Goal: Task Accomplishment & Management: Manage account settings

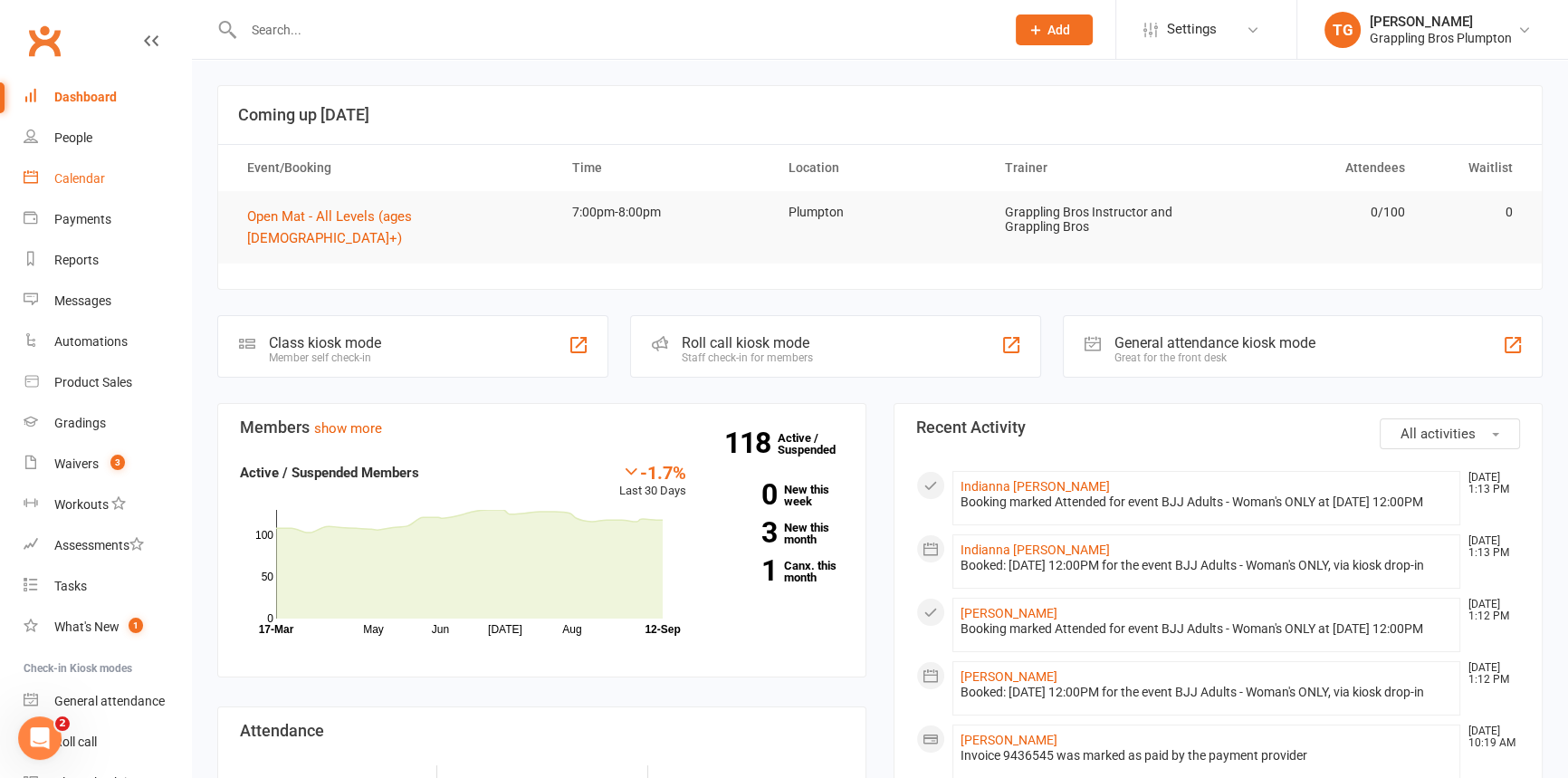
click at [82, 170] on link "Calendar" at bounding box center [107, 179] width 167 height 41
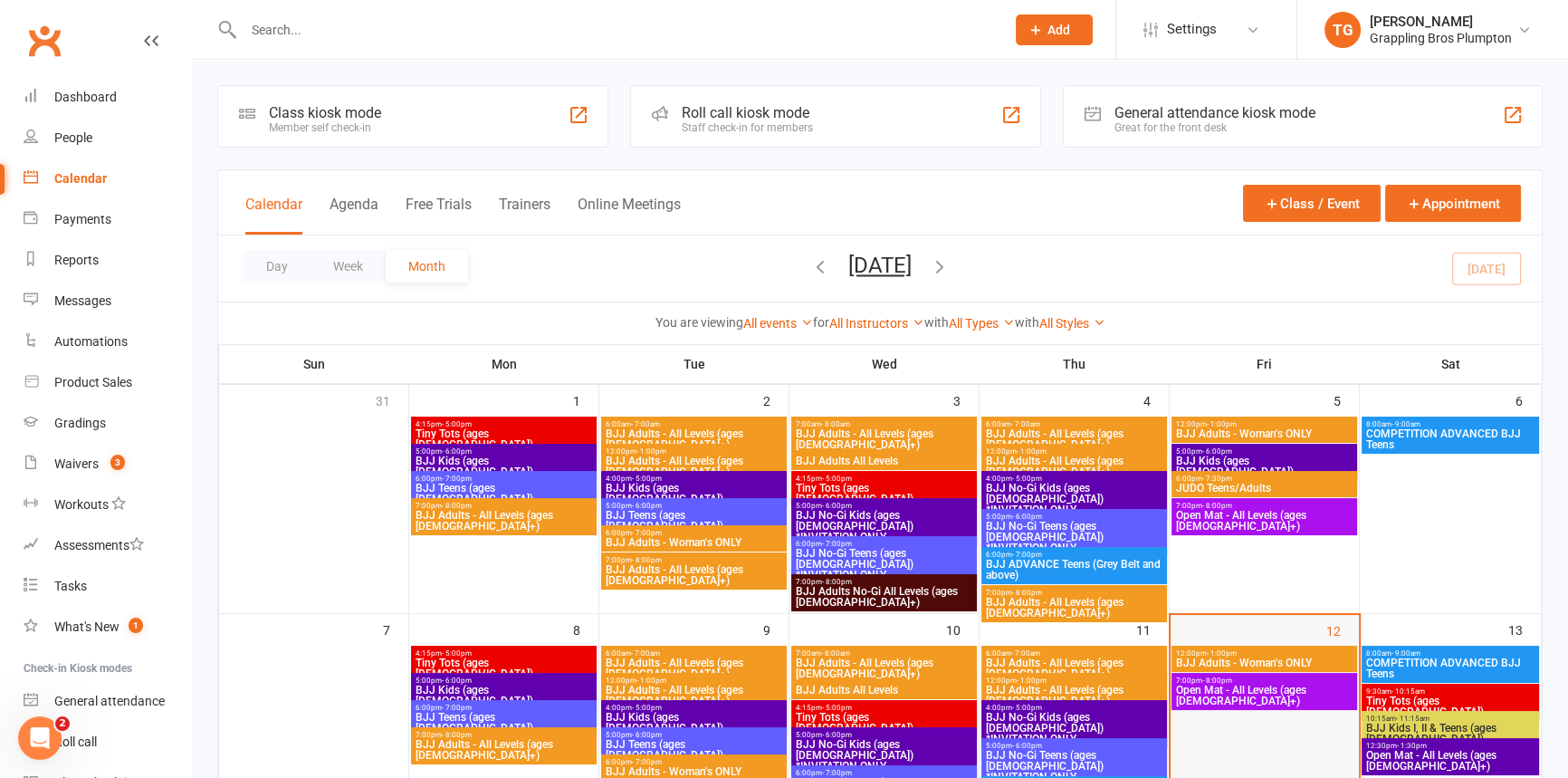
click at [1205, 704] on div at bounding box center [1265, 744] width 185 height 195
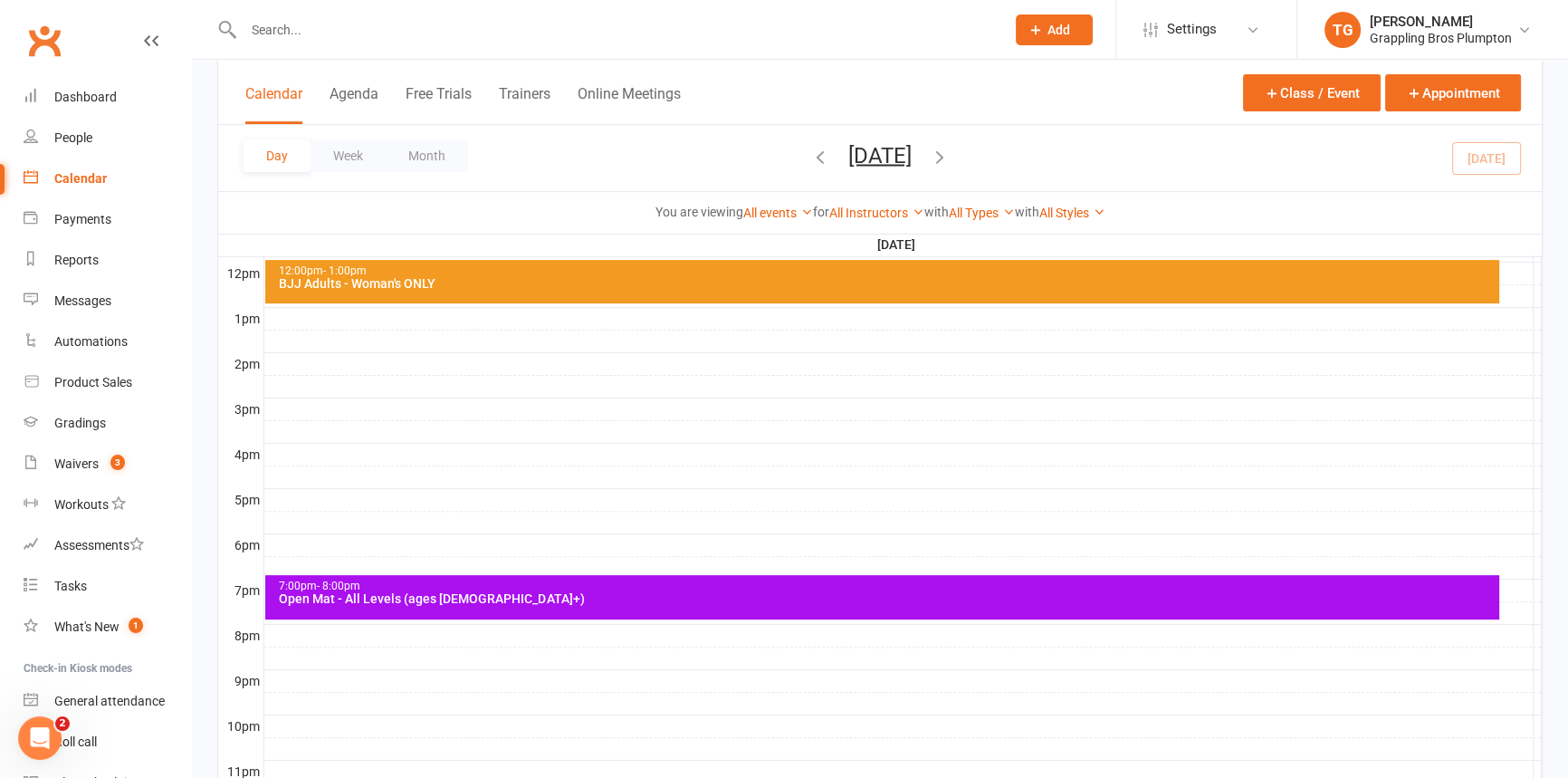
scroll to position [679, 0]
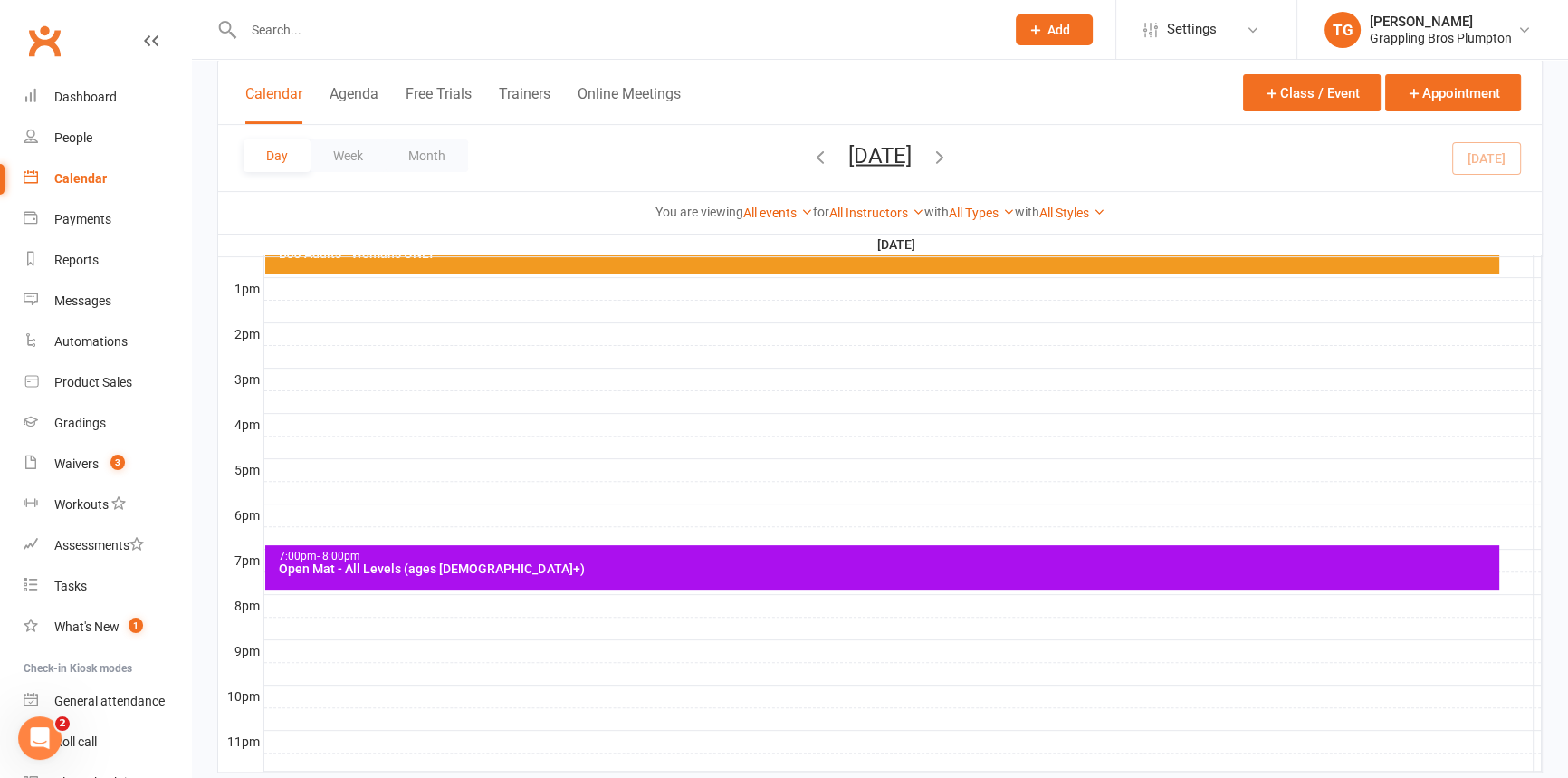
click at [289, 465] on div at bounding box center [903, 470] width 1277 height 21
click at [290, 442] on button "Add Event" at bounding box center [276, 446] width 60 height 21
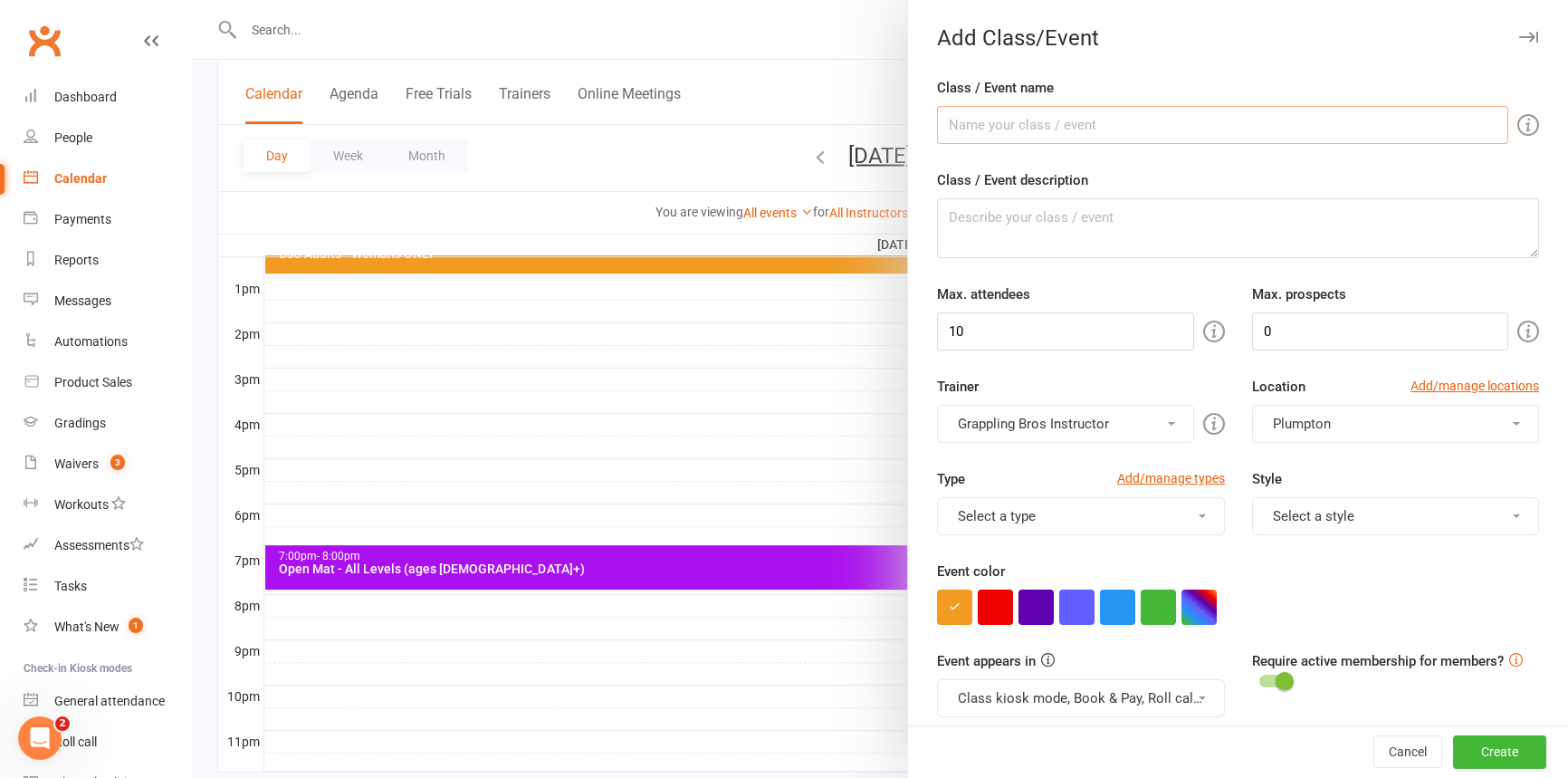
click at [996, 131] on input "Class / Event name" at bounding box center [1222, 124] width 571 height 38
drag, startPoint x: 1088, startPoint y: 124, endPoint x: 997, endPoint y: 125, distance: 91.0
click at [997, 125] on input "BJJ Kids II (ages [DEMOGRAPHIC_DATA])" at bounding box center [1222, 124] width 571 height 38
type input "BJJ Kids"
click at [978, 335] on input "10" at bounding box center [1064, 331] width 256 height 38
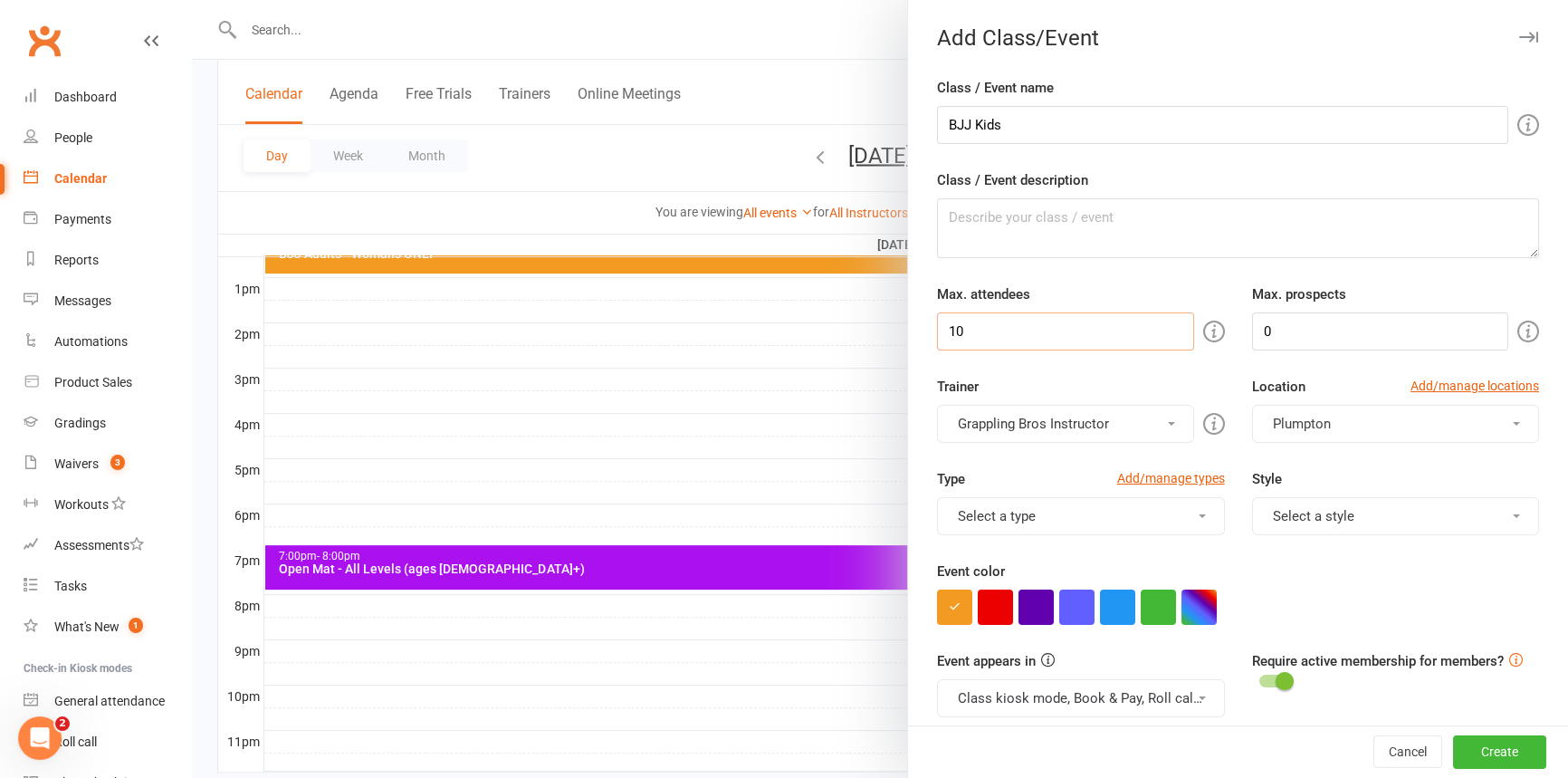
drag, startPoint x: 988, startPoint y: 335, endPoint x: 911, endPoint y: 334, distance: 77.0
click at [911, 334] on div "Class / Event name BJJ Kids Class / Event description Max. attendees 10 Max. pr…" at bounding box center [1238, 712] width 660 height 1270
type input "20"
type input "2"
click at [1069, 518] on button "Select a type" at bounding box center [1080, 515] width 287 height 38
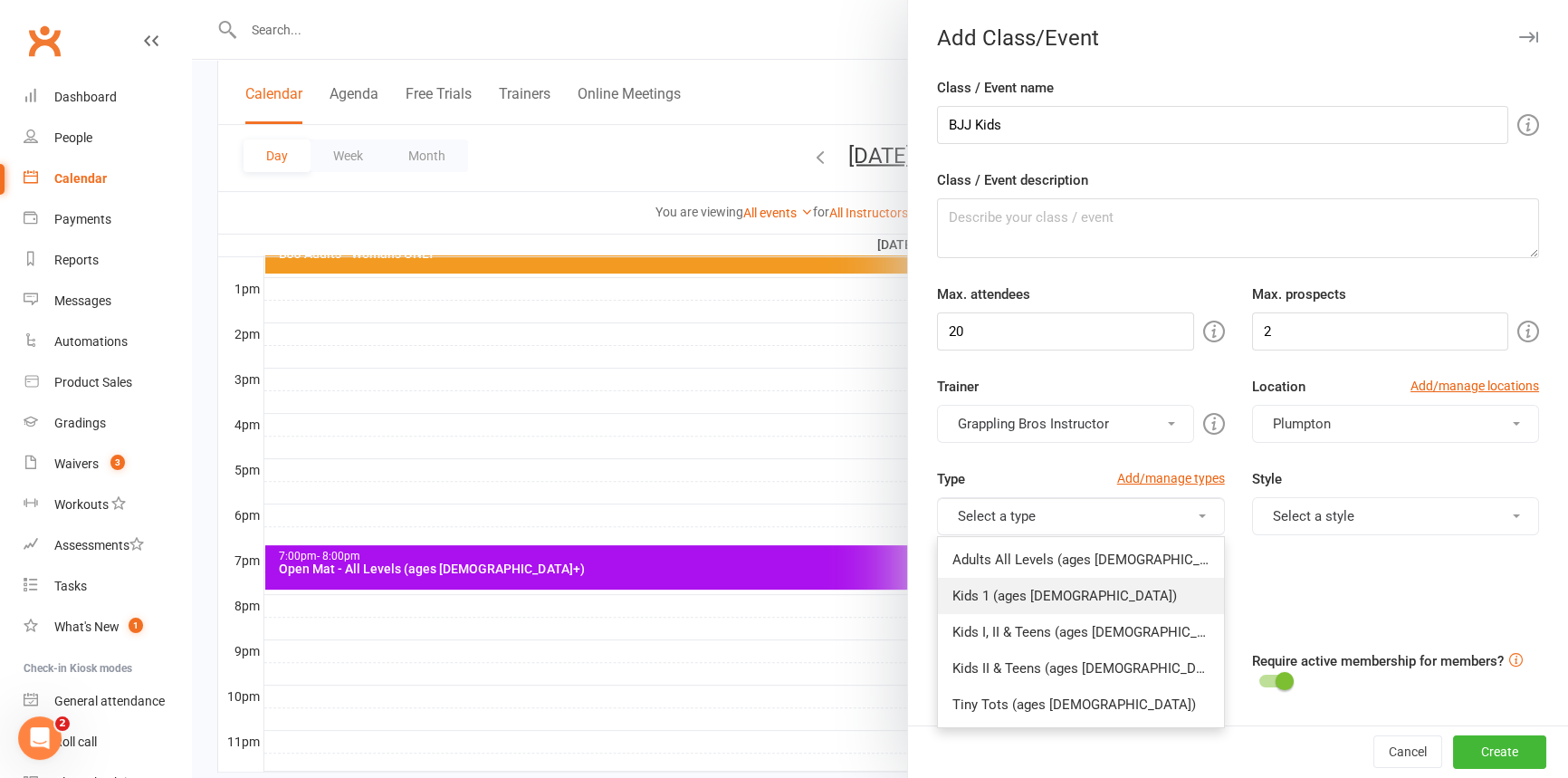
click at [1028, 595] on link "Kids 1 (ages [DEMOGRAPHIC_DATA])" at bounding box center [1080, 595] width 285 height 36
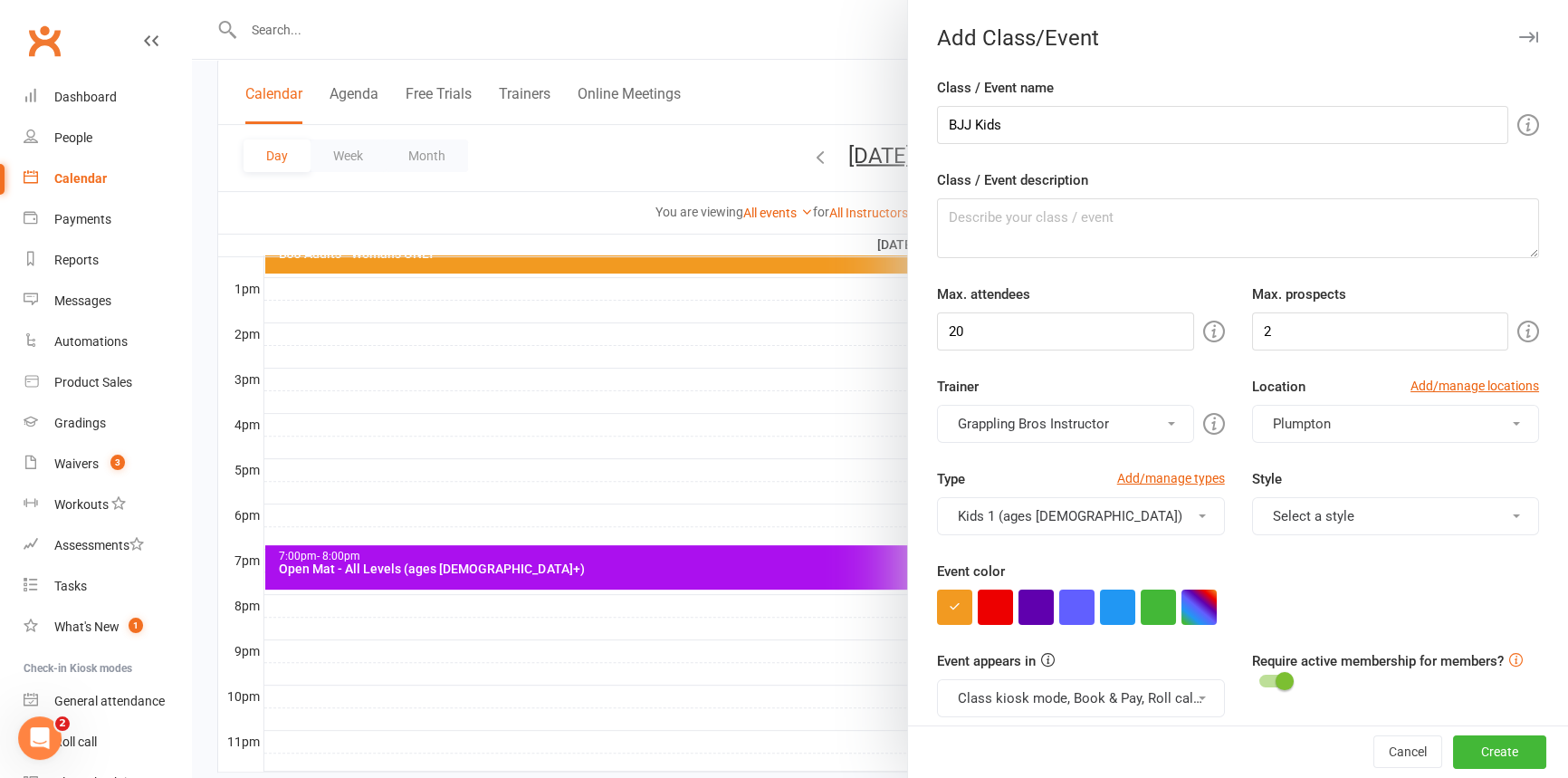
click at [1274, 524] on button "Select a style" at bounding box center [1395, 515] width 287 height 38
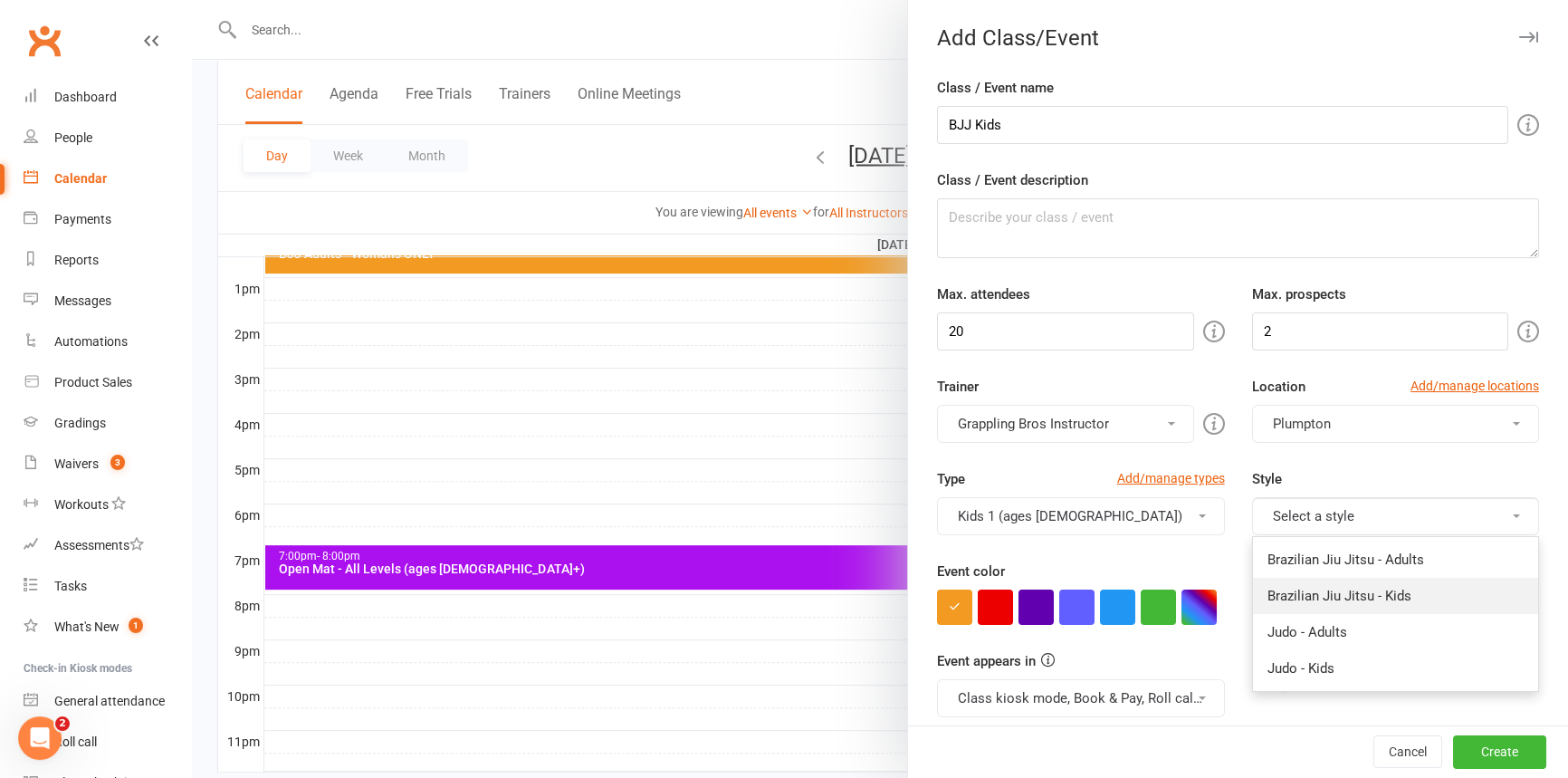
click at [1289, 591] on link "Brazilian Jiu Jitsu - Kids" at bounding box center [1395, 595] width 285 height 36
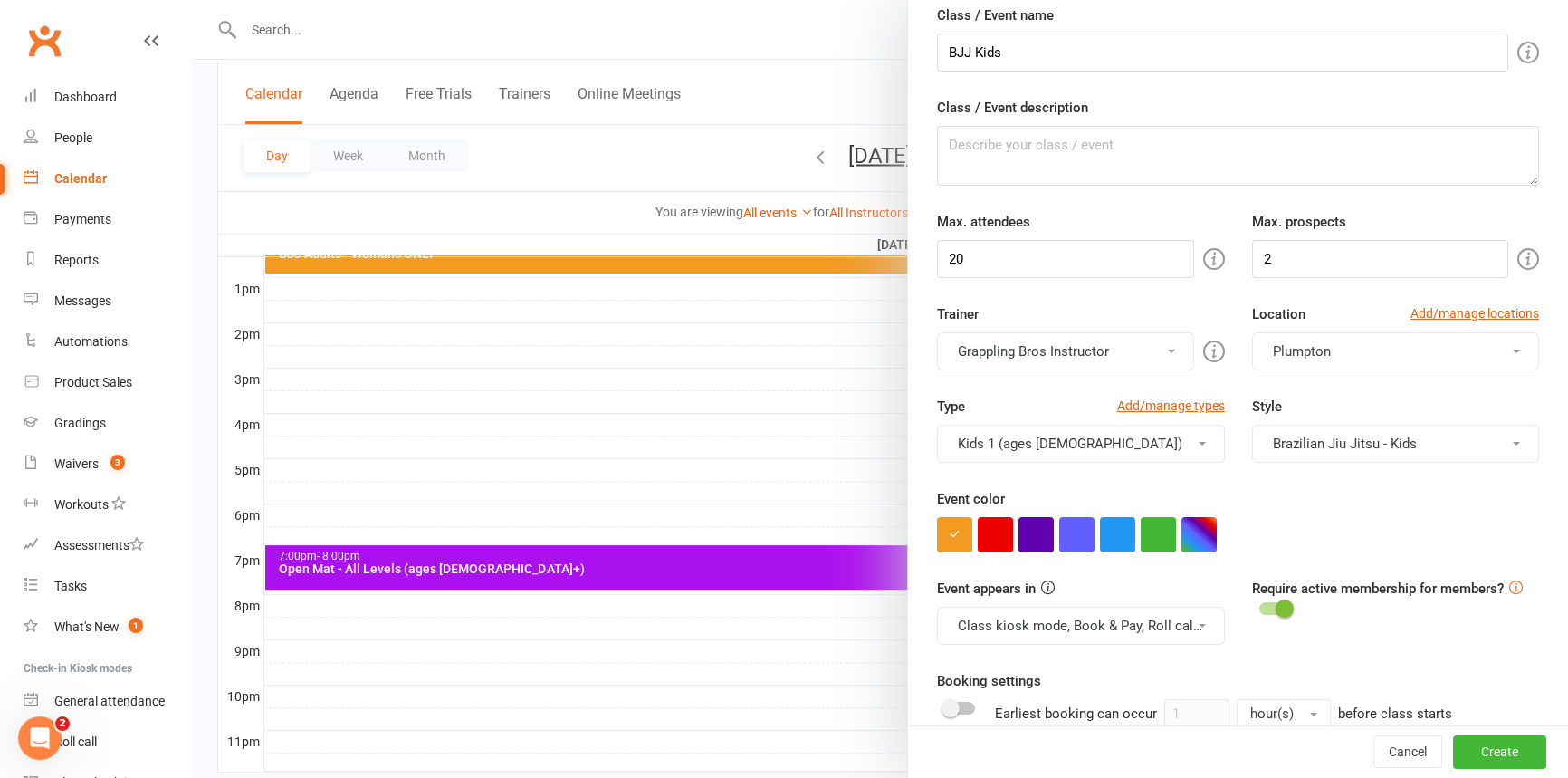
scroll to position [307, 0]
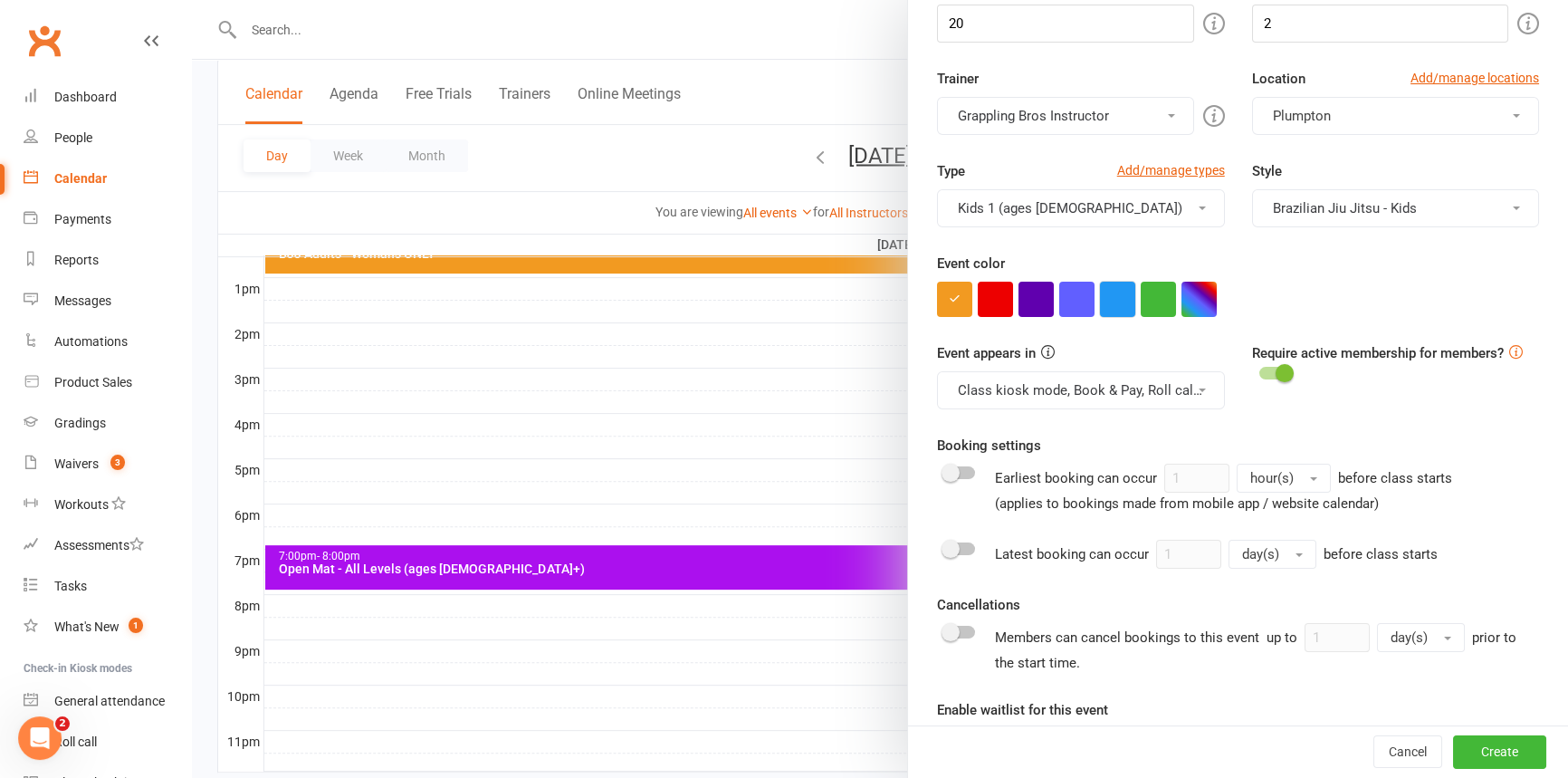
click at [1100, 299] on button "button" at bounding box center [1118, 299] width 35 height 35
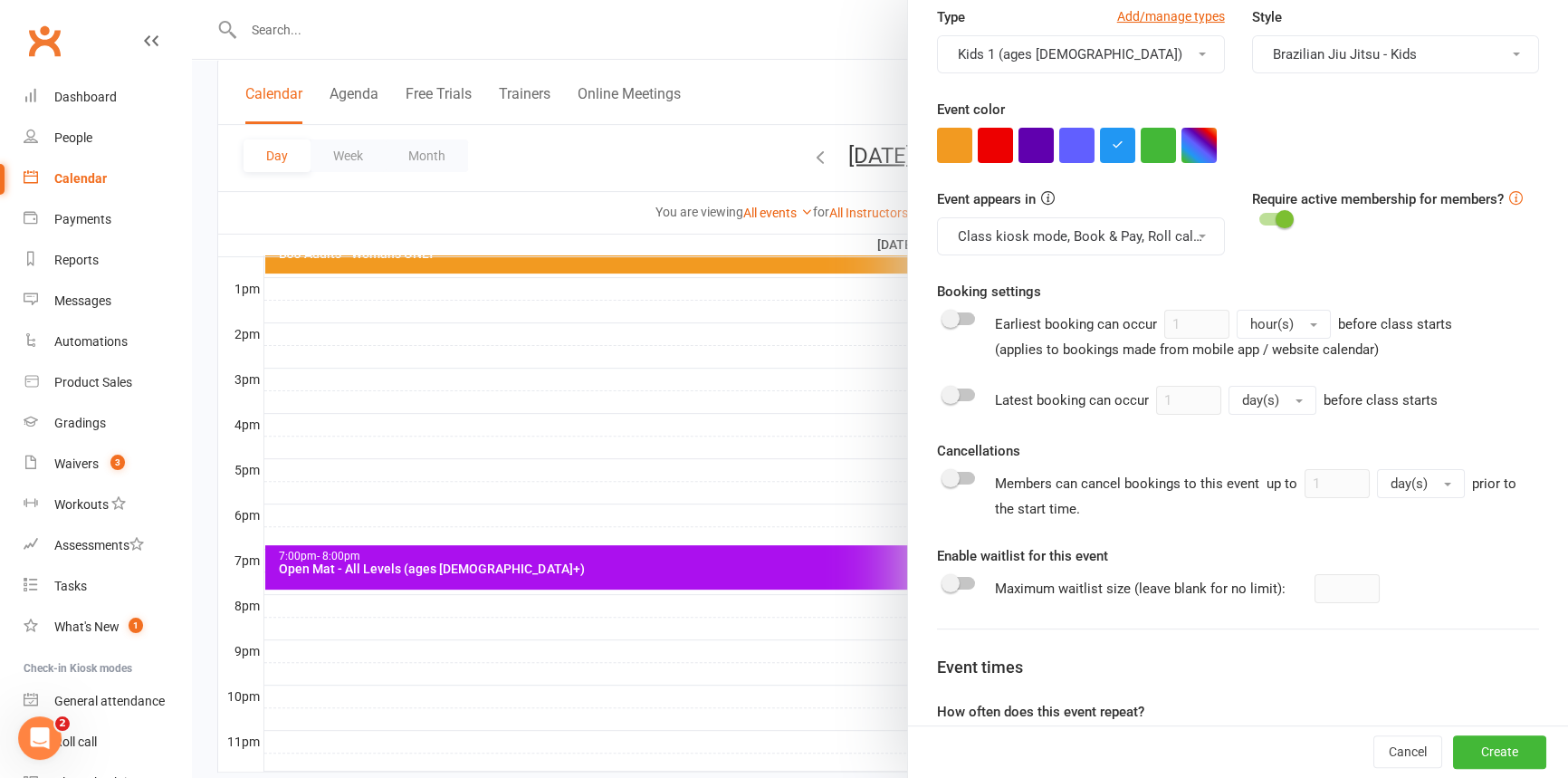
scroll to position [619, 0]
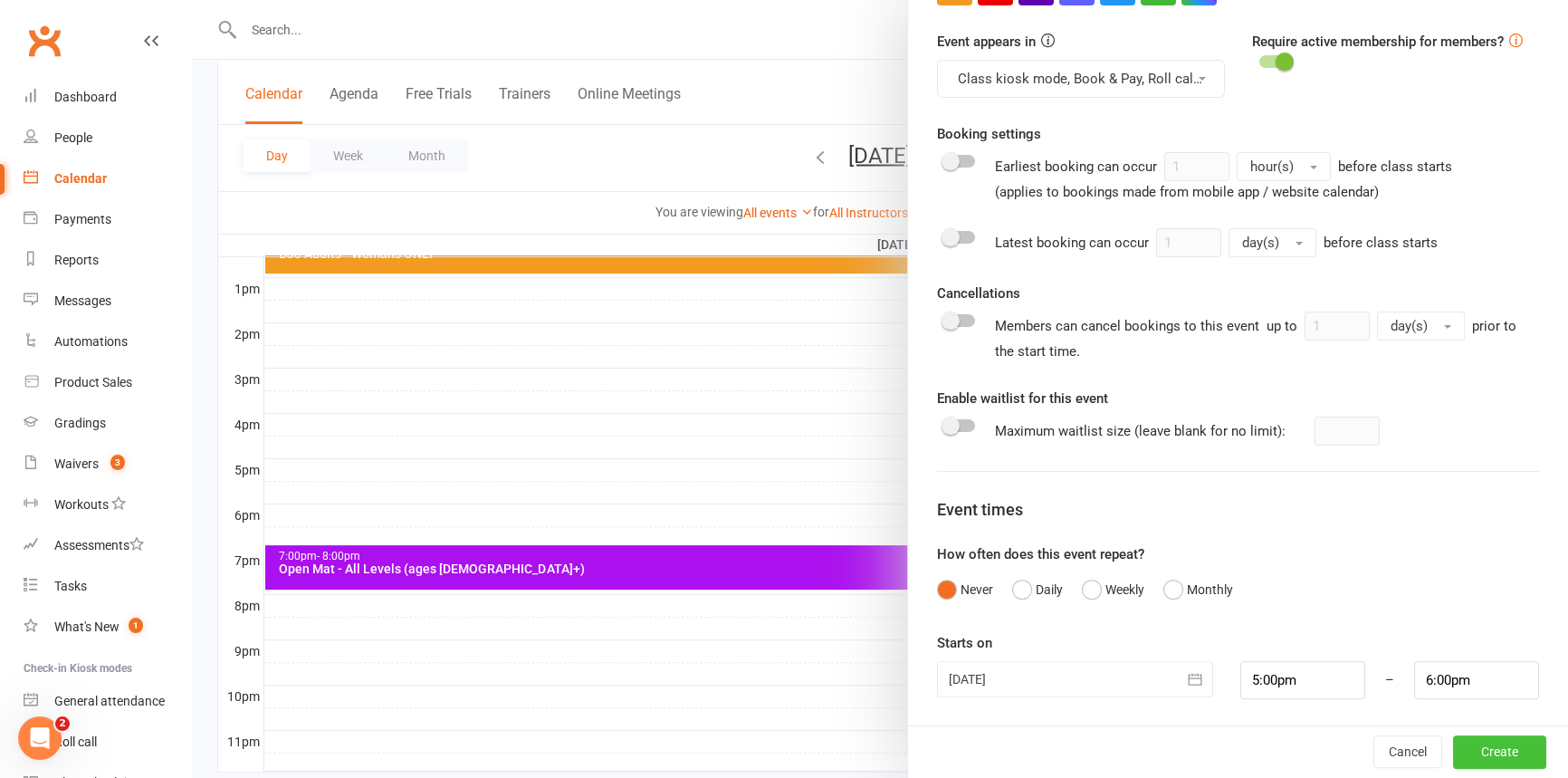
click at [1467, 745] on button "Create" at bounding box center [1500, 753] width 93 height 33
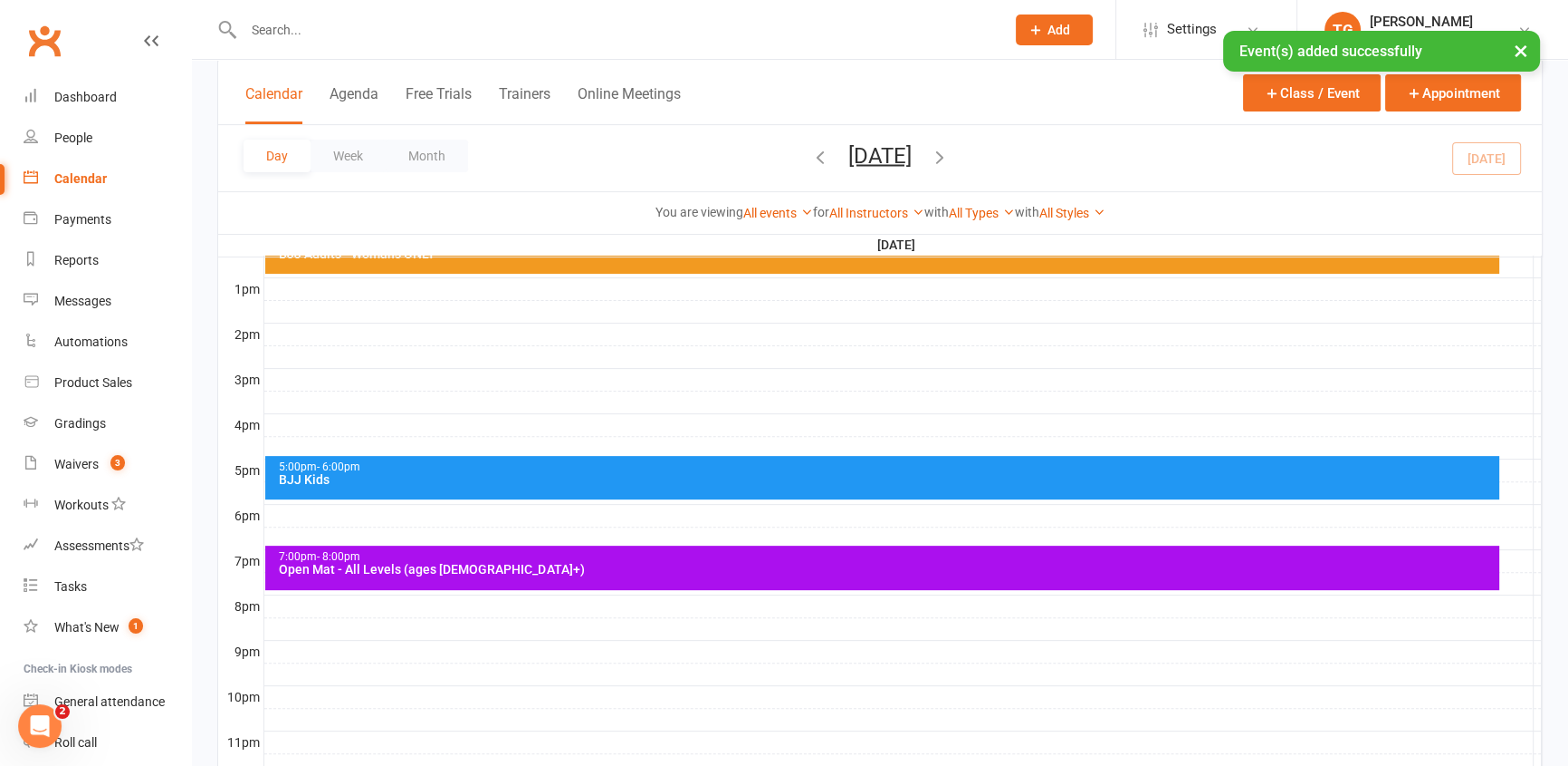
click at [72, 181] on div "Calendar" at bounding box center [81, 178] width 53 height 15
click at [72, 177] on div "Calendar" at bounding box center [81, 178] width 53 height 15
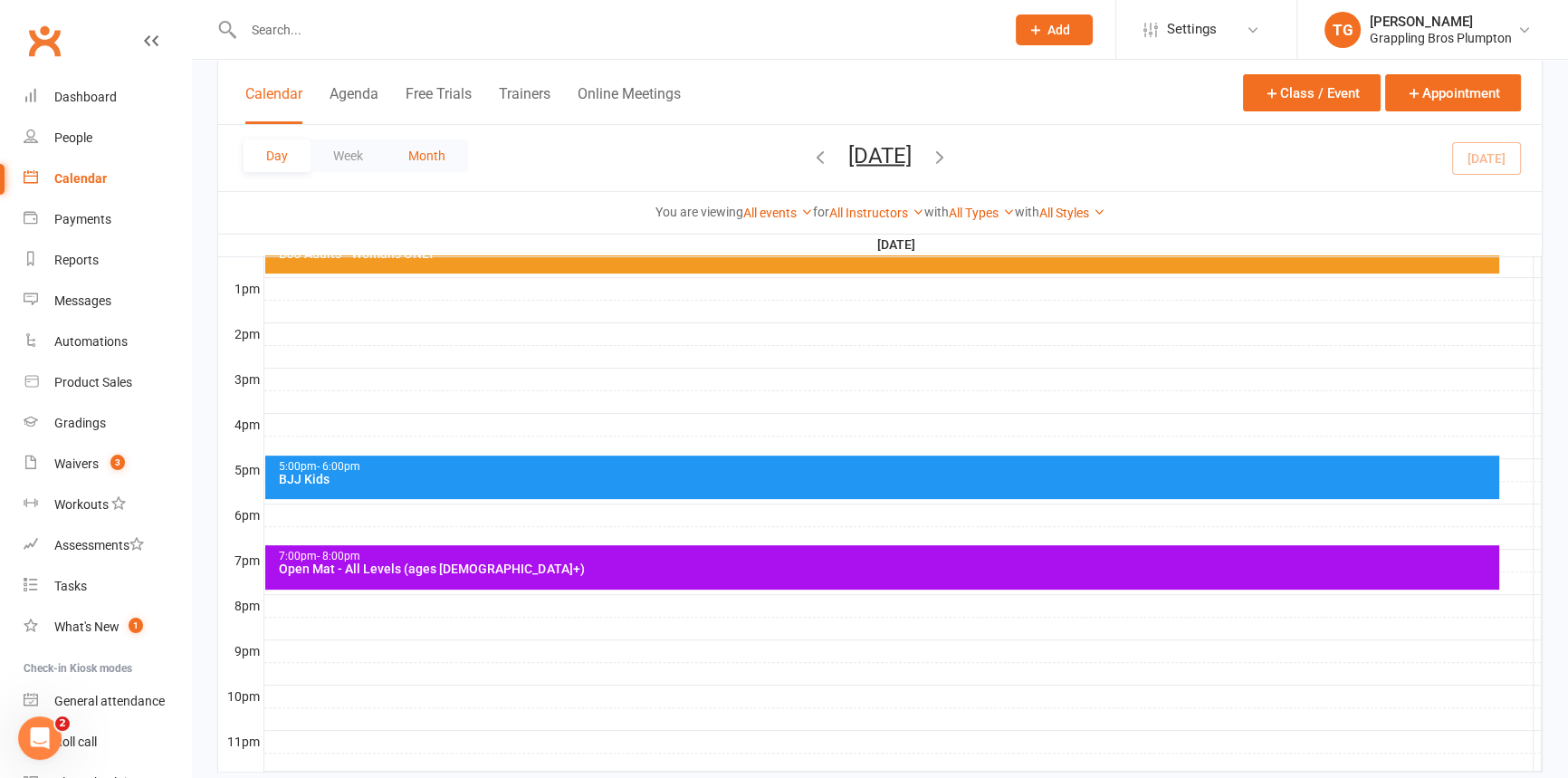
click at [420, 154] on button "Month" at bounding box center [427, 156] width 83 height 33
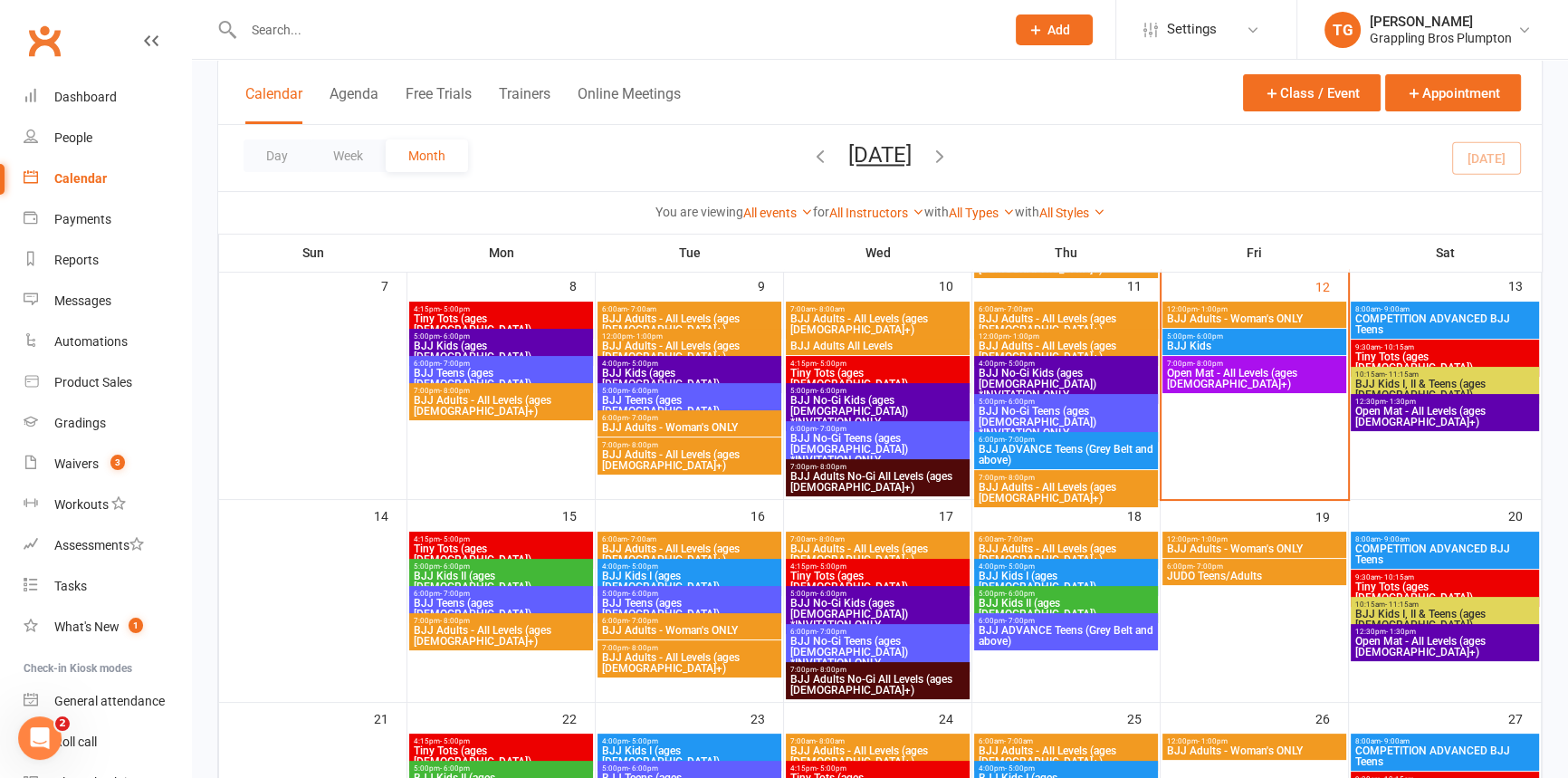
scroll to position [349, 0]
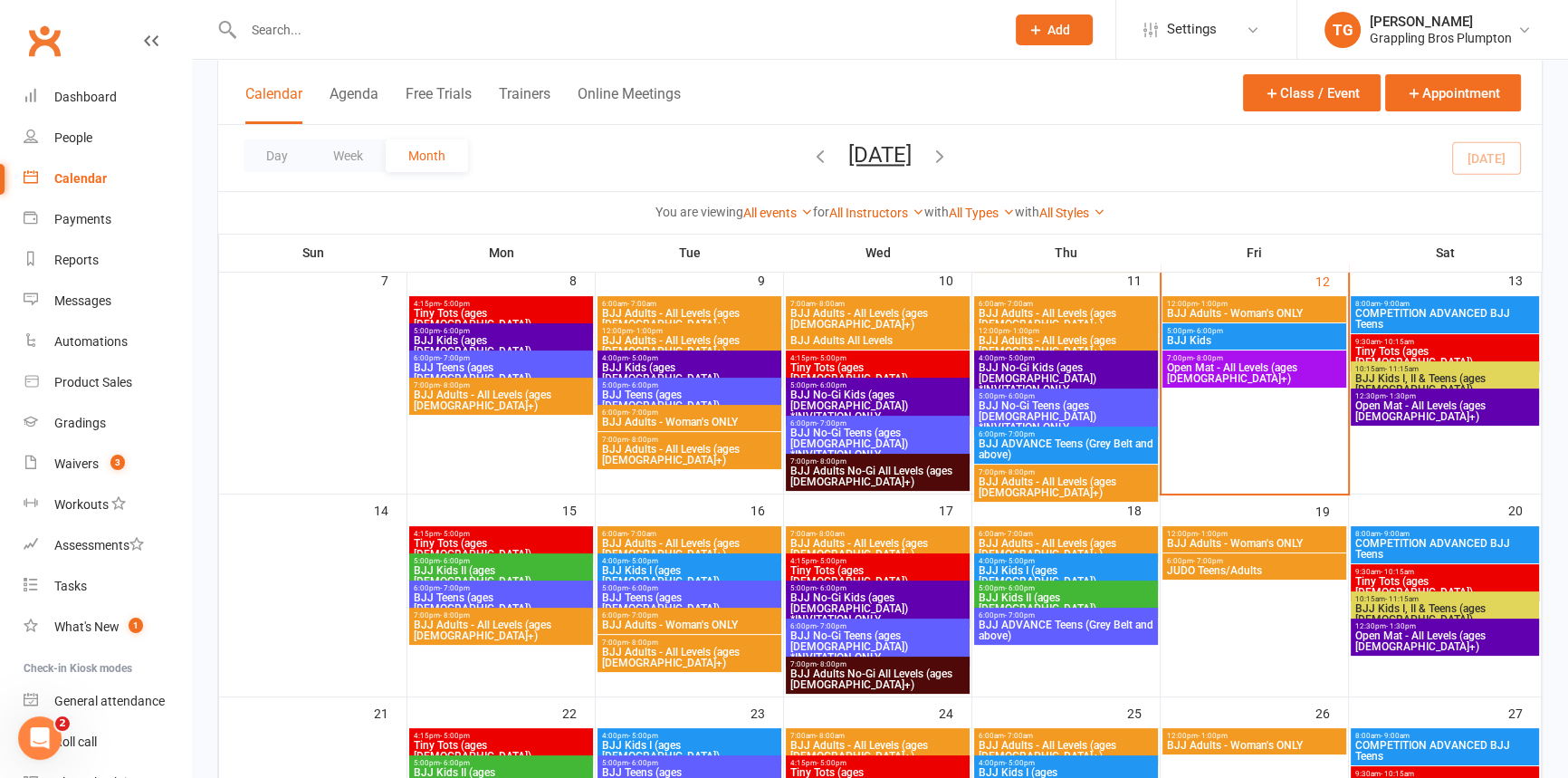
click at [1027, 592] on span "BJJ Kids II (ages [DEMOGRAPHIC_DATA])" at bounding box center [1066, 603] width 177 height 21
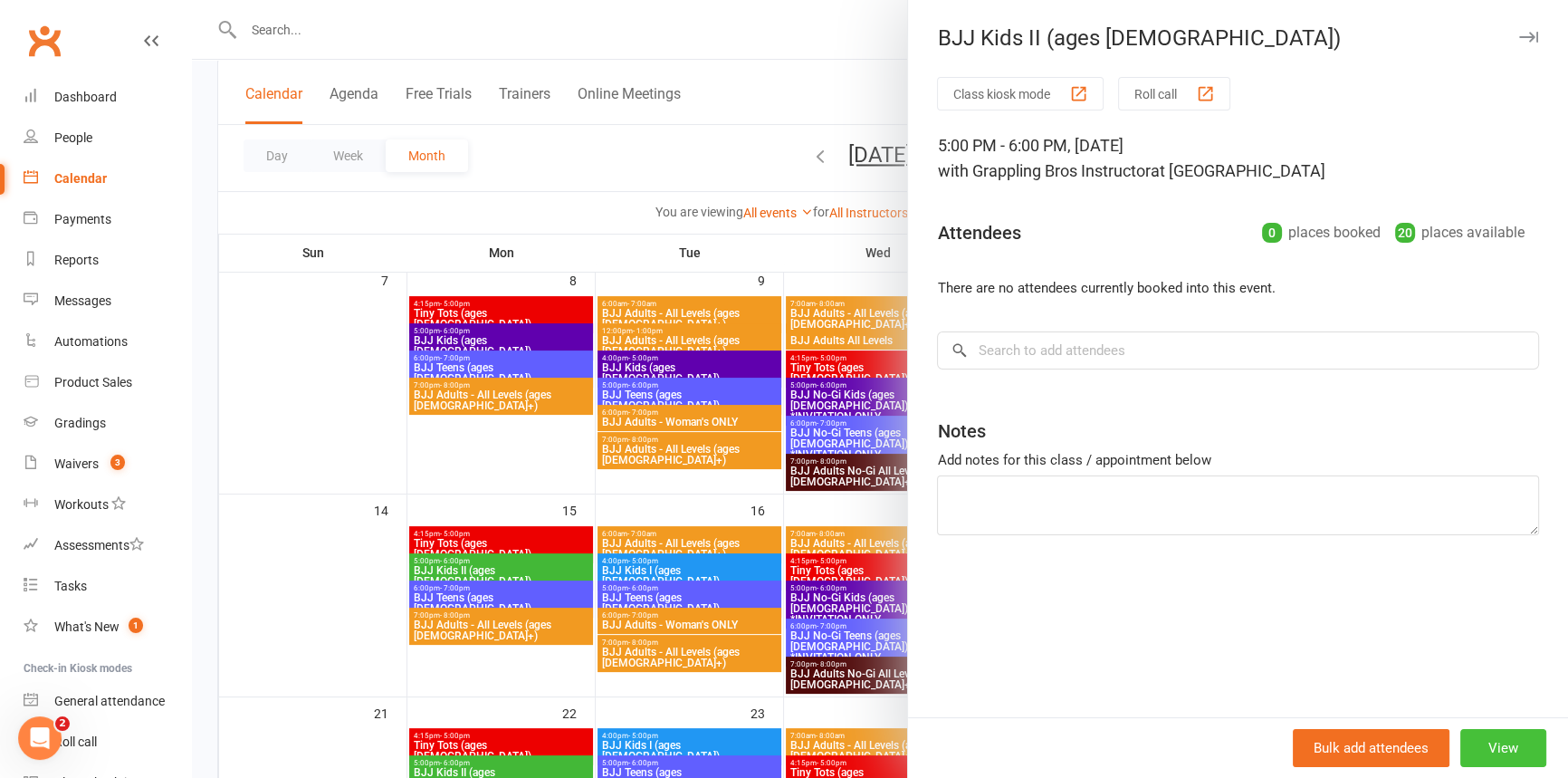
click at [1472, 746] on button "View" at bounding box center [1503, 747] width 86 height 38
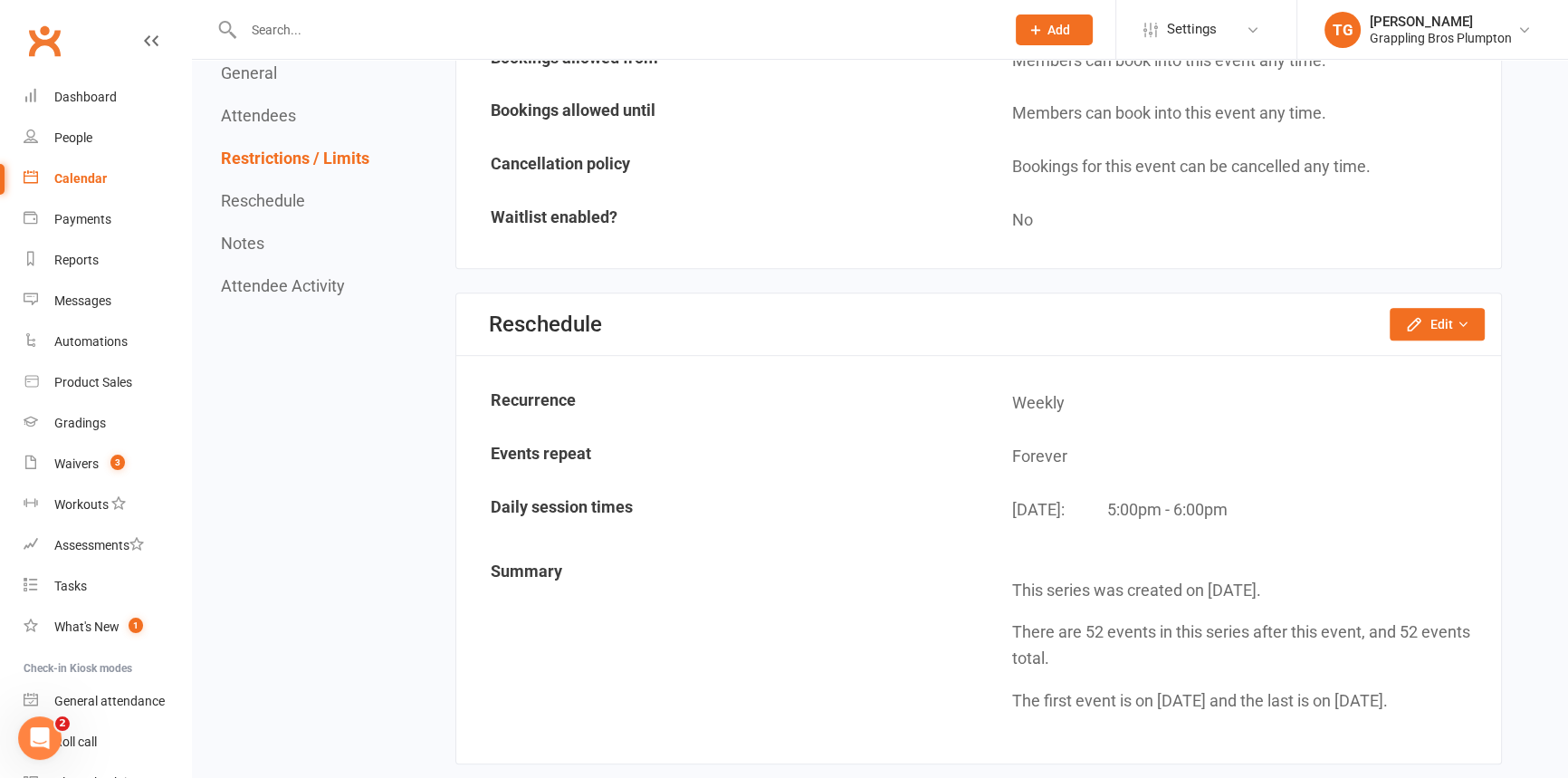
scroll to position [1316, 0]
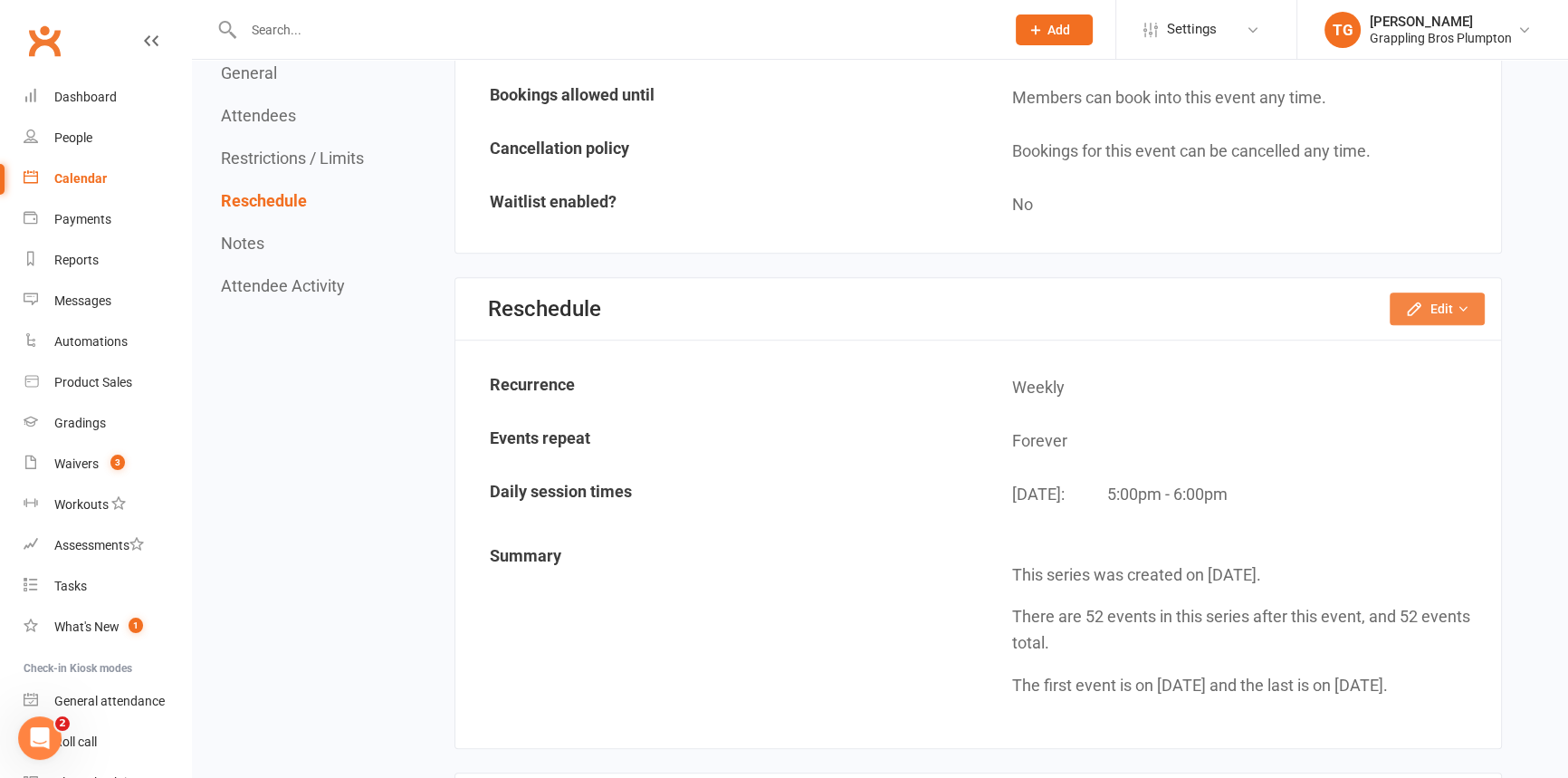
click at [1416, 293] on button "Edit" at bounding box center [1438, 309] width 95 height 33
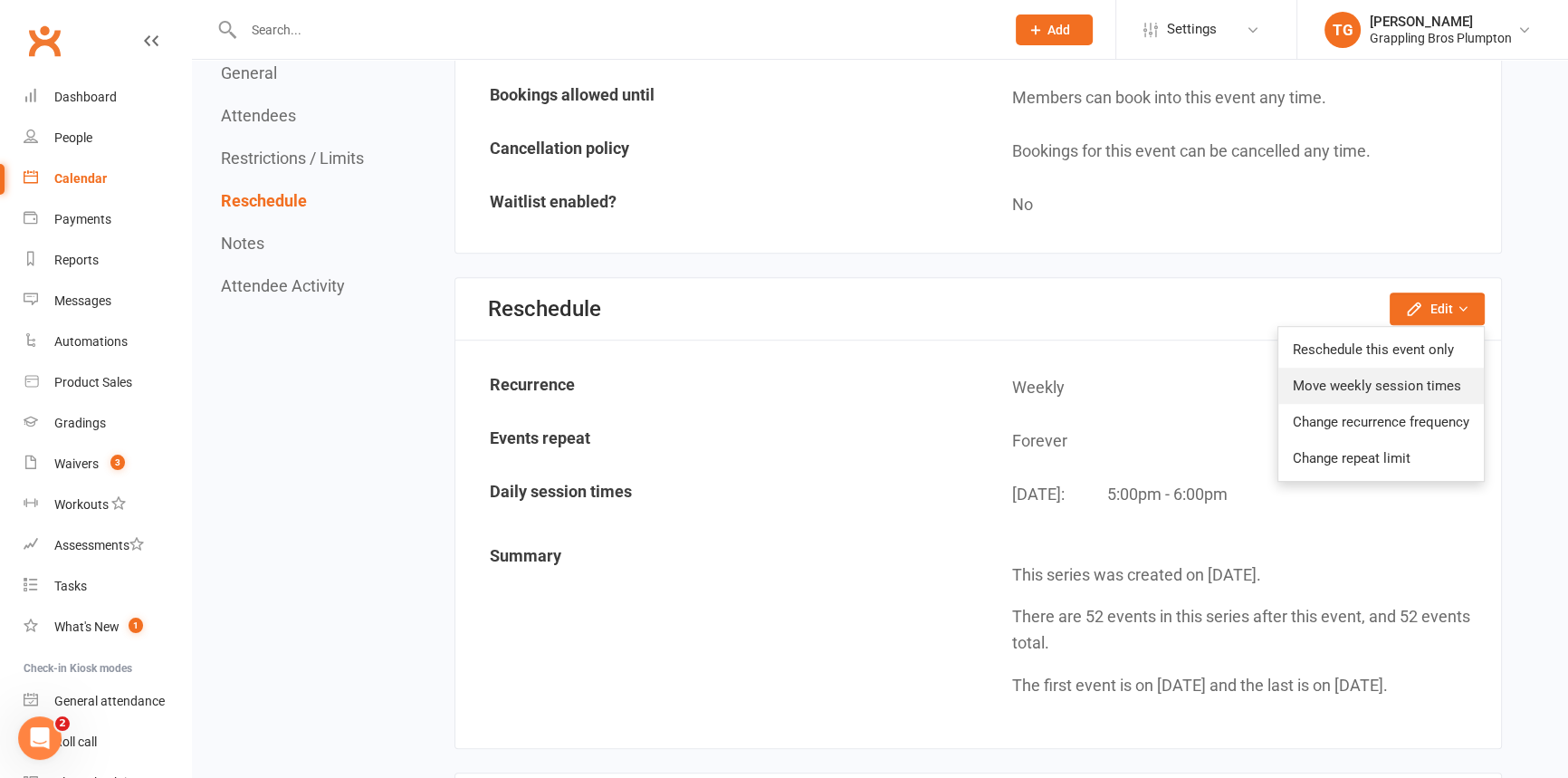
click at [1360, 386] on link "Move weekly session times" at bounding box center [1380, 385] width 205 height 36
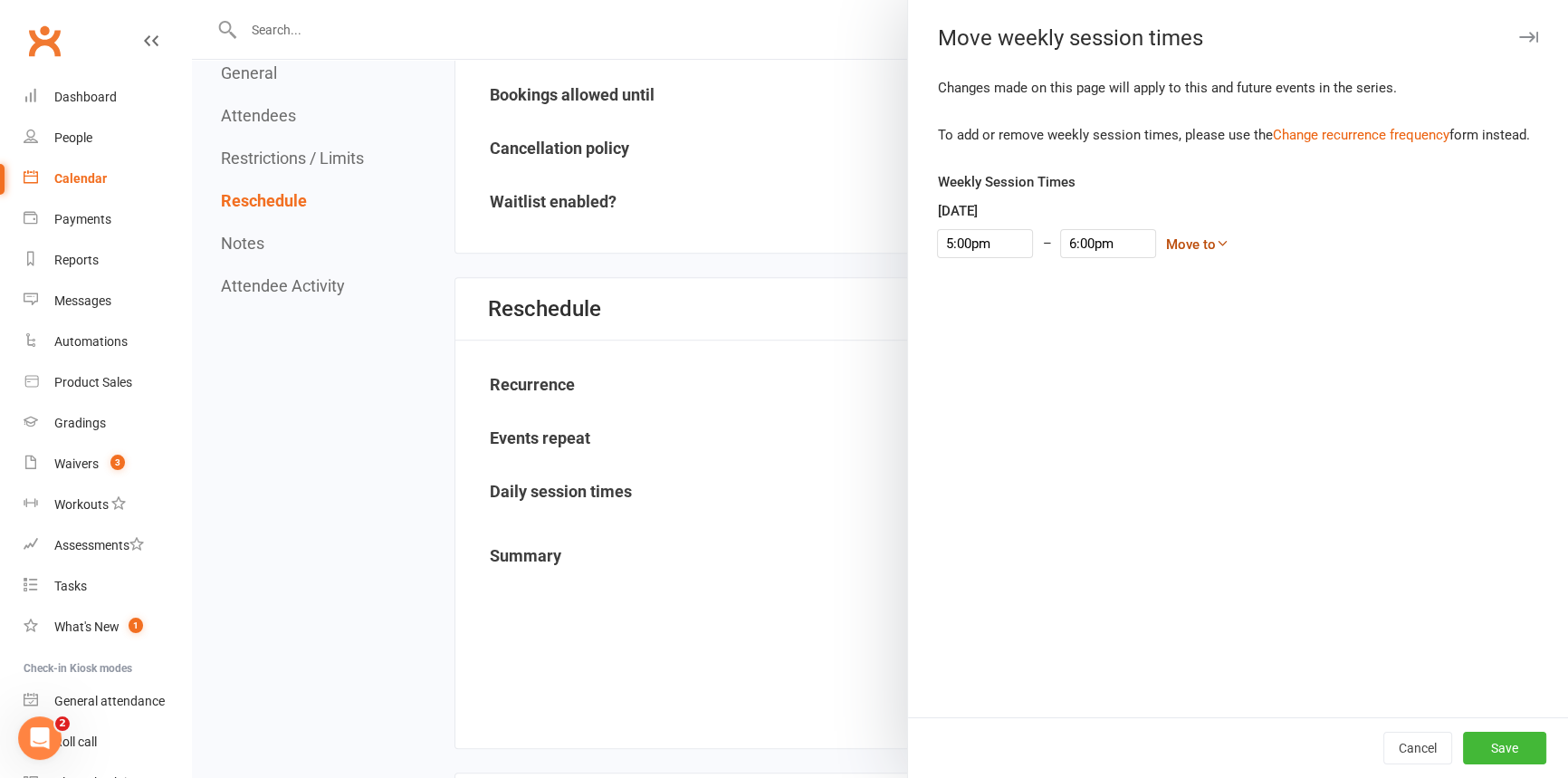
click at [1165, 246] on link "Move to" at bounding box center [1196, 244] width 63 height 17
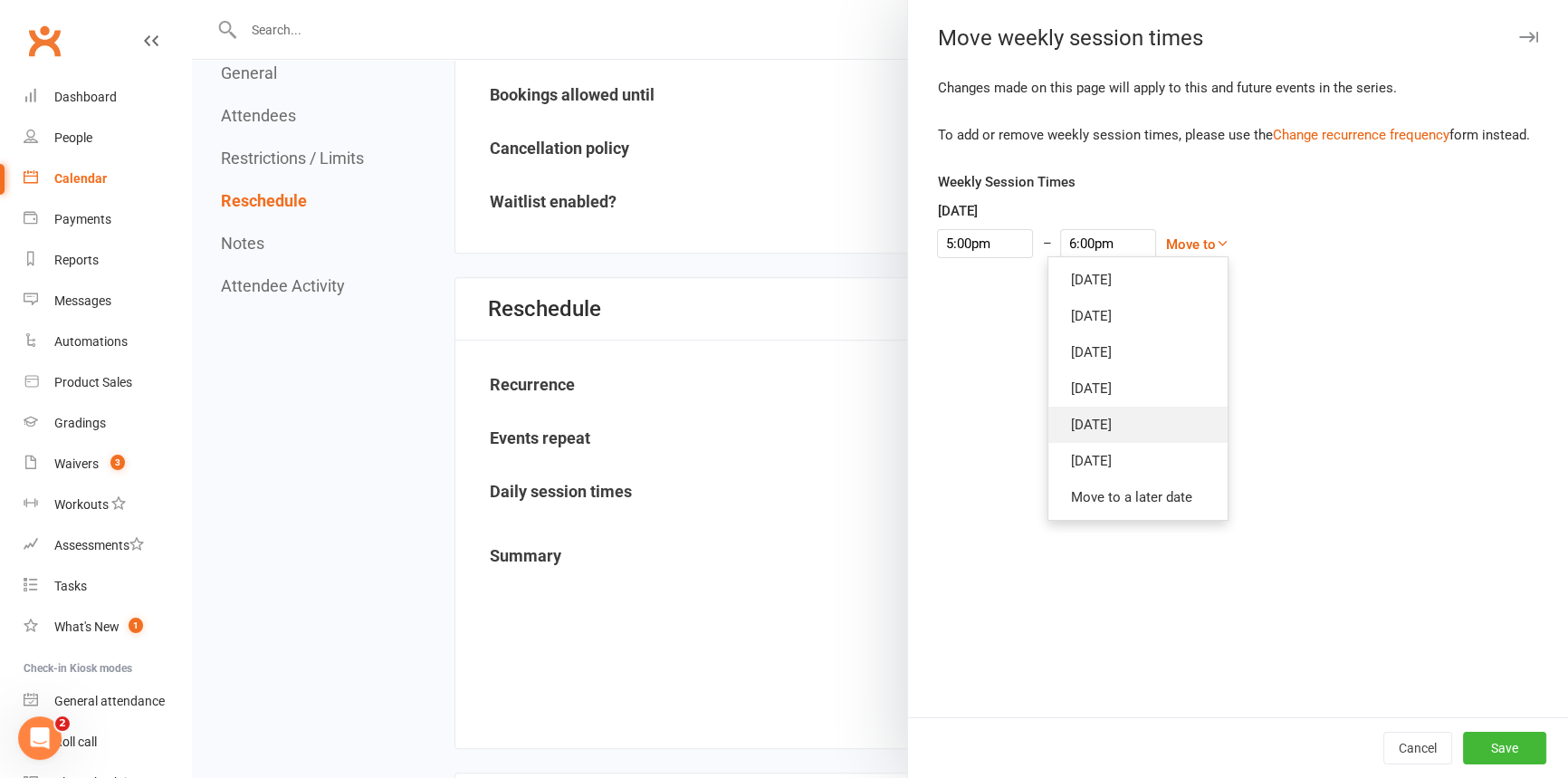
drag, startPoint x: 1075, startPoint y: 425, endPoint x: 1068, endPoint y: 411, distance: 15.7
click at [1075, 425] on link "[DATE]" at bounding box center [1138, 424] width 179 height 36
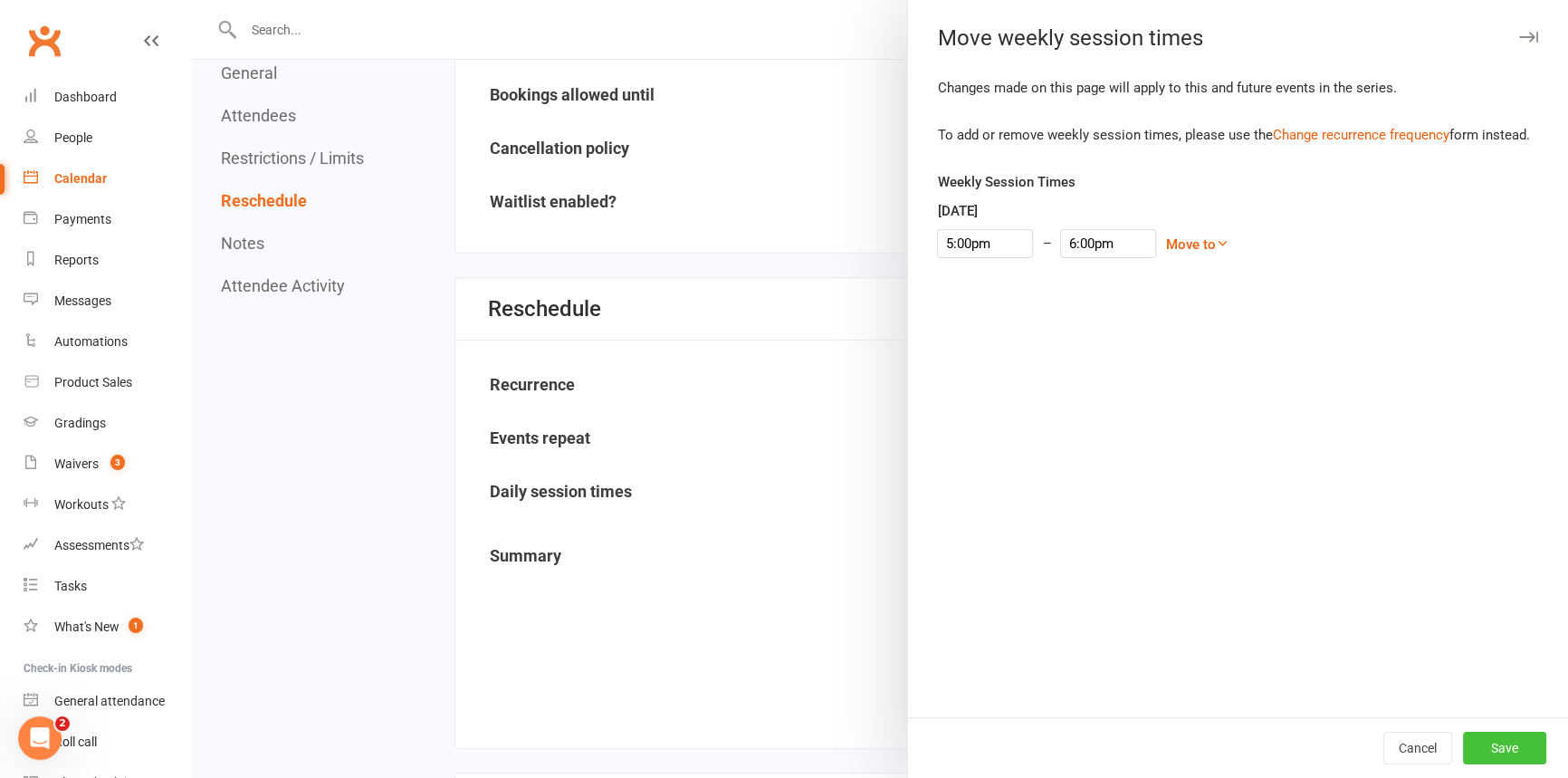
click at [1491, 751] on button "Save" at bounding box center [1505, 748] width 84 height 33
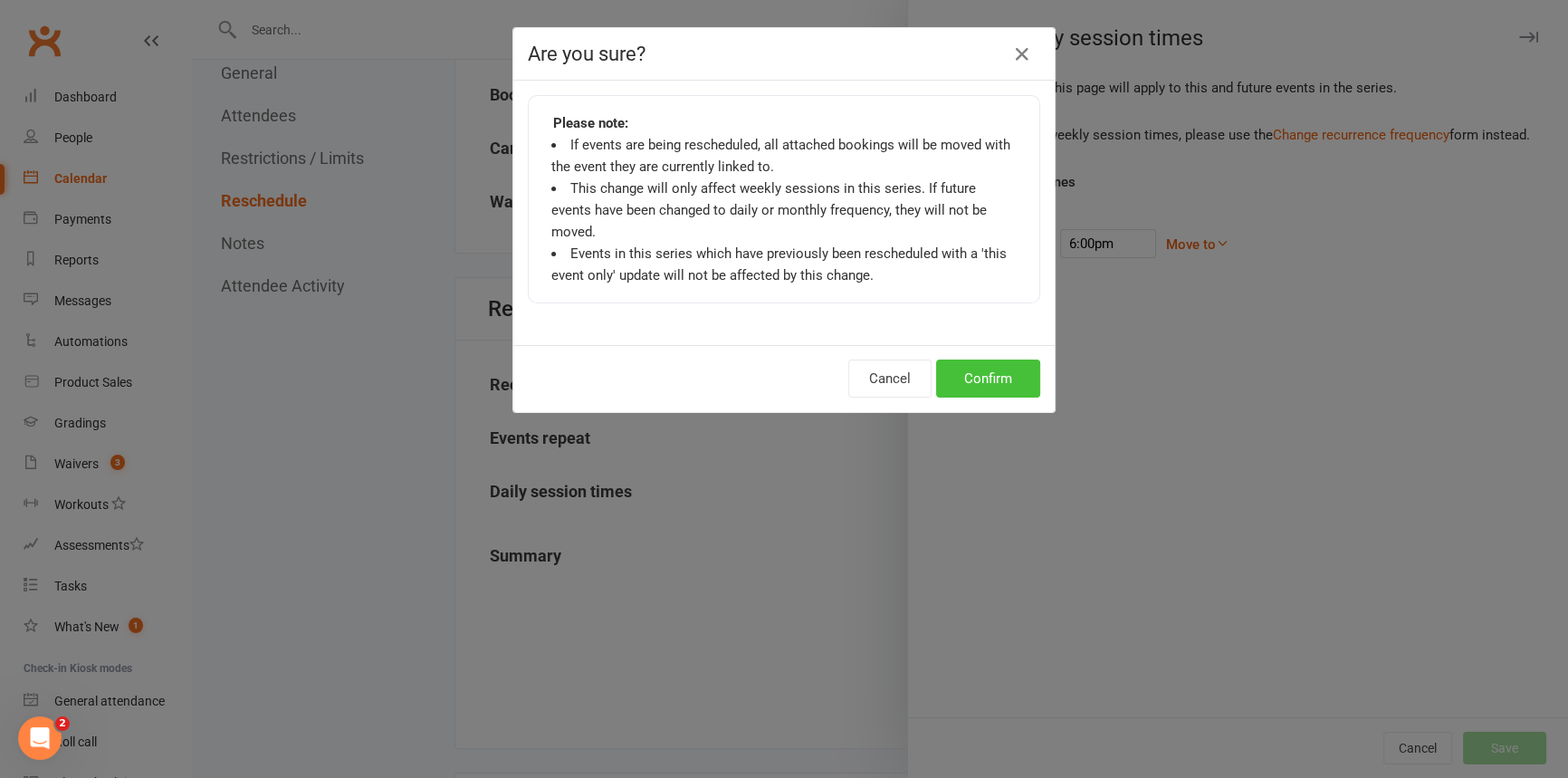
click at [977, 360] on button "Confirm" at bounding box center [987, 378] width 104 height 38
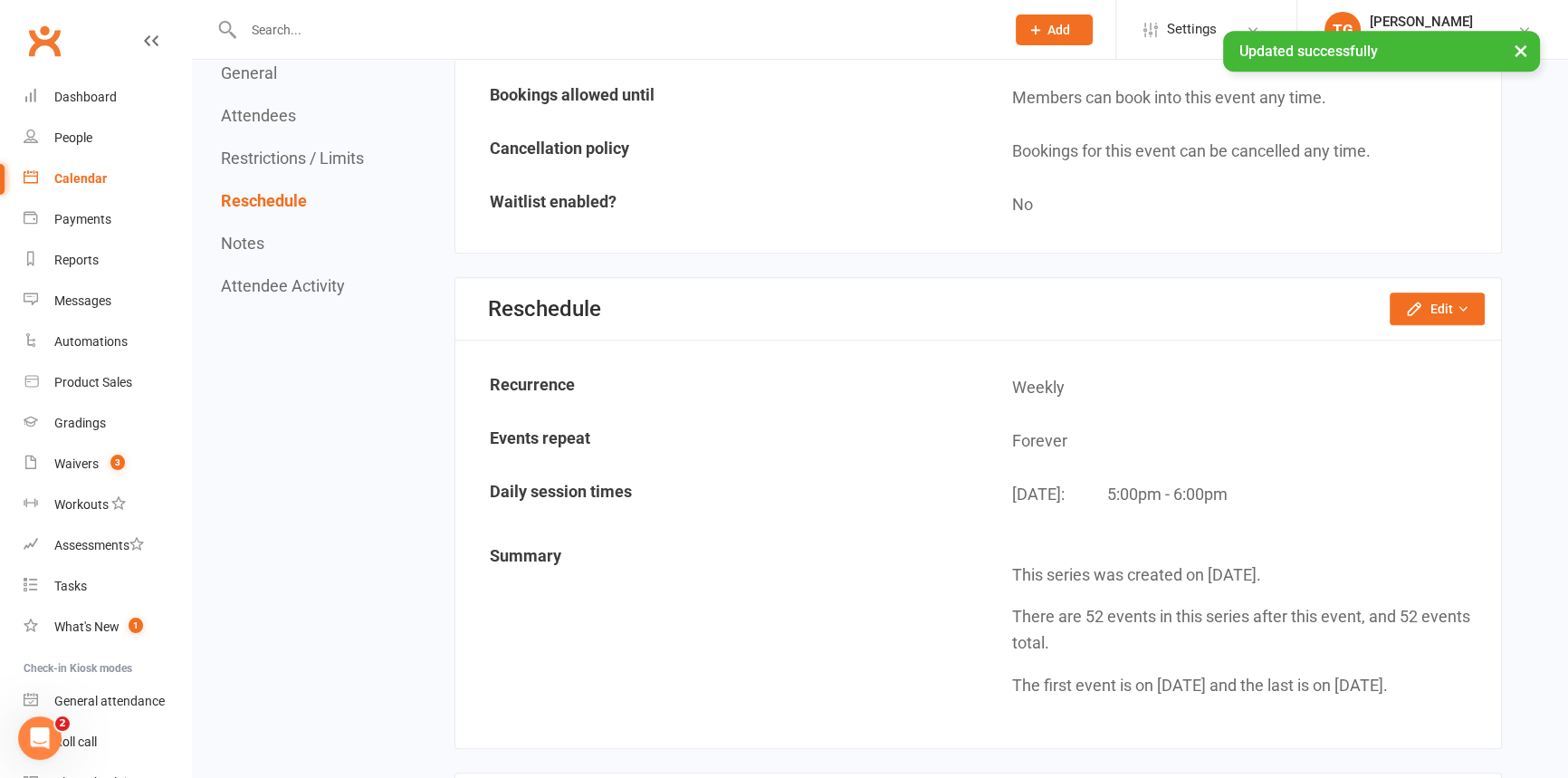
click at [77, 179] on div "Calendar" at bounding box center [81, 178] width 53 height 15
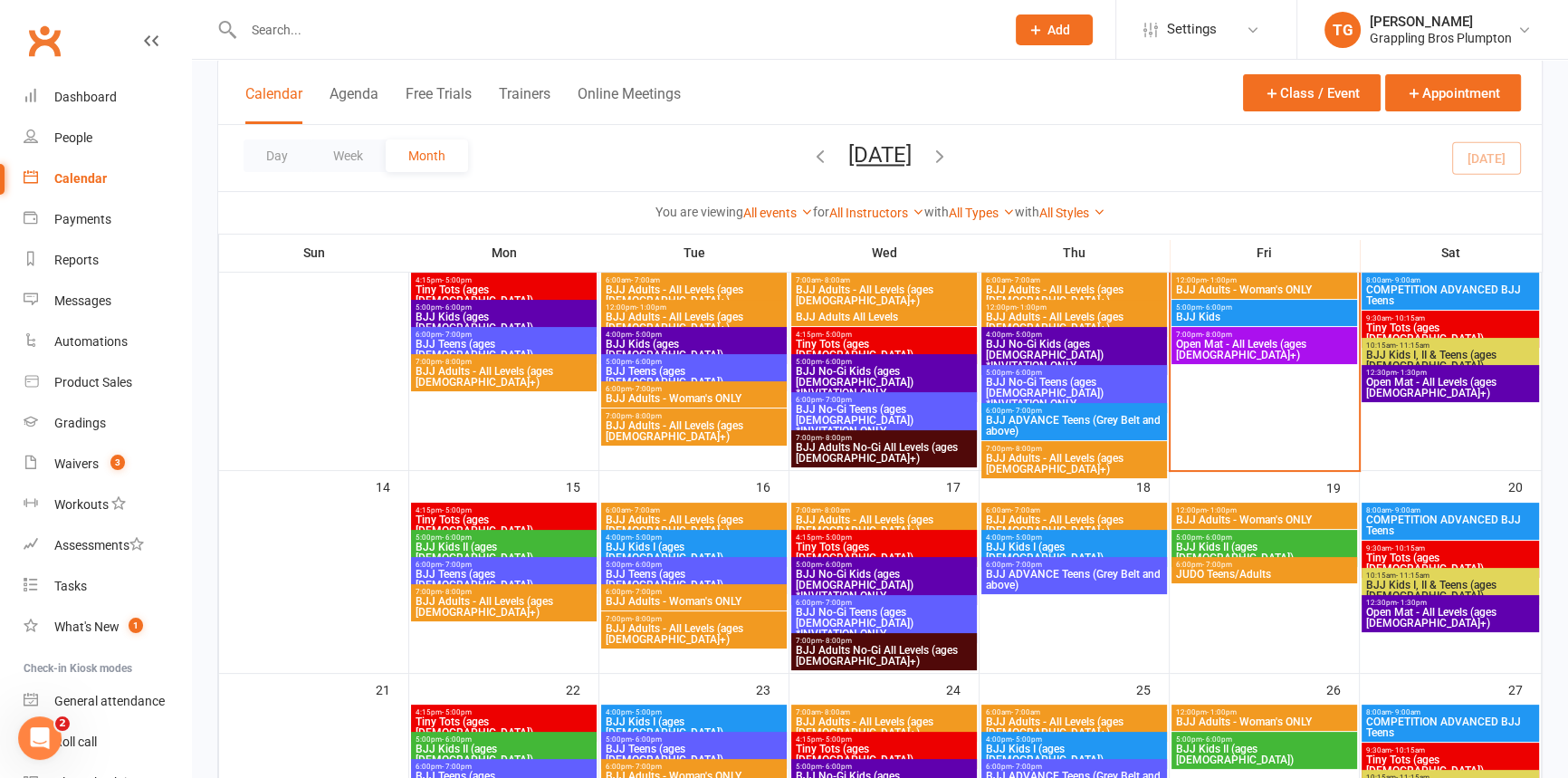
scroll to position [267, 0]
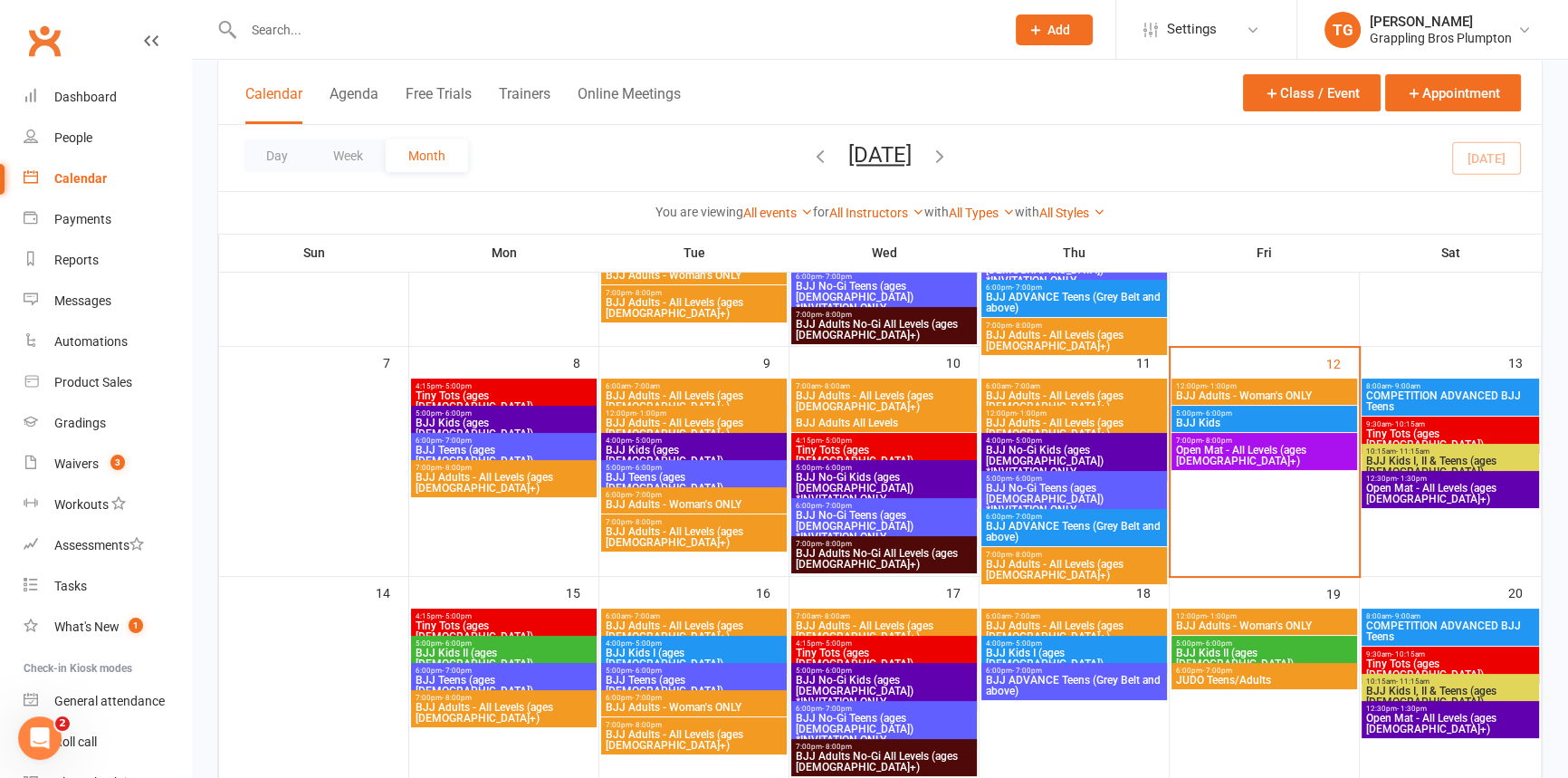
click at [644, 620] on span "BJJ Adults - All Levels (ages [DEMOGRAPHIC_DATA]+)" at bounding box center [694, 631] width 178 height 21
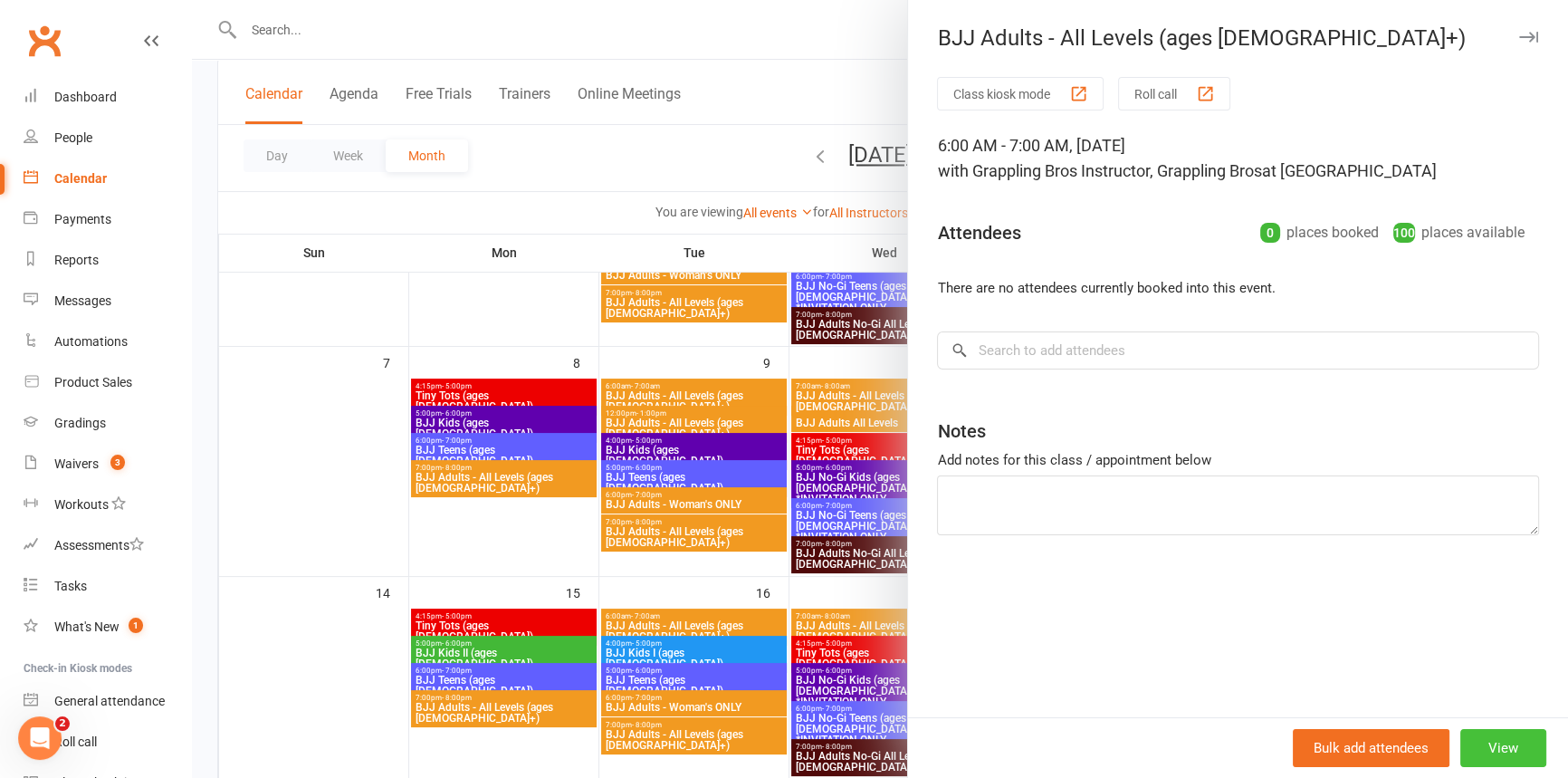
click at [1487, 751] on button "View" at bounding box center [1503, 747] width 86 height 38
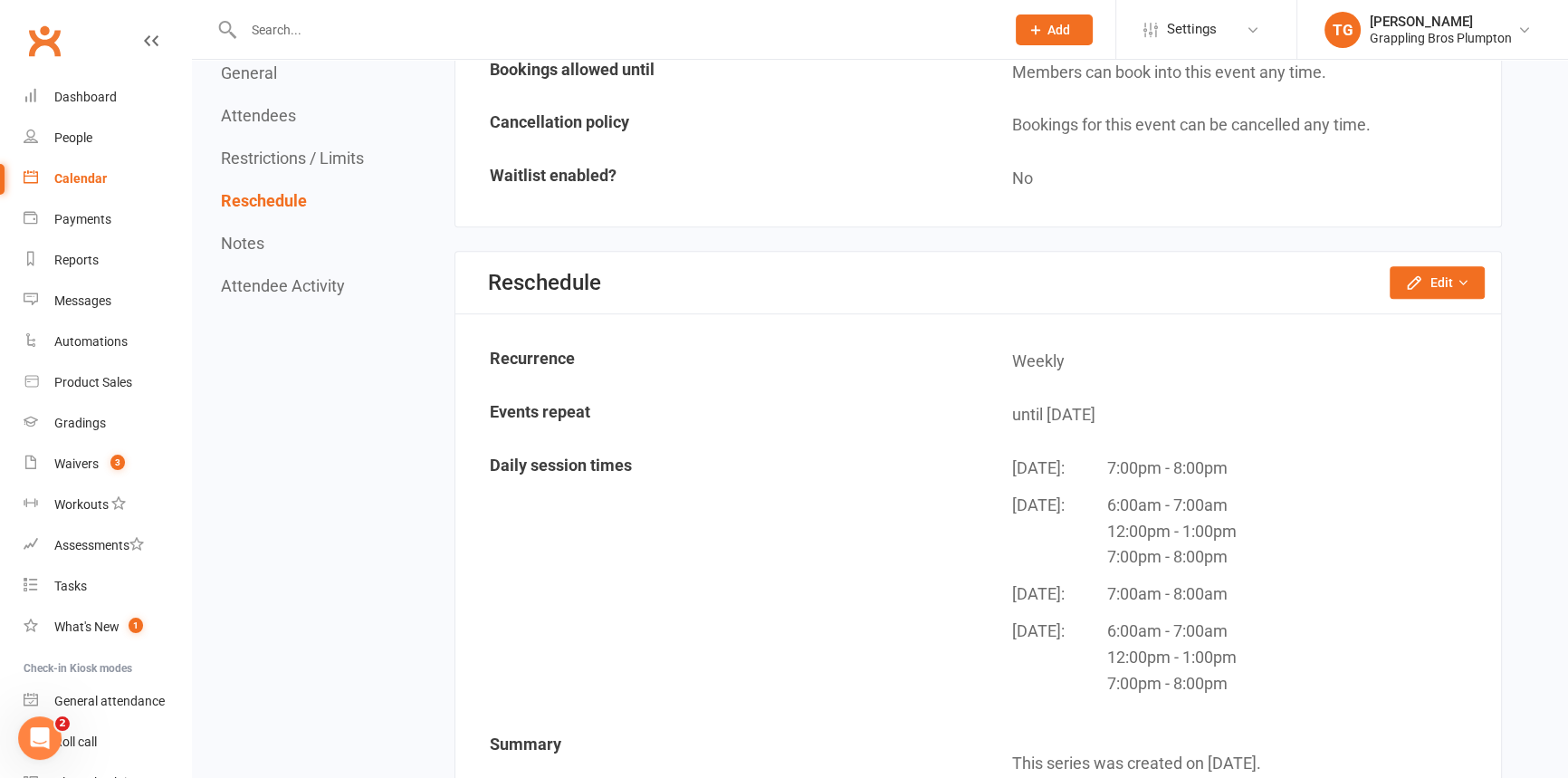
scroll to position [1313, 0]
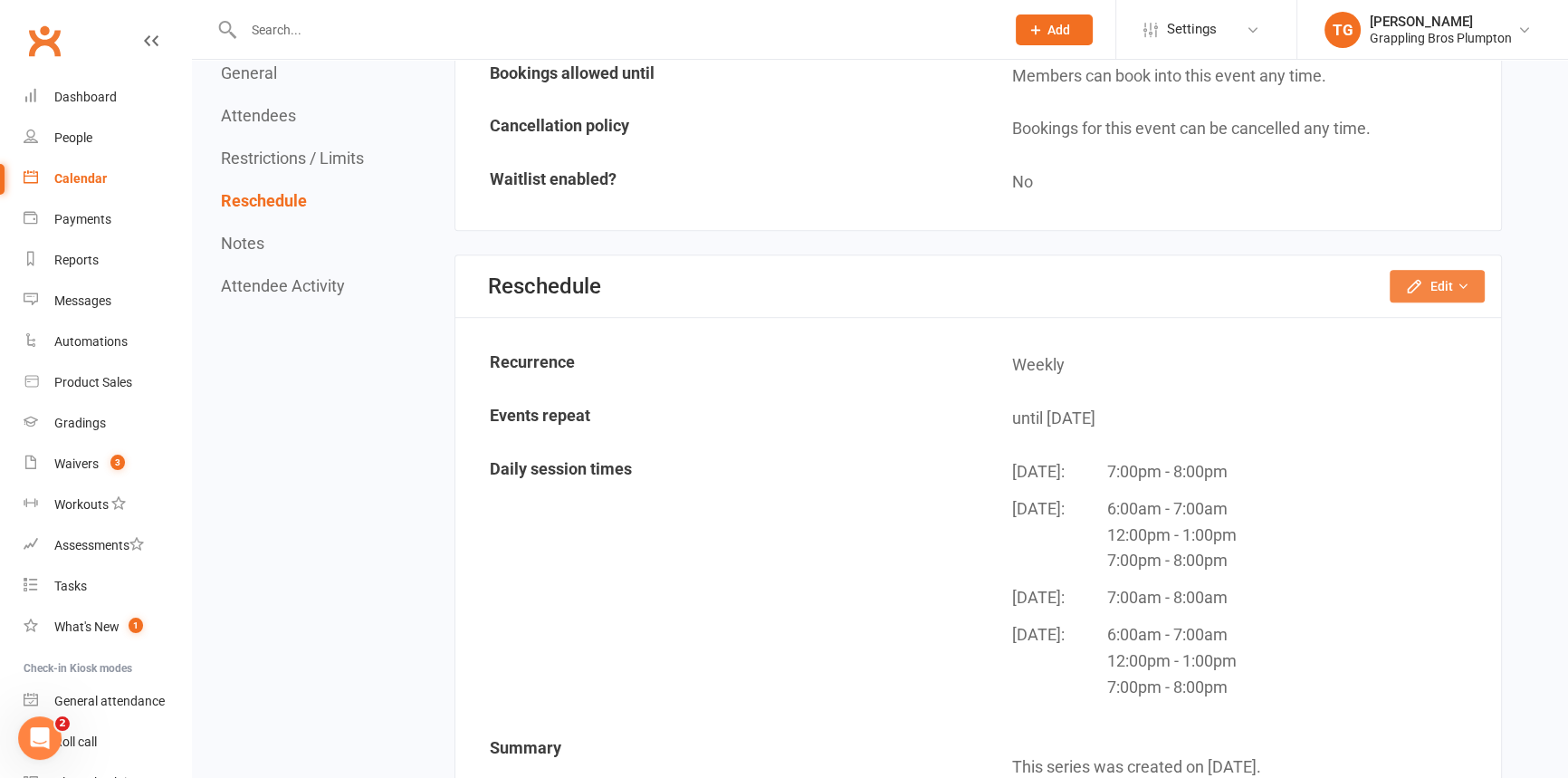
click at [1421, 284] on icon "button" at bounding box center [1414, 286] width 18 height 18
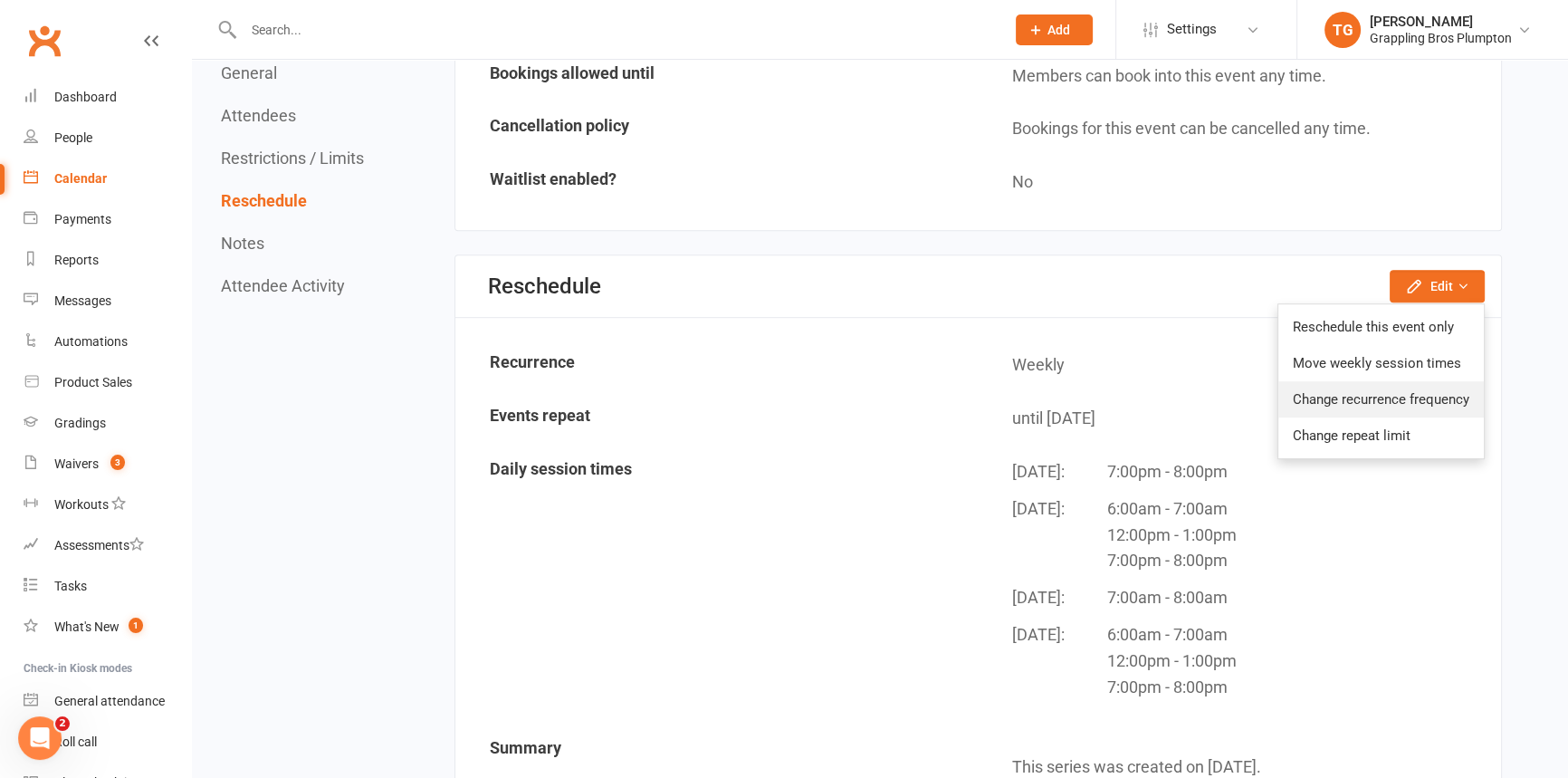
click at [1349, 399] on link "Change recurrence frequency" at bounding box center [1380, 399] width 205 height 36
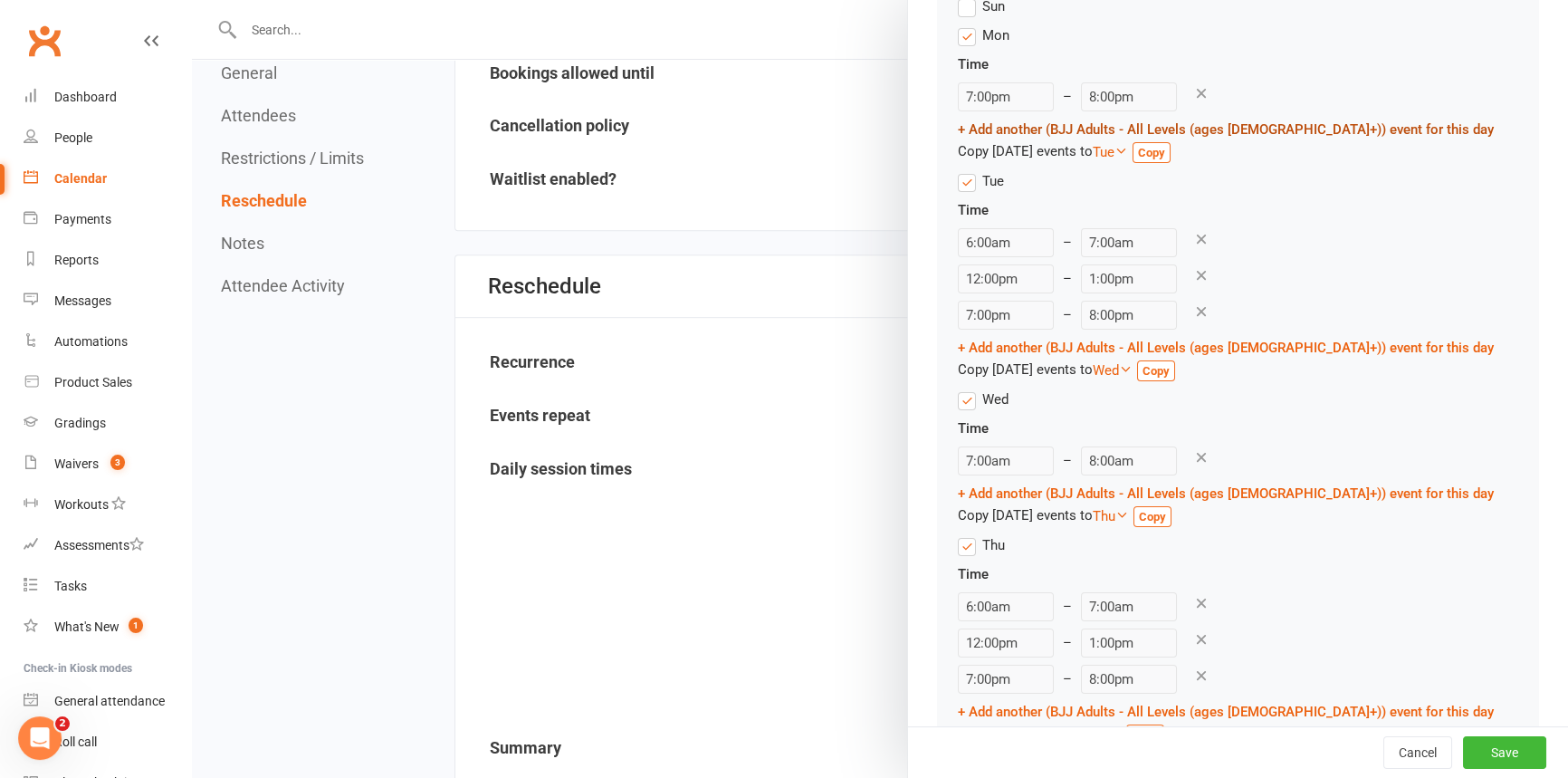
scroll to position [310, 0]
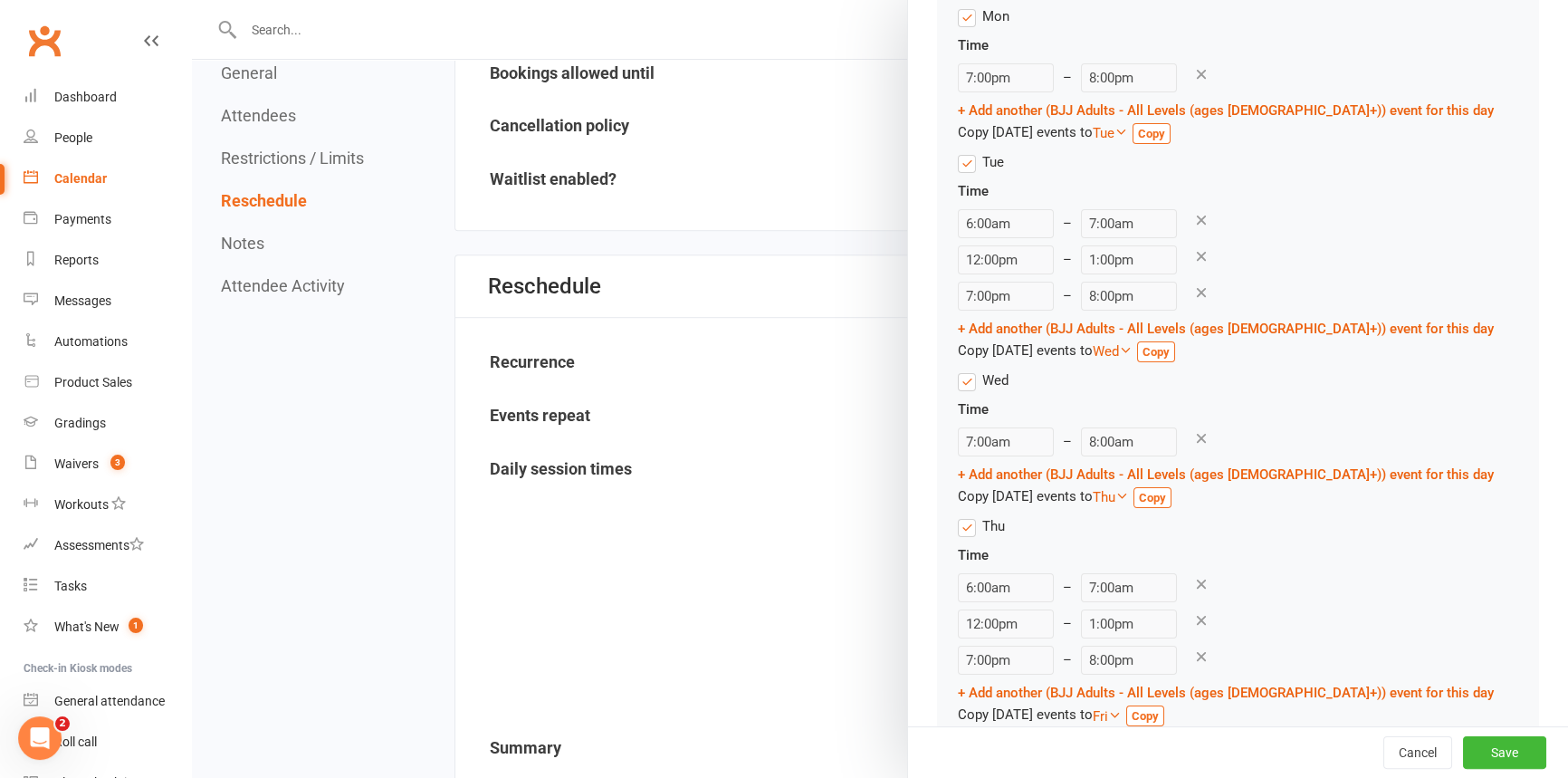
click at [1210, 648] on icon at bounding box center [1201, 655] width 17 height 17
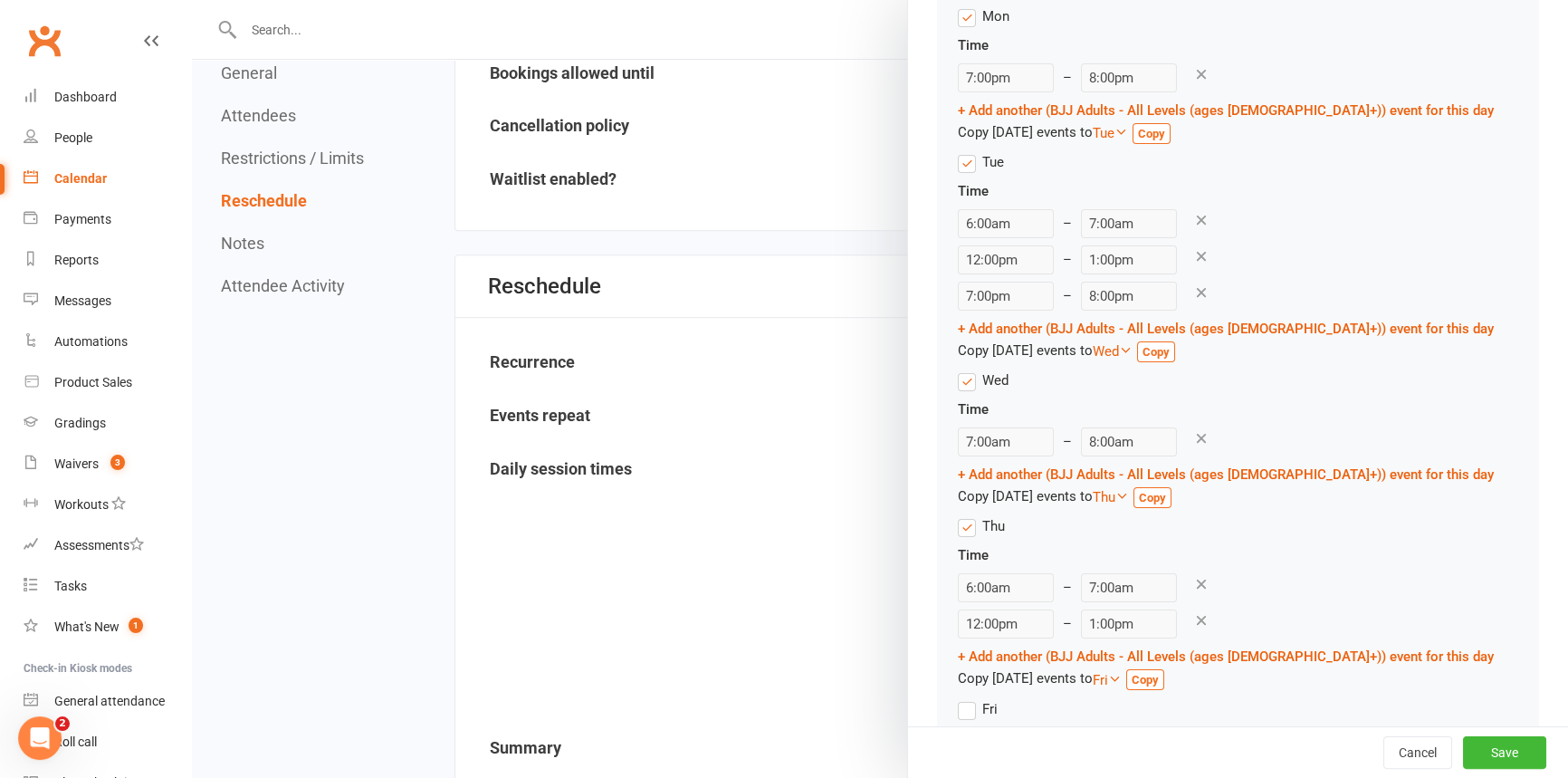
scroll to position [274, 0]
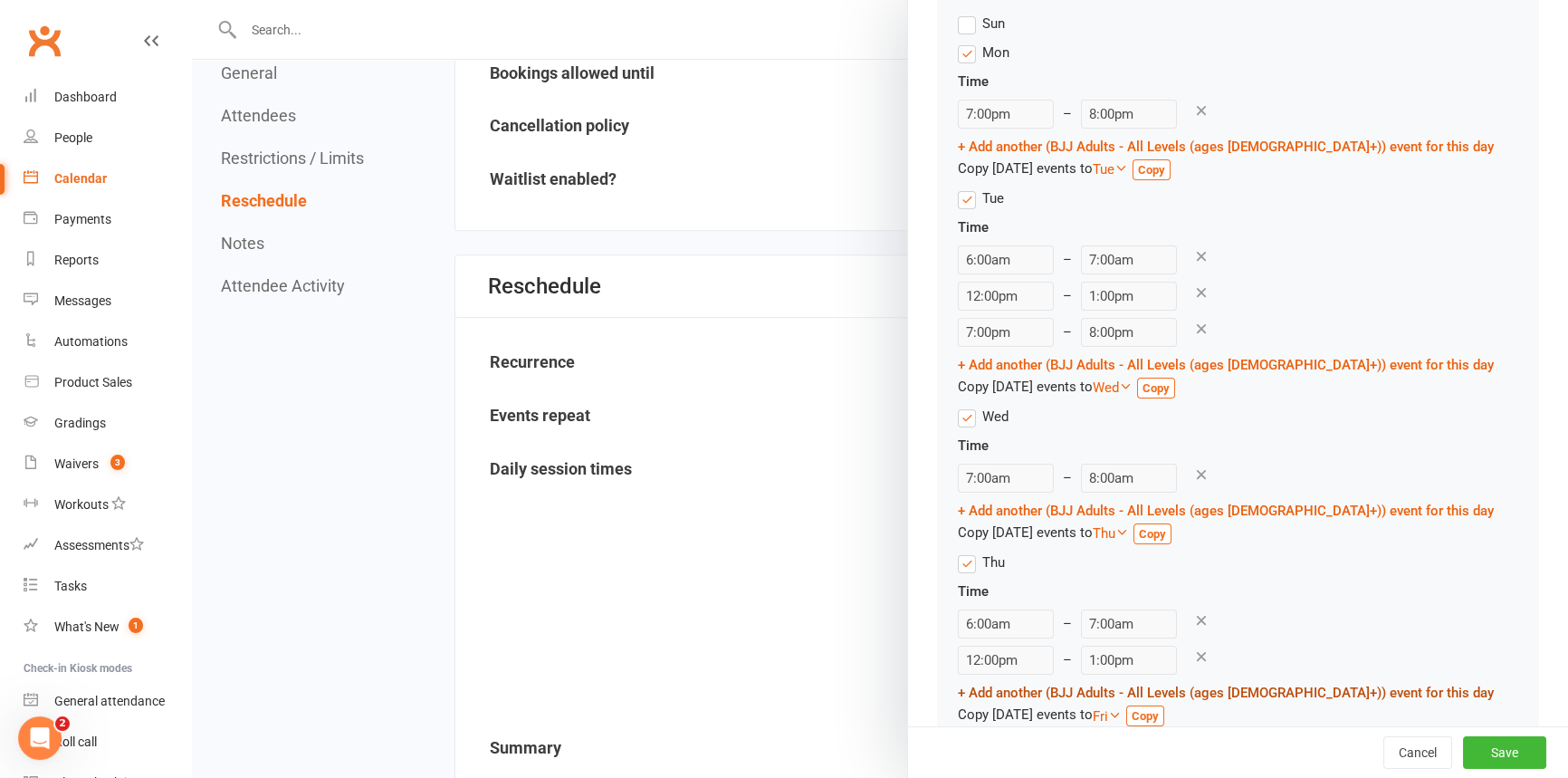
click at [1083, 685] on link "+ Add another (BJJ Adults - All Levels (ages [DEMOGRAPHIC_DATA]+)) event for th…" at bounding box center [1226, 692] width 536 height 17
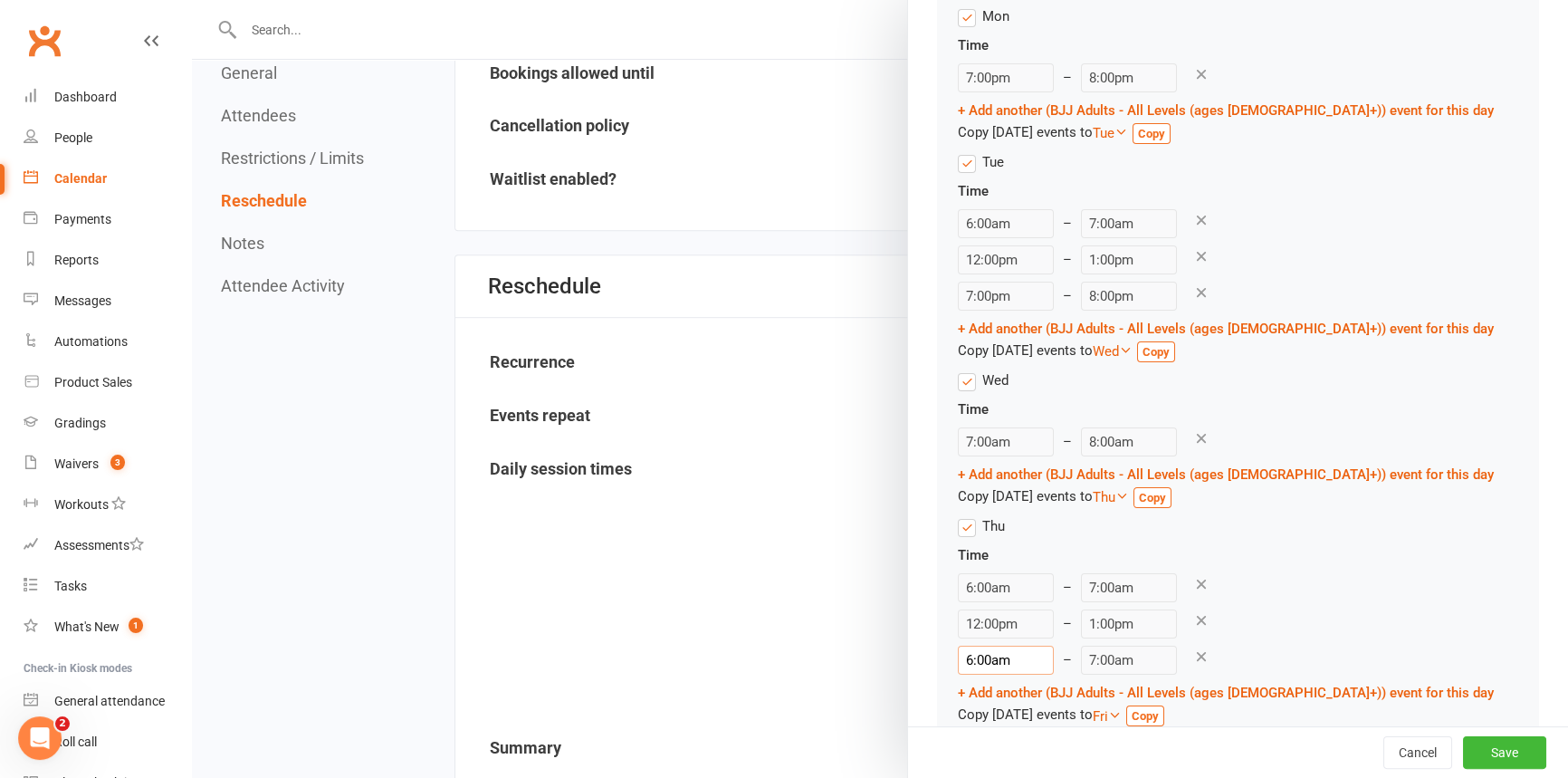
click at [1053, 646] on input "6:00am" at bounding box center [1006, 660] width 96 height 29
type input "6:00pm"
type input "7:00pm"
click at [1074, 584] on li "6:00pm" at bounding box center [1079, 580] width 87 height 27
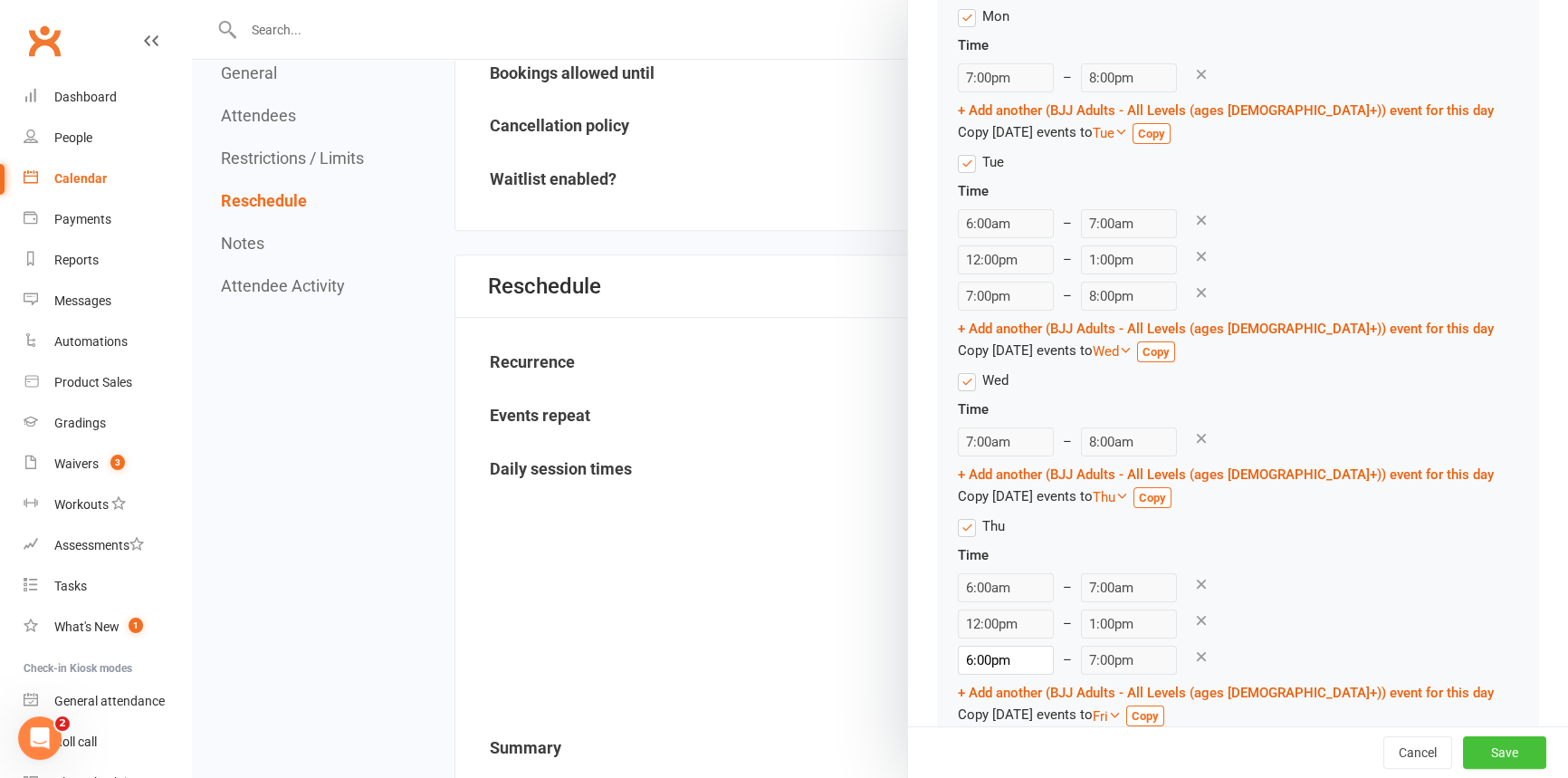
click at [1468, 751] on button "Save" at bounding box center [1505, 753] width 84 height 33
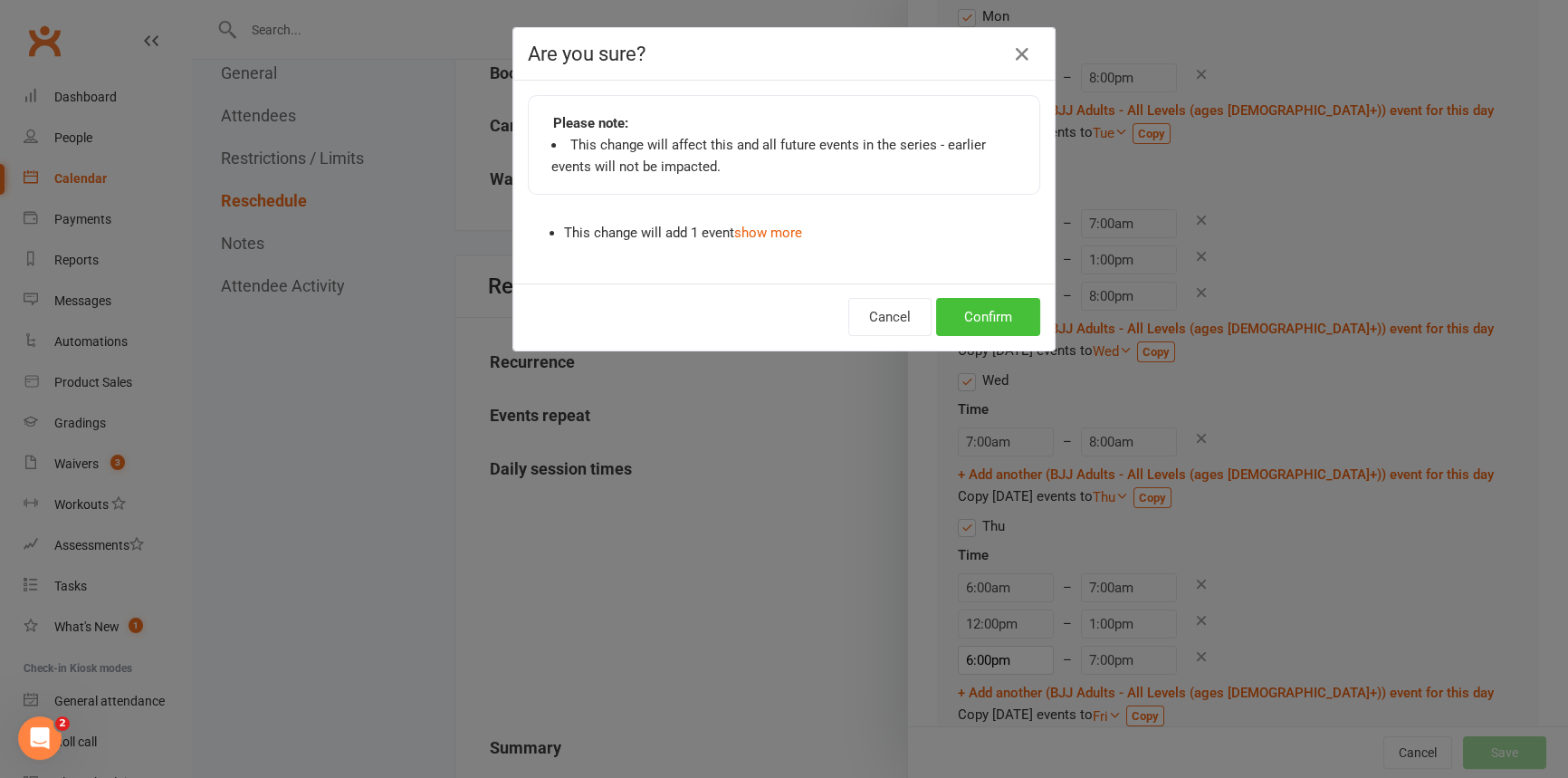
click at [995, 325] on button "Confirm" at bounding box center [987, 316] width 104 height 38
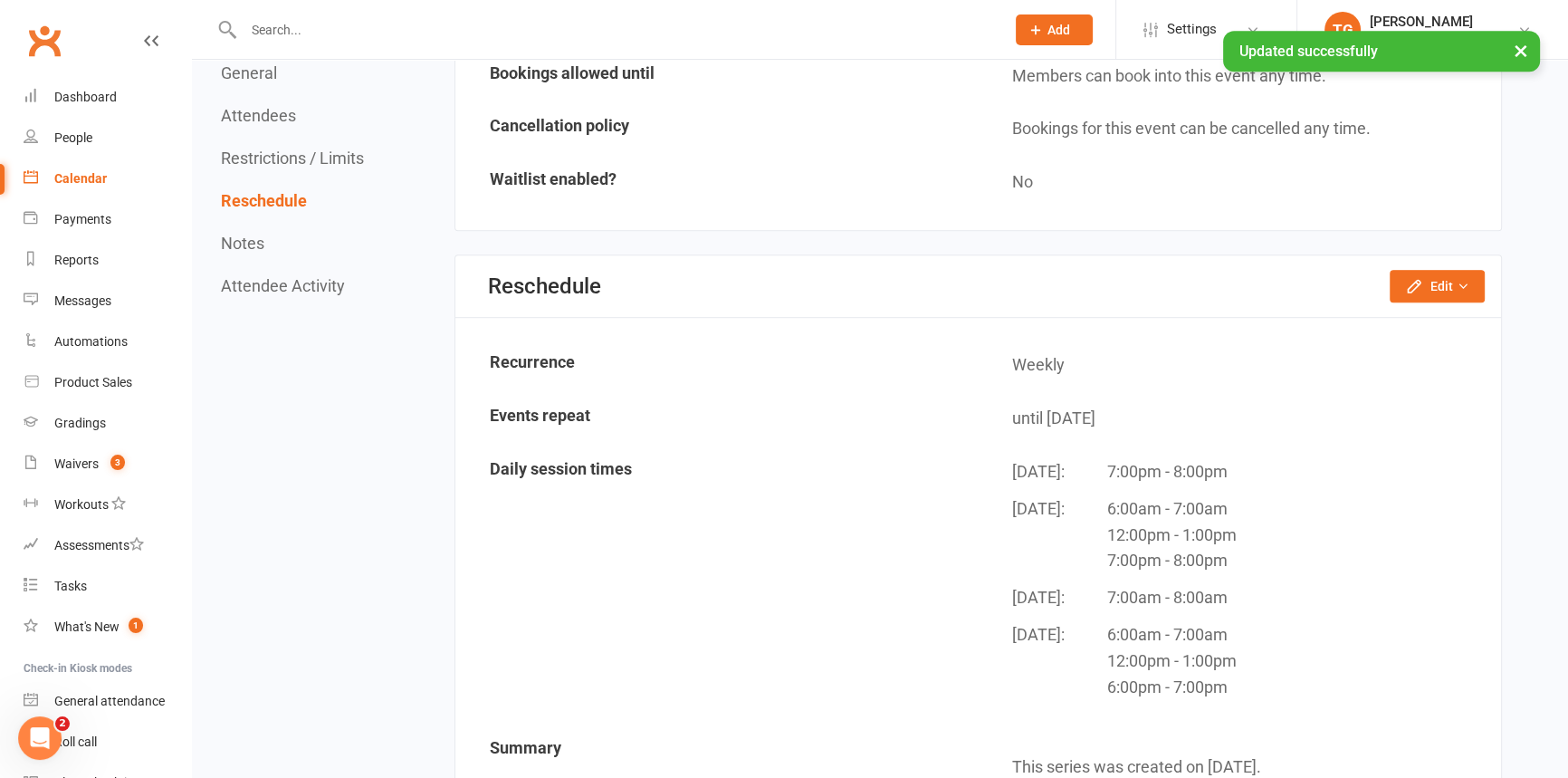
click at [61, 177] on div "Calendar" at bounding box center [81, 178] width 53 height 15
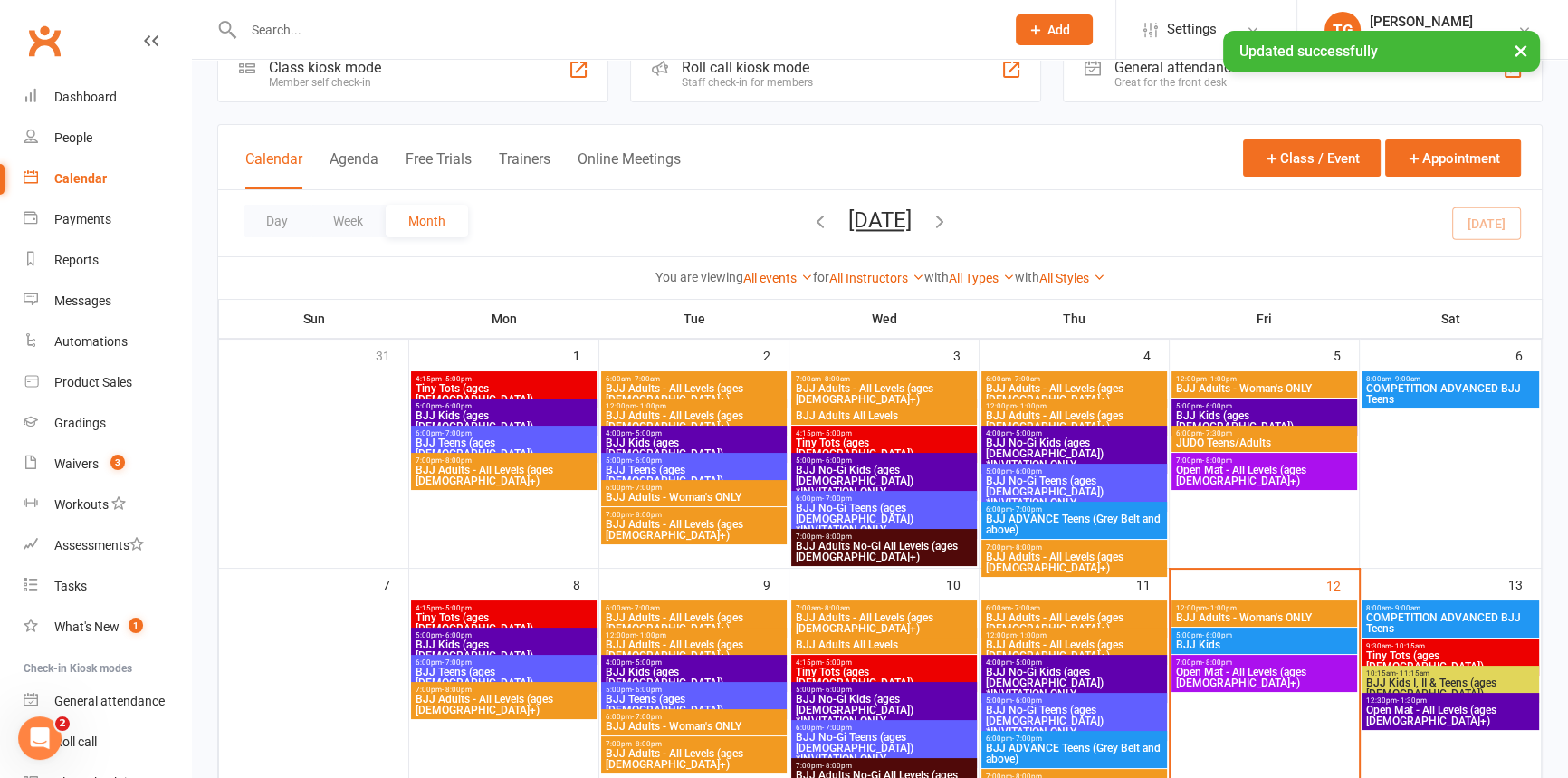
scroll to position [390, 0]
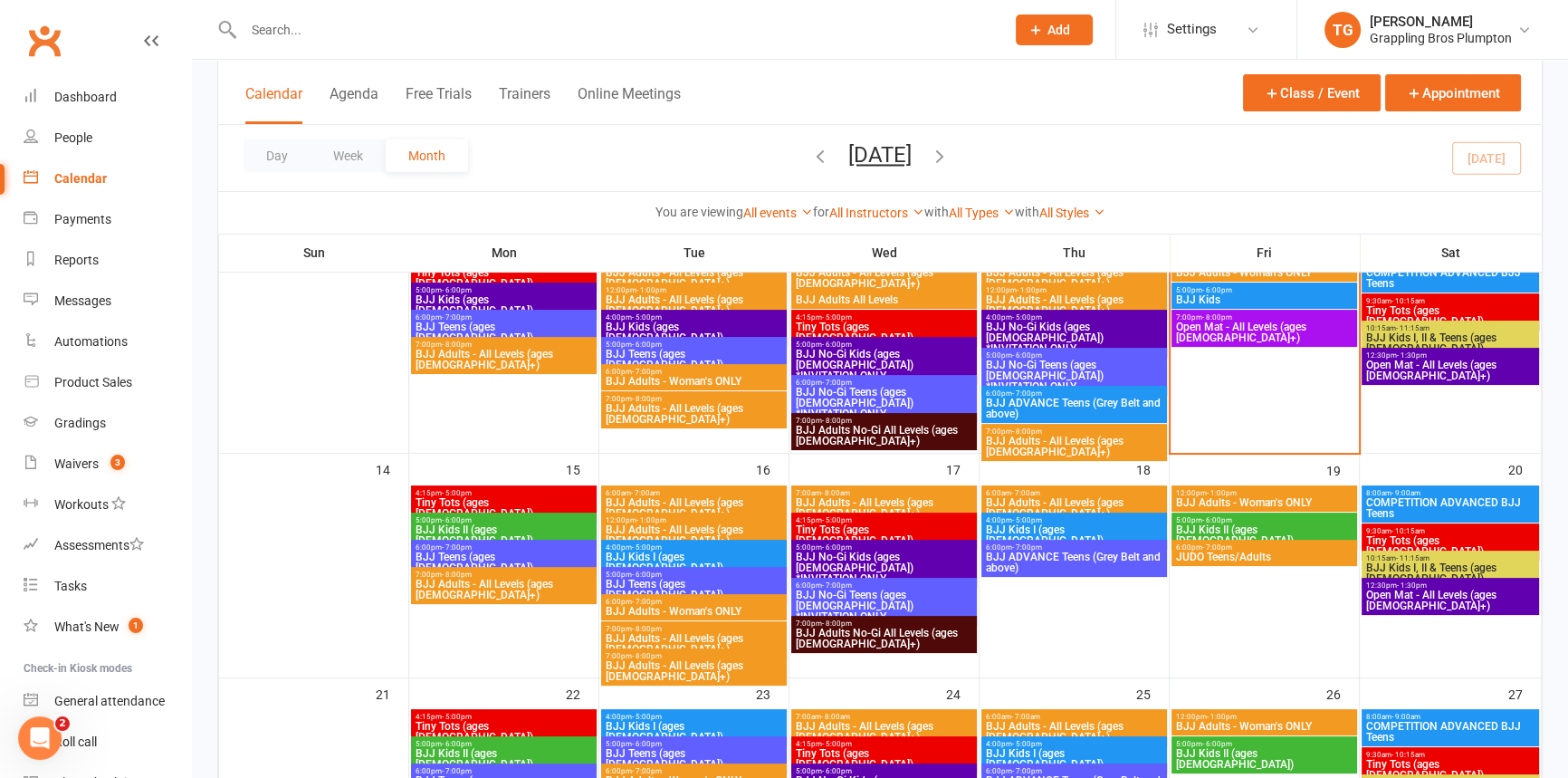
click at [682, 660] on span "BJJ Adults - All Levels (ages [DEMOGRAPHIC_DATA]+)" at bounding box center [694, 671] width 178 height 21
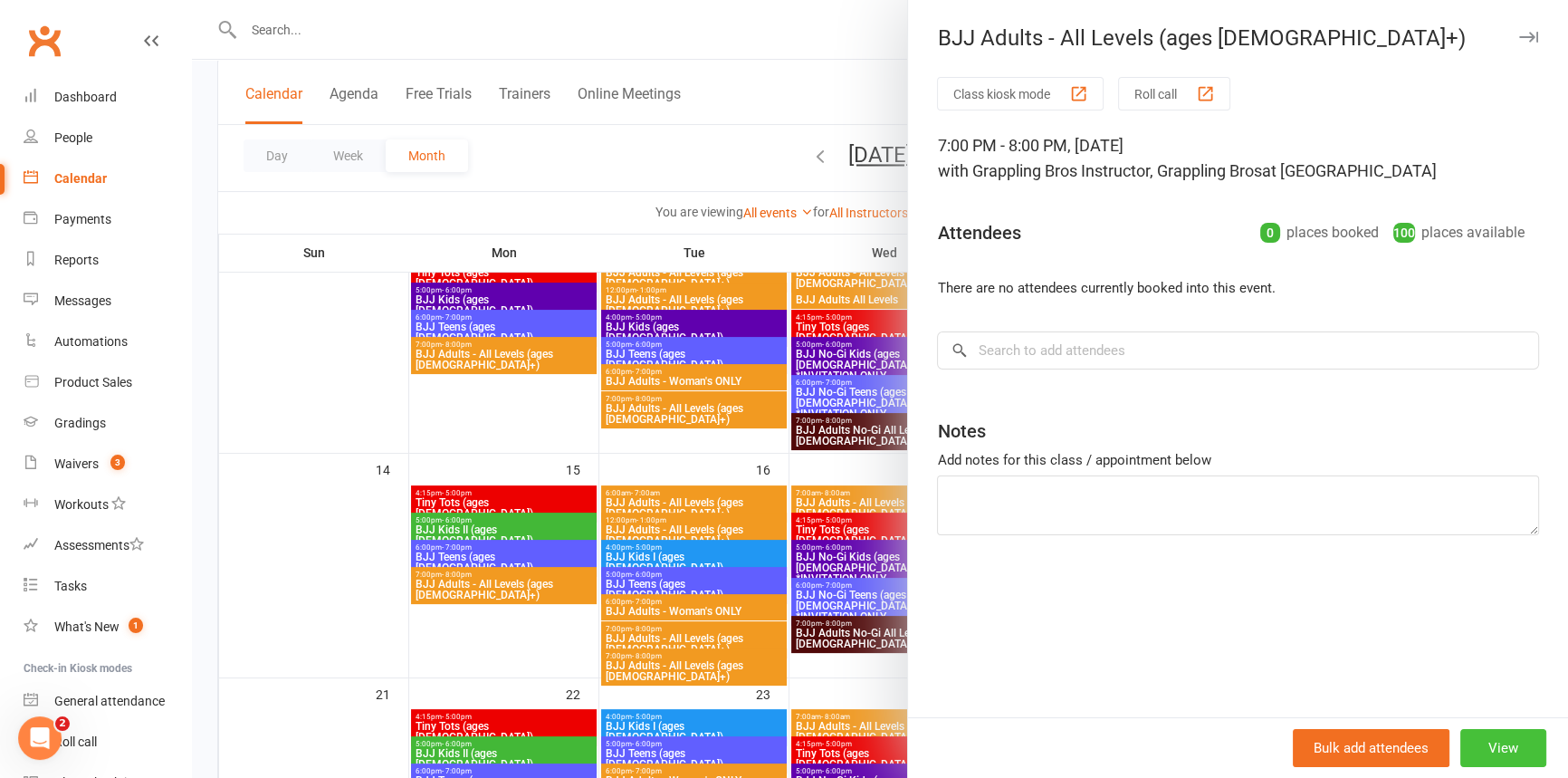
click at [1486, 751] on button "View" at bounding box center [1503, 747] width 86 height 38
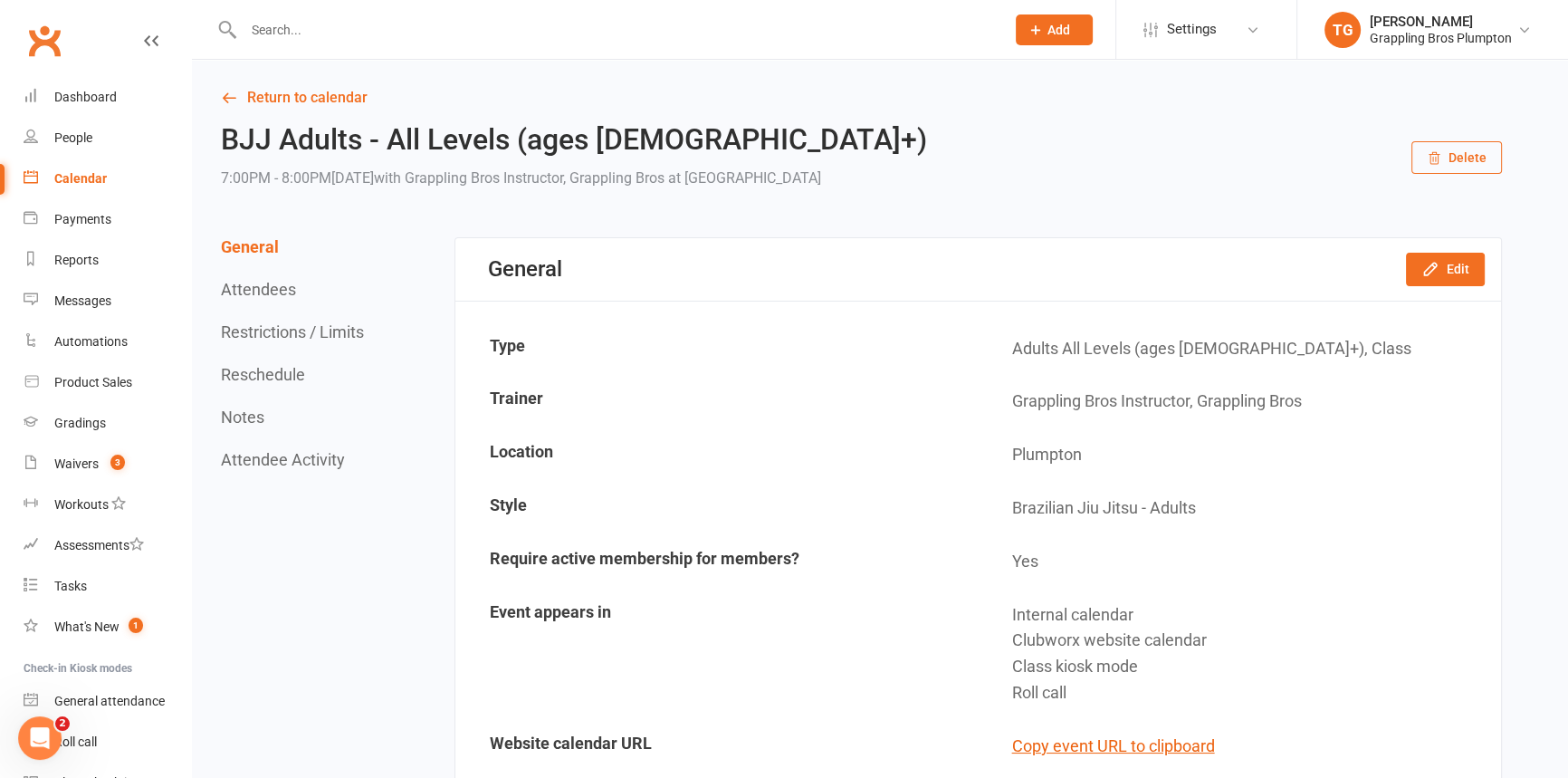
click at [1458, 160] on button "Delete" at bounding box center [1456, 158] width 90 height 33
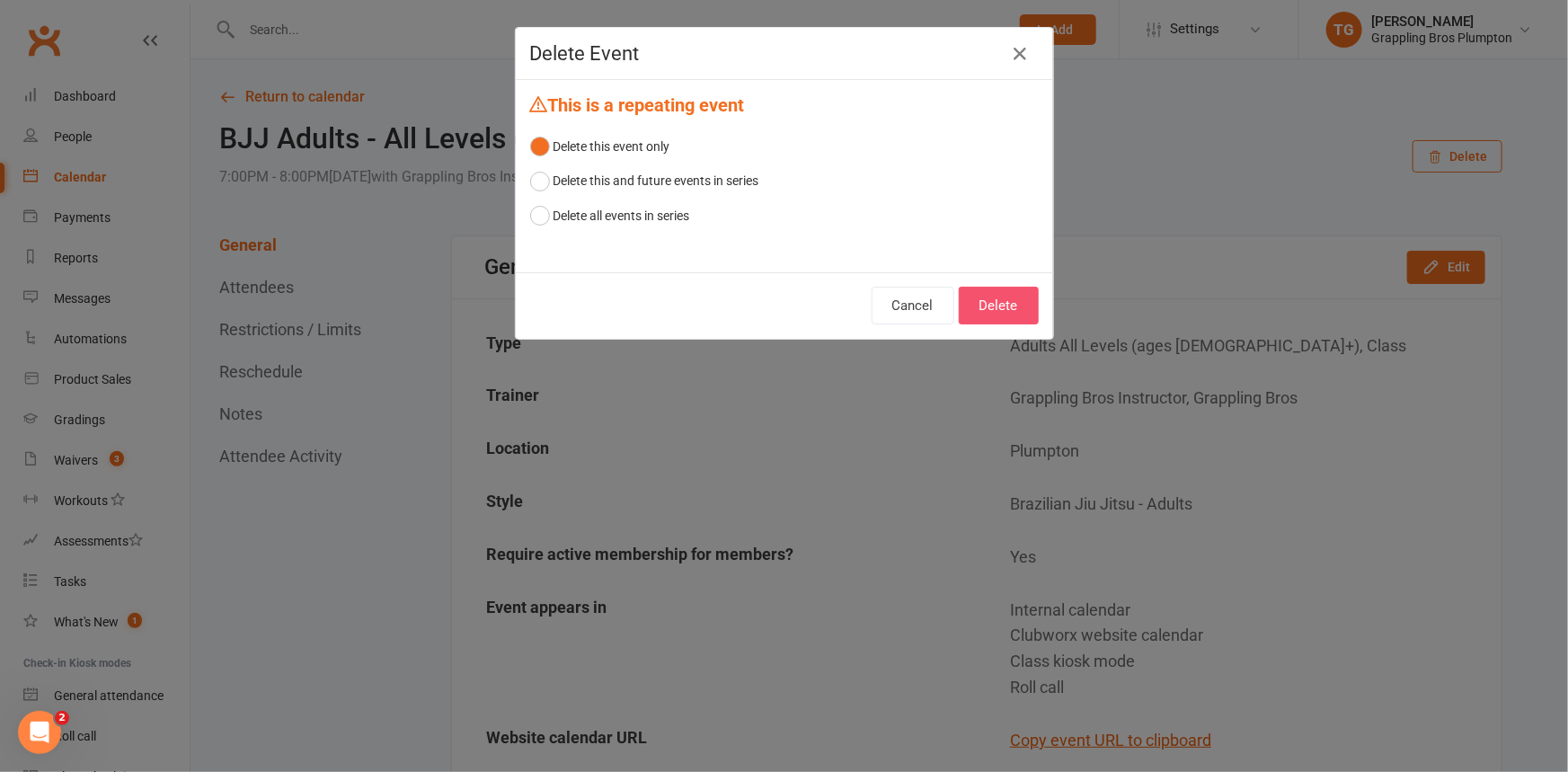
click at [981, 308] on button "Delete" at bounding box center [998, 305] width 80 height 38
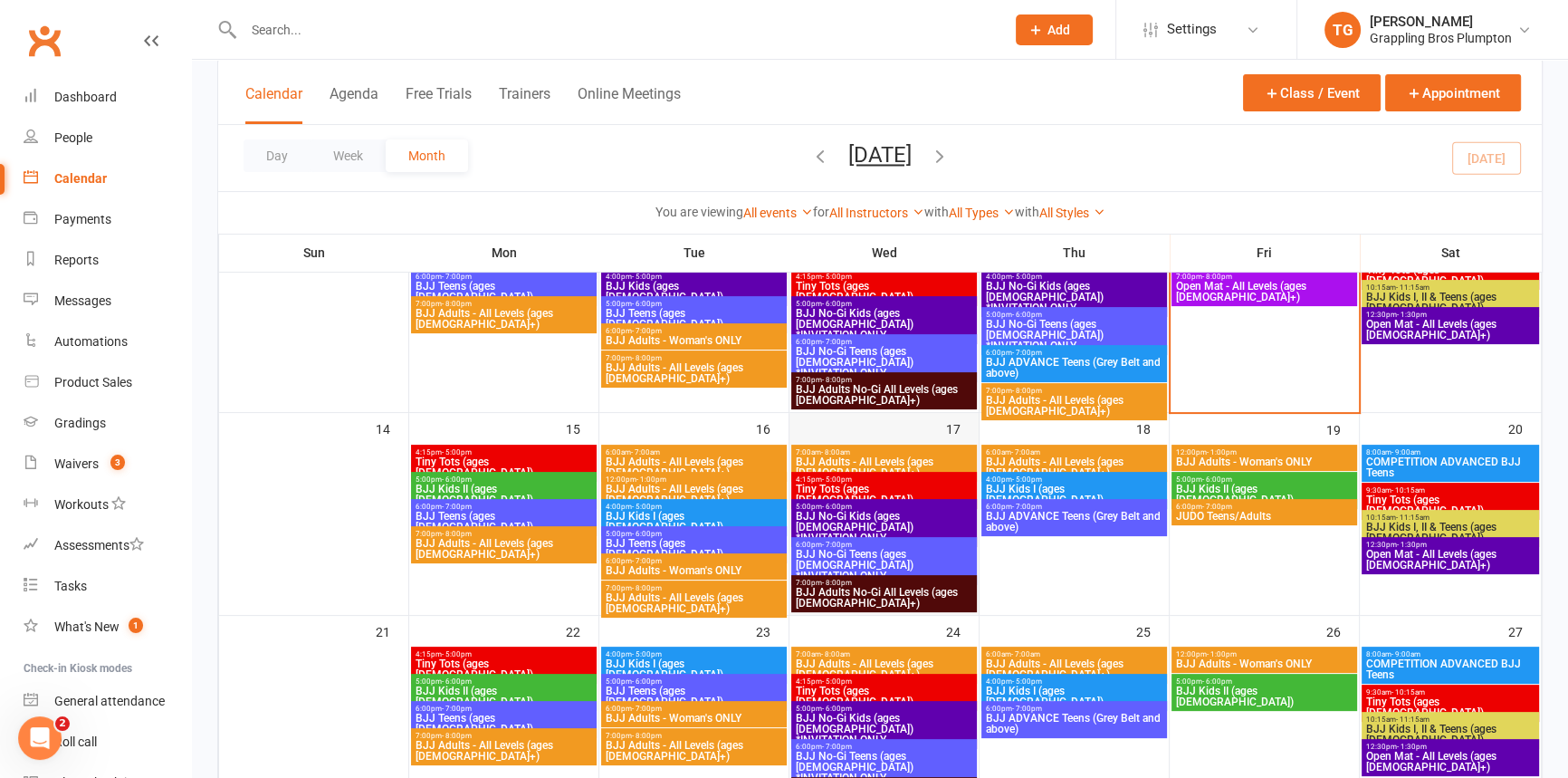
scroll to position [390, 0]
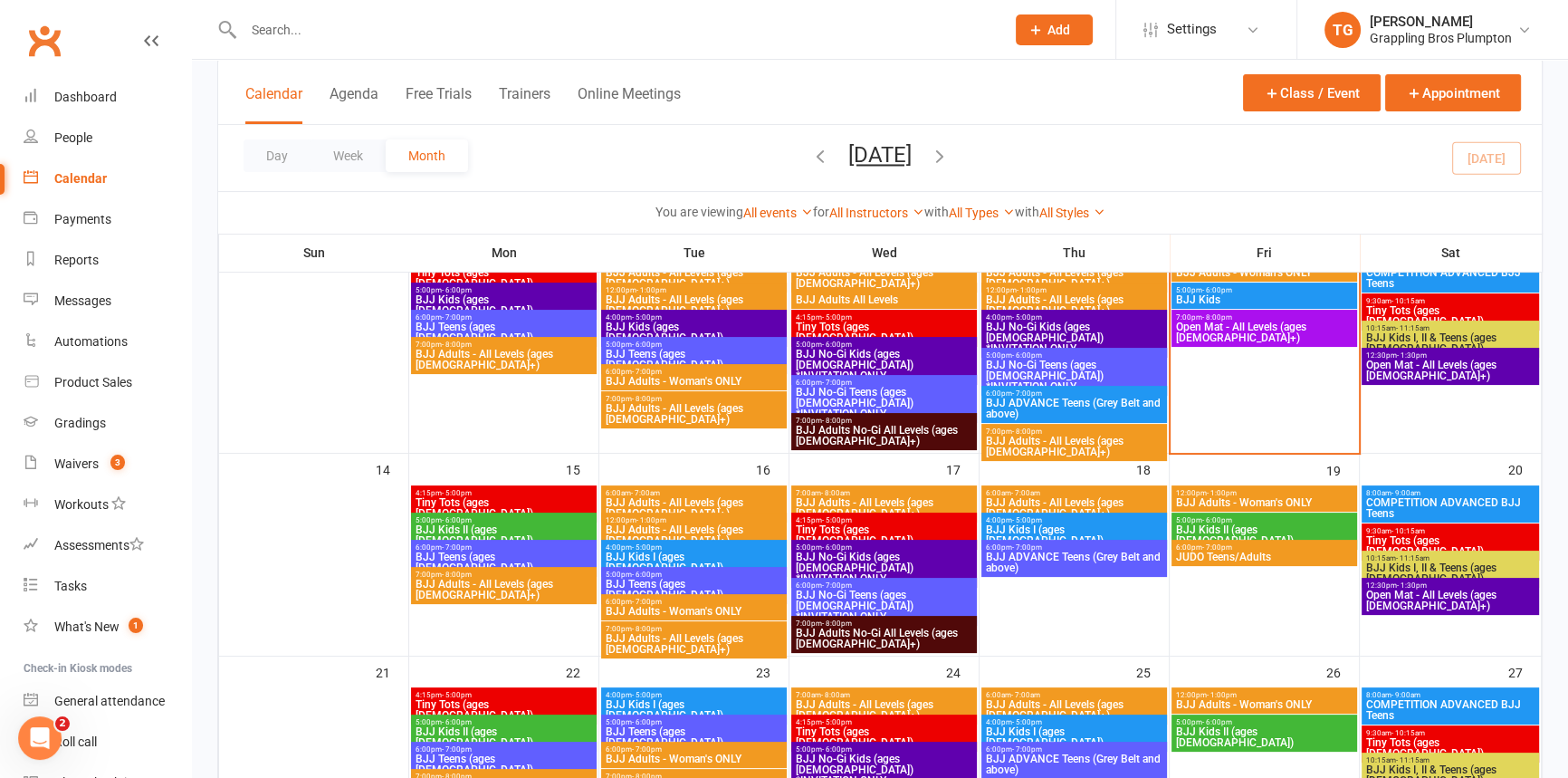
click at [843, 516] on span "- 5:00pm" at bounding box center [837, 520] width 30 height 8
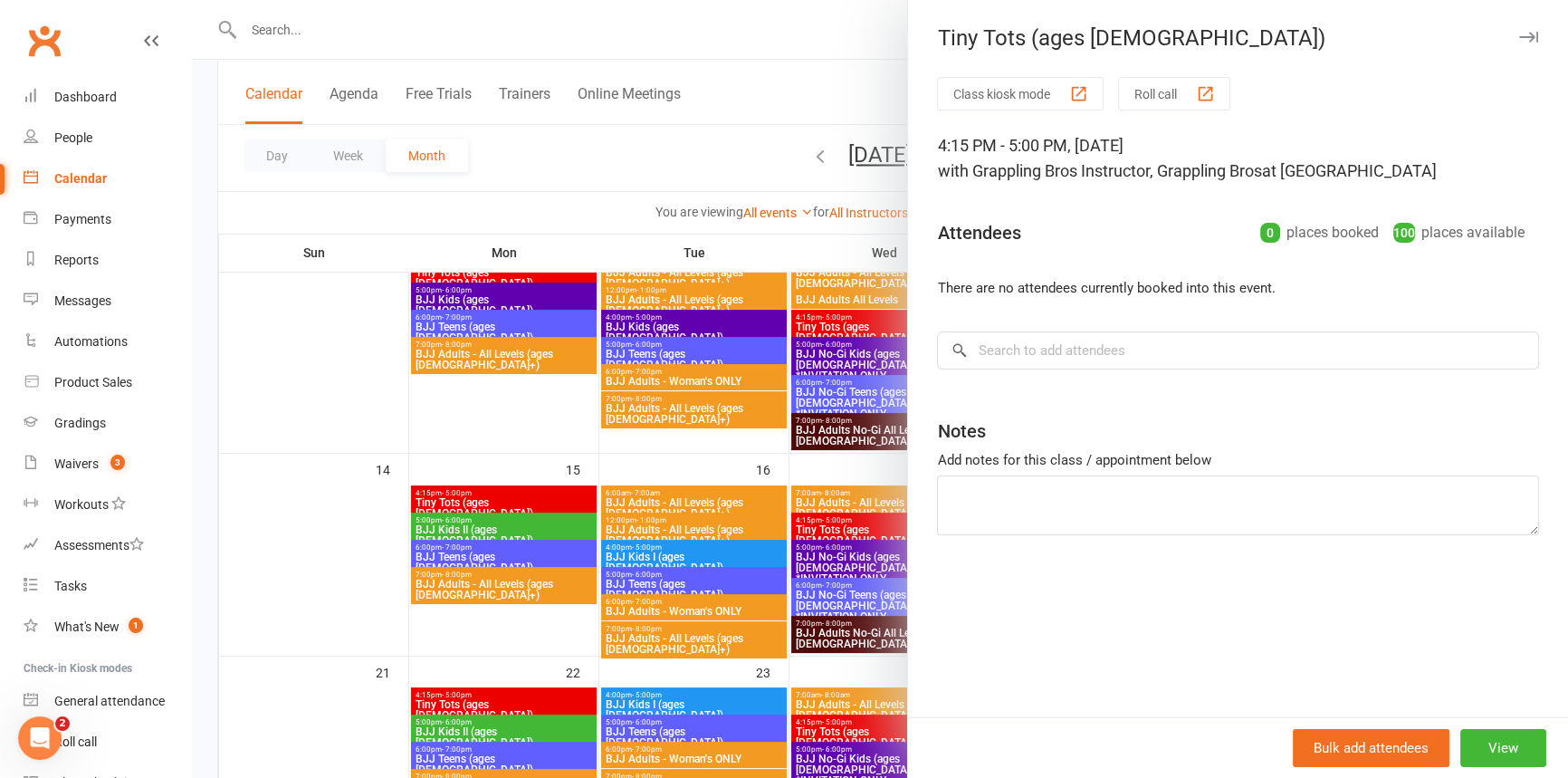
click at [1517, 27] on button "button" at bounding box center [1528, 37] width 21 height 21
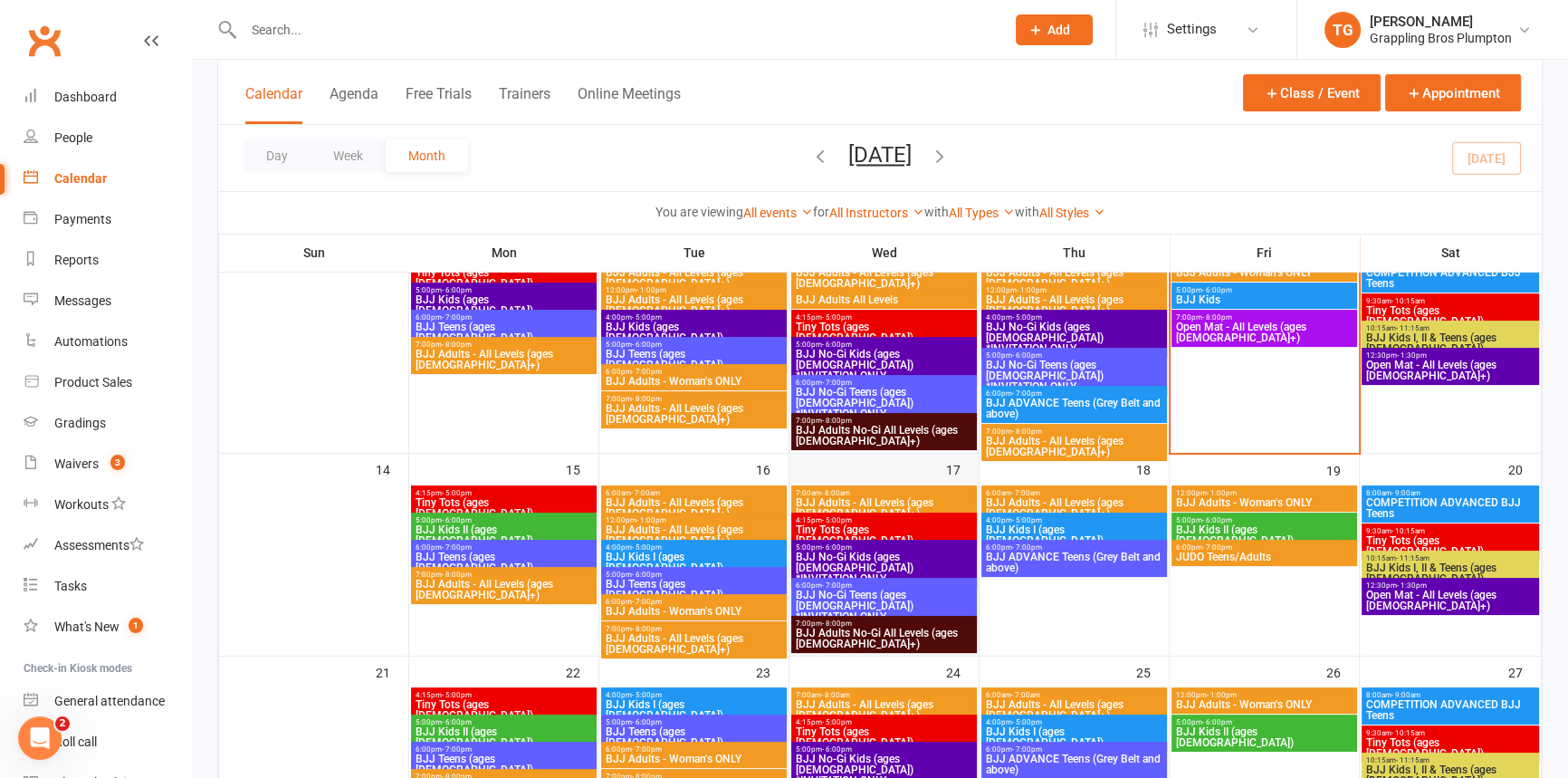
click at [837, 474] on div "17" at bounding box center [884, 553] width 190 height 201
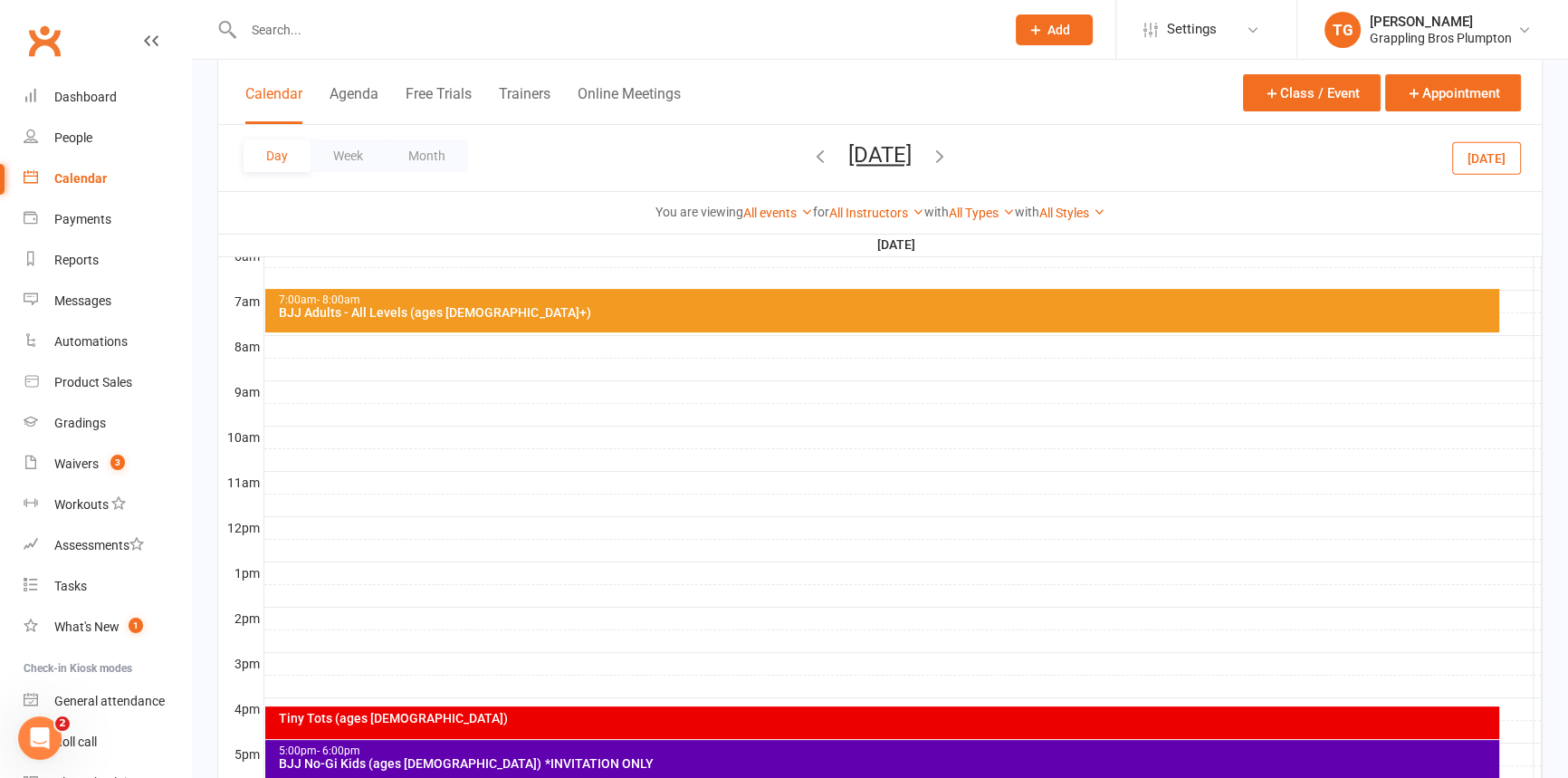
scroll to position [0, 0]
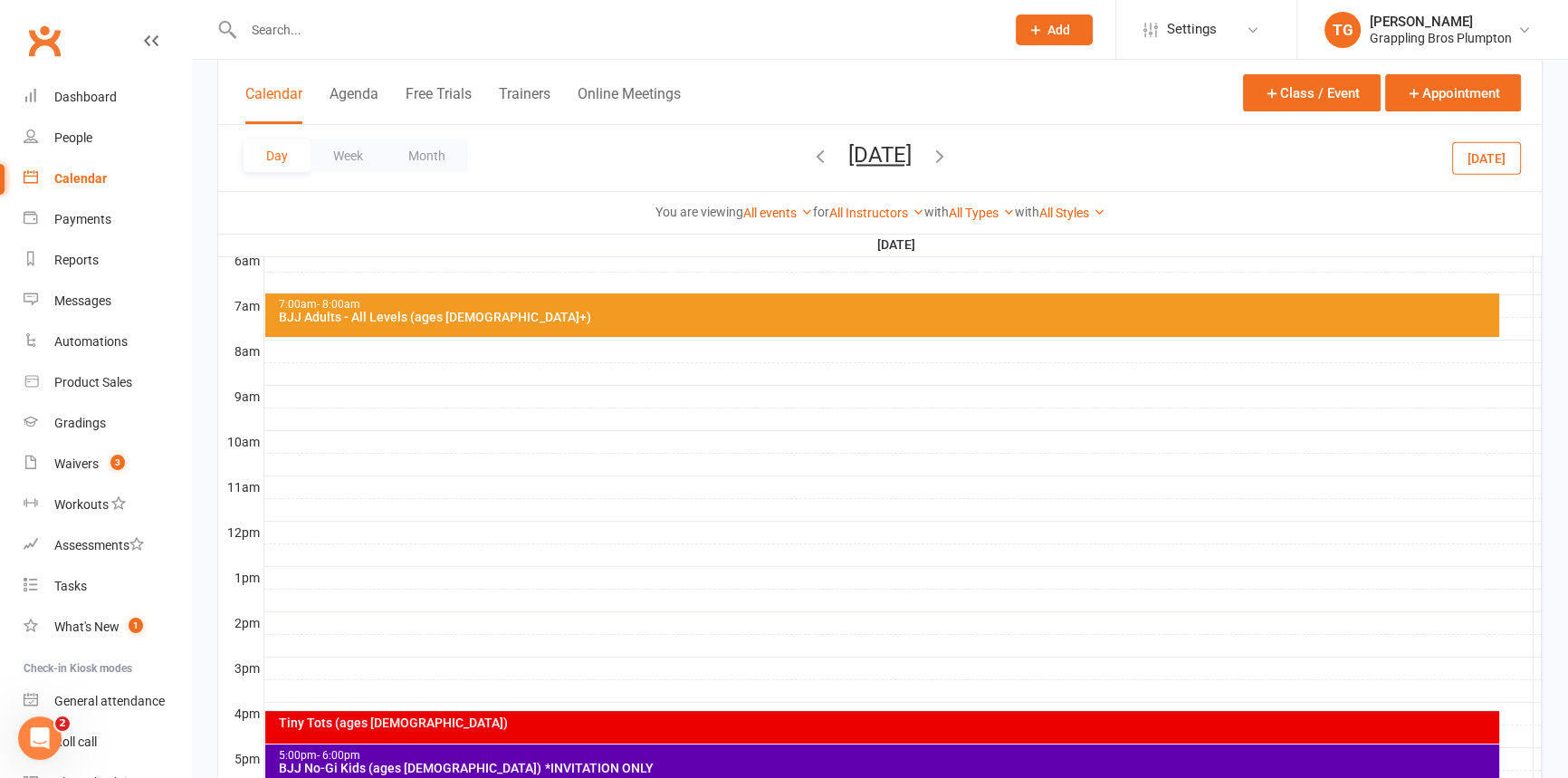
click at [281, 408] on div at bounding box center [903, 419] width 1277 height 21
click at [281, 388] on button "Add Event" at bounding box center [268, 387] width 60 height 21
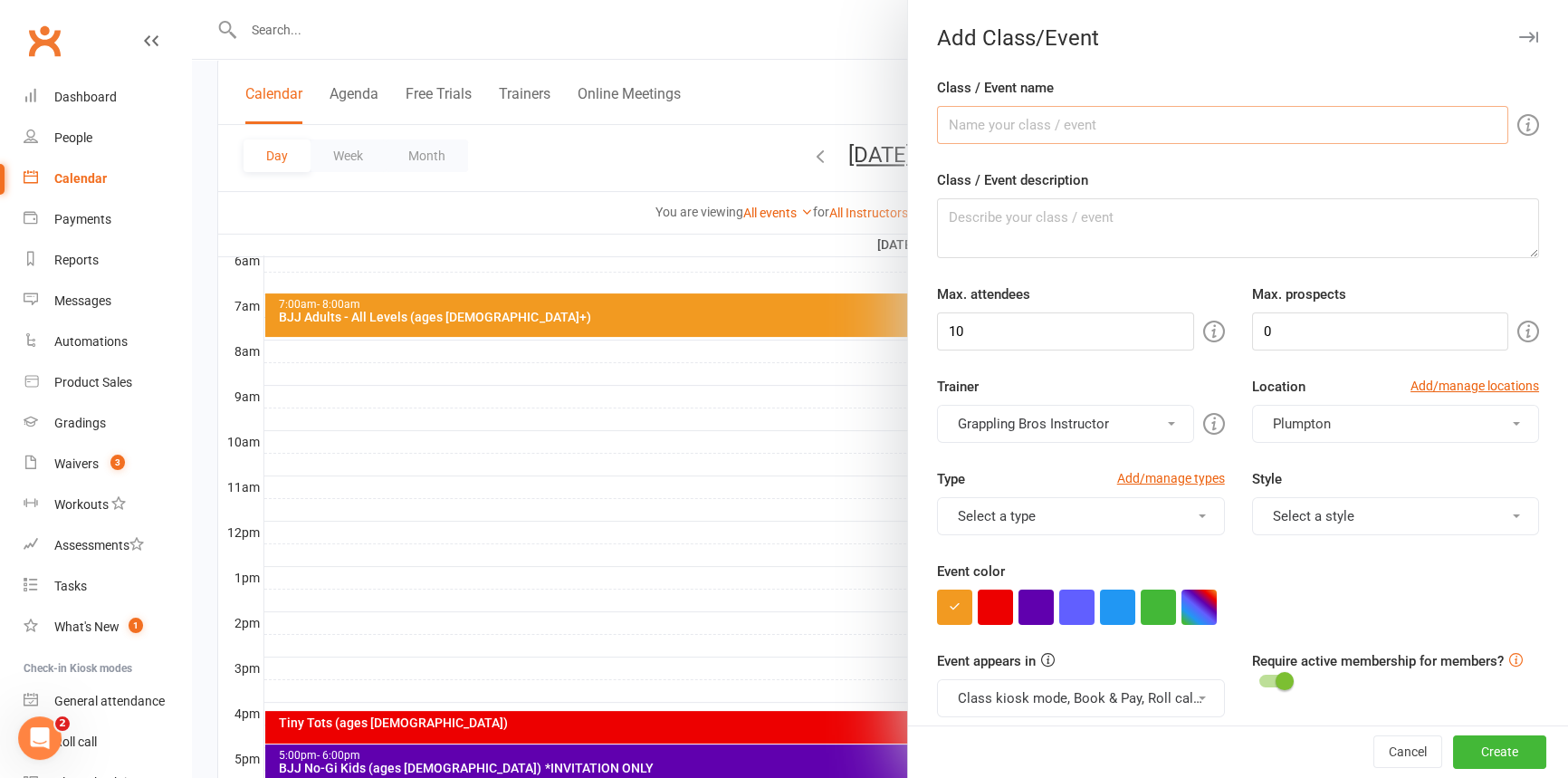
click at [975, 124] on input "Class / Event name" at bounding box center [1222, 124] width 571 height 38
type input "Mini Grapplers"
click at [983, 326] on input "10" at bounding box center [1064, 331] width 256 height 38
drag, startPoint x: 1281, startPoint y: 336, endPoint x: 1069, endPoint y: 335, distance: 212.0
click at [1069, 335] on div "Max. attendees 10 Max. prospects 0" at bounding box center [1237, 316] width 629 height 67
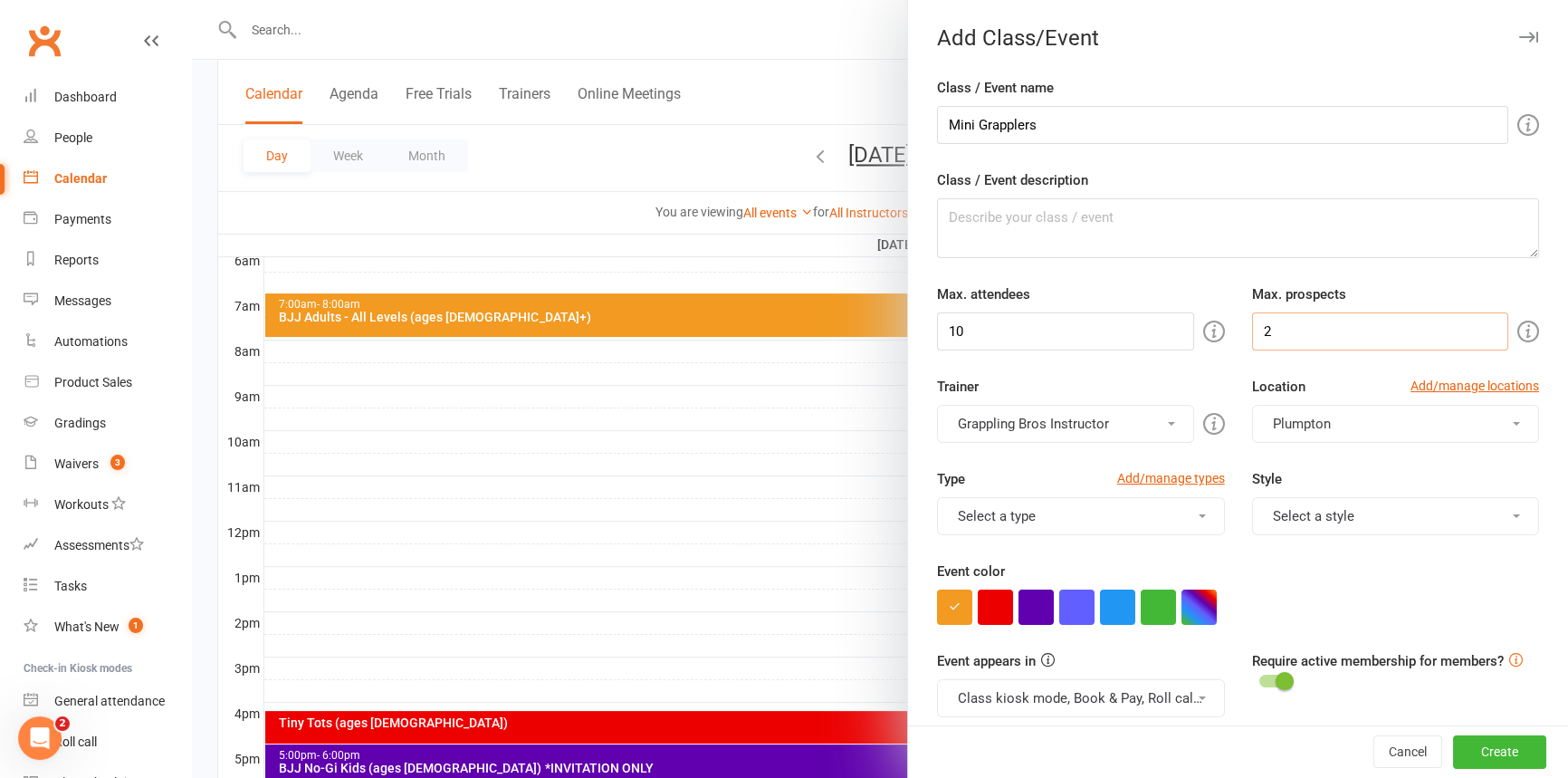
type input "2"
click at [1015, 526] on button "Select a type" at bounding box center [1080, 515] width 287 height 38
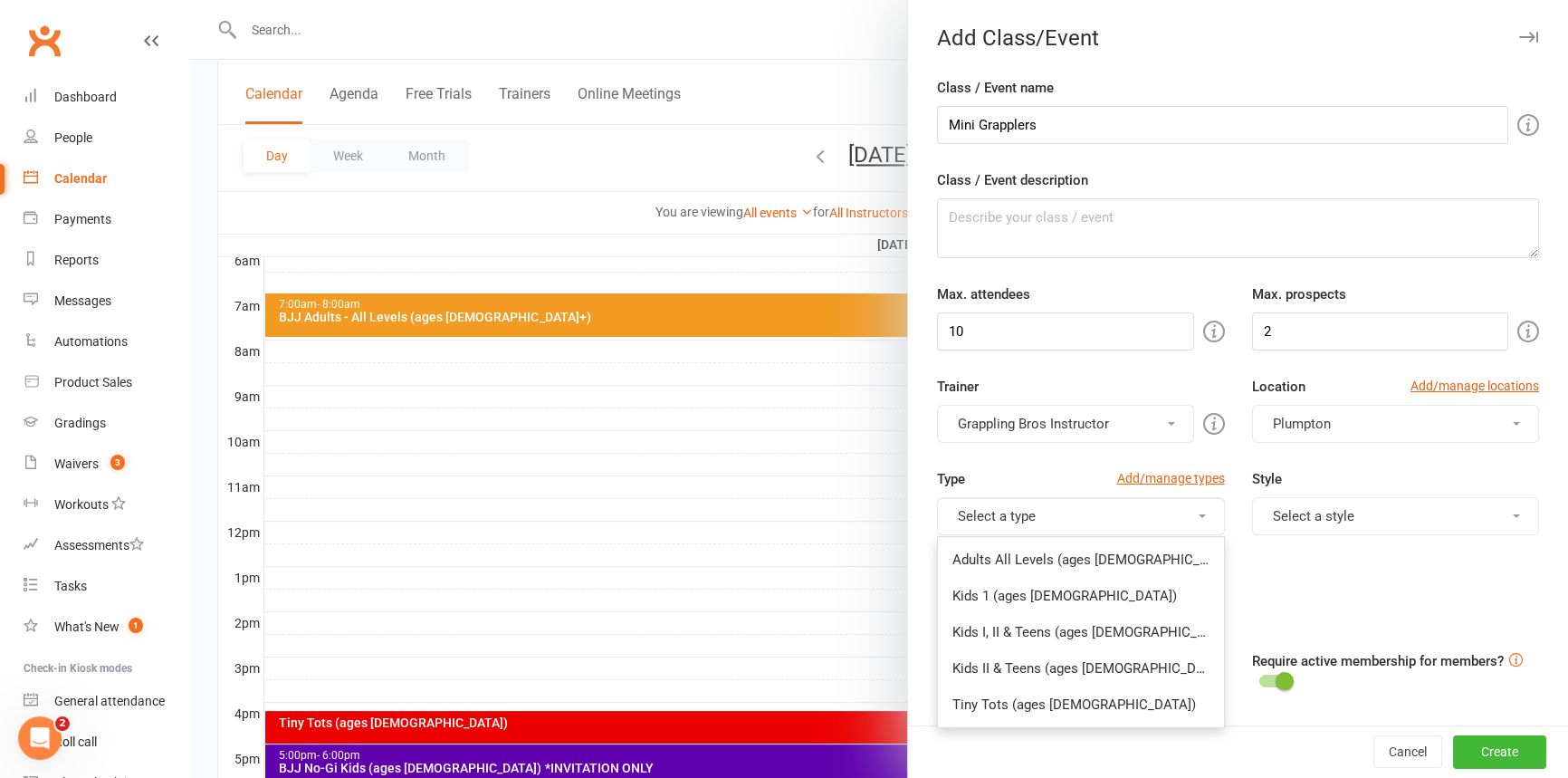
drag, startPoint x: 1019, startPoint y: 696, endPoint x: 1179, endPoint y: 639, distance: 169.8
click at [1019, 697] on link "Tiny Tots (ages [DEMOGRAPHIC_DATA])" at bounding box center [1080, 704] width 285 height 36
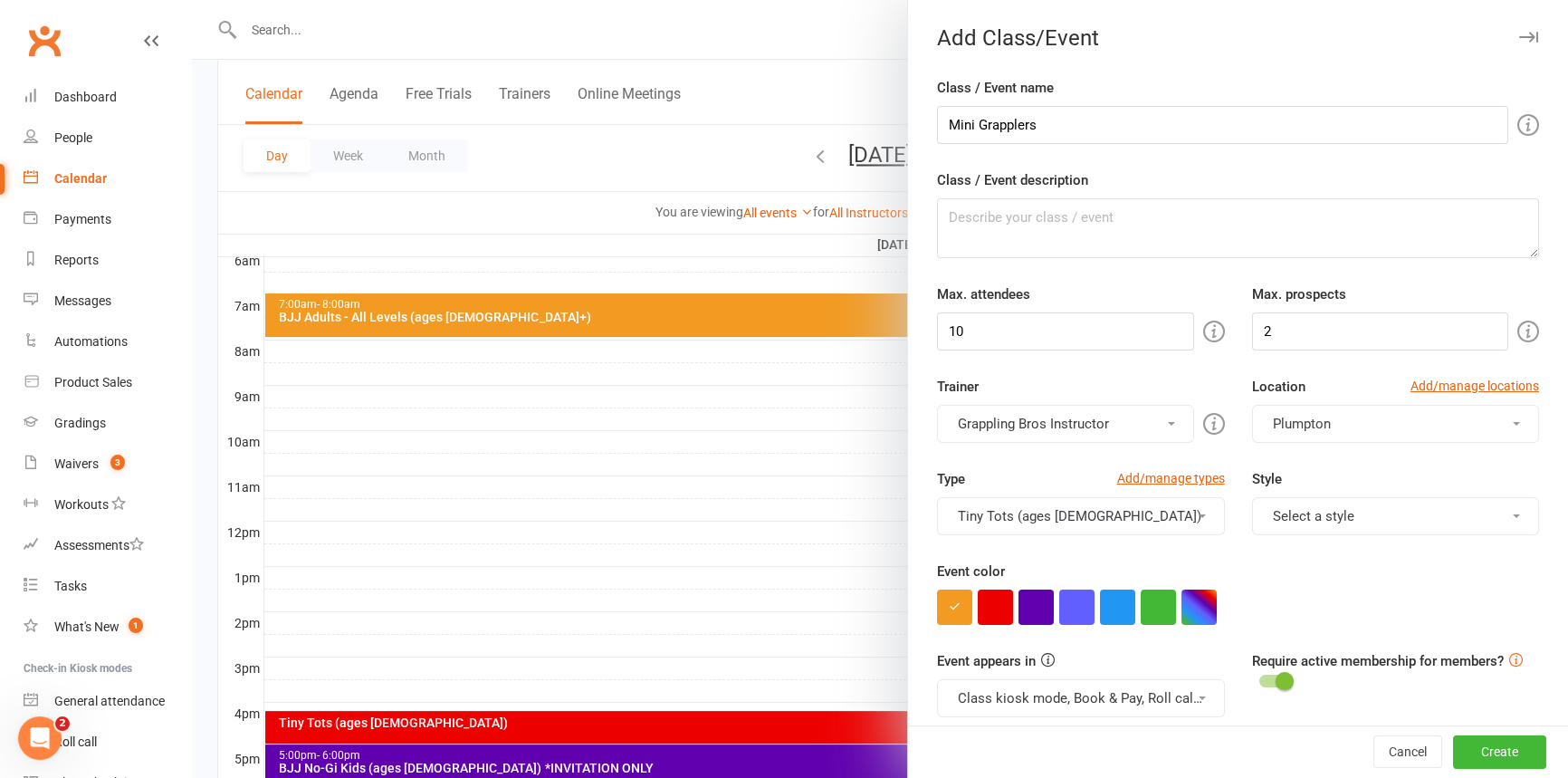
click at [1331, 508] on button "Select a style" at bounding box center [1395, 515] width 287 height 38
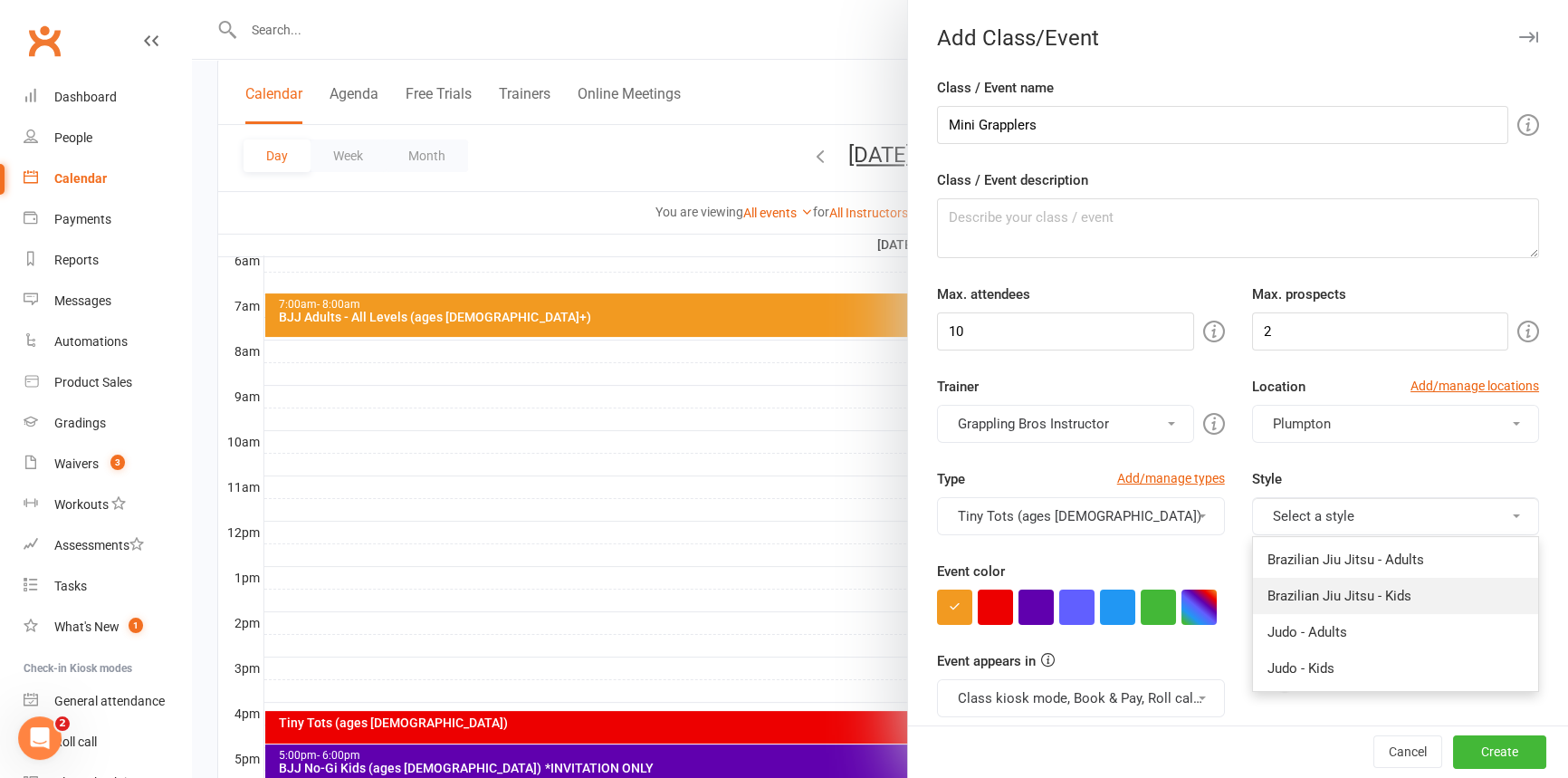
click at [1325, 595] on link "Brazilian Jiu Jitsu - Kids" at bounding box center [1395, 595] width 285 height 36
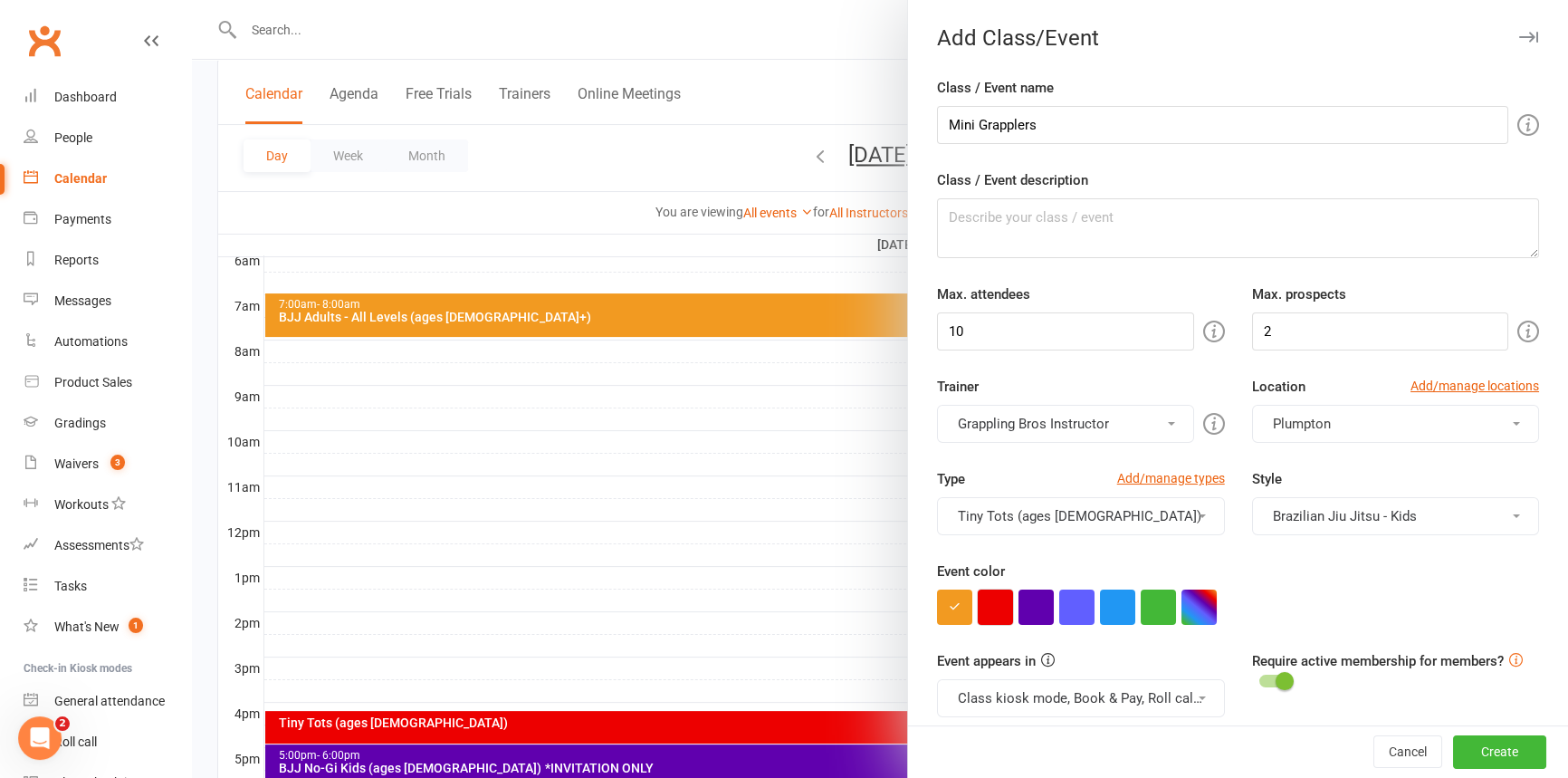
click at [983, 607] on button "button" at bounding box center [995, 607] width 35 height 35
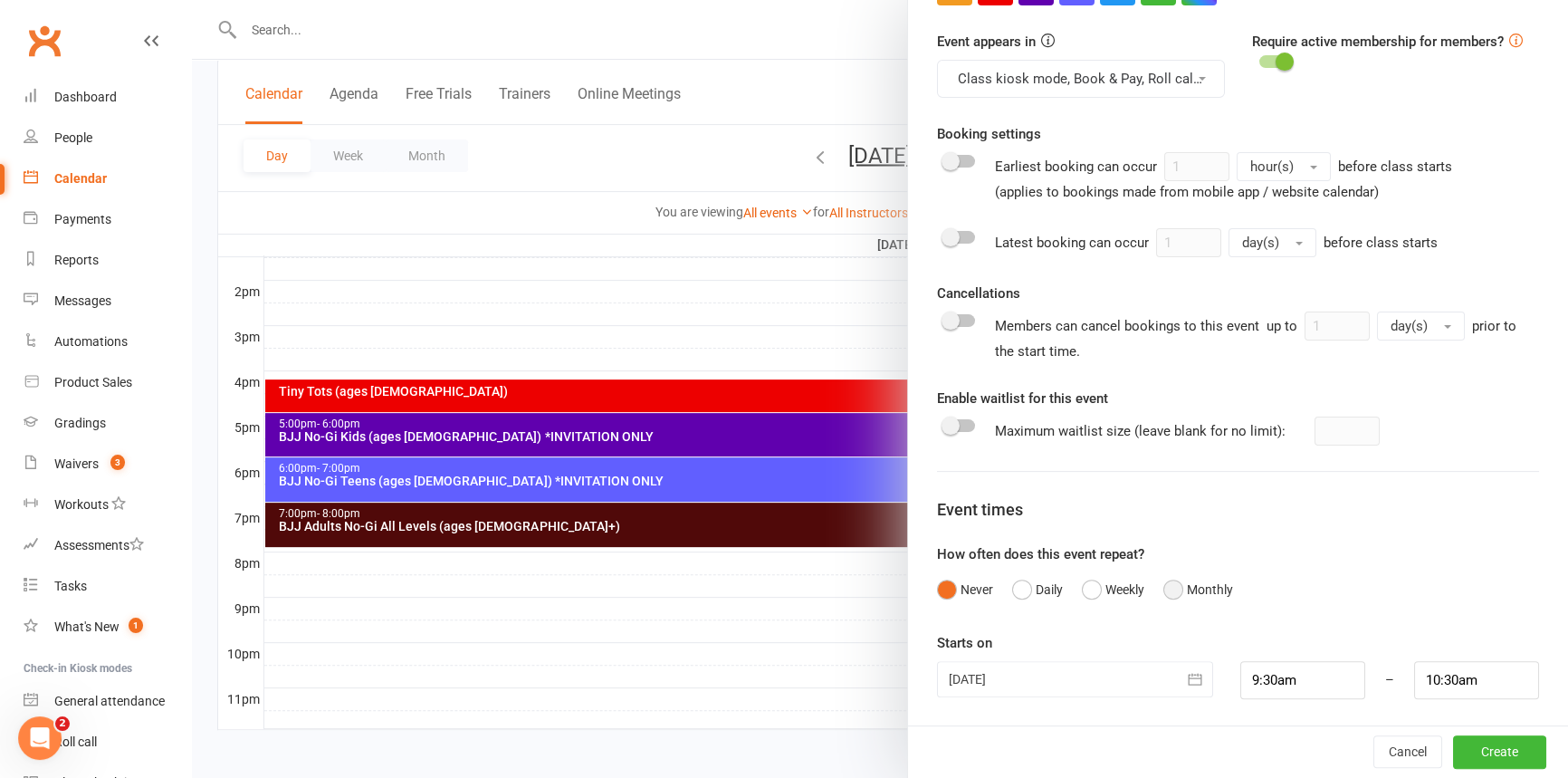
scroll to position [725, 0]
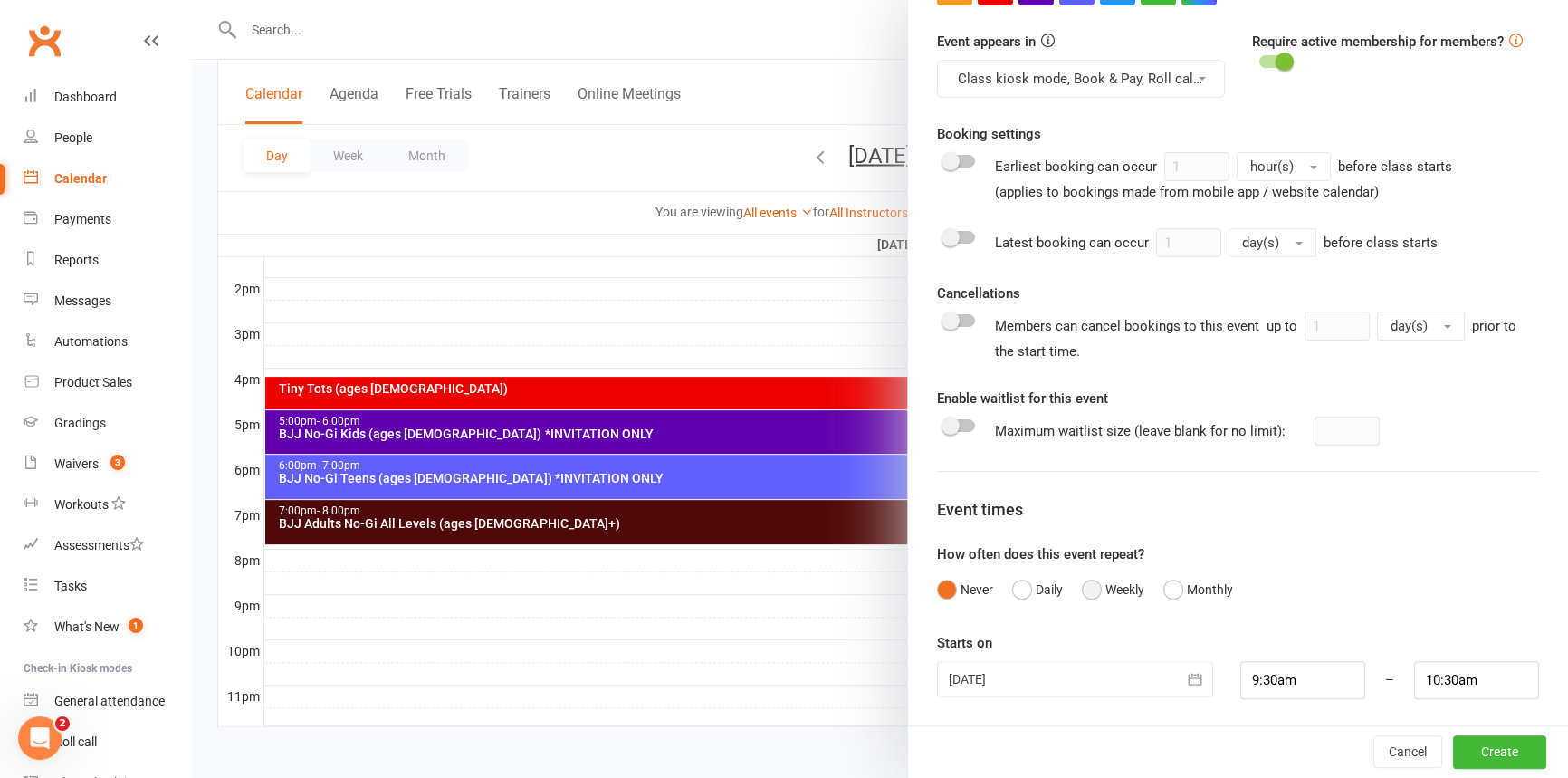
click at [1082, 583] on button "Weekly" at bounding box center [1113, 588] width 62 height 34
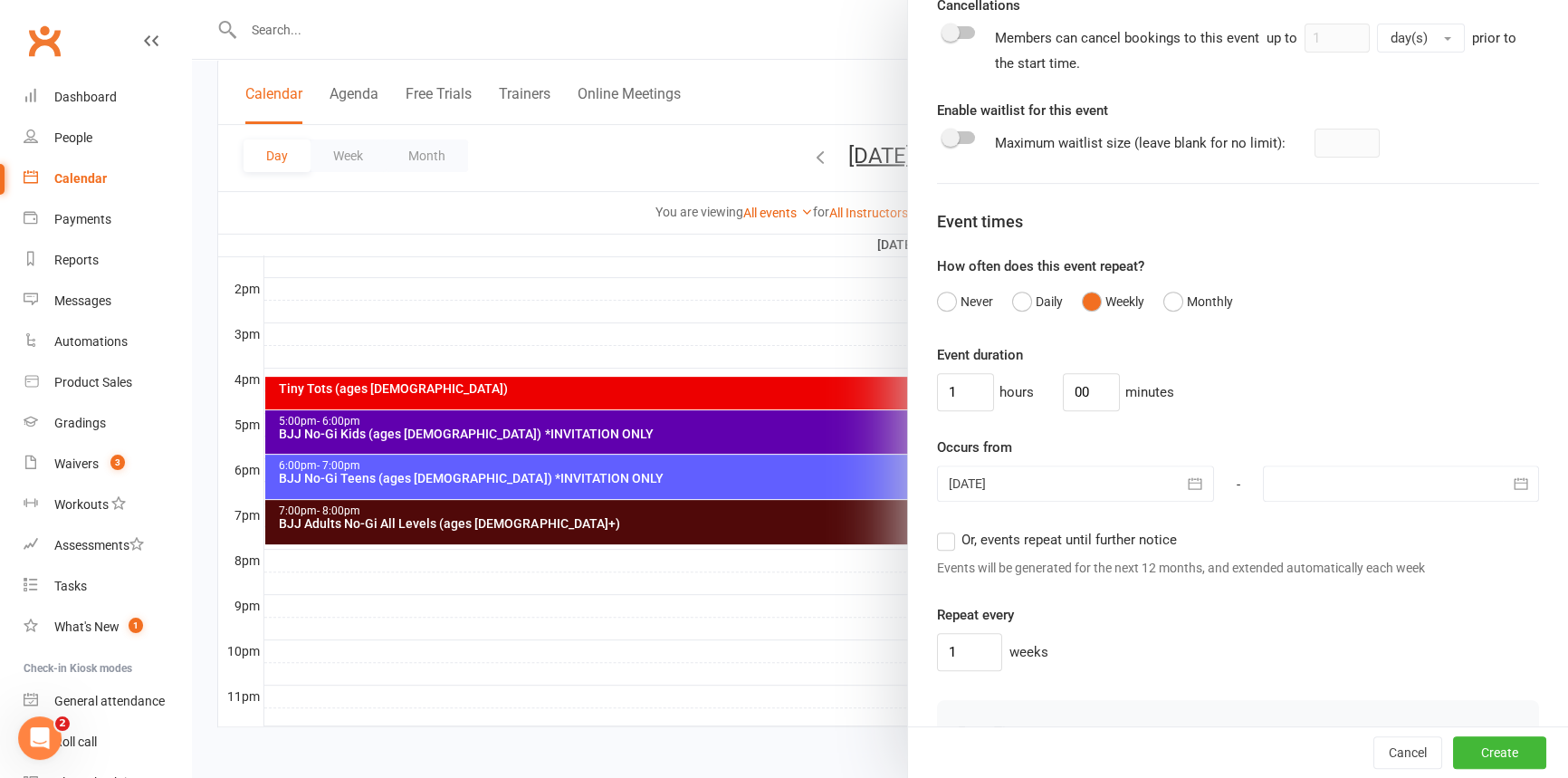
scroll to position [1010, 0]
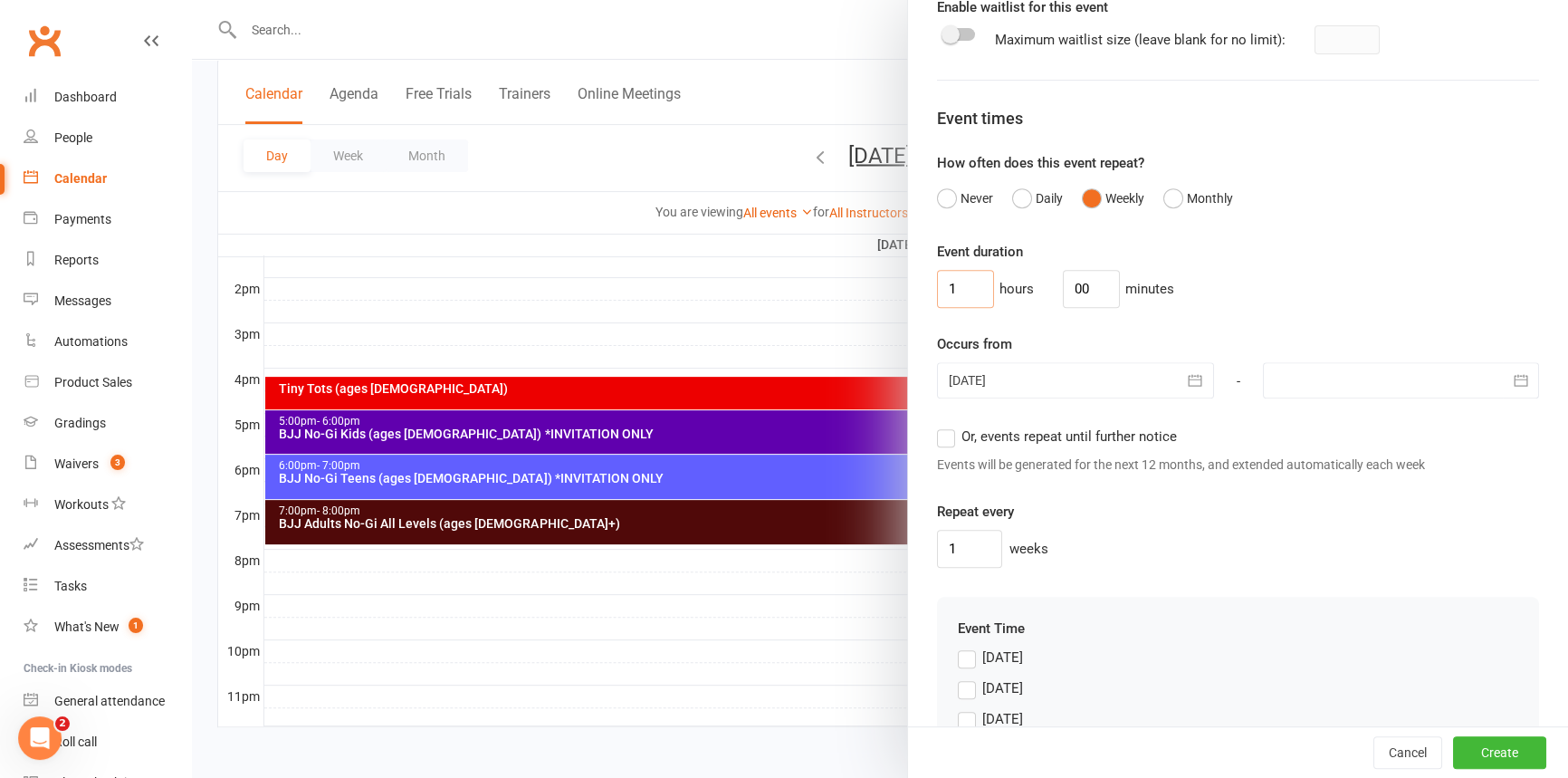
drag, startPoint x: 965, startPoint y: 287, endPoint x: 791, endPoint y: 295, distance: 174.2
click at [192, 0] on new-event-schedule "Add Class/Event Class / Event name Mini Grapplers Class / Event description Max…" at bounding box center [192, 0] width 0 height 0
type input "30"
drag, startPoint x: 878, startPoint y: 290, endPoint x: 841, endPoint y: 293, distance: 37.1
click at [192, 0] on new-event-schedule "Add Class/Event Class / Event name Mini Grapplers Class / Event description Max…" at bounding box center [192, 0] width 0 height 0
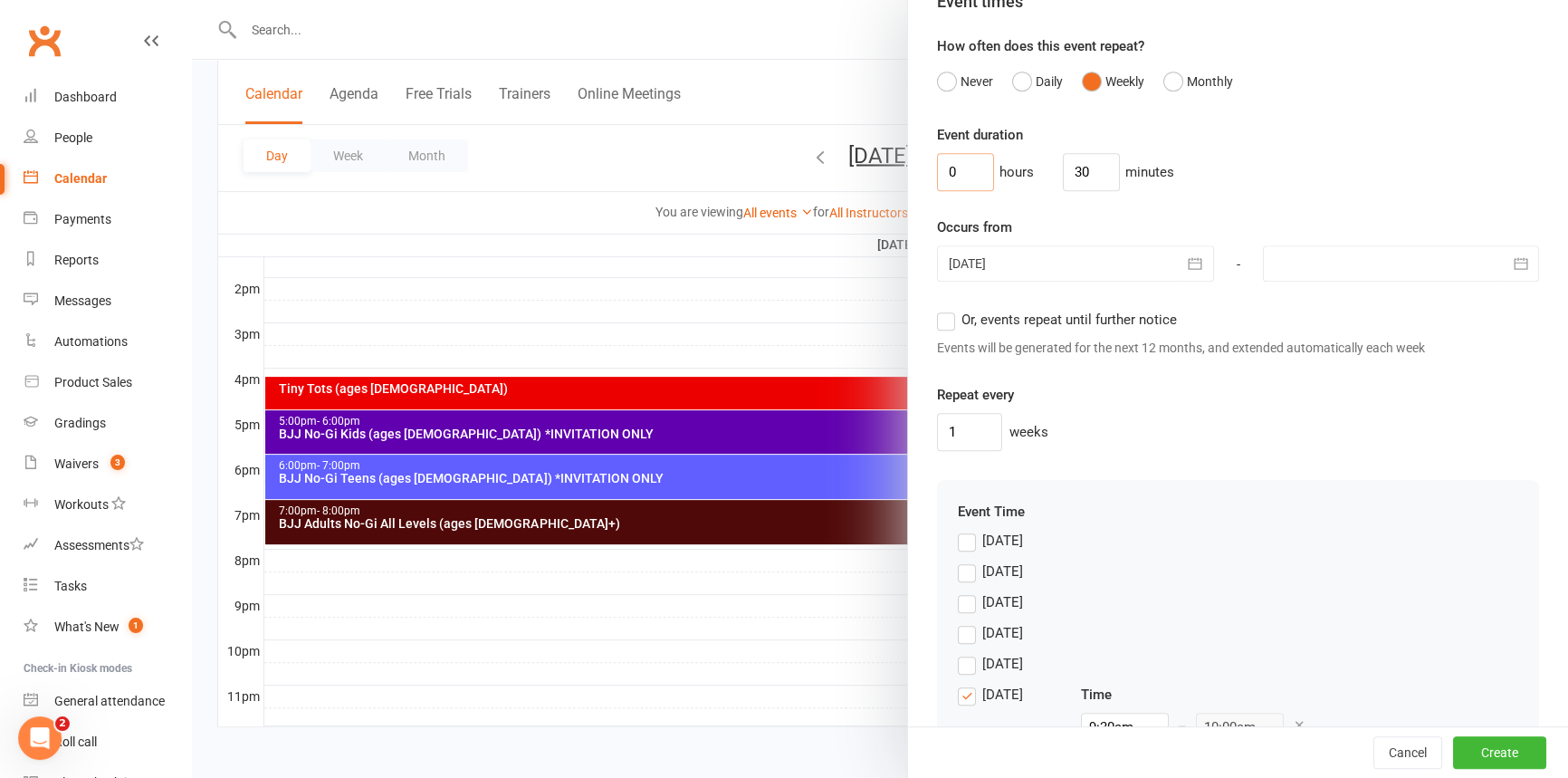
scroll to position [1195, 0]
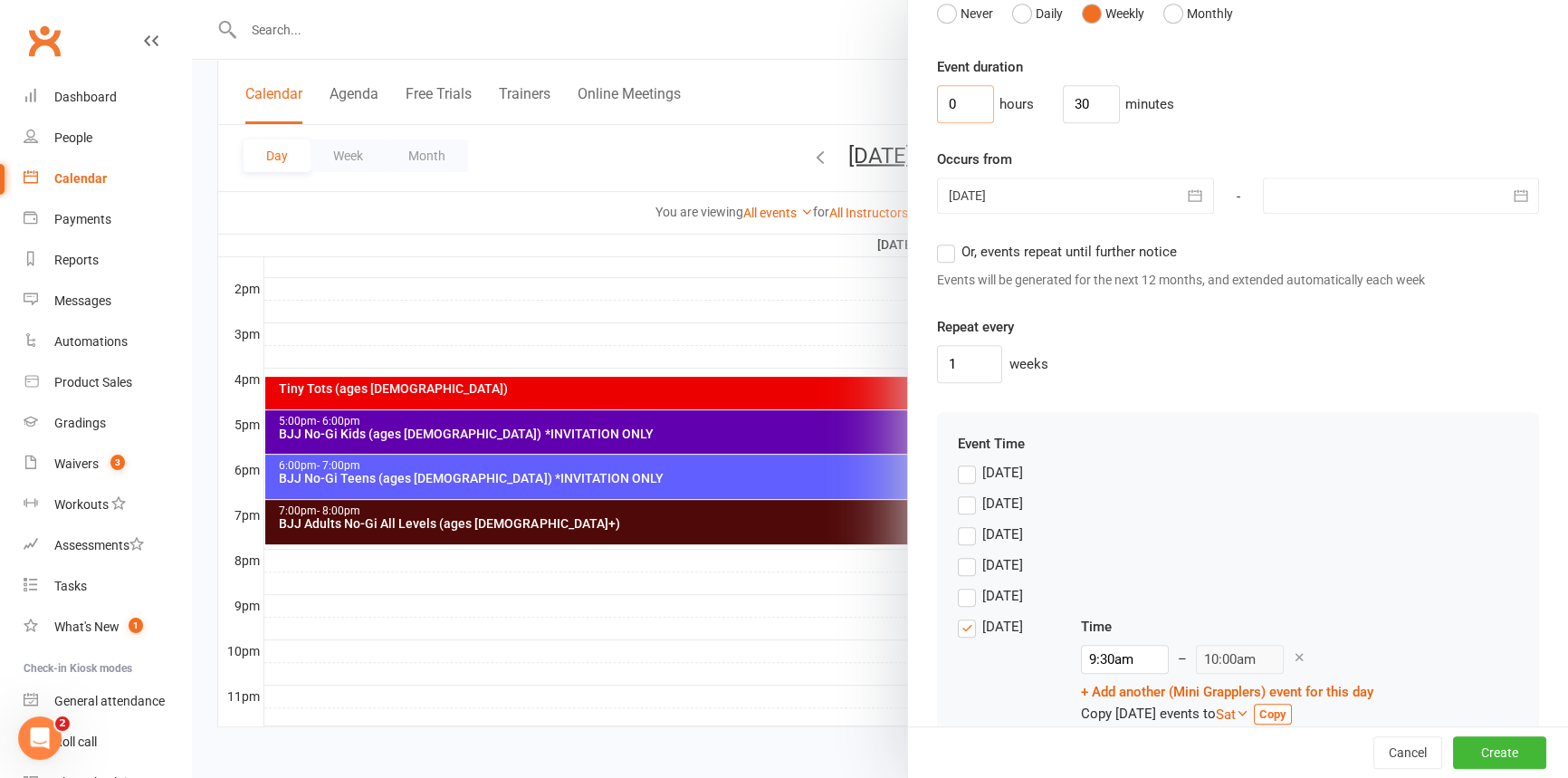
type input "0"
click at [960, 561] on label "[DATE]" at bounding box center [990, 565] width 65 height 21
click at [960, 554] on input "[DATE]" at bounding box center [964, 554] width 12 height 0
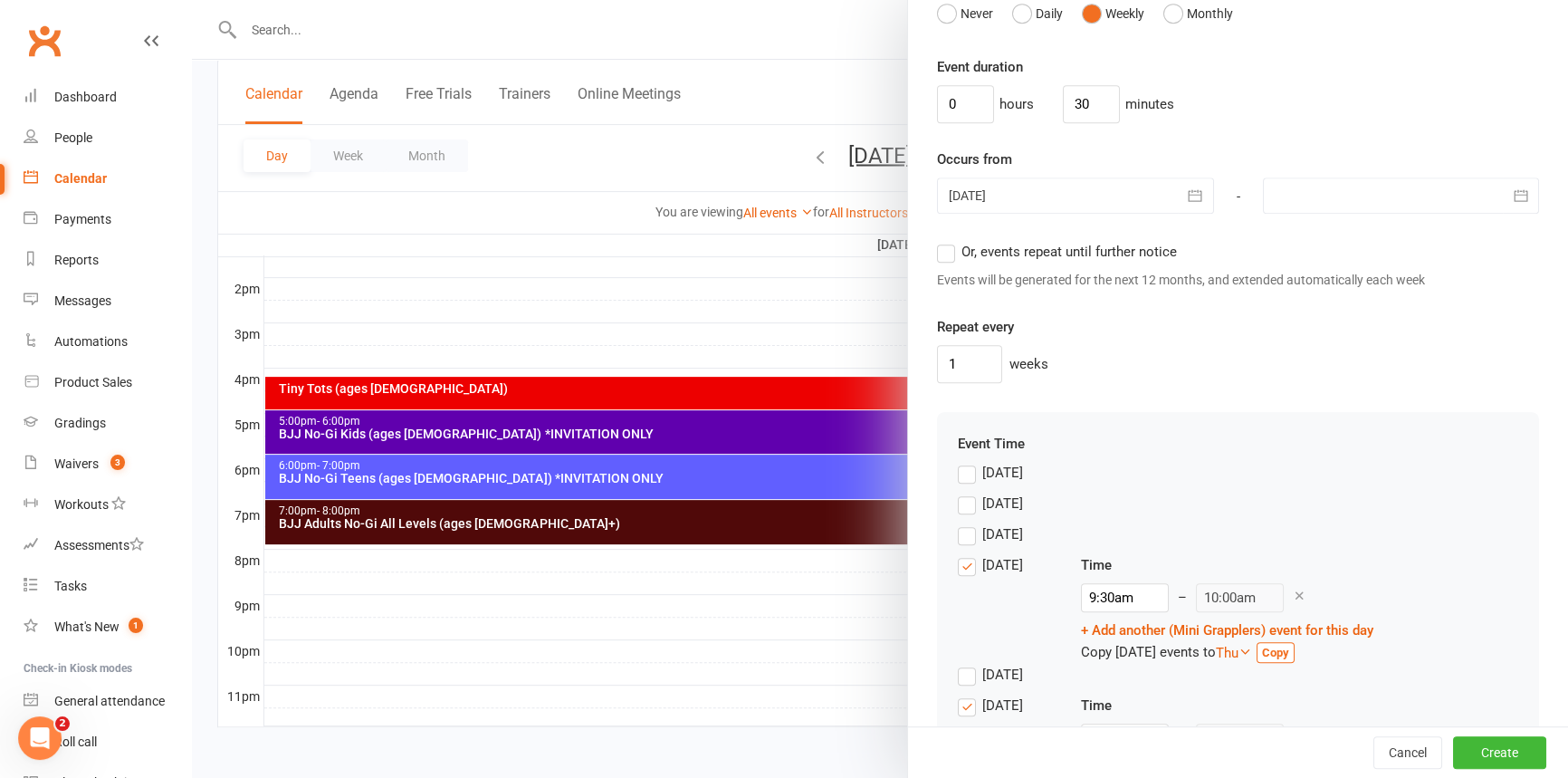
click at [962, 700] on label "[DATE]" at bounding box center [990, 705] width 65 height 21
click at [962, 694] on input "[DATE]" at bounding box center [964, 694] width 12 height 0
click at [937, 248] on label "Or, events repeat until further notice" at bounding box center [1056, 252] width 240 height 21
click at [937, 241] on input "Or, events repeat until further notice" at bounding box center [943, 241] width 12 height 0
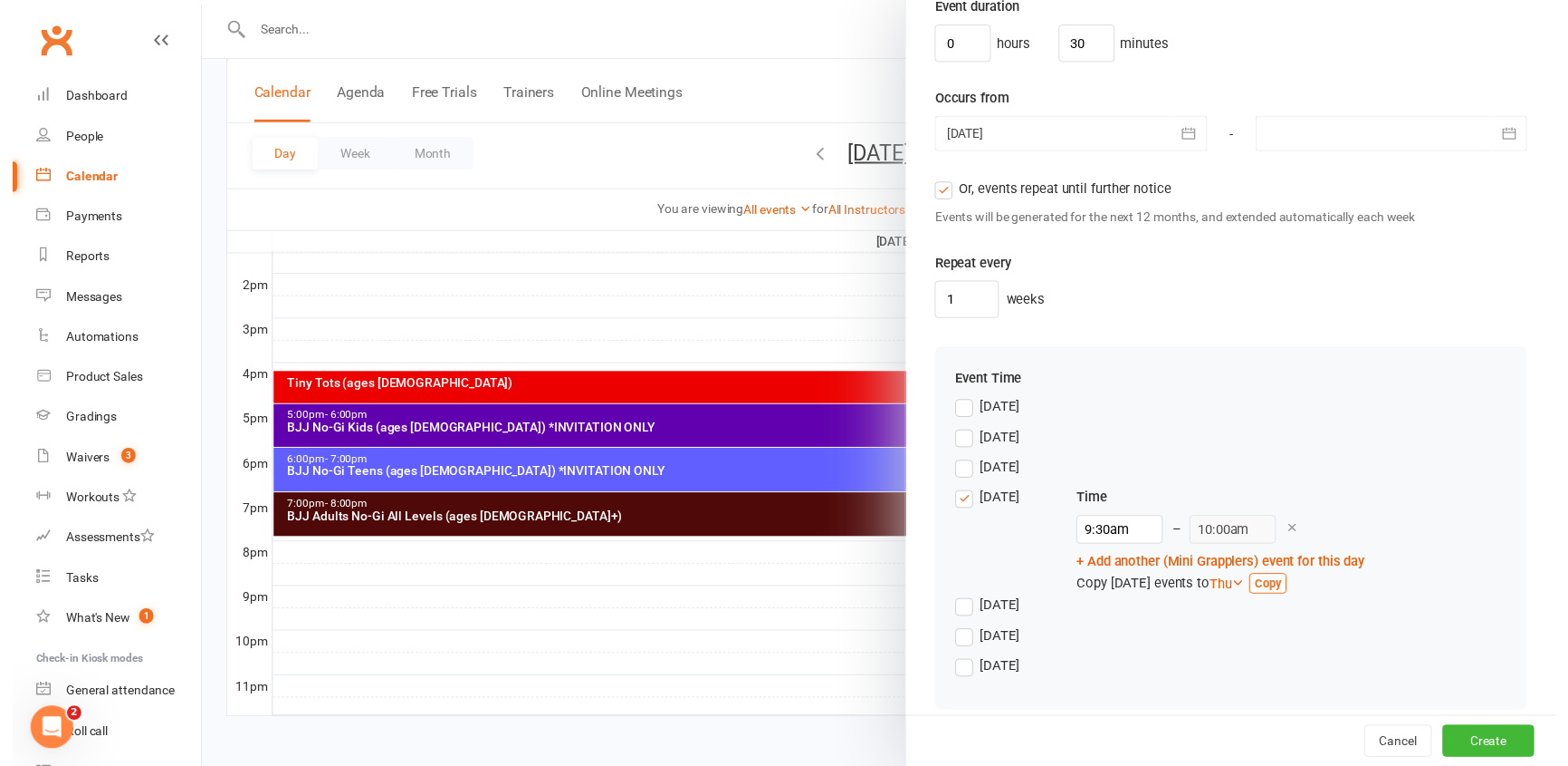
scroll to position [1273, 0]
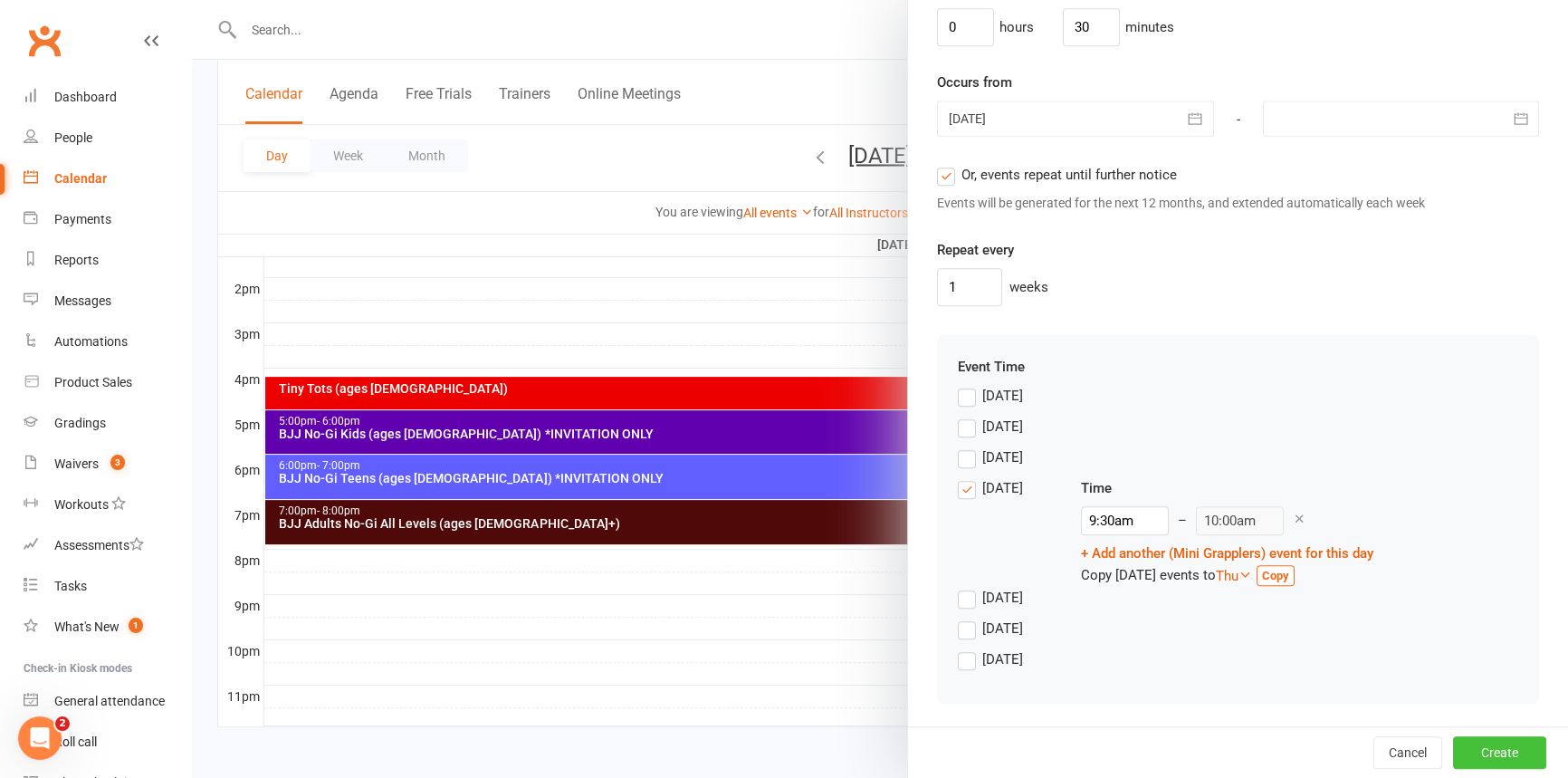
click at [1476, 758] on button "Create" at bounding box center [1500, 753] width 93 height 33
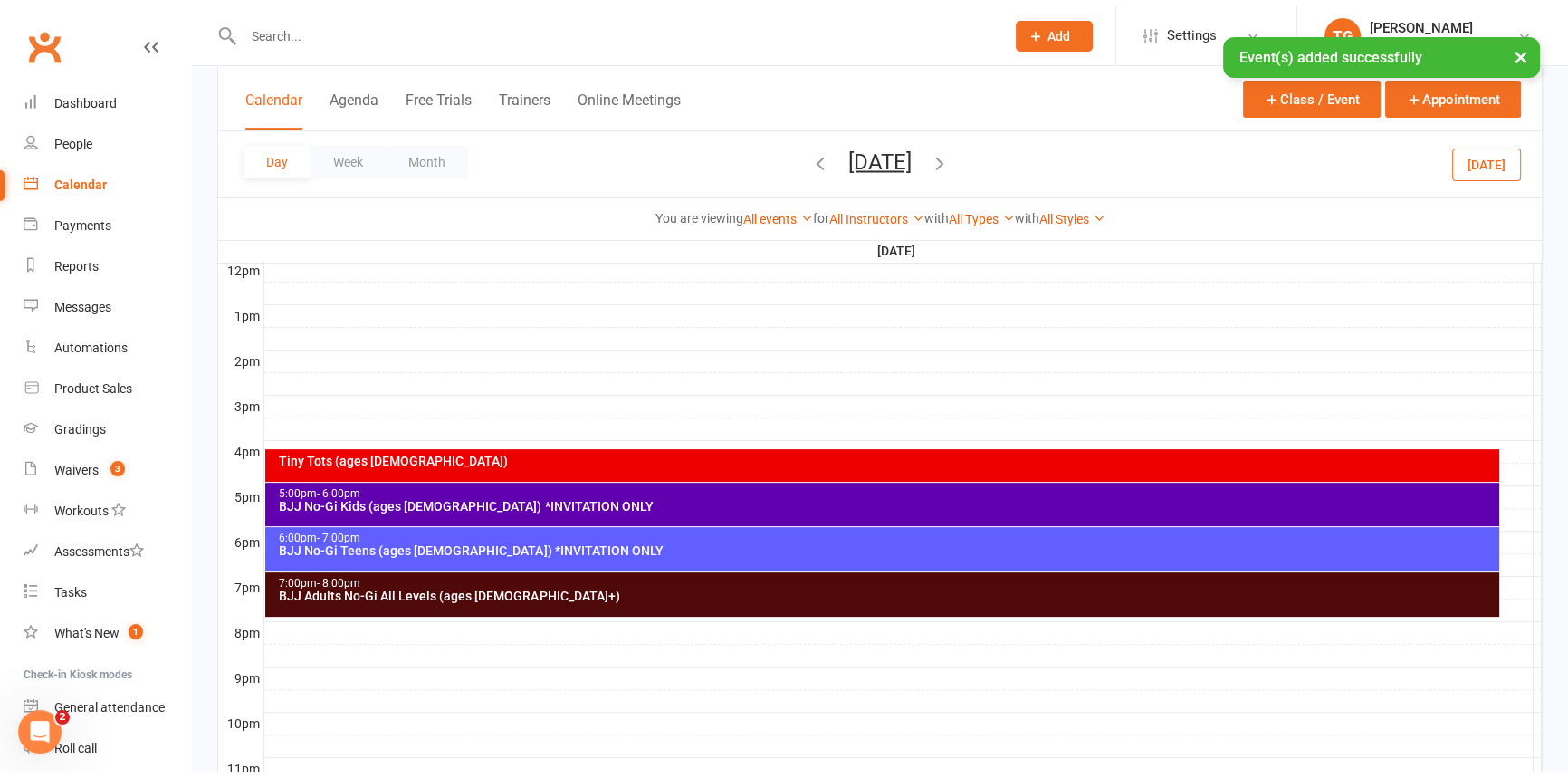
scroll to position [415, 0]
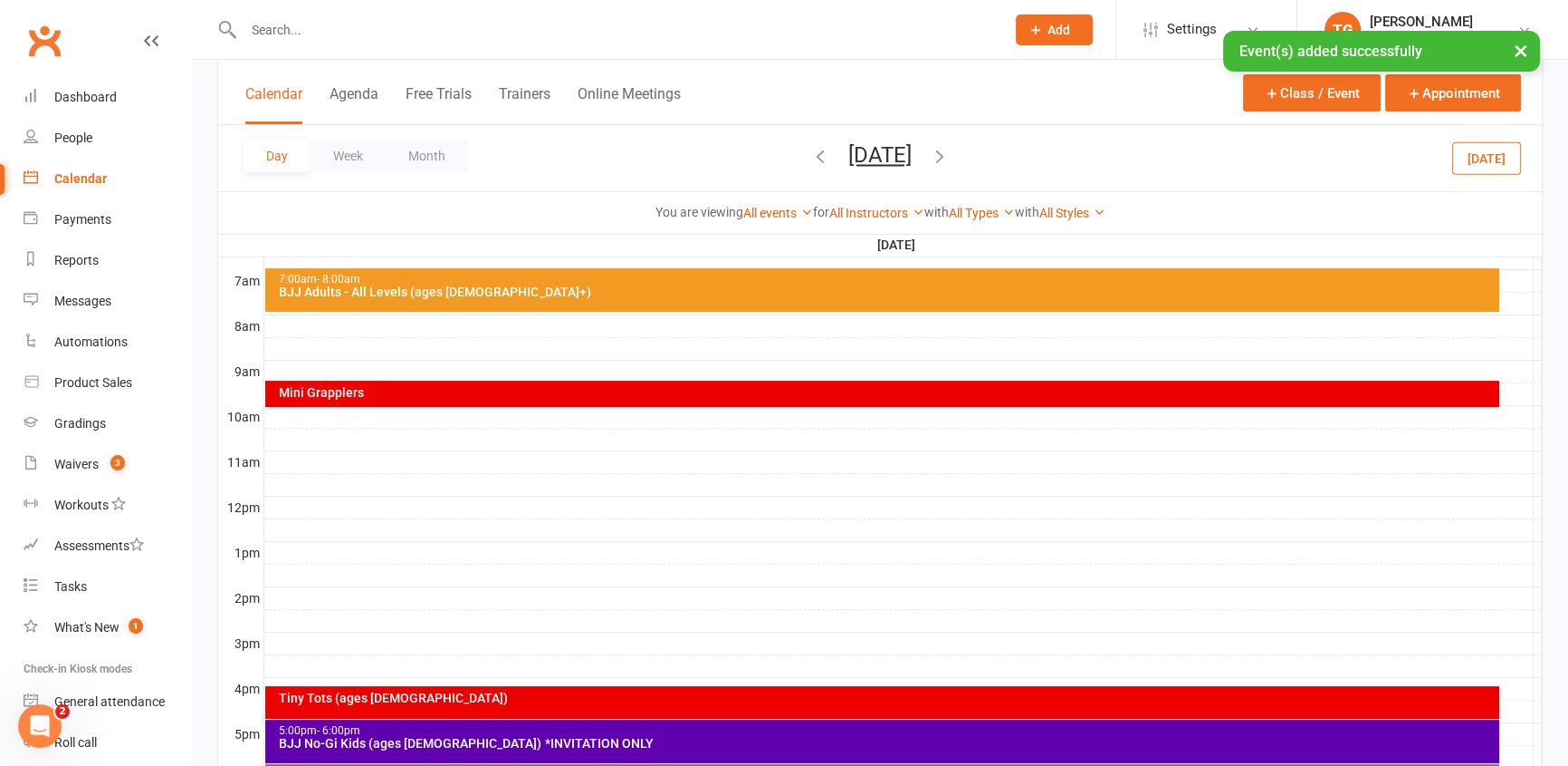
click at [339, 386] on div "Mini Grapplers" at bounding box center [886, 392] width 1217 height 13
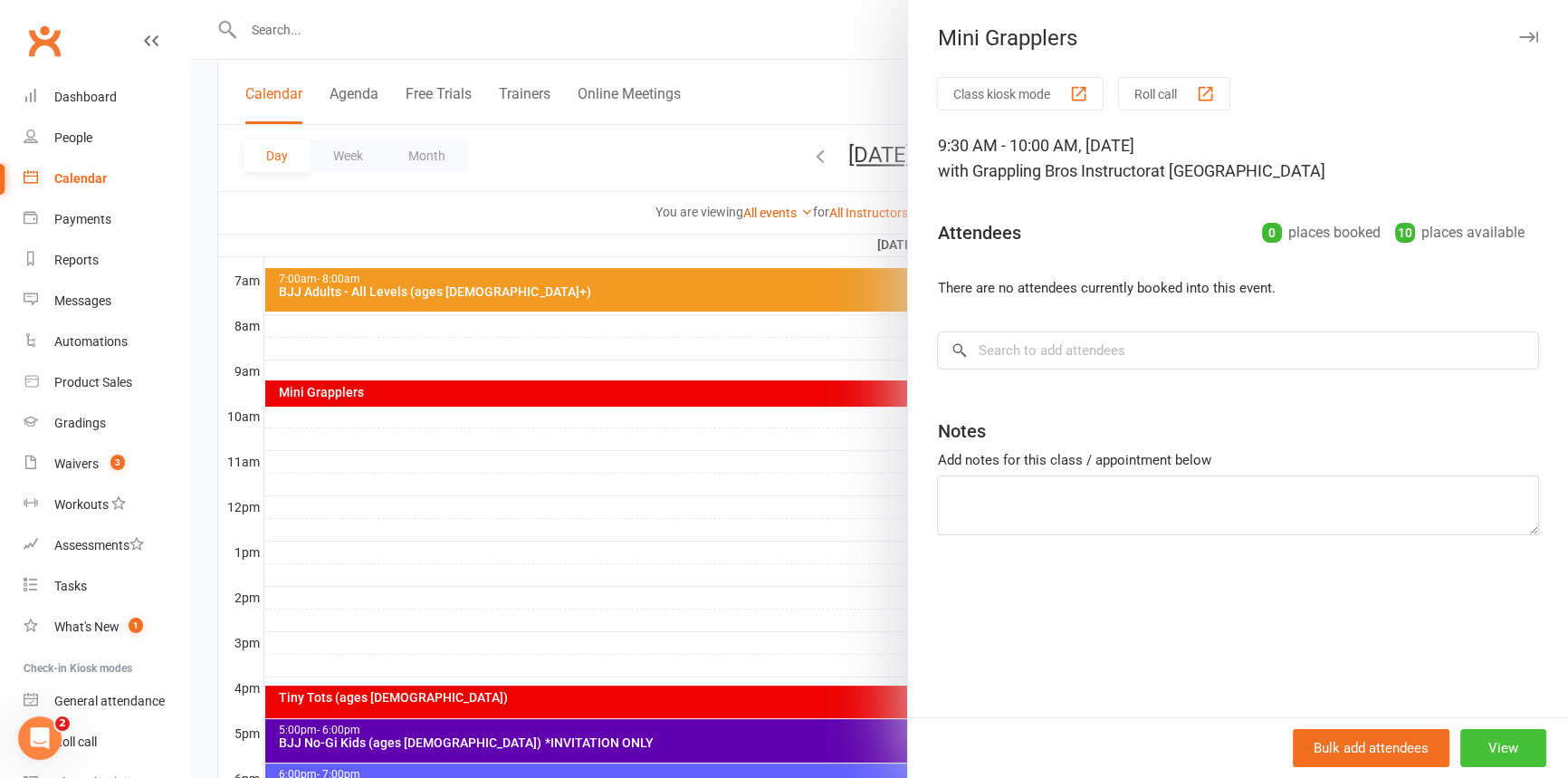
click at [1491, 752] on button "View" at bounding box center [1503, 747] width 86 height 38
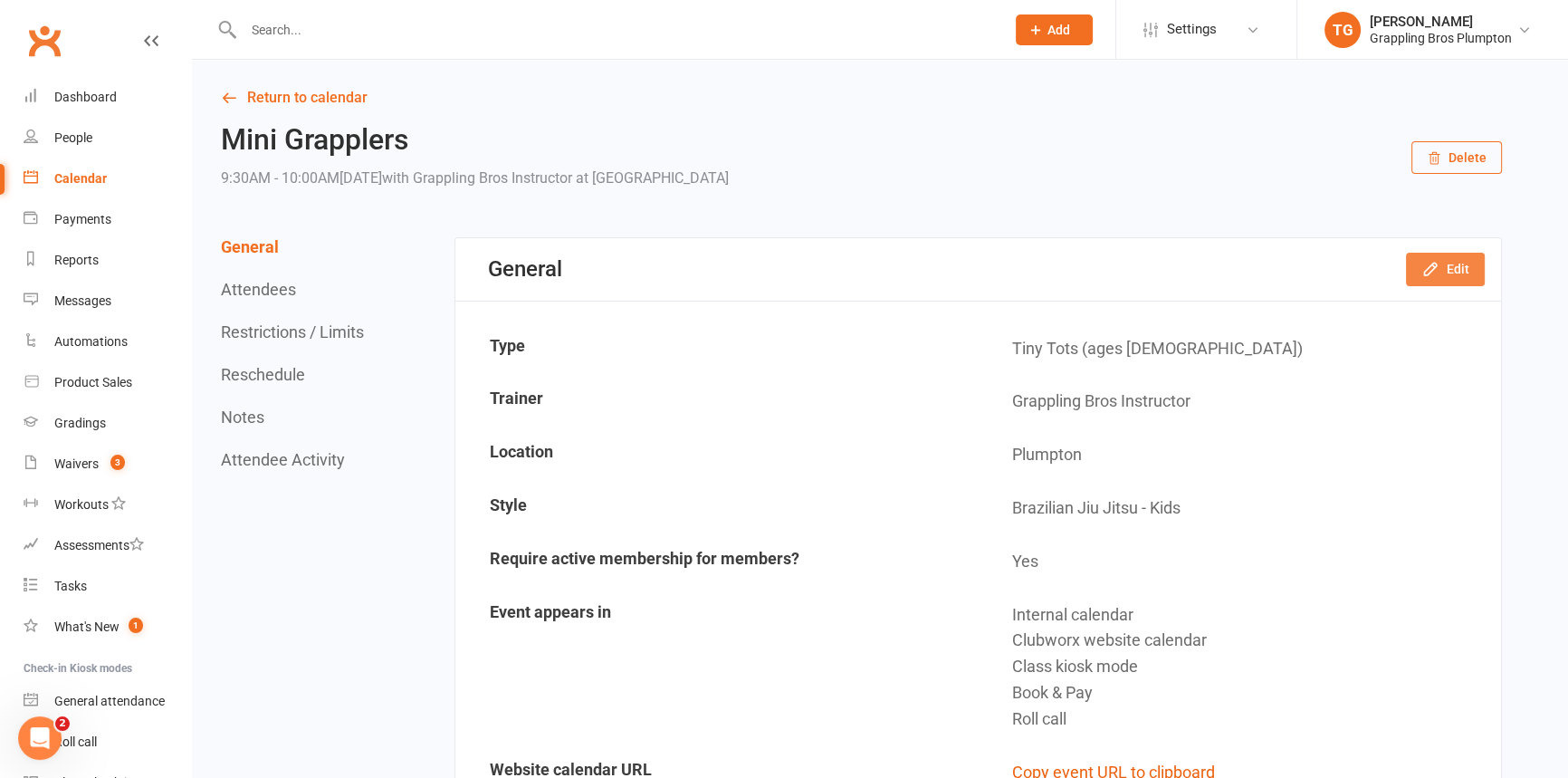
click at [1441, 266] on button "Edit" at bounding box center [1445, 269] width 79 height 33
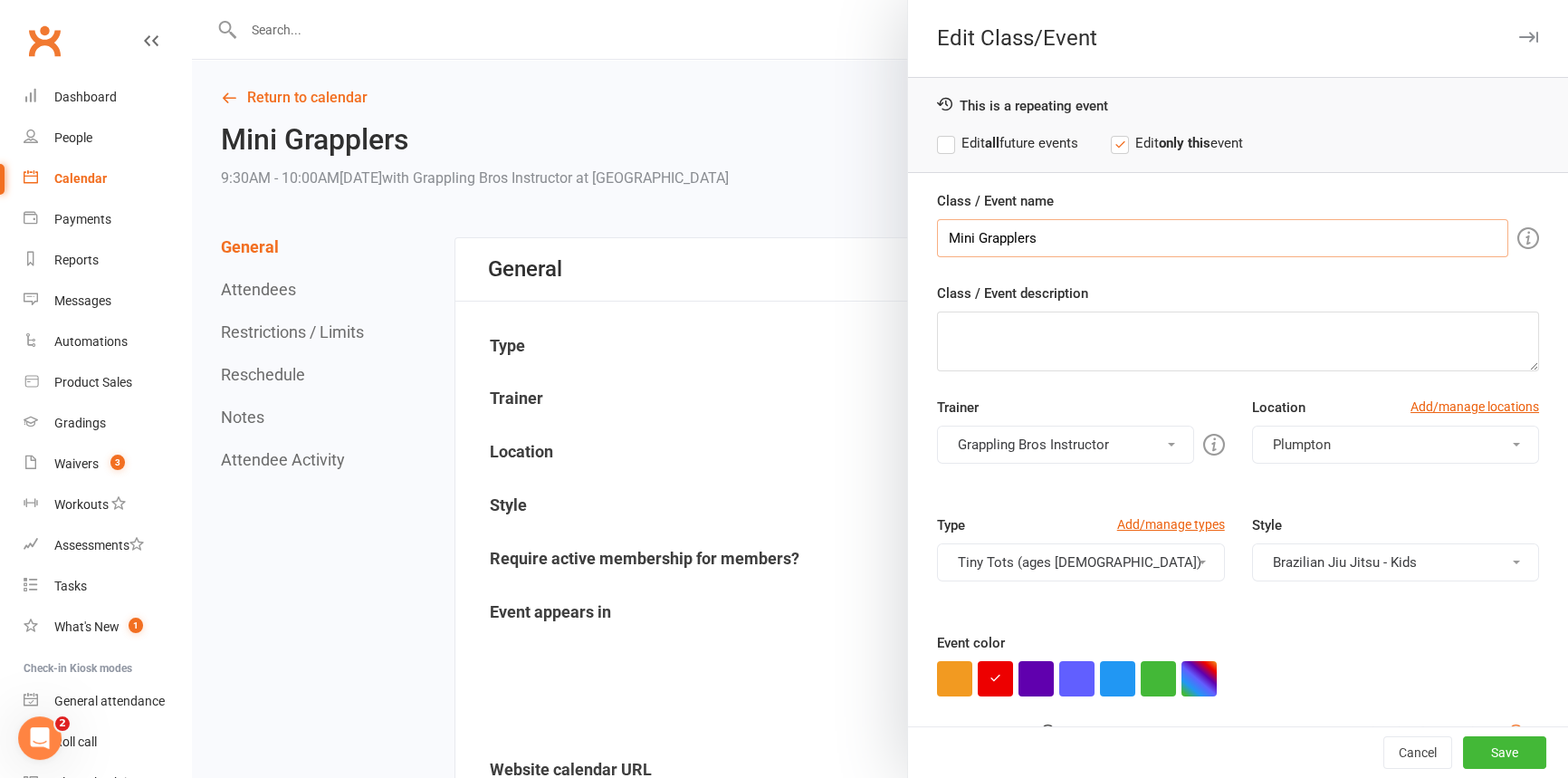
click at [1043, 236] on input "Mini Grapplers" at bounding box center [1222, 237] width 571 height 38
type input "Mini Grapplers ([DEMOGRAPHIC_DATA])"
click at [1474, 754] on button "Save" at bounding box center [1505, 753] width 84 height 33
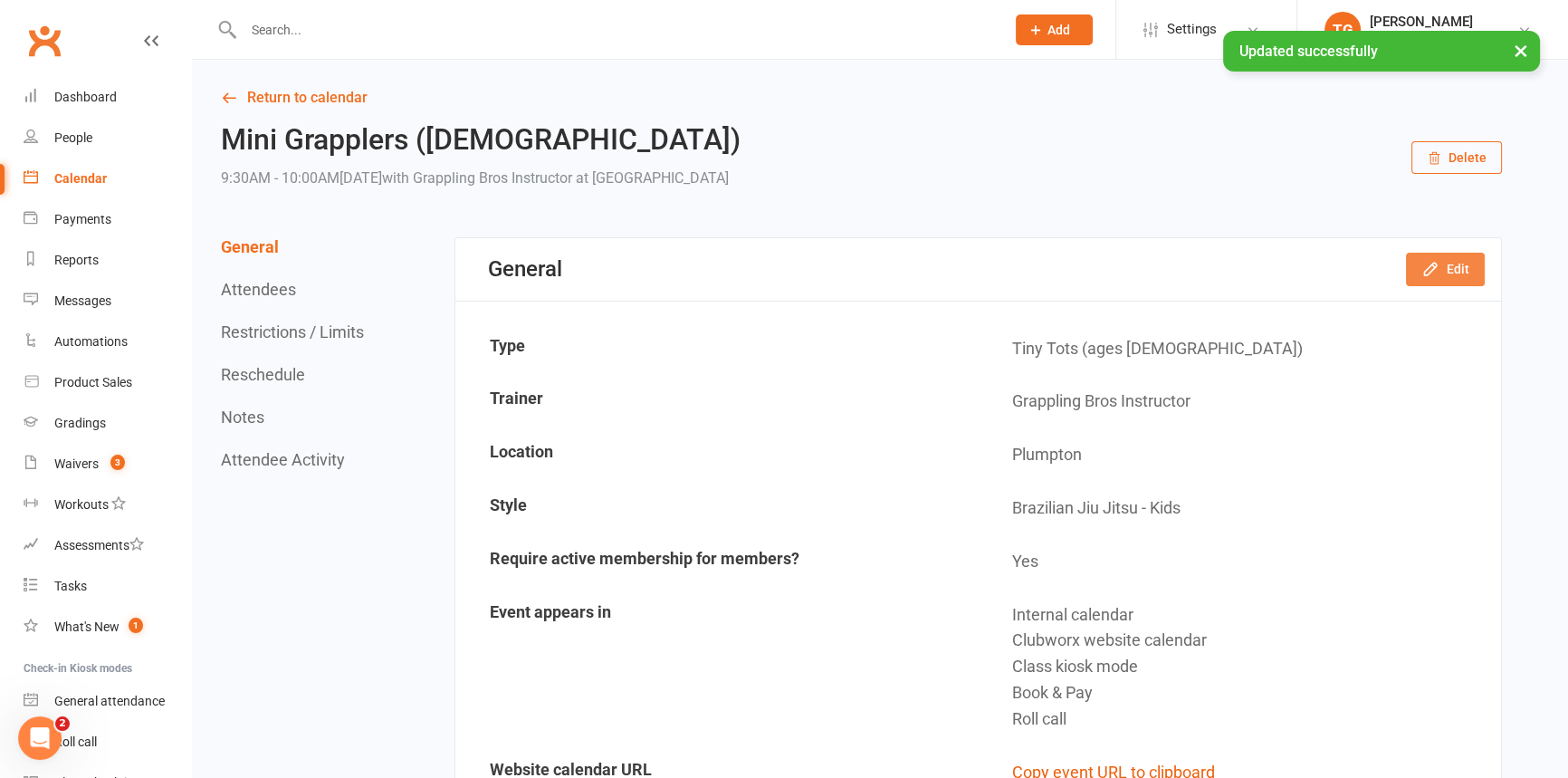
click at [1426, 263] on icon "button" at bounding box center [1430, 268] width 18 height 18
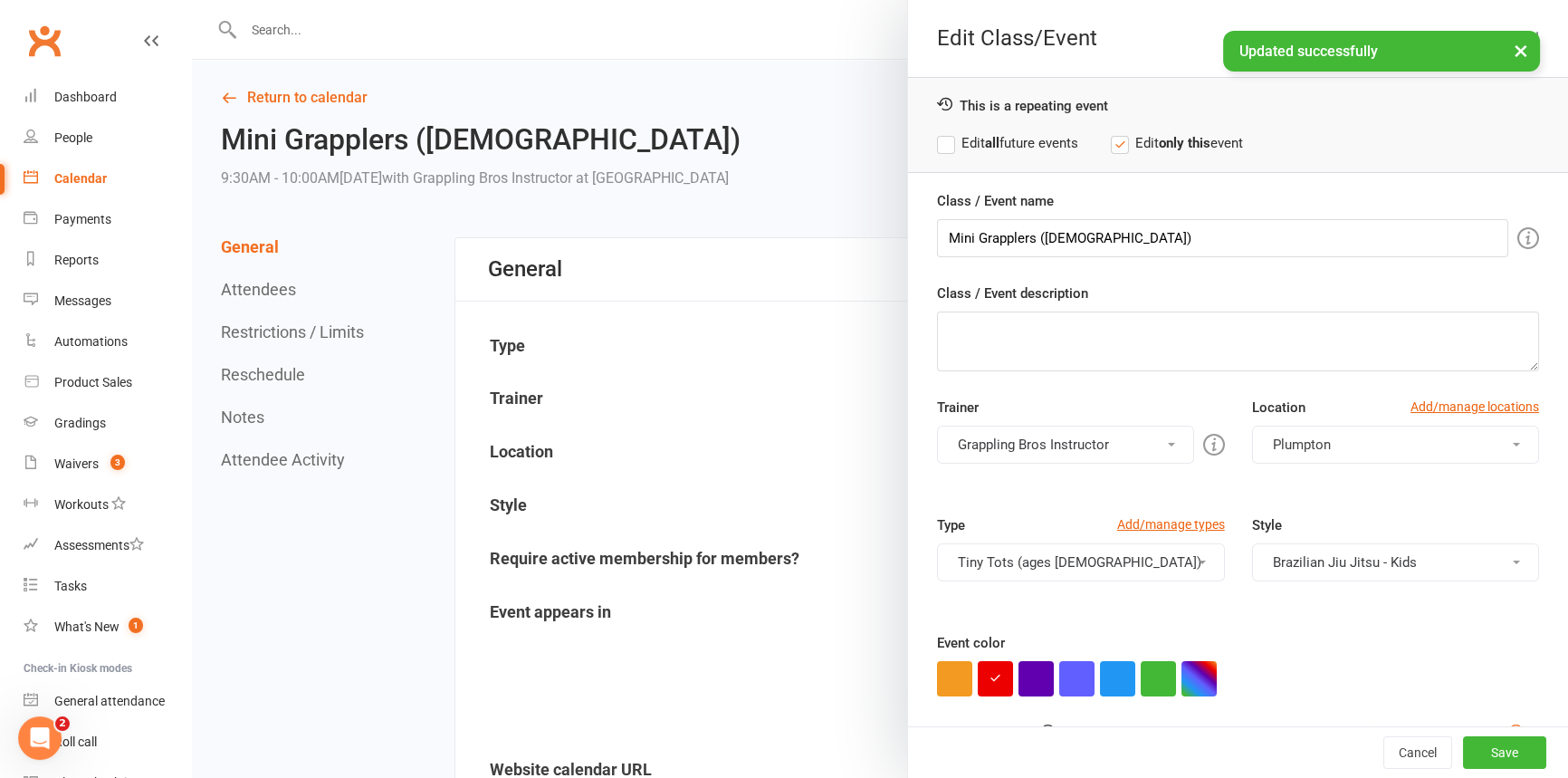
click at [947, 137] on label "Edit all future events" at bounding box center [1007, 143] width 141 height 21
click at [1093, 230] on input "Mini Grapplers ([DEMOGRAPHIC_DATA])" at bounding box center [1222, 237] width 571 height 38
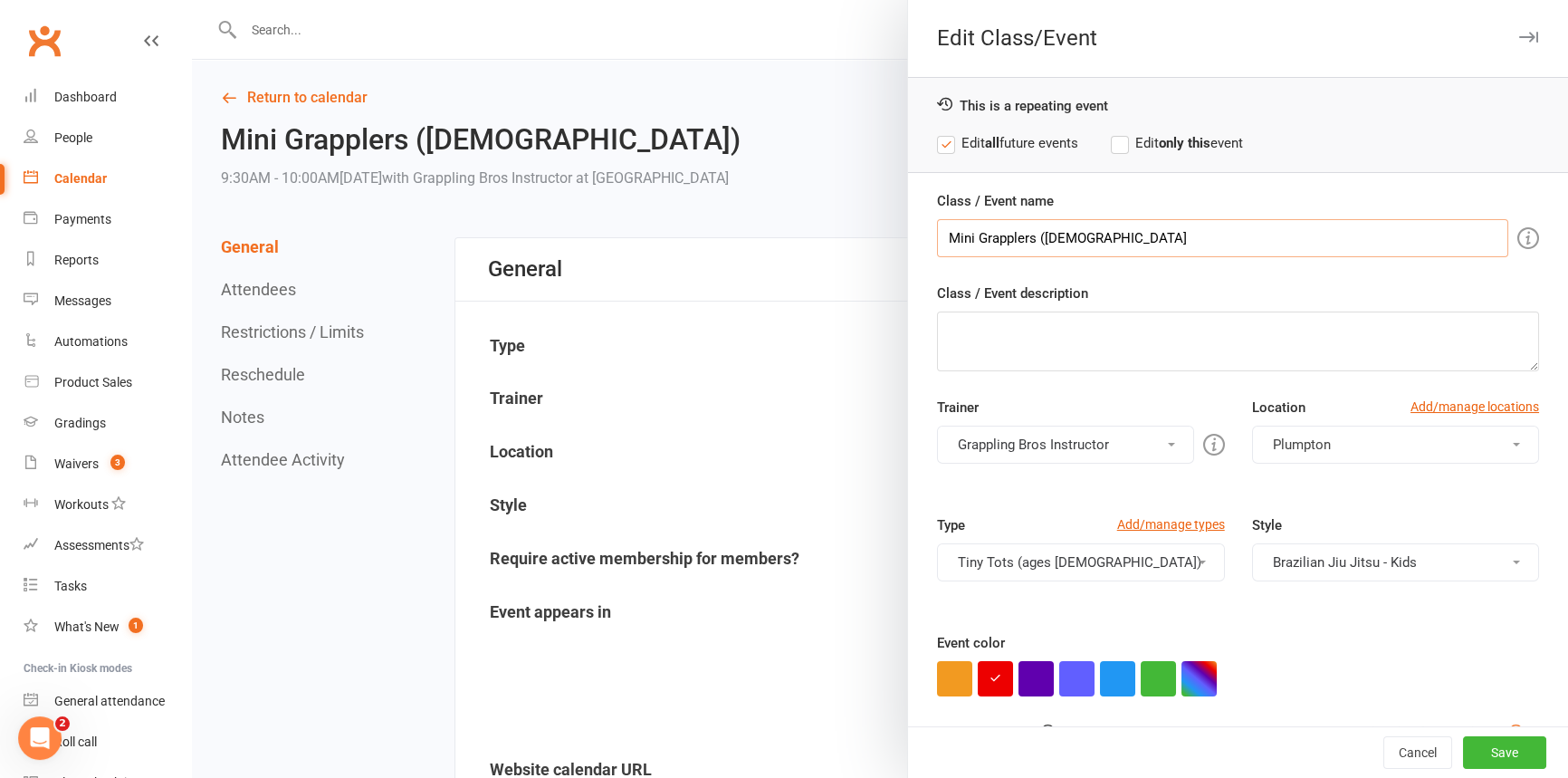
type input "Mini Grapplers ([DEMOGRAPHIC_DATA])"
click at [1475, 751] on button "Save" at bounding box center [1505, 753] width 84 height 33
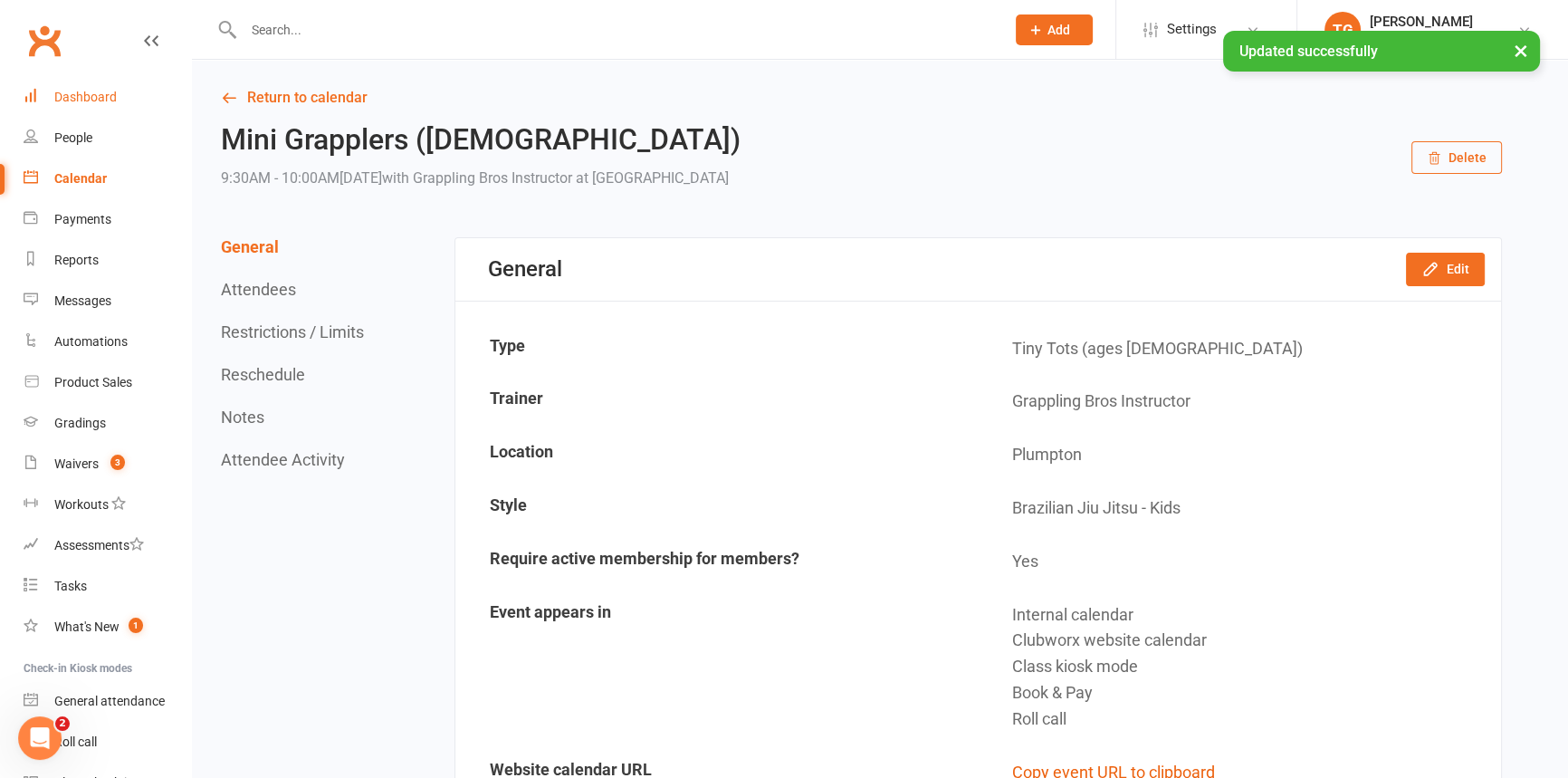
click at [72, 95] on div "Dashboard" at bounding box center [86, 96] width 62 height 15
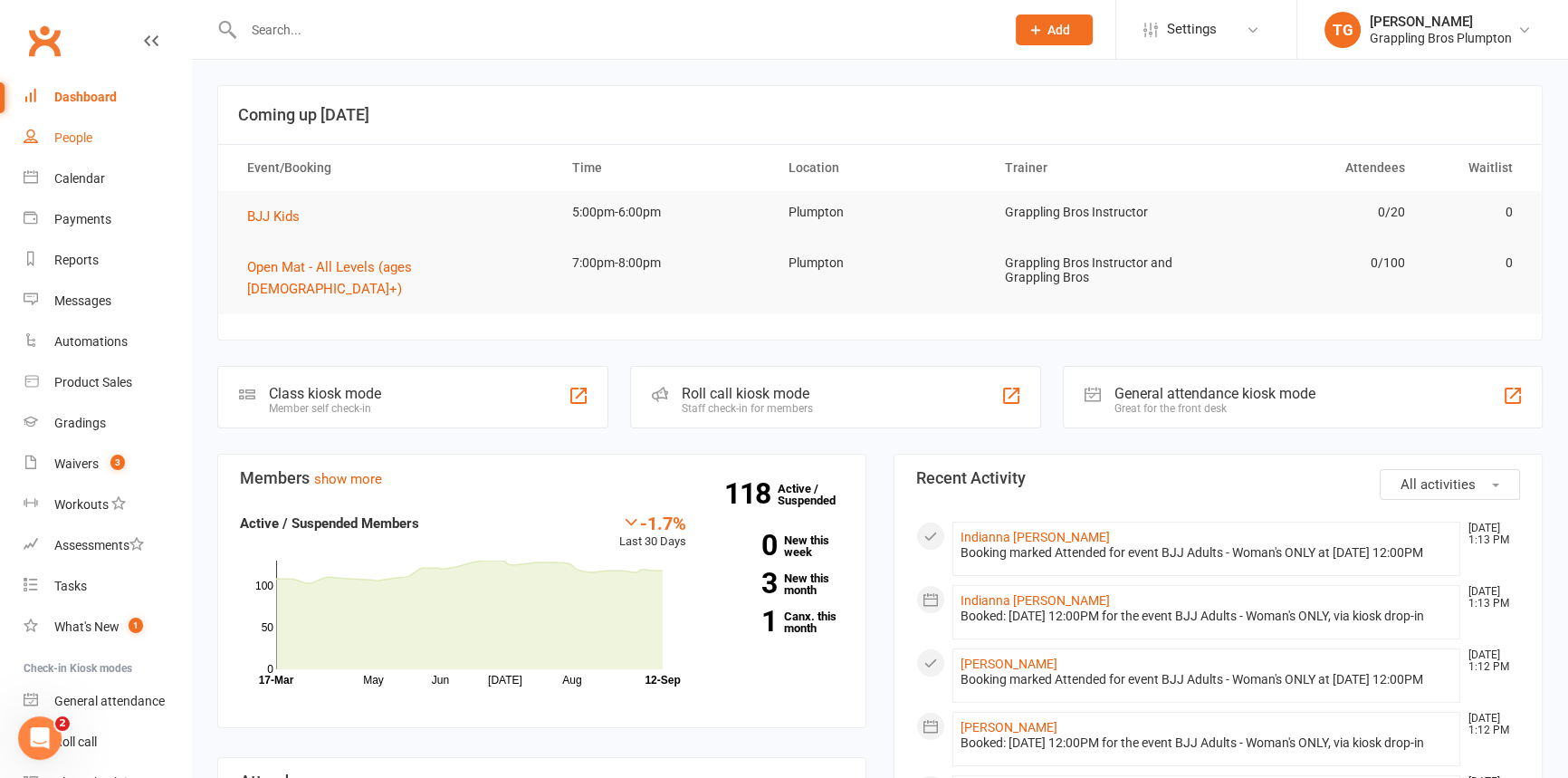
scroll to position [19, 0]
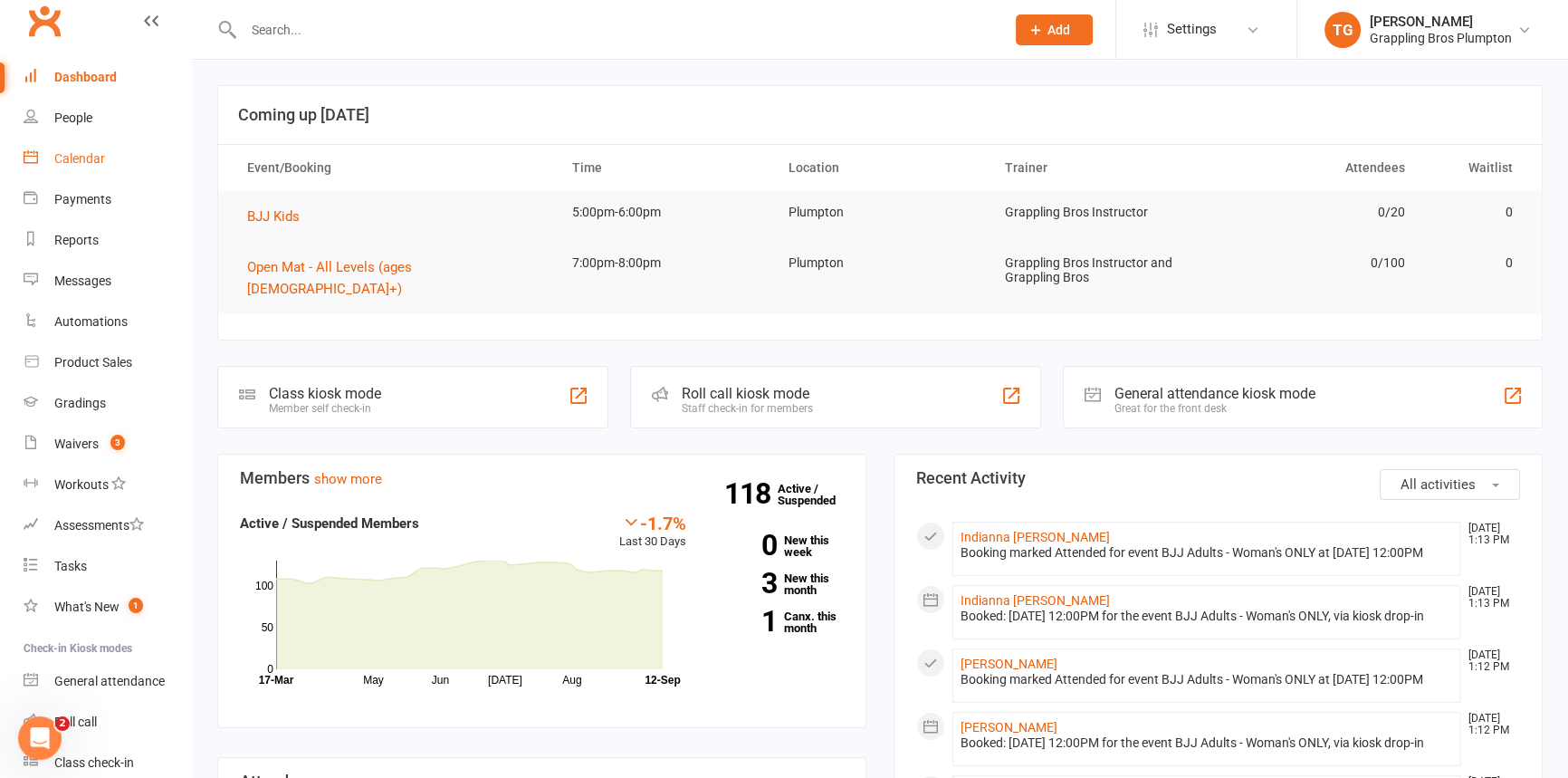
click at [69, 156] on div "Calendar" at bounding box center [80, 158] width 51 height 15
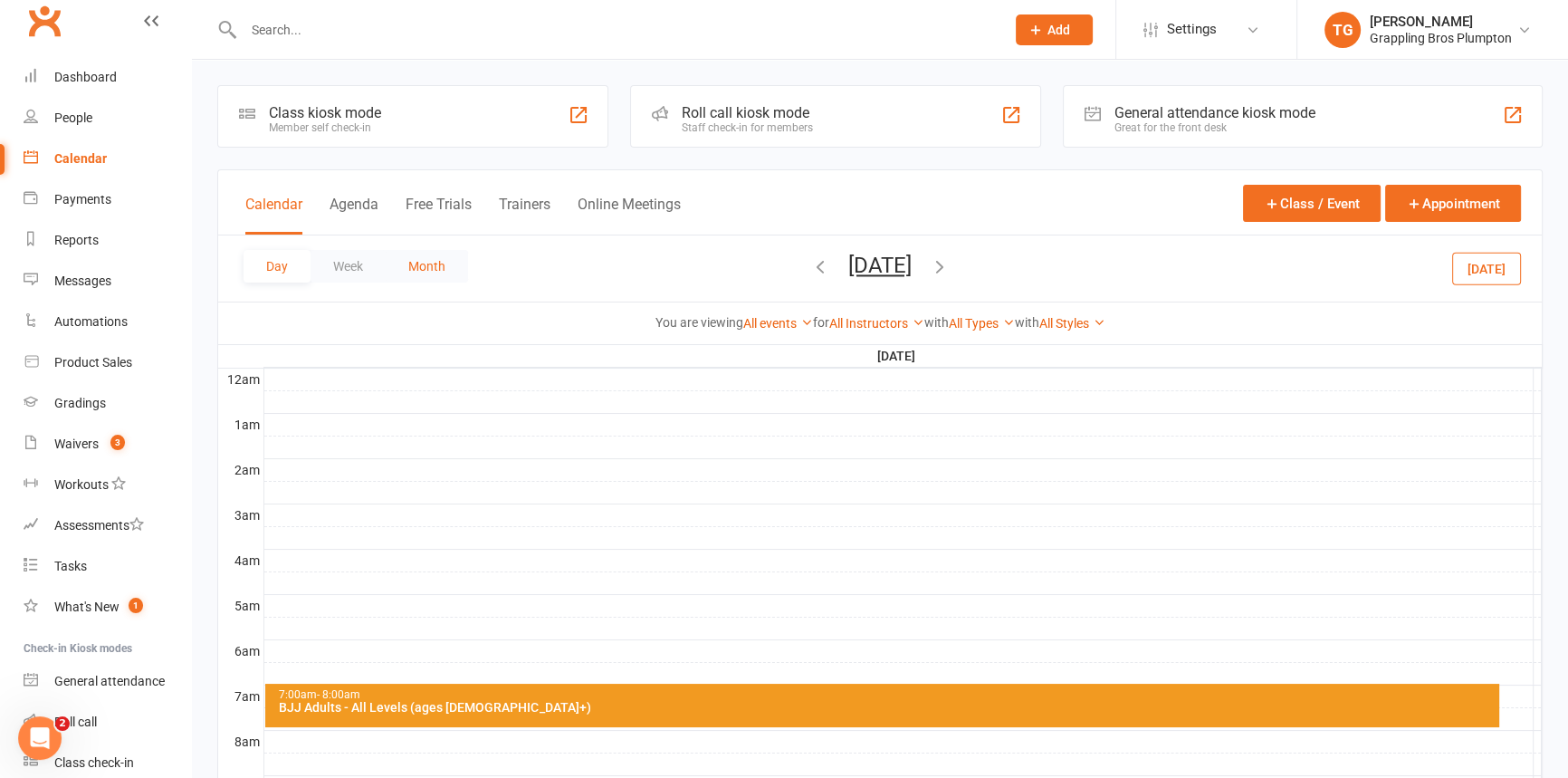
click at [426, 275] on button "Month" at bounding box center [427, 266] width 83 height 33
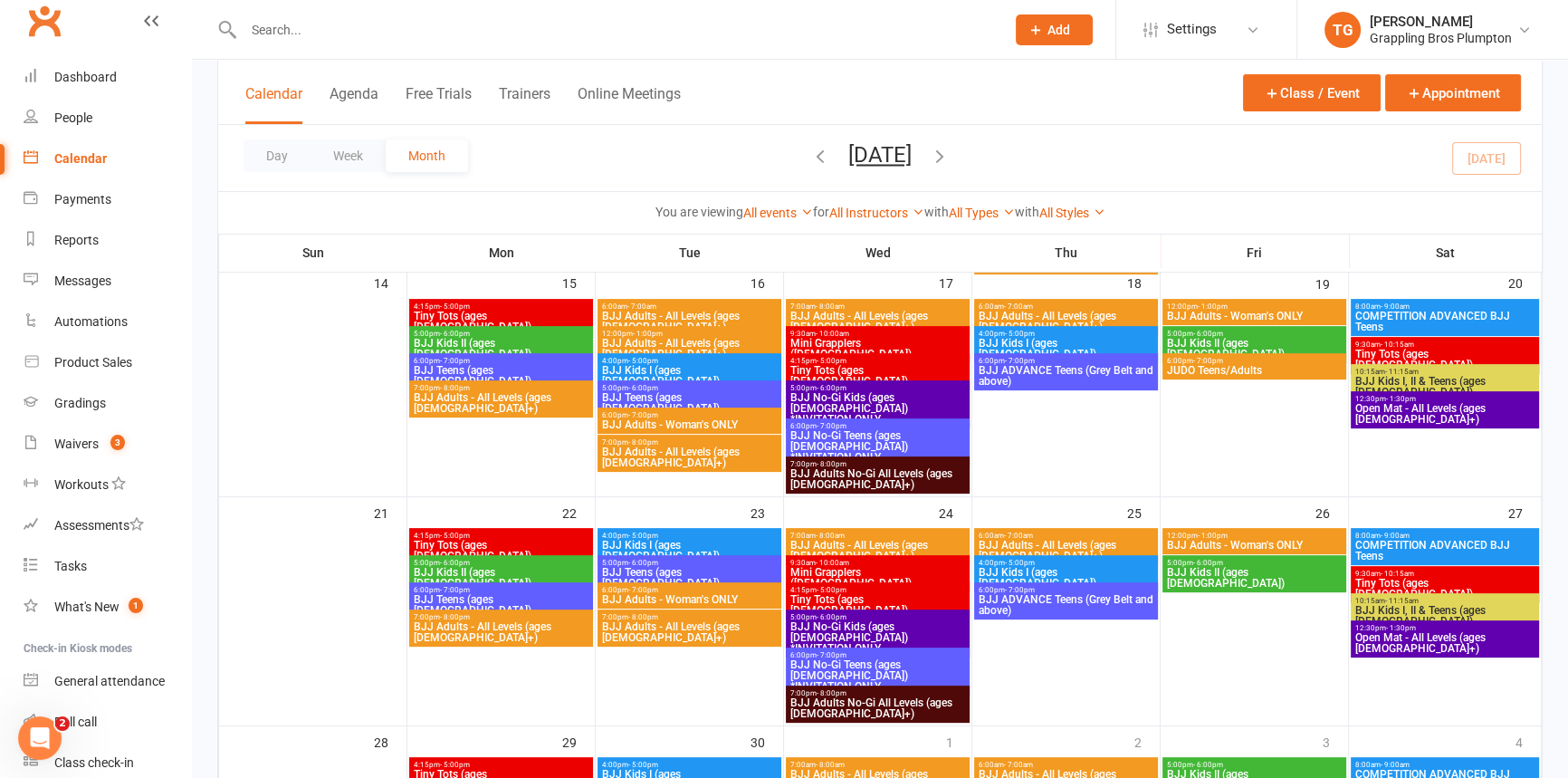
scroll to position [596, 0]
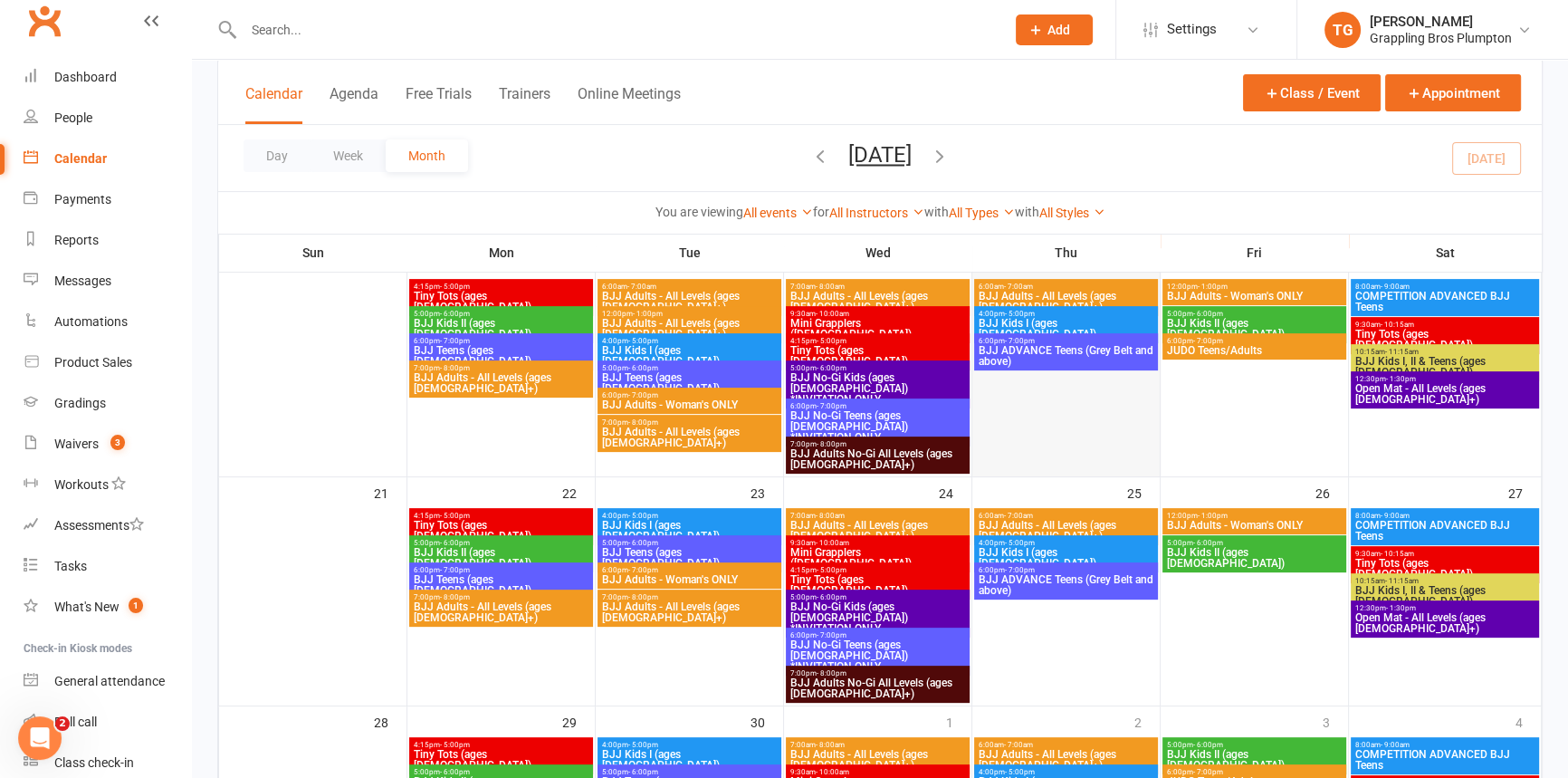
click at [1027, 386] on div at bounding box center [1066, 376] width 184 height 195
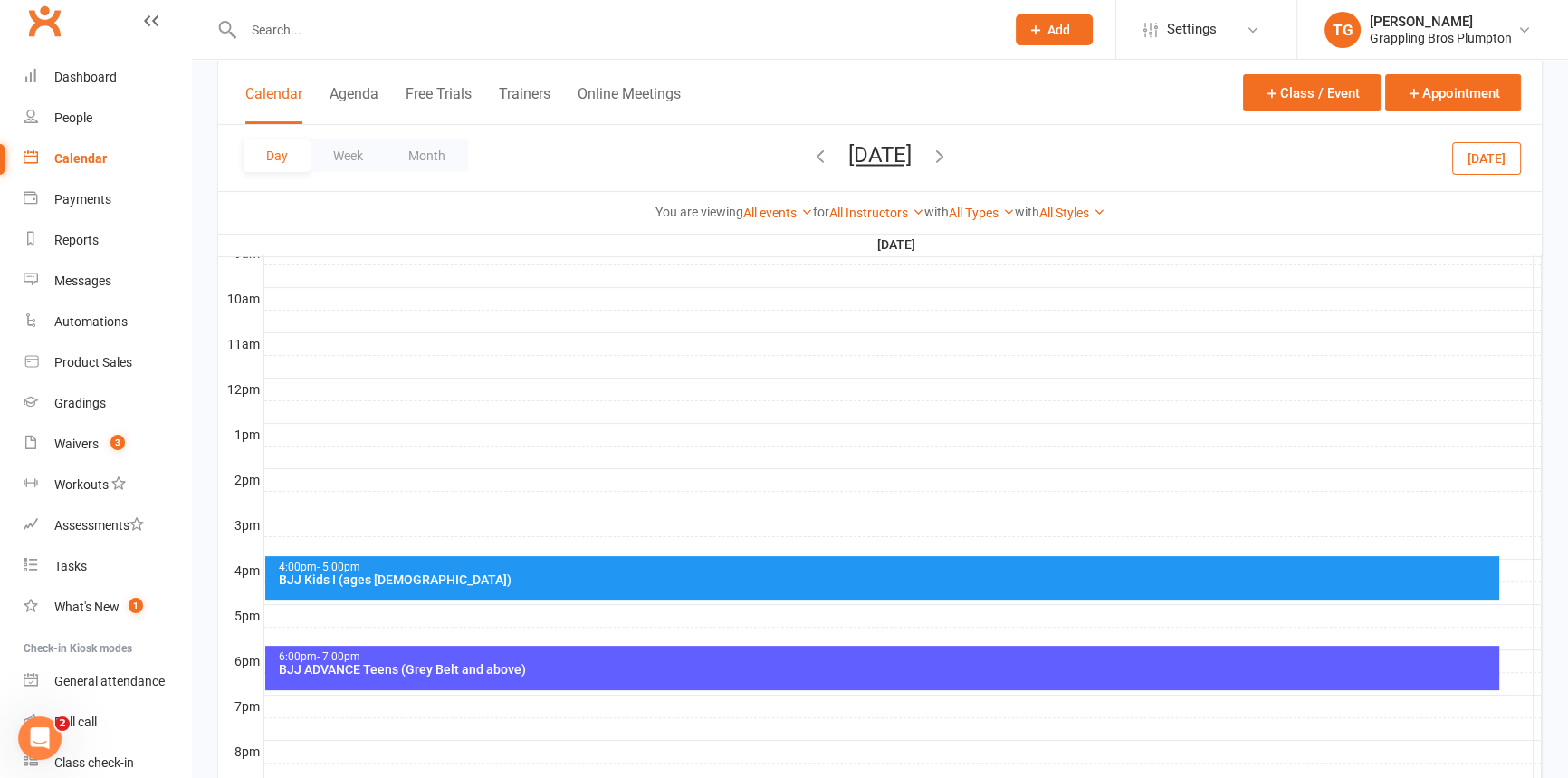
scroll to position [473, 0]
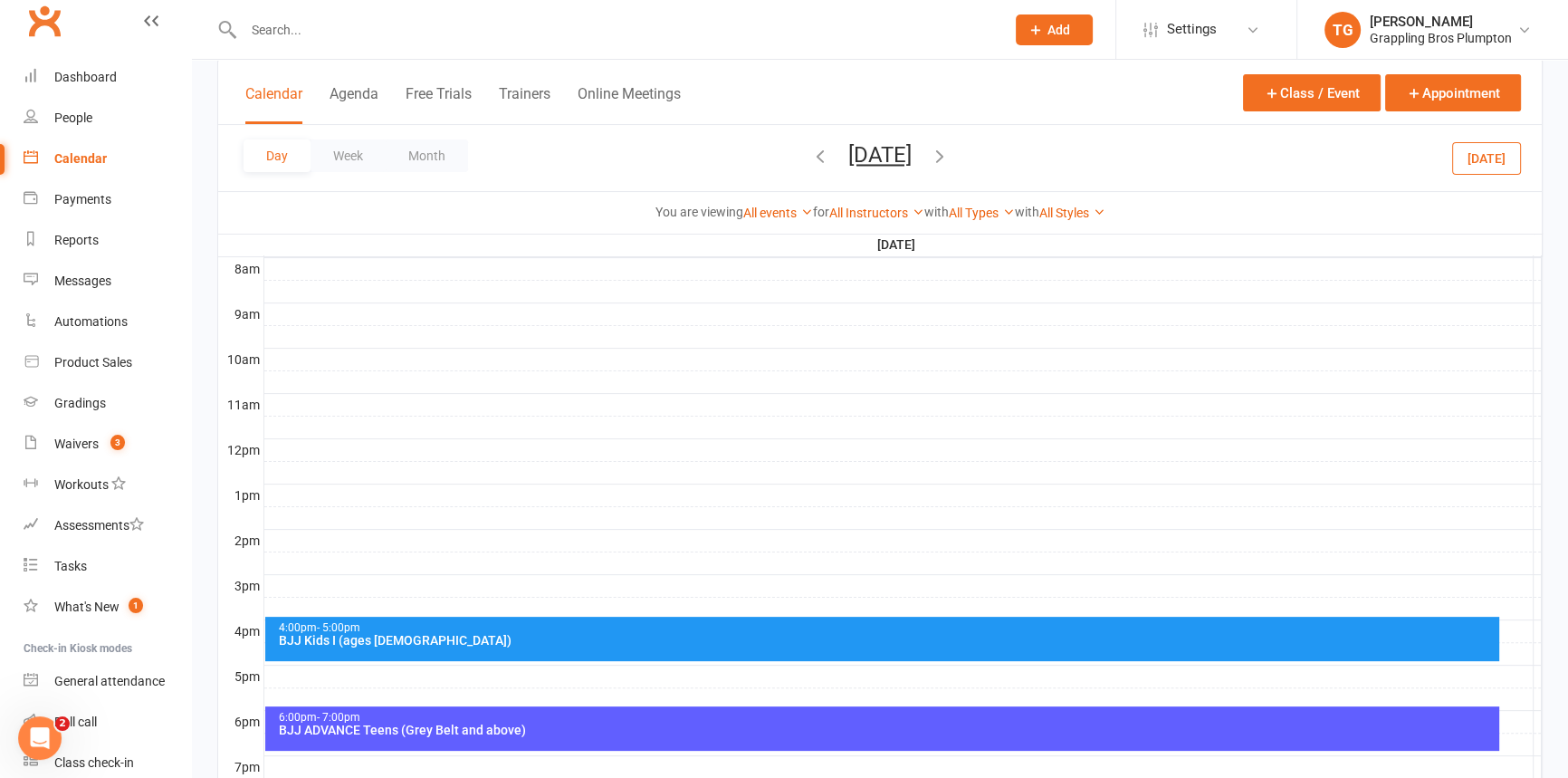
click at [276, 442] on div at bounding box center [903, 449] width 1277 height 21
click at [285, 420] on button "Add Event" at bounding box center [264, 423] width 60 height 21
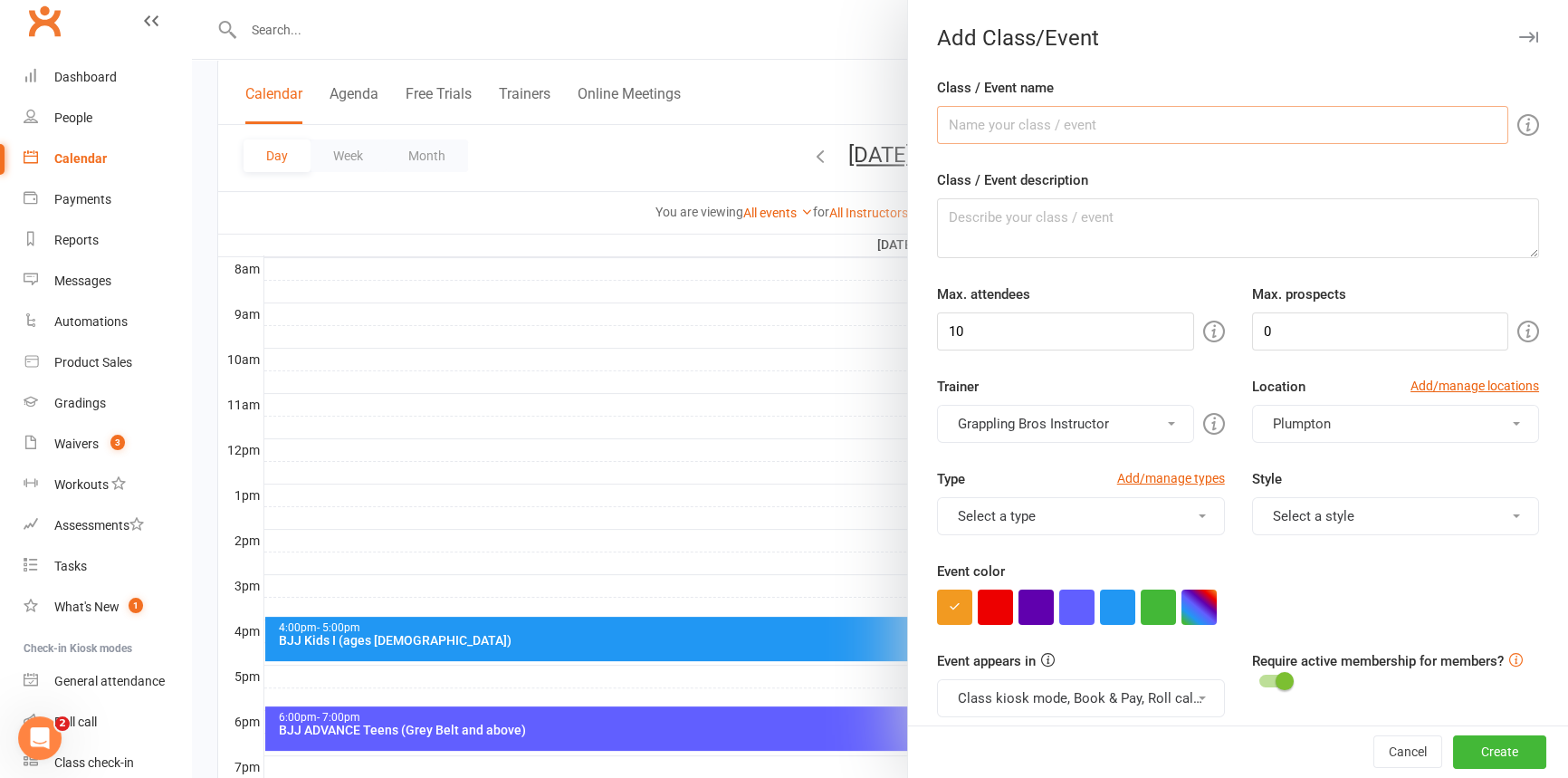
click at [962, 138] on input "Class / Event name" at bounding box center [1222, 124] width 571 height 38
type input "BJJ Adults - All Levels (ages [DEMOGRAPHIC_DATA]+)"
drag, startPoint x: 960, startPoint y: 321, endPoint x: 889, endPoint y: 317, distance: 71.1
click at [192, 0] on new-event-schedule "Add Class/Event Class / Event name BJJ Adults - All Levels (ages [DEMOGRAPHIC_D…" at bounding box center [192, 0] width 0 height 0
type input "20"
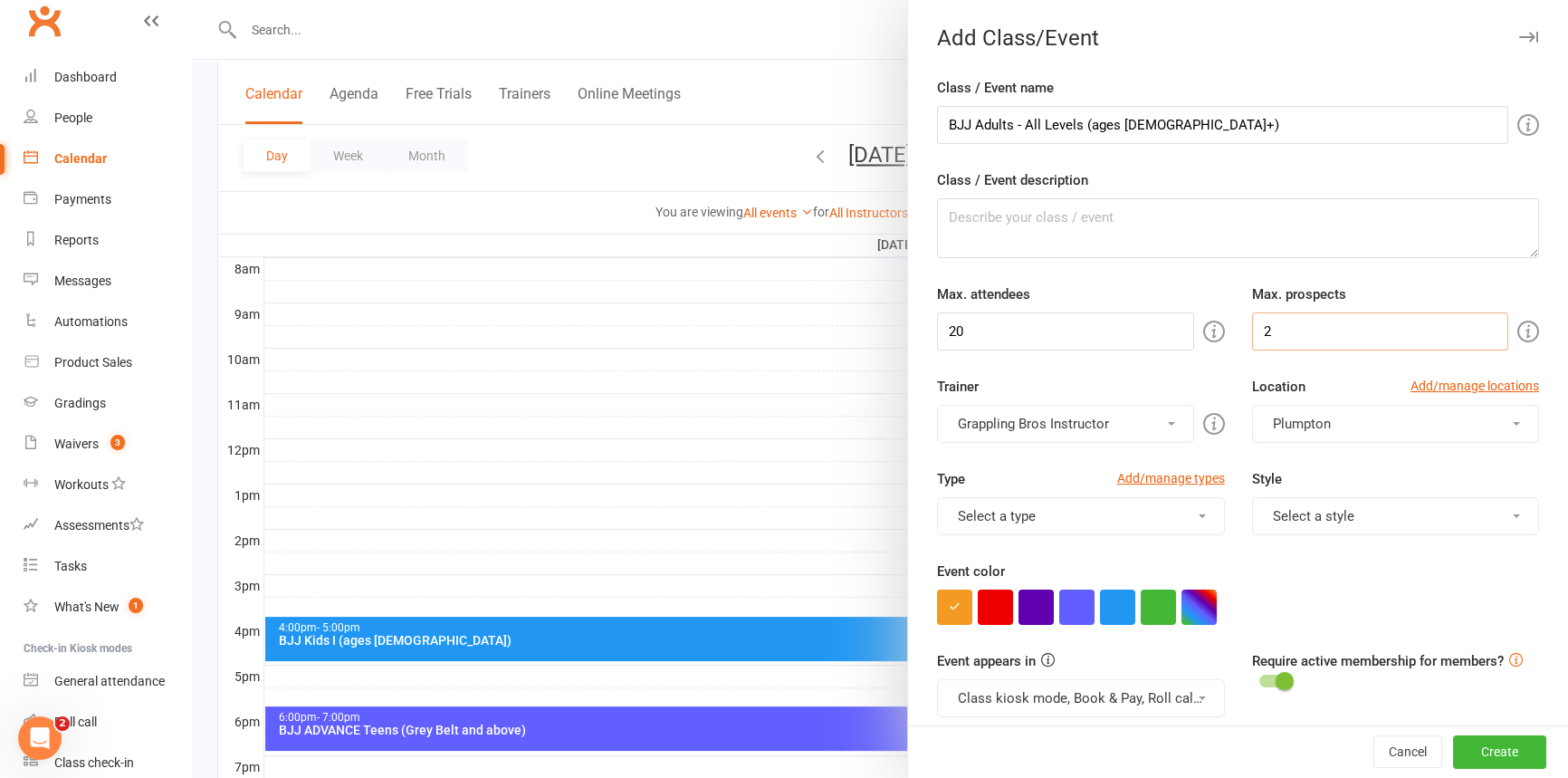
type input "2"
click at [1049, 519] on button "Select a type" at bounding box center [1080, 515] width 287 height 38
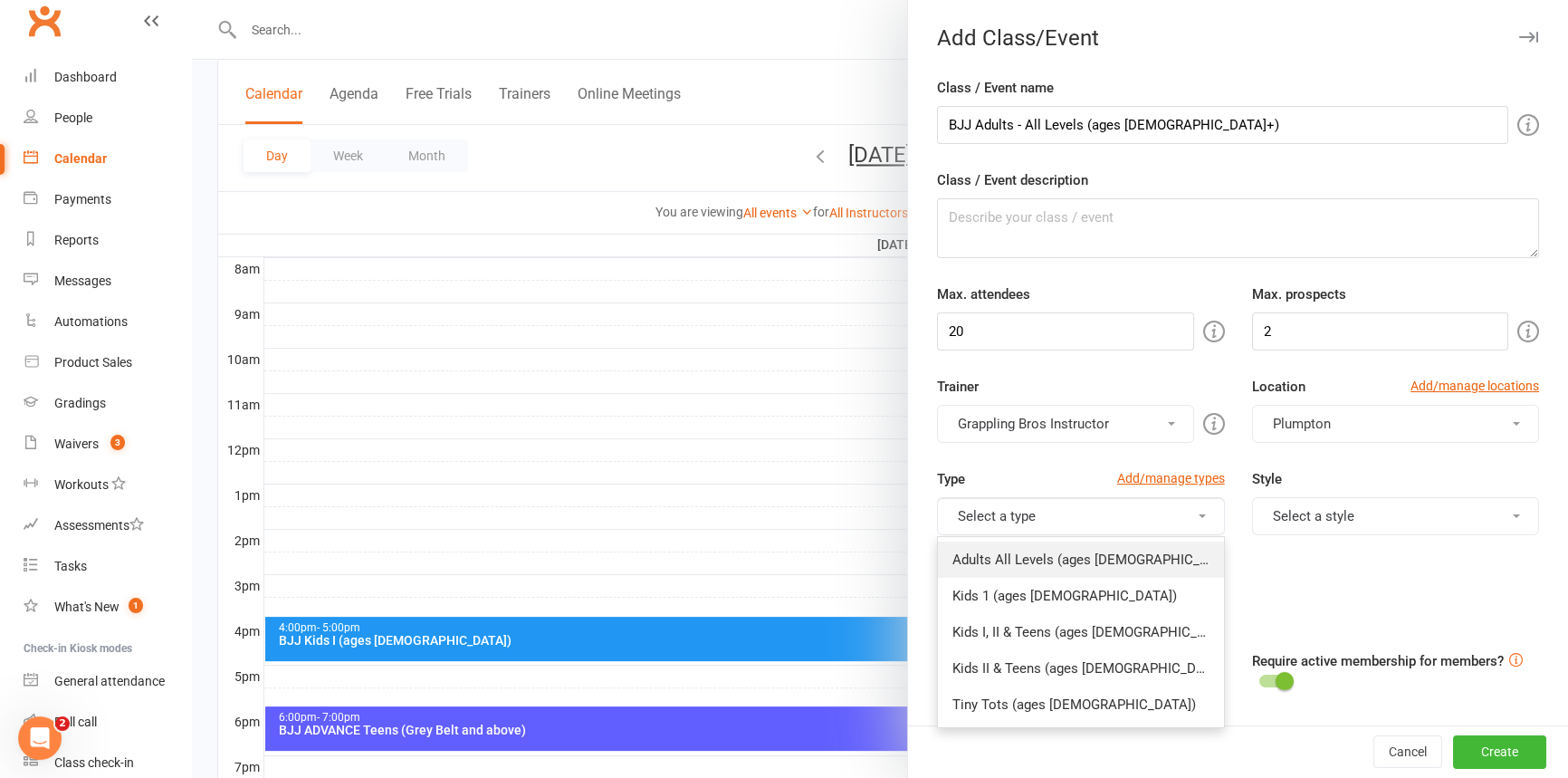
click at [1028, 553] on link "Adults All Levels (ages [DEMOGRAPHIC_DATA]+)" at bounding box center [1080, 559] width 285 height 36
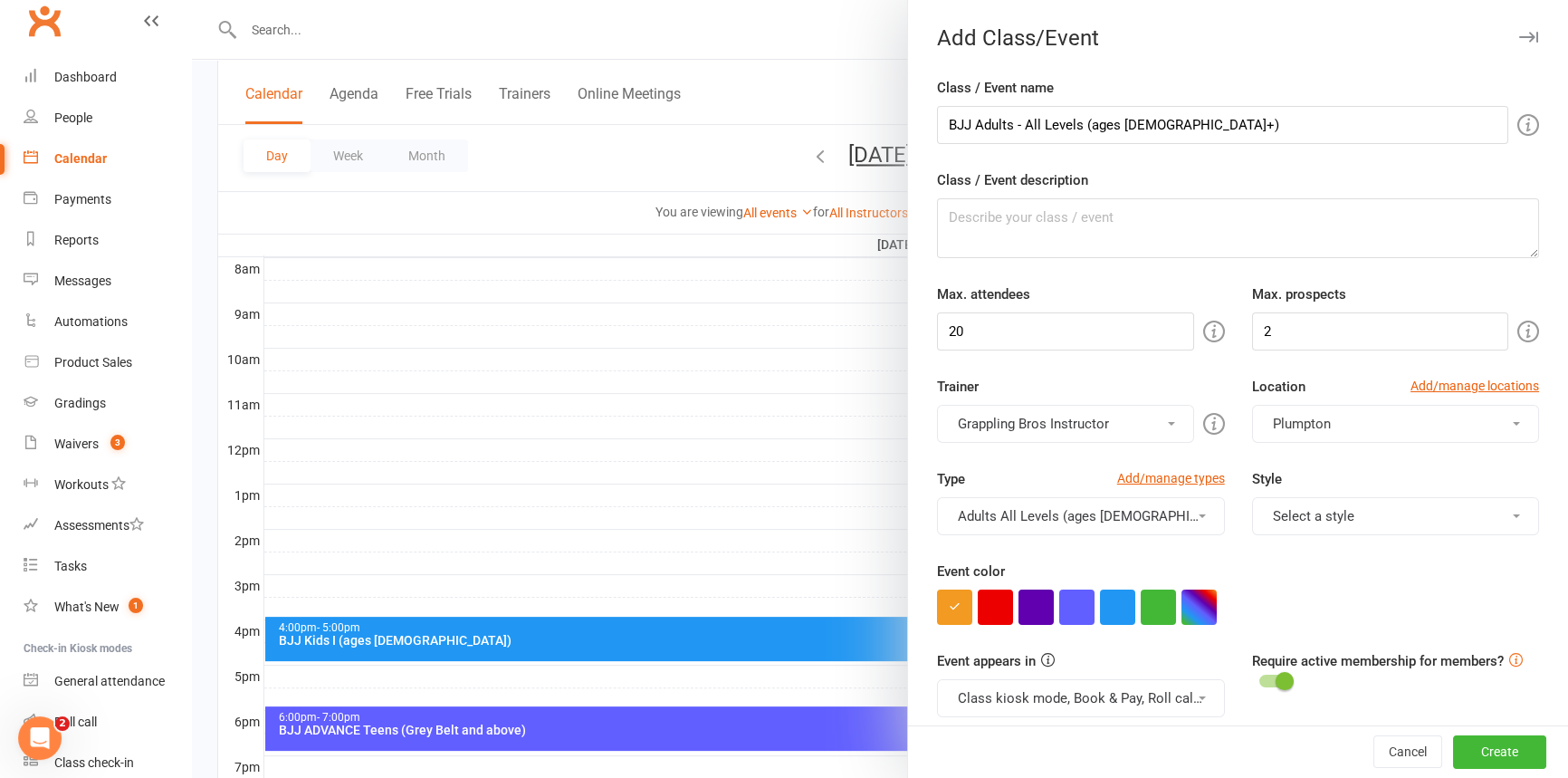
click at [1310, 524] on button "Select a style" at bounding box center [1395, 515] width 287 height 38
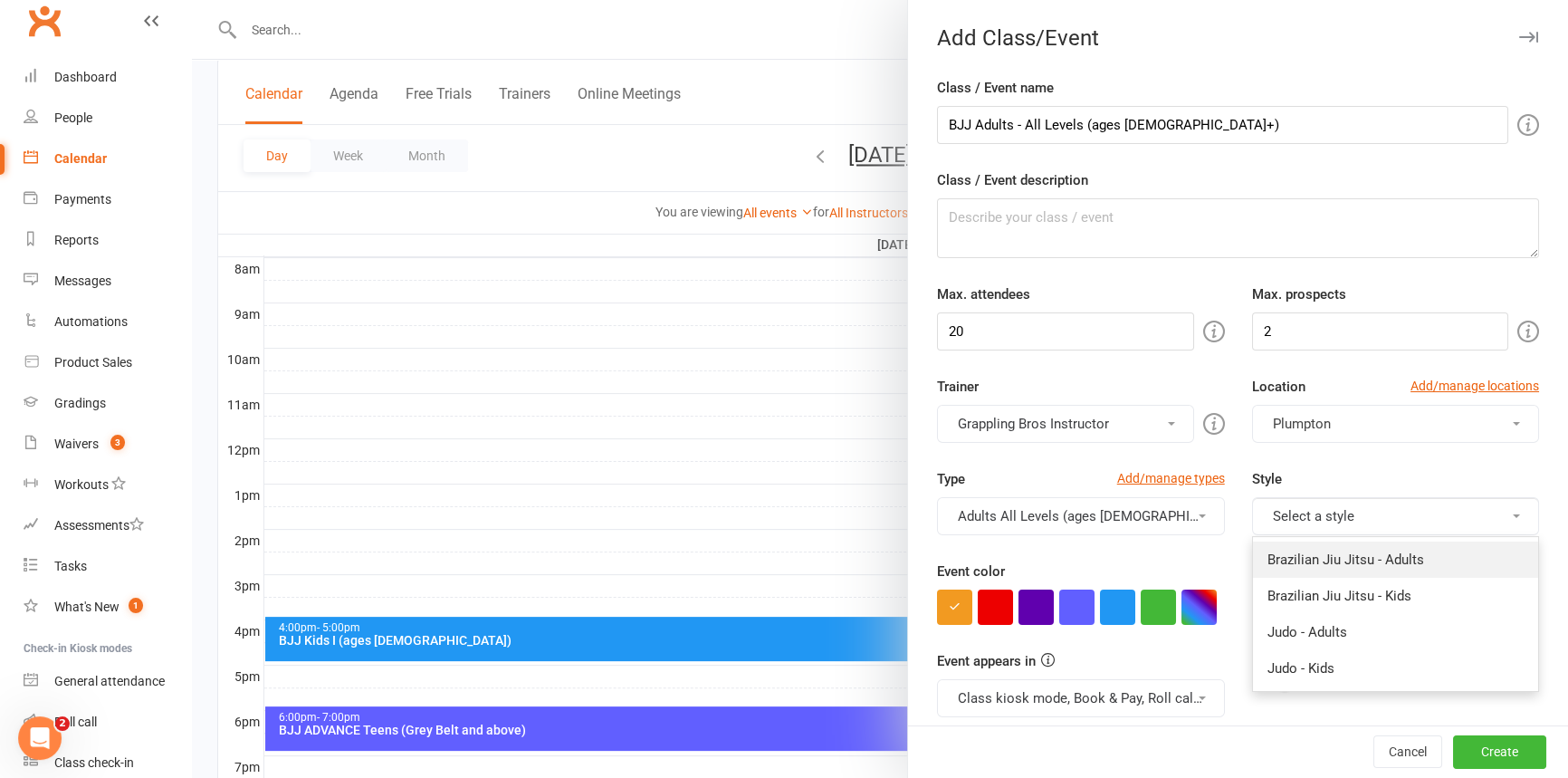
click at [1301, 559] on link "Brazilian Jiu Jitsu - Adults" at bounding box center [1395, 559] width 285 height 36
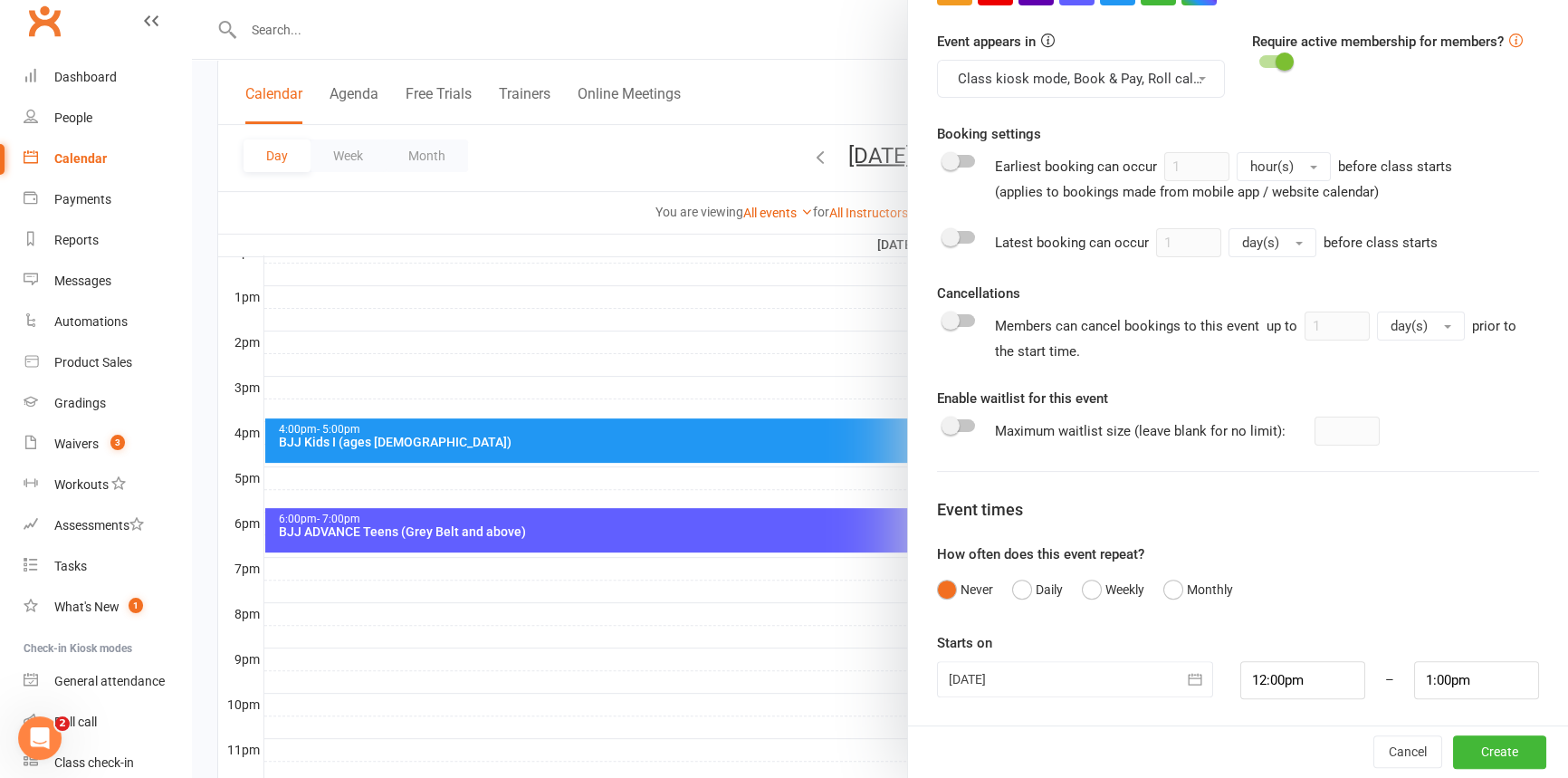
scroll to position [720, 0]
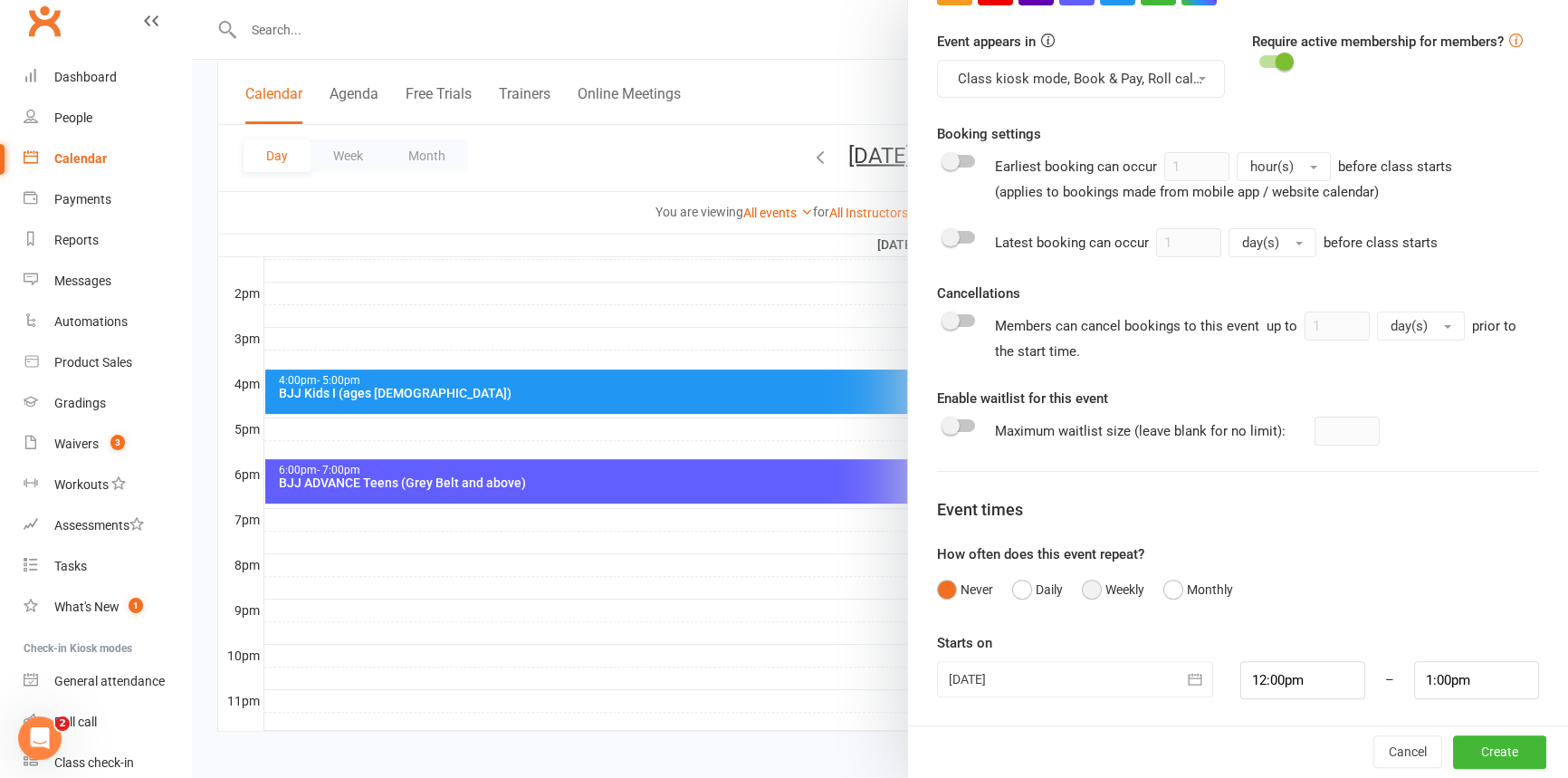
click at [1086, 582] on button "Weekly" at bounding box center [1113, 588] width 62 height 34
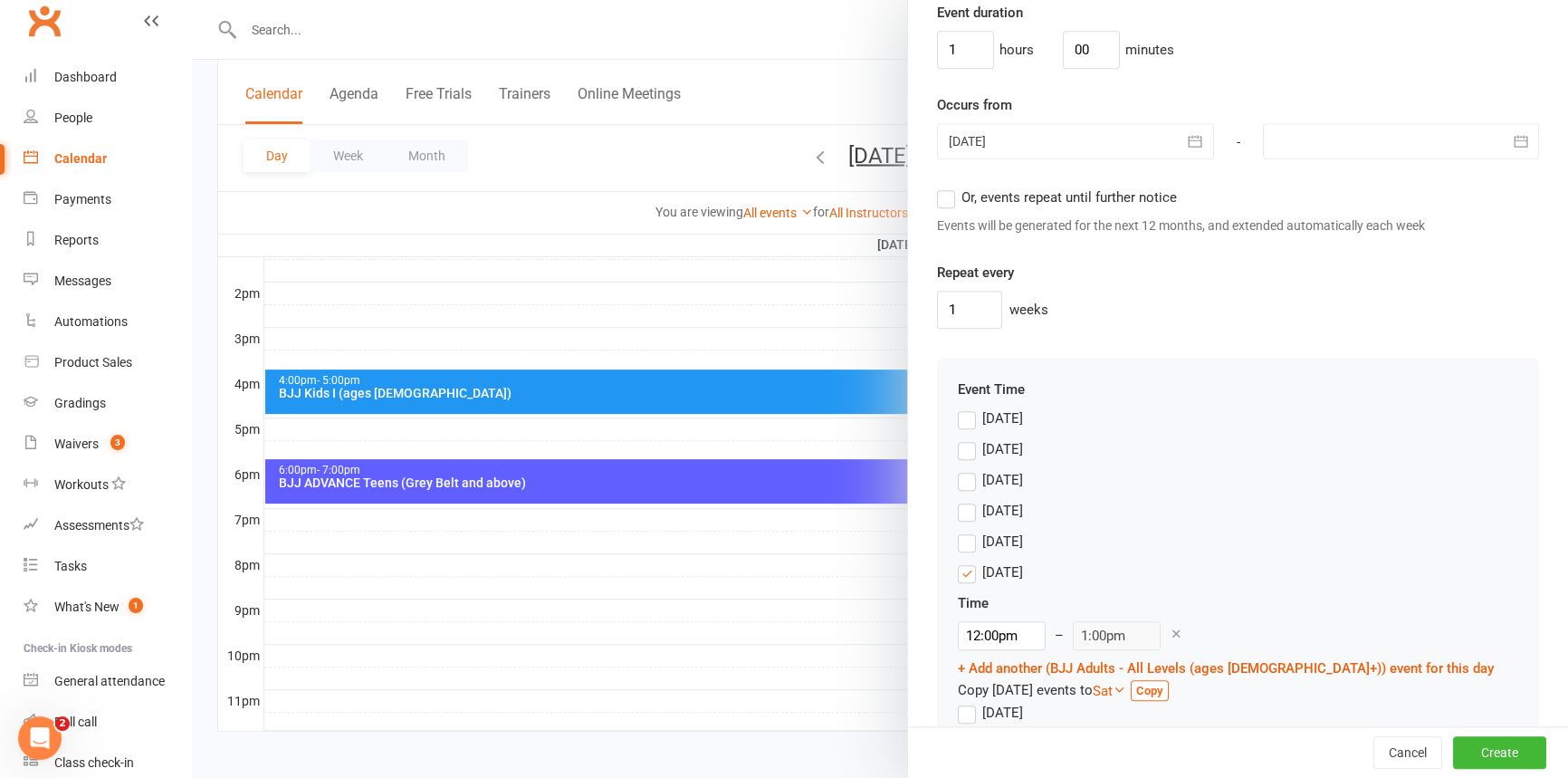
scroll to position [1272, 0]
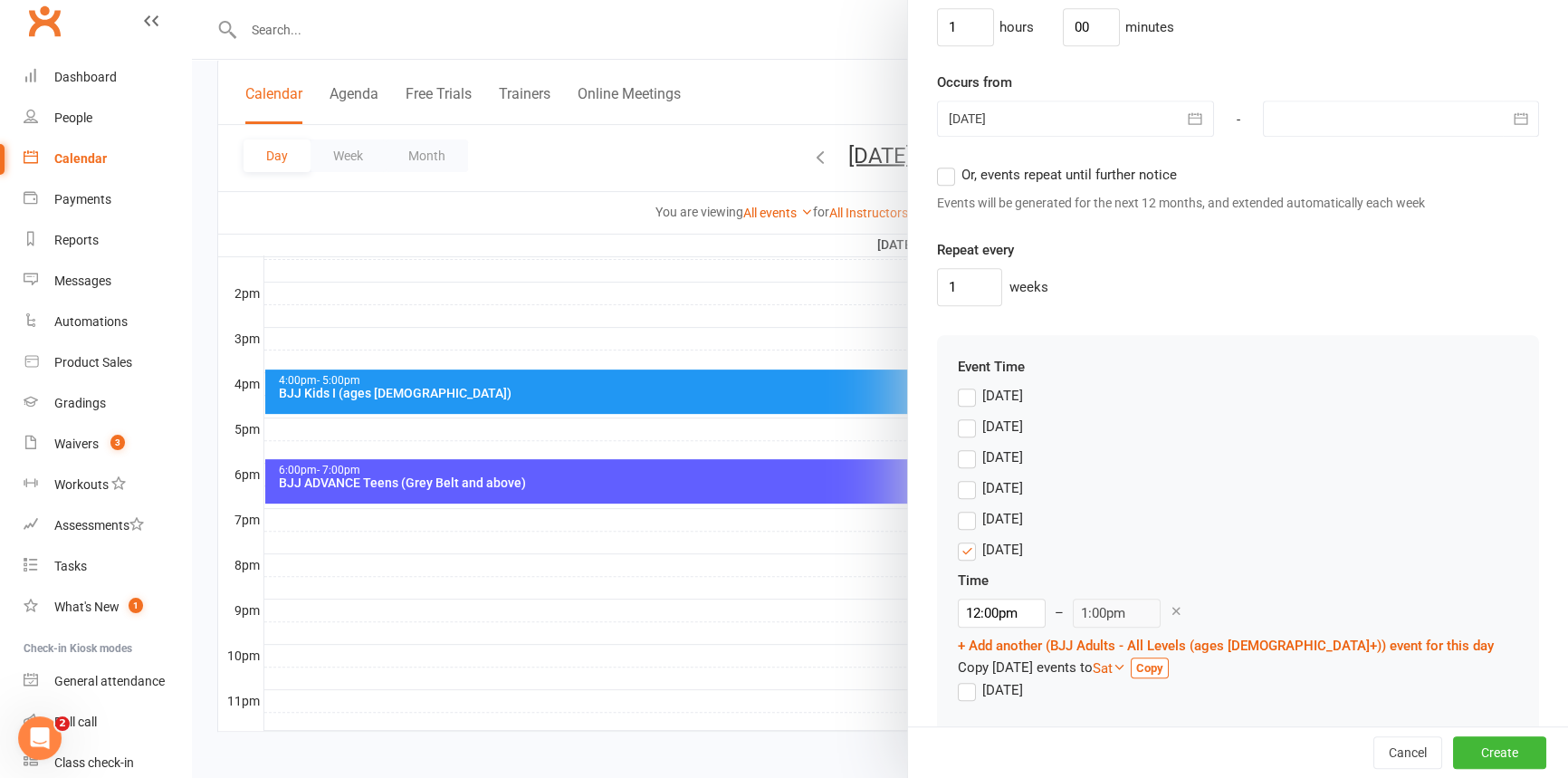
click at [937, 174] on label "Or, events repeat until further notice" at bounding box center [1056, 174] width 240 height 21
click at [937, 163] on input "Or, events repeat until further notice" at bounding box center [943, 163] width 12 height 0
click at [965, 515] on label "[DATE]" at bounding box center [990, 518] width 65 height 21
click at [965, 508] on input "[DATE]" at bounding box center [964, 508] width 12 height 0
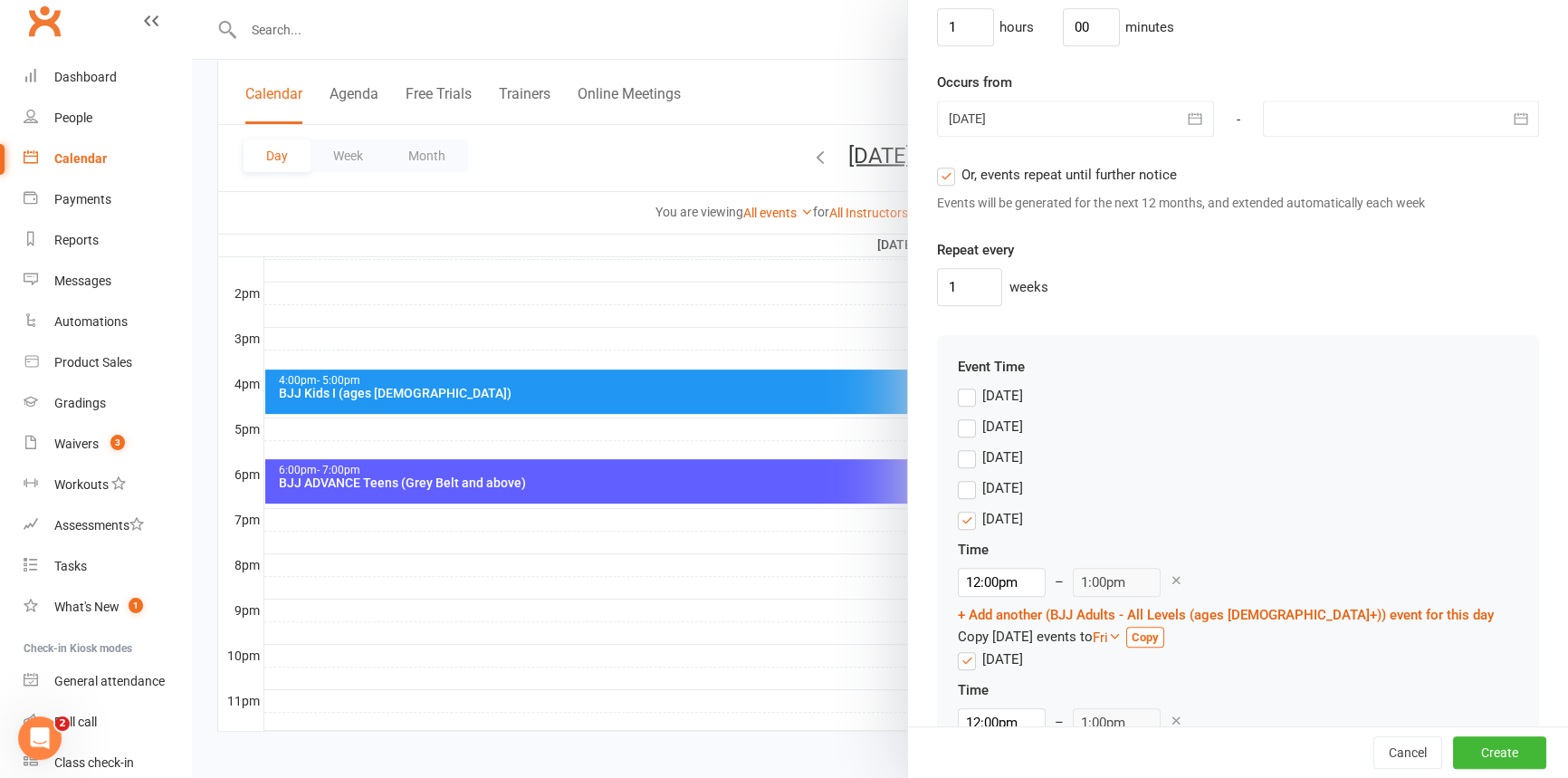
click at [958, 648] on label "[DATE]" at bounding box center [990, 658] width 65 height 21
click at [958, 648] on input "[DATE]" at bounding box center [964, 648] width 12 height 0
click at [1117, 607] on link "+ Add another (BJJ Adults - All Levels (ages [DEMOGRAPHIC_DATA]+)) event for th…" at bounding box center [1226, 615] width 536 height 17
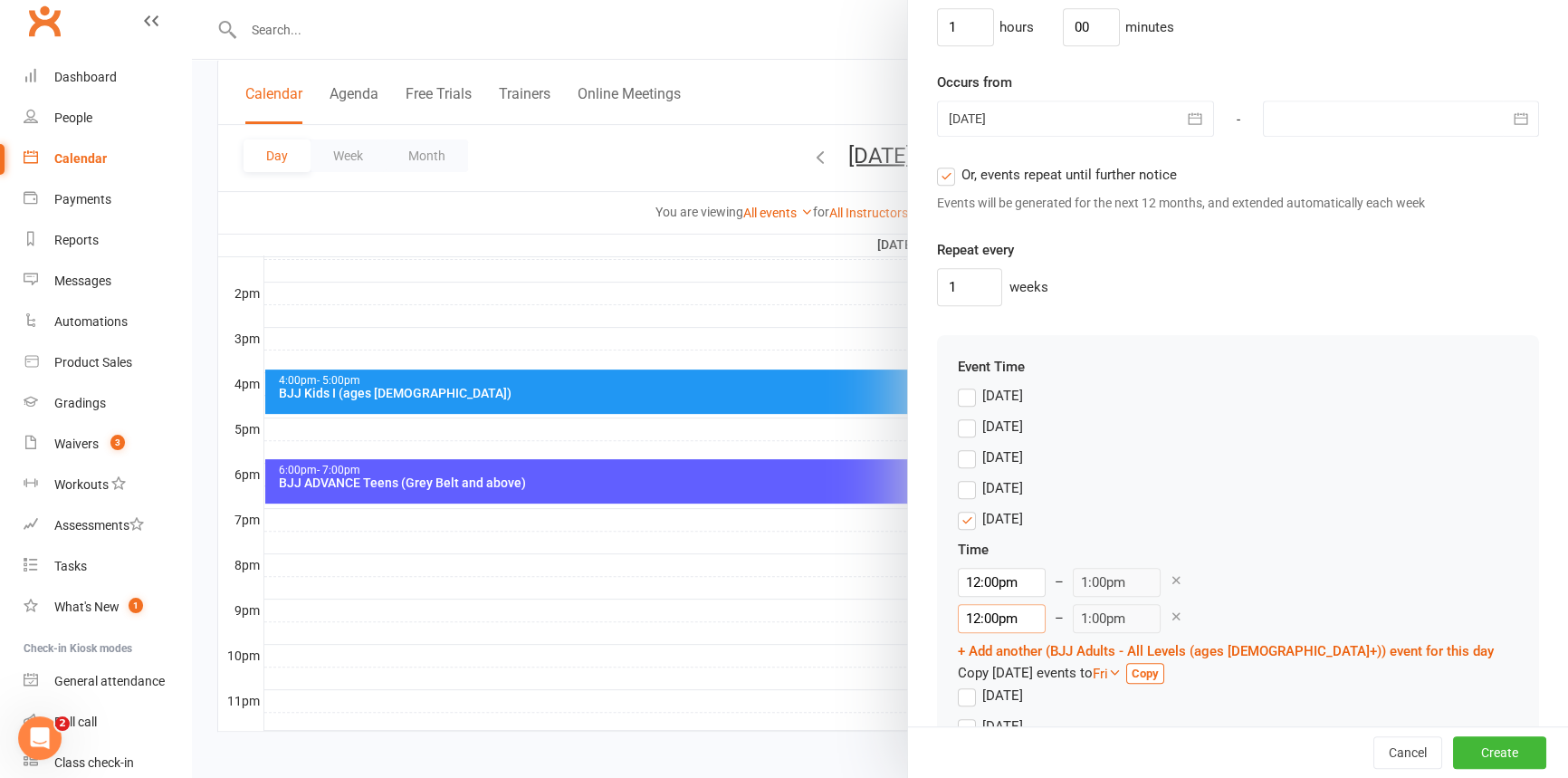
click at [1046, 604] on input "12:00pm" at bounding box center [1002, 619] width 88 height 29
type input "6:00pm"
type input "7:00pm"
click at [1105, 671] on li "6:00pm" at bounding box center [1124, 669] width 87 height 27
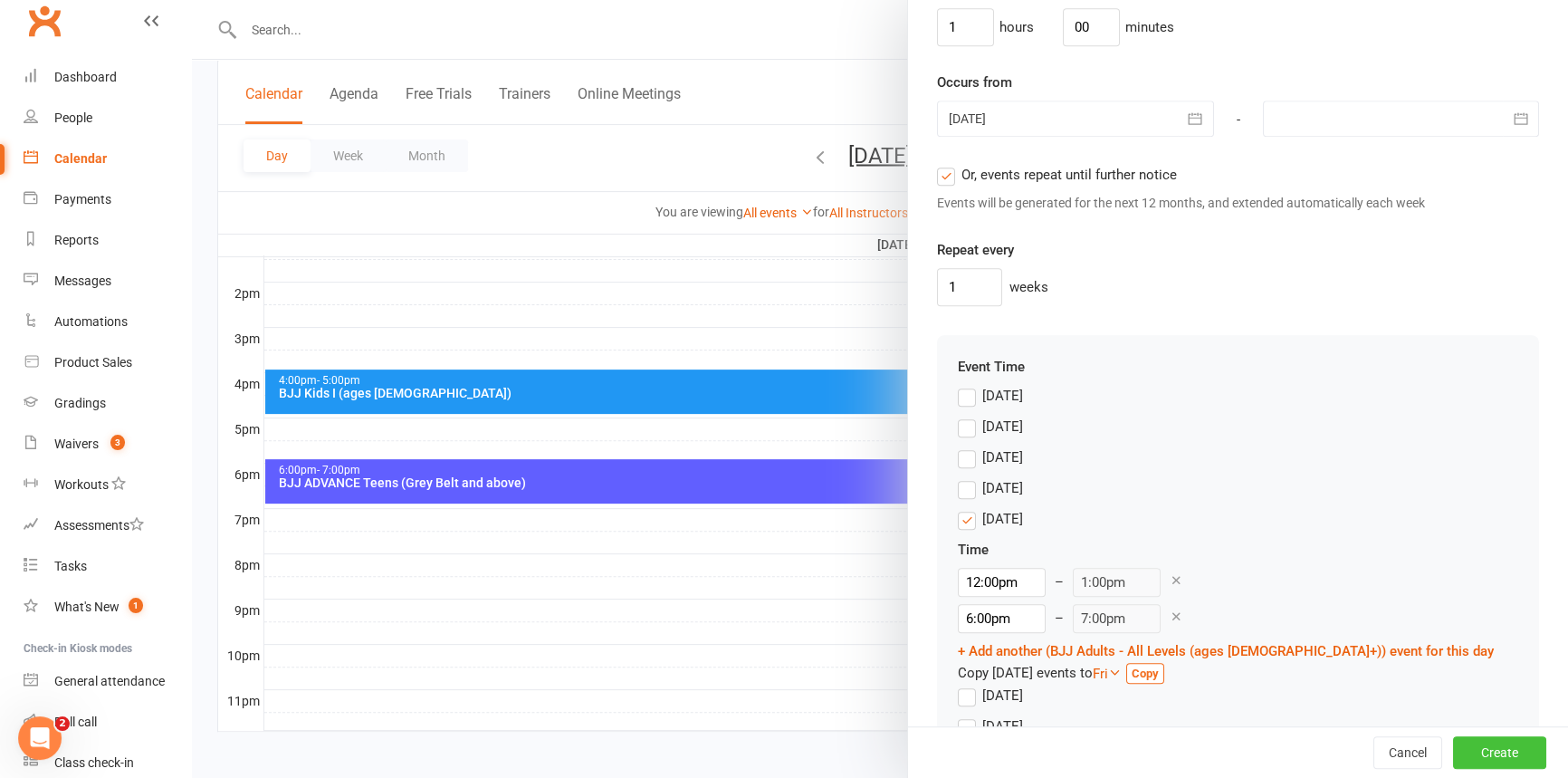
click at [1472, 752] on button "Create" at bounding box center [1500, 753] width 93 height 33
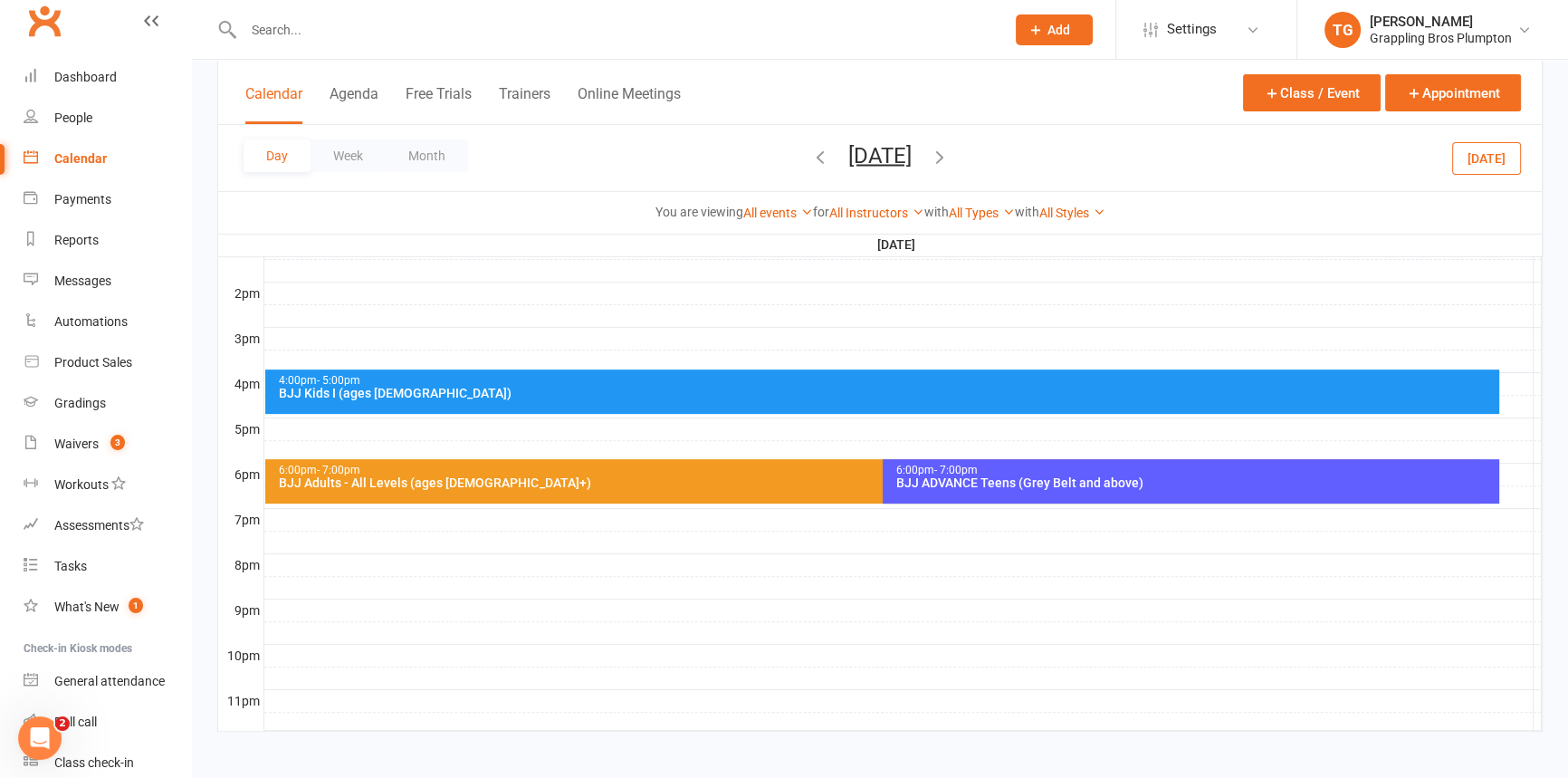
click at [960, 480] on div "BJJ ADVANCE Teens (Grey Belt and above)" at bounding box center [1195, 482] width 600 height 13
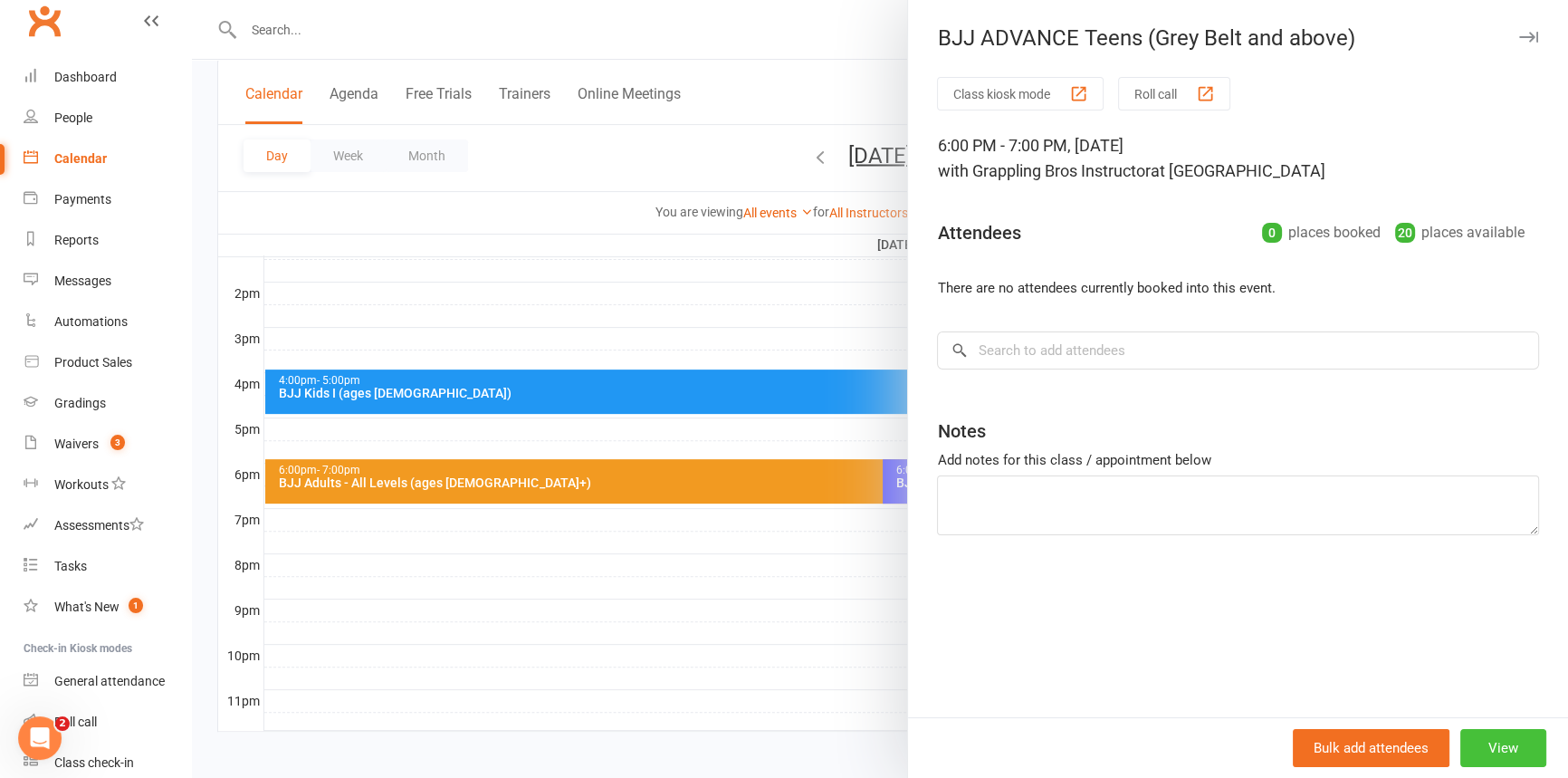
click at [1479, 748] on button "View" at bounding box center [1503, 747] width 86 height 38
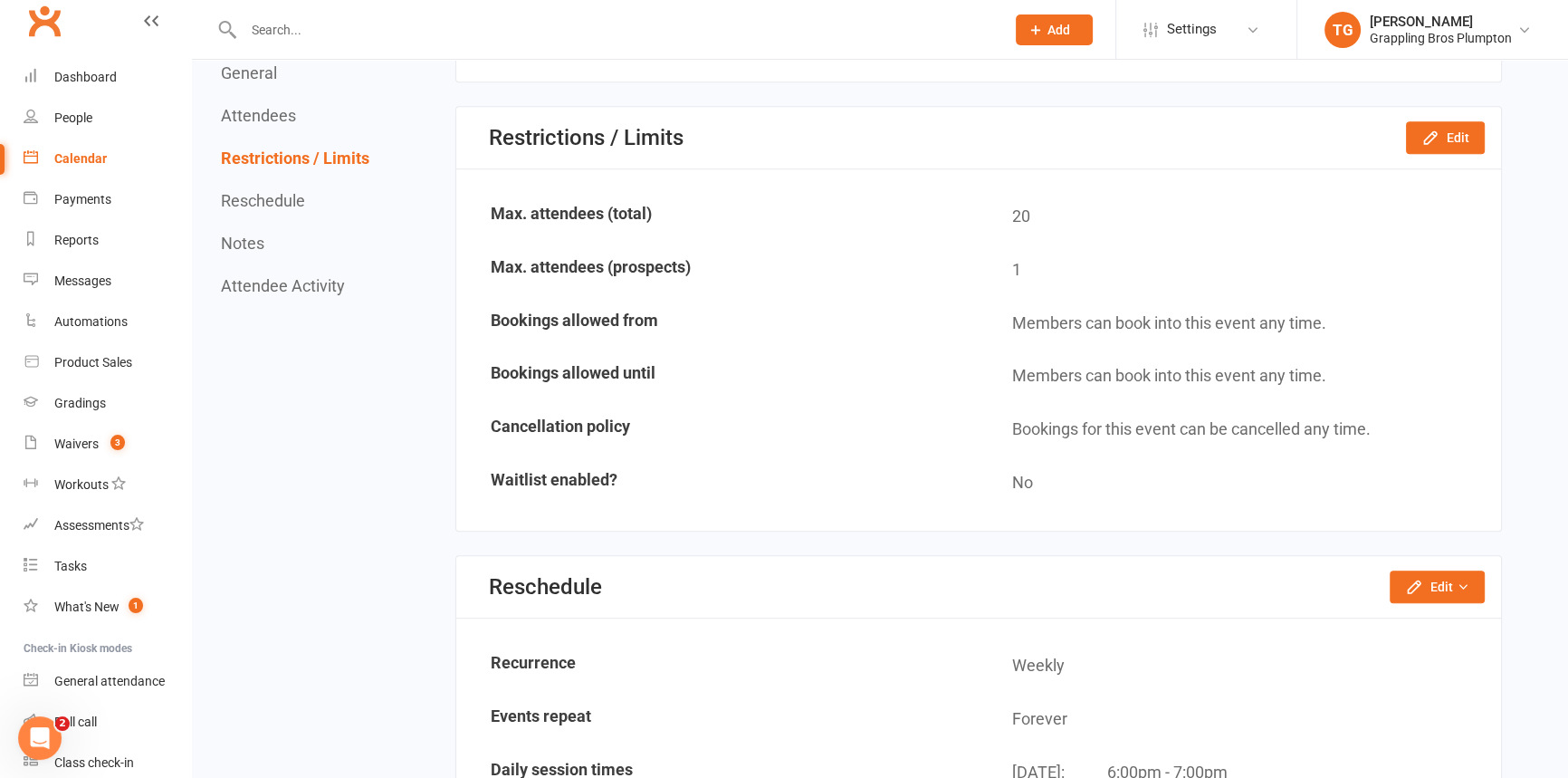
scroll to position [1111, 0]
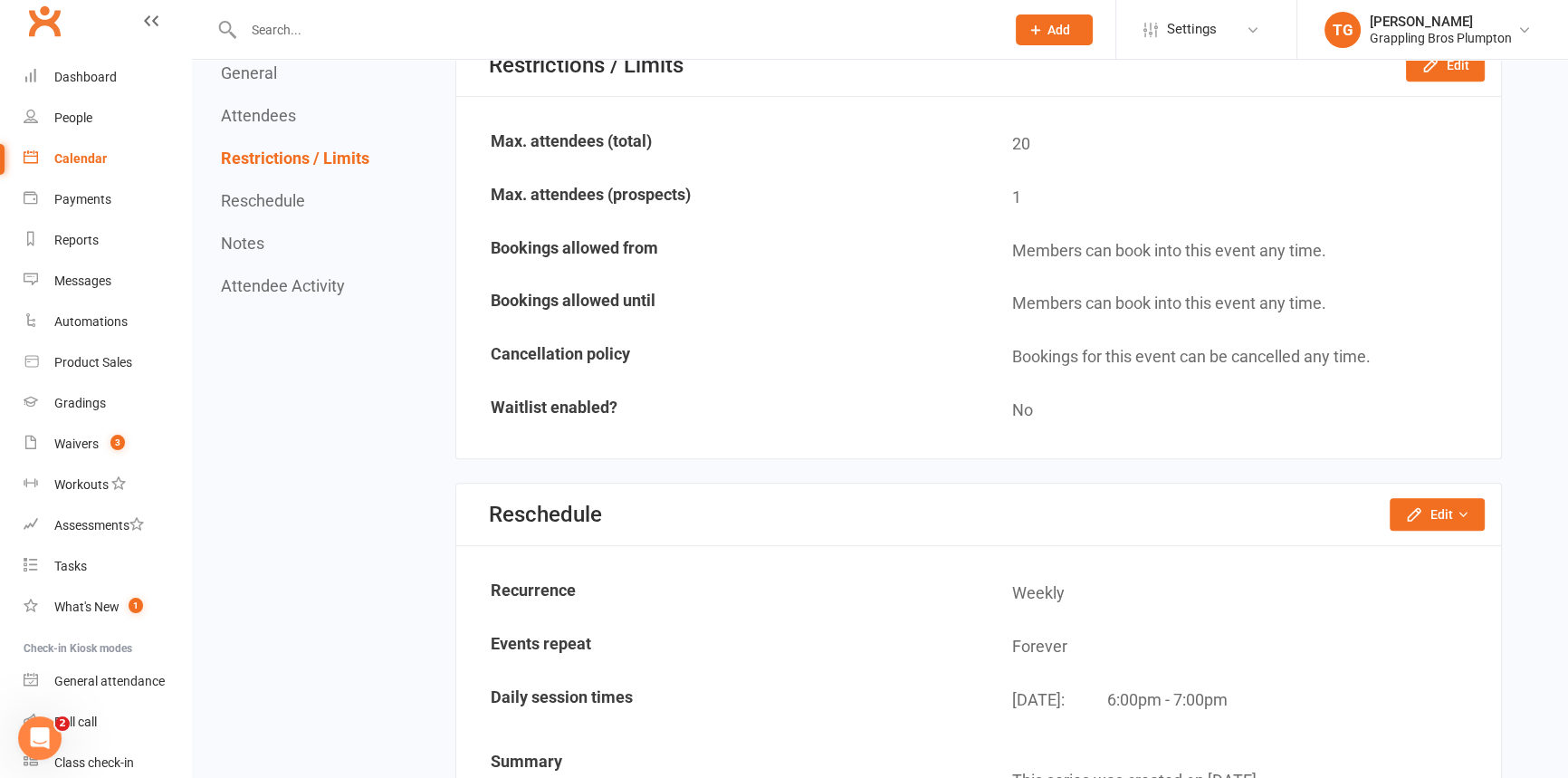
click at [1466, 486] on div "Reschedule Edit Reschedule this event only Move weekly session times Change rec…" at bounding box center [979, 514] width 1045 height 62
click at [1458, 510] on icon "button" at bounding box center [1463, 513] width 13 height 13
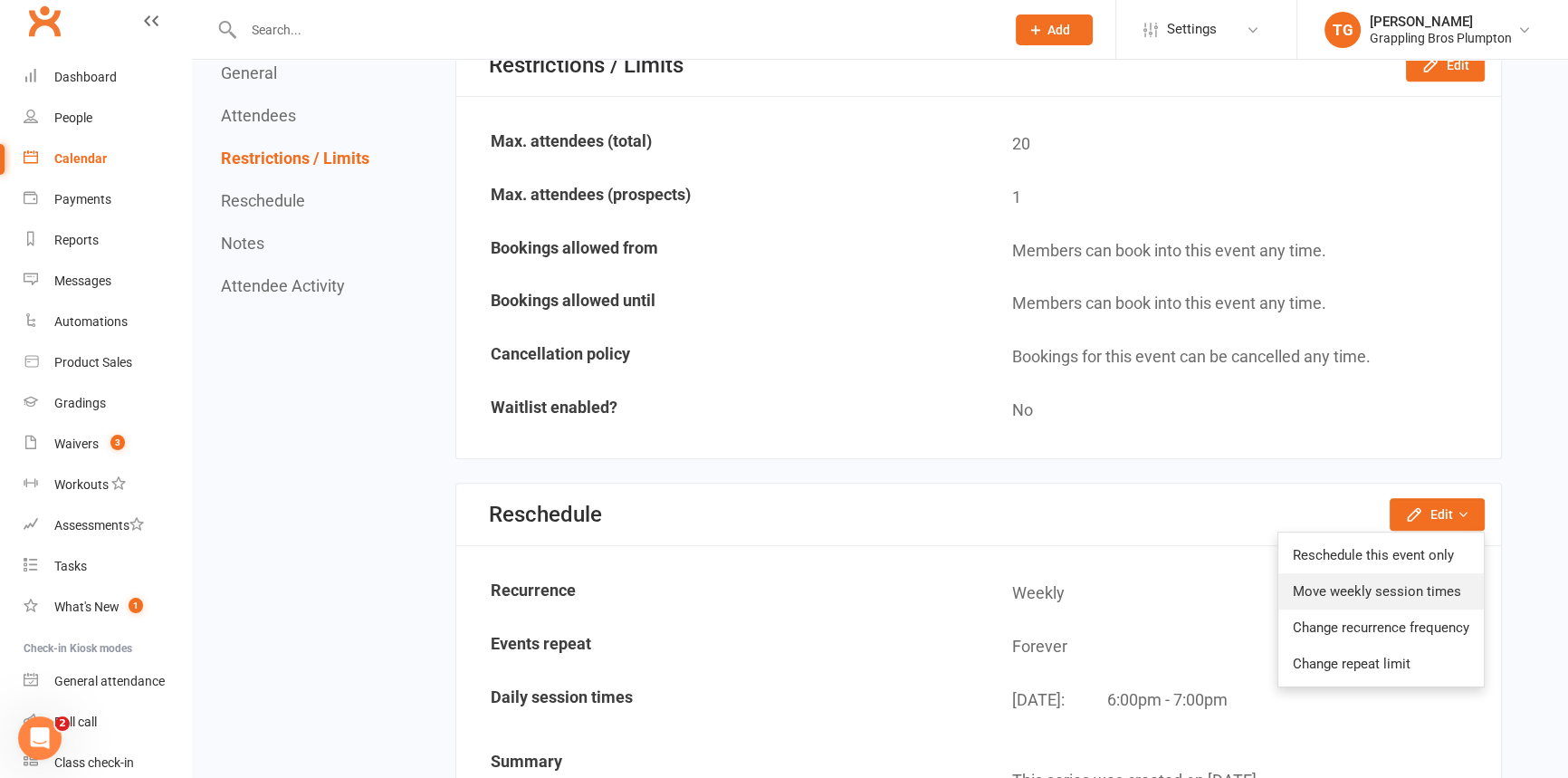
click at [1315, 586] on link "Move weekly session times" at bounding box center [1380, 590] width 205 height 36
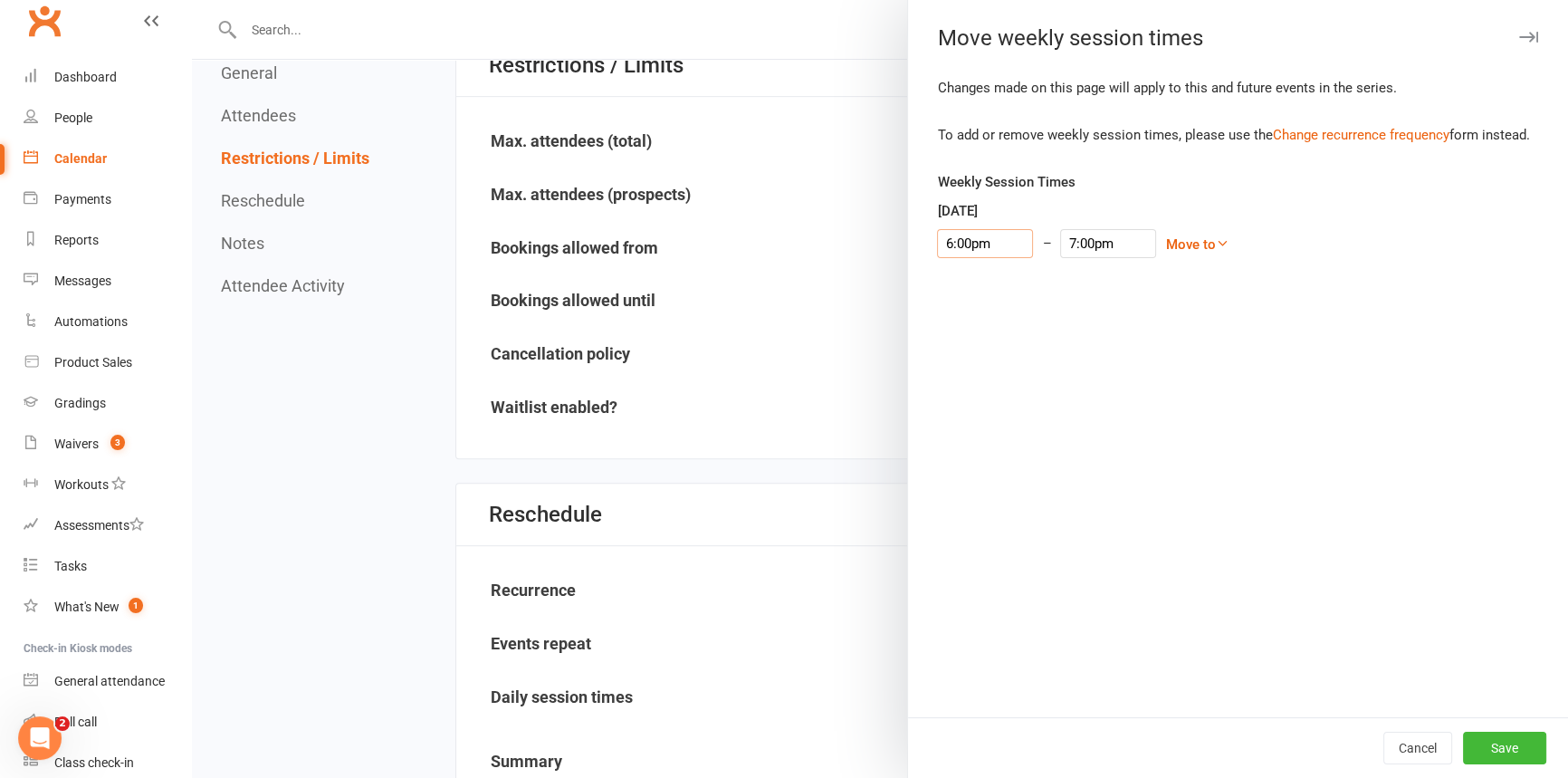
click at [967, 240] on input "6:00pm" at bounding box center [984, 243] width 96 height 29
type input "5:00pm"
type input "6:00pm"
click at [978, 291] on li "5:00pm" at bounding box center [980, 291] width 87 height 27
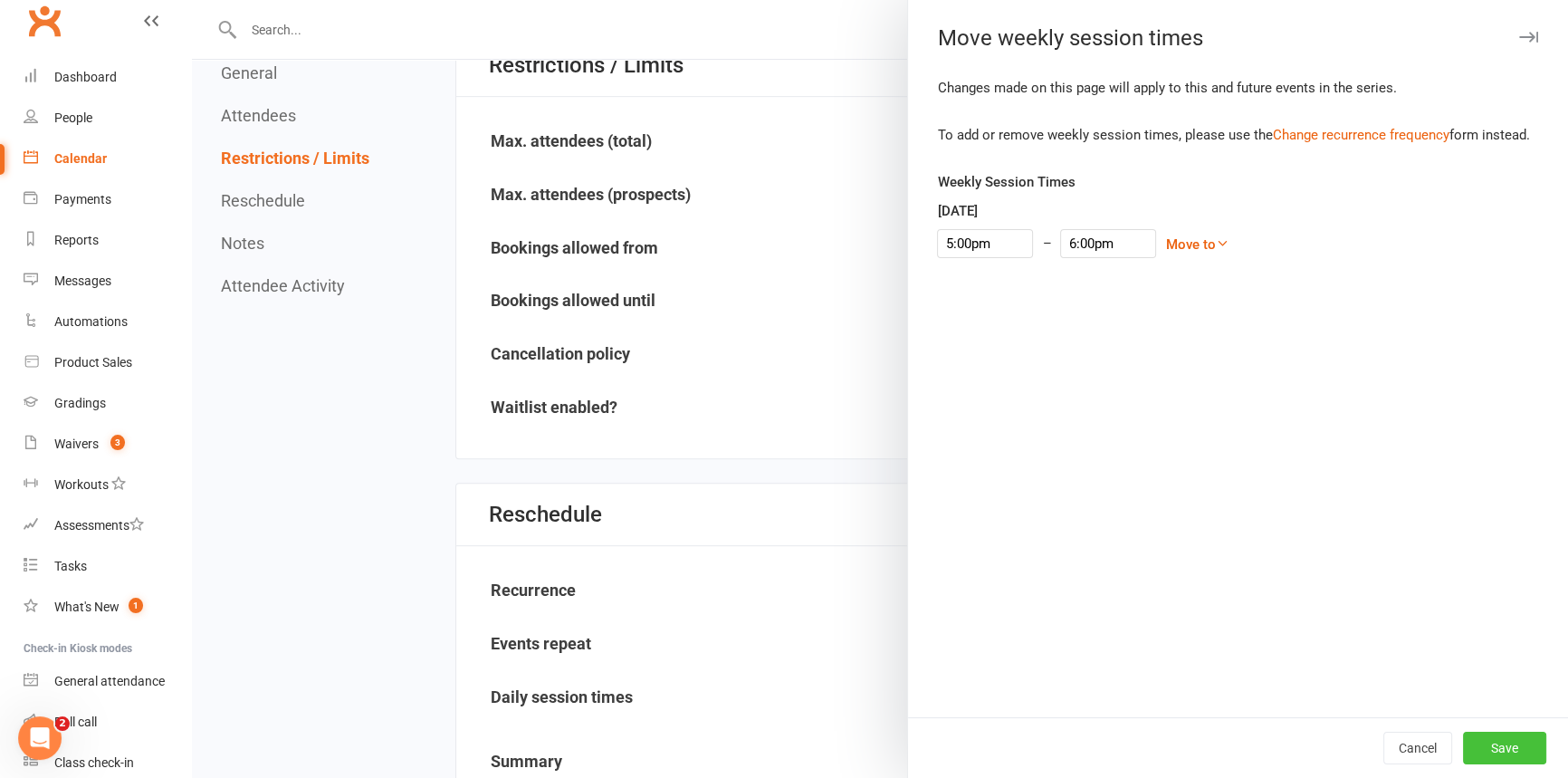
click at [1485, 748] on button "Save" at bounding box center [1505, 748] width 84 height 33
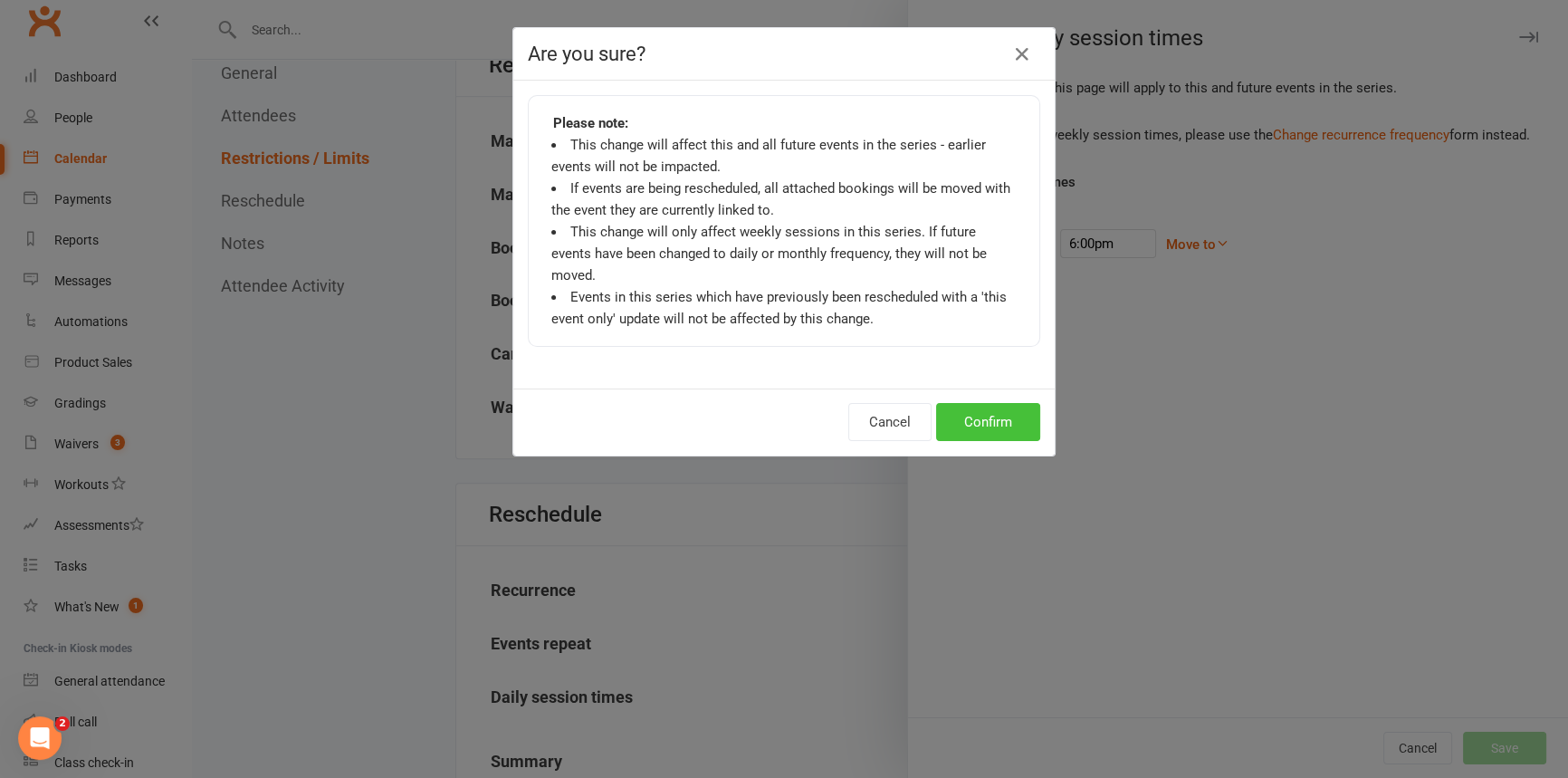
click at [991, 403] on button "Confirm" at bounding box center [987, 421] width 104 height 38
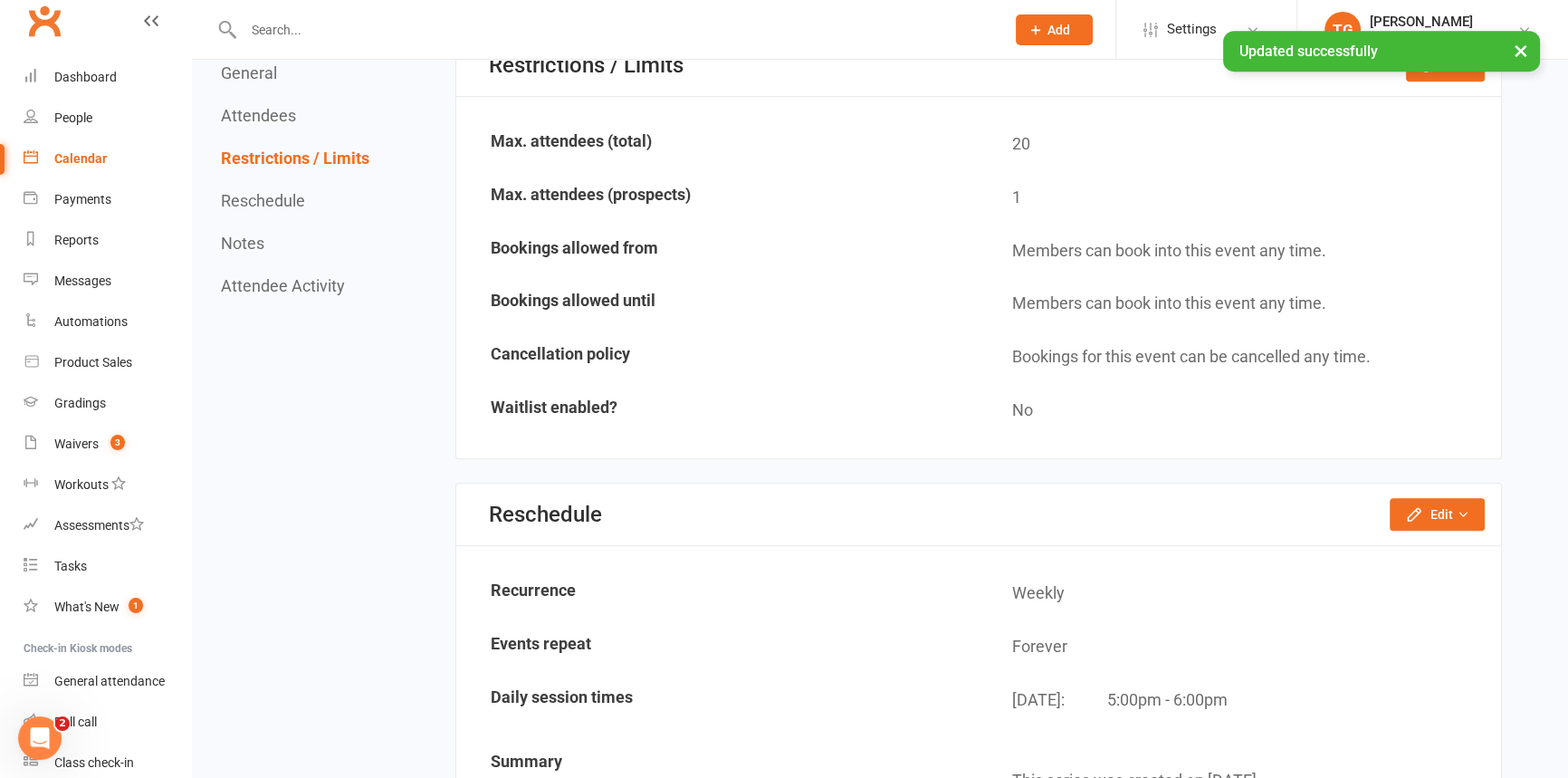
click at [70, 159] on div "Calendar" at bounding box center [81, 158] width 53 height 15
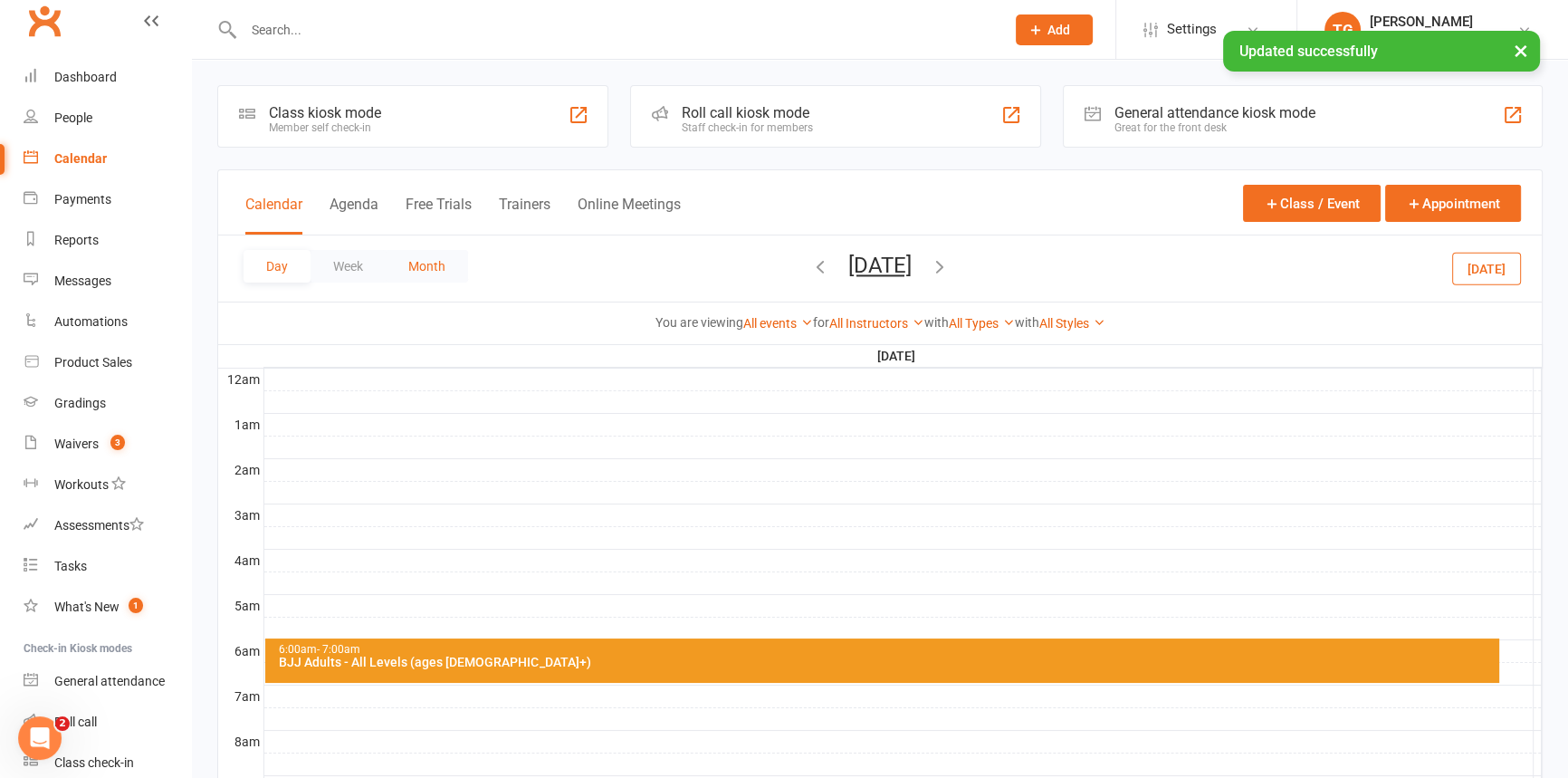
click at [421, 268] on button "Month" at bounding box center [427, 266] width 83 height 33
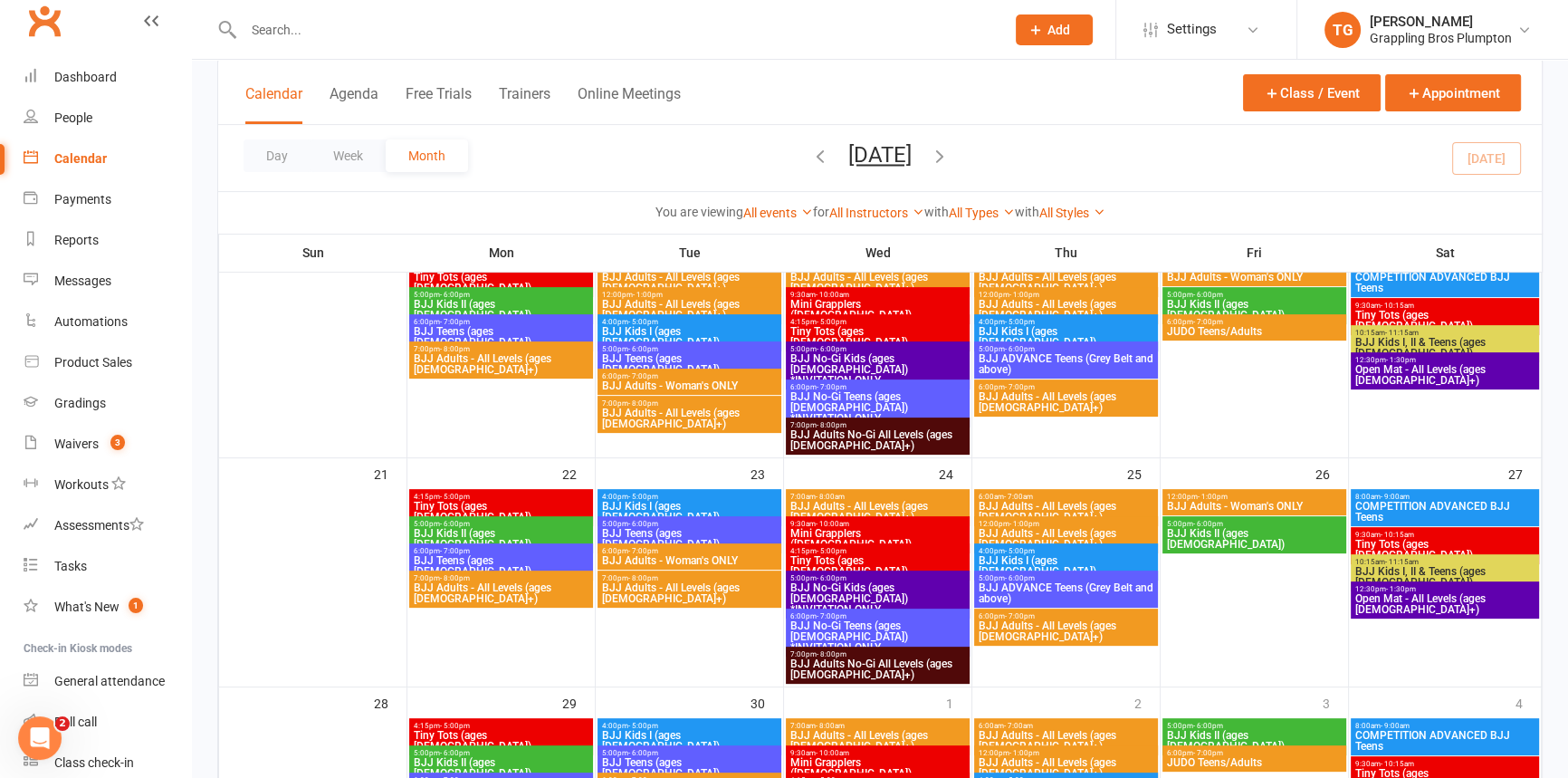
scroll to position [596, 0]
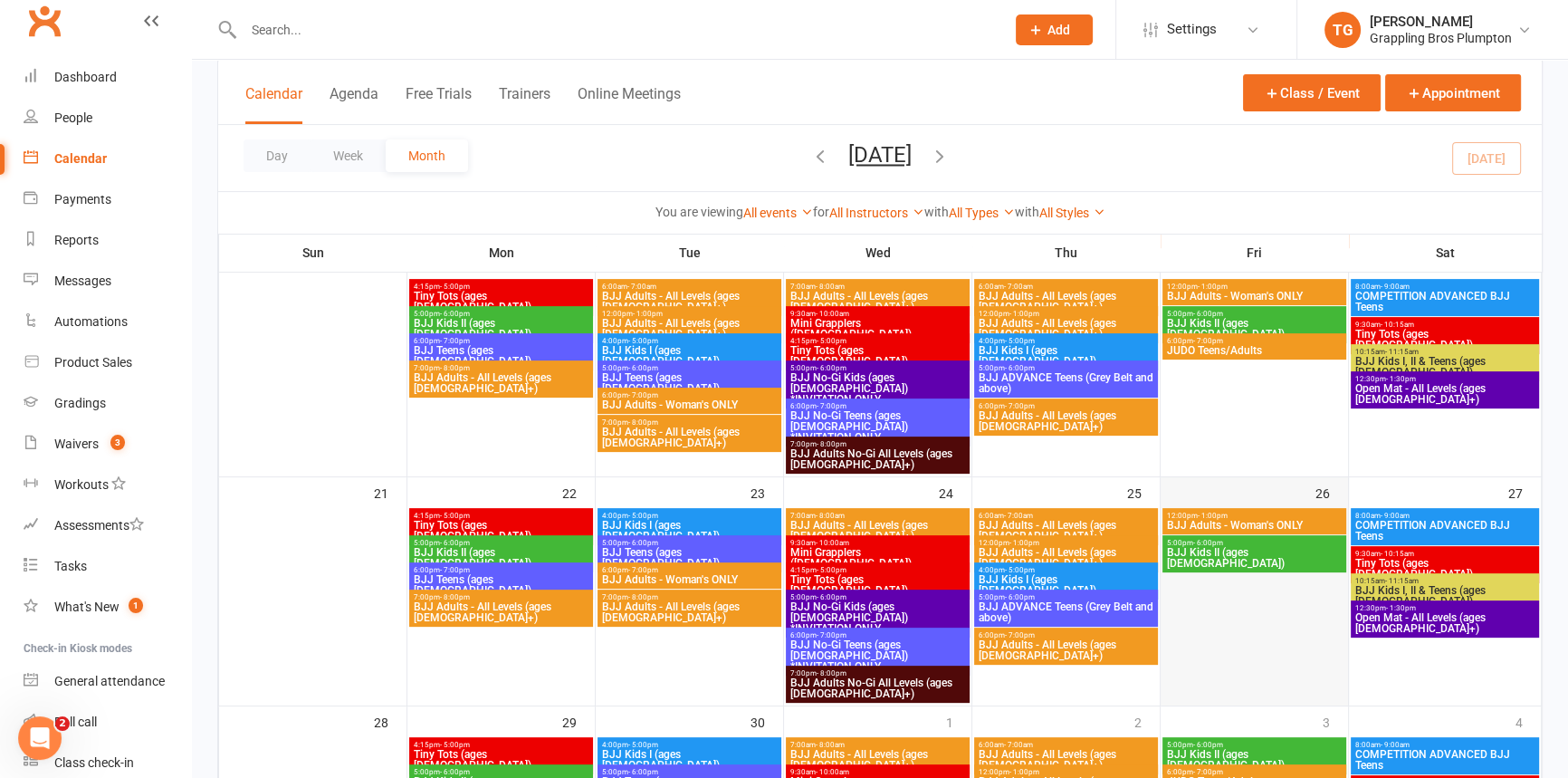
click at [1189, 565] on div at bounding box center [1254, 606] width 184 height 195
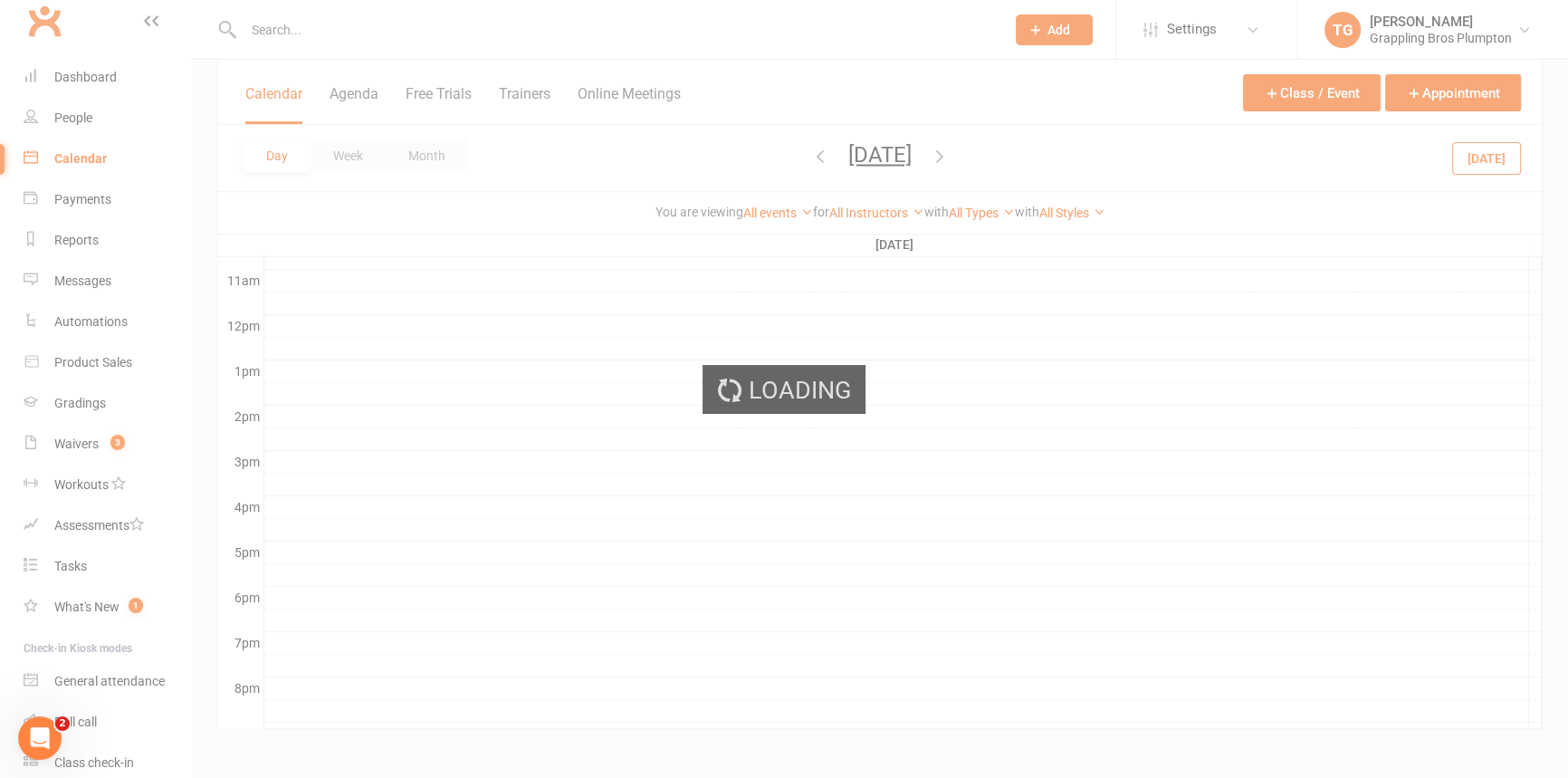
scroll to position [0, 0]
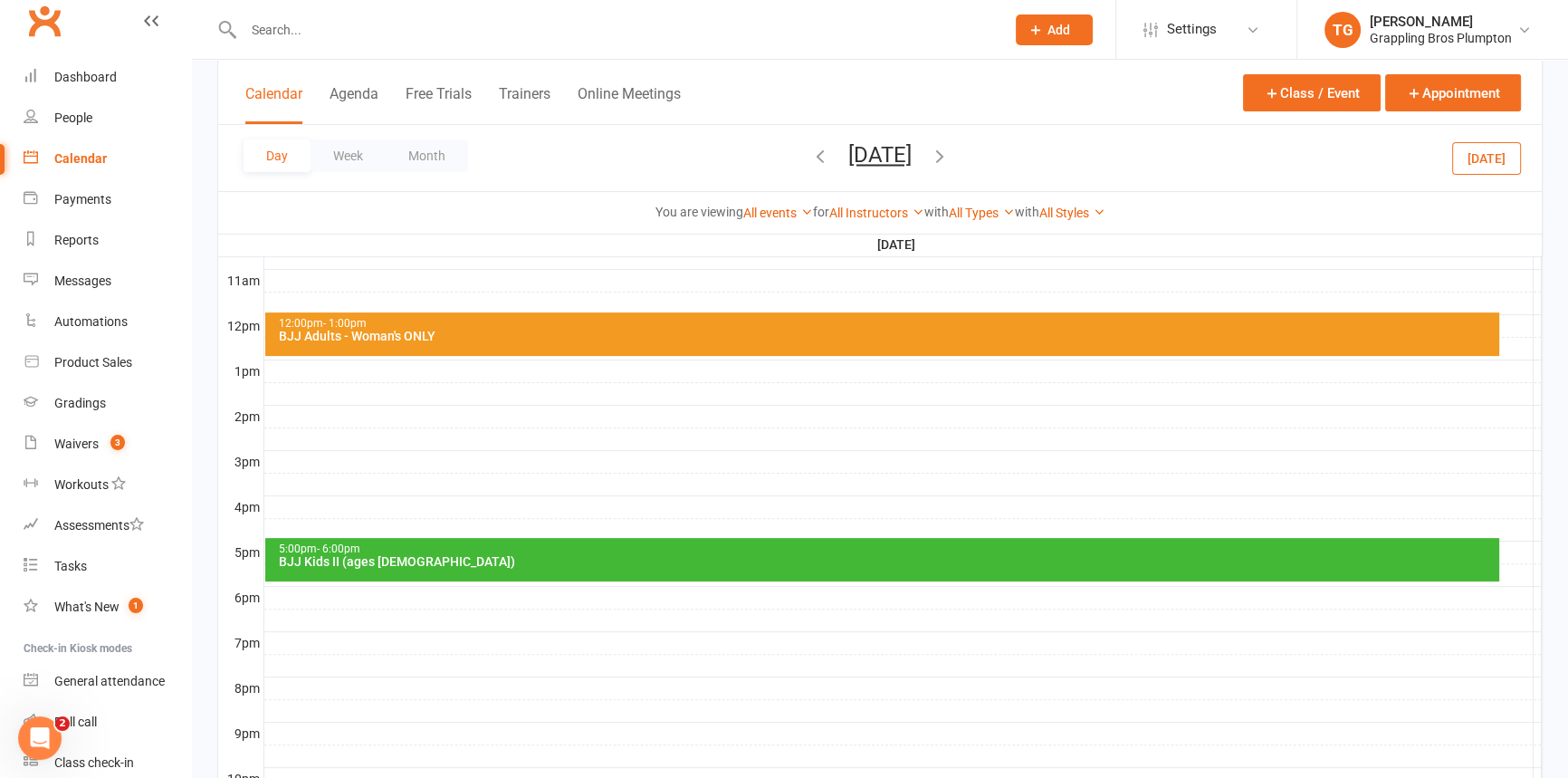
click at [296, 597] on div at bounding box center [903, 597] width 1277 height 21
click at [303, 580] on button "Add Event" at bounding box center [284, 579] width 60 height 21
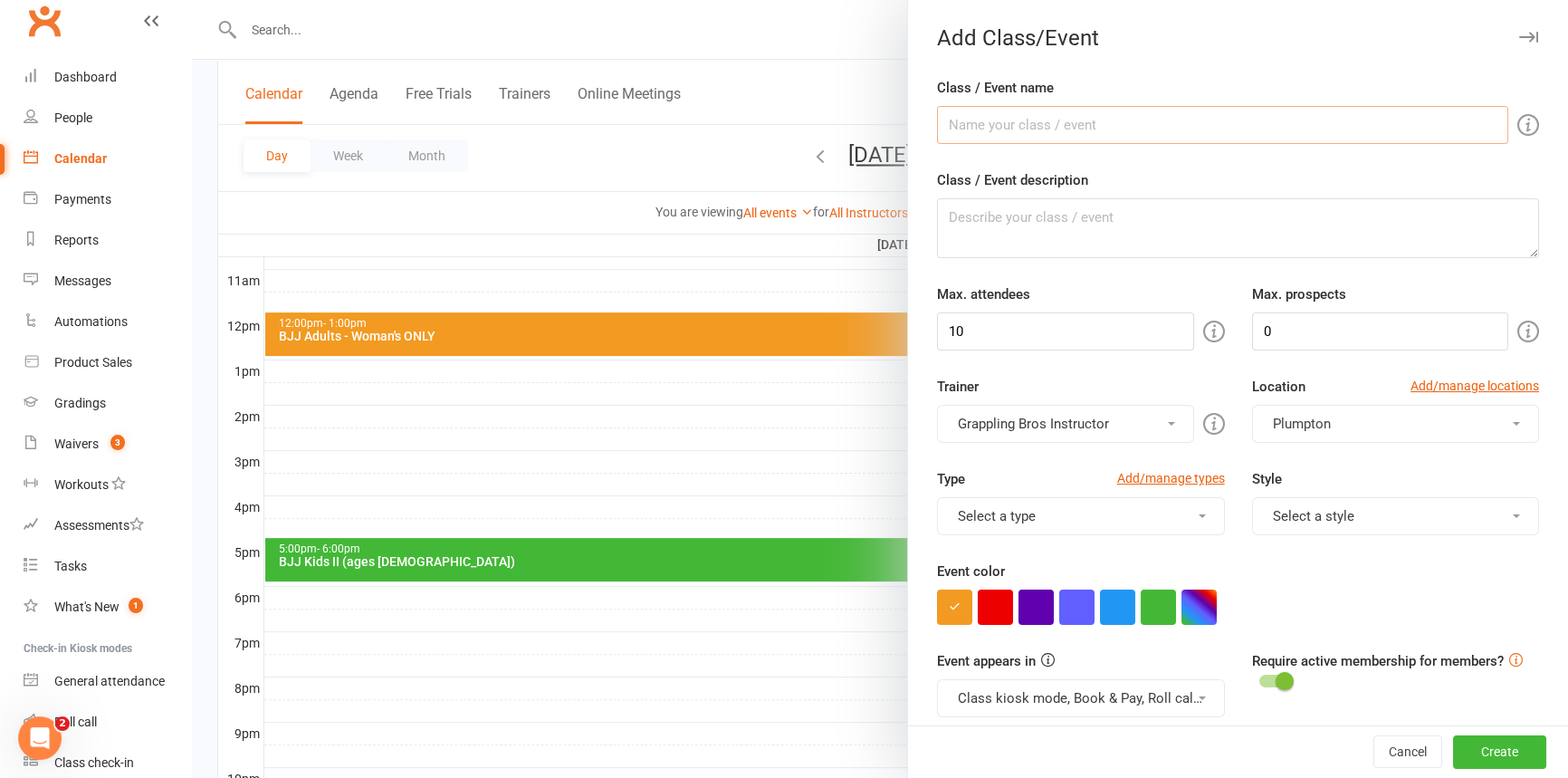
click at [977, 125] on input "Class / Event name" at bounding box center [1222, 124] width 571 height 38
drag, startPoint x: 1092, startPoint y: 122, endPoint x: 1037, endPoint y: 126, distance: 55.1
click at [1037, 126] on input "BJJ ADVANCE Kids I, II & Teens" at bounding box center [1222, 124] width 571 height 38
type input "BJJ ADVANCED Teens"
drag, startPoint x: 1019, startPoint y: 333, endPoint x: 892, endPoint y: 329, distance: 127.1
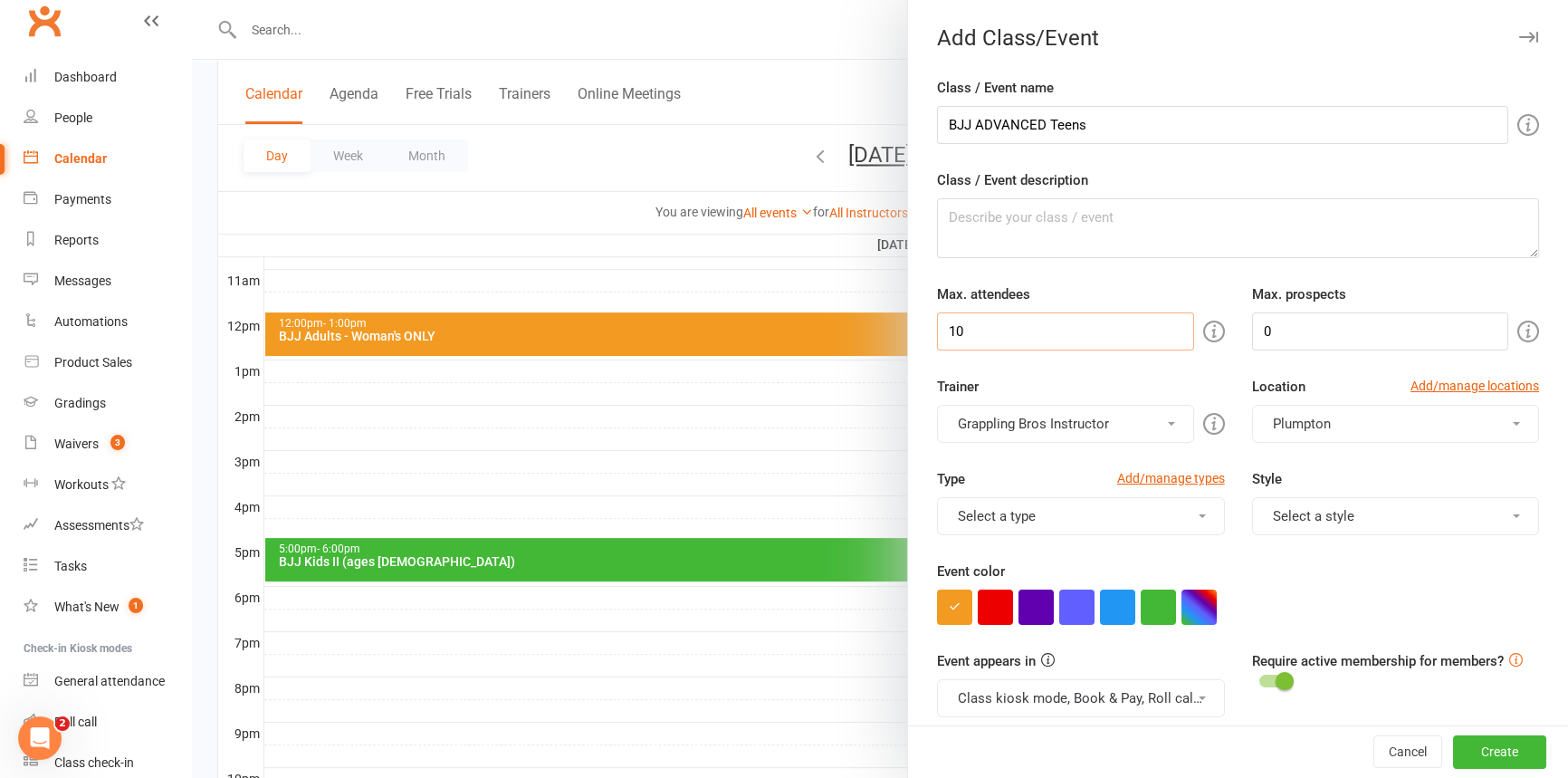
click at [192, 0] on new-event-schedule "Add Class/Event Class / Event name BJJ ADVANCED Teens Class / Event description…" at bounding box center [192, 0] width 0 height 0
type input "20"
type input "2"
click at [1019, 515] on button "Select a type" at bounding box center [1080, 515] width 287 height 38
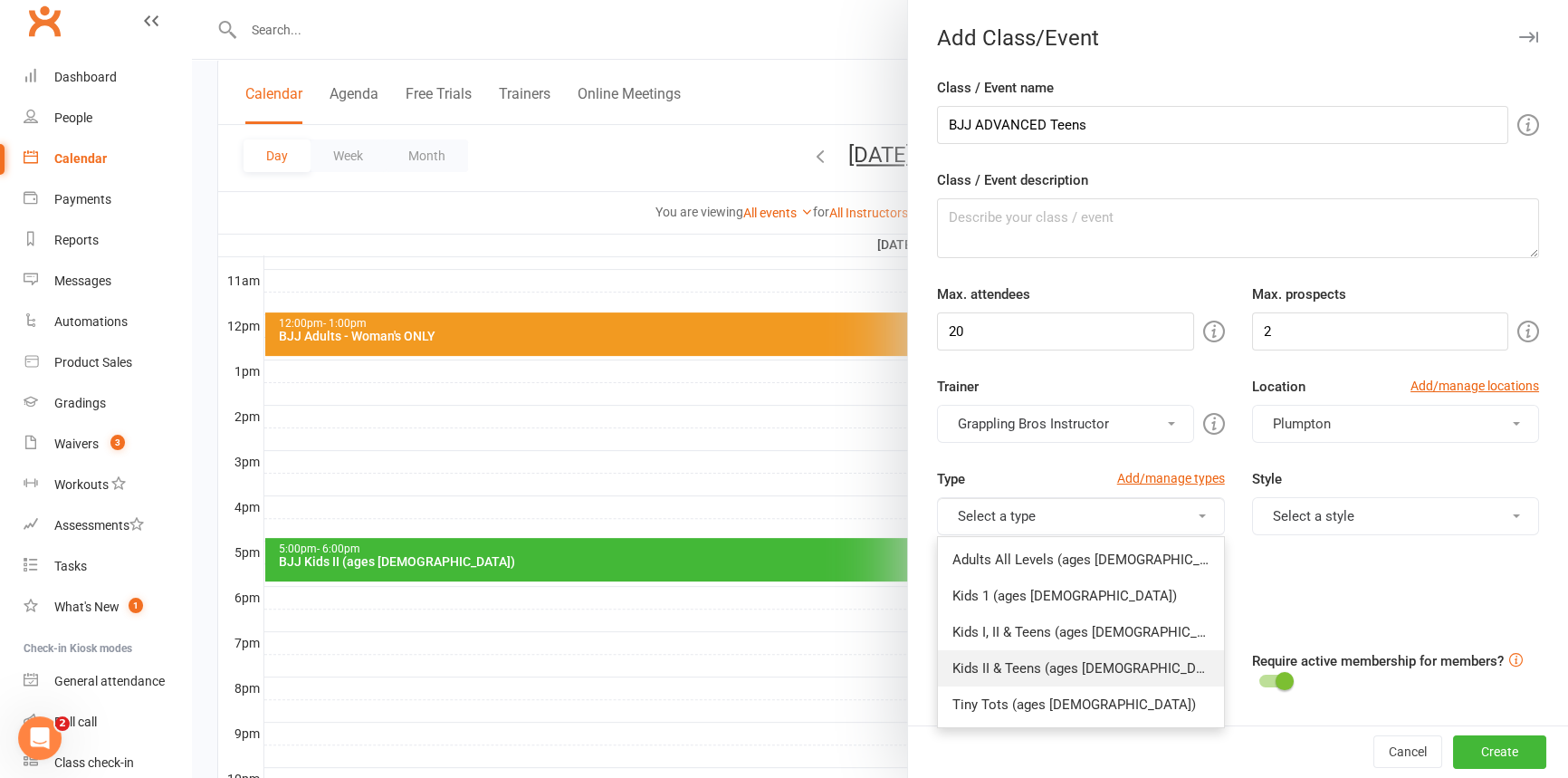
click at [1023, 670] on link "Kids II & Teens (ages [DEMOGRAPHIC_DATA])" at bounding box center [1080, 667] width 285 height 36
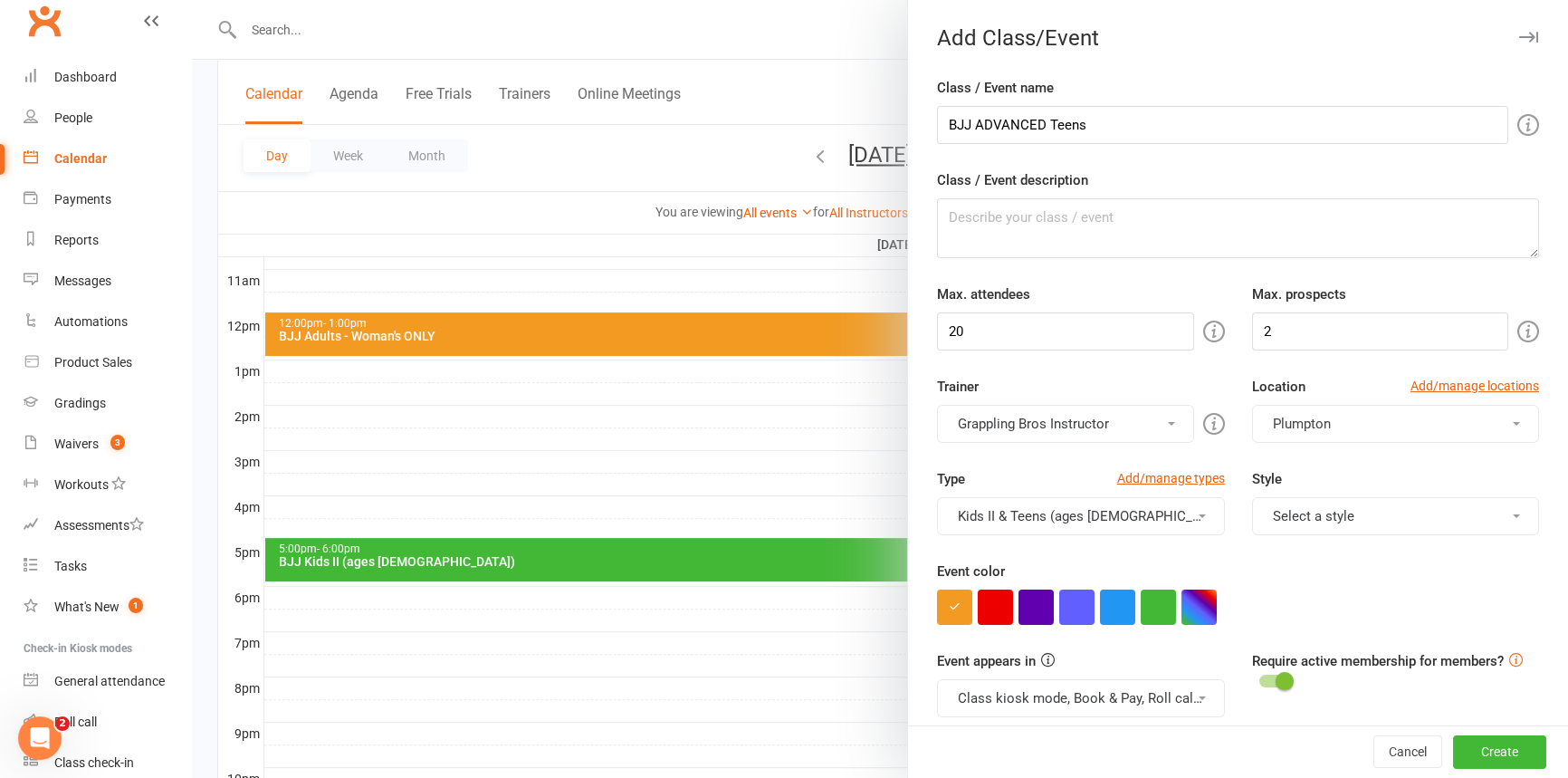
click at [1313, 511] on button "Select a style" at bounding box center [1395, 515] width 287 height 38
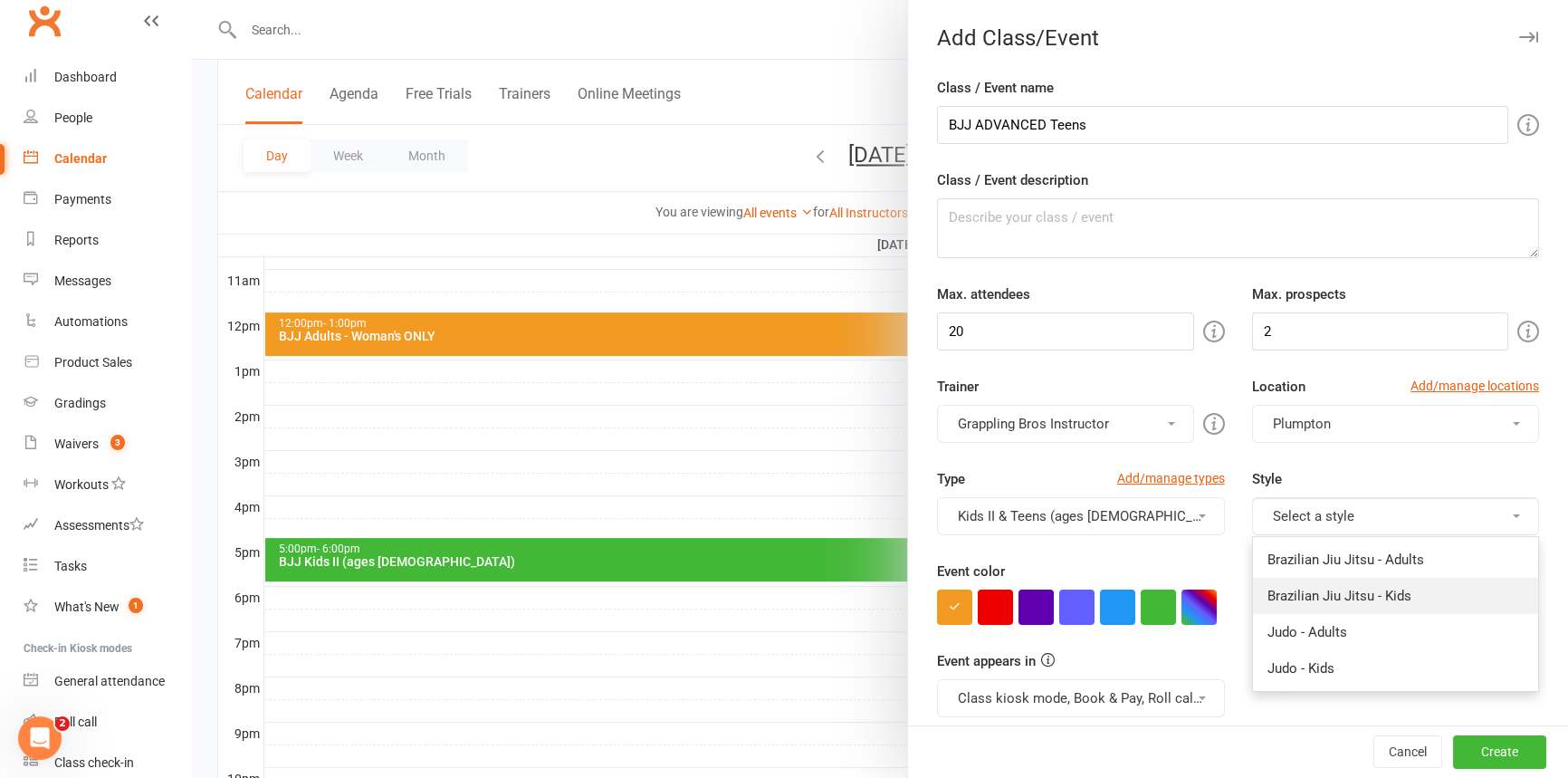
click at [1311, 601] on link "Brazilian Jiu Jitsu - Kids" at bounding box center [1395, 595] width 285 height 36
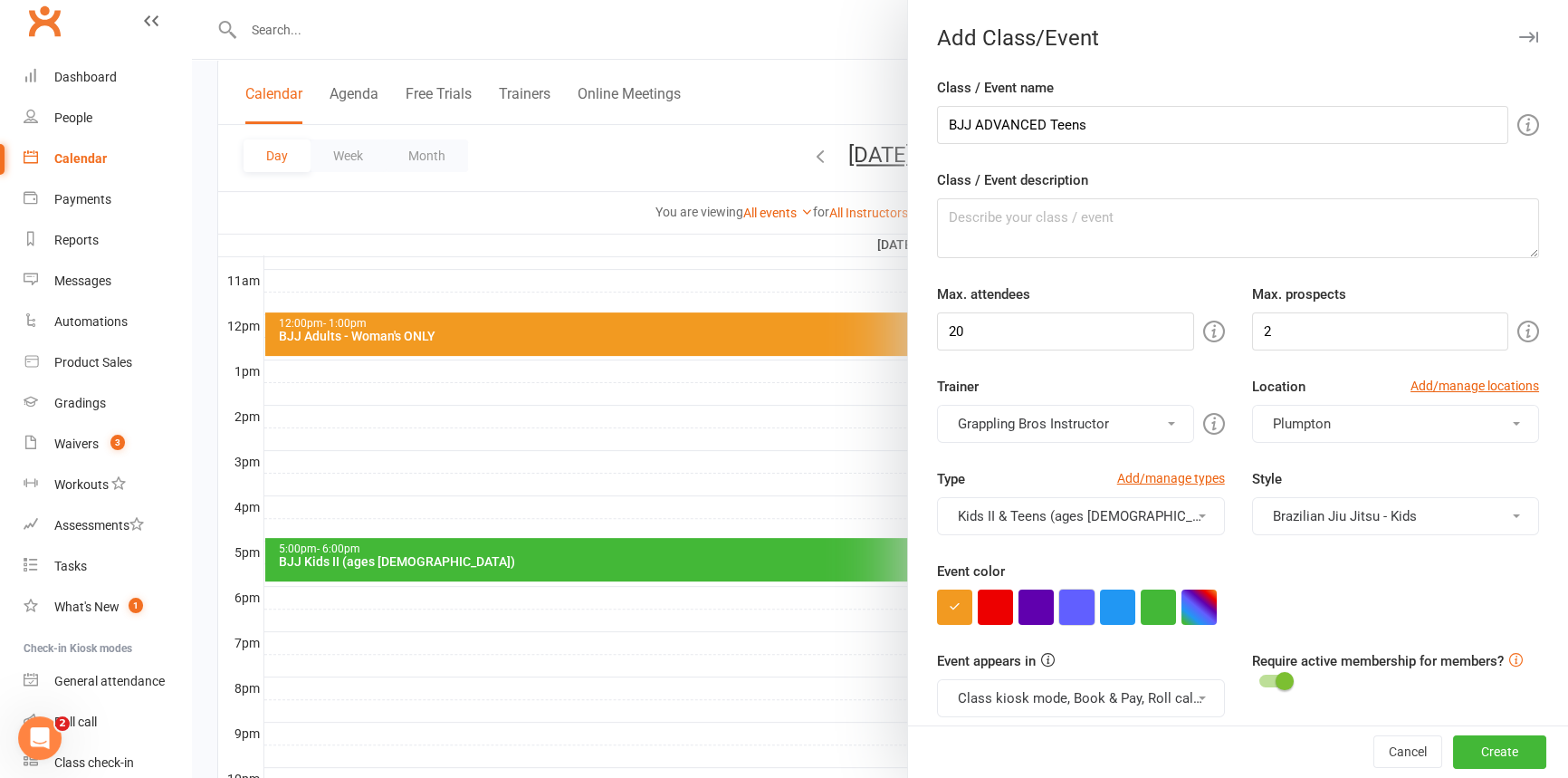
click at [1071, 602] on button "button" at bounding box center [1077, 607] width 35 height 35
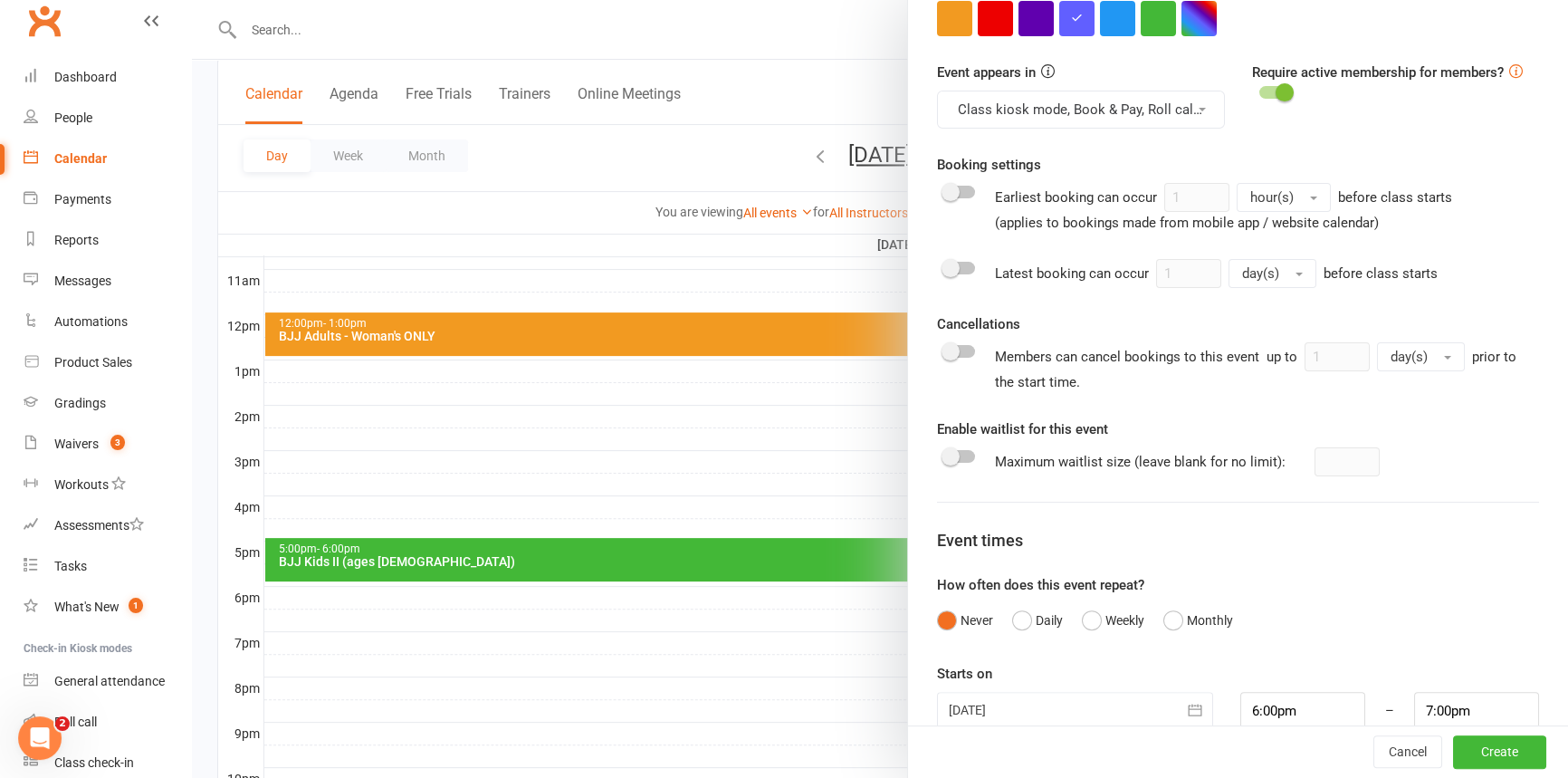
scroll to position [619, 0]
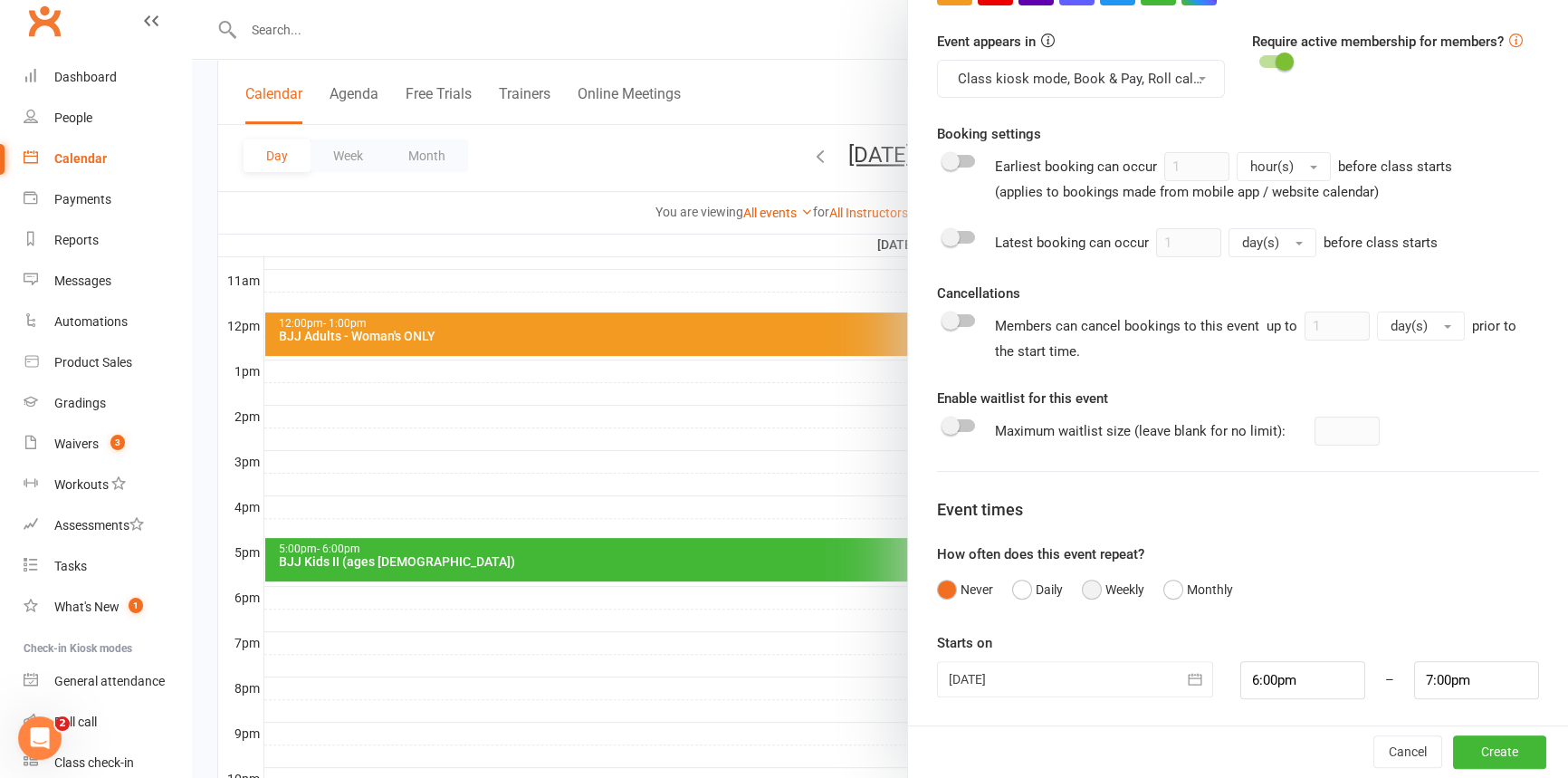
click at [1083, 584] on button "Weekly" at bounding box center [1113, 588] width 62 height 34
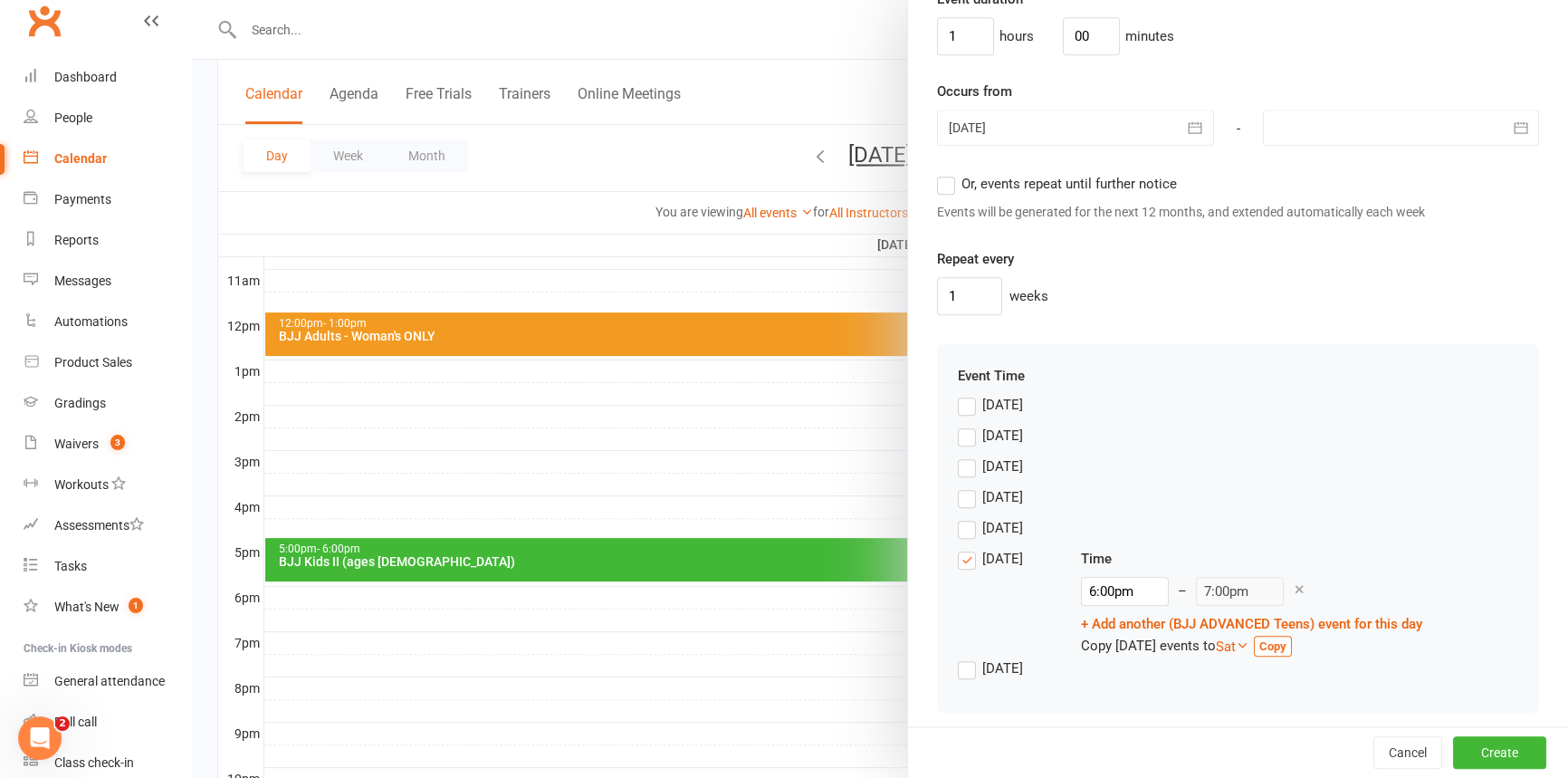
scroll to position [1272, 0]
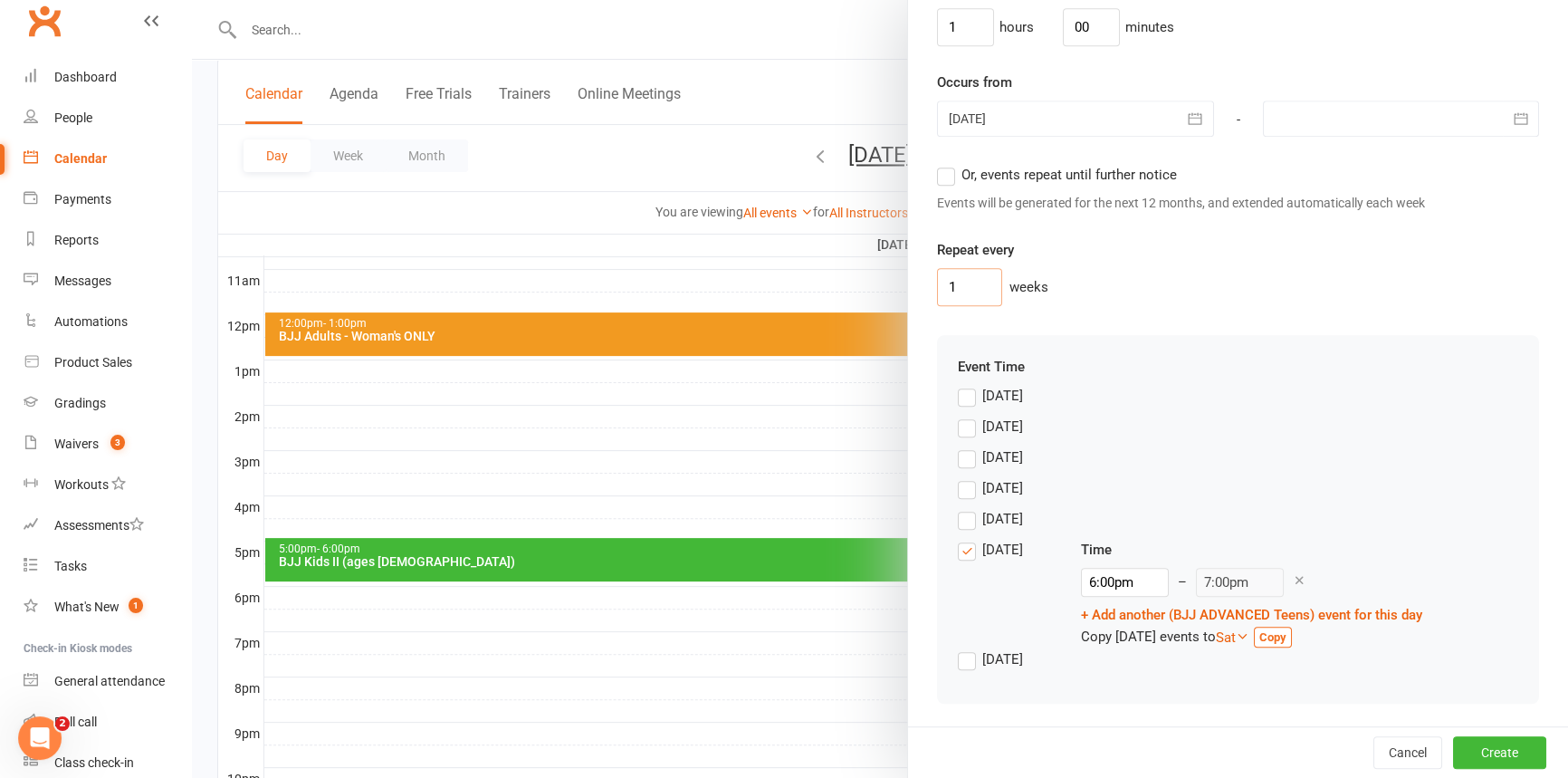
drag, startPoint x: 959, startPoint y: 281, endPoint x: 867, endPoint y: 276, distance: 92.1
click at [192, 0] on new-event-schedule "Add Class/Event Class / Event name BJJ ADVANCED Teens Class / Event description…" at bounding box center [192, 0] width 0 height 0
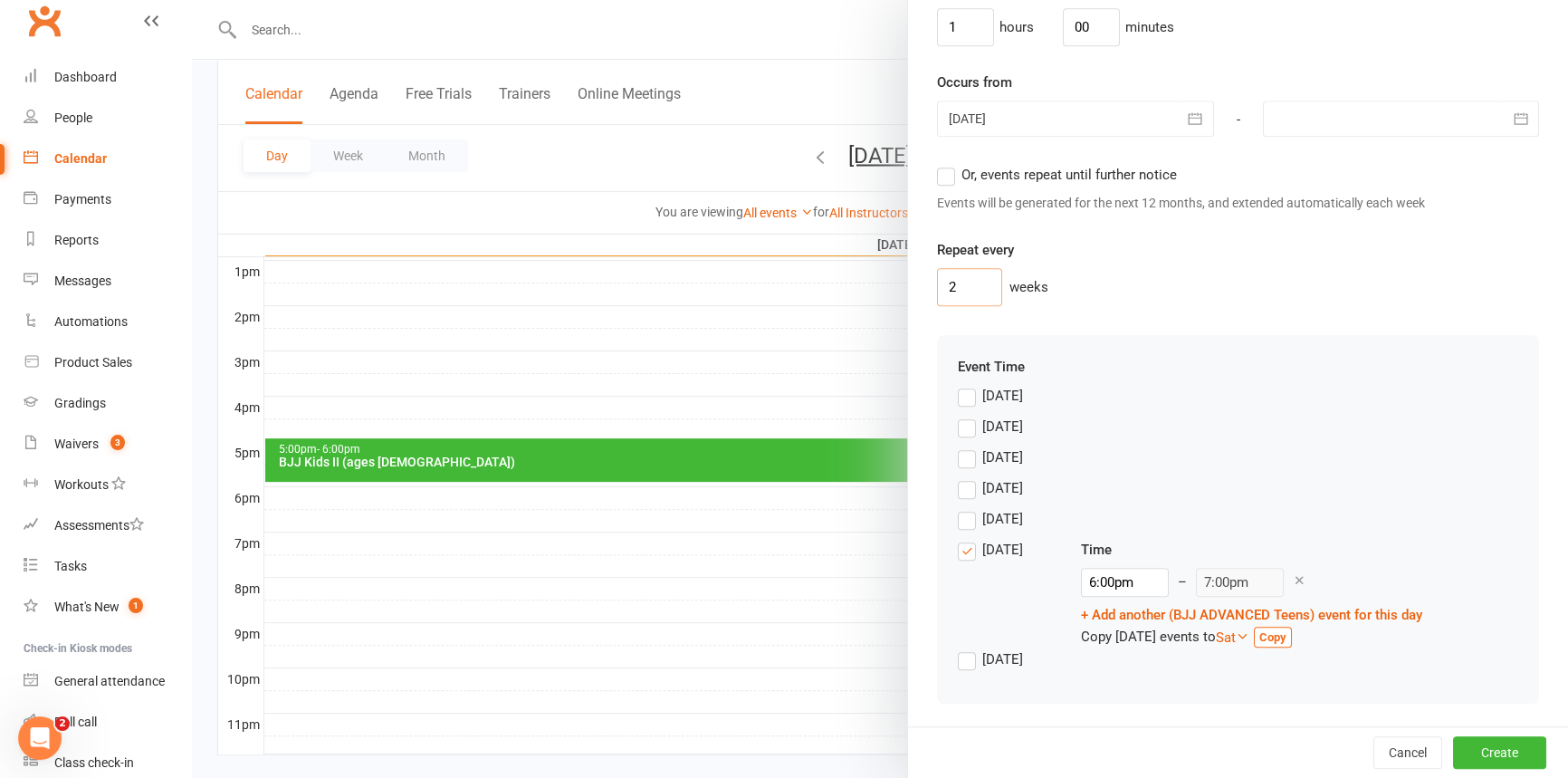
scroll to position [725, 0]
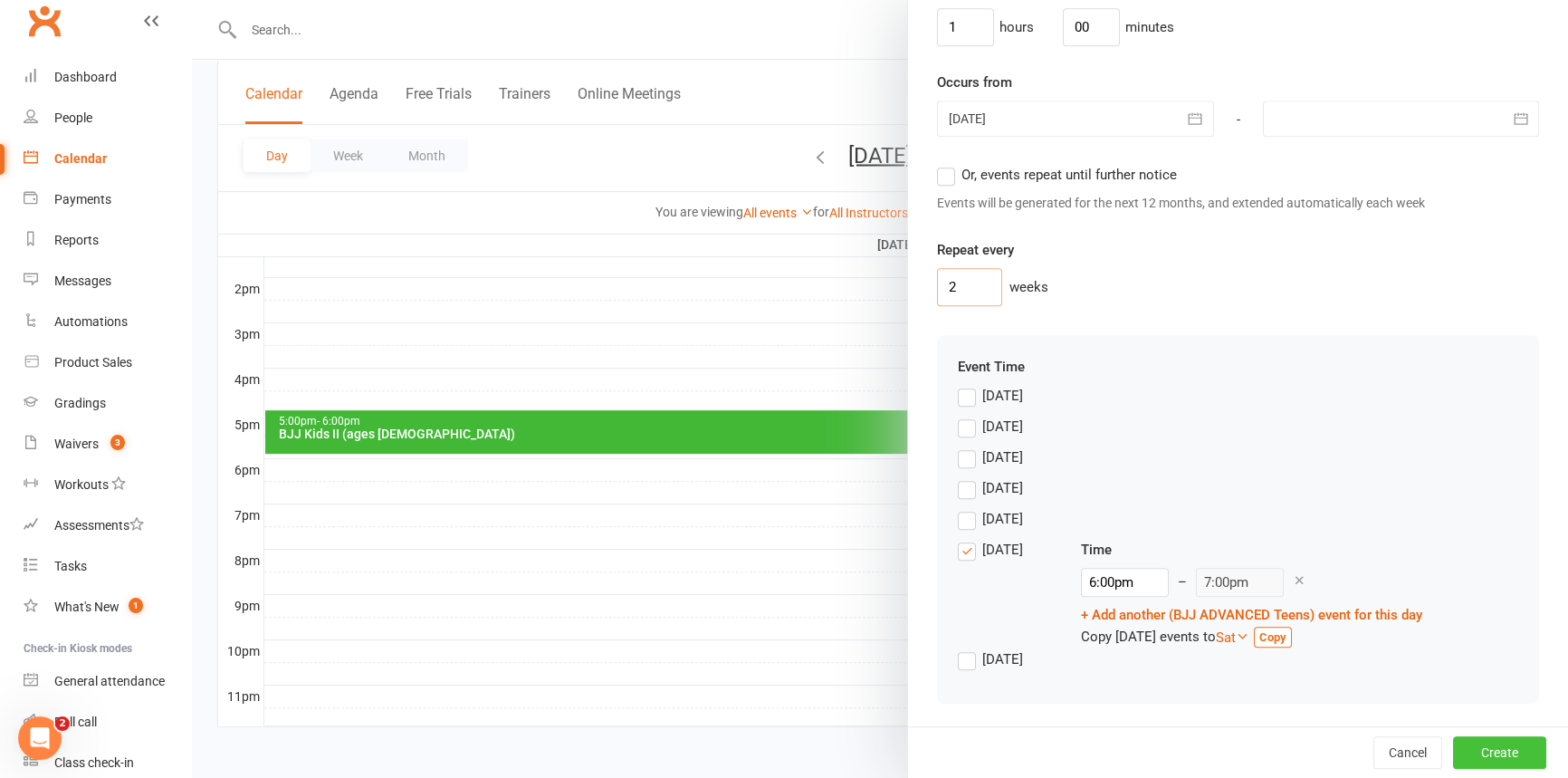
type input "2"
click at [1474, 752] on button "Create" at bounding box center [1500, 753] width 93 height 33
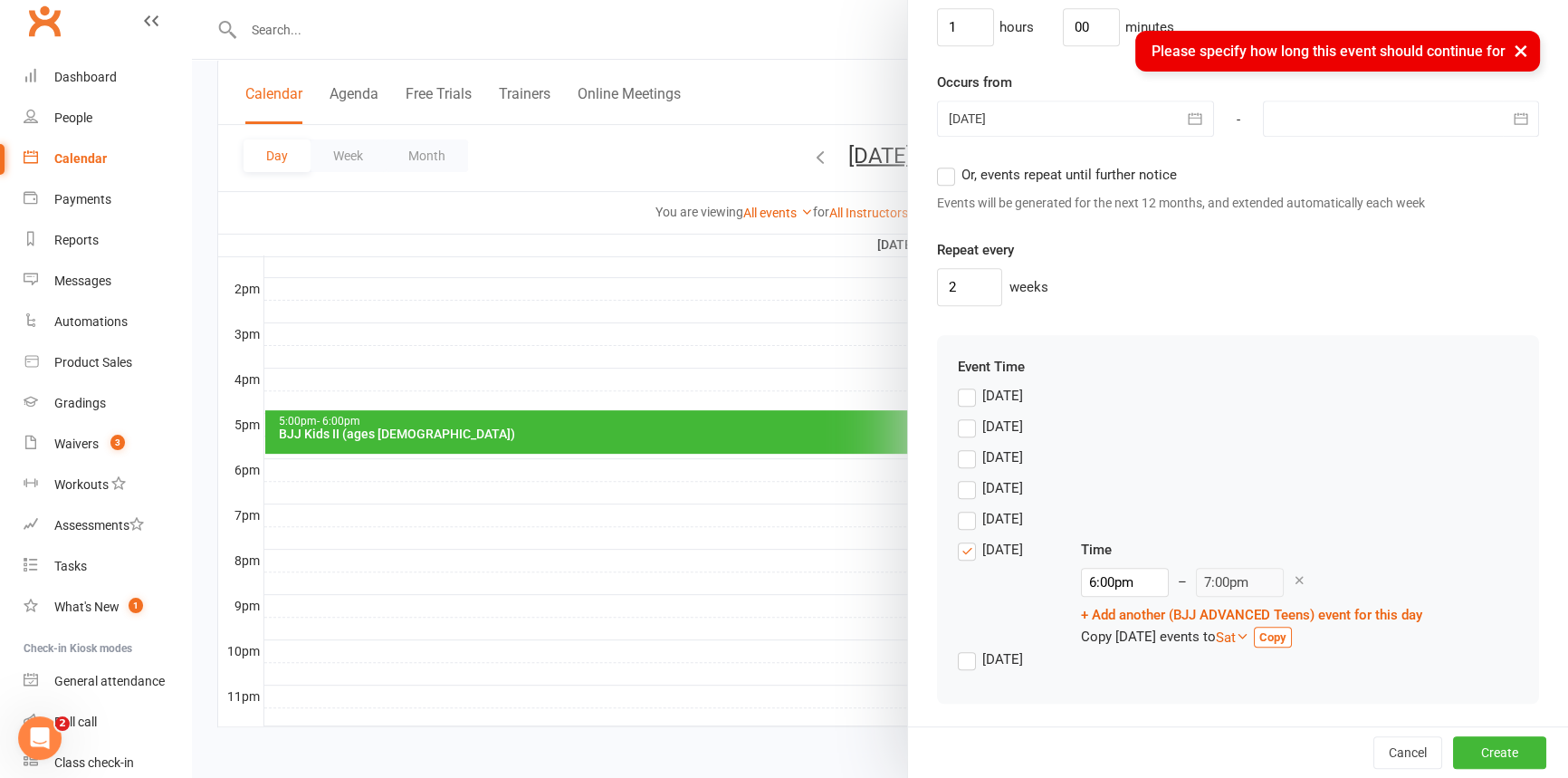
click at [937, 178] on label "Or, events repeat until further notice" at bounding box center [1056, 174] width 240 height 21
click at [937, 163] on input "Or, events repeat until further notice" at bounding box center [943, 163] width 12 height 0
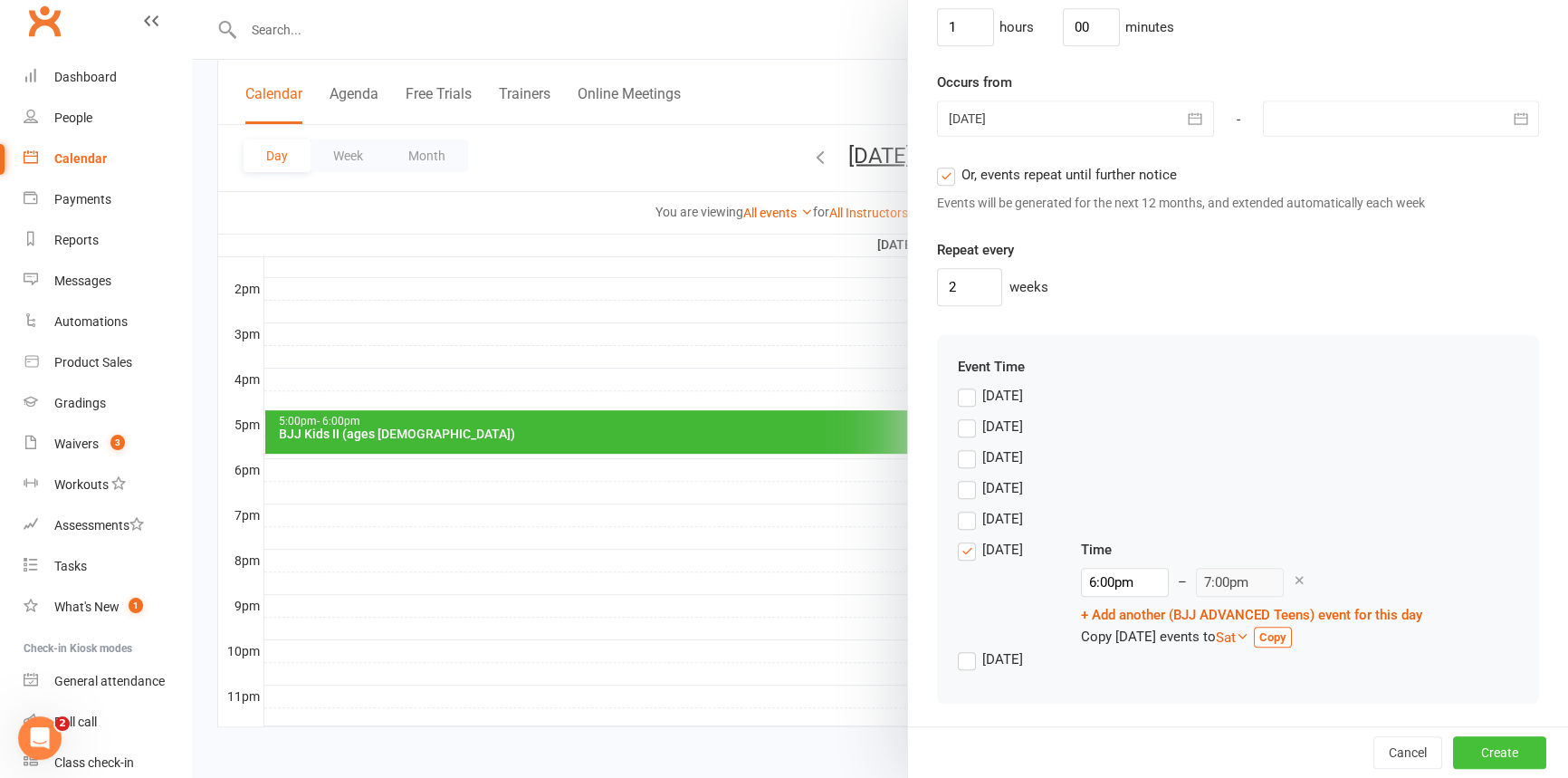
click at [1470, 752] on button "Create" at bounding box center [1500, 753] width 93 height 33
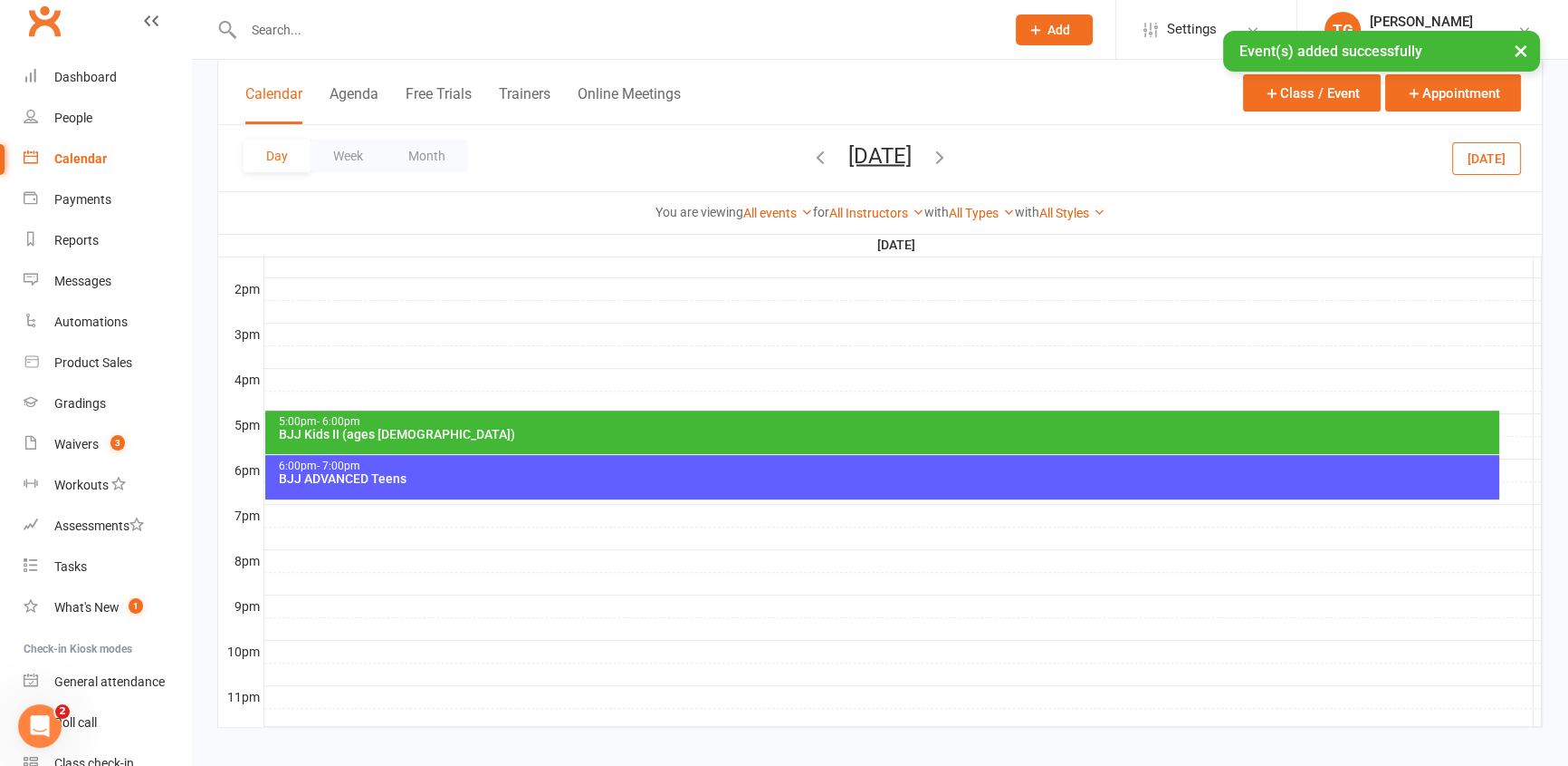
click at [68, 152] on div "Calendar" at bounding box center [81, 158] width 53 height 15
click at [59, 159] on div "Calendar" at bounding box center [81, 158] width 53 height 15
click at [428, 151] on button "Month" at bounding box center [427, 156] width 83 height 33
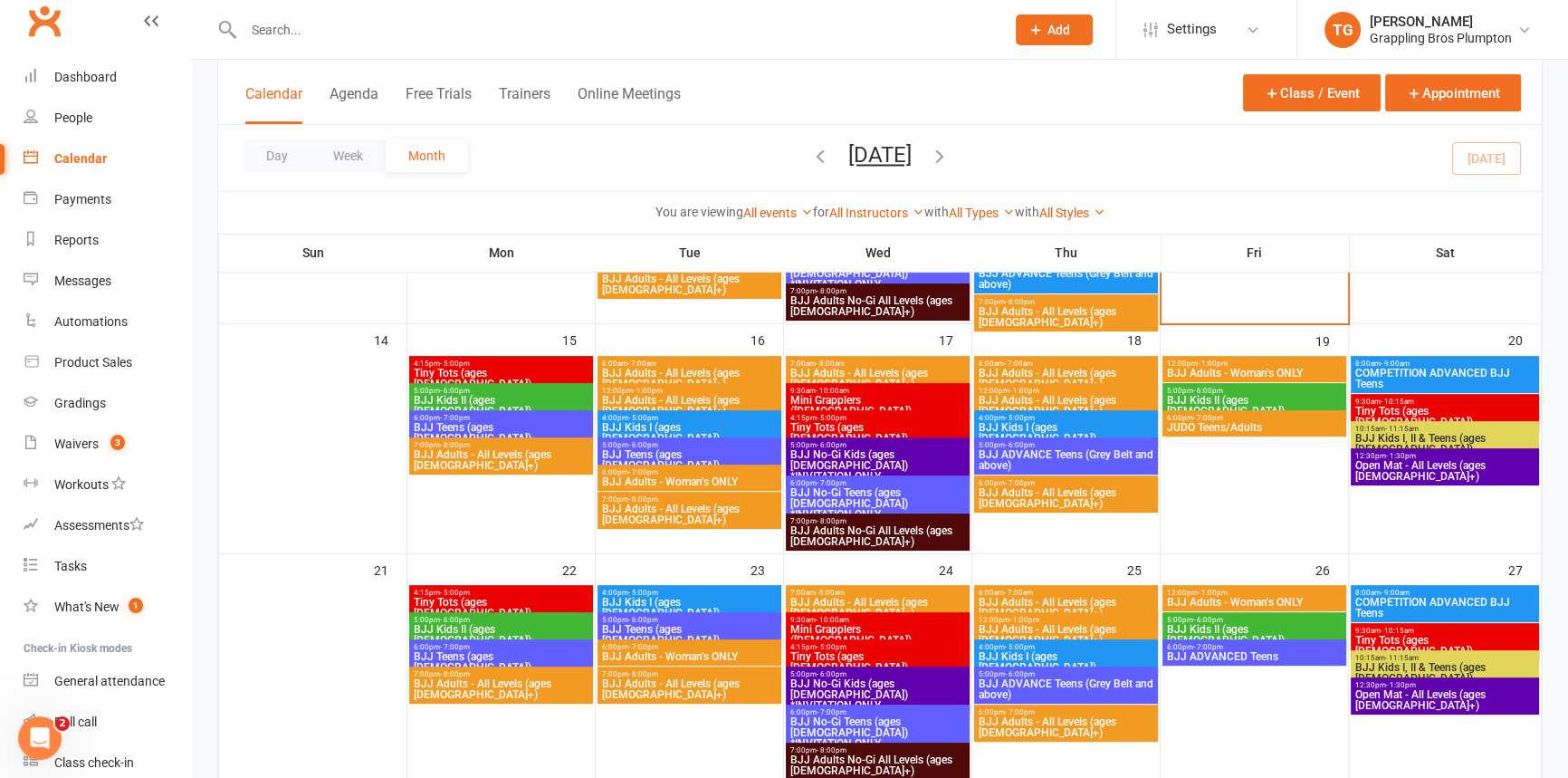
scroll to position [541, 0]
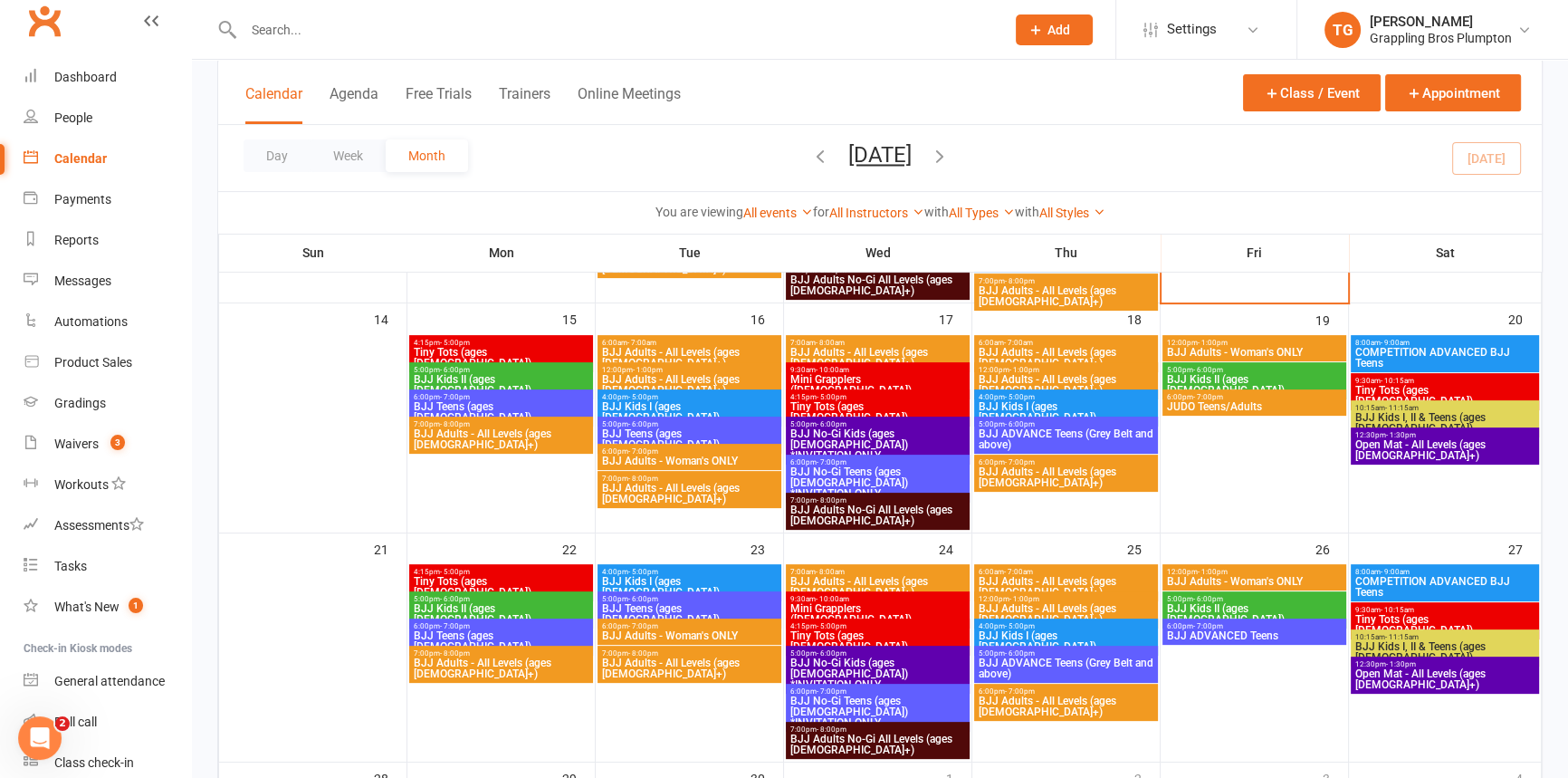
click at [853, 441] on span "BJJ No-Gi Kids (ages [DEMOGRAPHIC_DATA]) *INVITATION ONLY" at bounding box center [878, 444] width 177 height 33
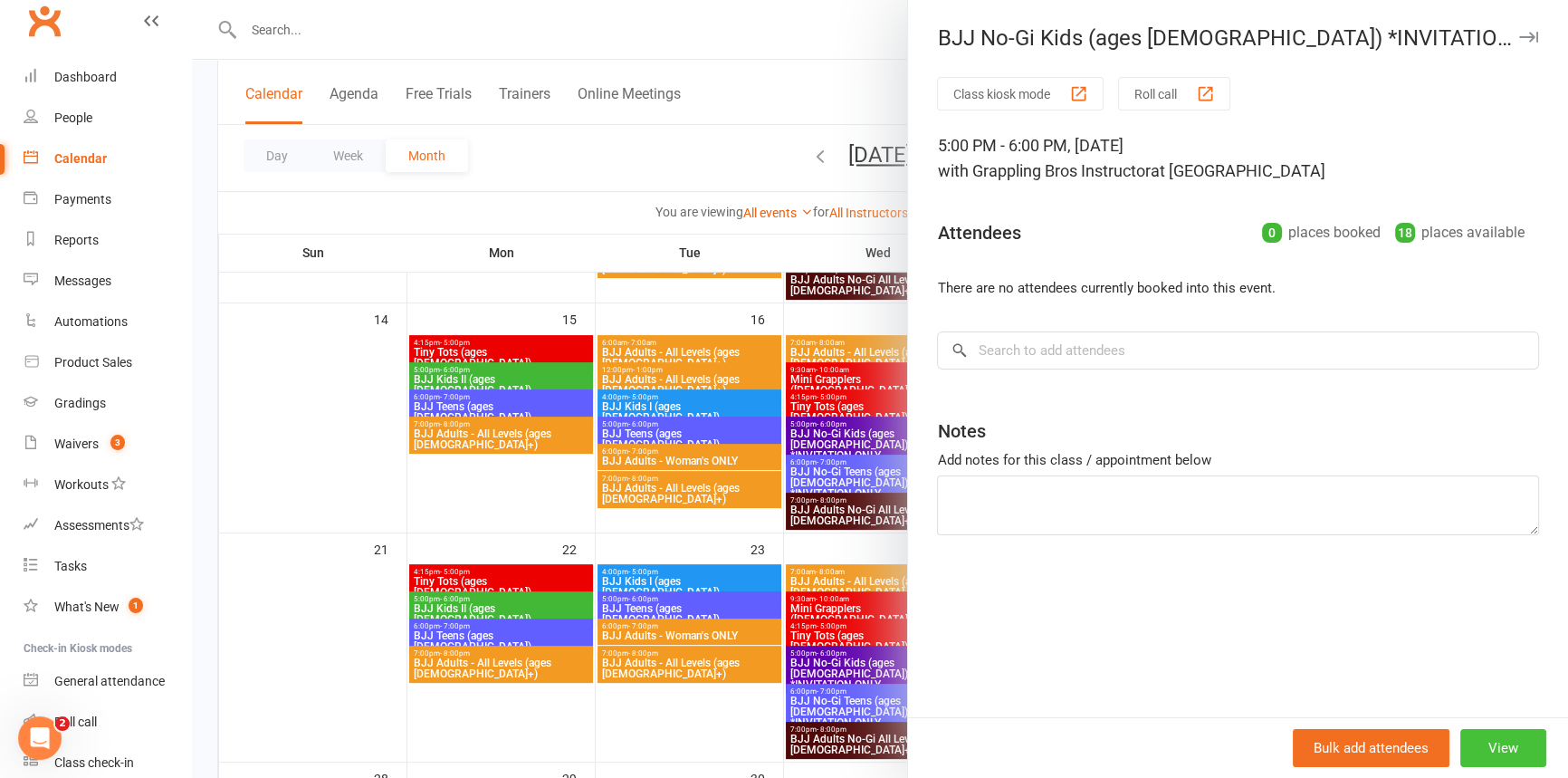
click at [1485, 740] on button "View" at bounding box center [1503, 747] width 86 height 38
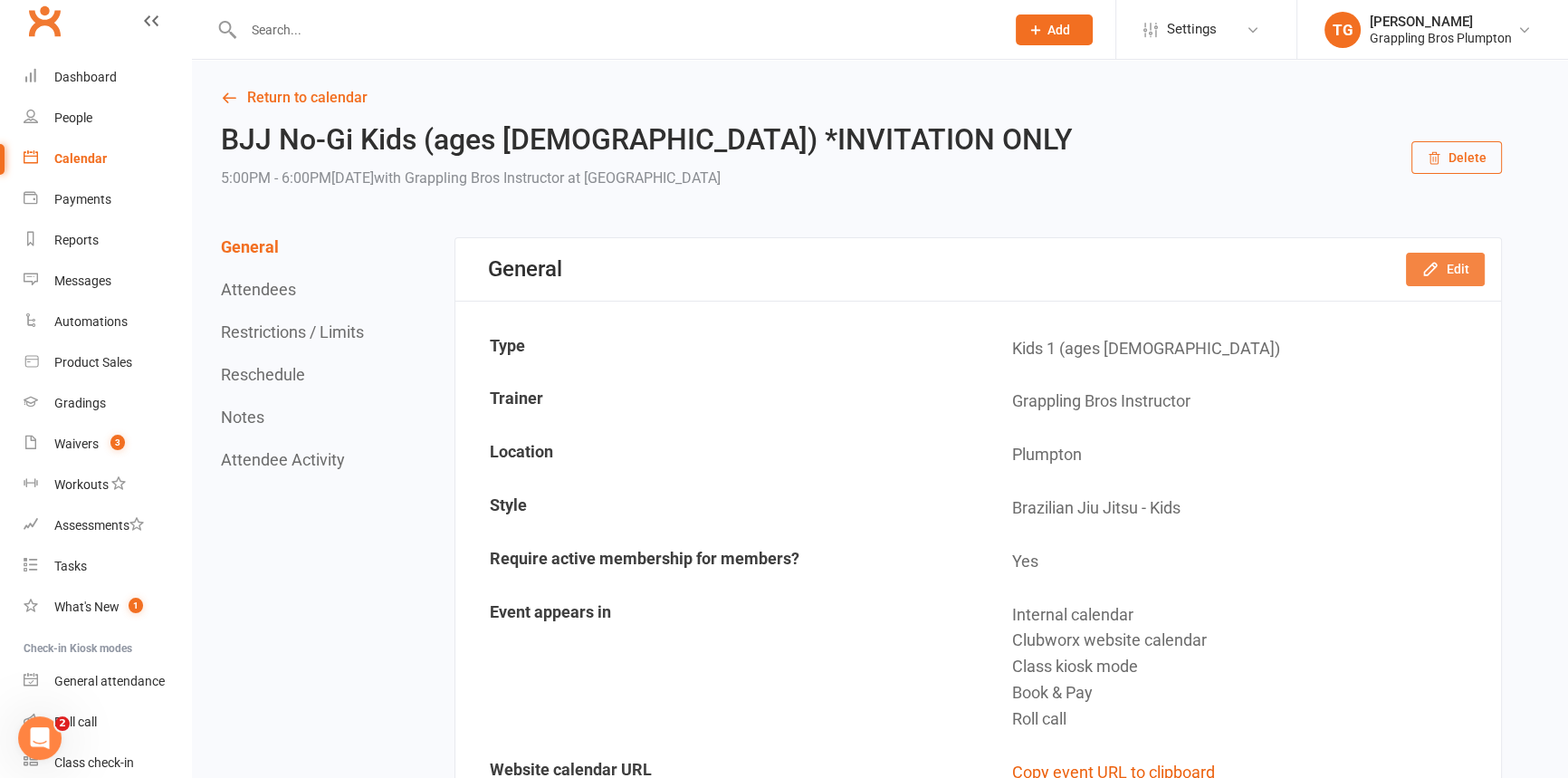
click at [1427, 262] on icon "button" at bounding box center [1430, 268] width 18 height 18
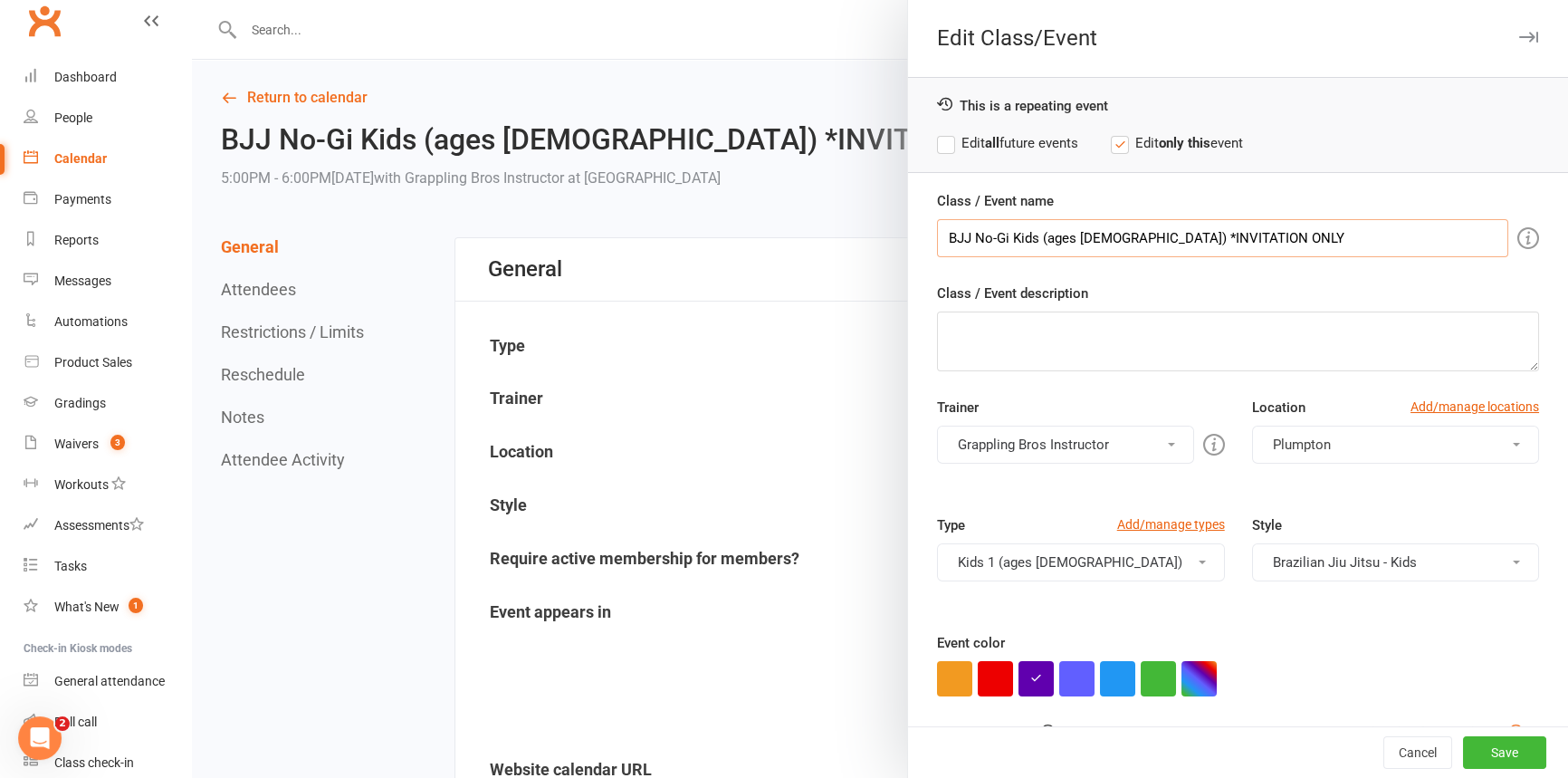
drag, startPoint x: 1254, startPoint y: 235, endPoint x: 1036, endPoint y: 216, distance: 218.8
click at [1036, 216] on div "Class / Event name BJJ No-Gi Kids (ages [DEMOGRAPHIC_DATA]) *INVITATION ONLY" at bounding box center [1237, 223] width 602 height 67
type input "BJJ No-Gi Kids I & II"
click at [1141, 559] on button "Kids 1 (ages [DEMOGRAPHIC_DATA])" at bounding box center [1080, 561] width 287 height 38
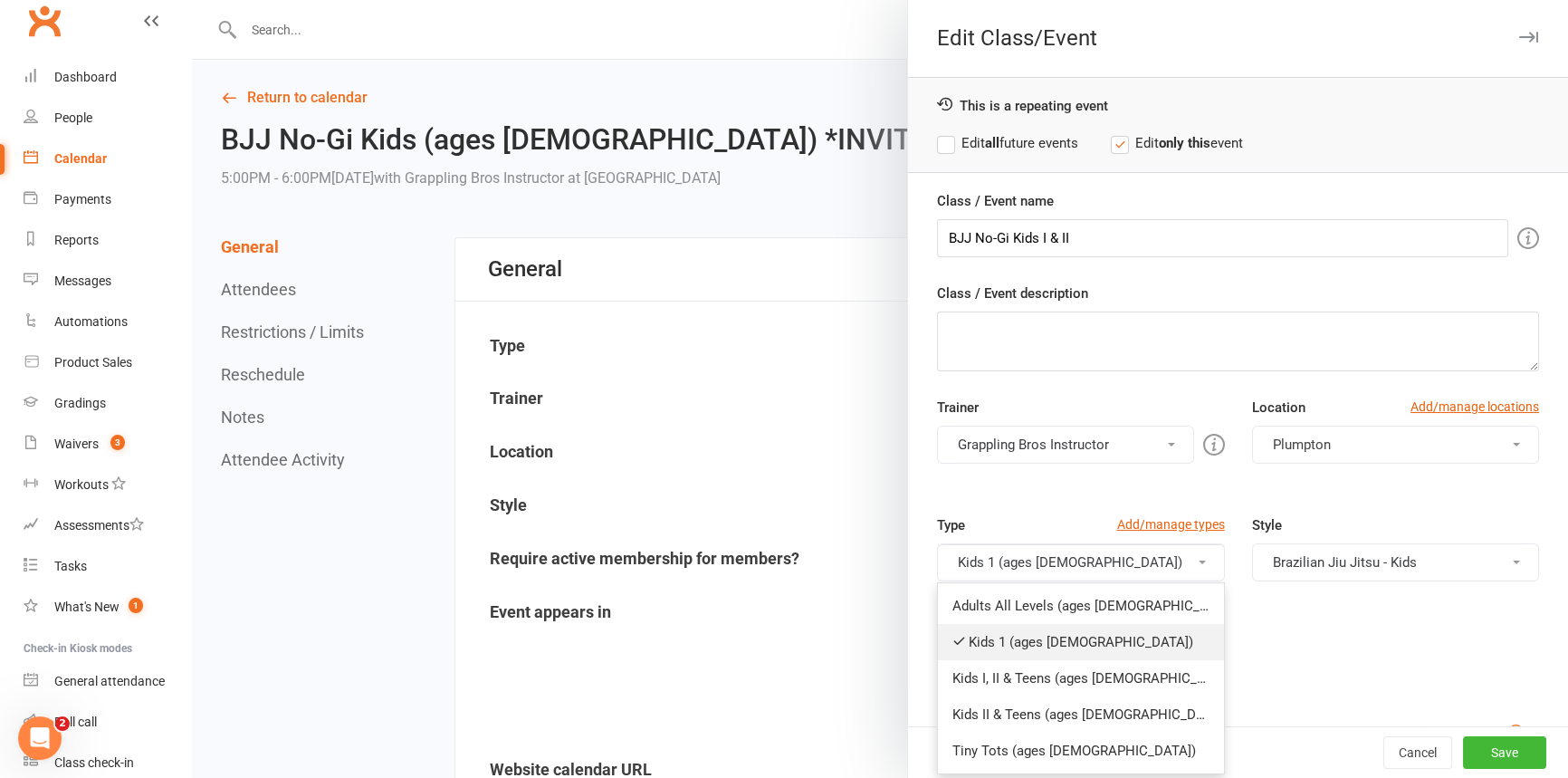
click at [1040, 644] on link "Kids 1 (ages [DEMOGRAPHIC_DATA])" at bounding box center [1080, 641] width 285 height 36
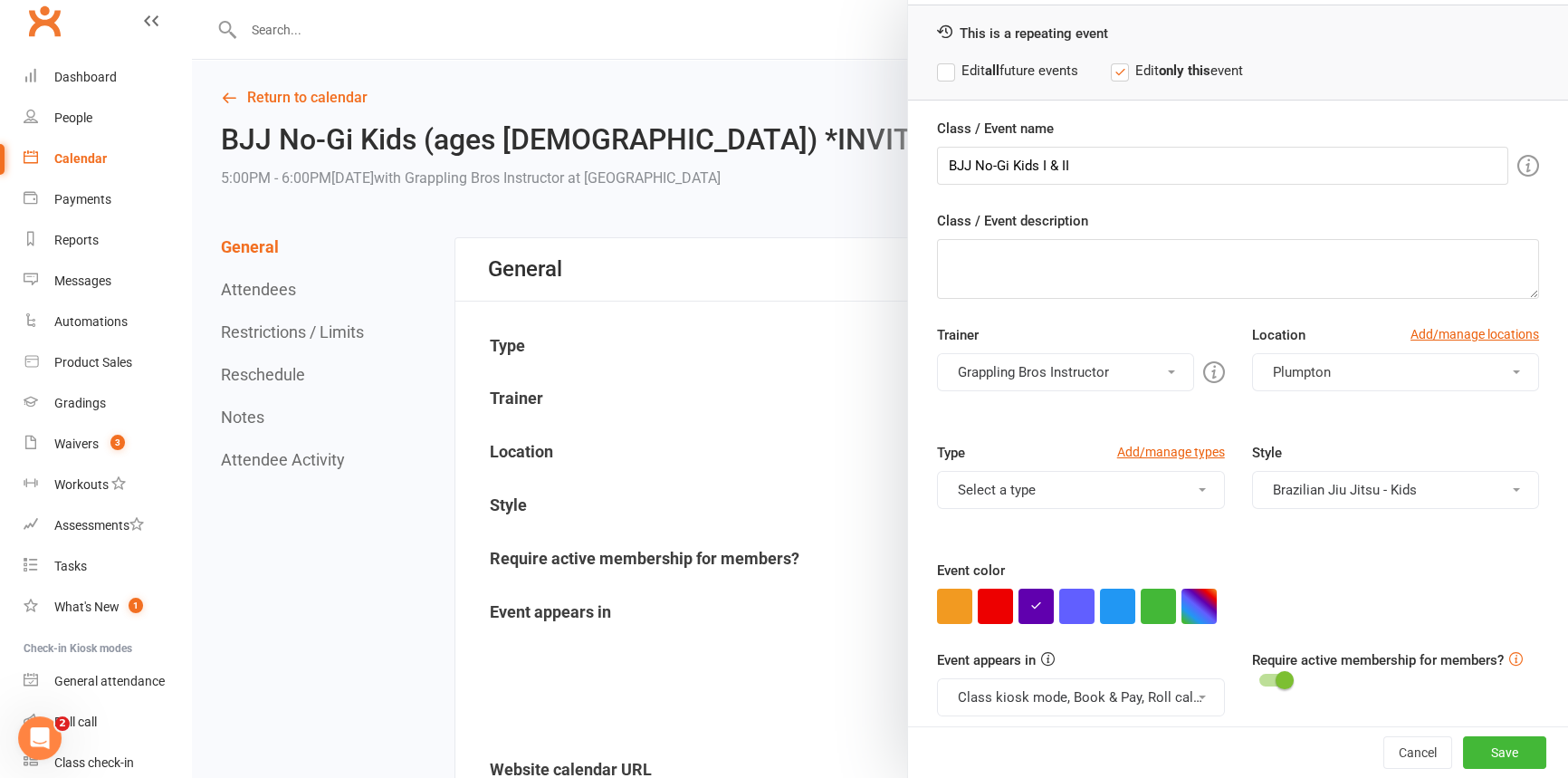
scroll to position [86, 0]
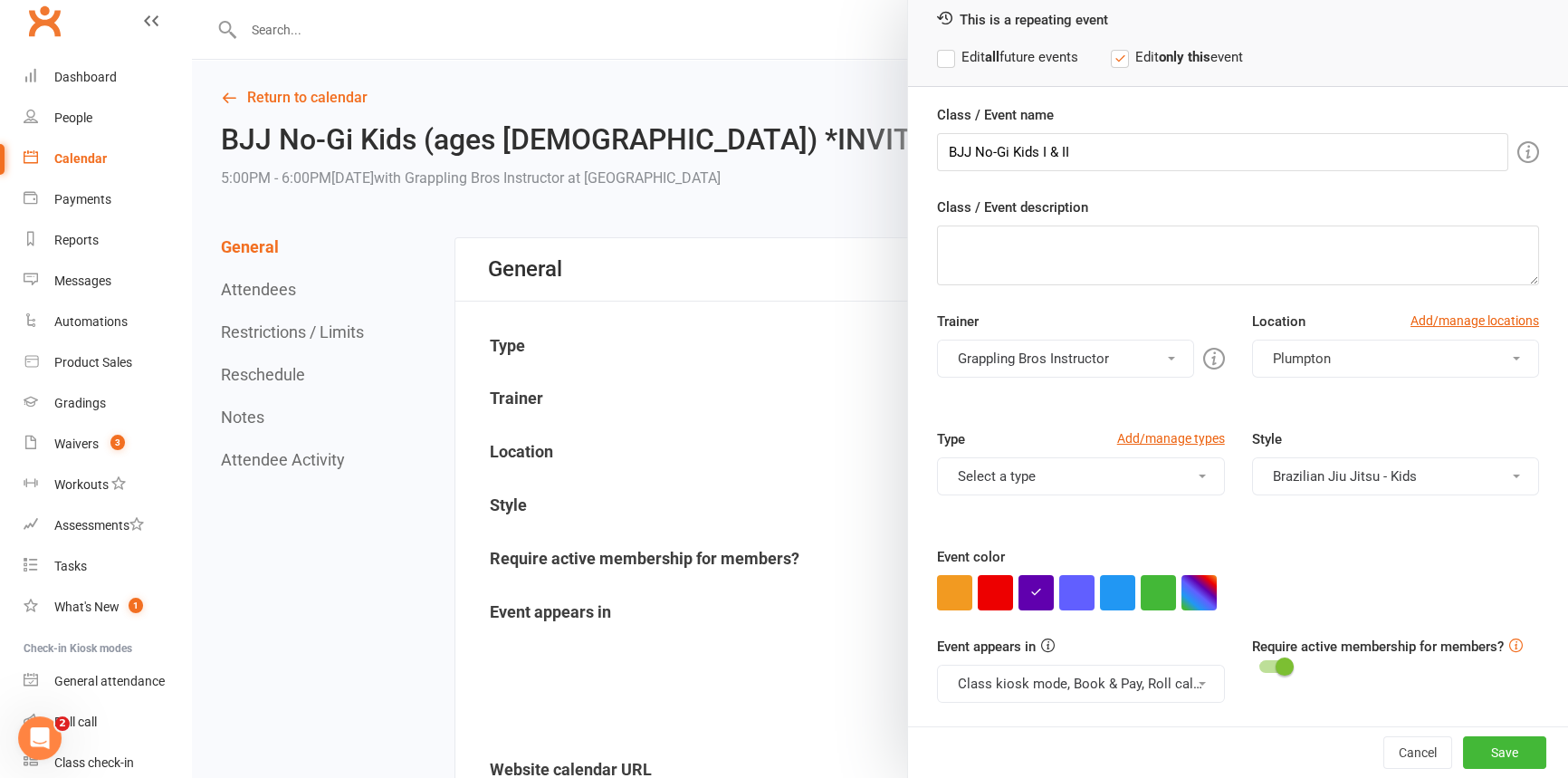
click at [942, 60] on label "Edit all future events" at bounding box center [1007, 56] width 141 height 21
click at [1467, 749] on button "Save" at bounding box center [1505, 753] width 84 height 33
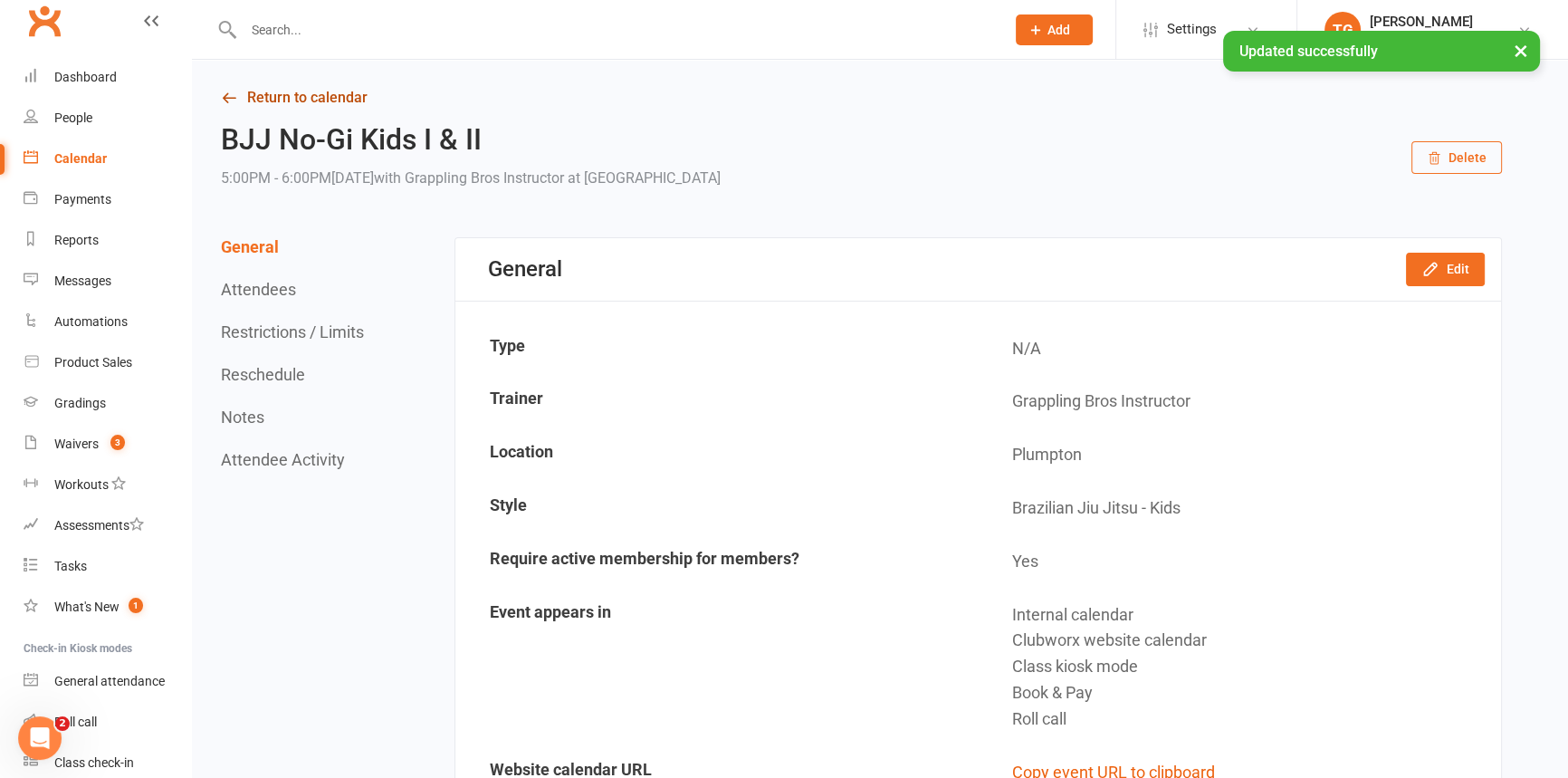
click at [290, 95] on link "Return to calendar" at bounding box center [861, 97] width 1281 height 25
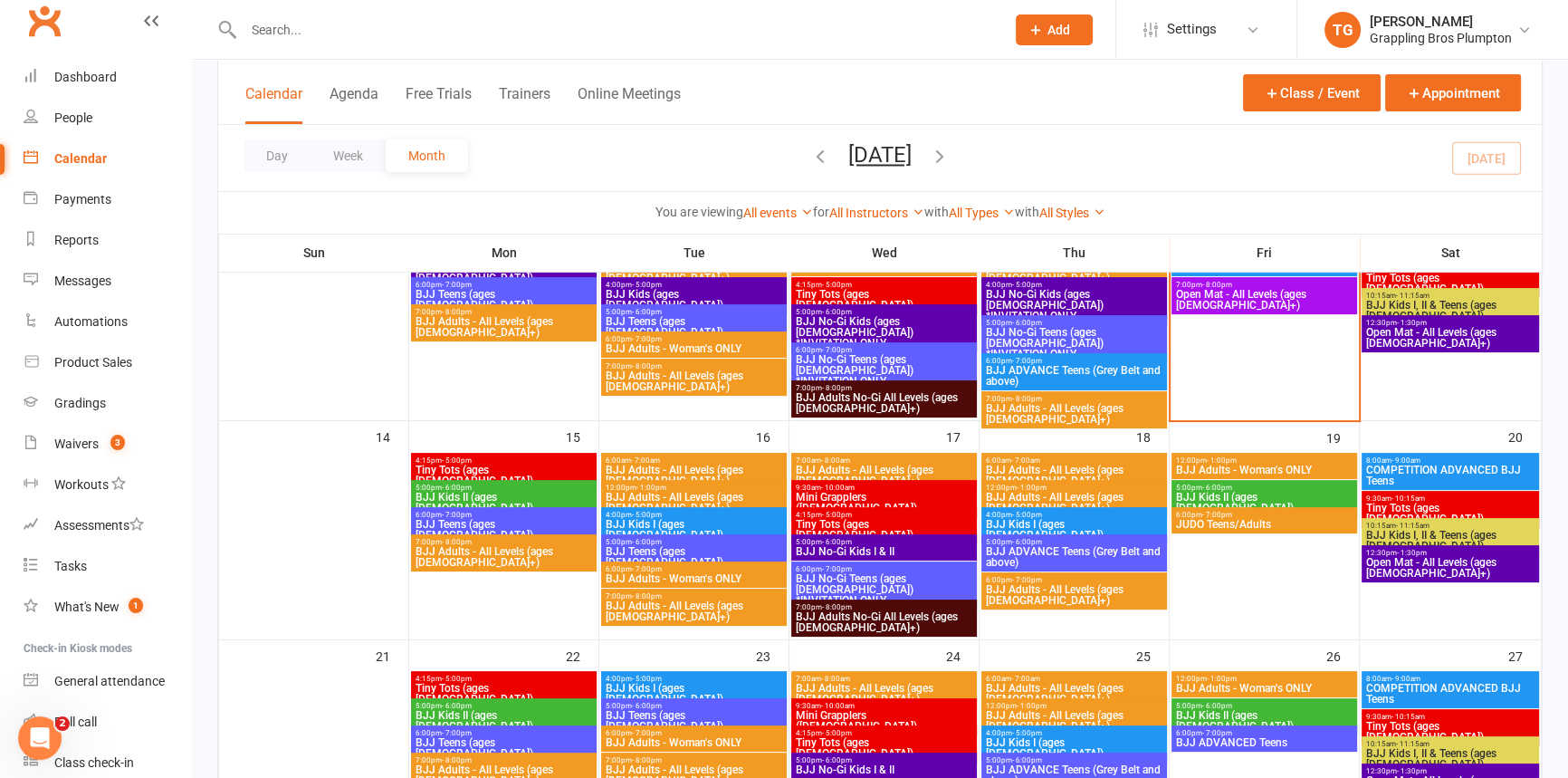
scroll to position [493, 0]
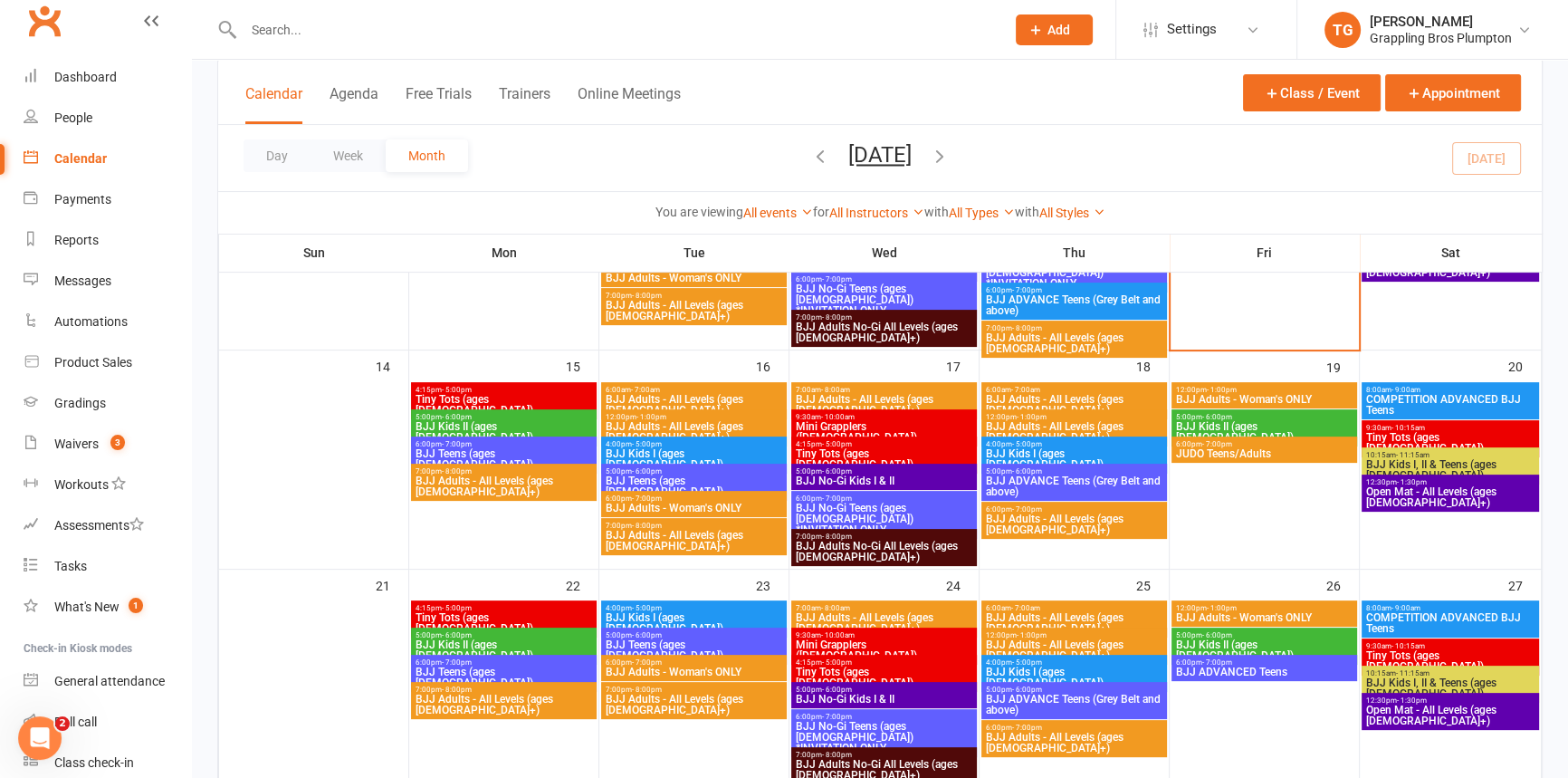
click at [850, 499] on span "6:00pm - 7:00pm" at bounding box center [883, 498] width 178 height 8
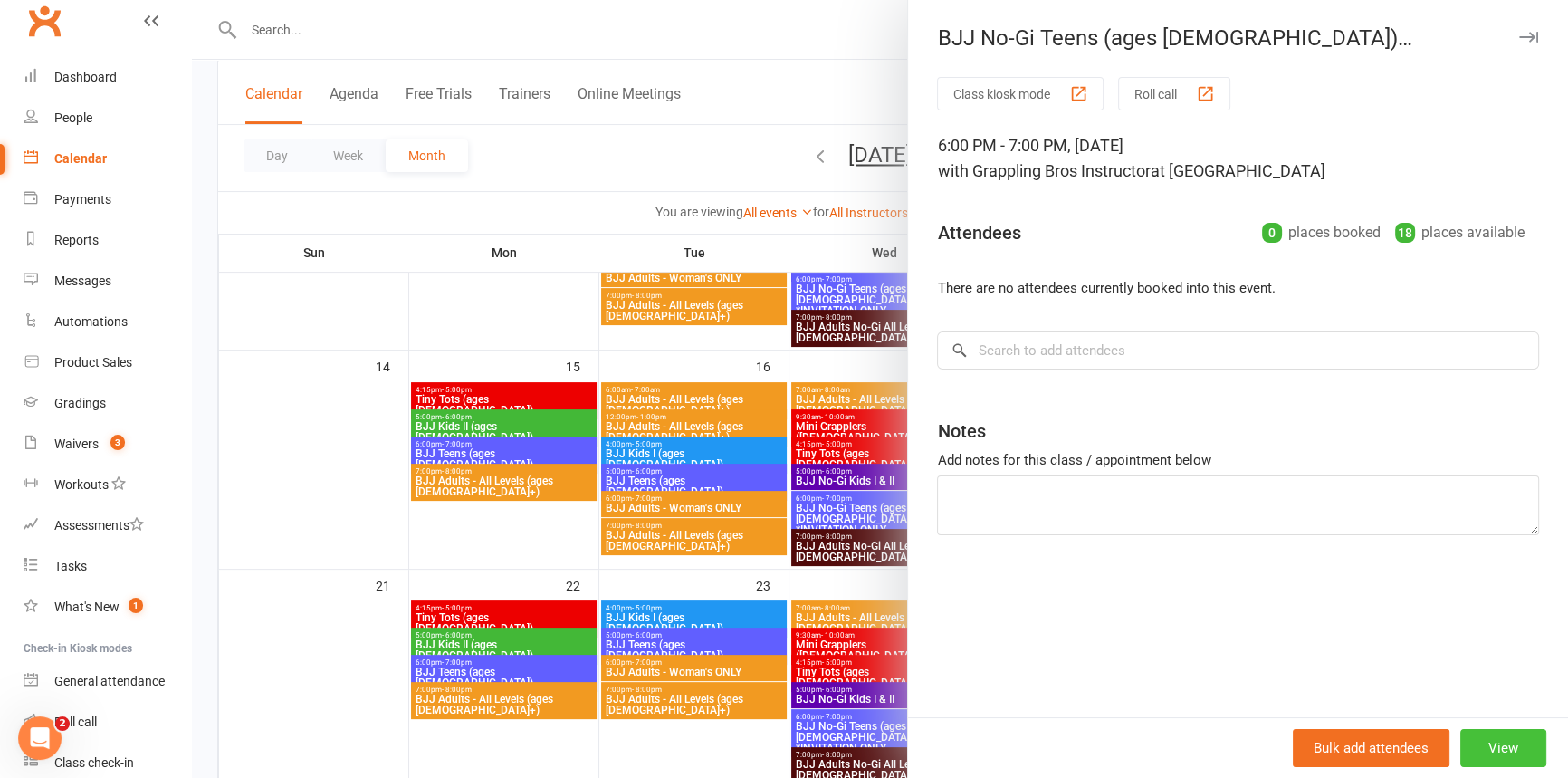
click at [1509, 744] on button "View" at bounding box center [1503, 747] width 86 height 38
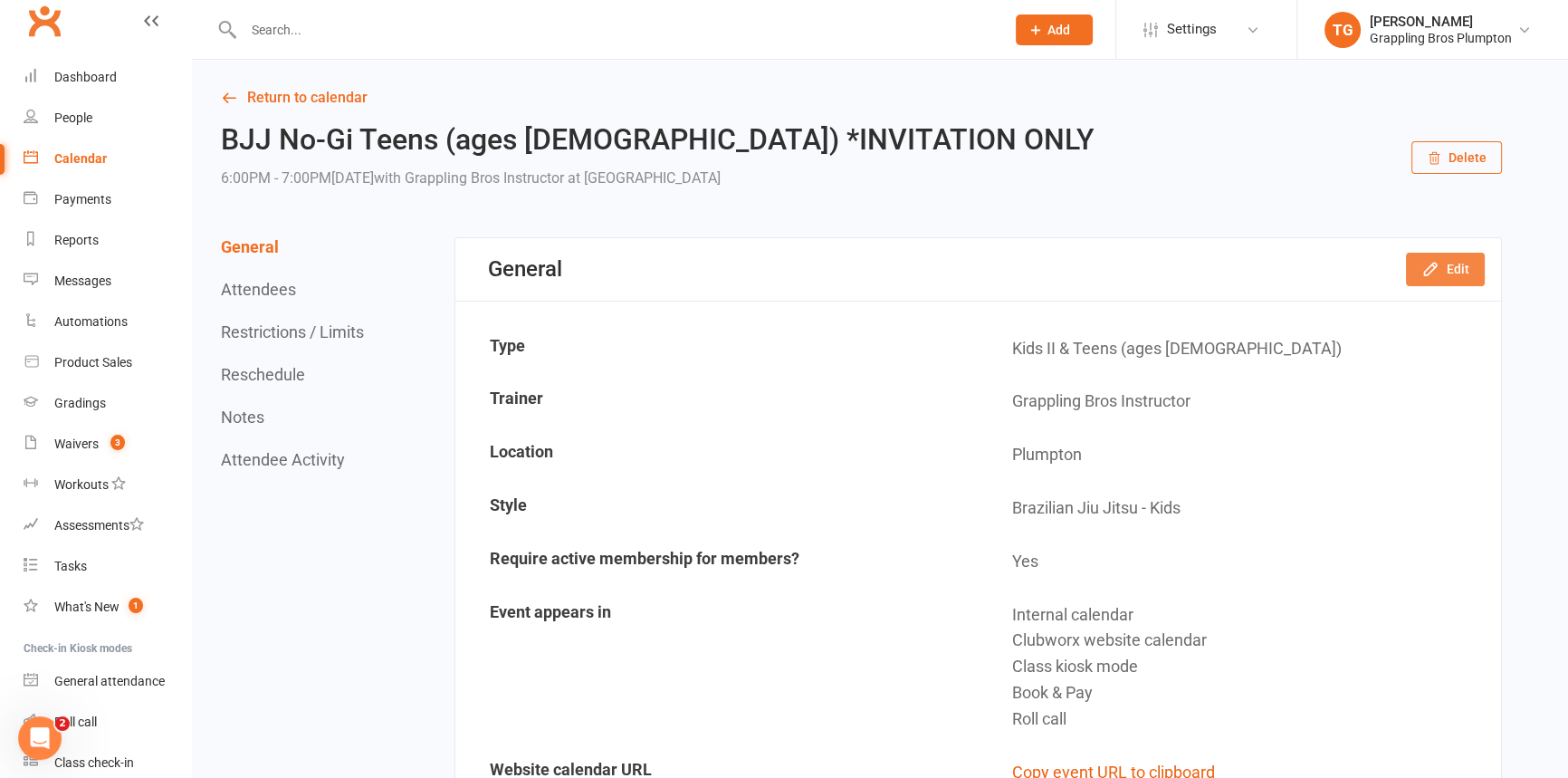
click at [1430, 271] on icon "button" at bounding box center [1430, 268] width 18 height 18
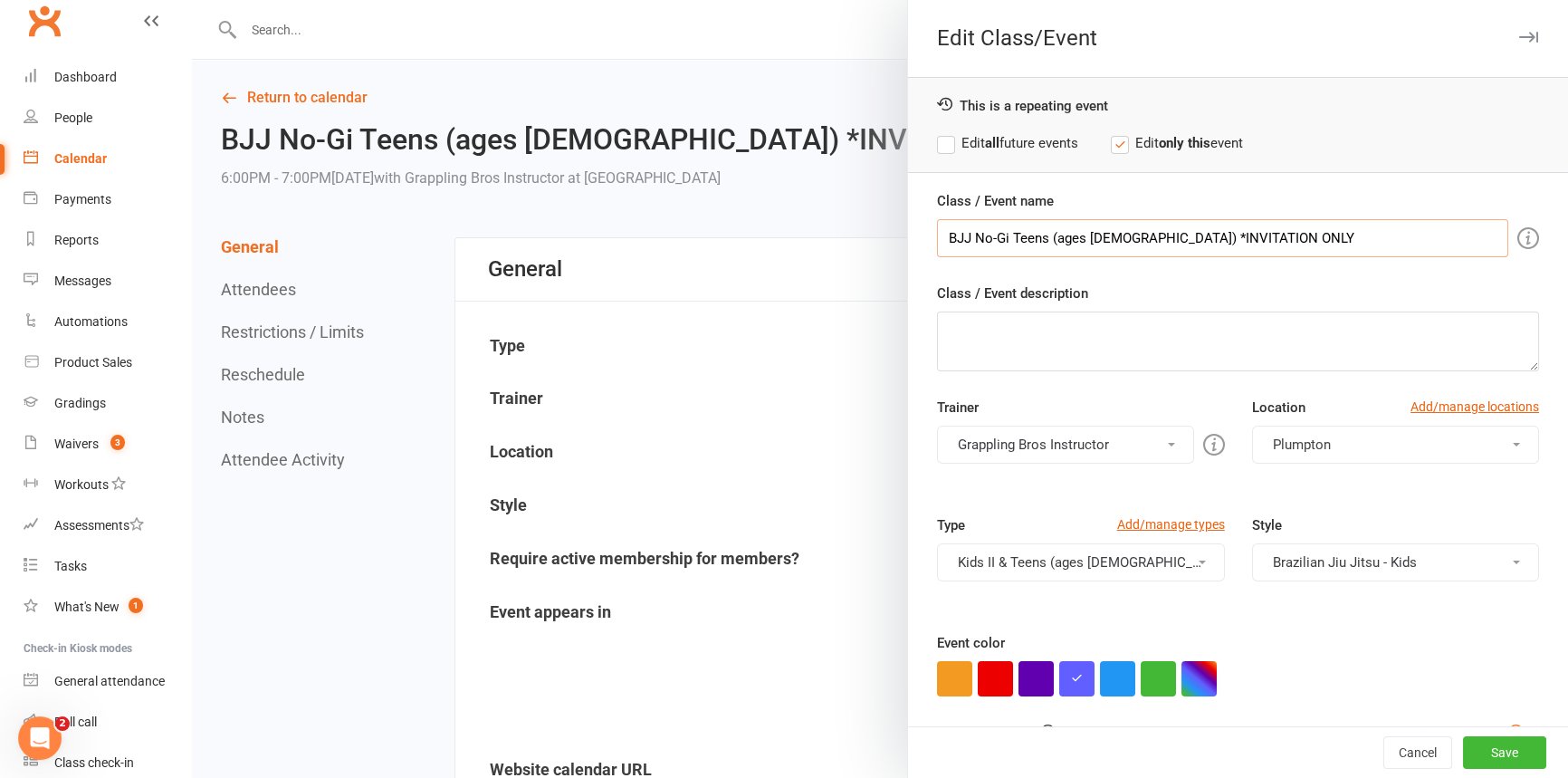
drag, startPoint x: 1267, startPoint y: 235, endPoint x: 1047, endPoint y: 237, distance: 220.0
click at [1047, 237] on input "BJJ No-Gi Teens (ages [DEMOGRAPHIC_DATA]) *INVITATION ONLY" at bounding box center [1222, 237] width 571 height 38
click at [947, 136] on label "Edit all future events" at bounding box center [1007, 143] width 141 height 21
drag, startPoint x: 971, startPoint y: 235, endPoint x: 1041, endPoint y: 242, distance: 70.3
click at [971, 235] on input "BJJ No-Gi Teens" at bounding box center [1222, 237] width 571 height 38
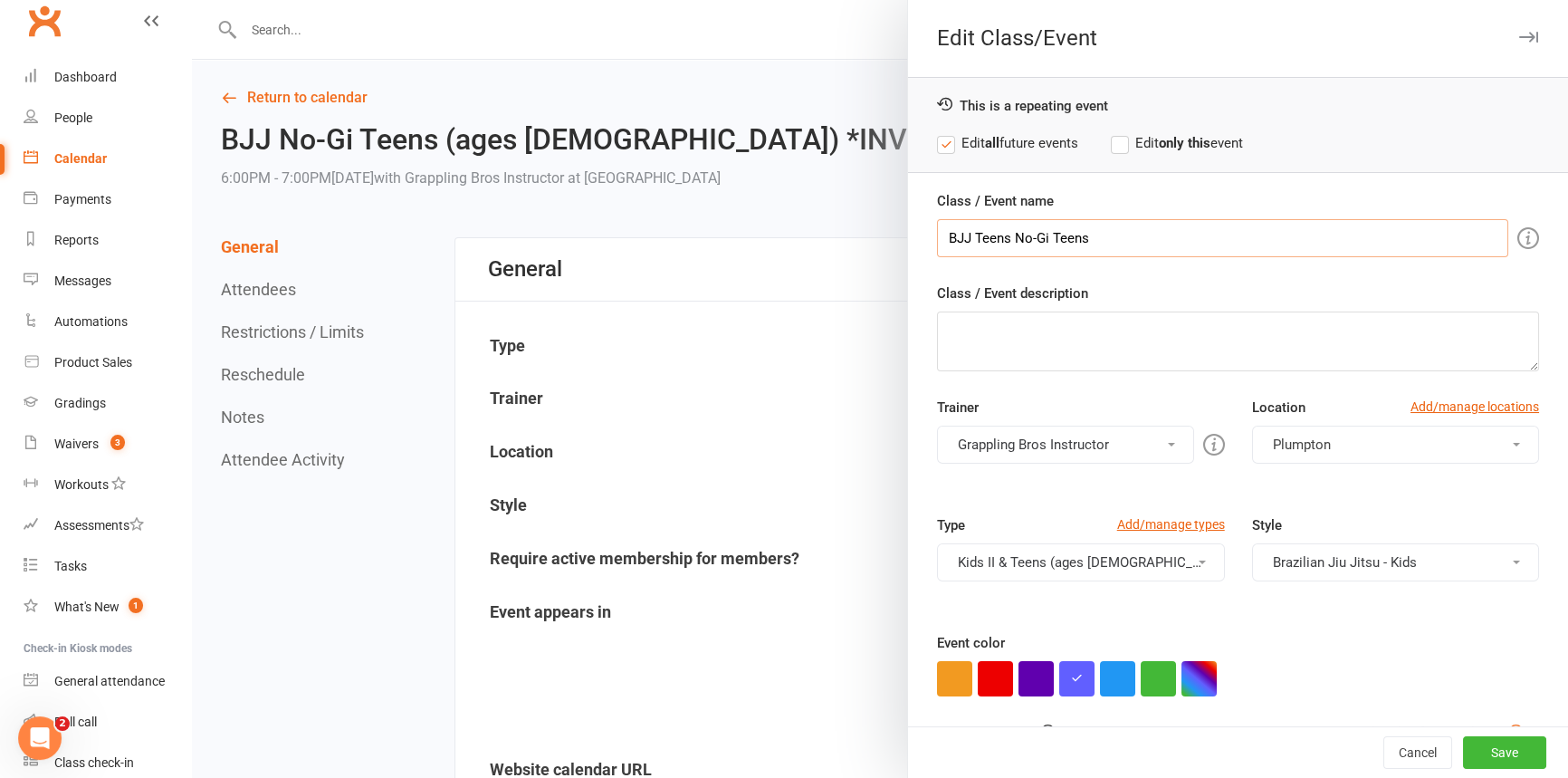
click at [1110, 239] on input "BJJ Teens No-Gi Teens" at bounding box center [1222, 237] width 571 height 38
type input "BJJ Teens No-Gi"
click at [1468, 744] on button "Save" at bounding box center [1505, 753] width 84 height 33
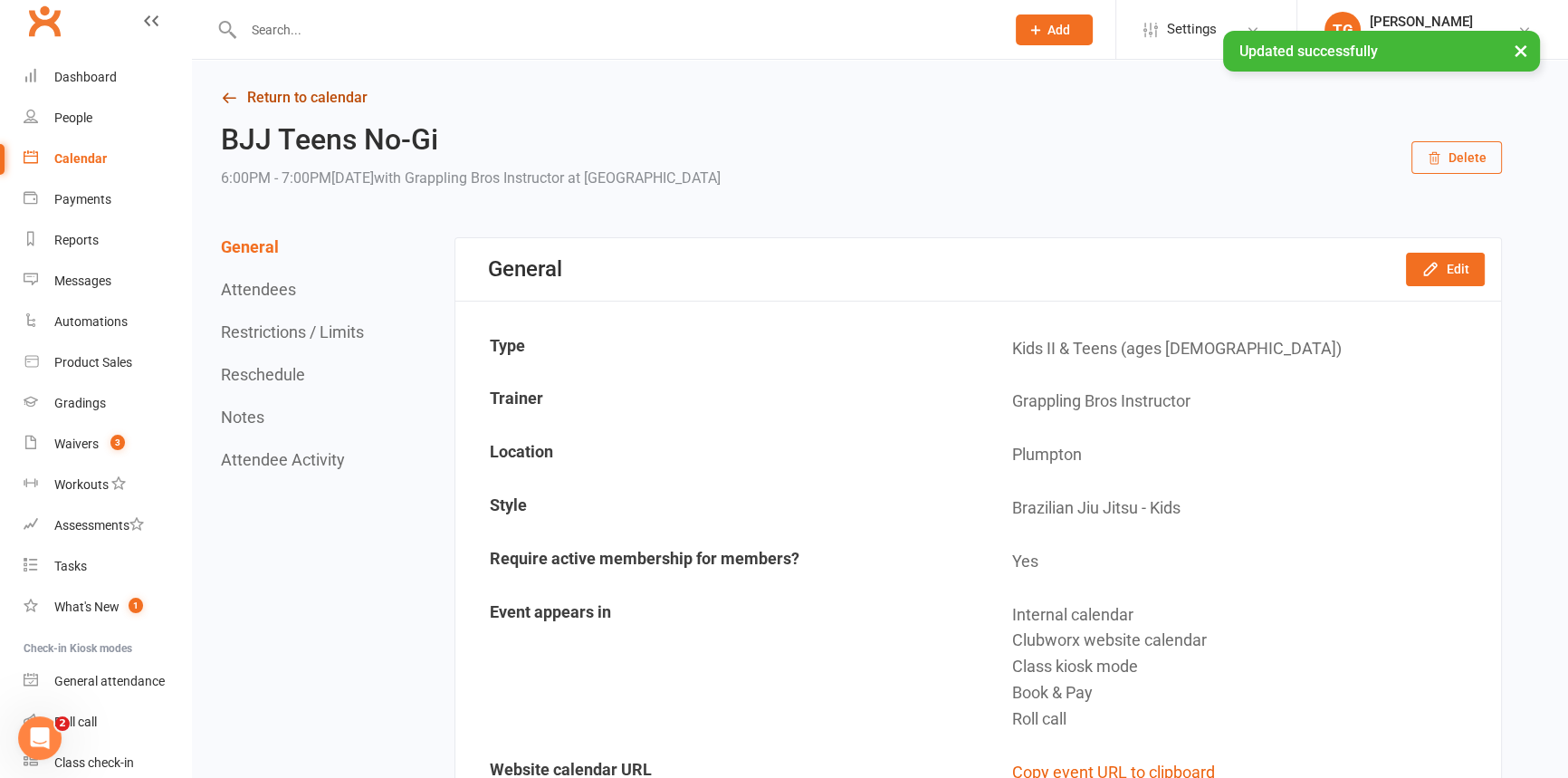
click at [251, 98] on link "Return to calendar" at bounding box center [861, 97] width 1281 height 25
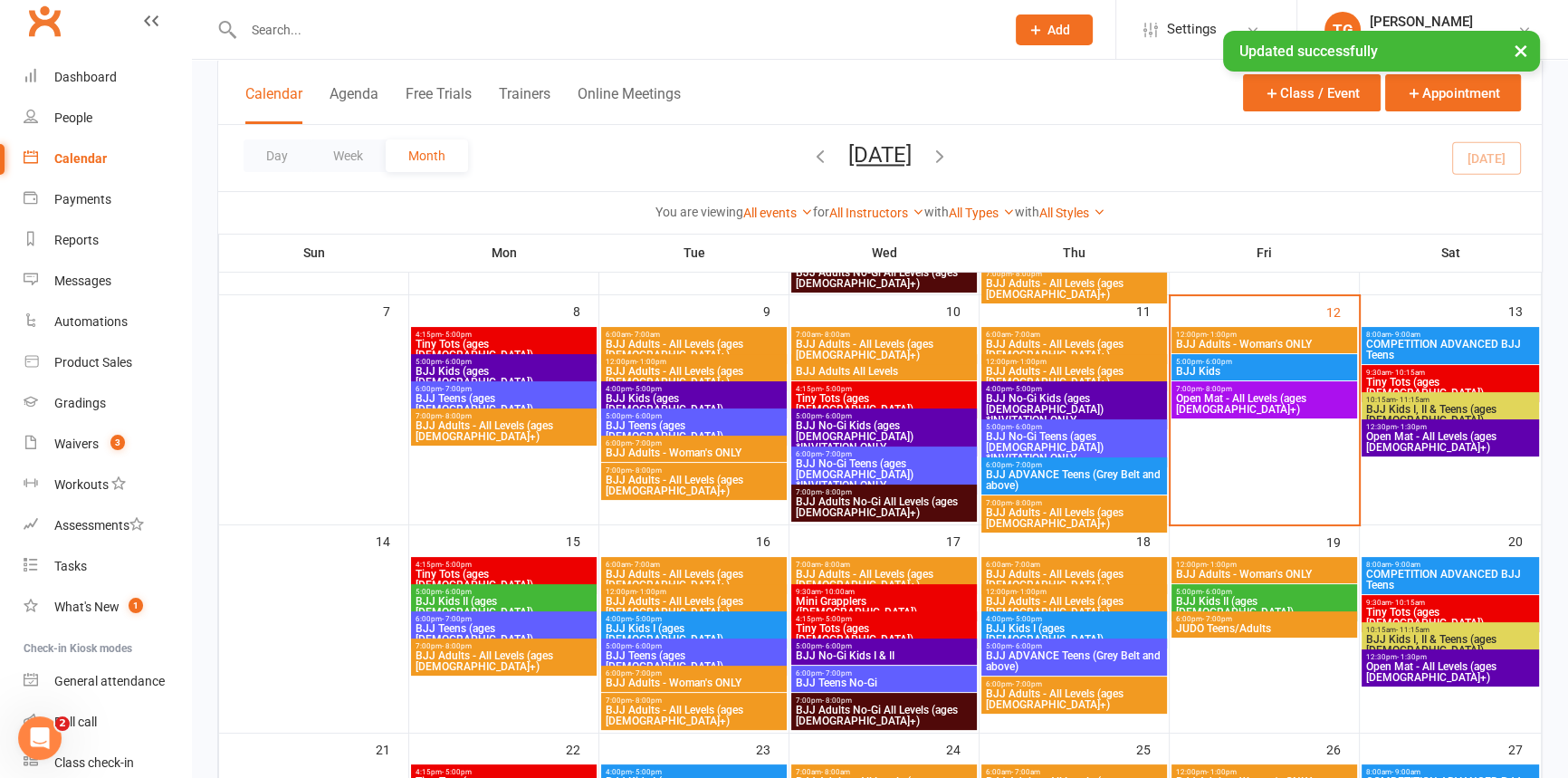
scroll to position [329, 0]
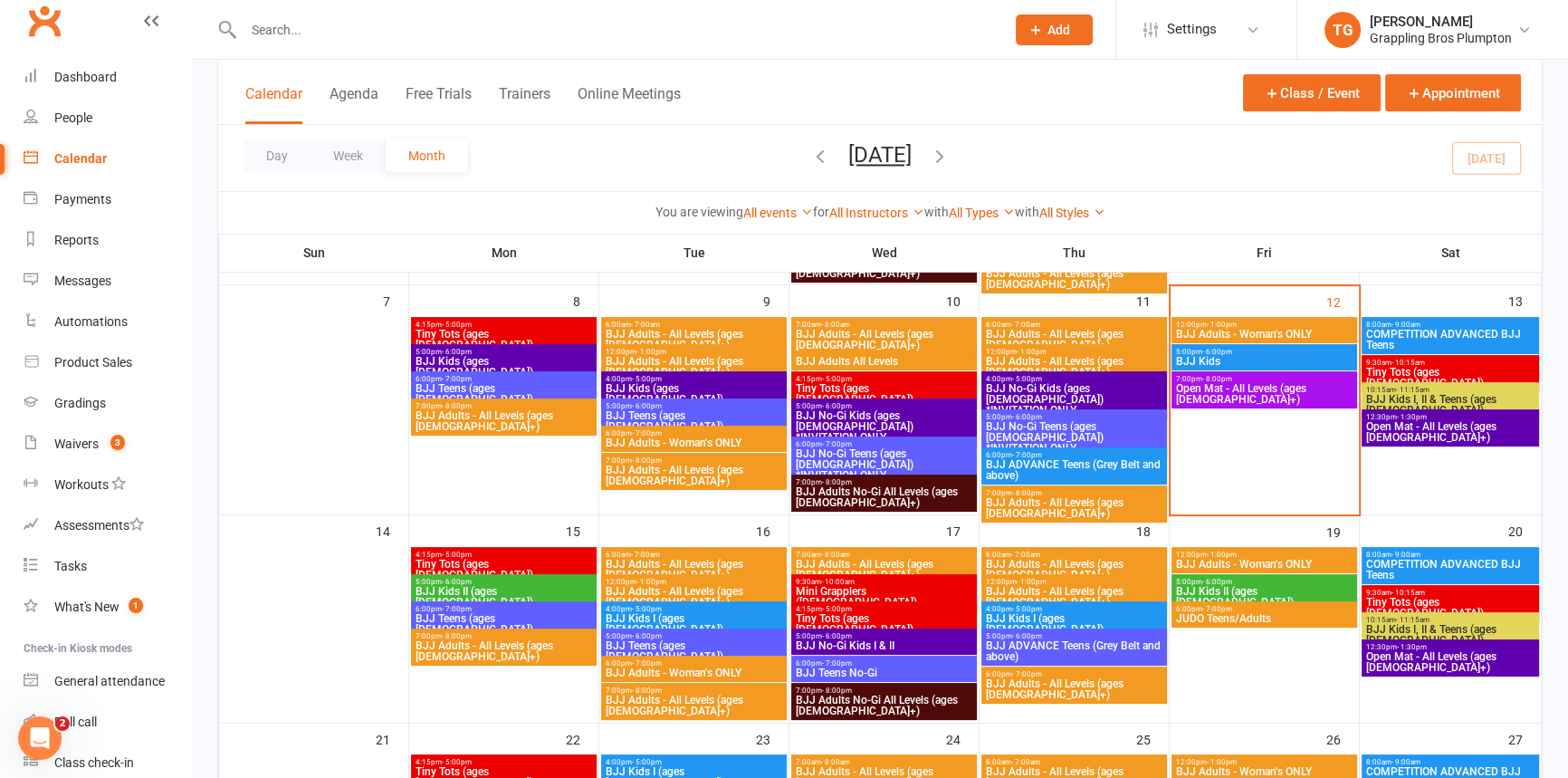
click at [842, 640] on span "BJJ No-Gi Kids I & II" at bounding box center [883, 645] width 178 height 11
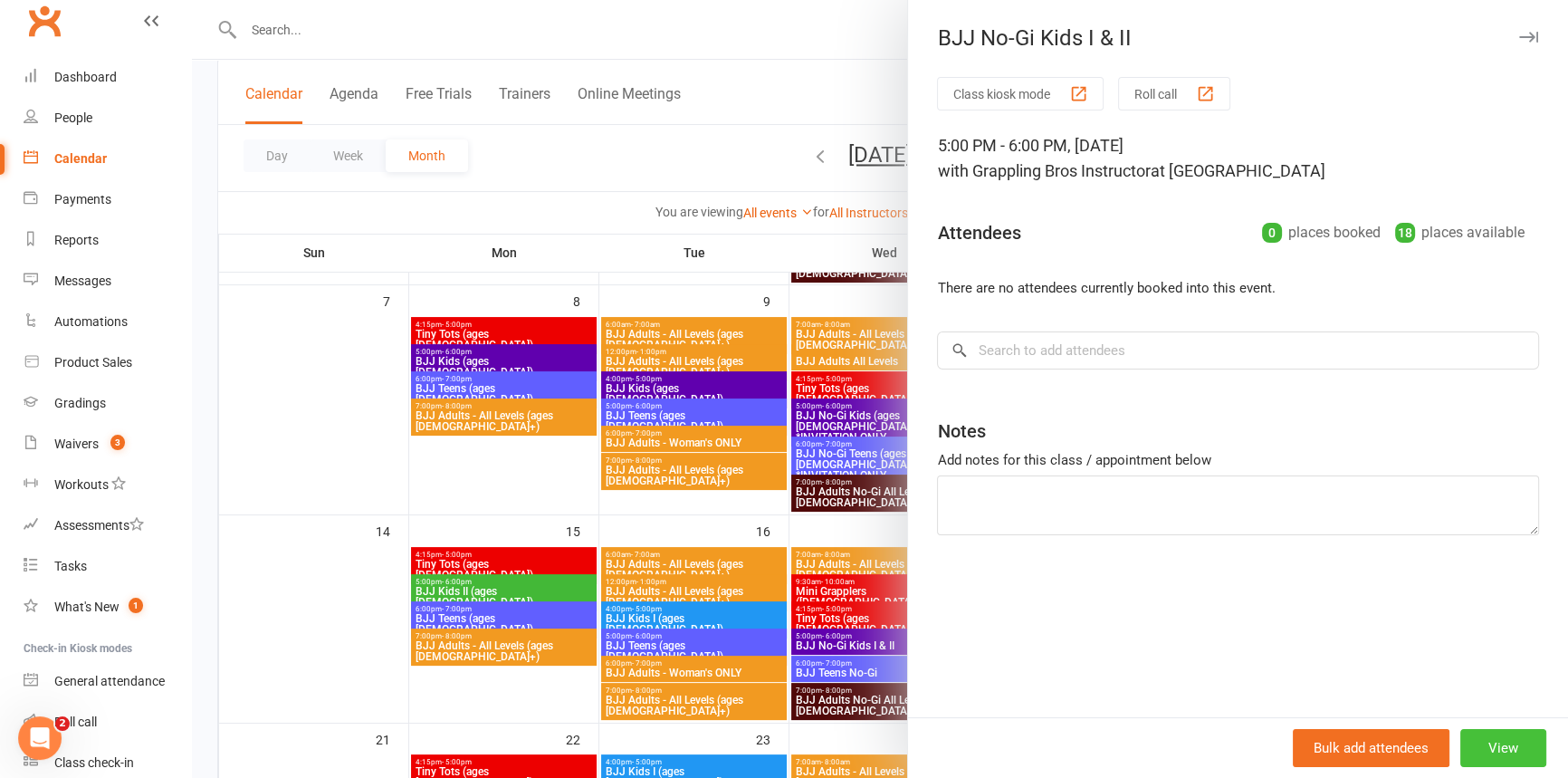
click at [1463, 753] on button "View" at bounding box center [1503, 747] width 86 height 38
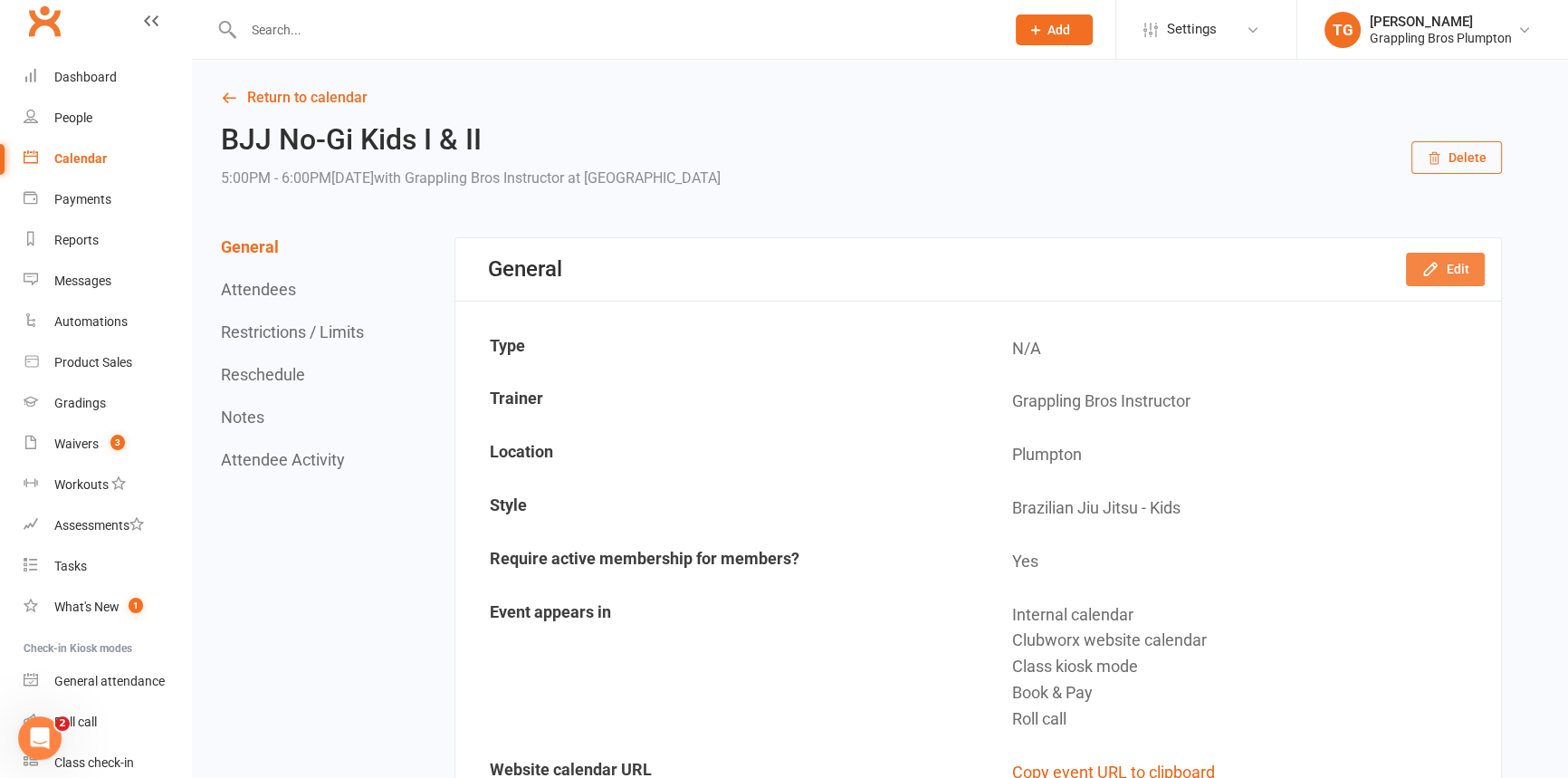
click at [1448, 266] on button "Edit" at bounding box center [1445, 269] width 79 height 33
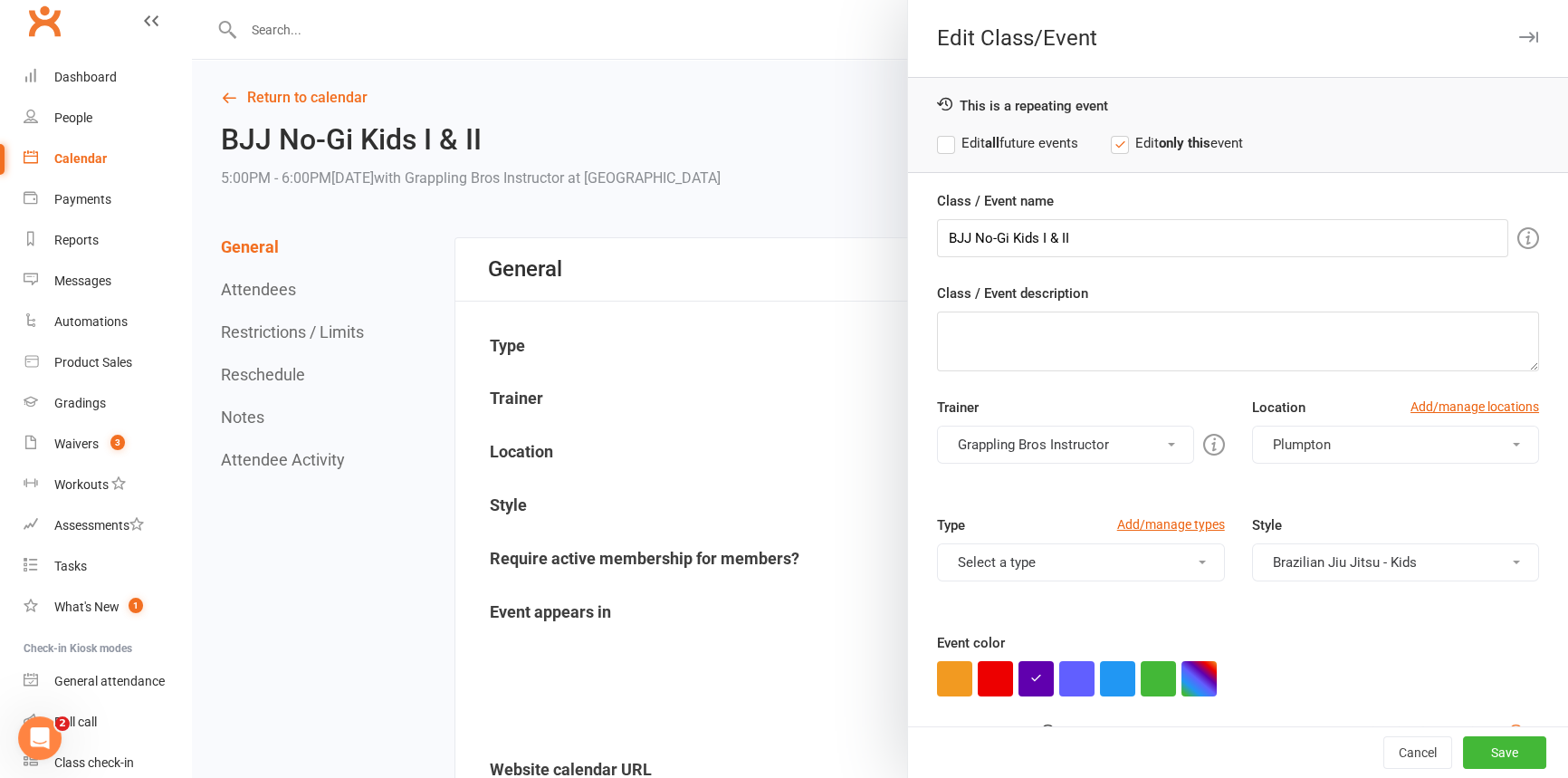
click at [937, 141] on label "Edit all future events" at bounding box center [1007, 143] width 141 height 21
click at [1002, 237] on input "BJJ No-Gi Kids I & II" at bounding box center [1222, 237] width 571 height 38
click at [1112, 242] on input "BJJ Kids I & II" at bounding box center [1222, 237] width 571 height 38
click at [1051, 239] on input "BJJ Kids I & II No Gi" at bounding box center [1222, 237] width 571 height 38
type input "BJJ Kids I & II No-Gi"
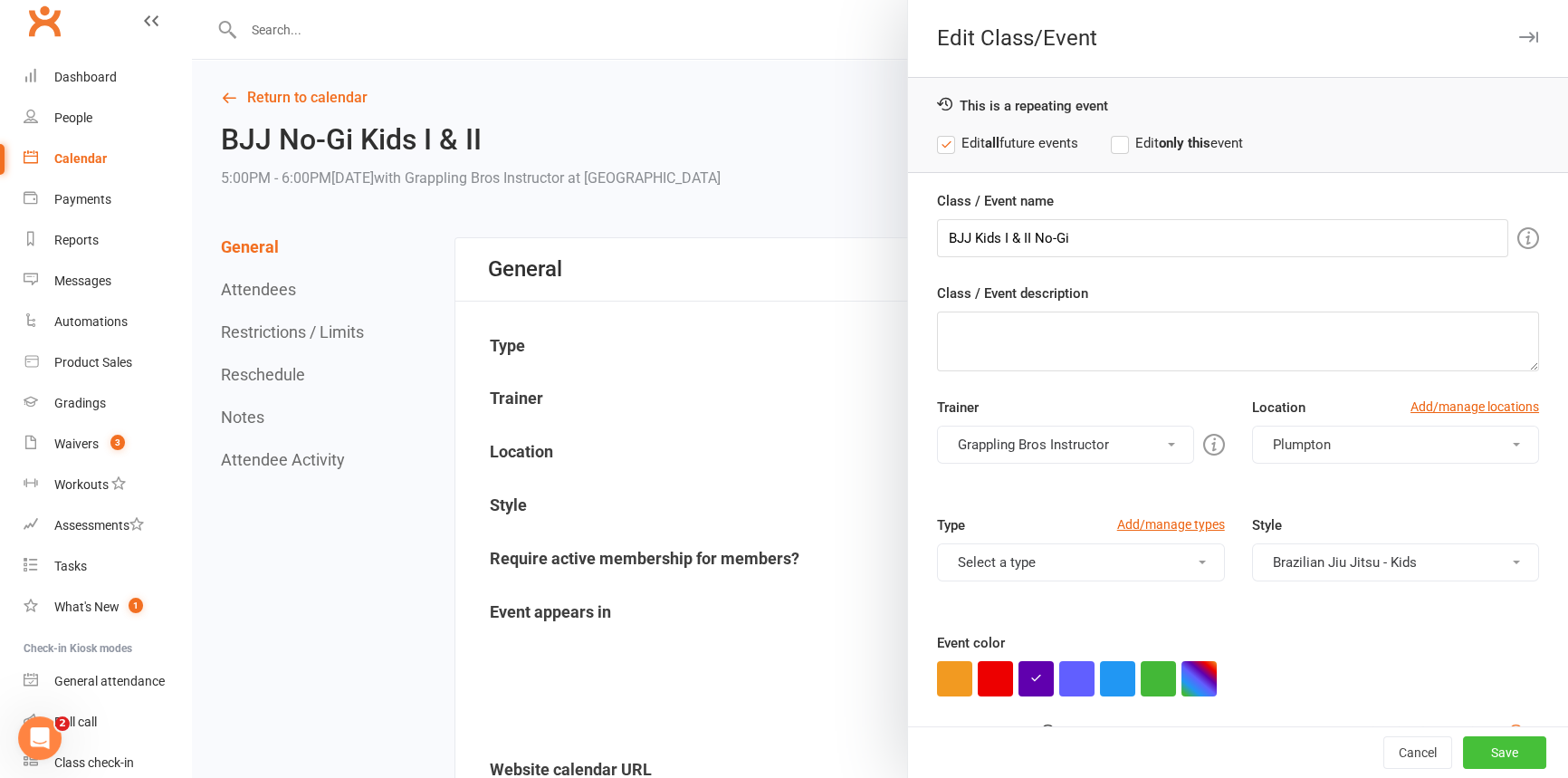
click at [1477, 751] on button "Save" at bounding box center [1505, 753] width 84 height 33
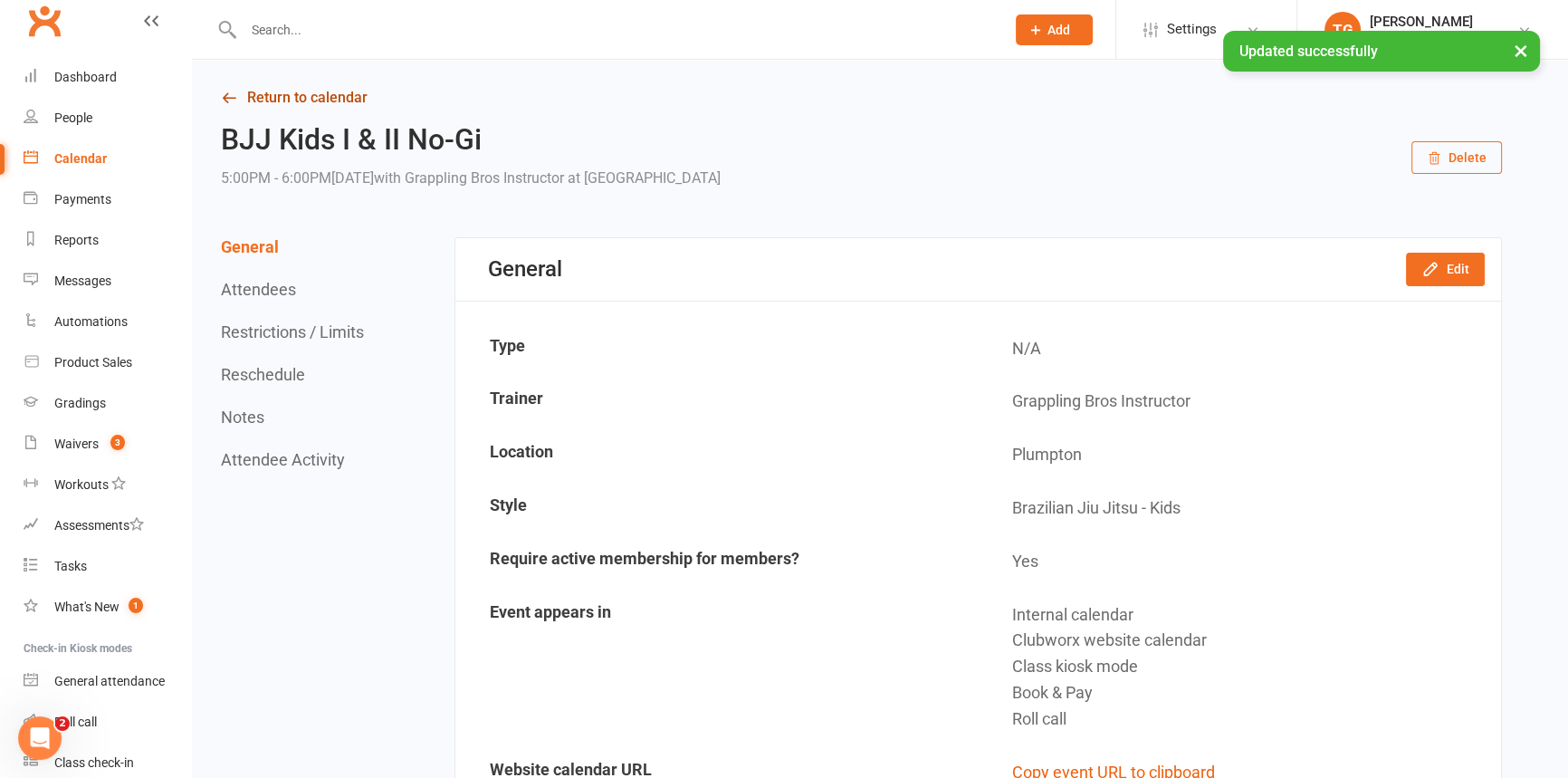
click at [267, 93] on link "Return to calendar" at bounding box center [861, 97] width 1281 height 25
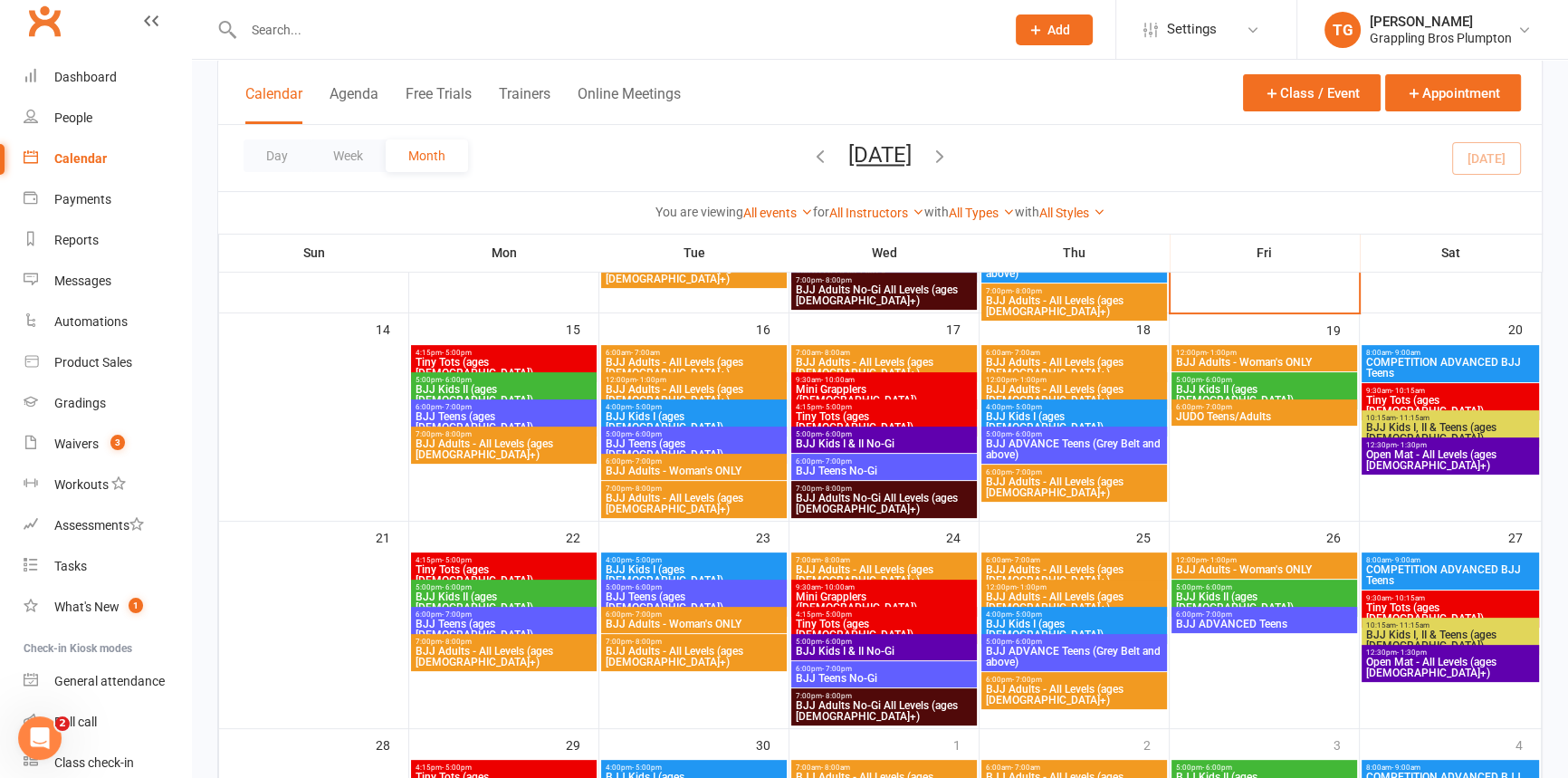
scroll to position [534, 0]
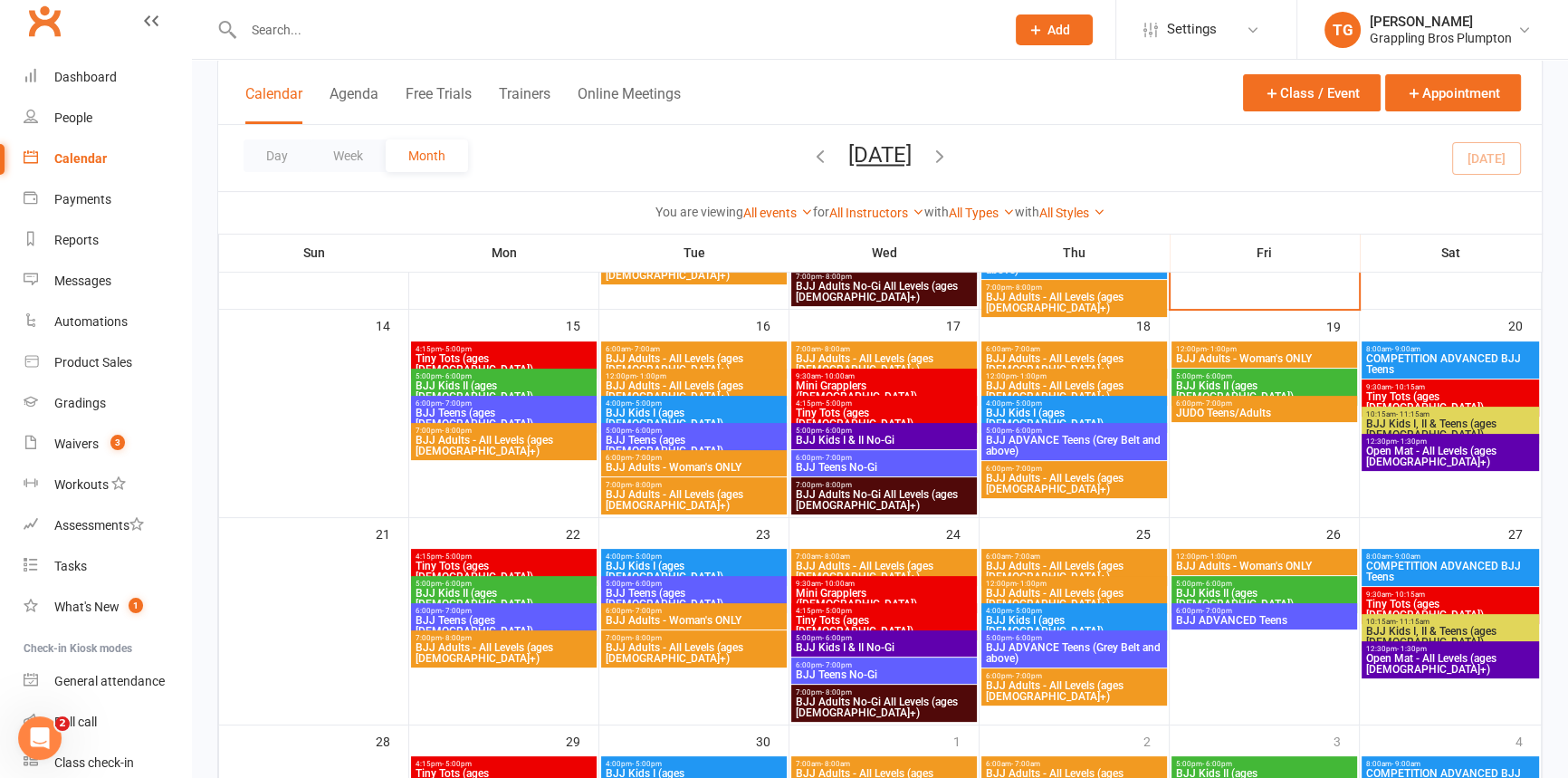
click at [84, 156] on div "Calendar" at bounding box center [81, 158] width 53 height 15
click at [81, 72] on div "Dashboard" at bounding box center [86, 77] width 62 height 15
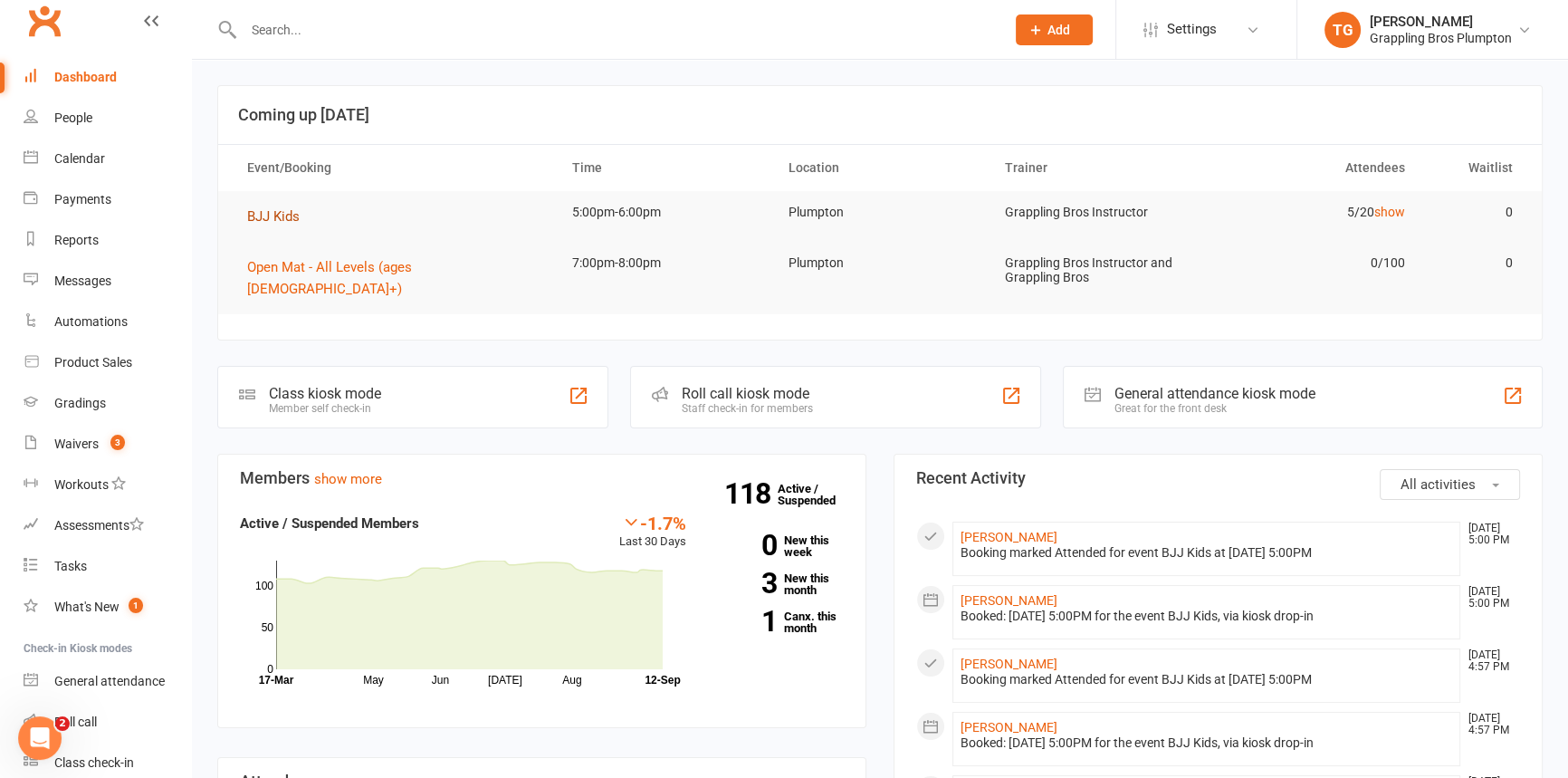
click at [258, 216] on span "BJJ Kids" at bounding box center [273, 216] width 53 height 17
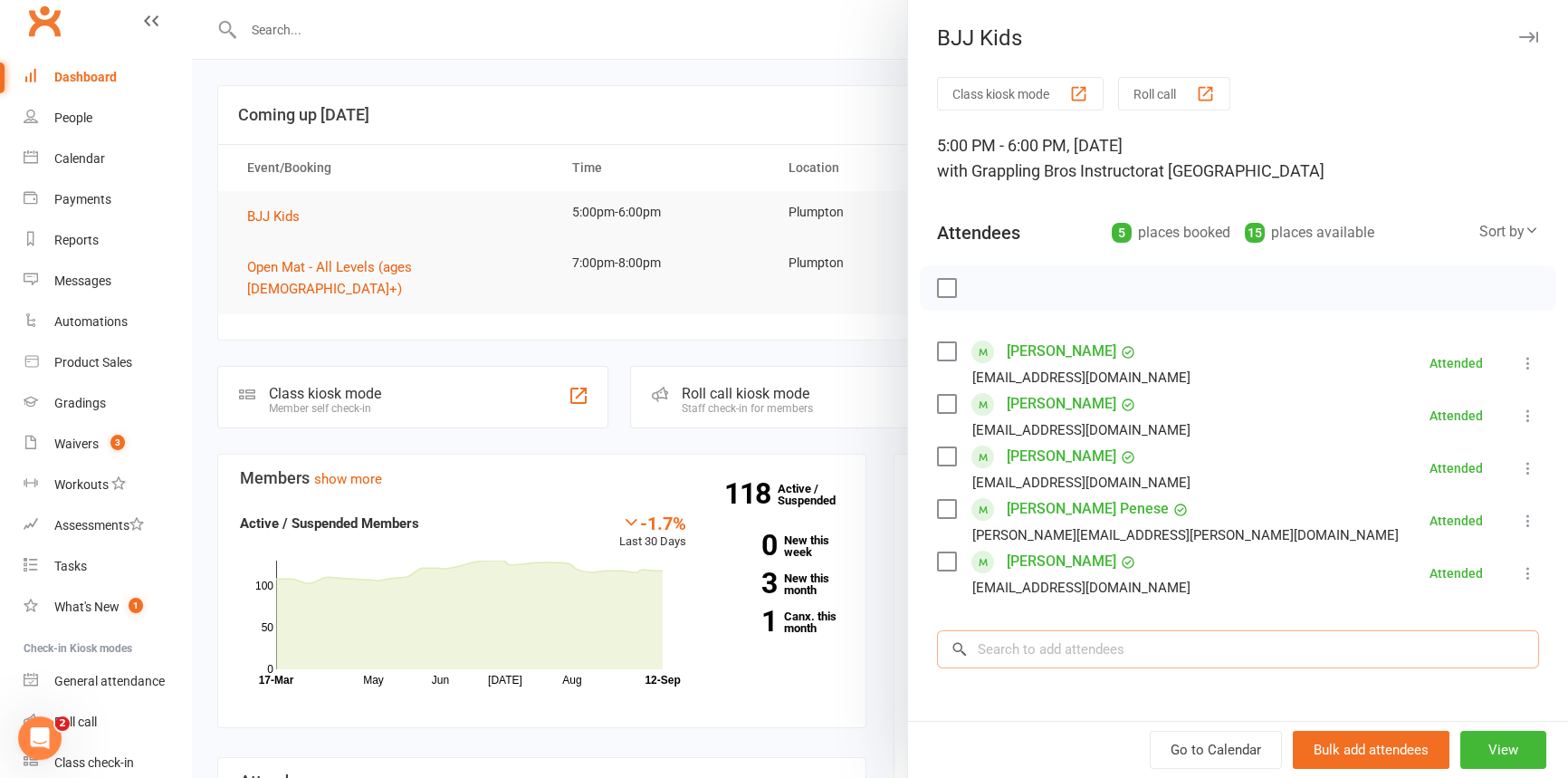
click at [1030, 649] on input "search" at bounding box center [1237, 649] width 602 height 38
click at [1002, 649] on input "search" at bounding box center [1237, 649] width 602 height 38
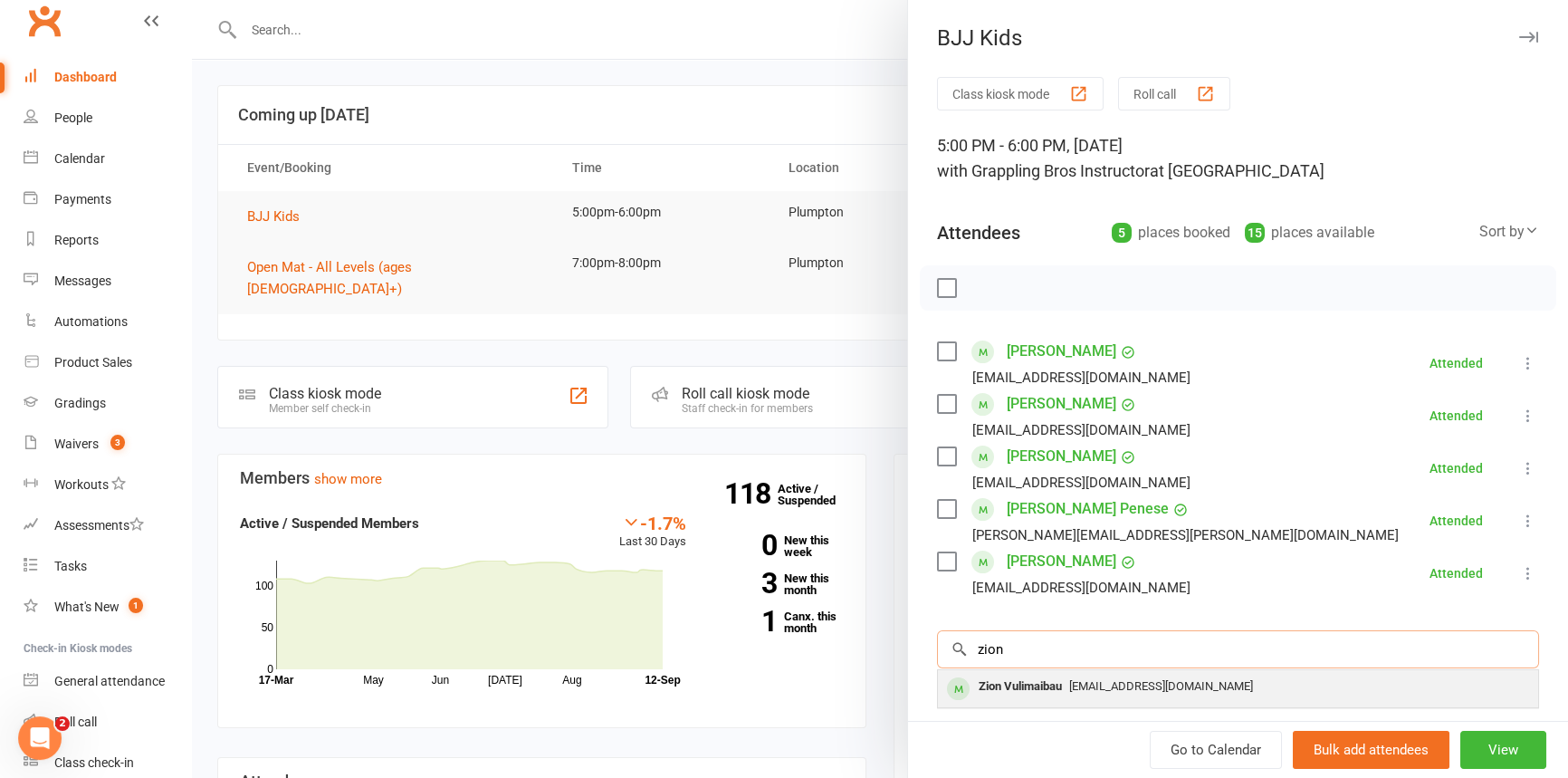
type input "zion"
click at [1002, 688] on div "Zion Vulimaibau" at bounding box center [1020, 687] width 98 height 26
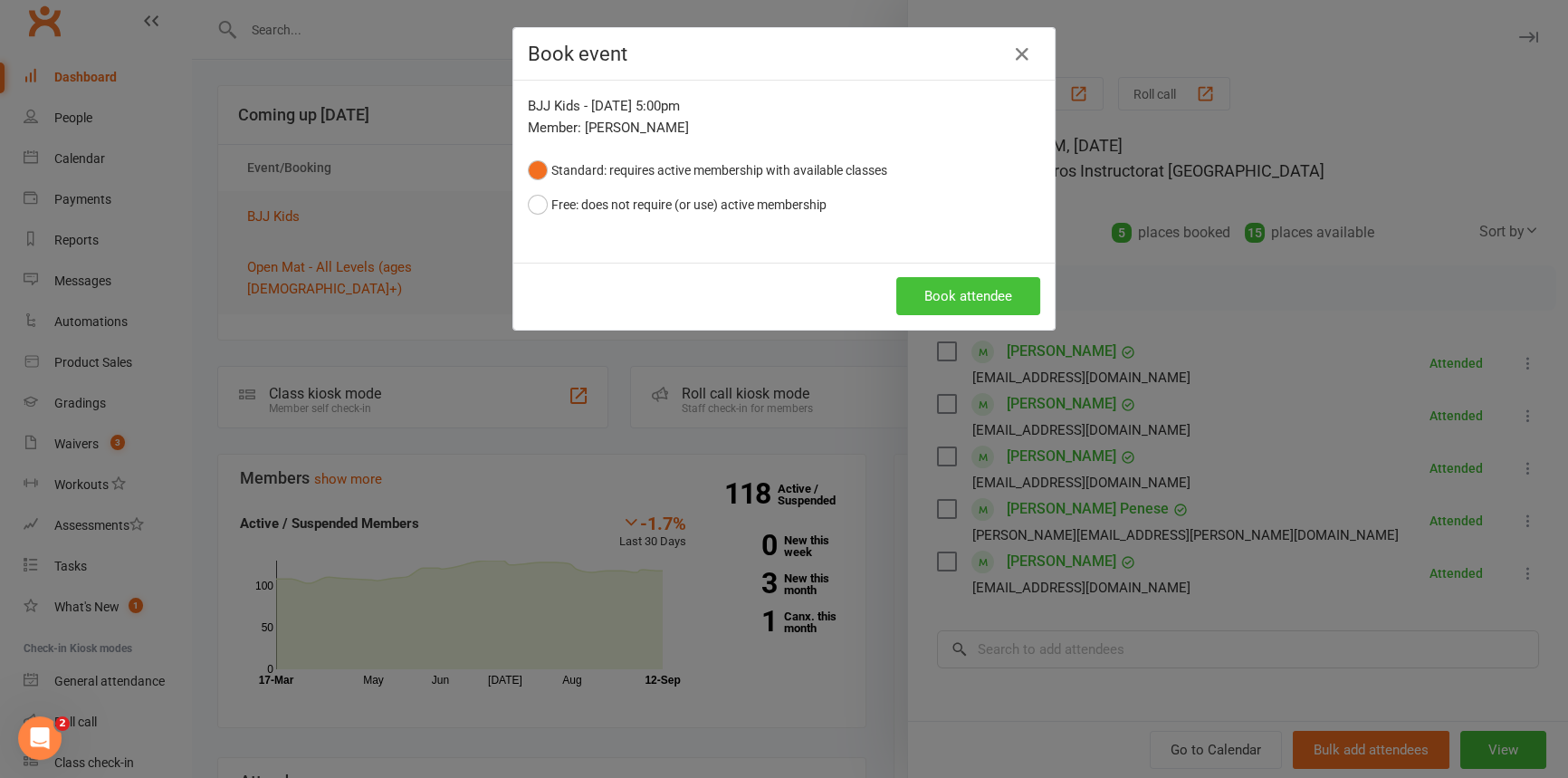
click at [962, 290] on button "Book attendee" at bounding box center [969, 296] width 144 height 38
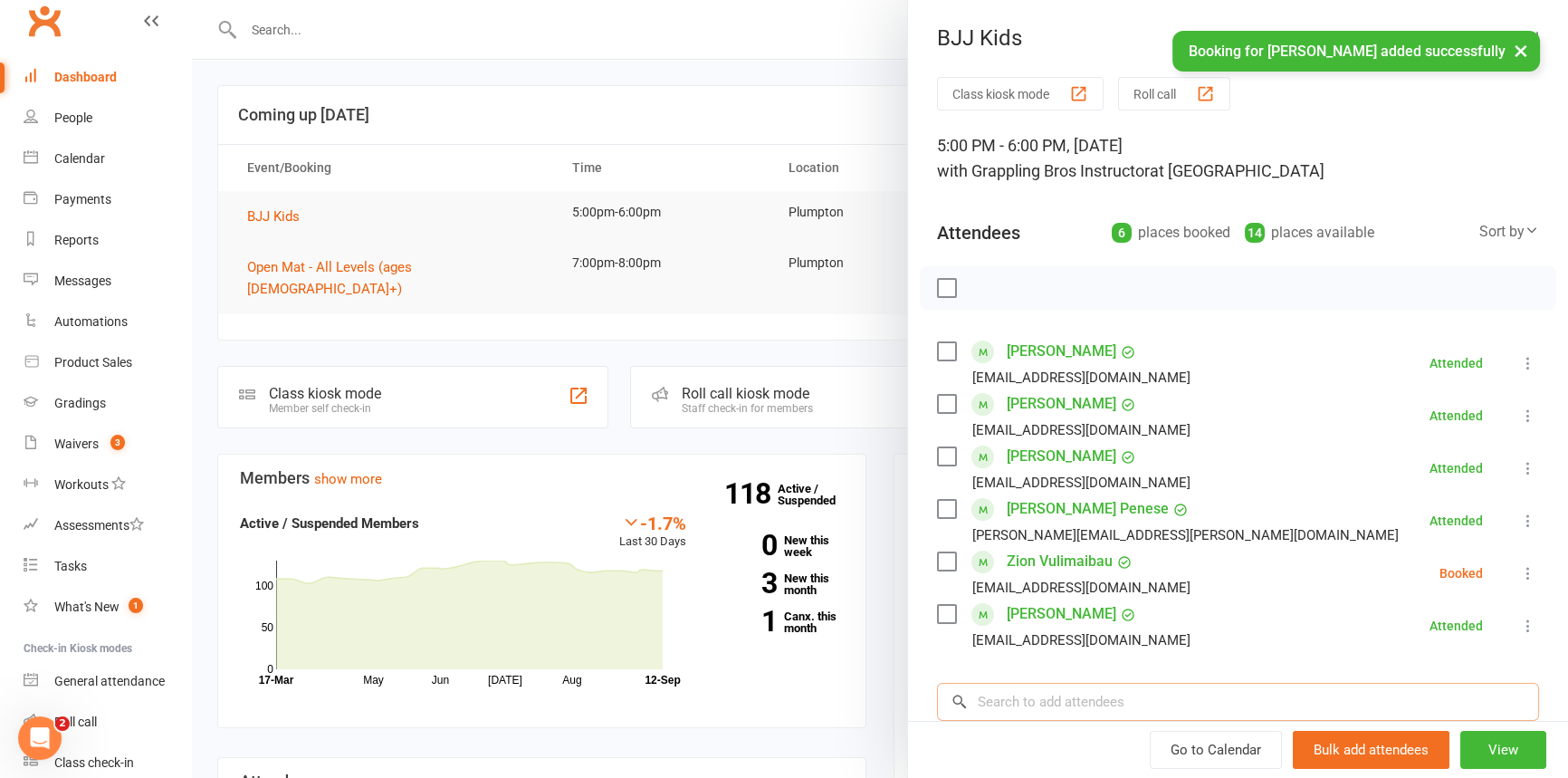
click at [1015, 697] on input "search" at bounding box center [1237, 701] width 602 height 38
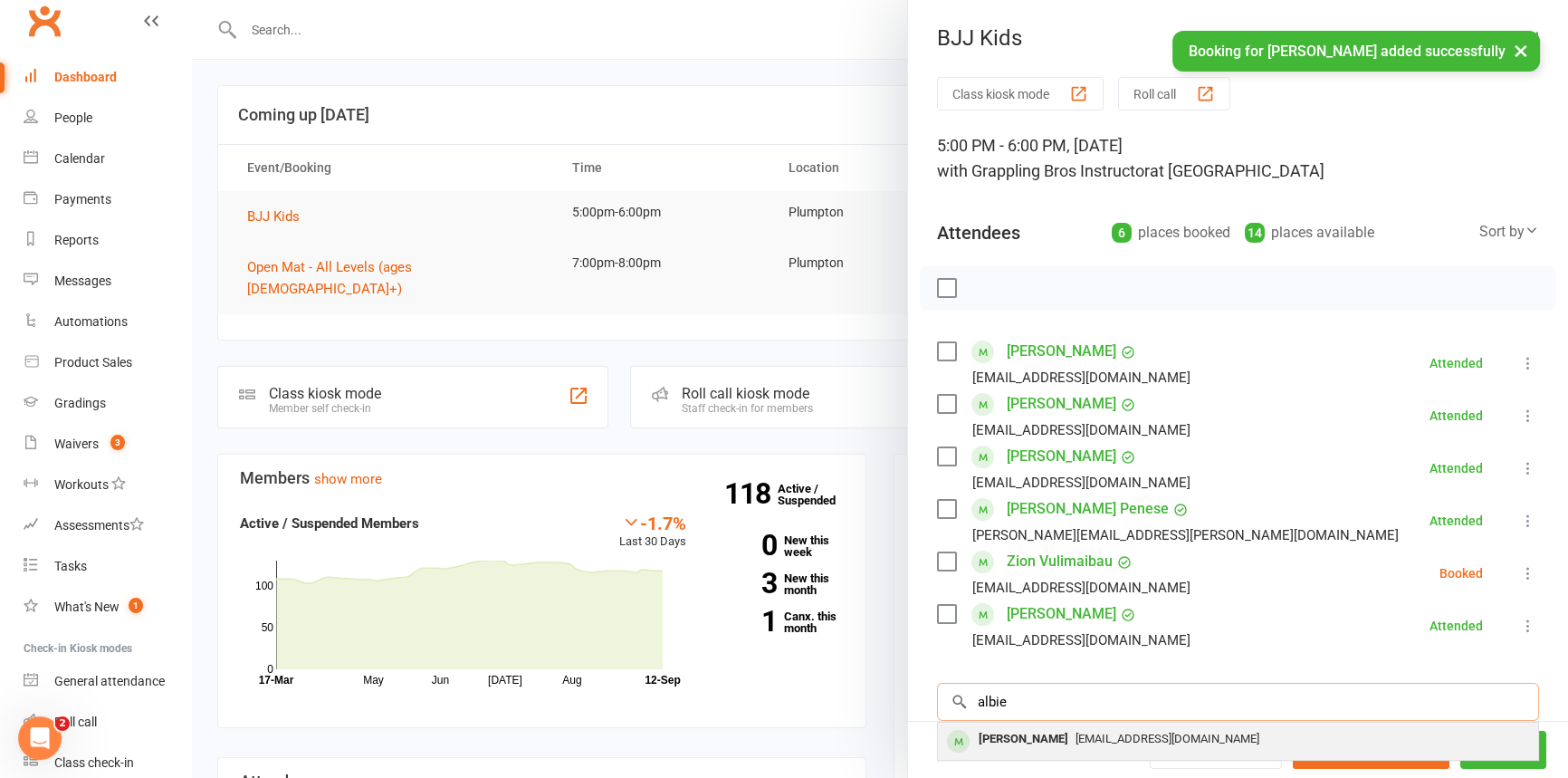
type input "albie"
click at [1006, 738] on div "[PERSON_NAME]" at bounding box center [1023, 739] width 104 height 26
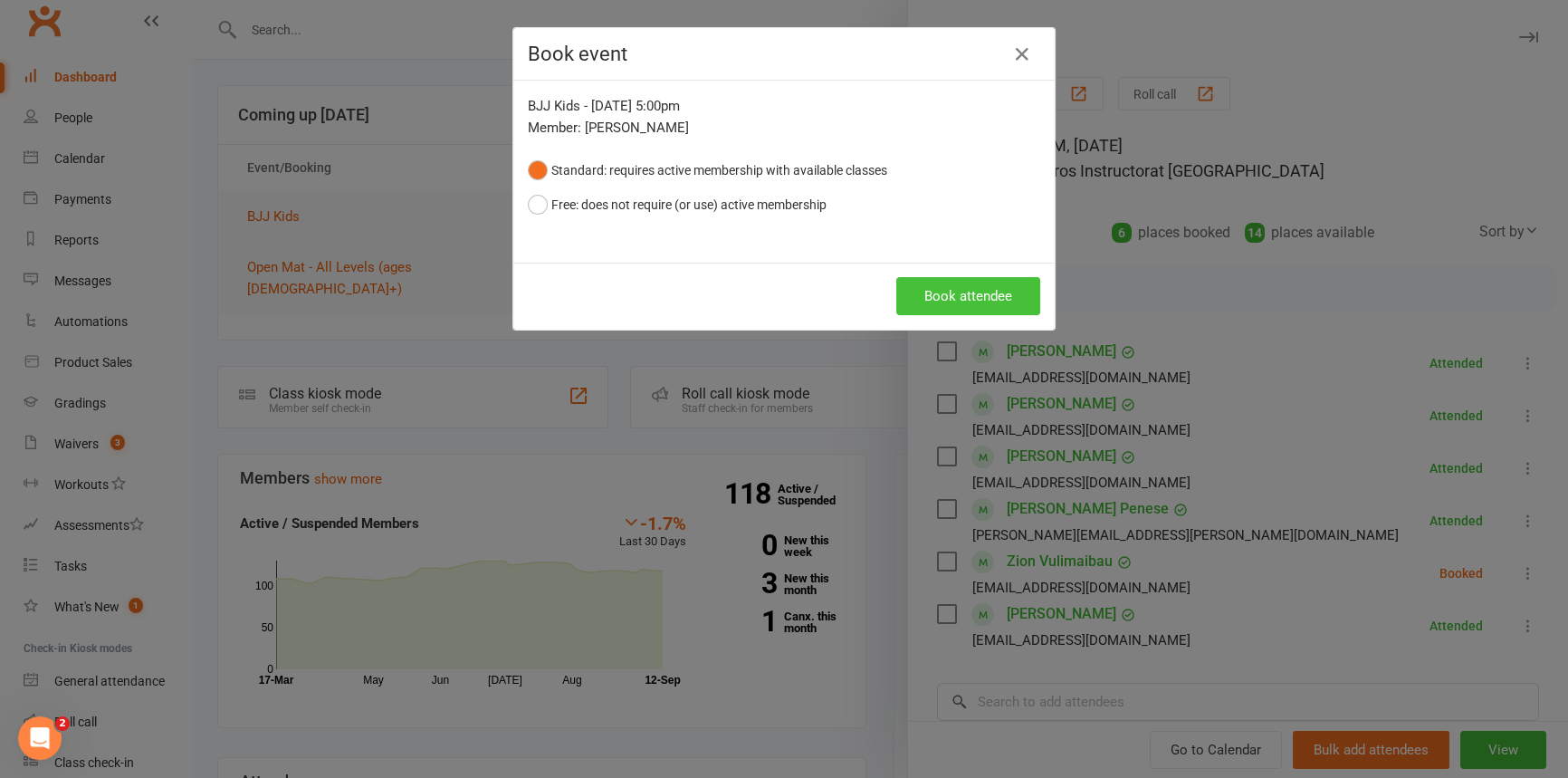
click at [927, 301] on button "Book attendee" at bounding box center [969, 296] width 144 height 38
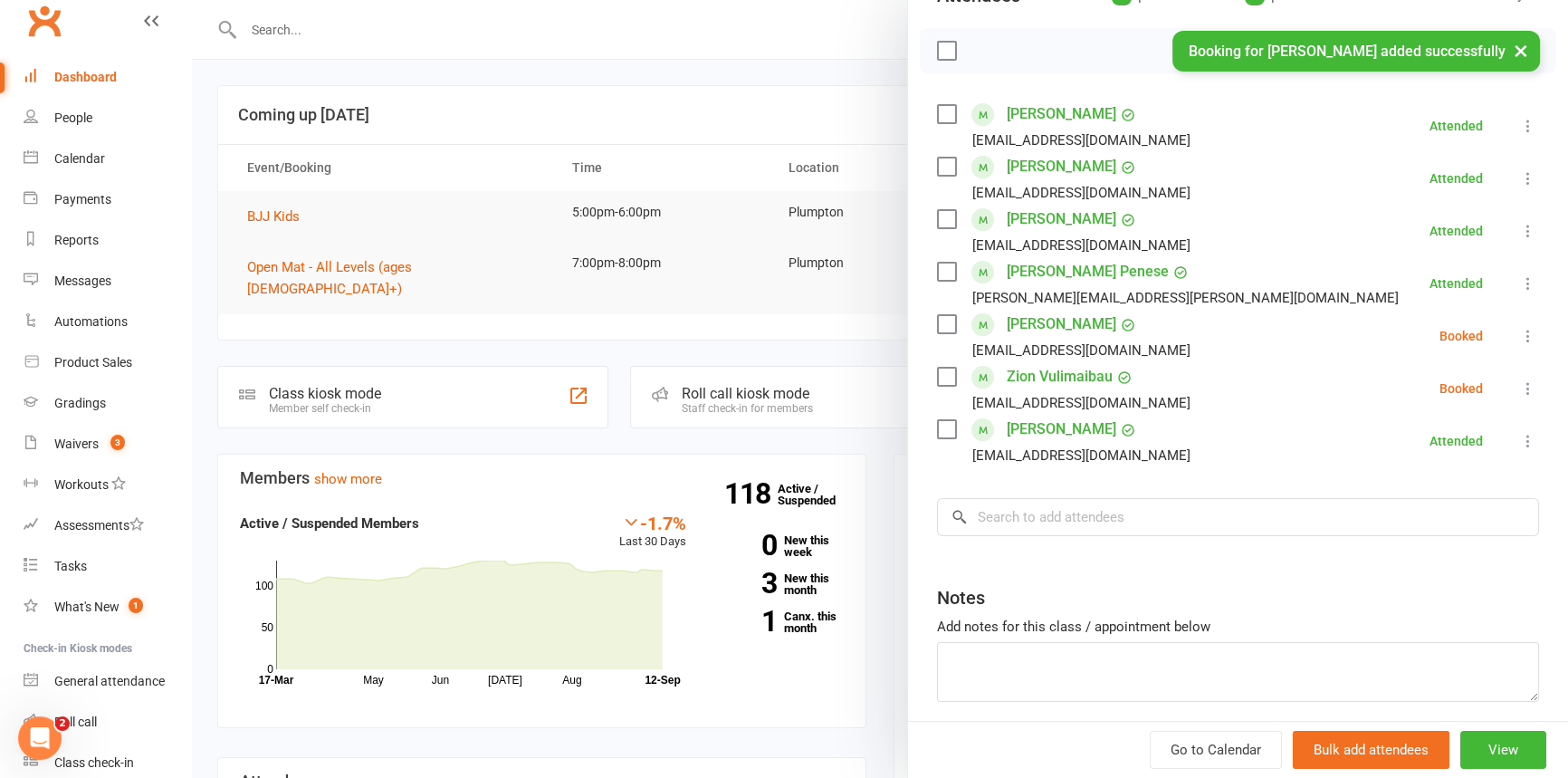
scroll to position [246, 0]
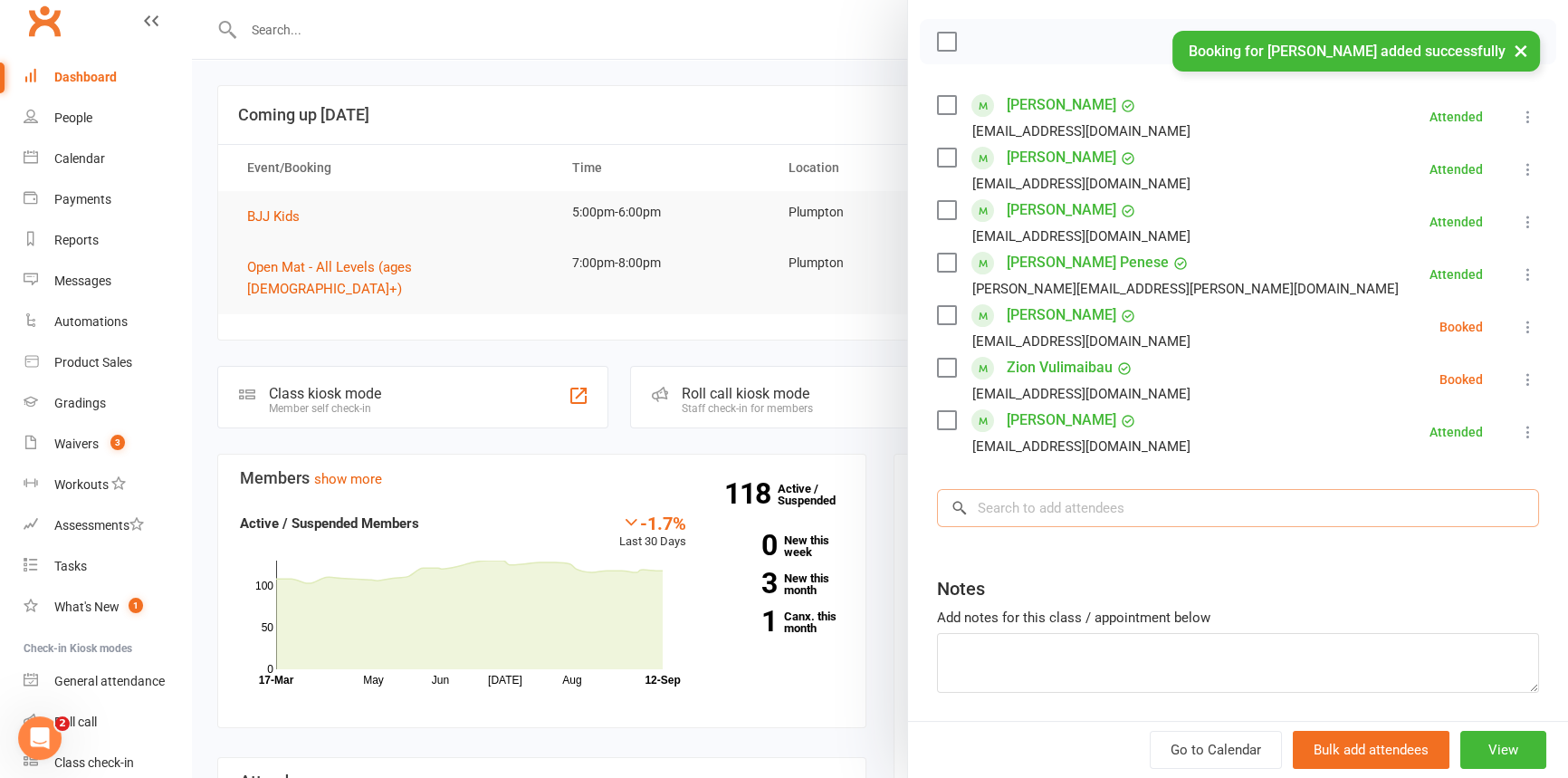
click at [981, 505] on input "search" at bounding box center [1237, 508] width 602 height 38
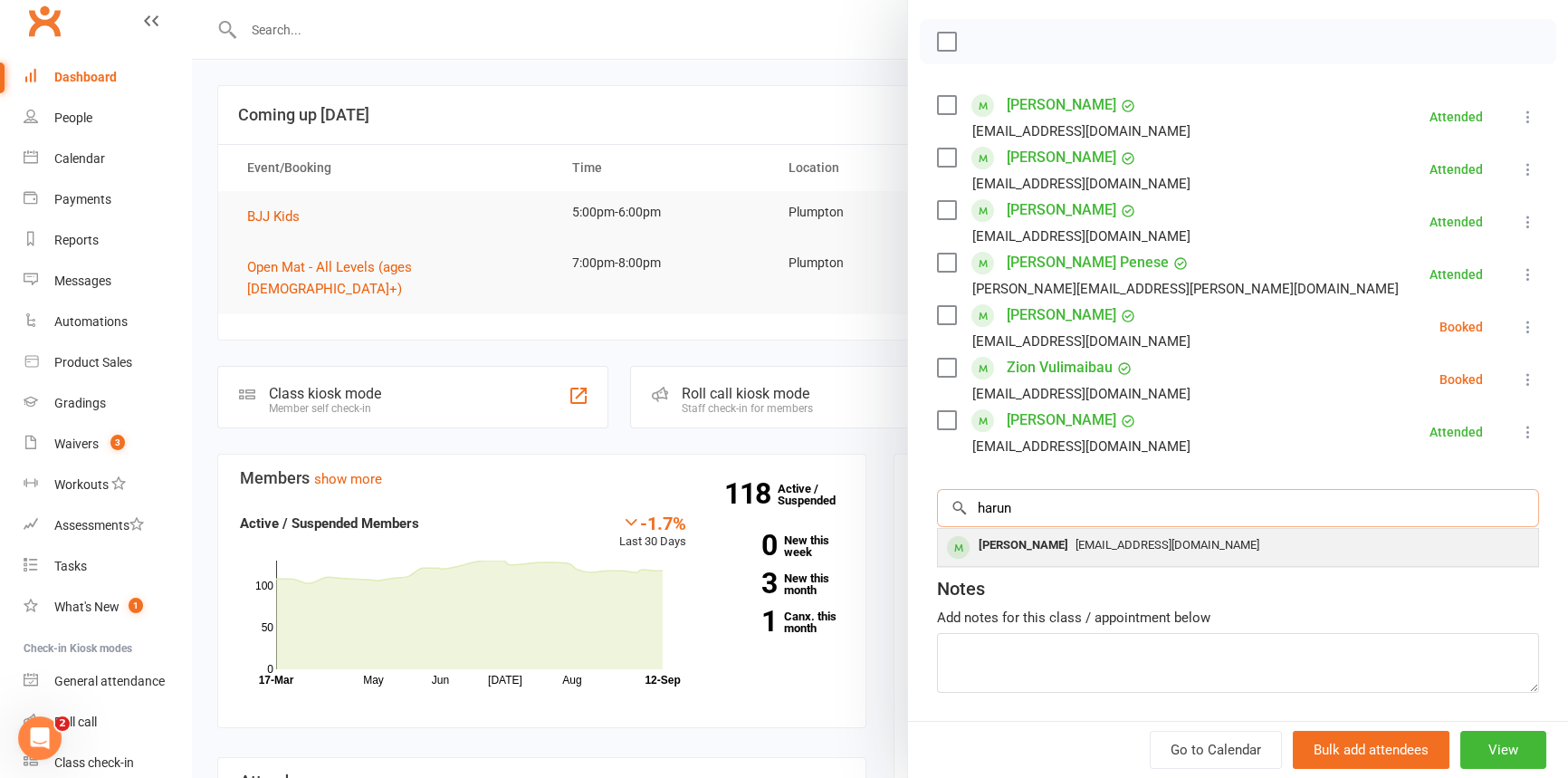
type input "harun"
click at [1019, 542] on div "[PERSON_NAME]" at bounding box center [1023, 545] width 104 height 26
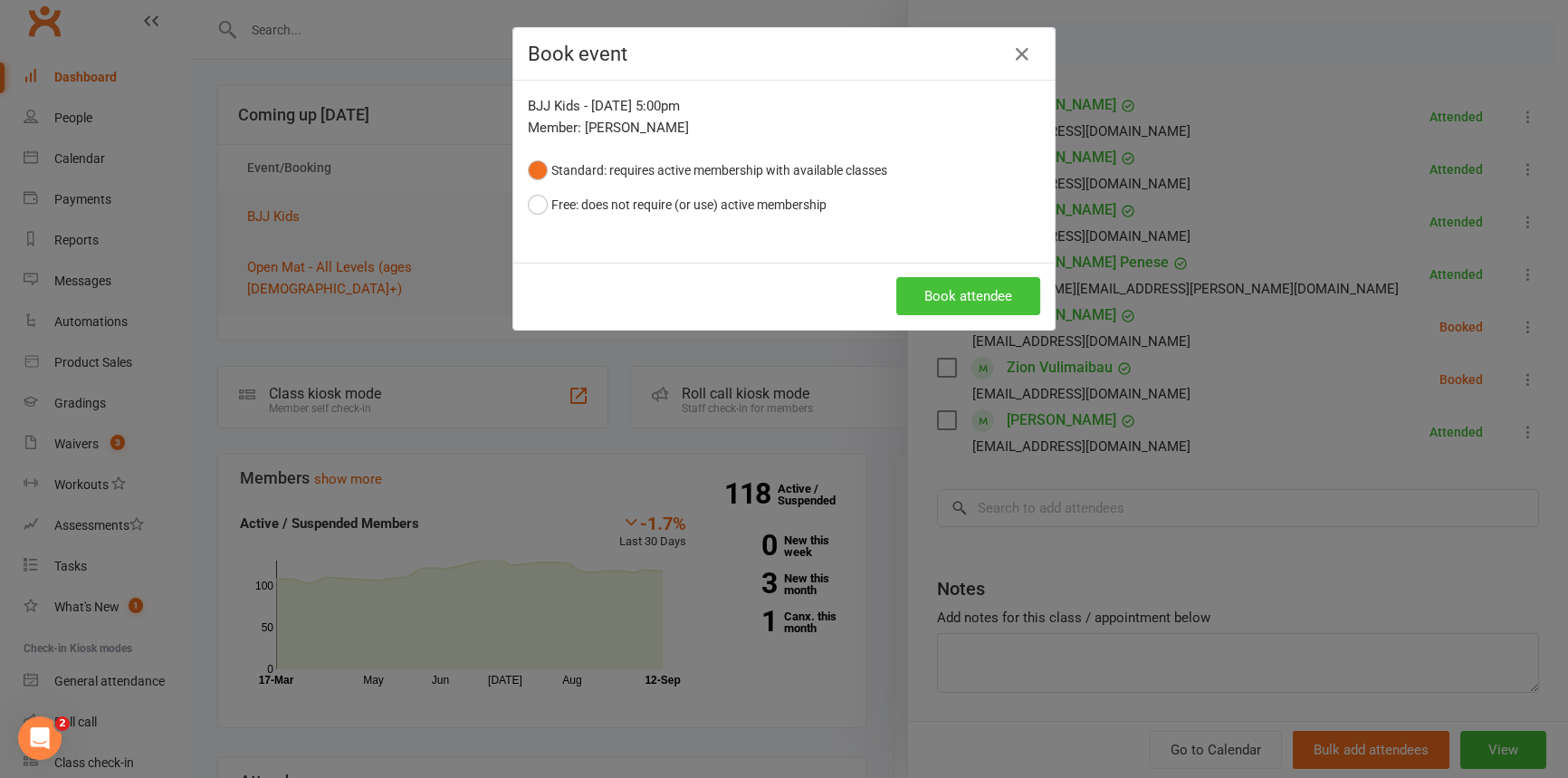
click at [934, 305] on button "Book attendee" at bounding box center [969, 296] width 144 height 38
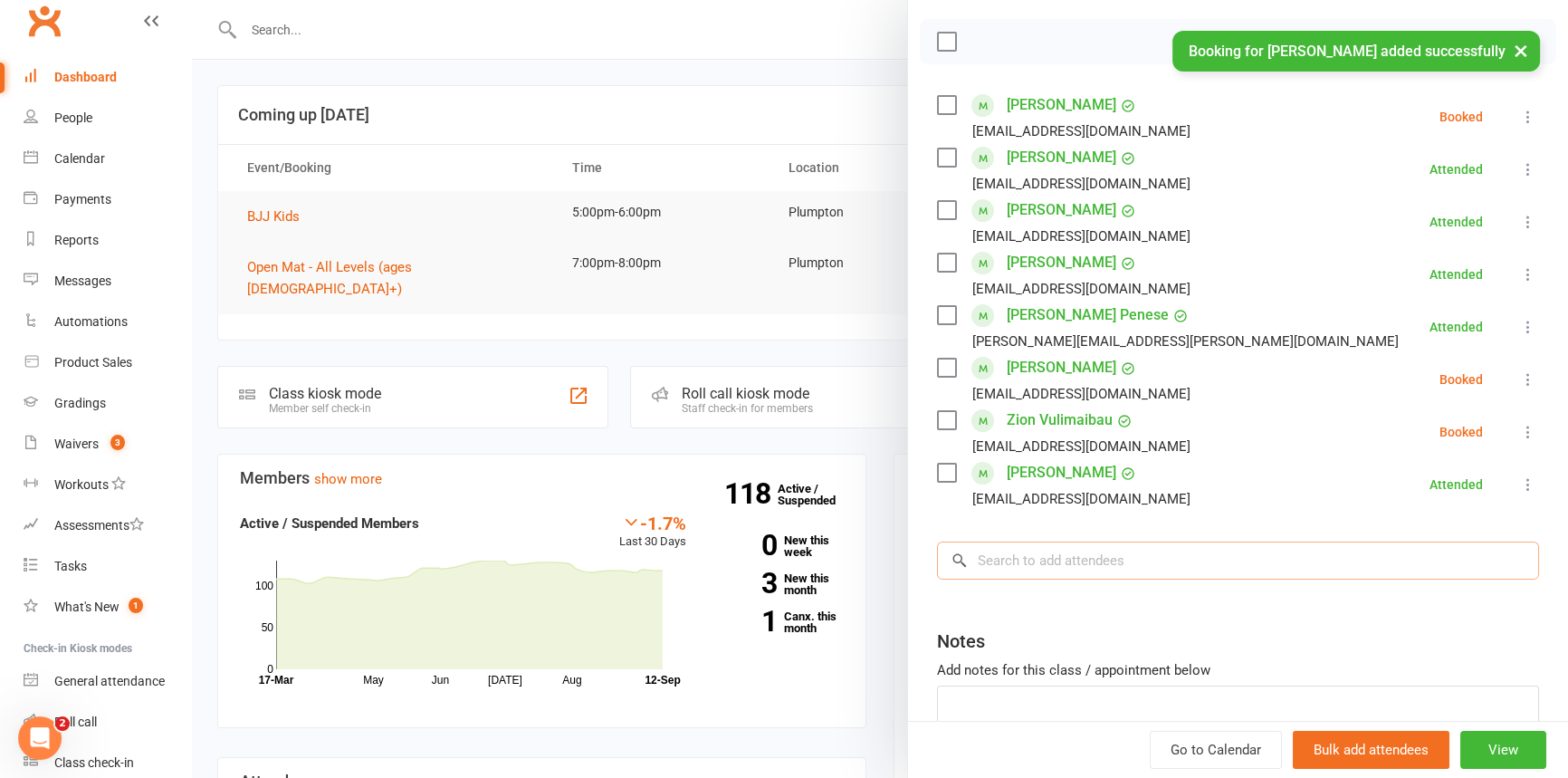
click at [1030, 565] on input "search" at bounding box center [1237, 560] width 602 height 38
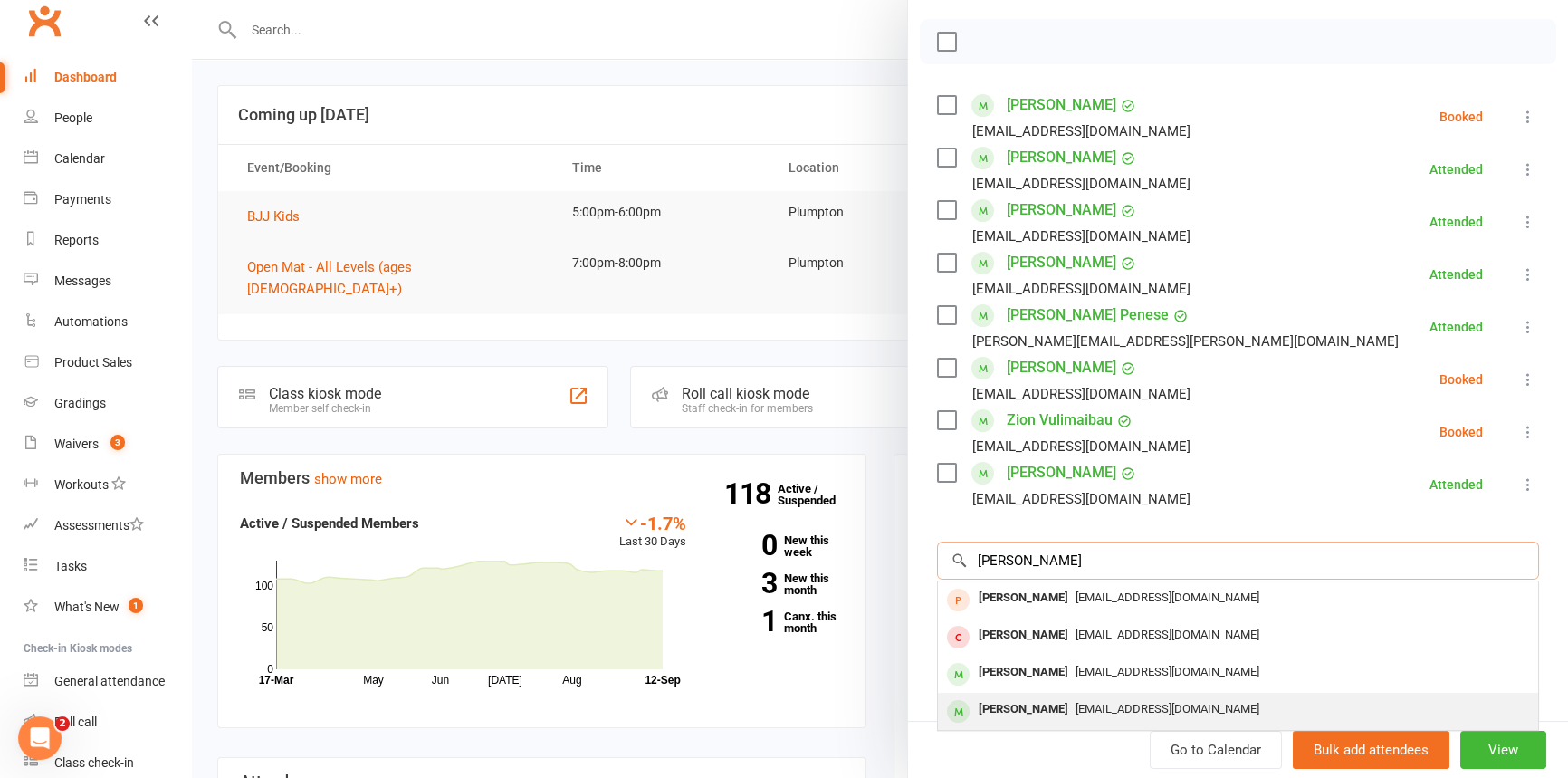
type input "[PERSON_NAME]"
click at [1006, 698] on div "[PERSON_NAME]" at bounding box center [1023, 709] width 104 height 26
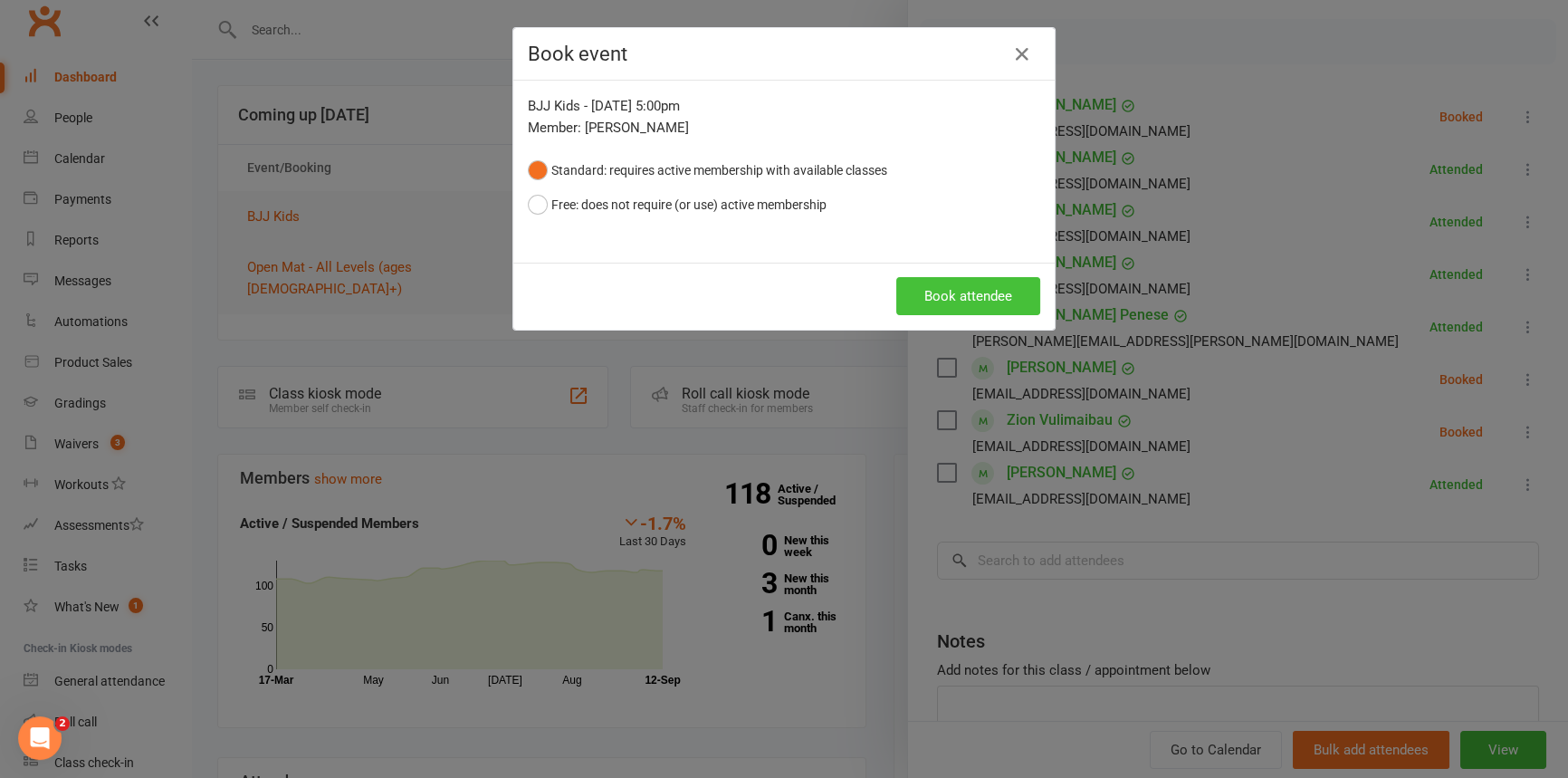
click at [945, 281] on button "Book attendee" at bounding box center [969, 296] width 144 height 38
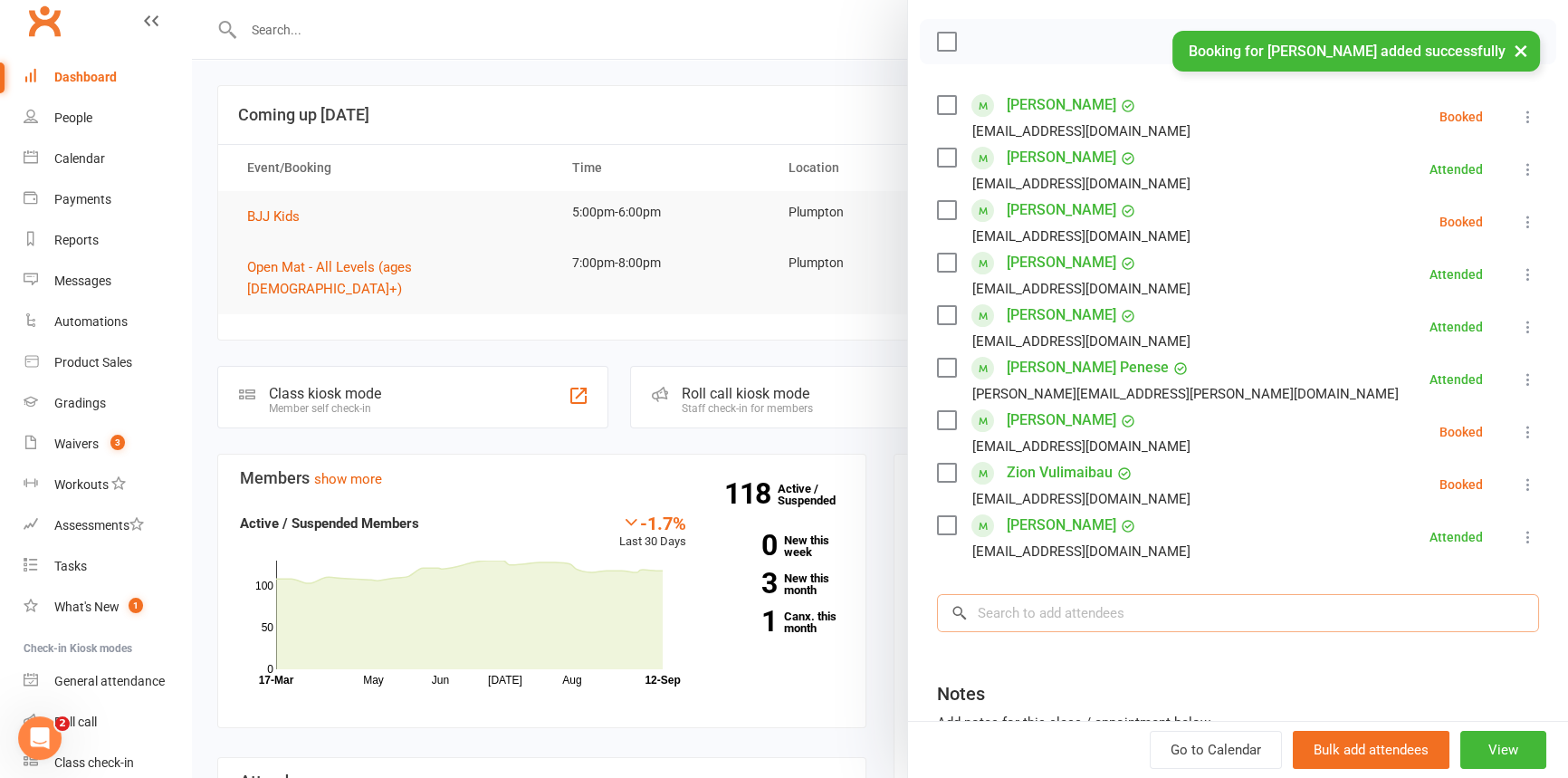
click at [988, 604] on input "search" at bounding box center [1237, 613] width 602 height 38
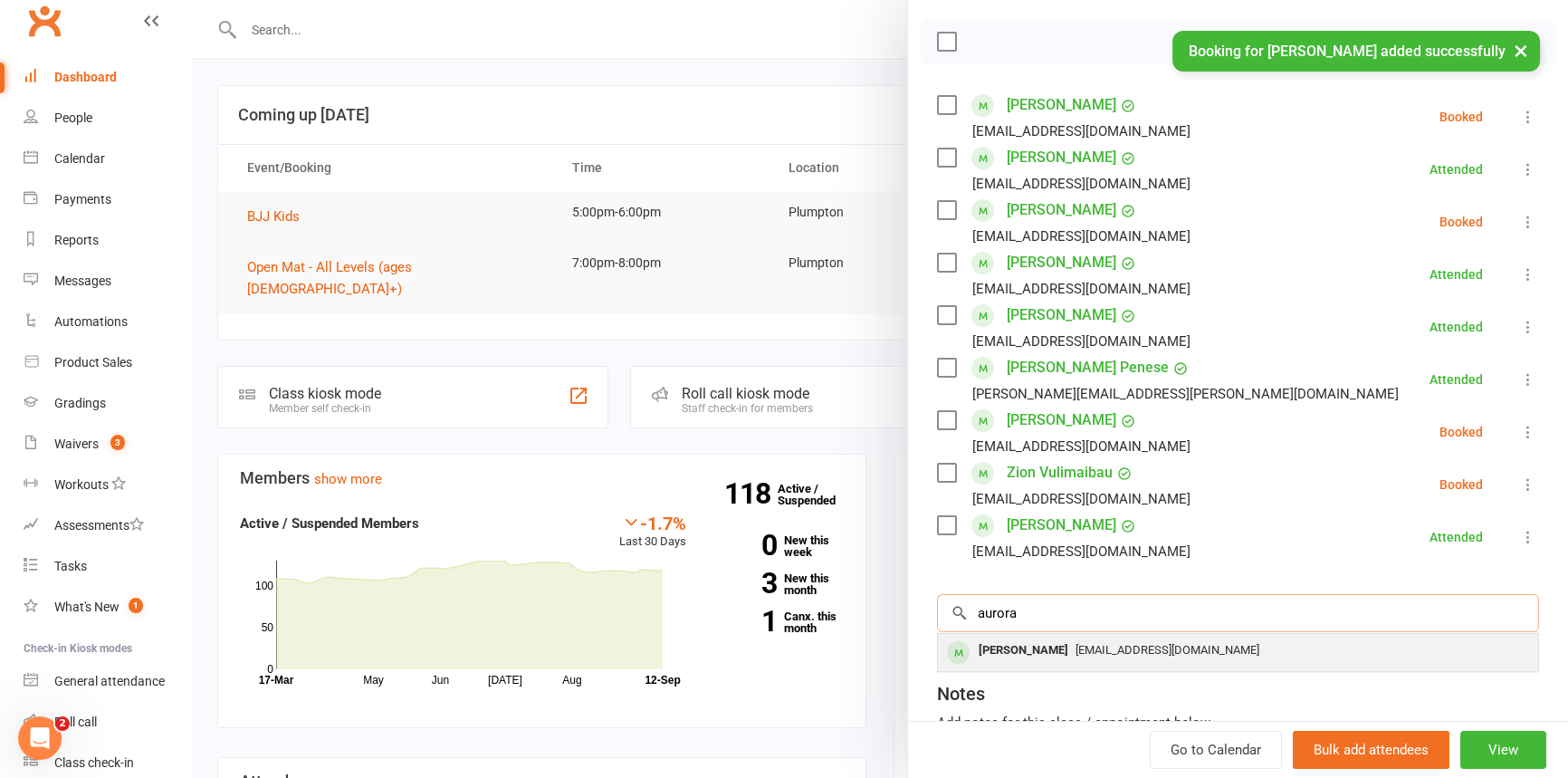
type input "aurora"
click at [1015, 655] on div "[PERSON_NAME]" at bounding box center [1023, 650] width 104 height 26
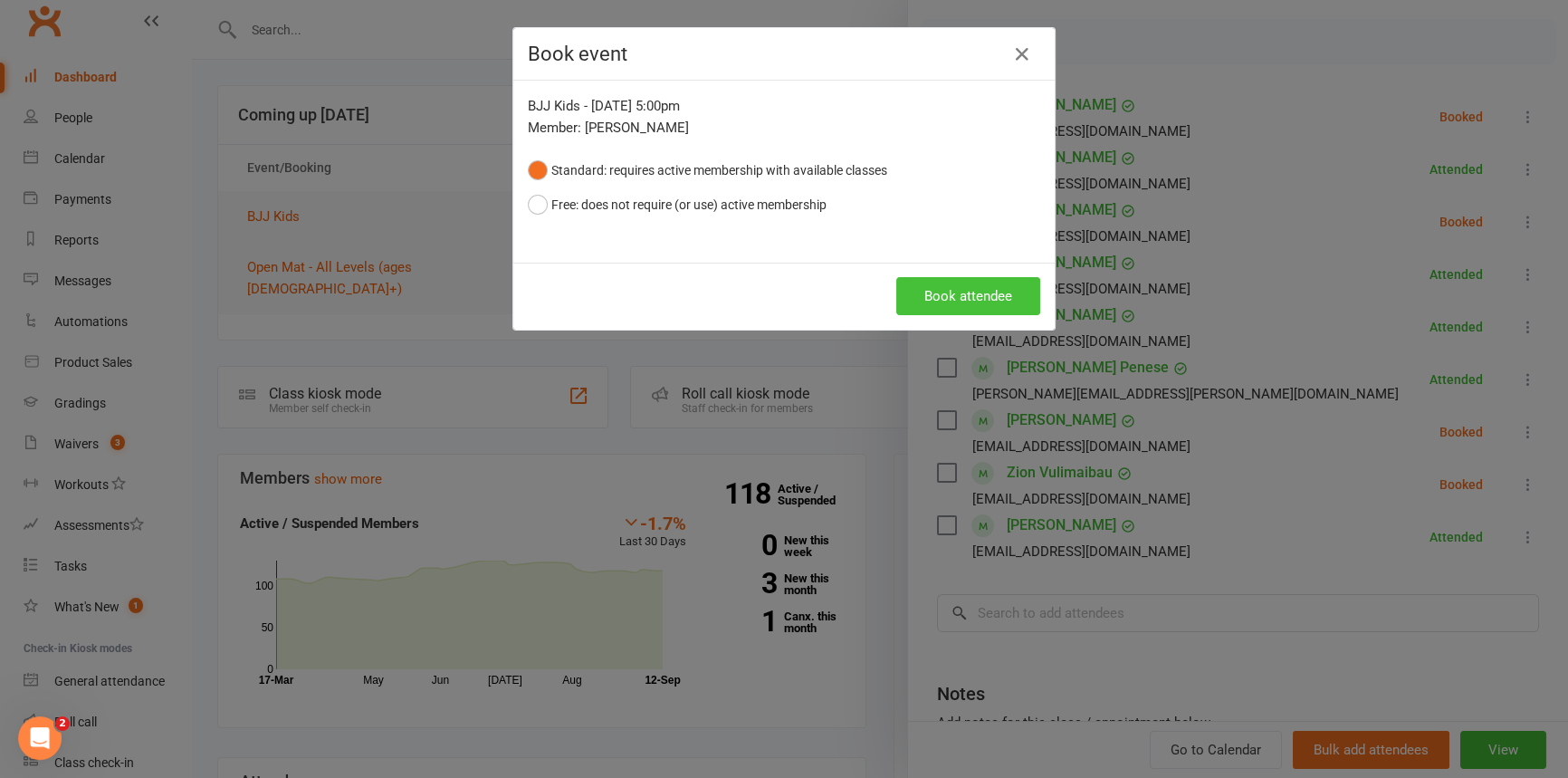
click at [963, 291] on button "Book attendee" at bounding box center [969, 296] width 144 height 38
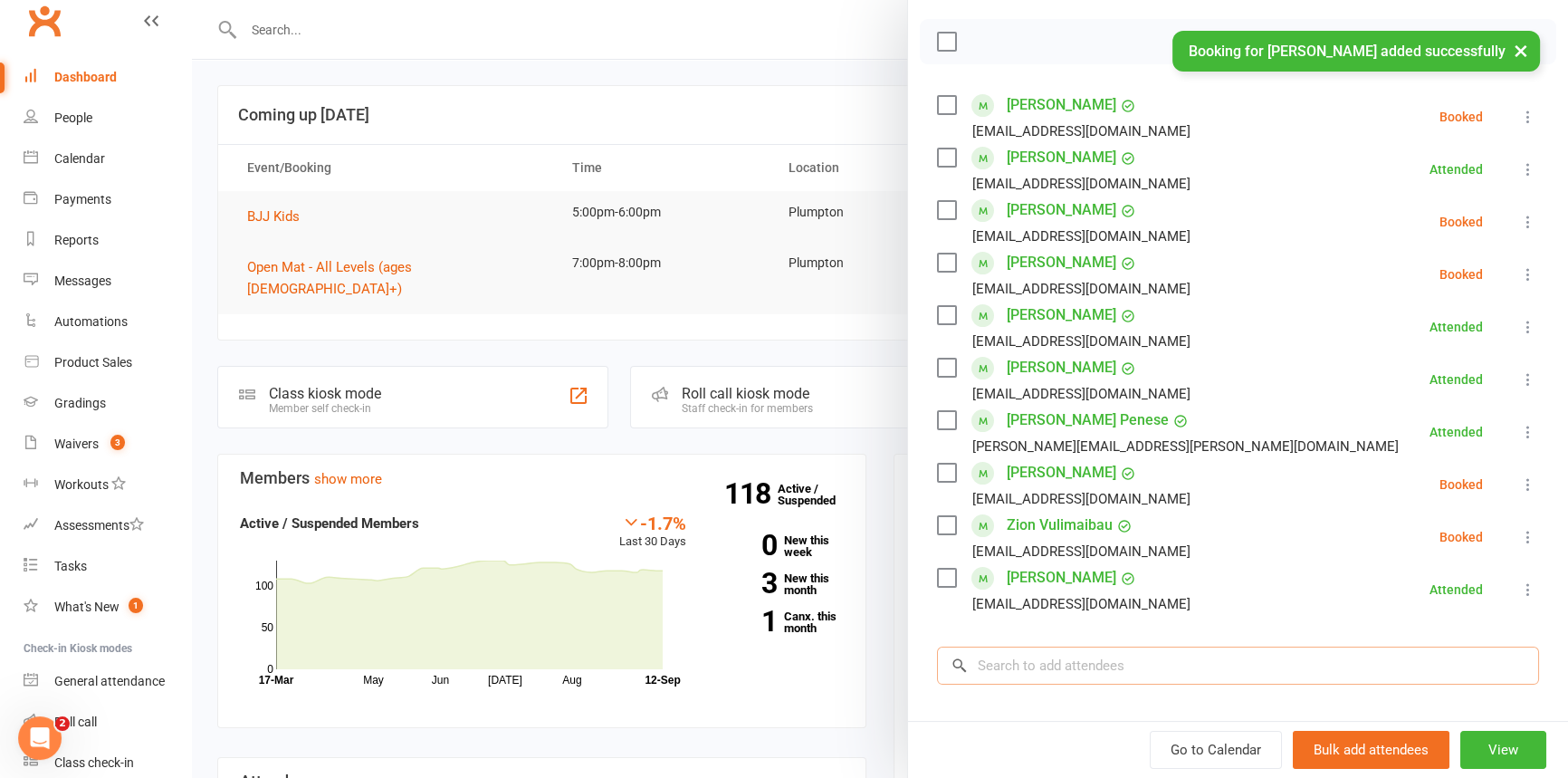
click at [1009, 660] on input "search" at bounding box center [1237, 665] width 602 height 38
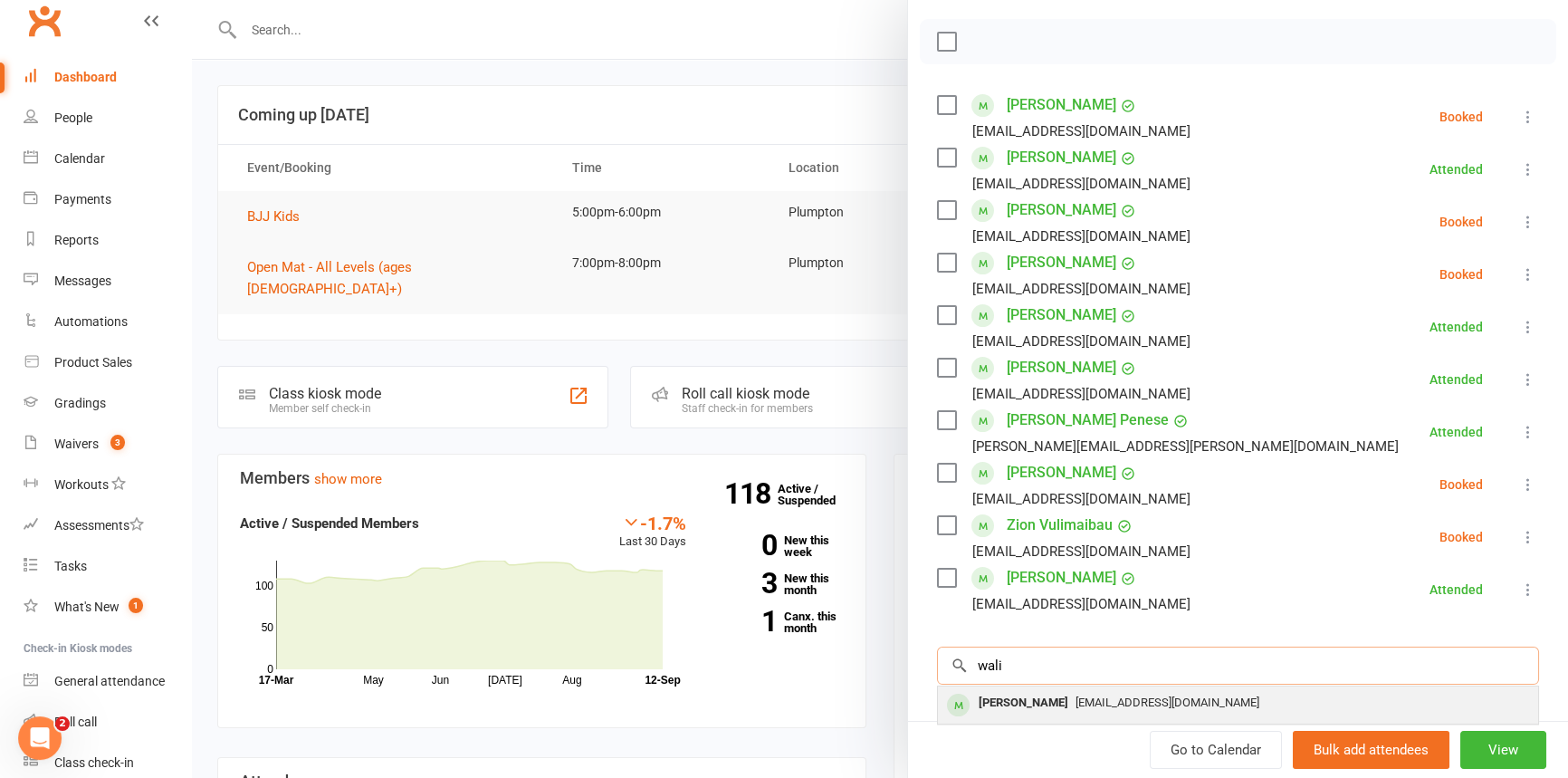
type input "wali"
click at [1008, 696] on div "[PERSON_NAME]" at bounding box center [1023, 702] width 104 height 26
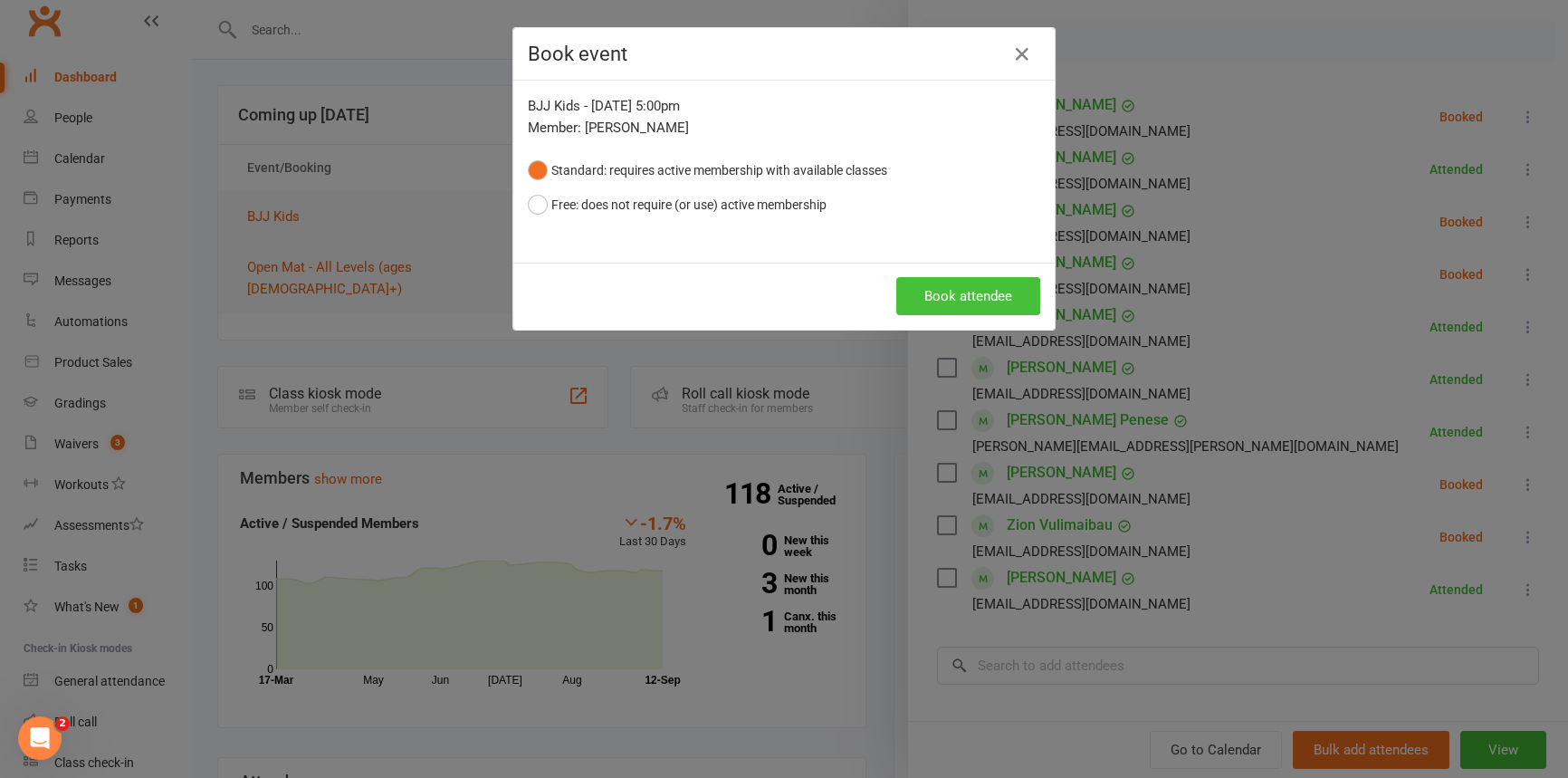
click at [960, 302] on button "Book attendee" at bounding box center [969, 296] width 144 height 38
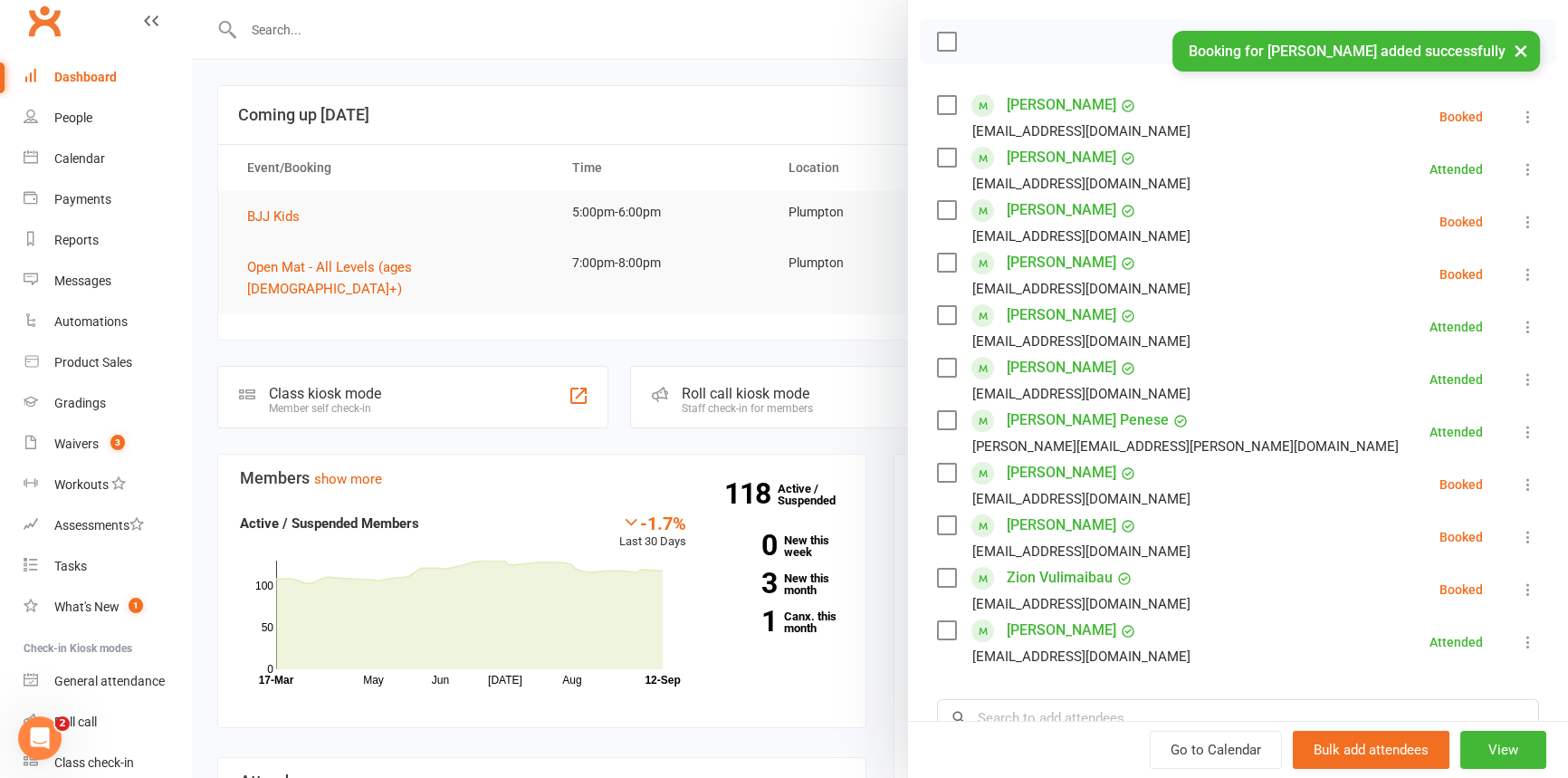
scroll to position [473, 0]
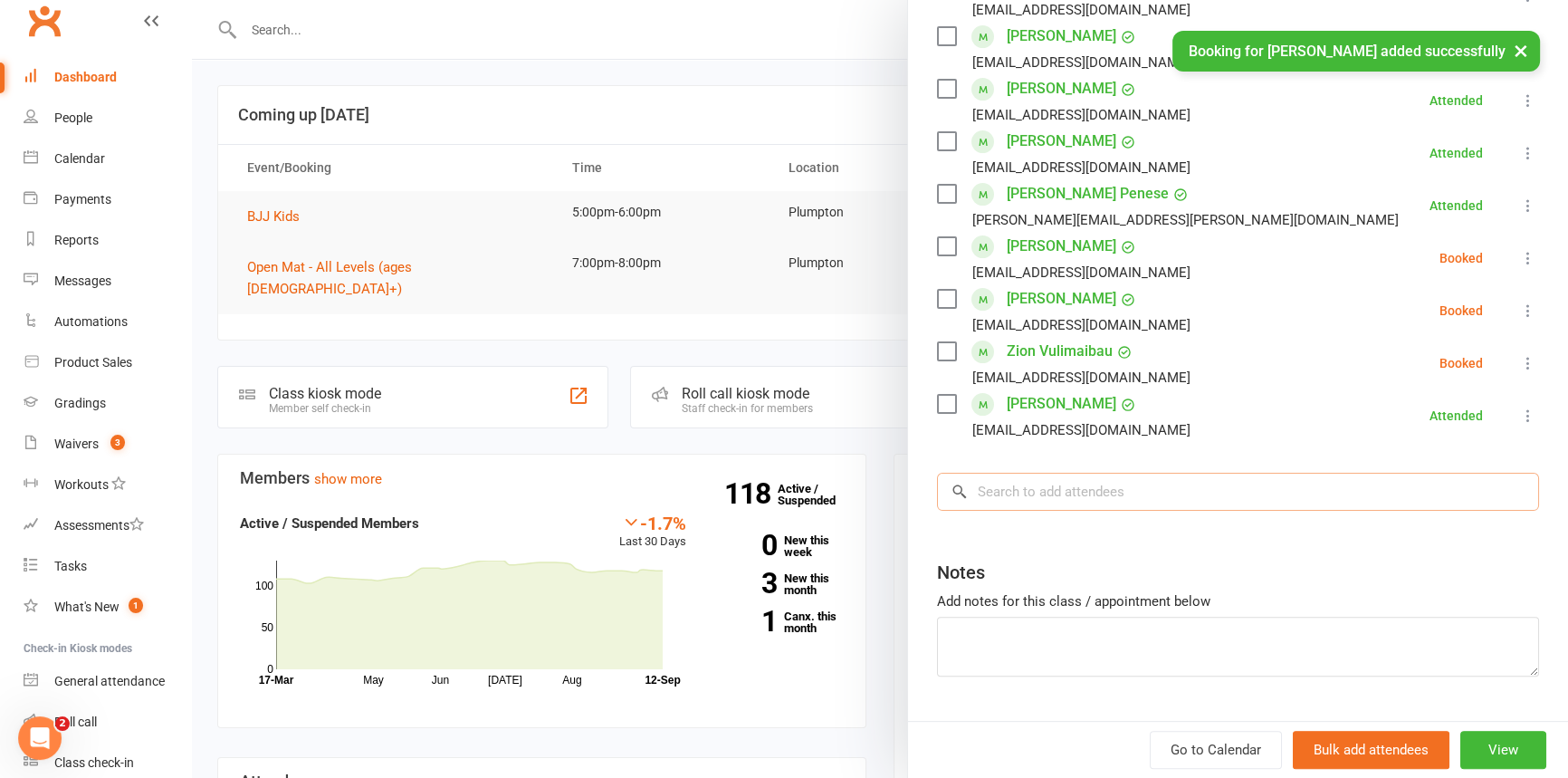
click at [977, 480] on input "search" at bounding box center [1237, 491] width 602 height 38
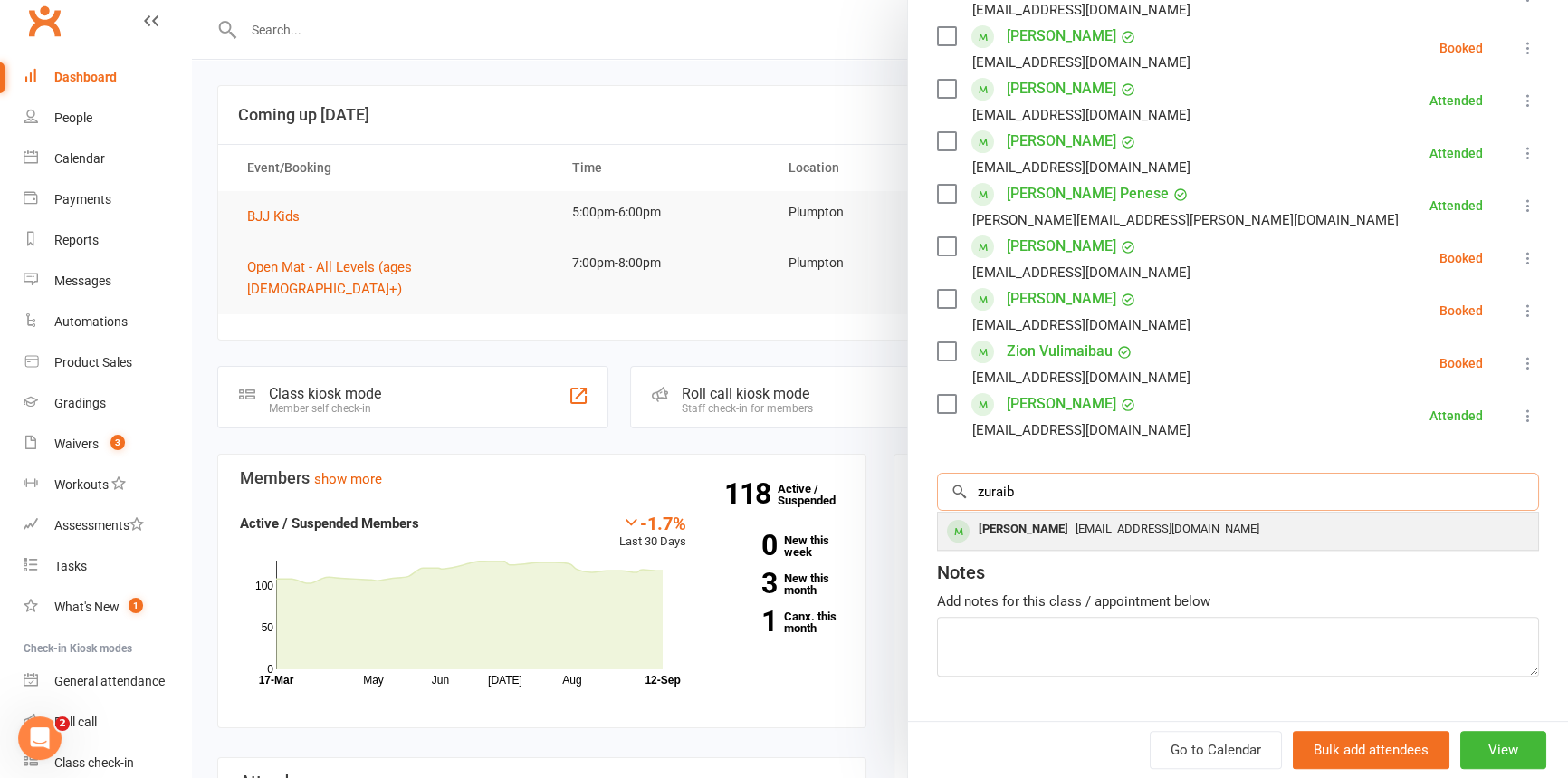
type input "zuraib"
click at [1005, 535] on div "[PERSON_NAME]" at bounding box center [1023, 529] width 104 height 26
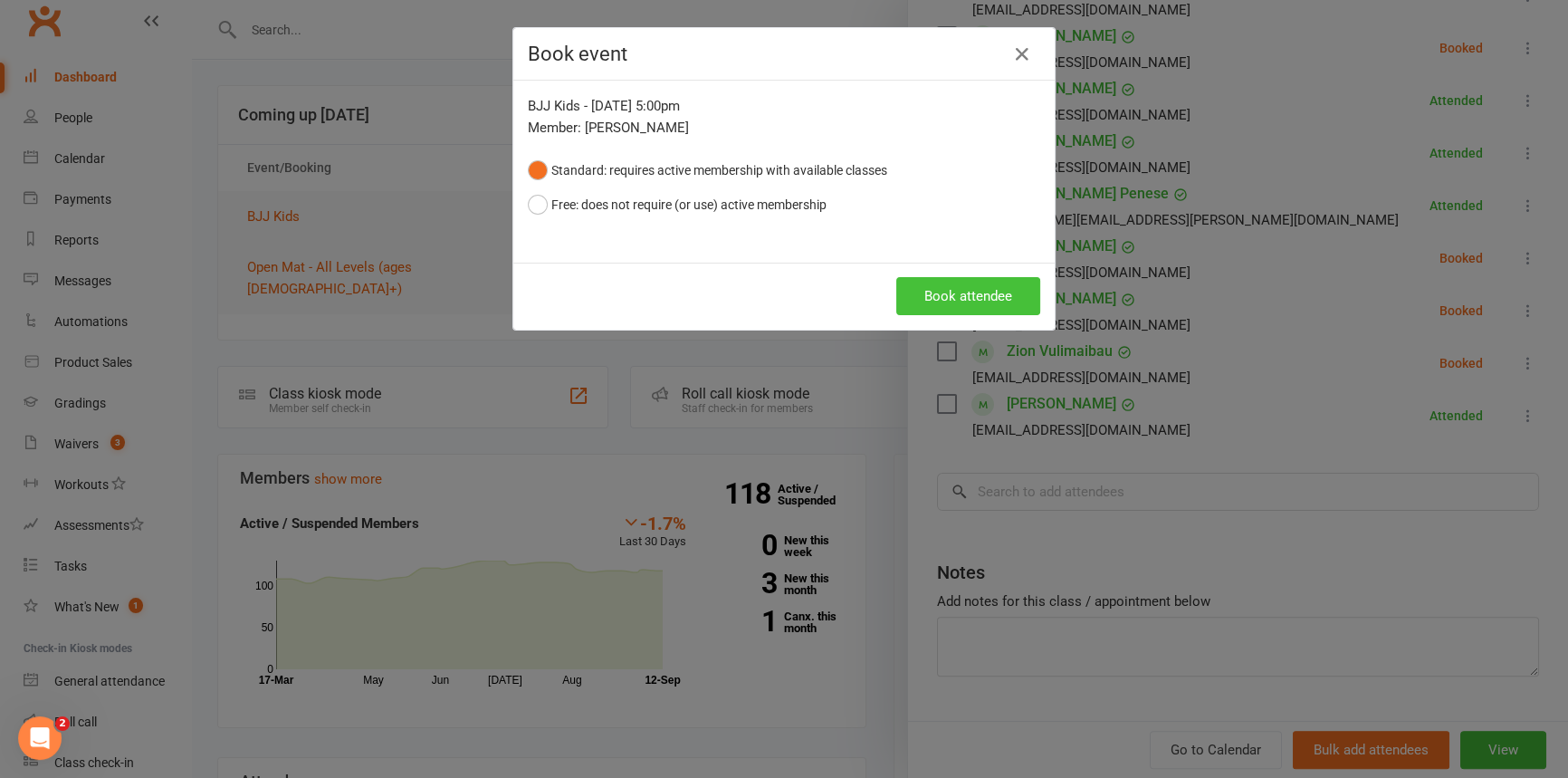
click at [920, 312] on button "Book attendee" at bounding box center [969, 296] width 144 height 38
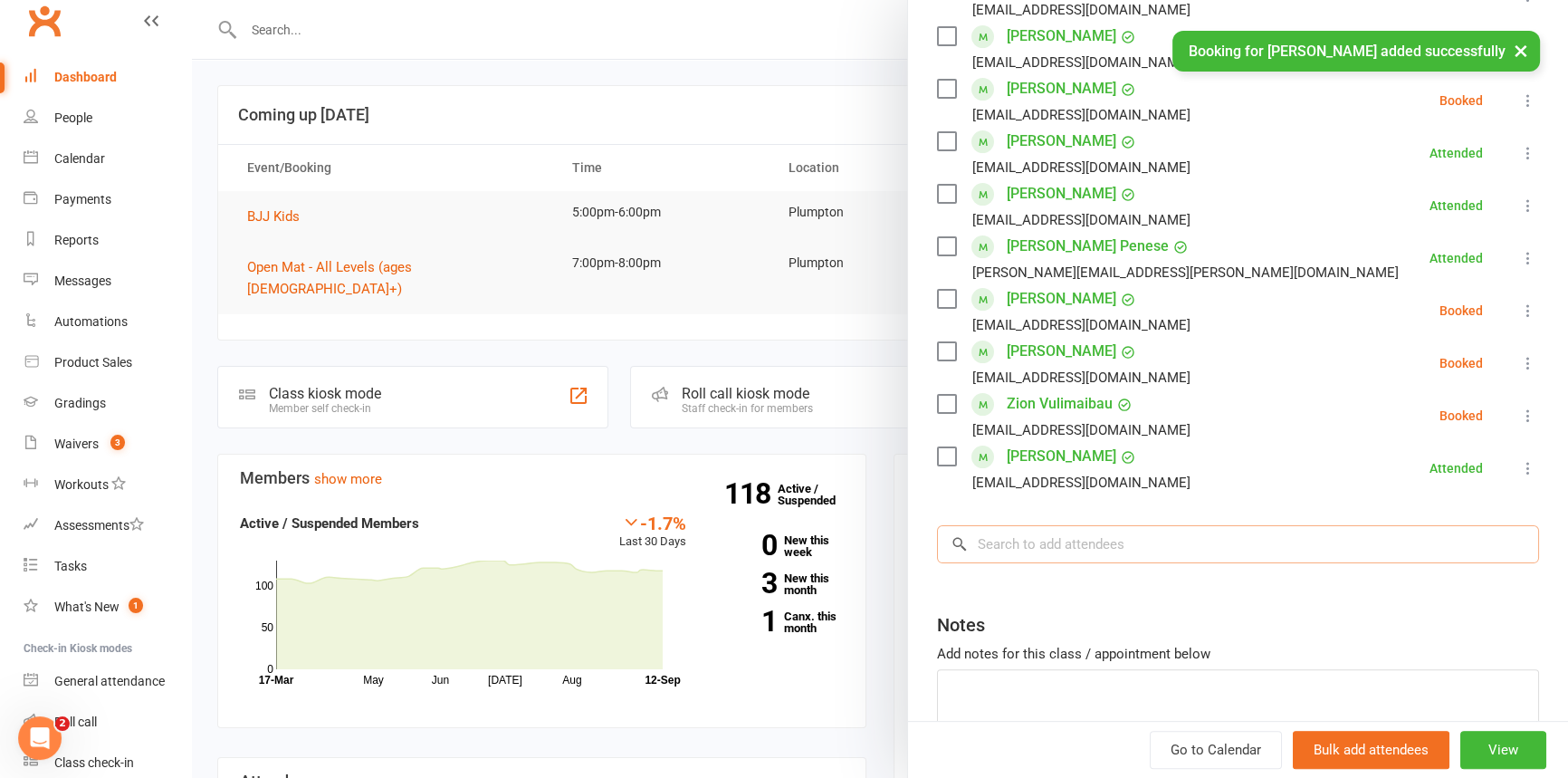
click at [1012, 545] on input "search" at bounding box center [1237, 544] width 602 height 38
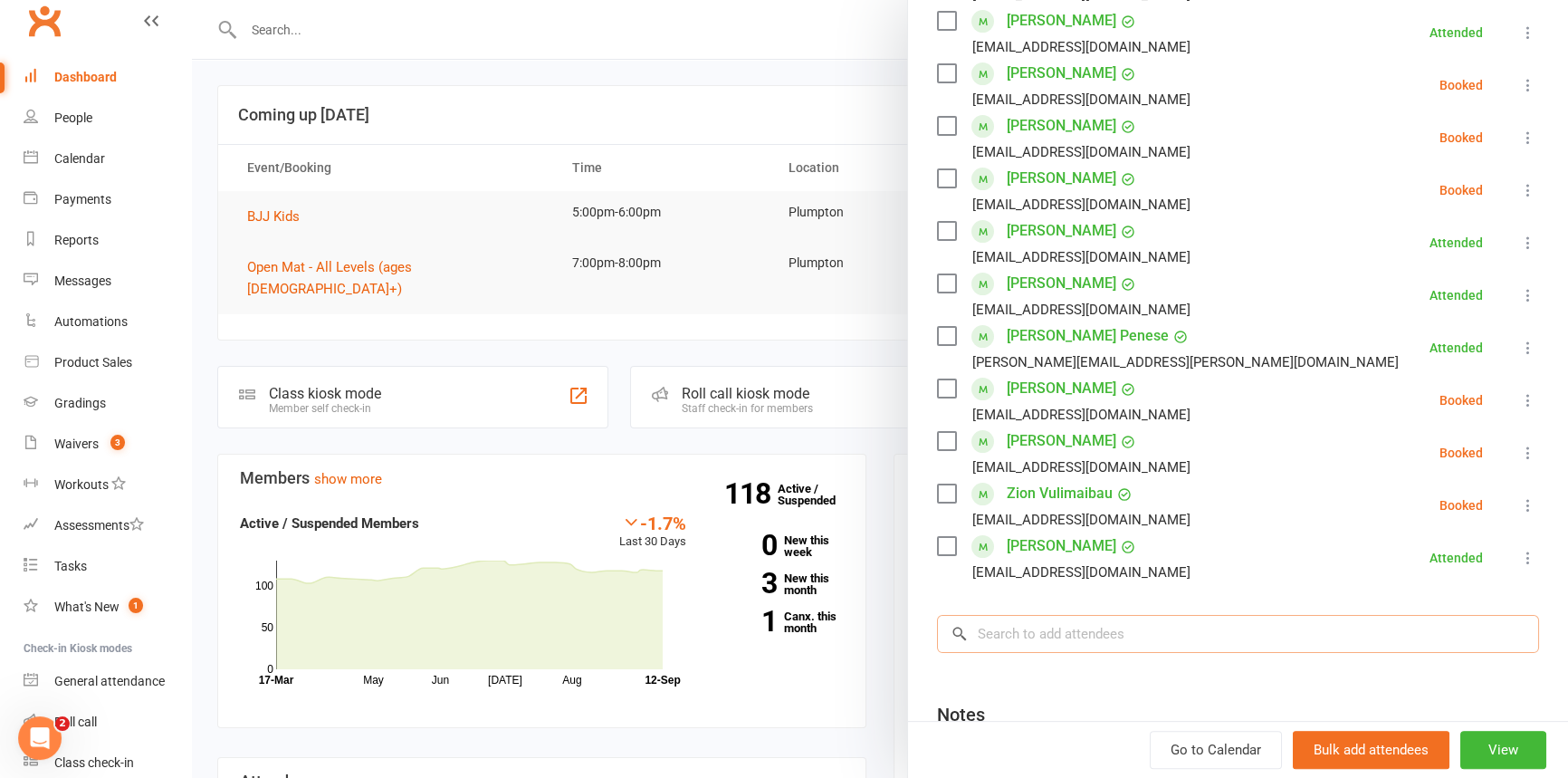
scroll to position [570, 0]
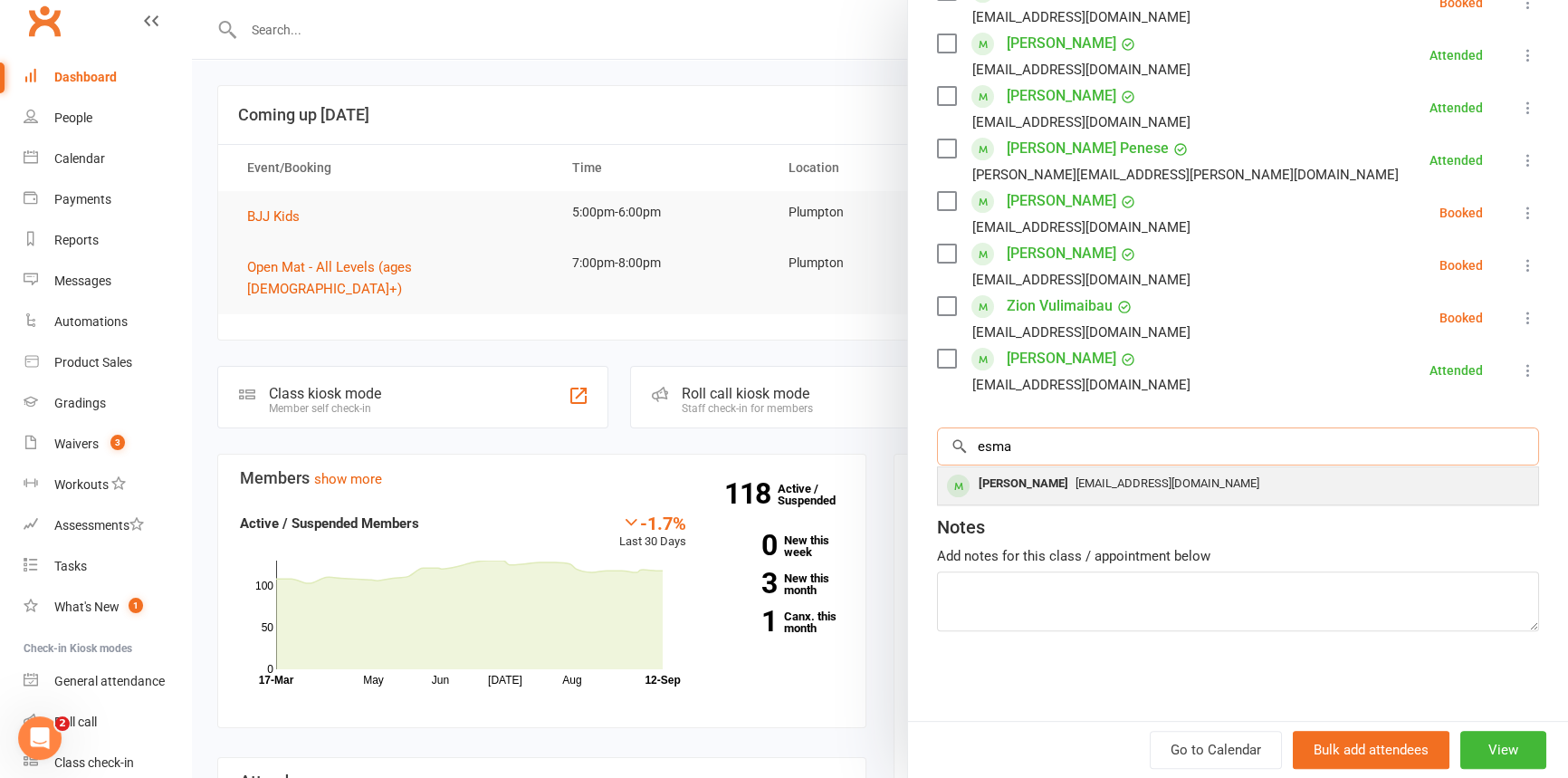
type input "esma"
click at [1008, 477] on div "[PERSON_NAME]" at bounding box center [1023, 483] width 104 height 26
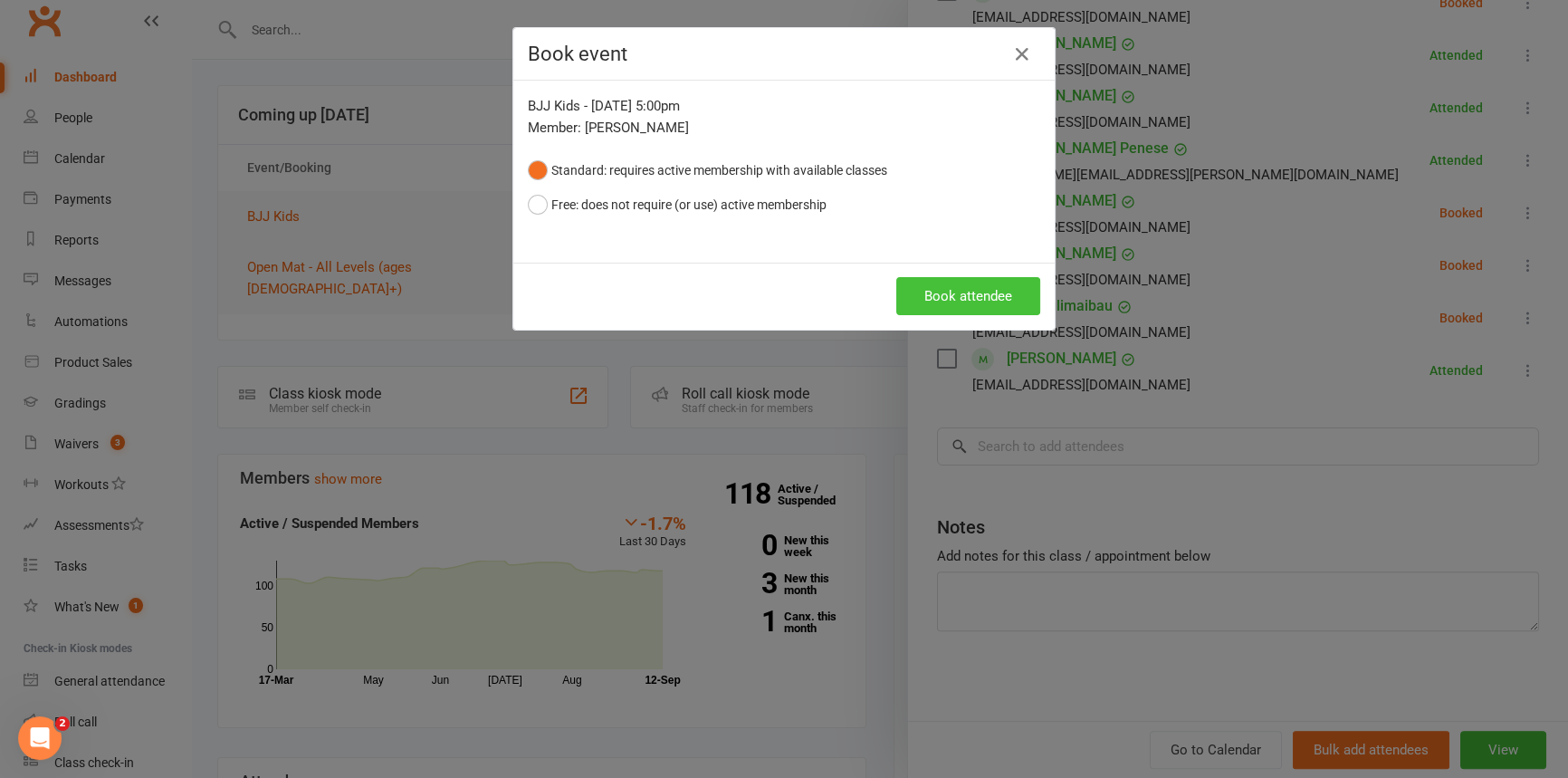
click at [959, 297] on button "Book attendee" at bounding box center [969, 296] width 144 height 38
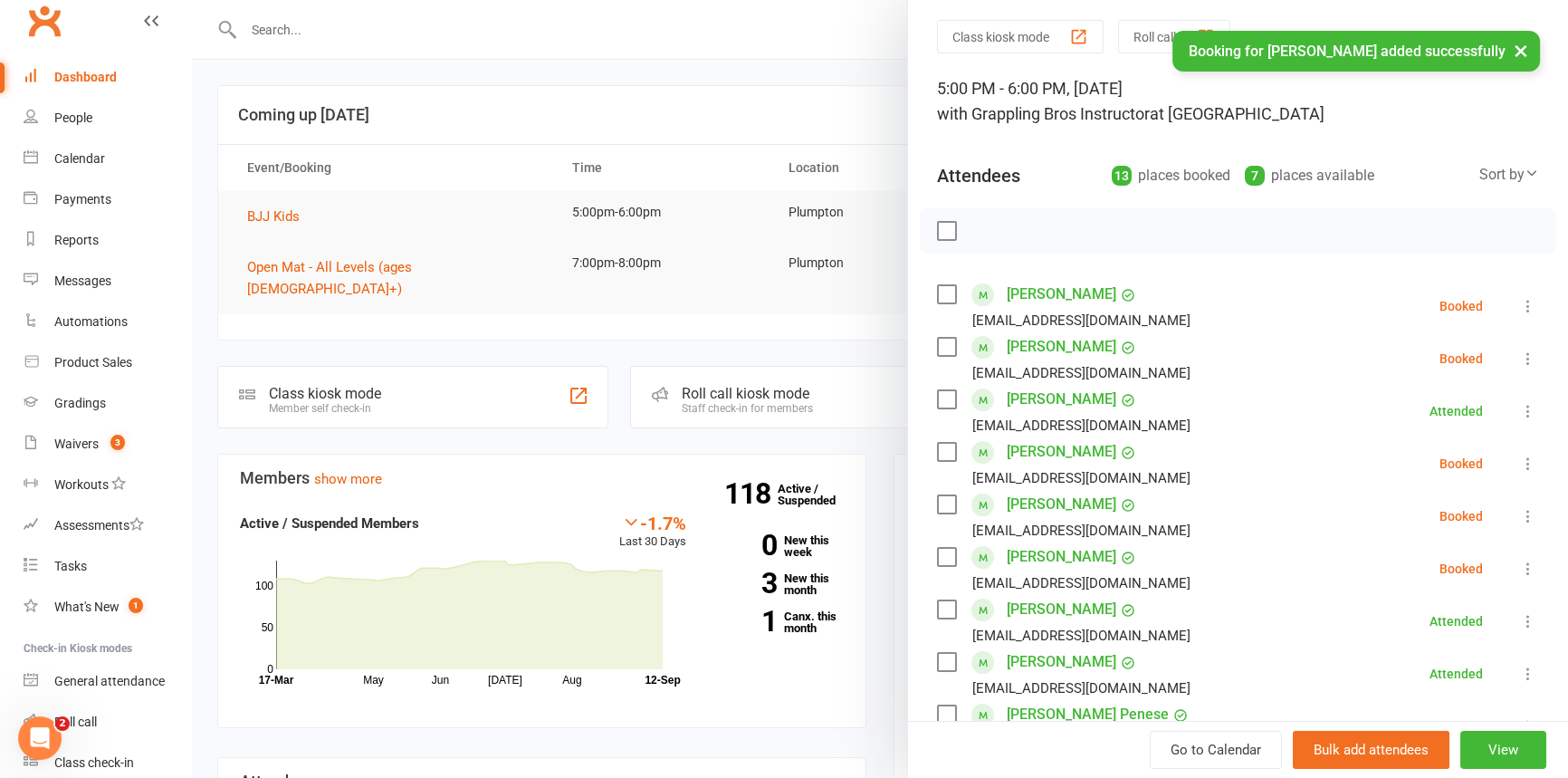
scroll to position [6, 0]
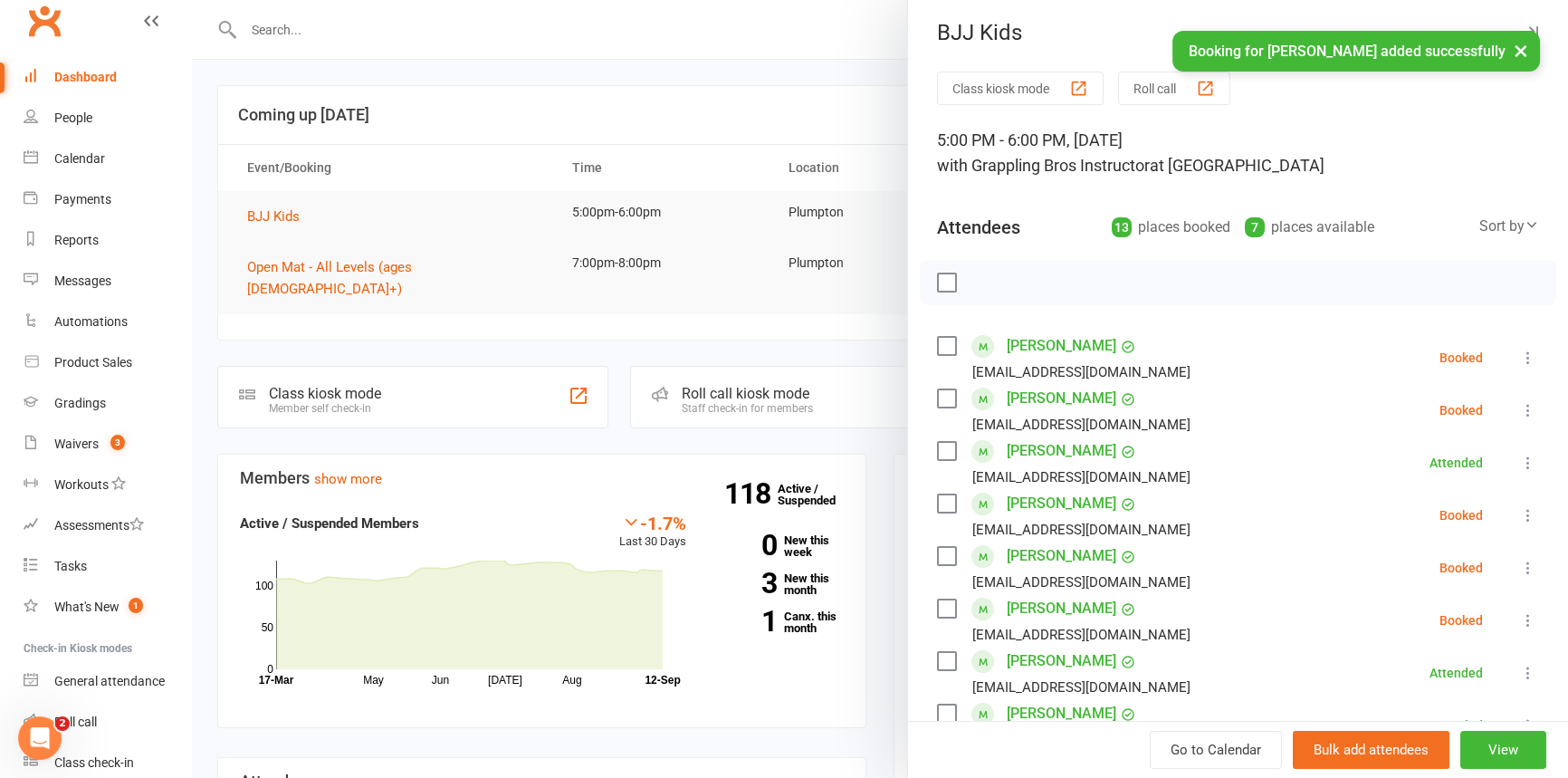
click at [1479, 225] on div "Sort by" at bounding box center [1509, 227] width 59 height 23
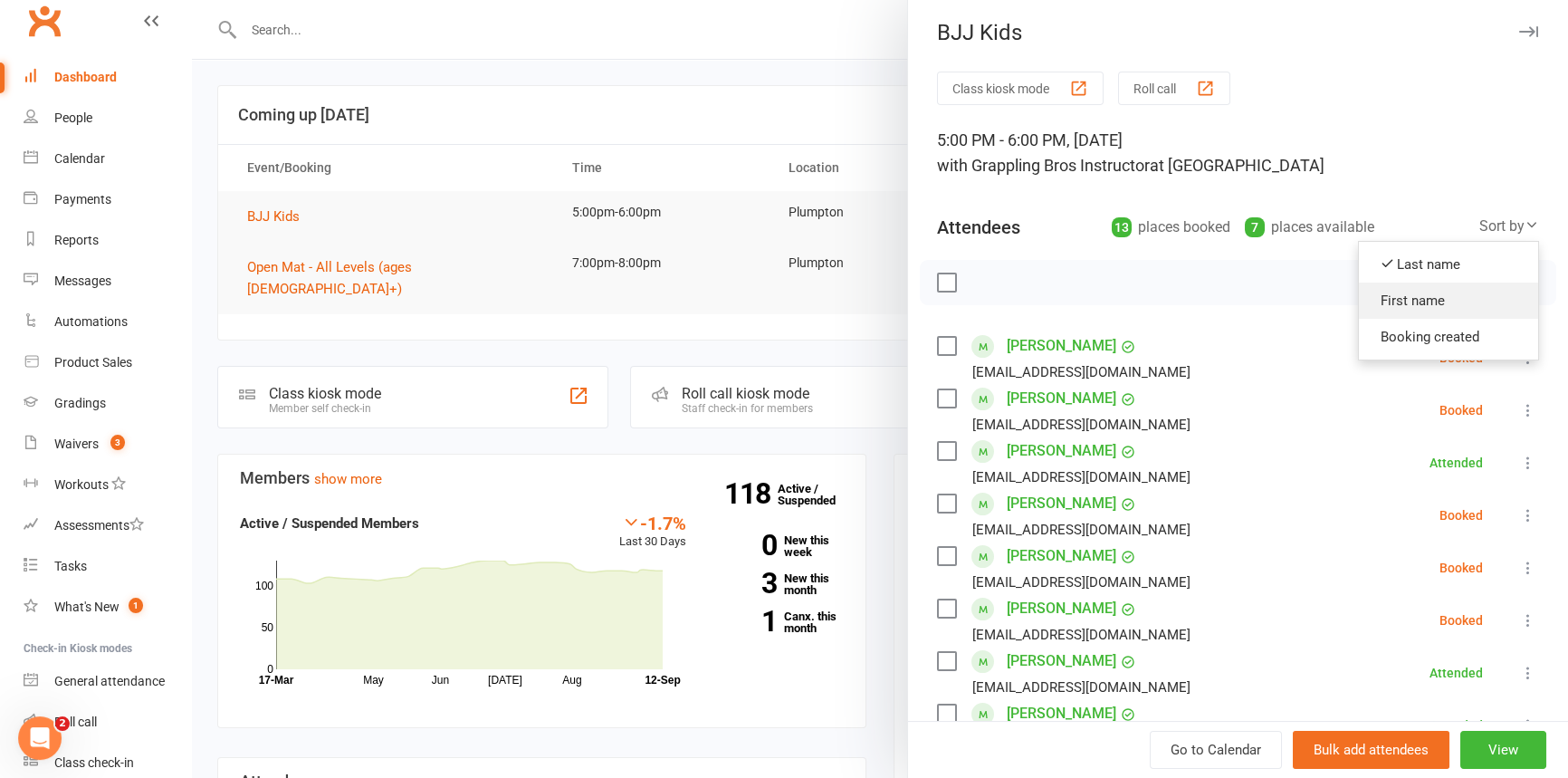
click at [1386, 296] on link "First name" at bounding box center [1448, 300] width 179 height 36
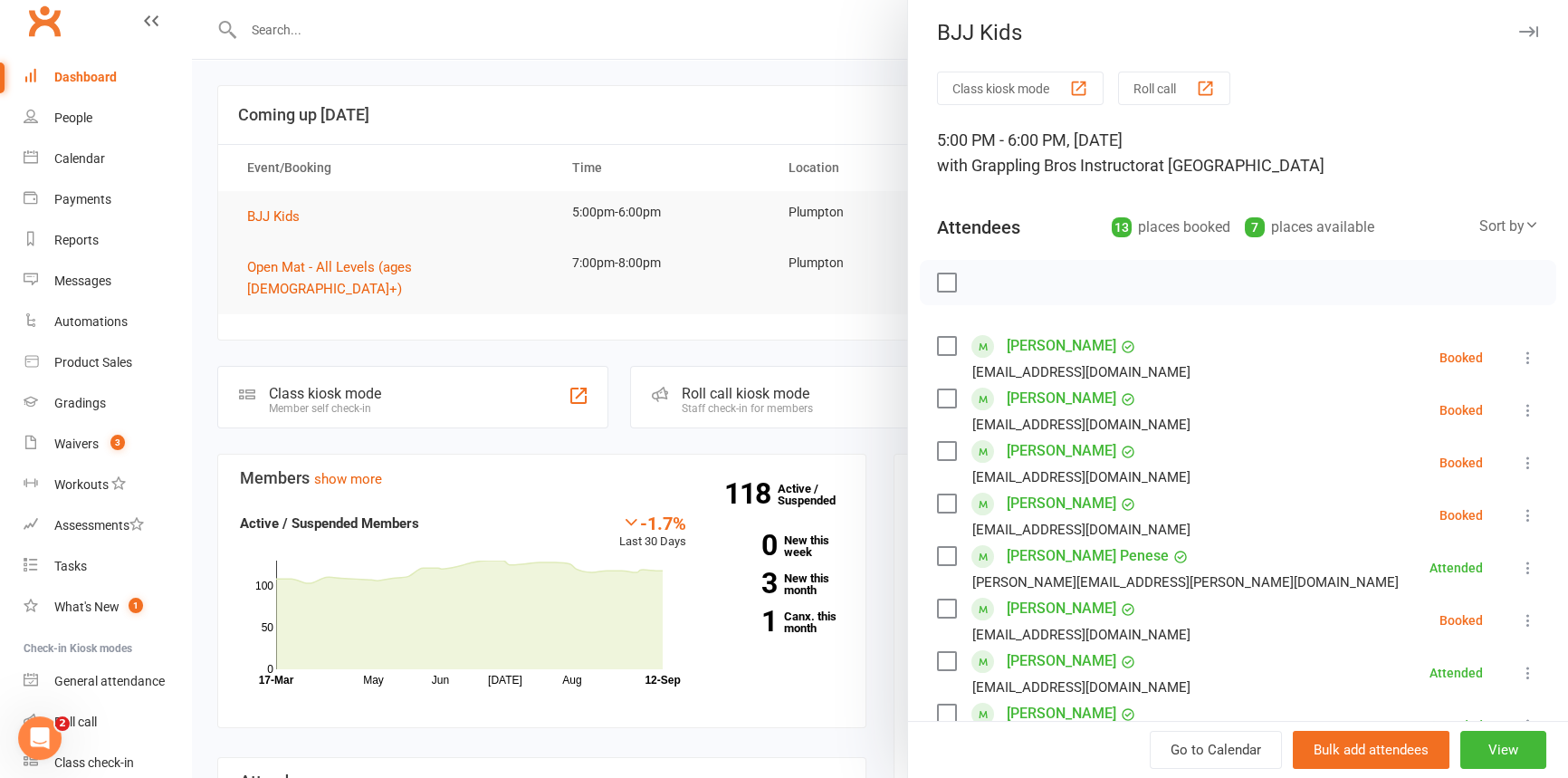
click at [1519, 356] on icon at bounding box center [1528, 357] width 18 height 18
click at [1407, 458] on link "Check in" at bounding box center [1448, 465] width 179 height 36
click at [1519, 409] on icon at bounding box center [1528, 409] width 18 height 18
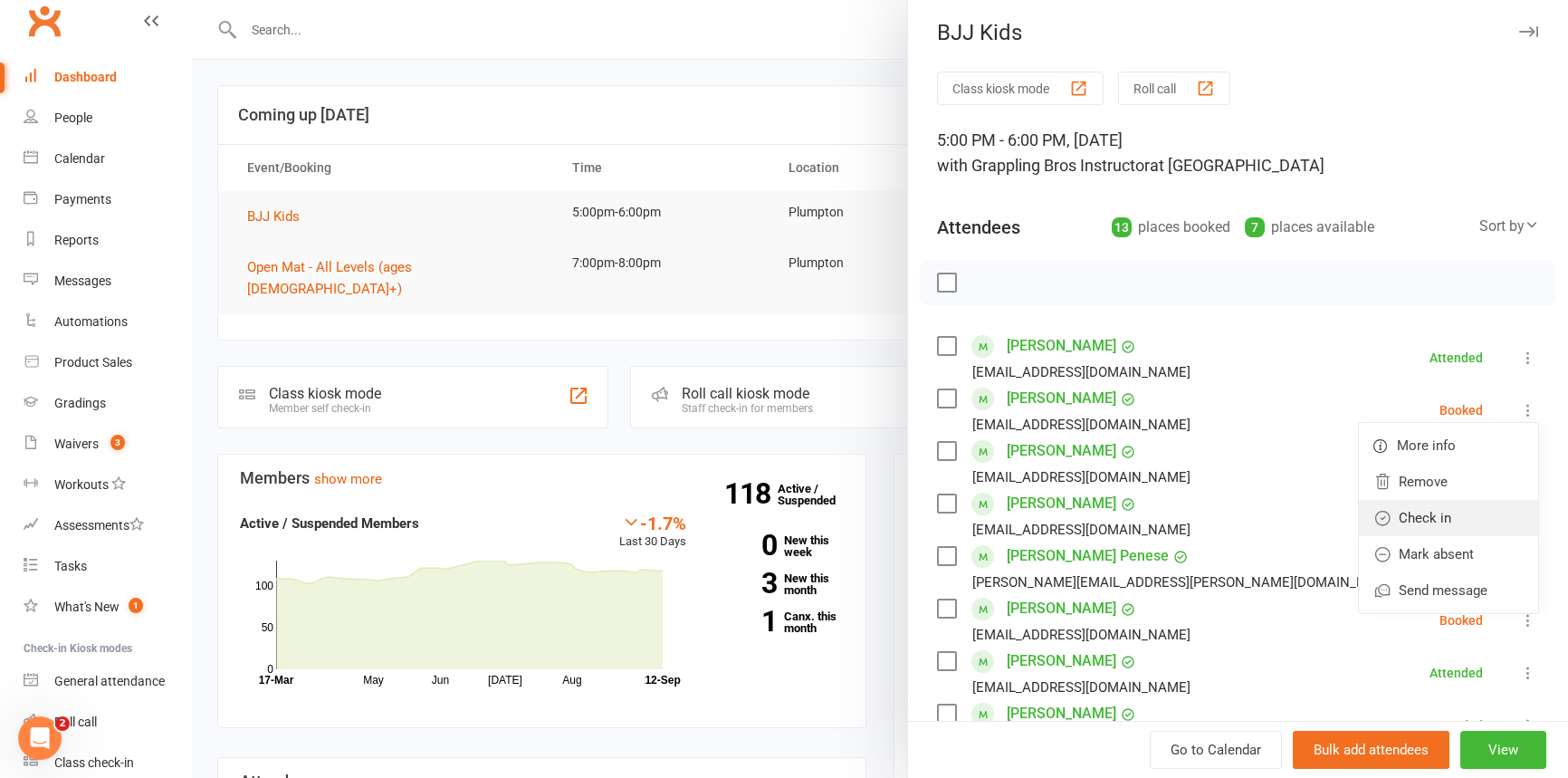
click at [1411, 509] on link "Check in" at bounding box center [1448, 517] width 179 height 36
click at [1519, 469] on icon at bounding box center [1528, 462] width 18 height 18
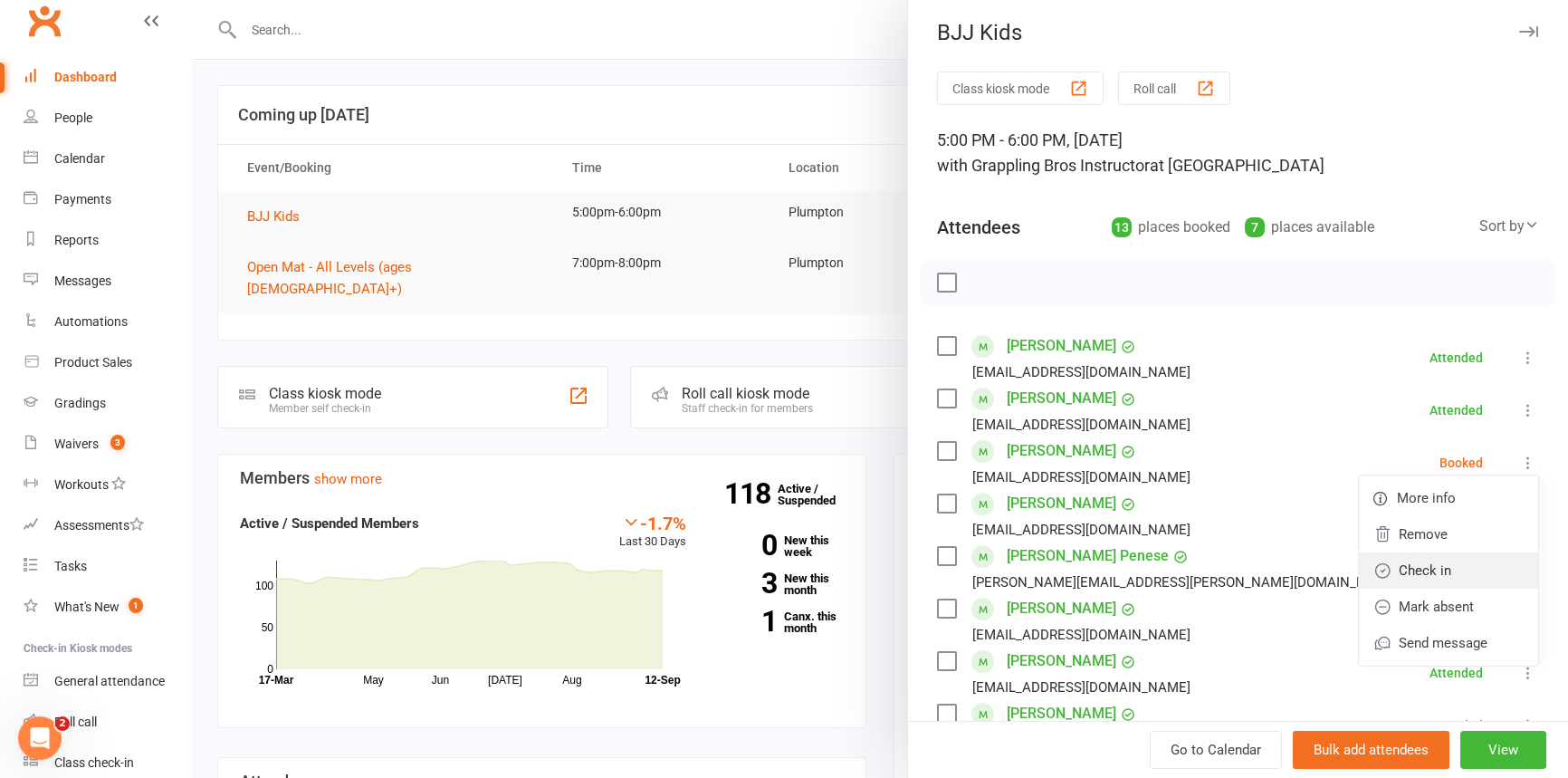
click at [1404, 561] on link "Check in" at bounding box center [1448, 570] width 179 height 36
click at [1519, 510] on icon at bounding box center [1528, 514] width 18 height 18
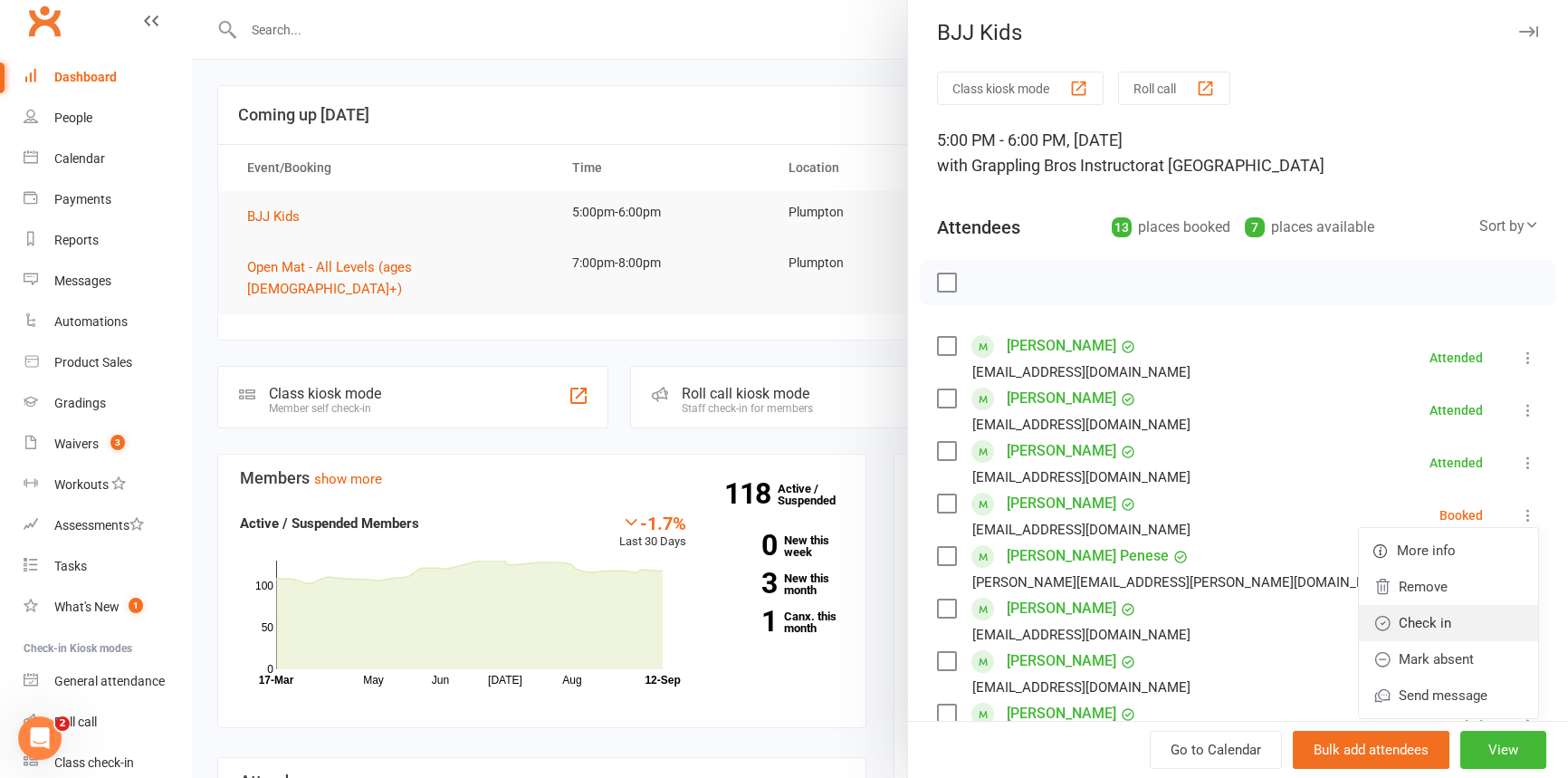
click at [1407, 619] on link "Check in" at bounding box center [1448, 622] width 179 height 36
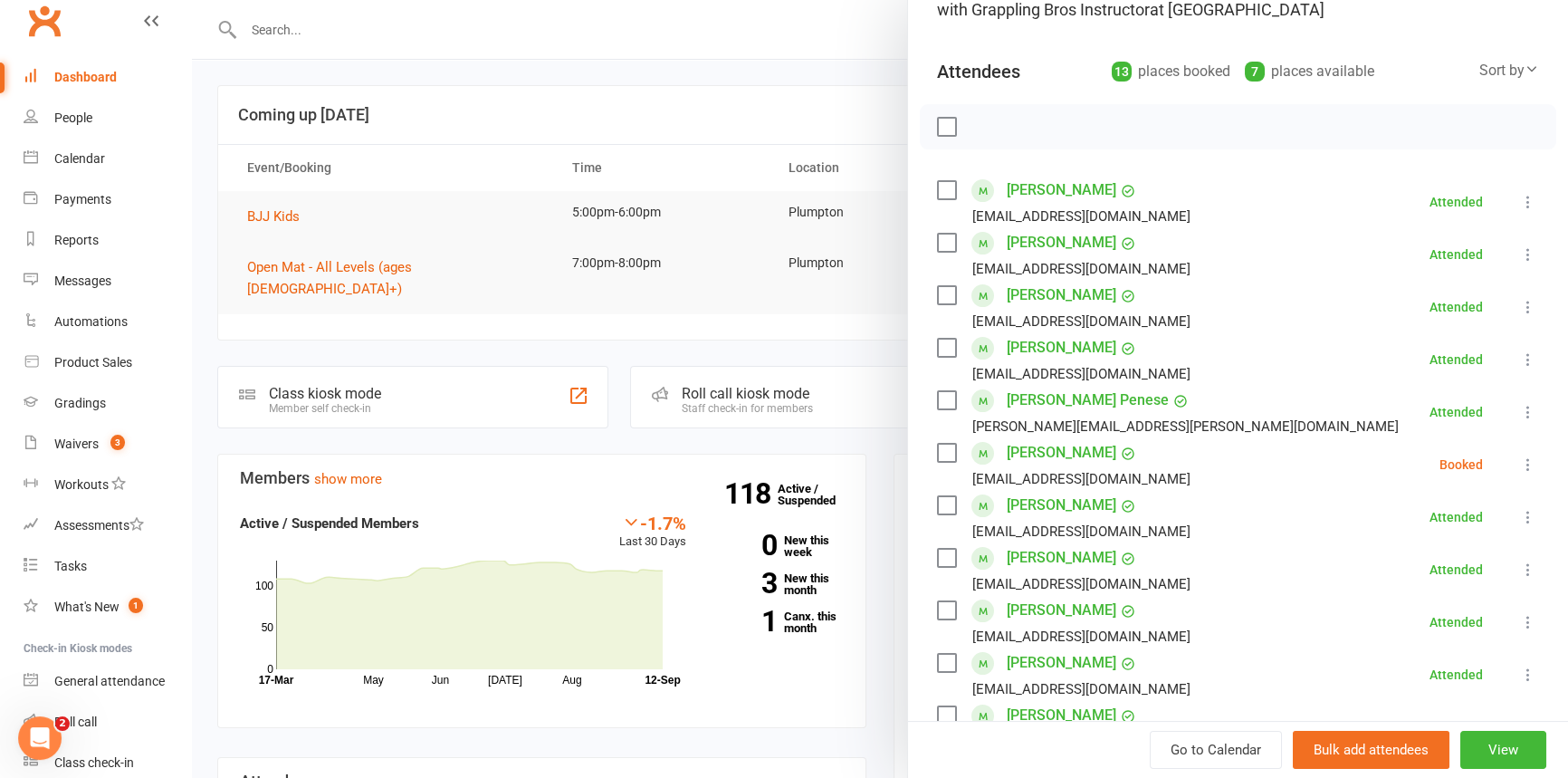
scroll to position [190, 0]
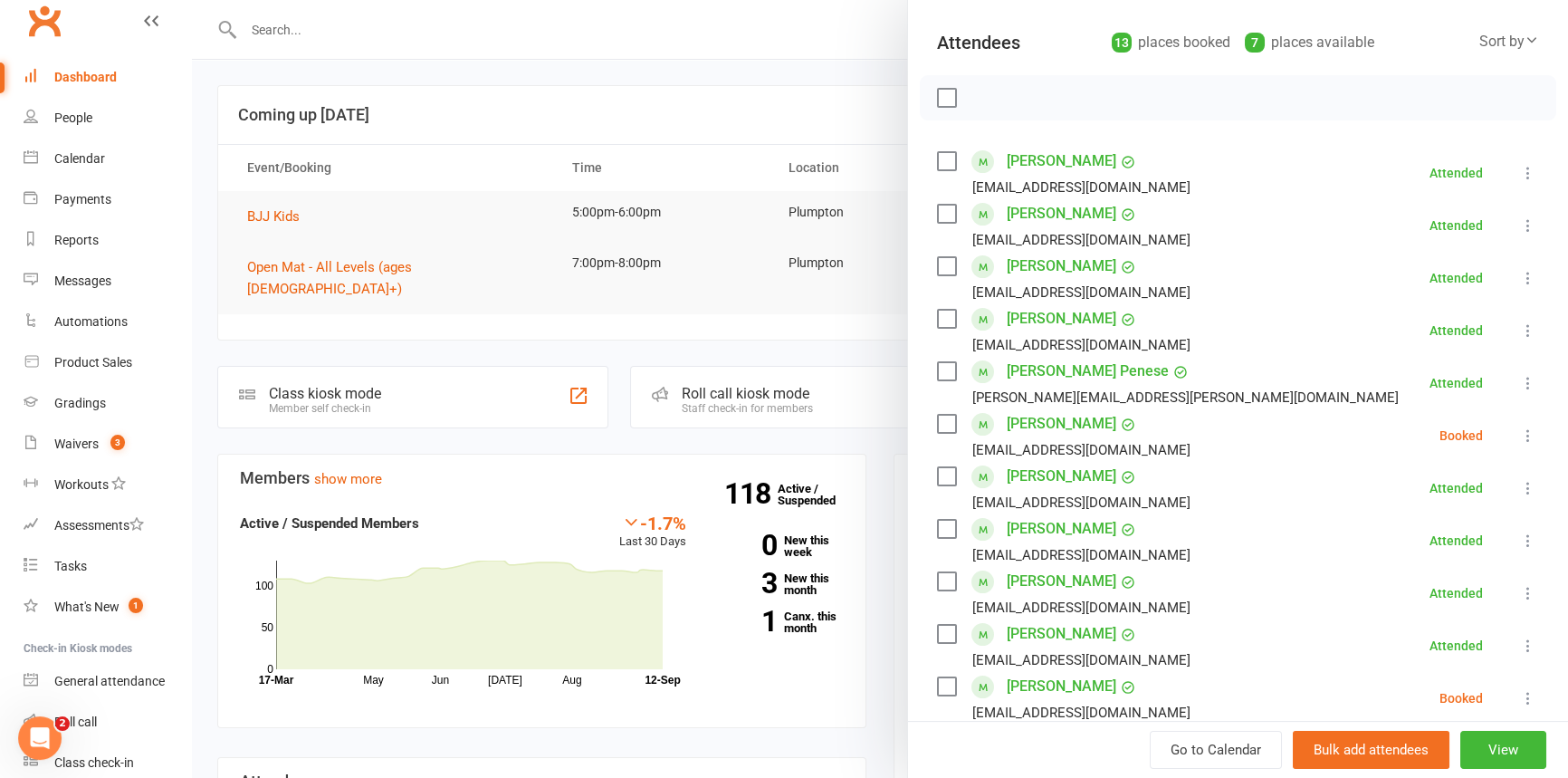
click at [1519, 426] on icon at bounding box center [1528, 435] width 18 height 18
click at [1397, 529] on link "Check in" at bounding box center [1448, 543] width 179 height 36
click at [1519, 696] on icon at bounding box center [1528, 697] width 18 height 18
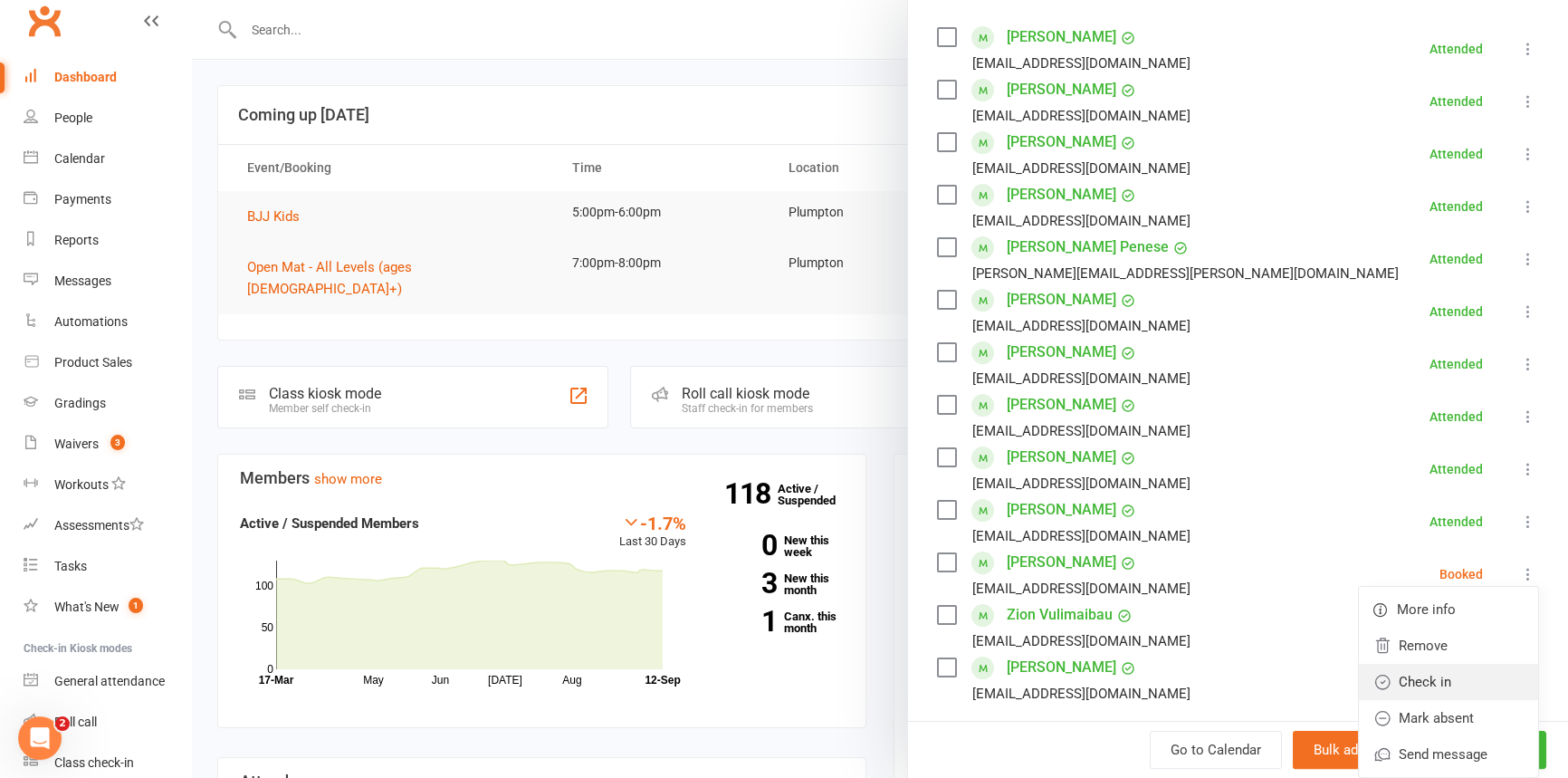
click at [1404, 689] on link "Check in" at bounding box center [1448, 681] width 179 height 36
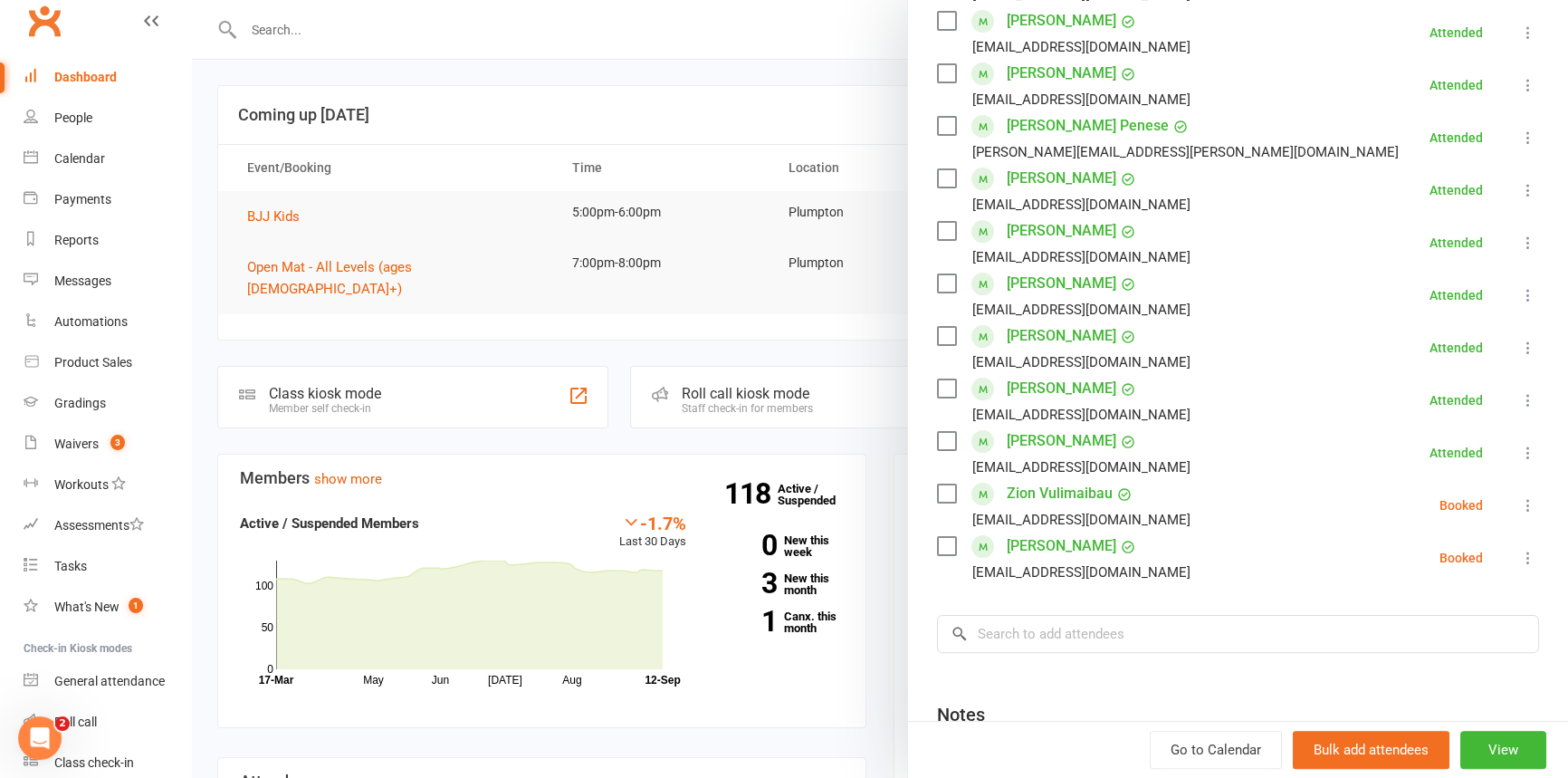
scroll to position [499, 0]
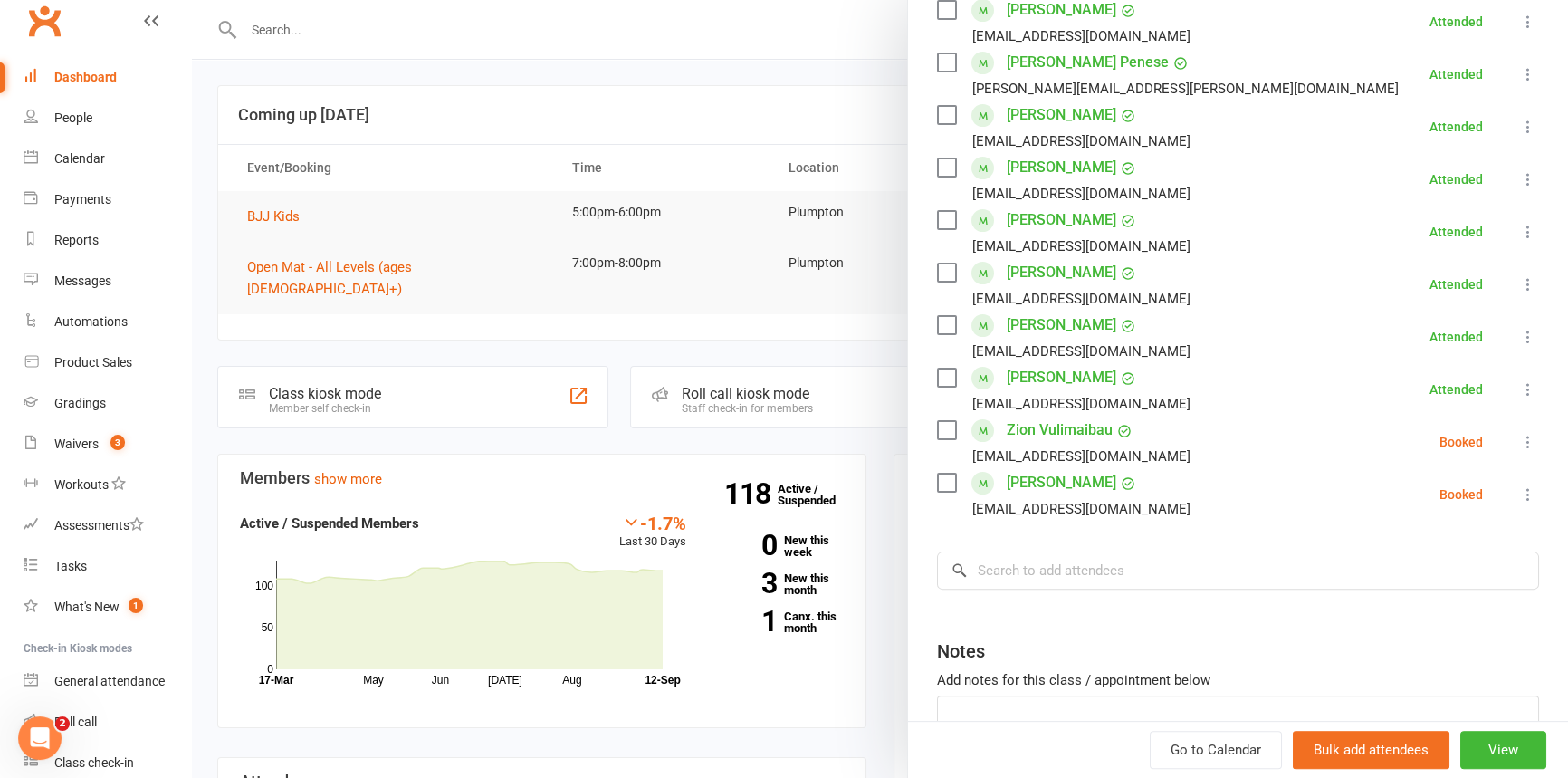
click at [1519, 439] on icon at bounding box center [1528, 442] width 18 height 18
click at [1397, 552] on link "Check in" at bounding box center [1448, 548] width 179 height 36
click at [1519, 498] on icon at bounding box center [1528, 494] width 18 height 18
click at [1406, 595] on link "Check in" at bounding box center [1448, 601] width 179 height 36
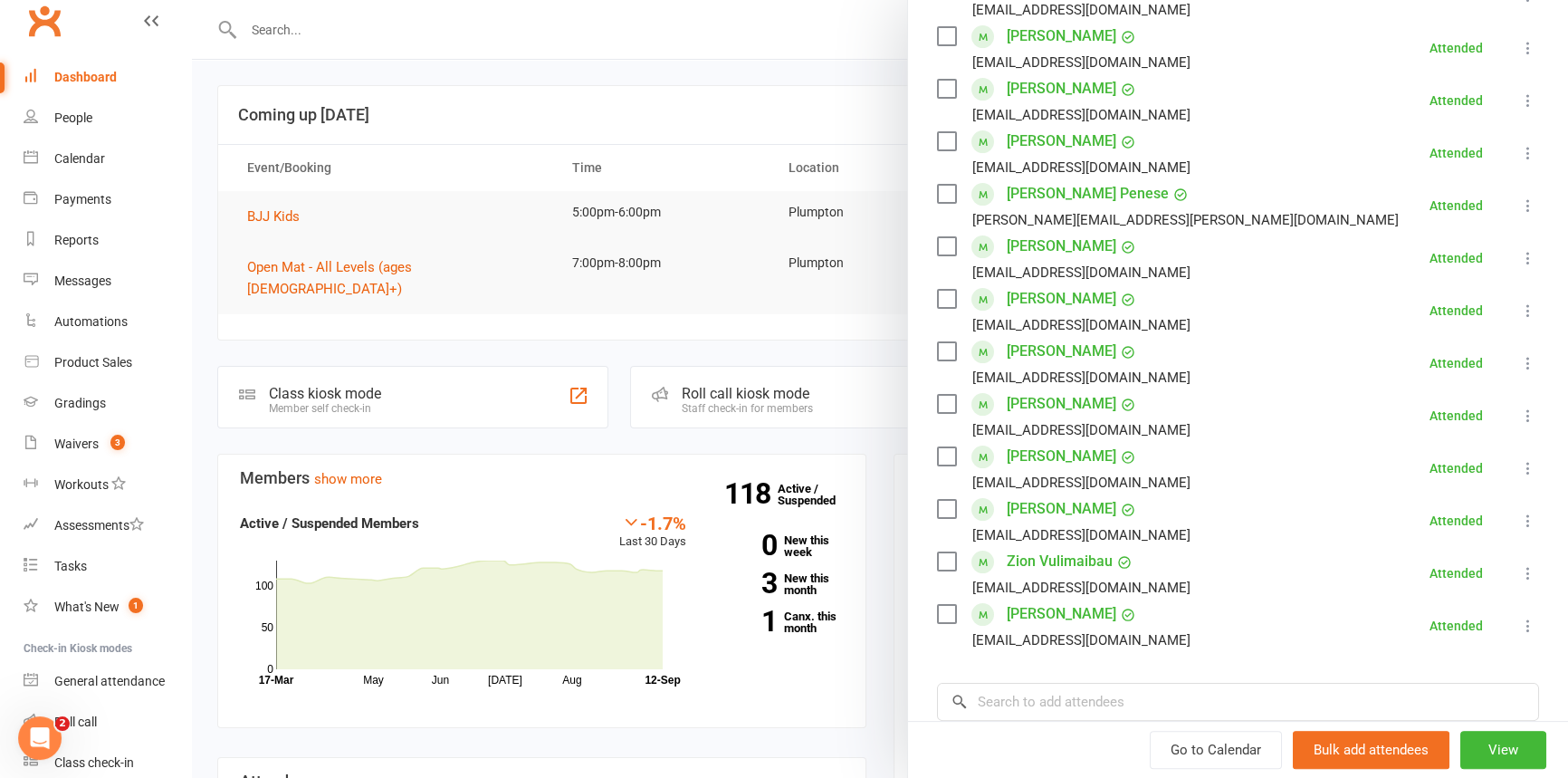
scroll to position [375, 0]
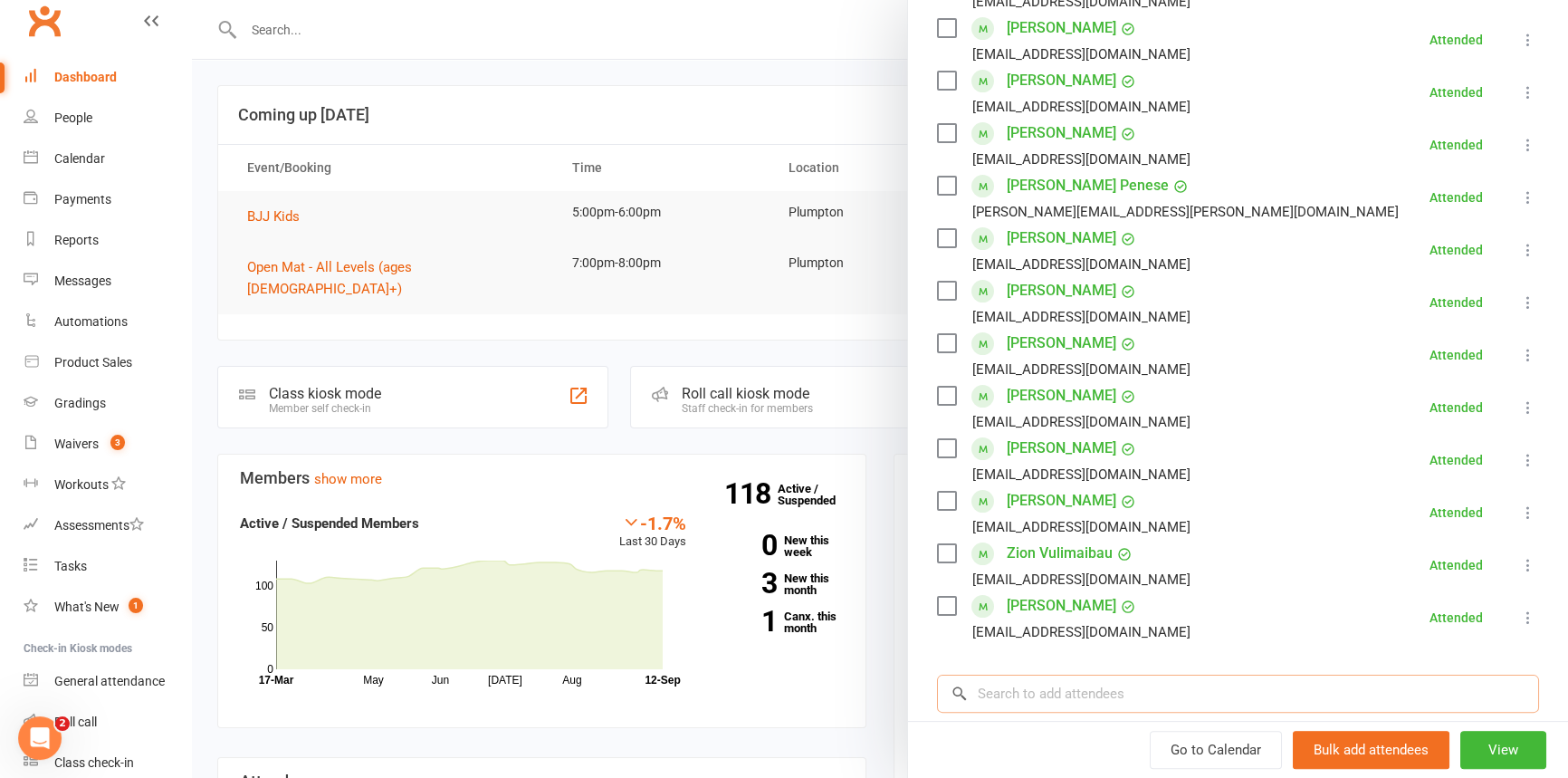
click at [1015, 689] on input "search" at bounding box center [1237, 692] width 602 height 38
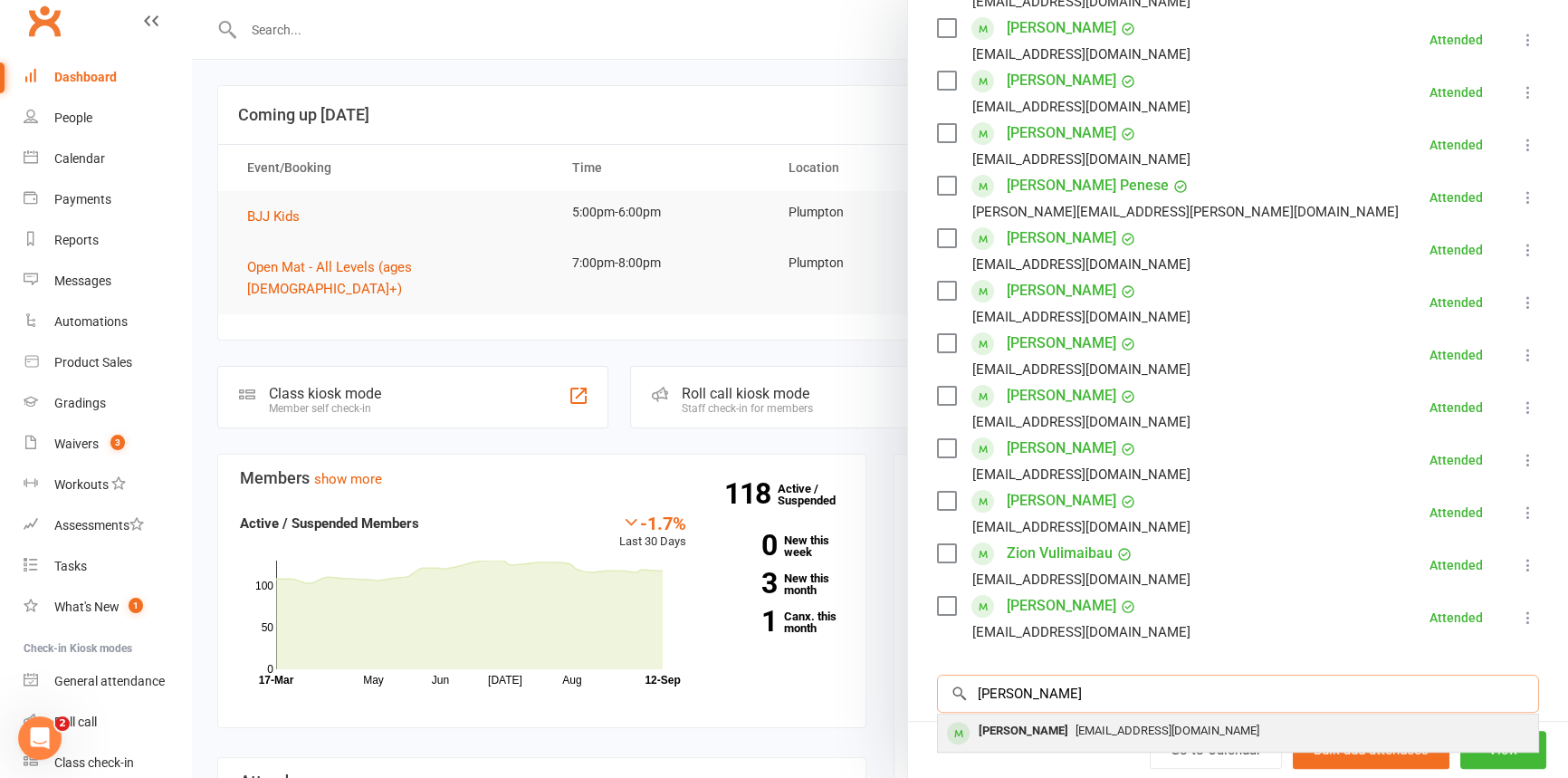
type input "[PERSON_NAME]"
click at [1014, 740] on div "[PERSON_NAME]" at bounding box center [1023, 730] width 104 height 26
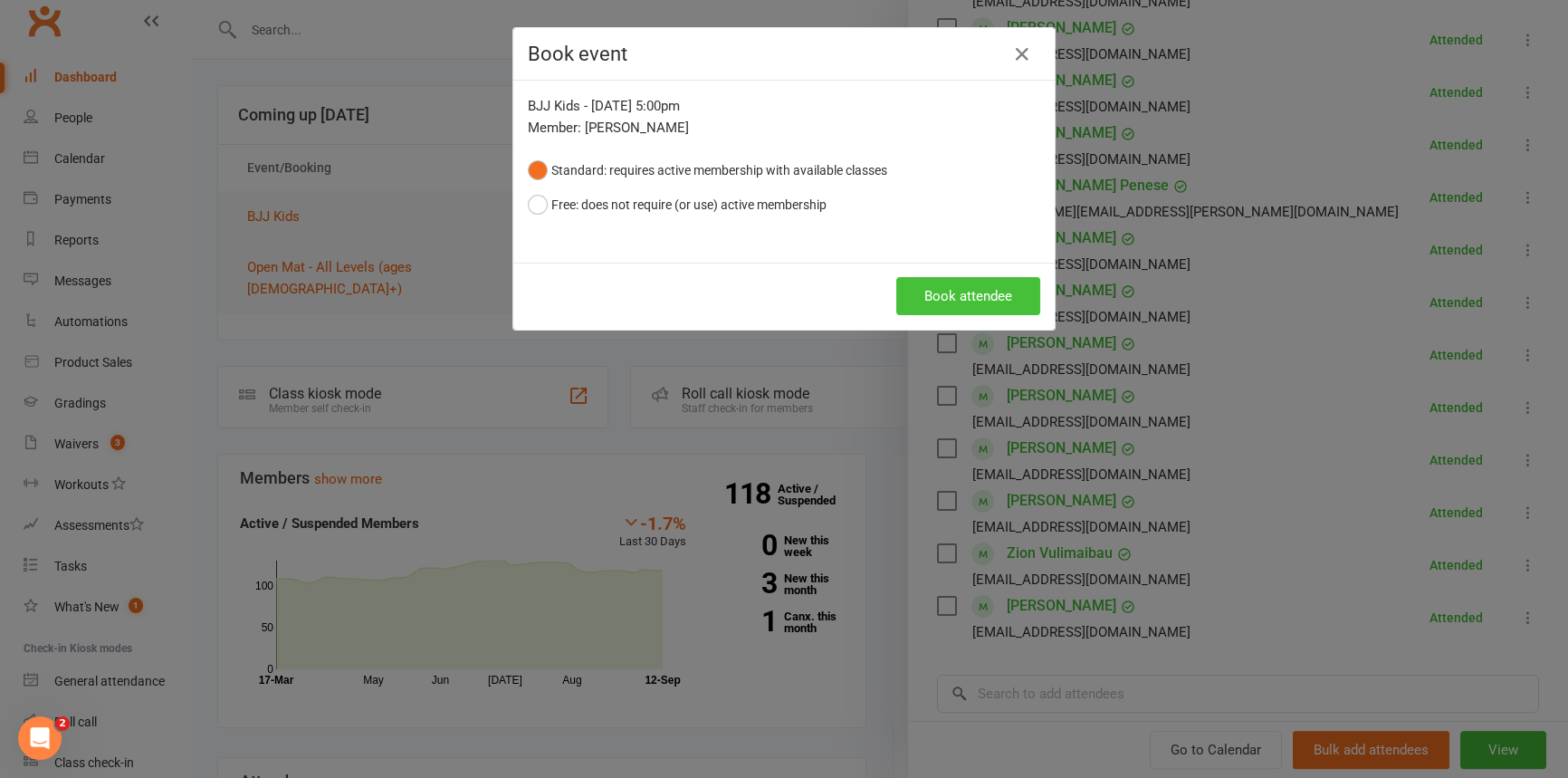
click at [933, 281] on button "Book attendee" at bounding box center [969, 296] width 144 height 38
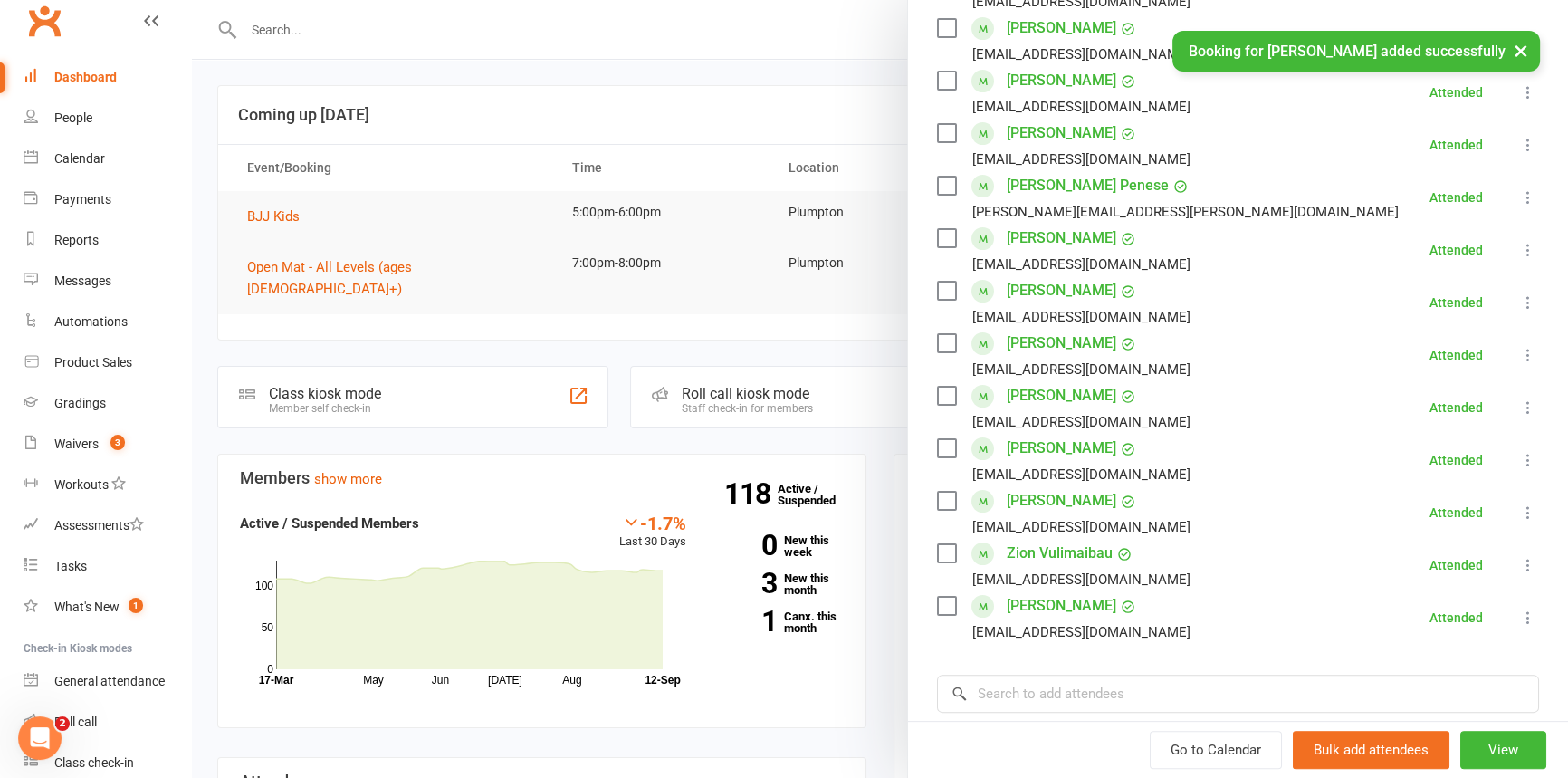
scroll to position [58, 0]
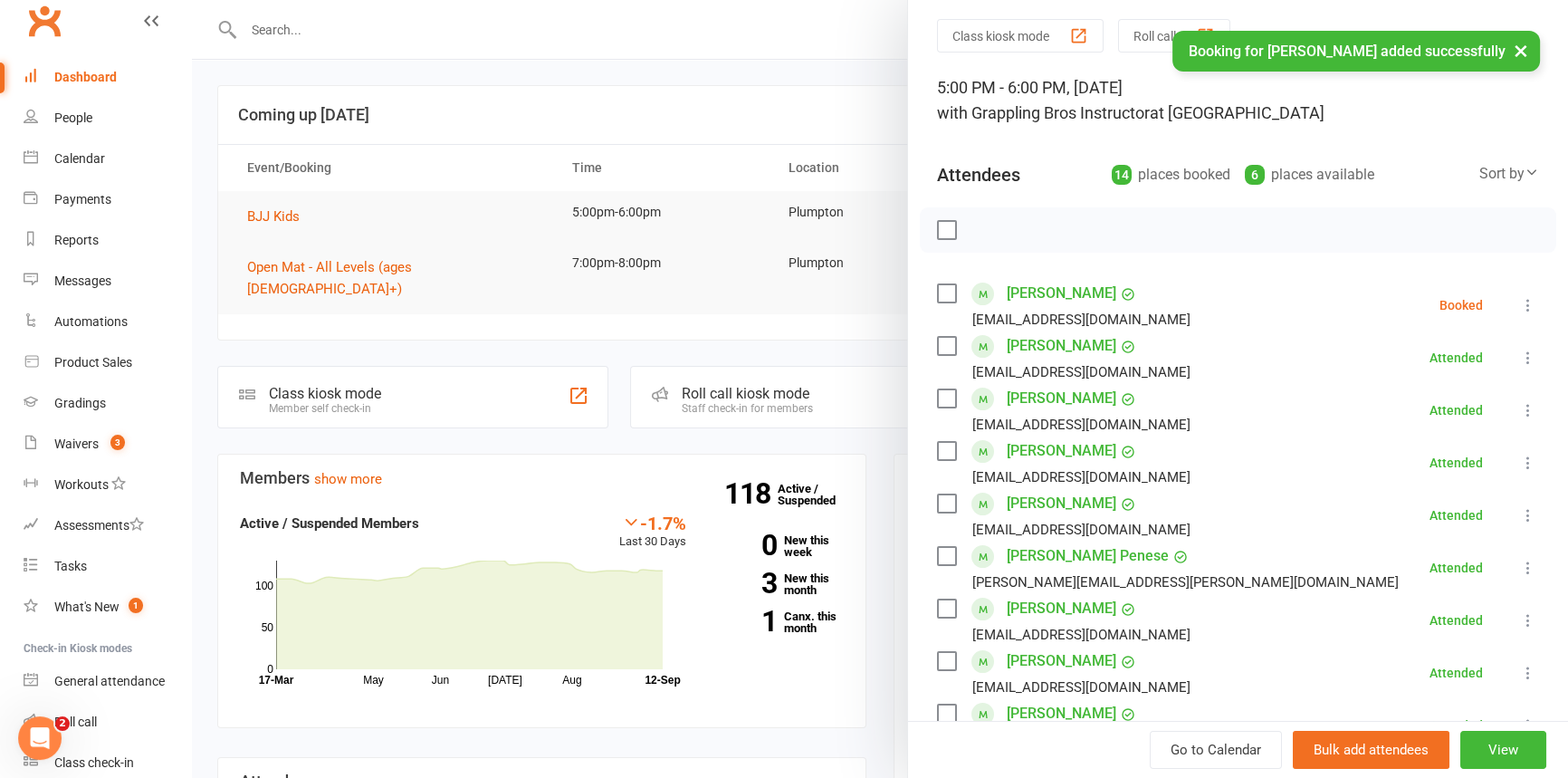
click at [1519, 300] on icon at bounding box center [1528, 304] width 18 height 18
click at [1412, 407] on link "Check in" at bounding box center [1448, 412] width 179 height 36
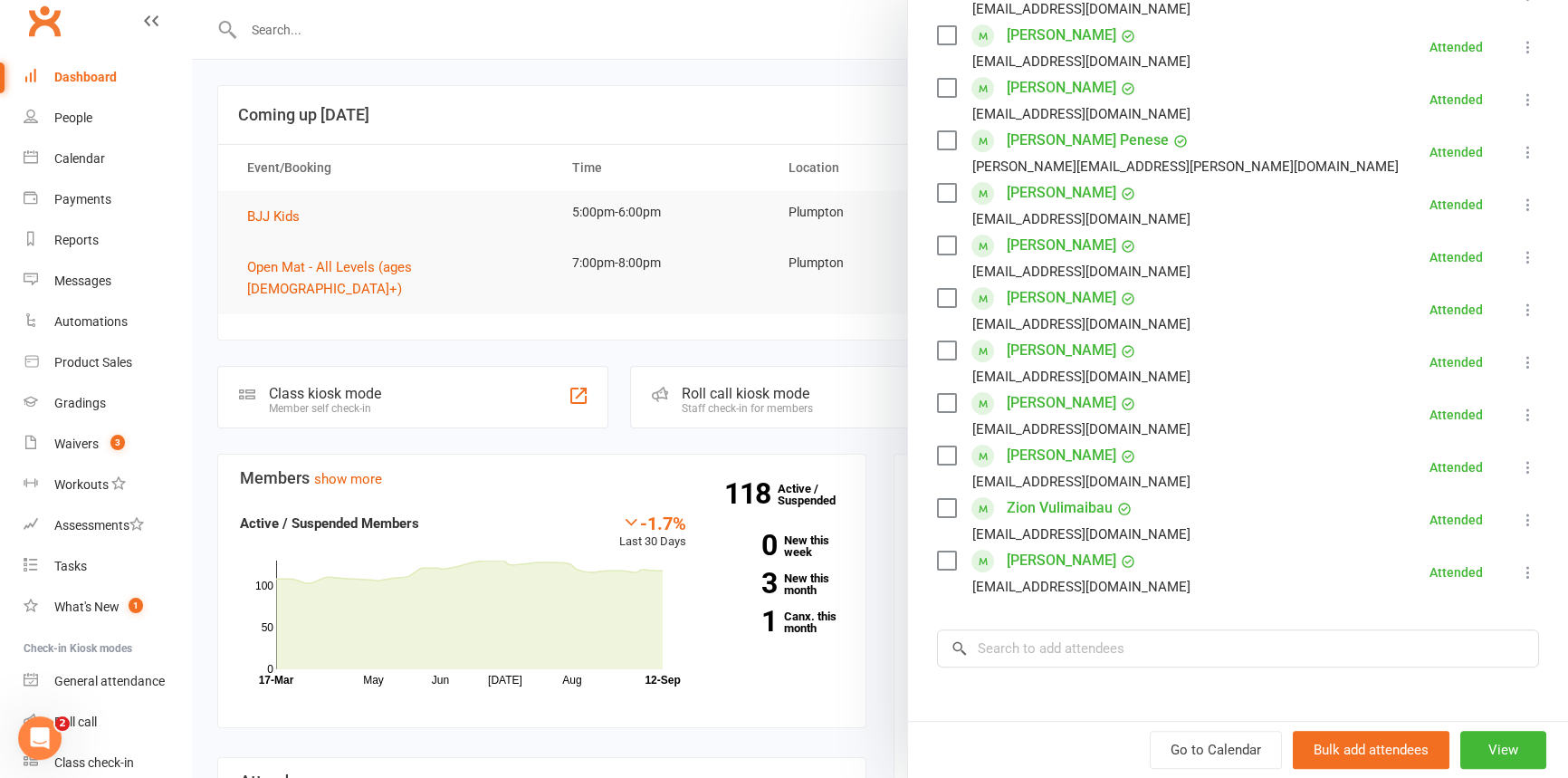
scroll to position [572, 0]
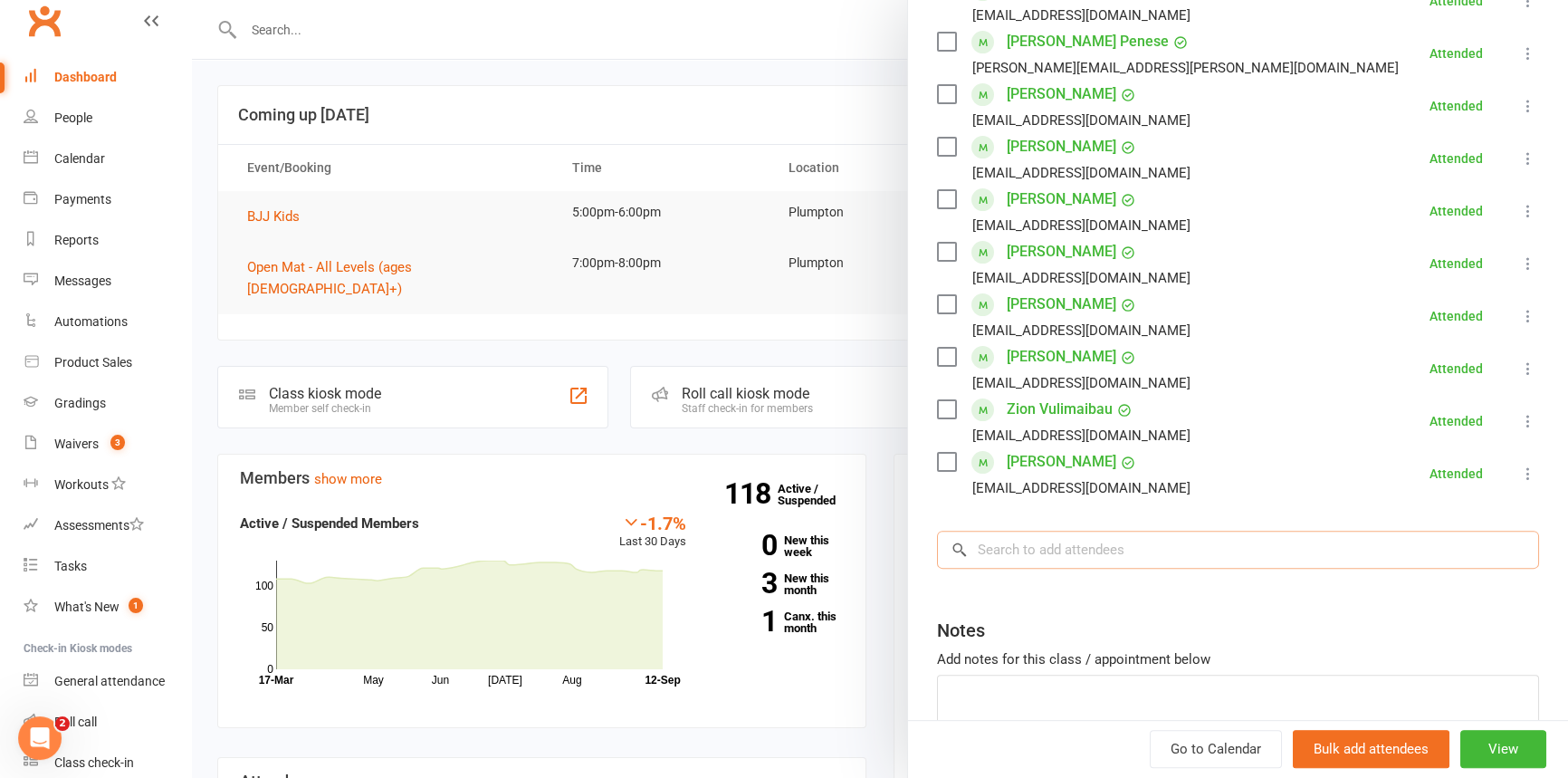
click at [1004, 550] on input "search" at bounding box center [1237, 548] width 602 height 38
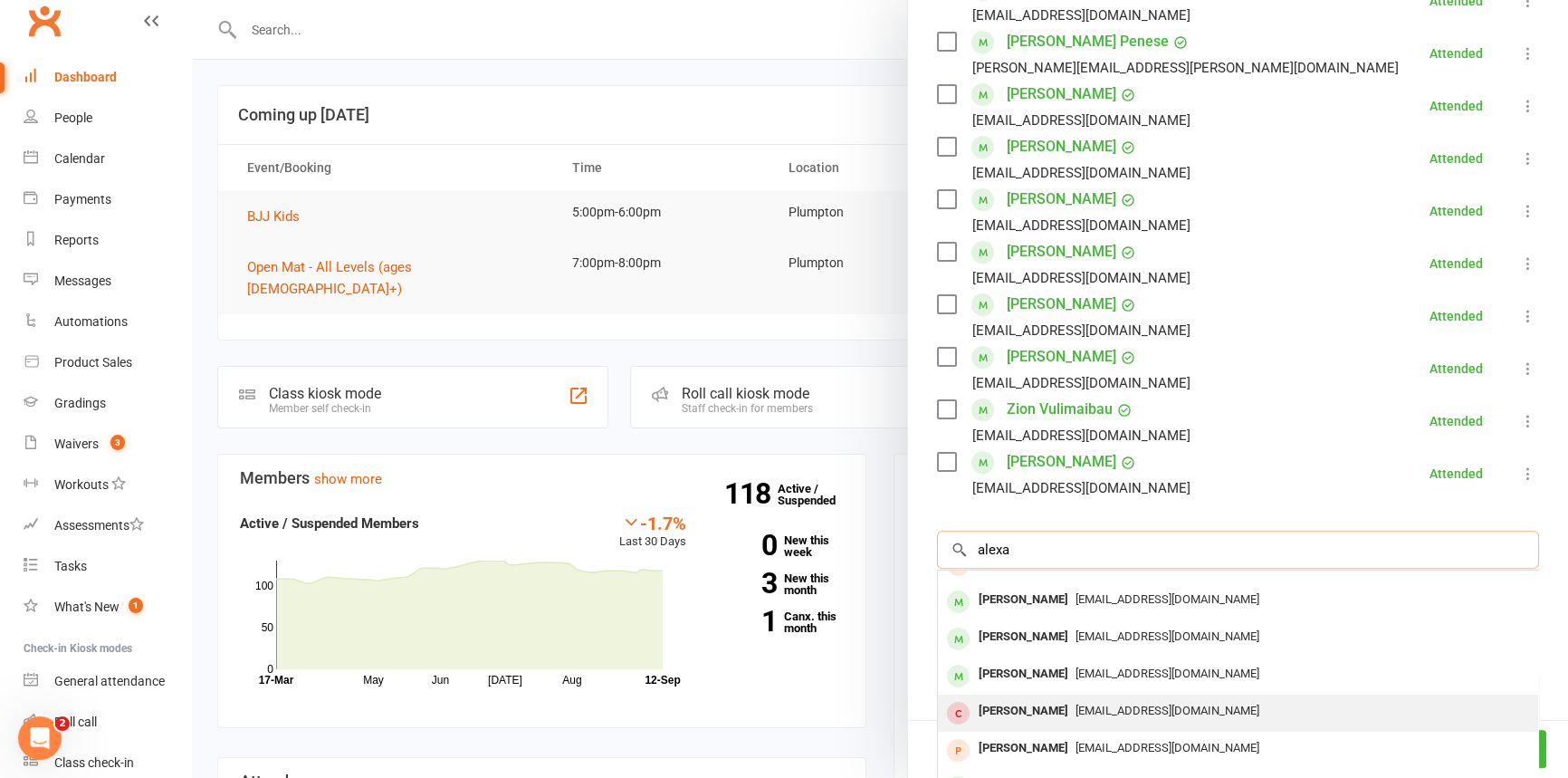
scroll to position [675, 0]
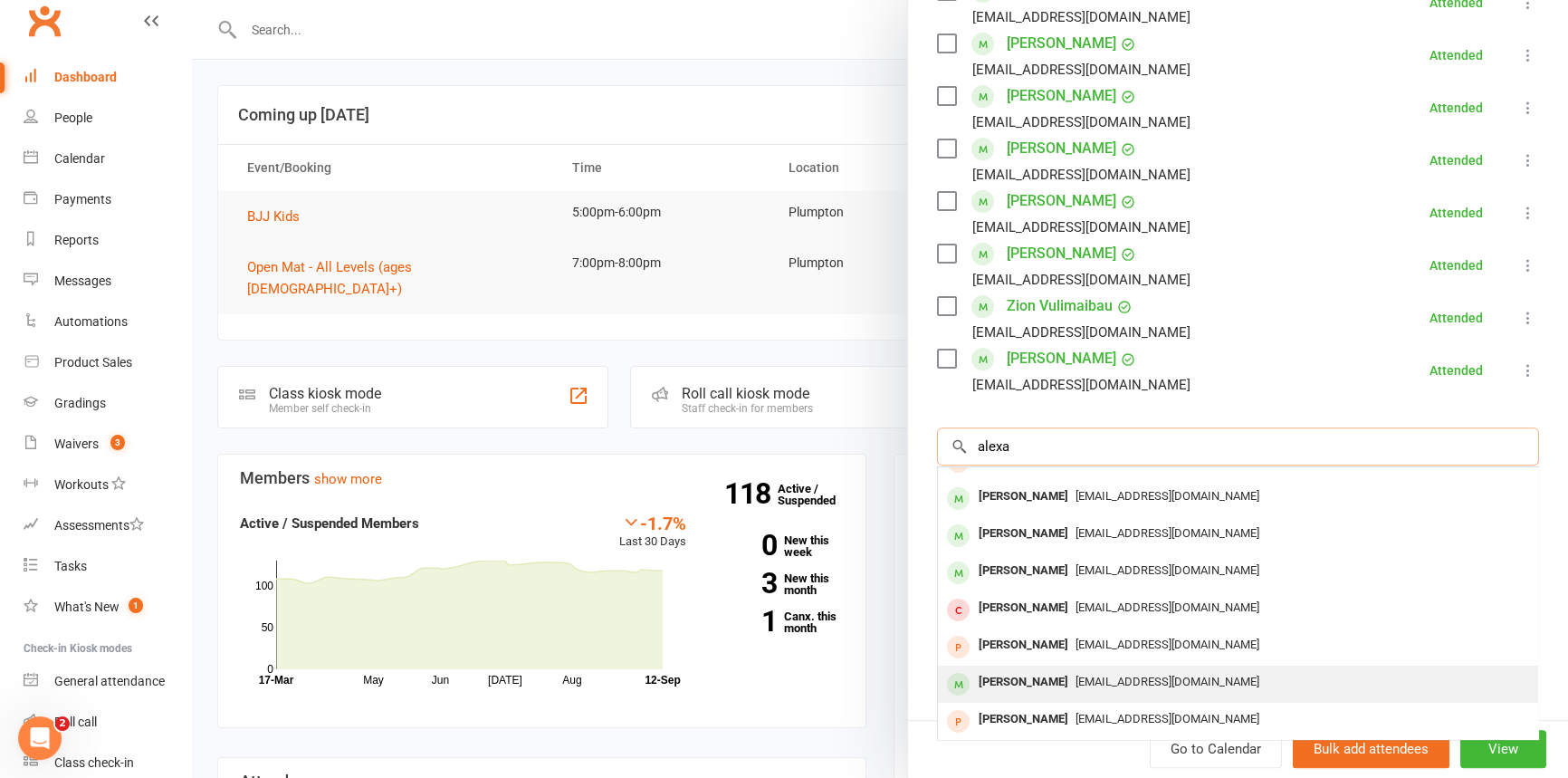
type input "alexa"
click at [1014, 678] on div "[PERSON_NAME]" at bounding box center [1023, 682] width 104 height 26
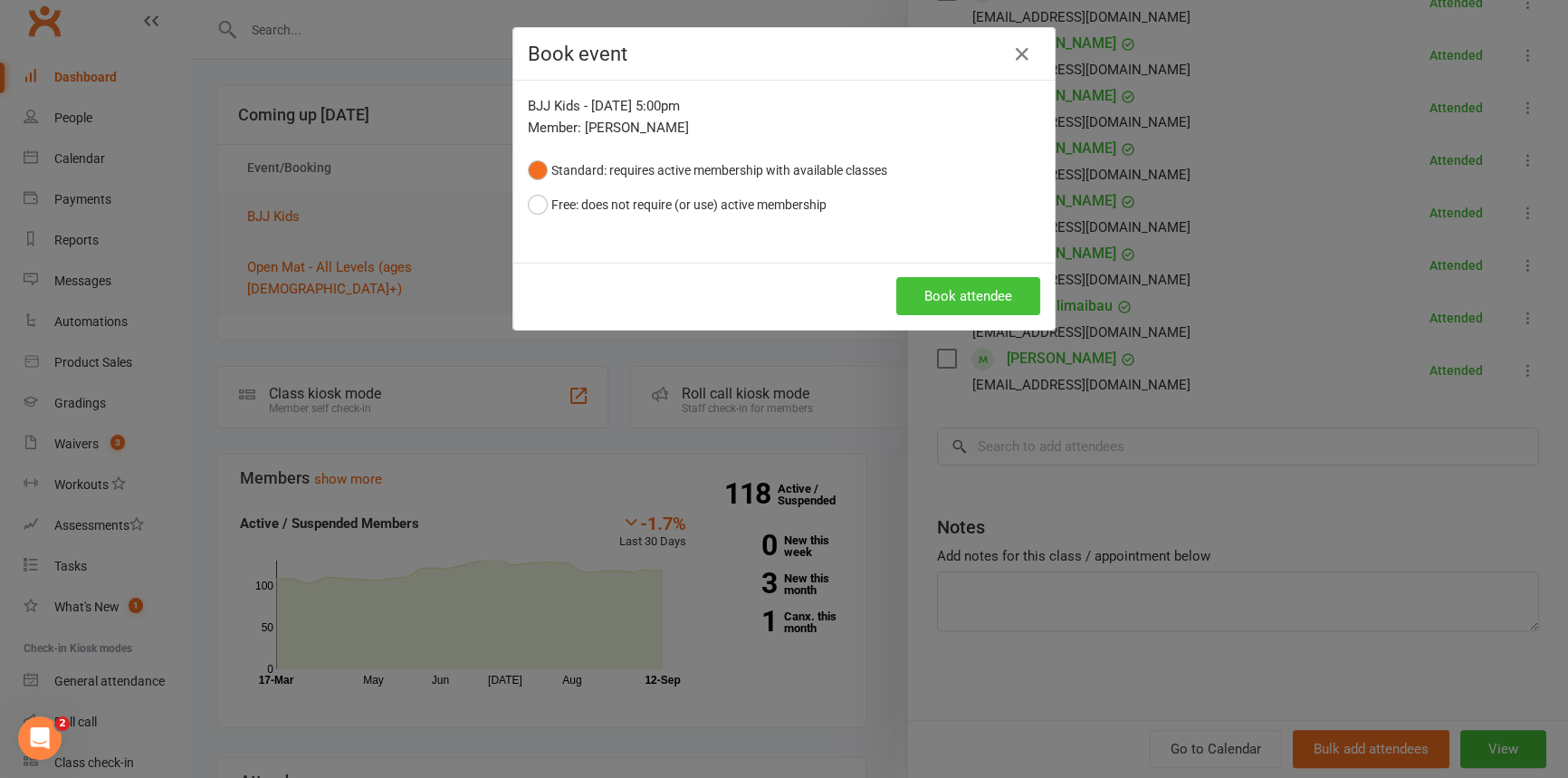
click at [935, 292] on button "Book attendee" at bounding box center [969, 296] width 144 height 38
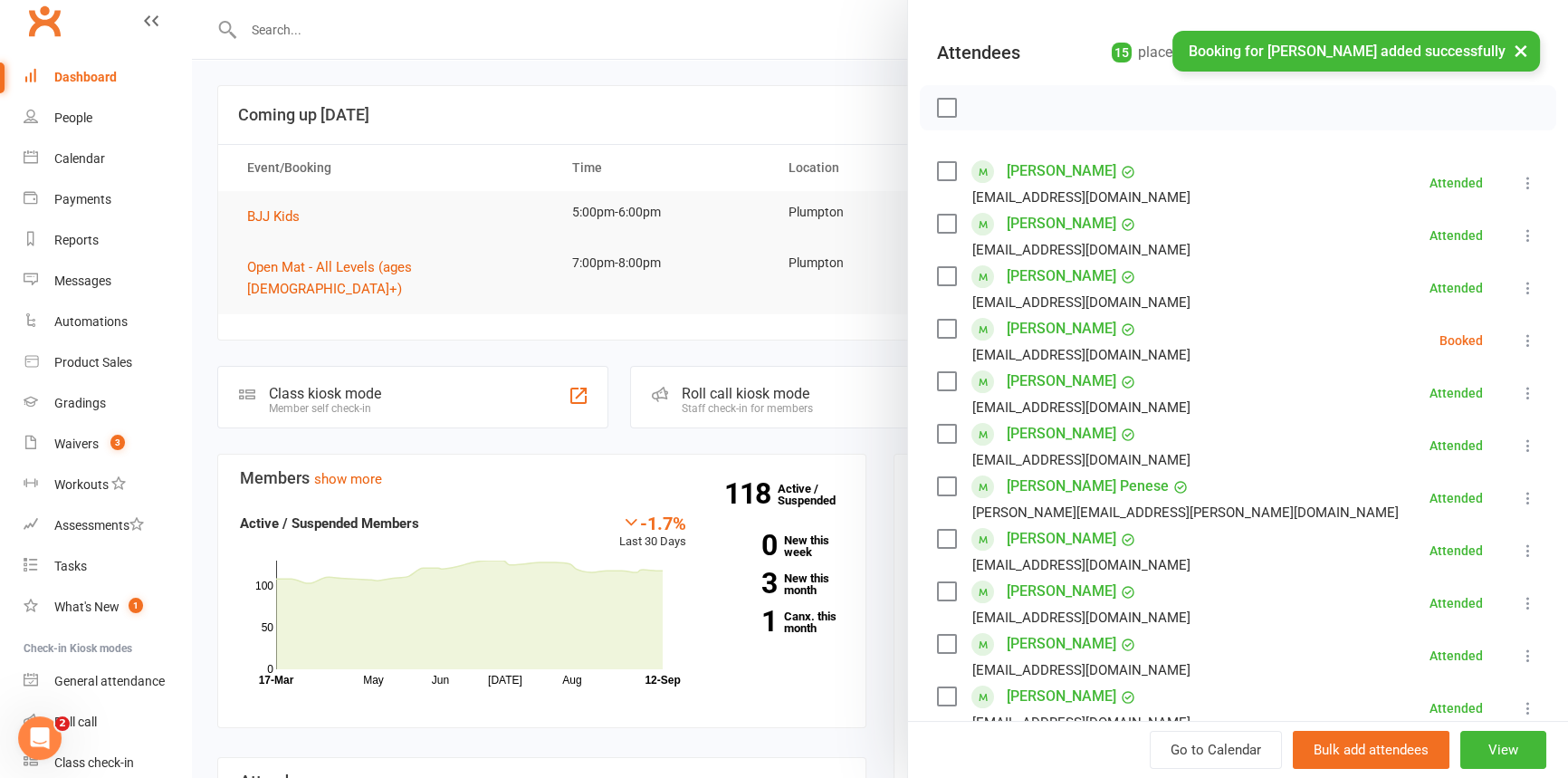
scroll to position [28, 0]
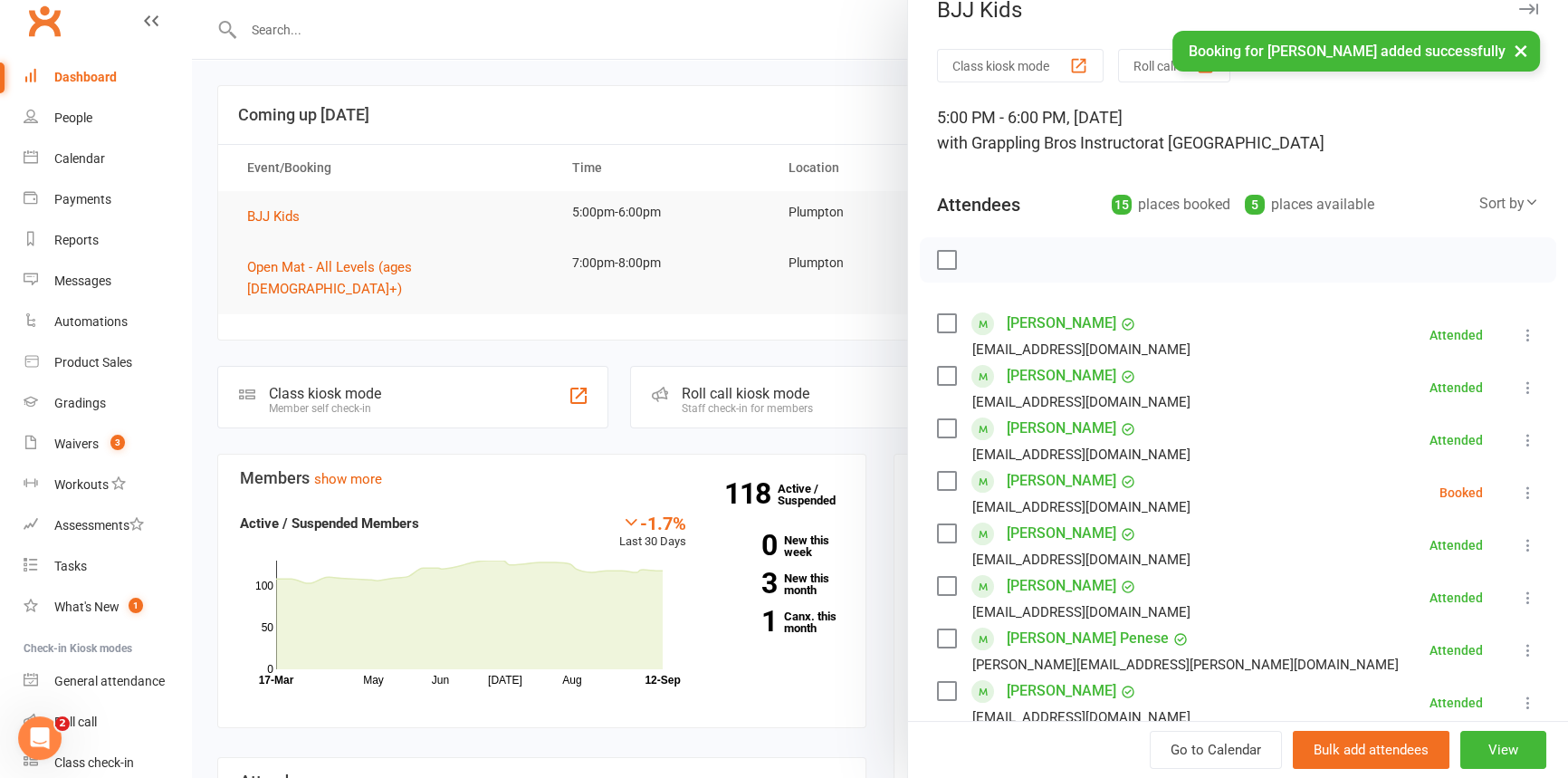
click at [1519, 484] on icon at bounding box center [1528, 492] width 18 height 18
click at [1411, 599] on link "Check in" at bounding box center [1448, 600] width 179 height 36
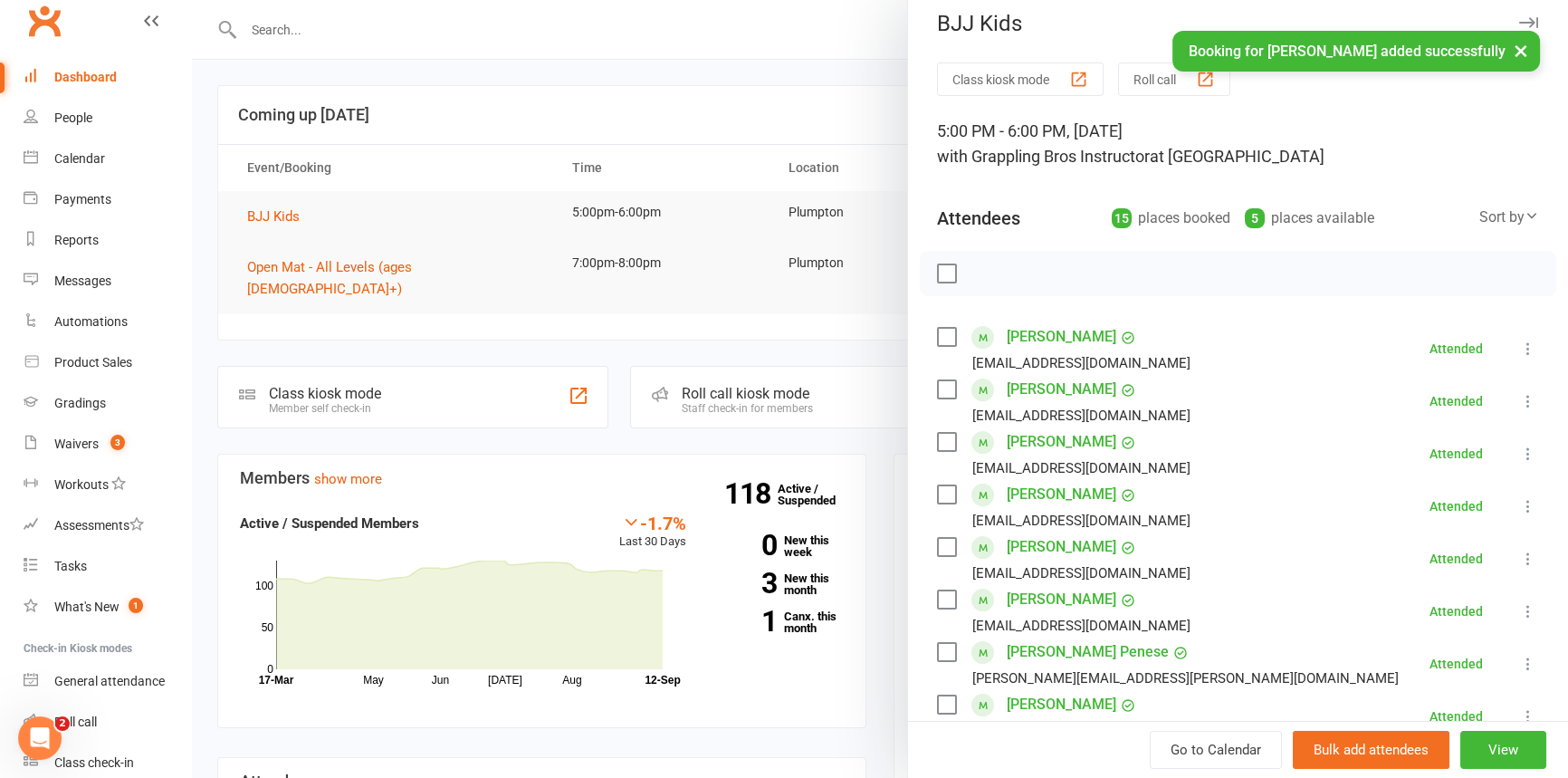
scroll to position [0, 0]
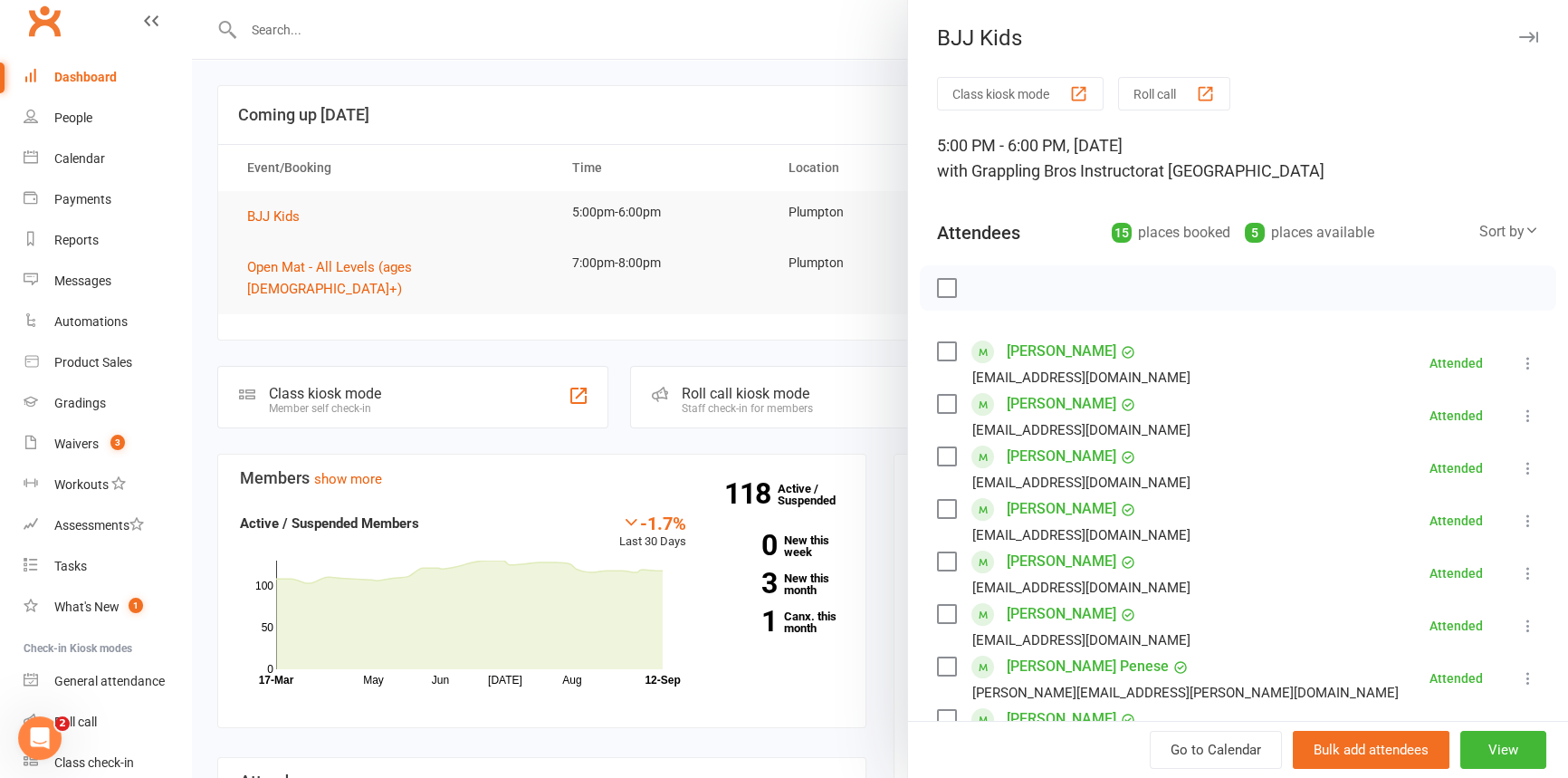
click at [1519, 36] on icon "button" at bounding box center [1529, 37] width 19 height 11
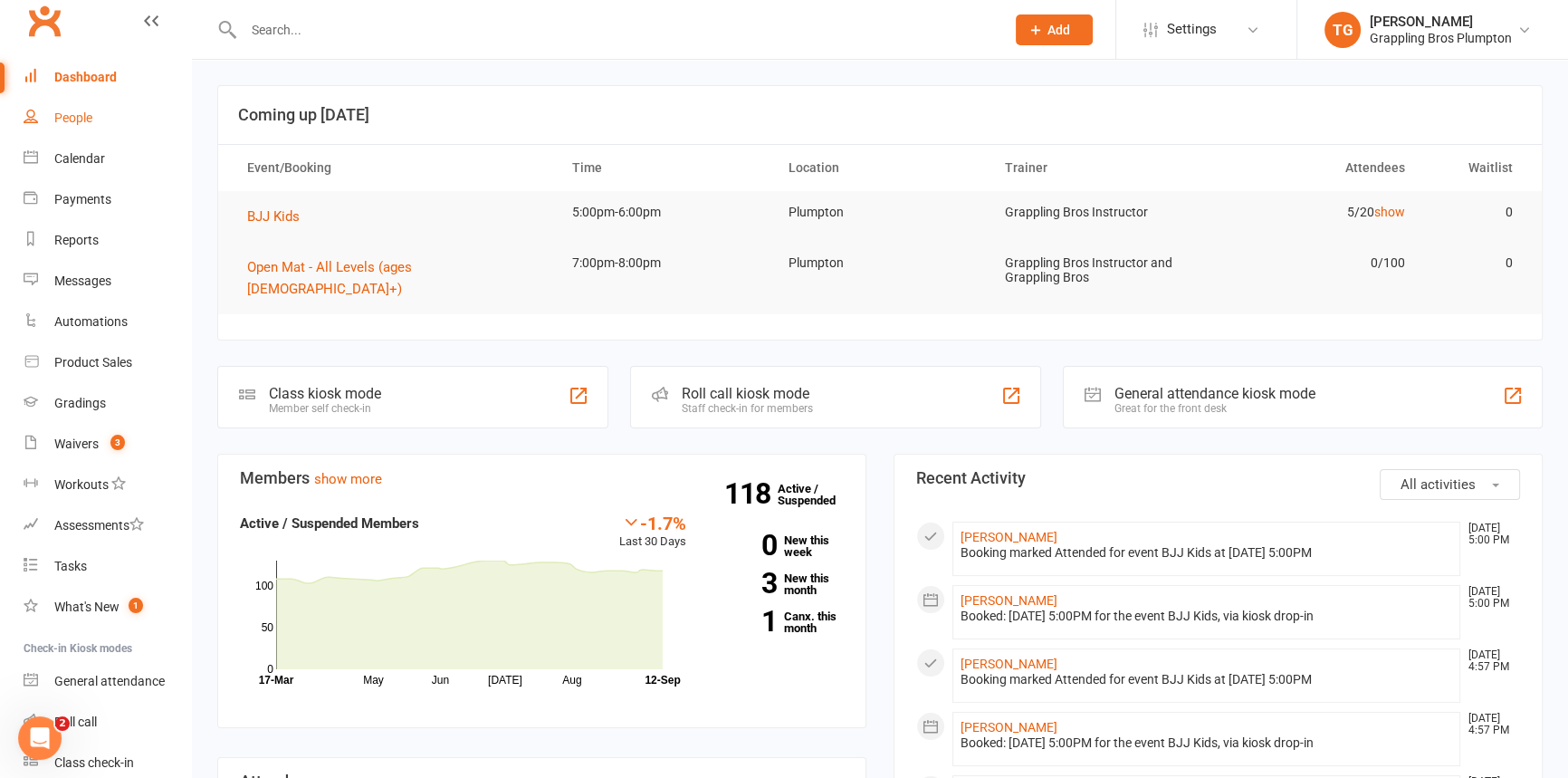
click at [64, 111] on div "People" at bounding box center [73, 118] width 38 height 15
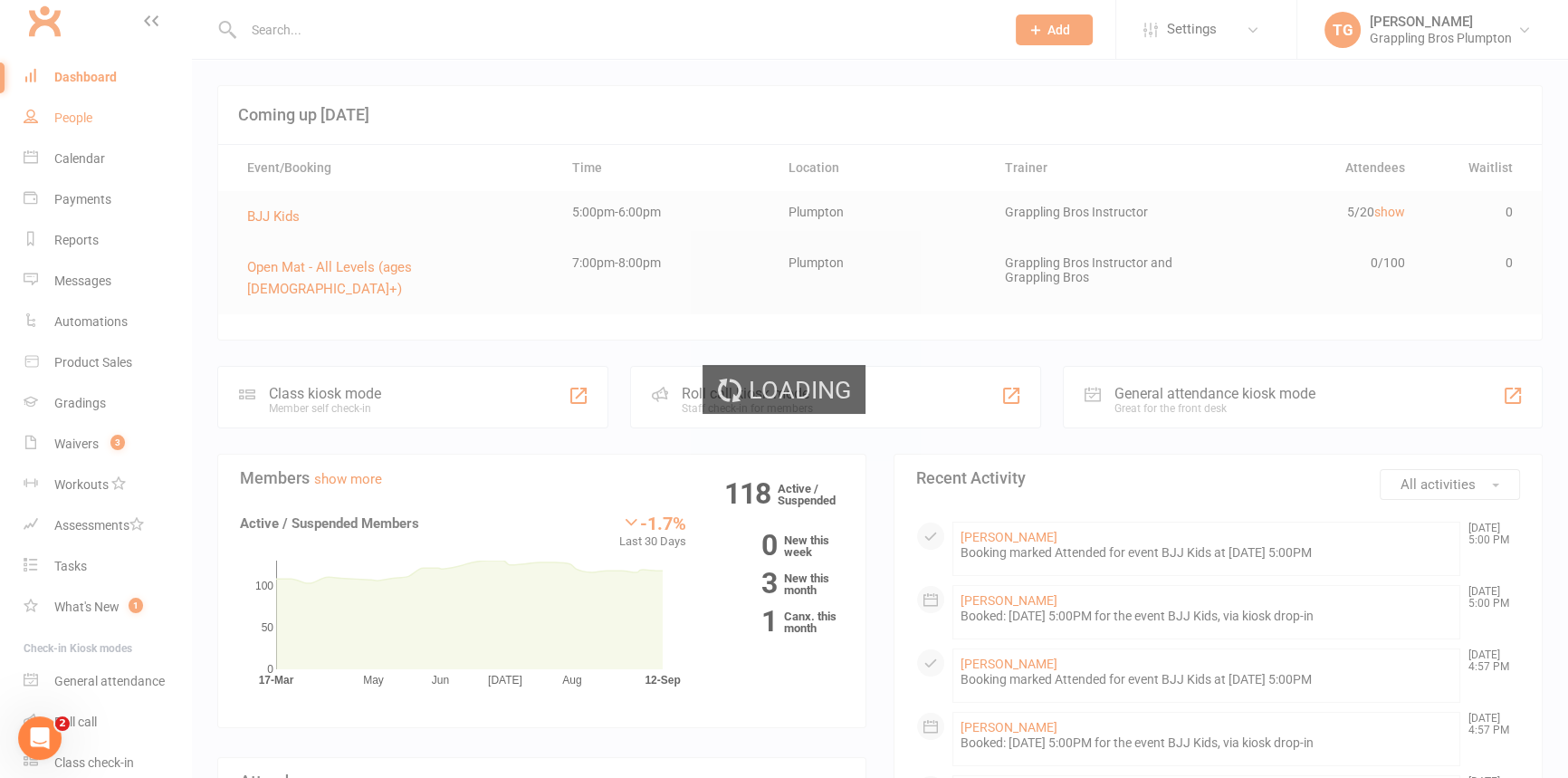
select select "100"
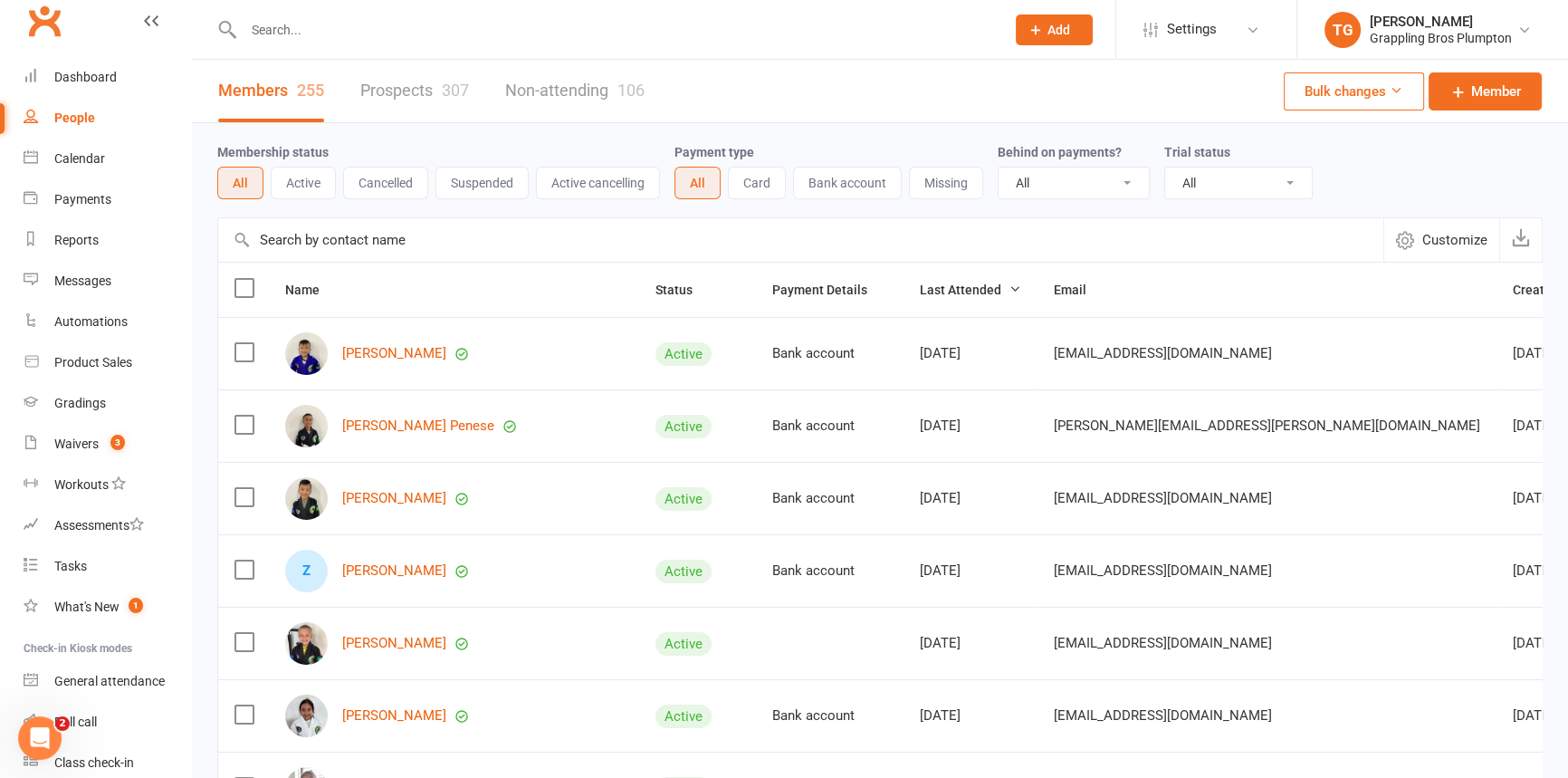
click at [466, 194] on button "Suspended" at bounding box center [482, 183] width 93 height 33
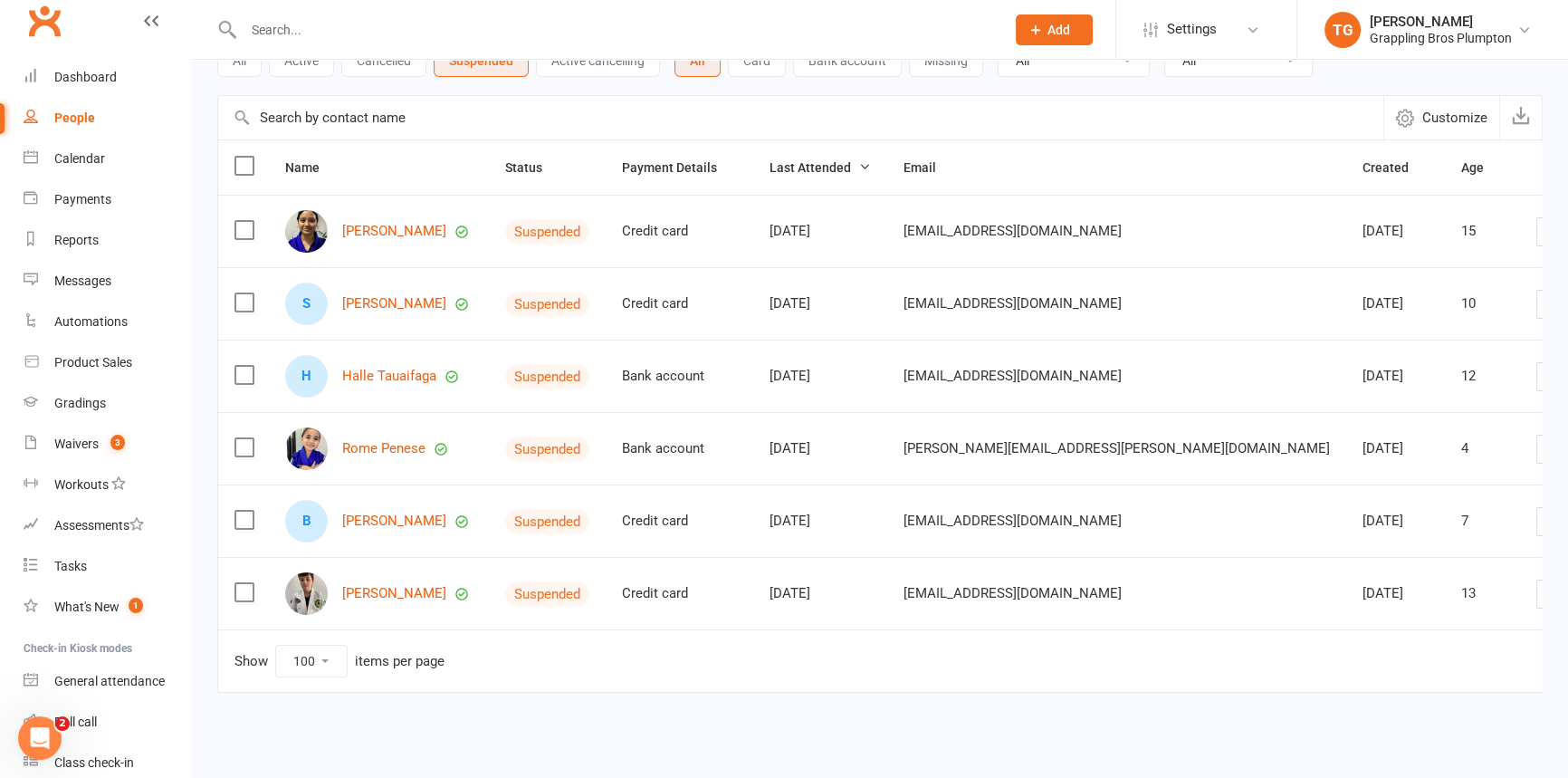
scroll to position [133, 0]
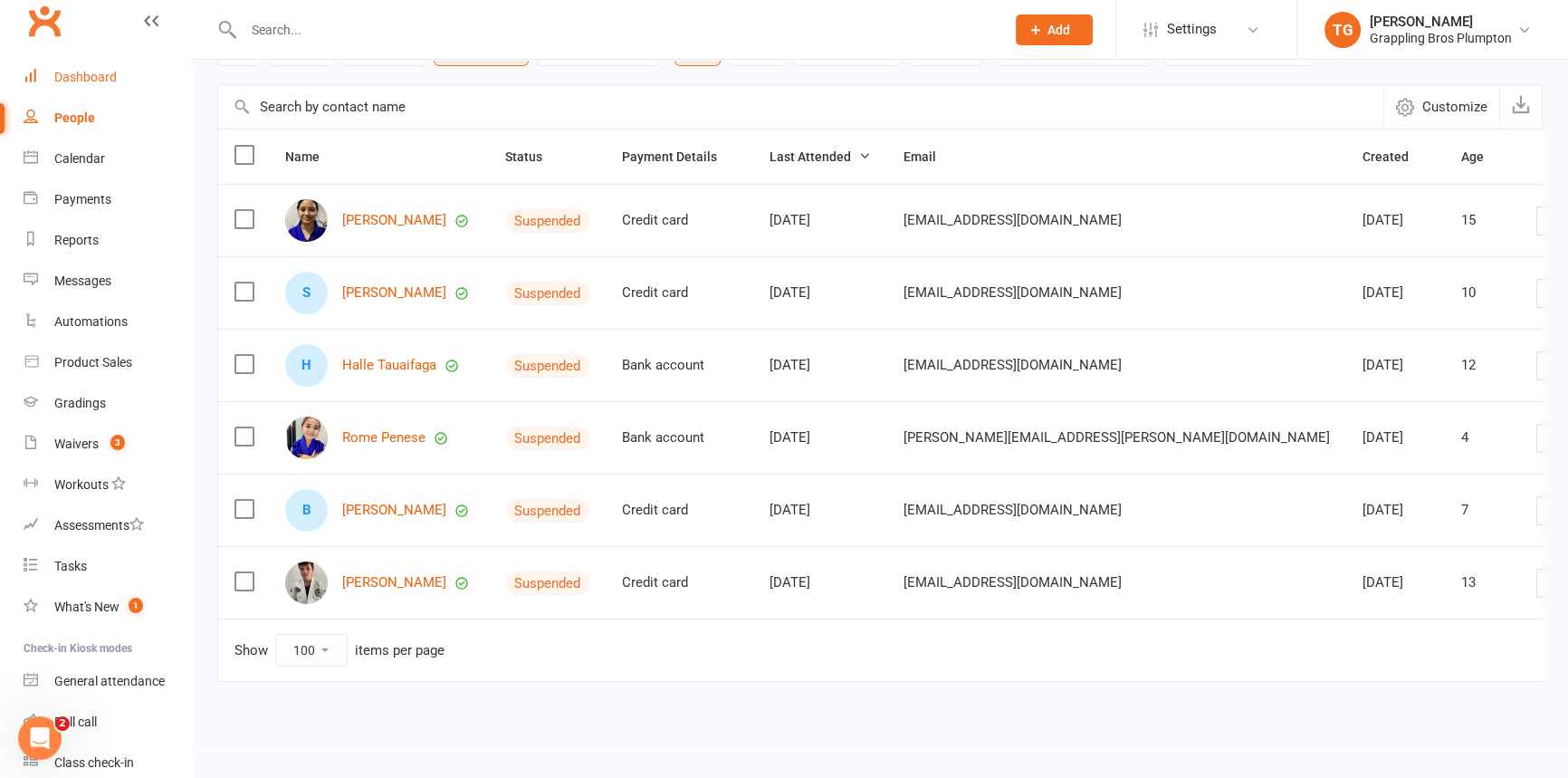
click at [57, 85] on link "Dashboard" at bounding box center [107, 78] width 167 height 41
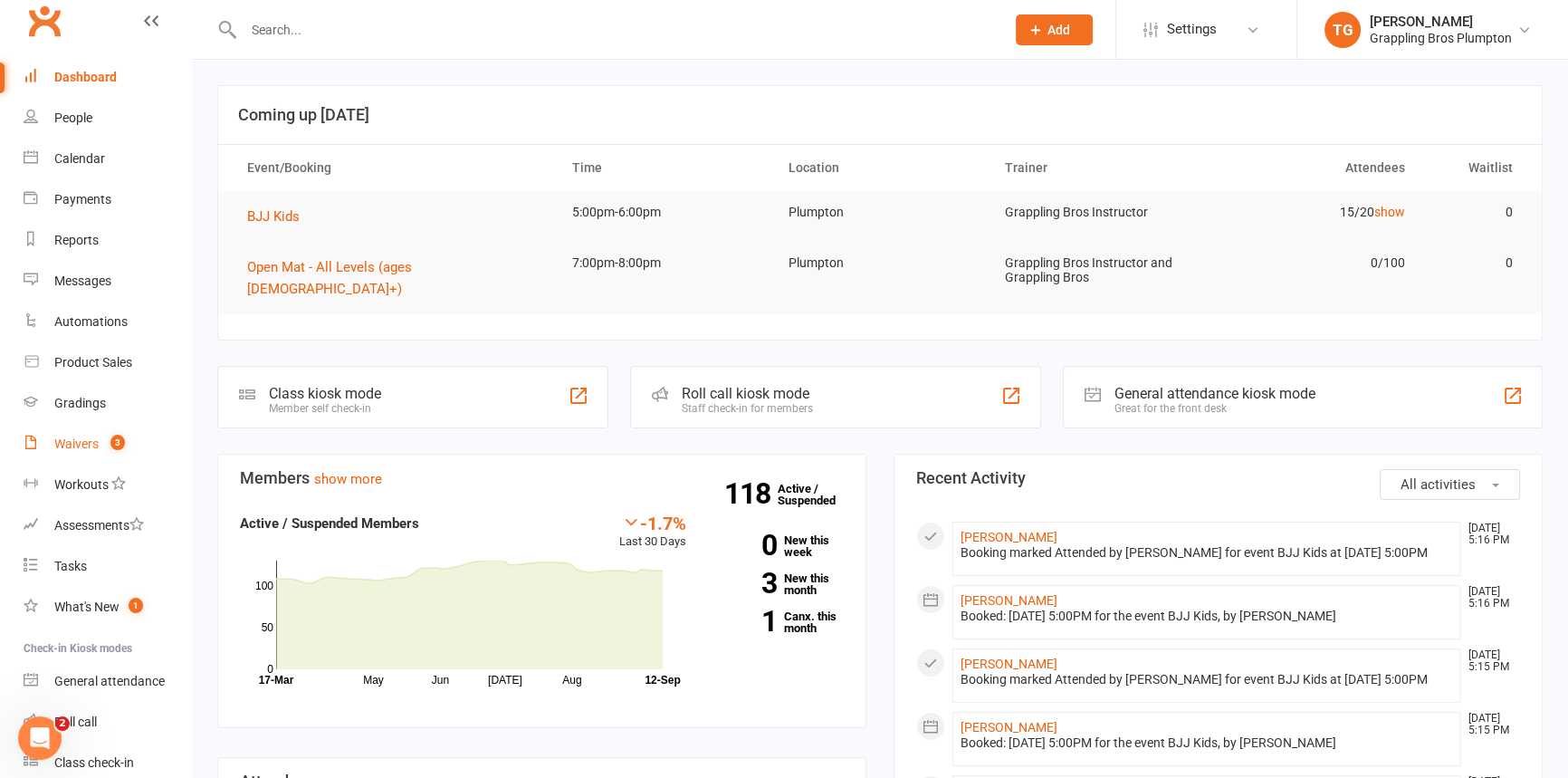
click at [57, 438] on div "Waivers" at bounding box center [77, 443] width 45 height 15
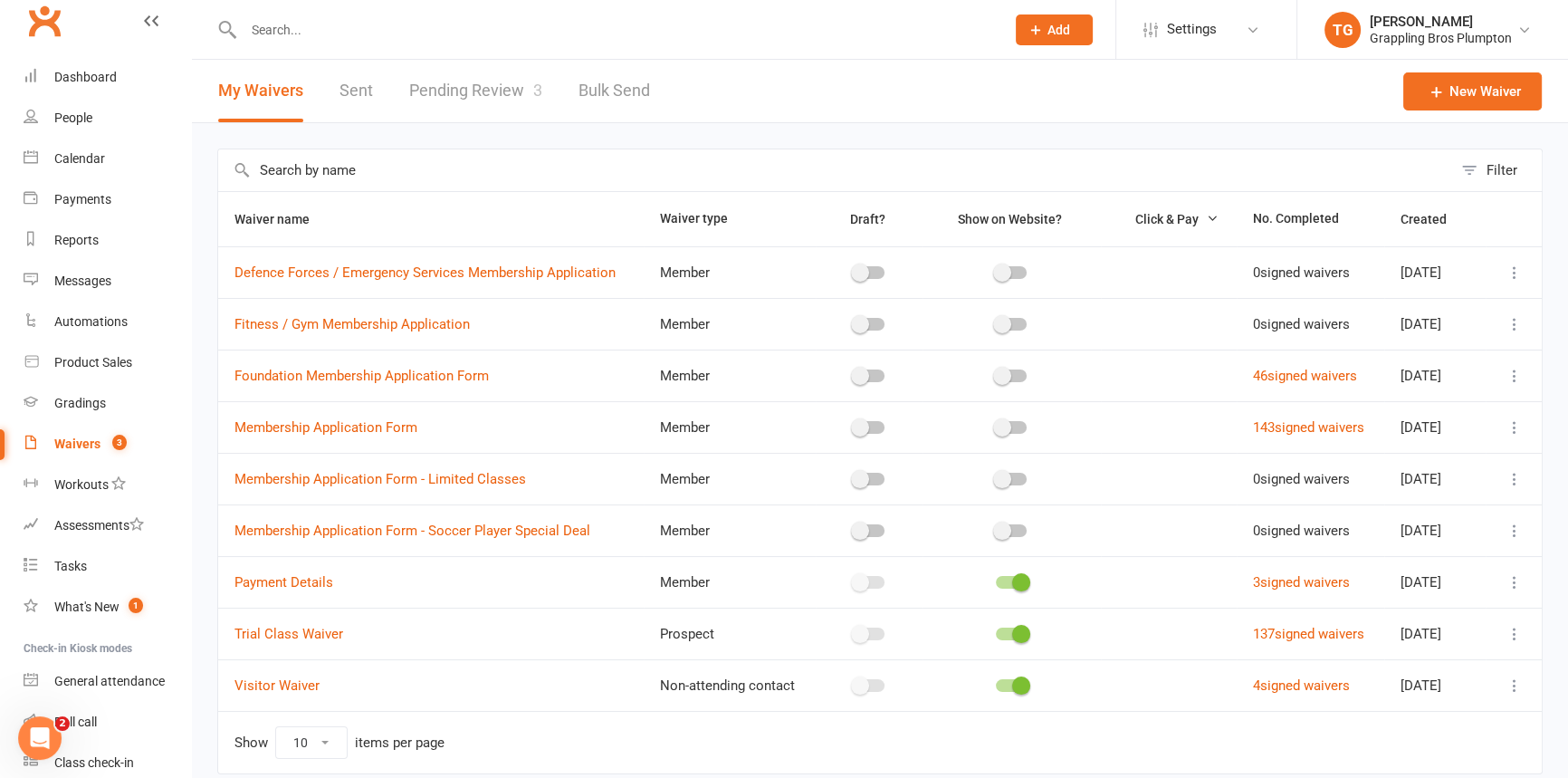
click at [448, 95] on link "Pending Review 3" at bounding box center [476, 90] width 133 height 62
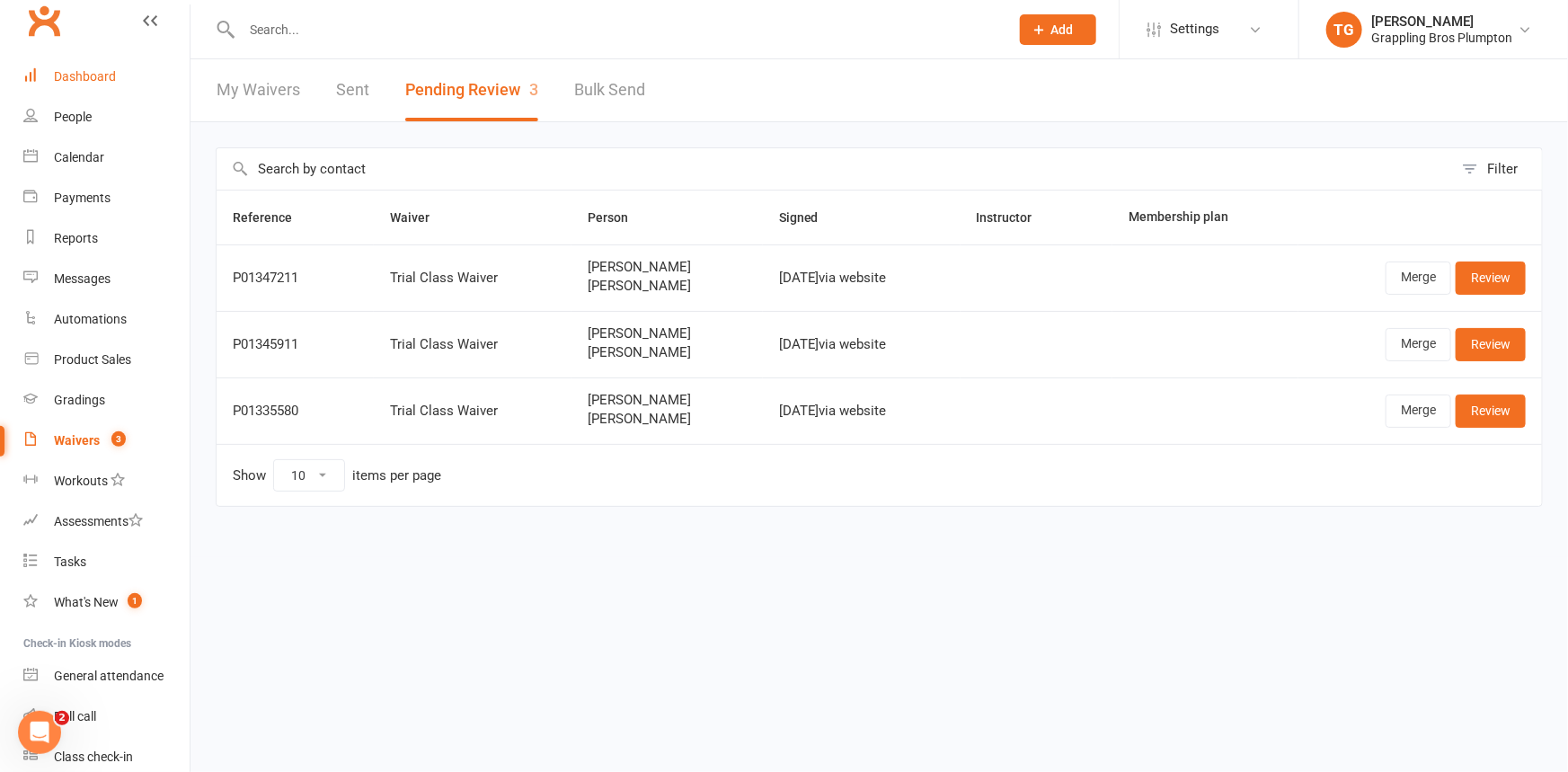
click at [67, 81] on div "Dashboard" at bounding box center [85, 76] width 62 height 14
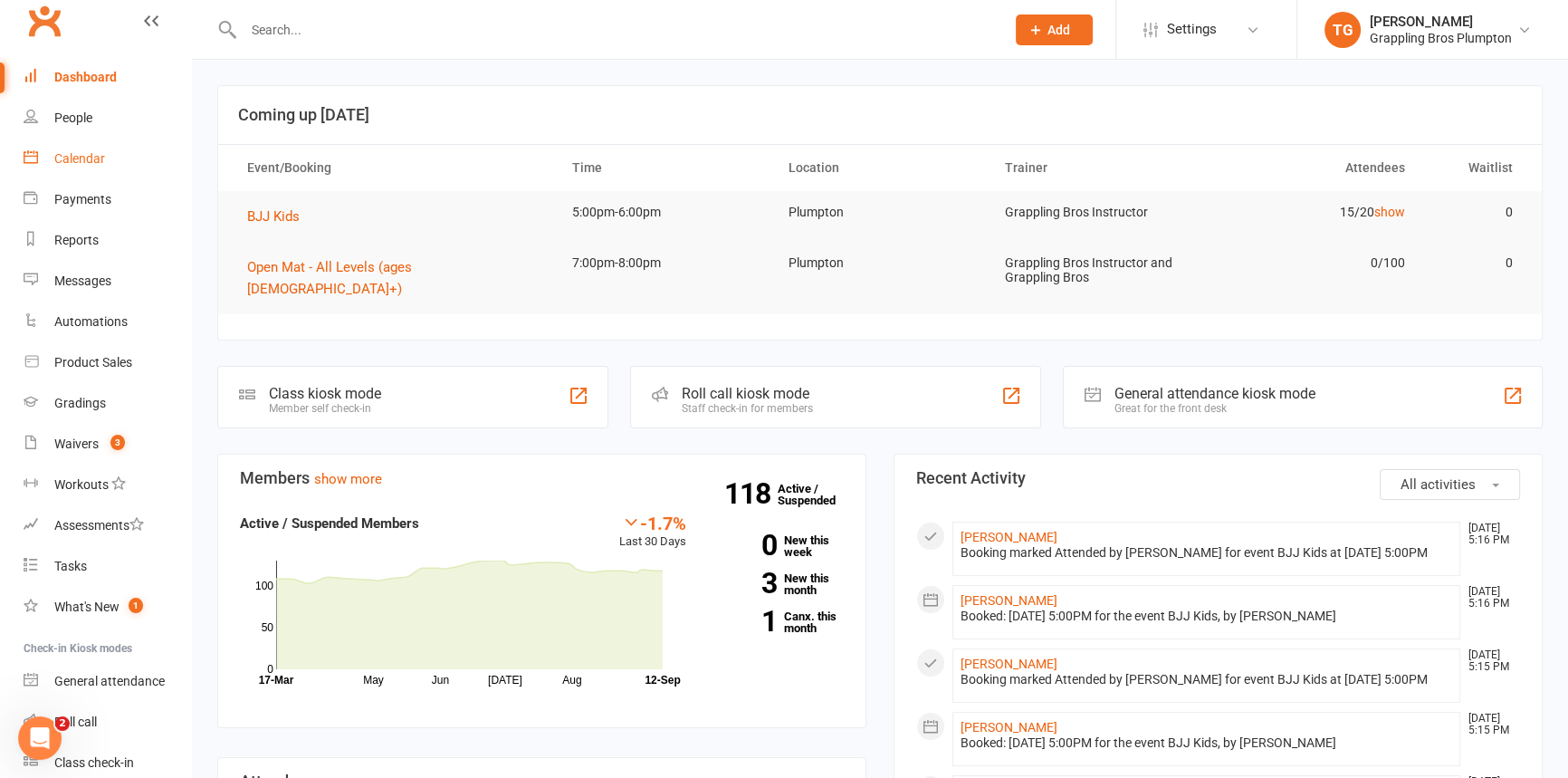
click at [67, 157] on div "Calendar" at bounding box center [80, 158] width 51 height 15
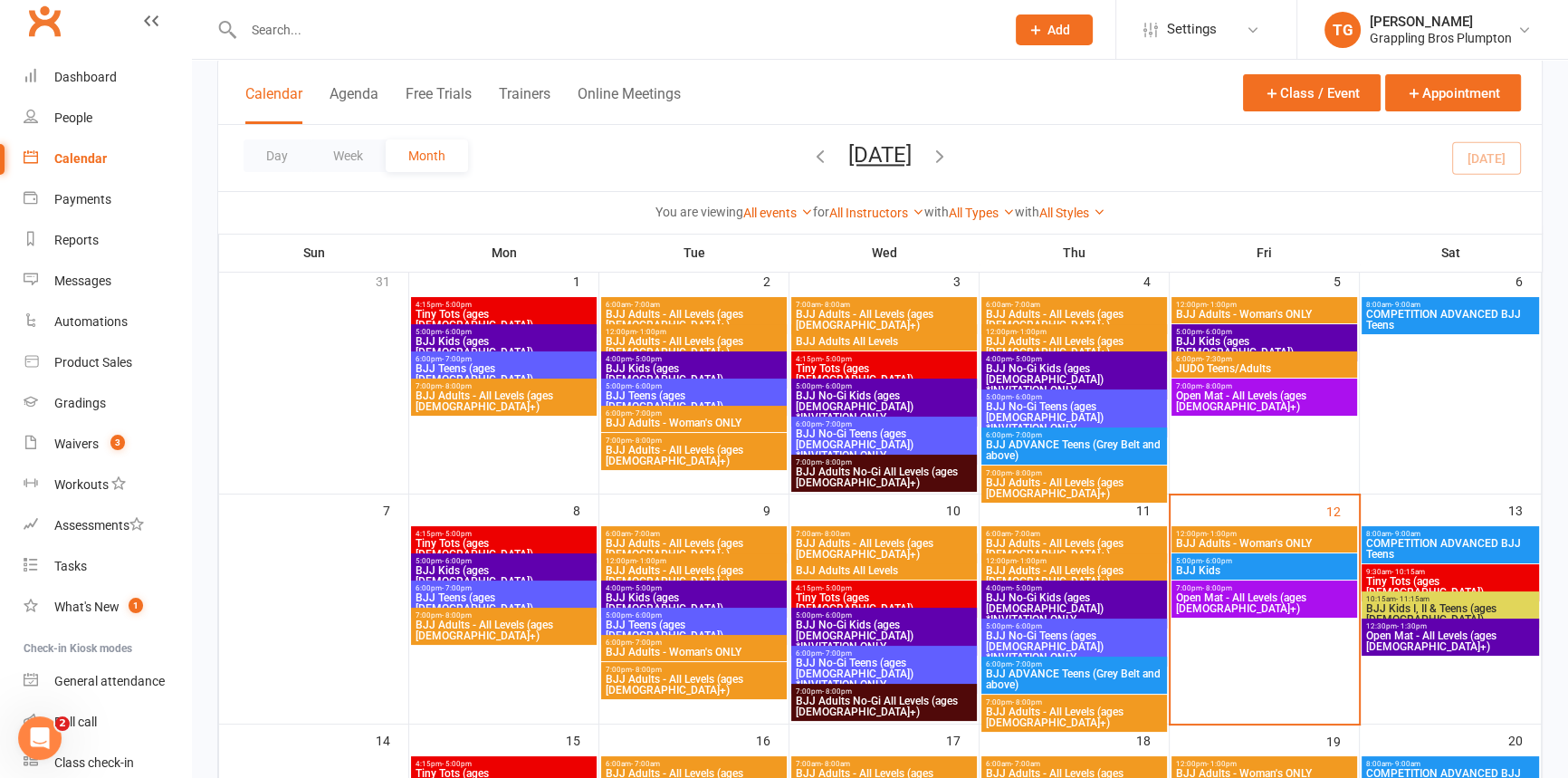
scroll to position [124, 0]
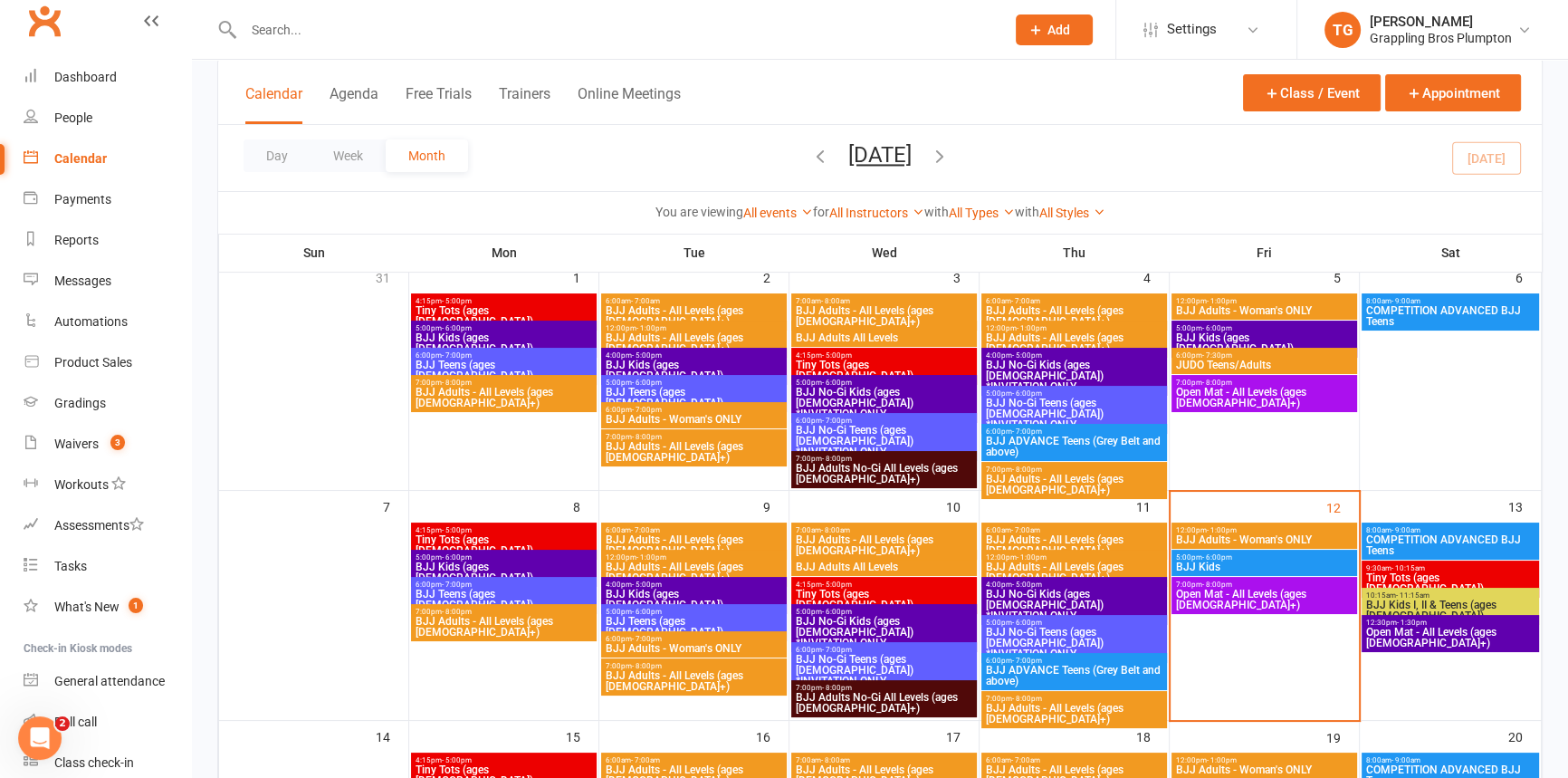
click at [1413, 572] on span "Tiny Tots (ages [DEMOGRAPHIC_DATA])" at bounding box center [1450, 583] width 170 height 21
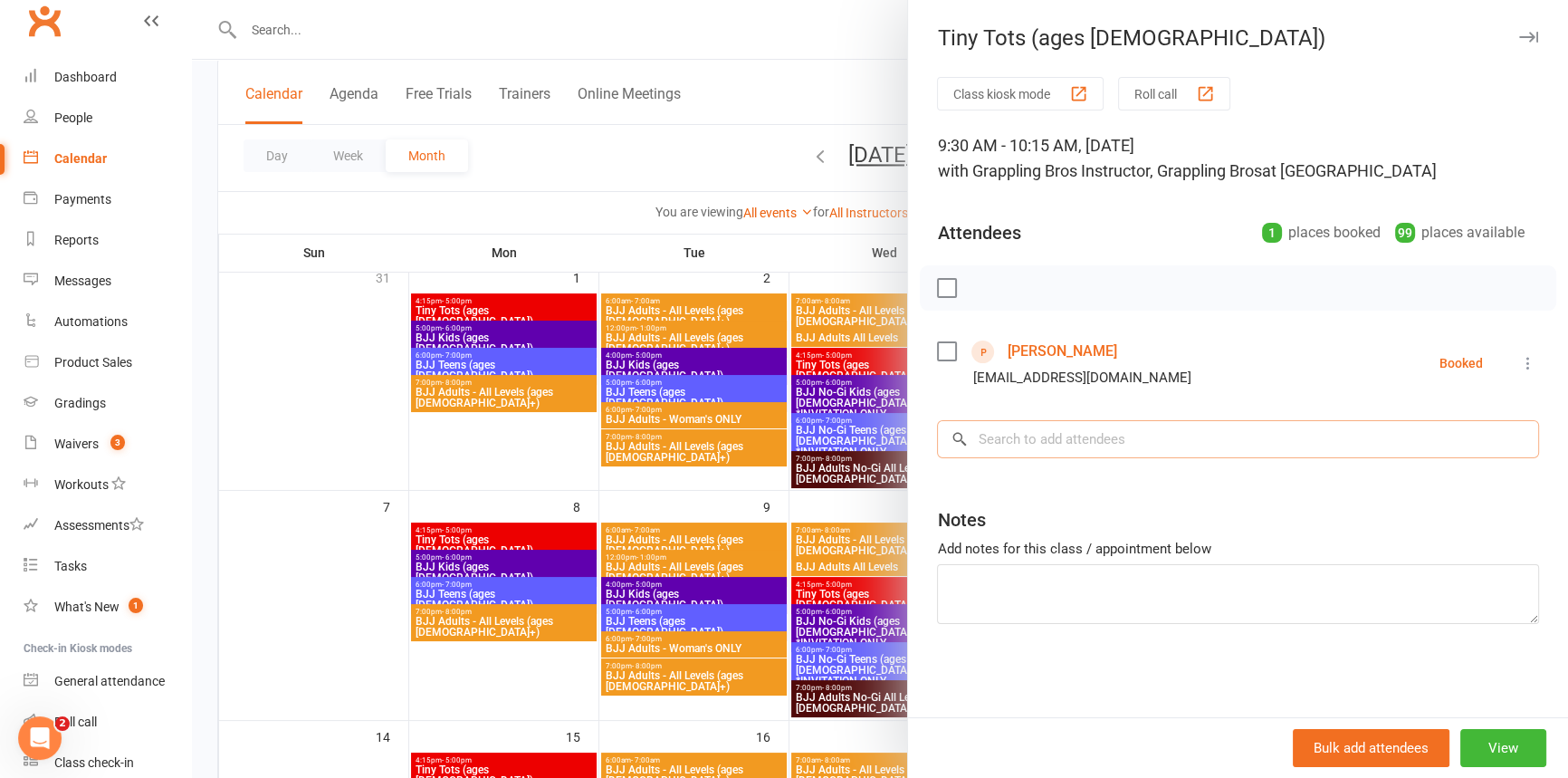
click at [1021, 428] on input "search" at bounding box center [1237, 439] width 602 height 38
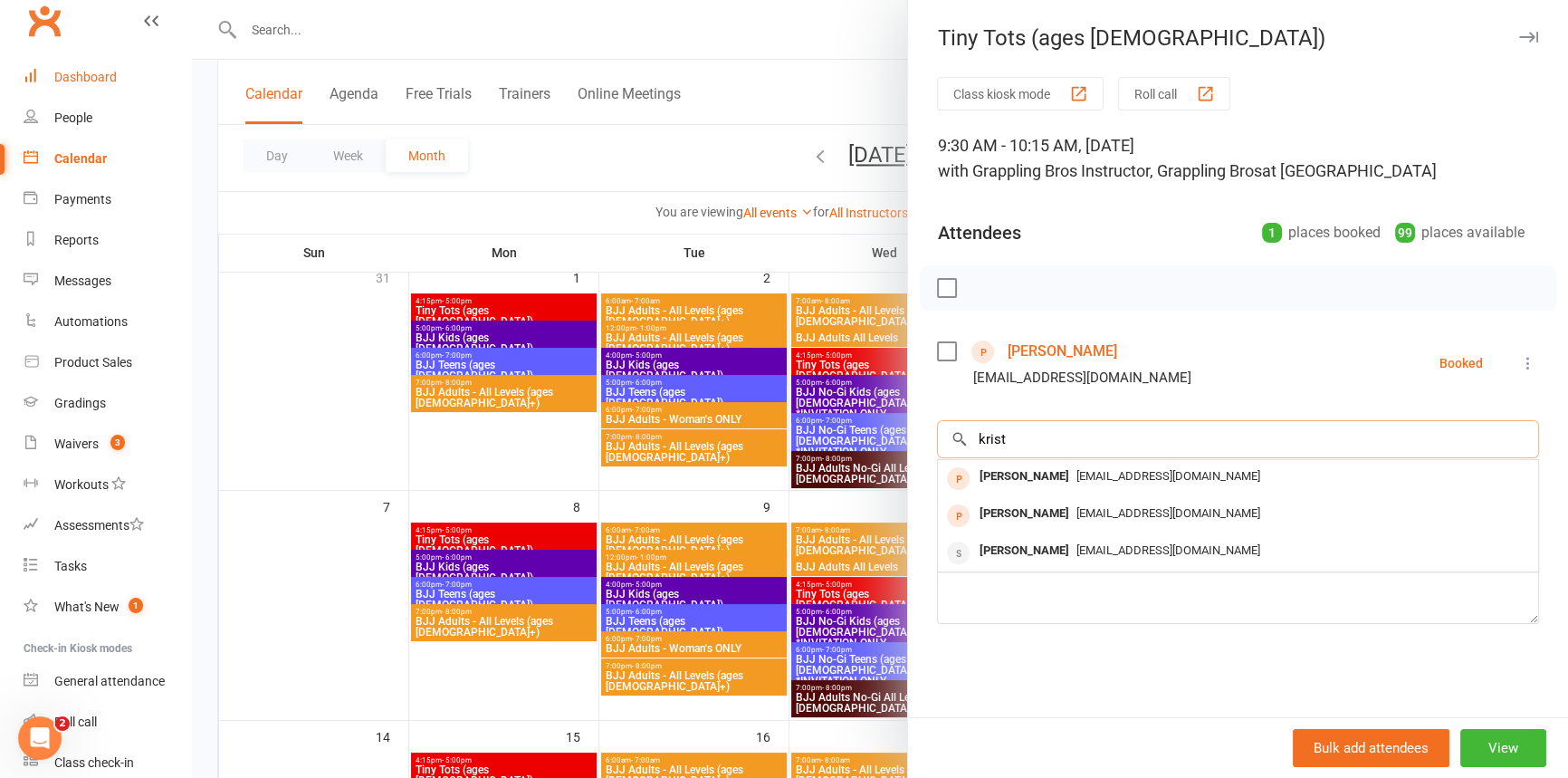
type input "krist"
click at [90, 80] on div "Dashboard" at bounding box center [86, 77] width 62 height 15
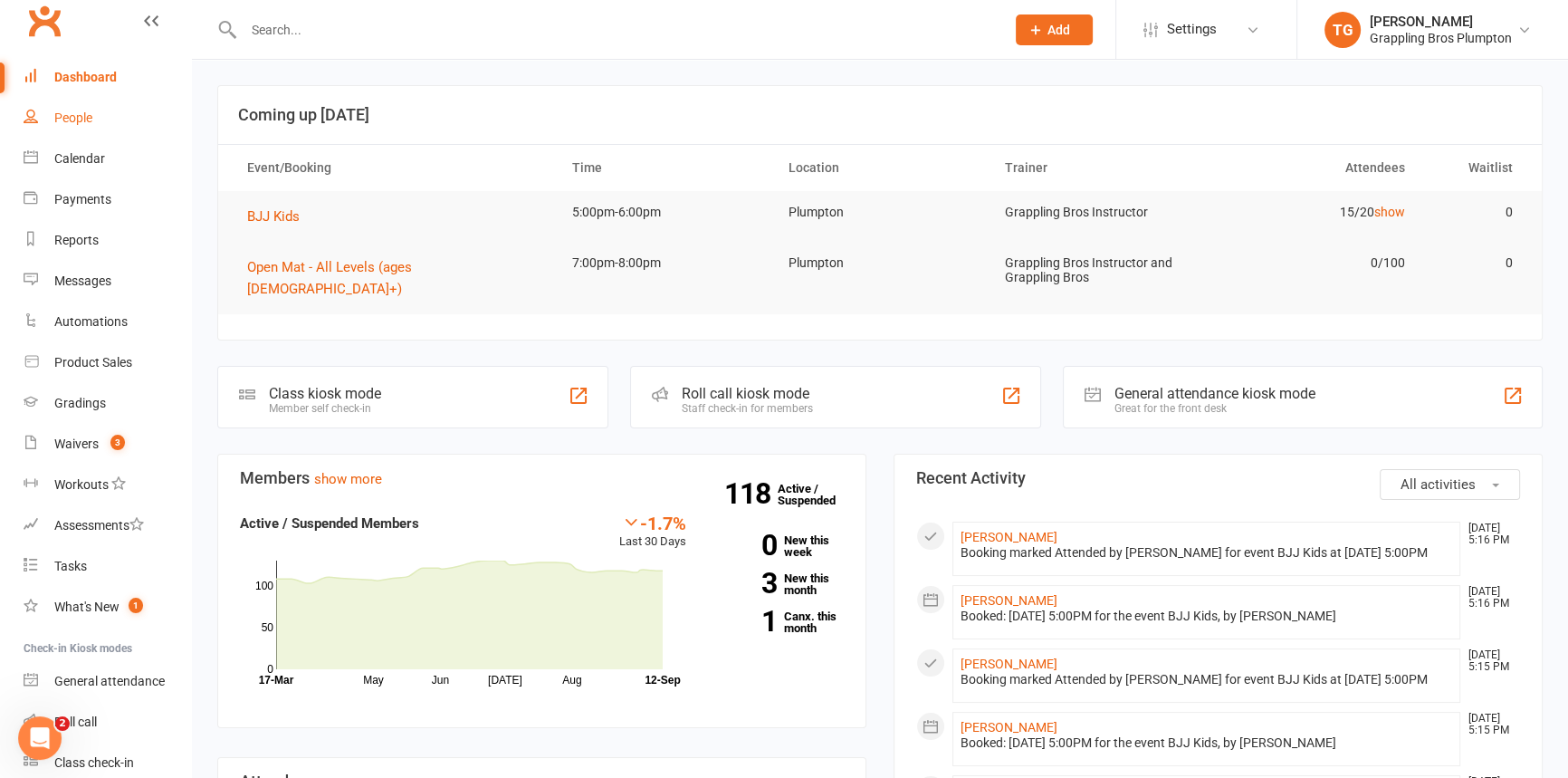
click at [63, 116] on div "People" at bounding box center [73, 118] width 38 height 15
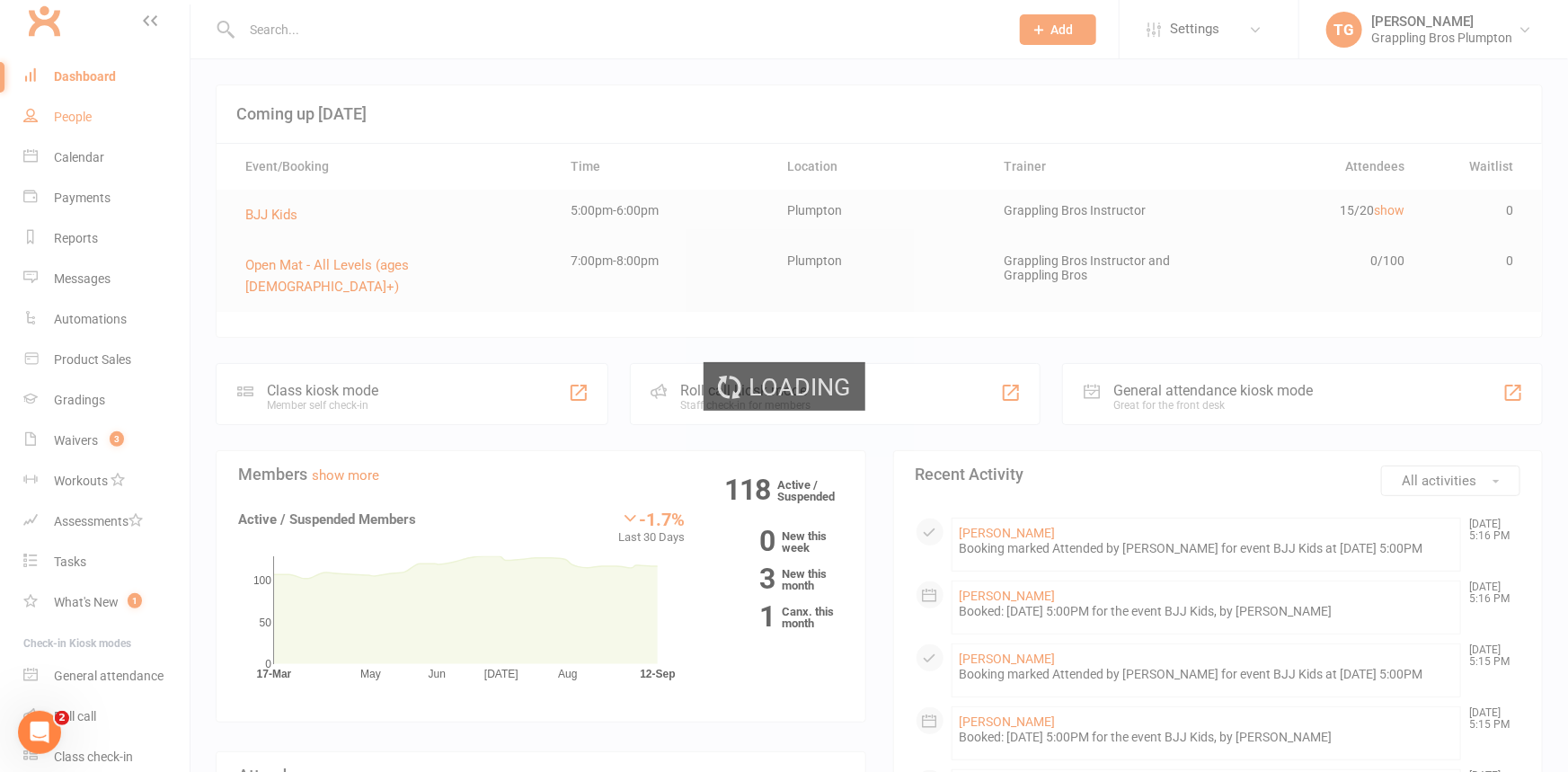
select select "100"
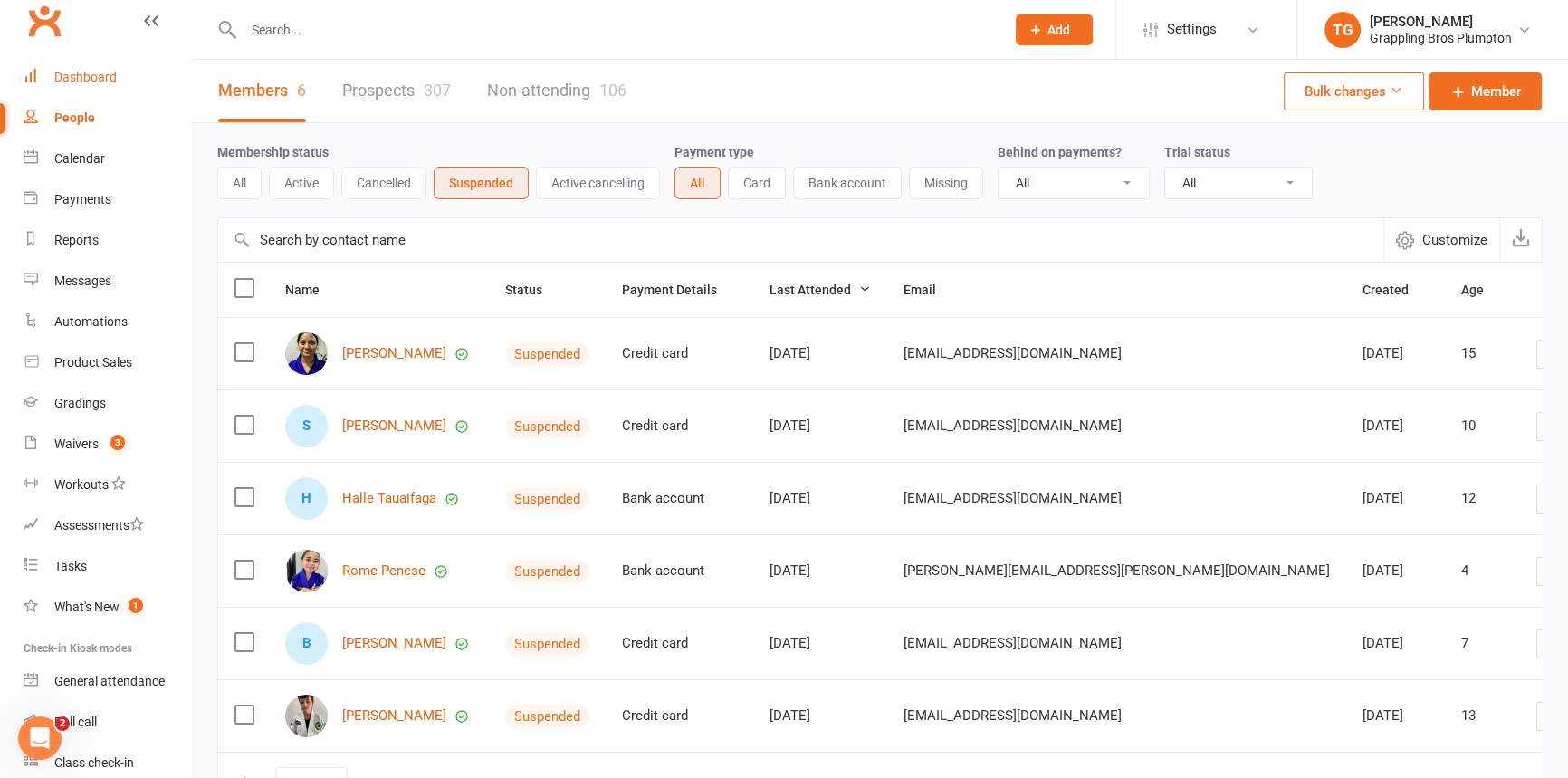
click at [101, 79] on div "Dashboard" at bounding box center [86, 77] width 62 height 15
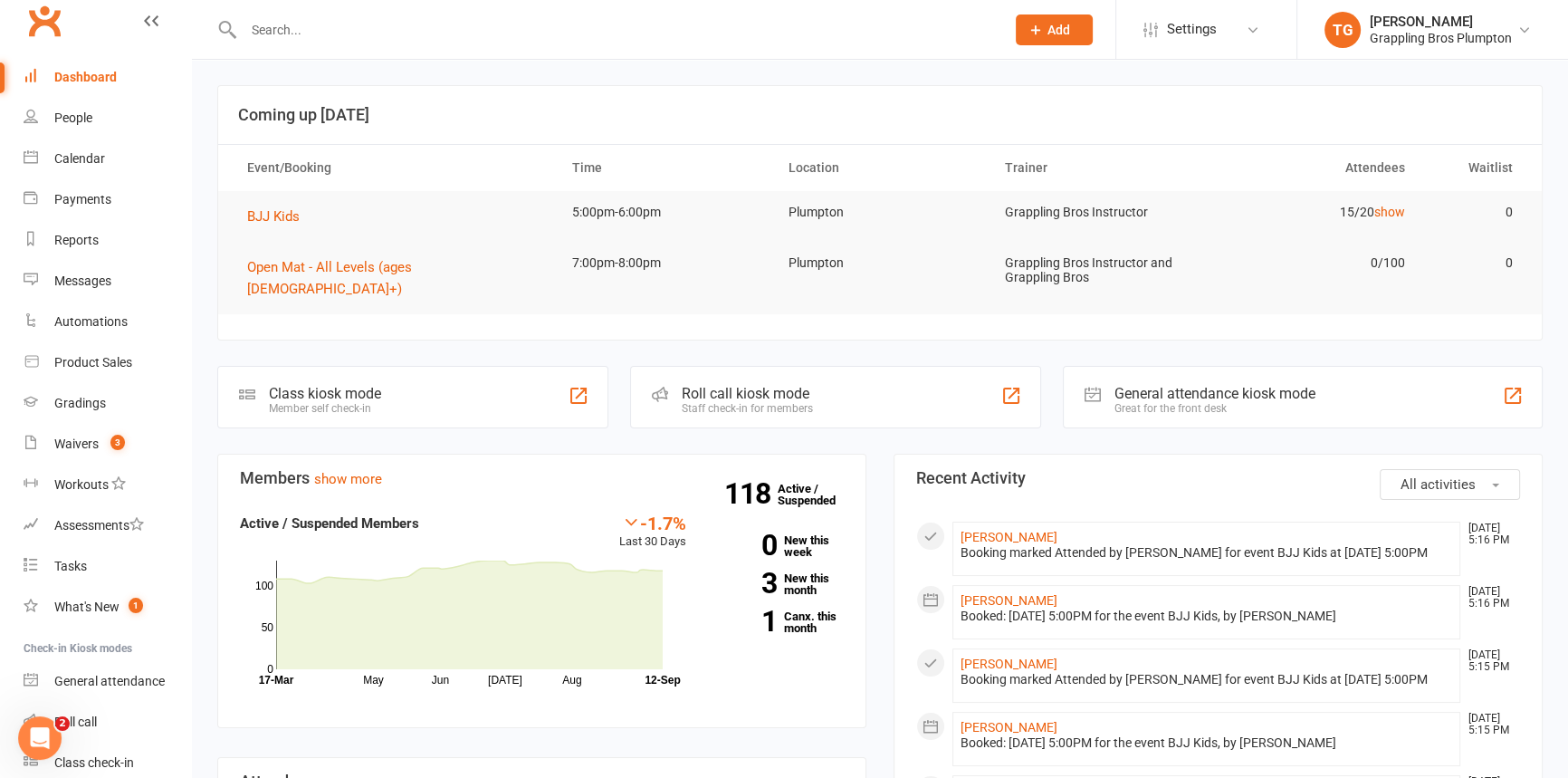
click at [286, 25] on input "text" at bounding box center [615, 30] width 754 height 25
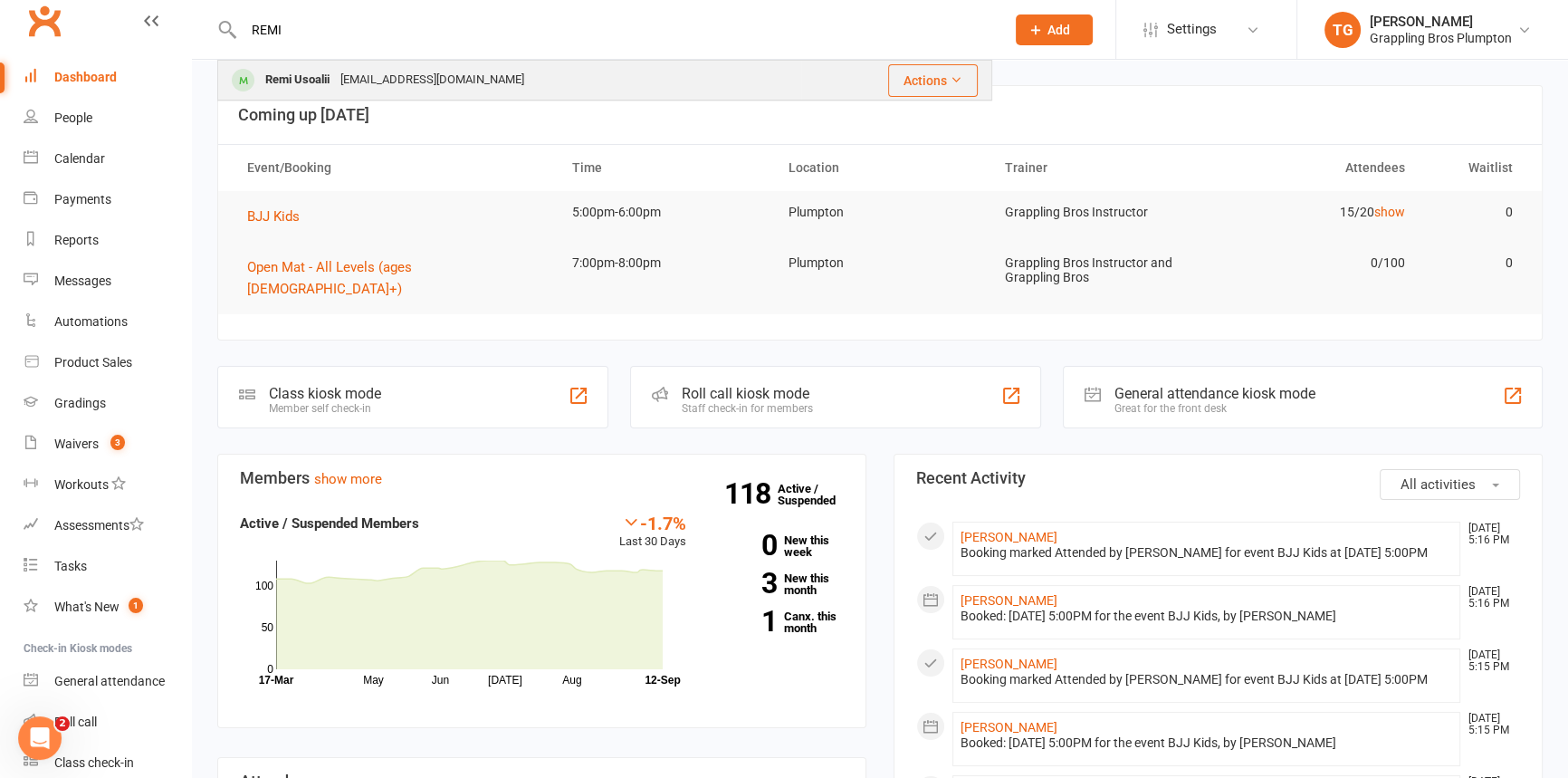
type input "REMI"
click at [281, 72] on div "Remi Usoalii" at bounding box center [297, 80] width 75 height 26
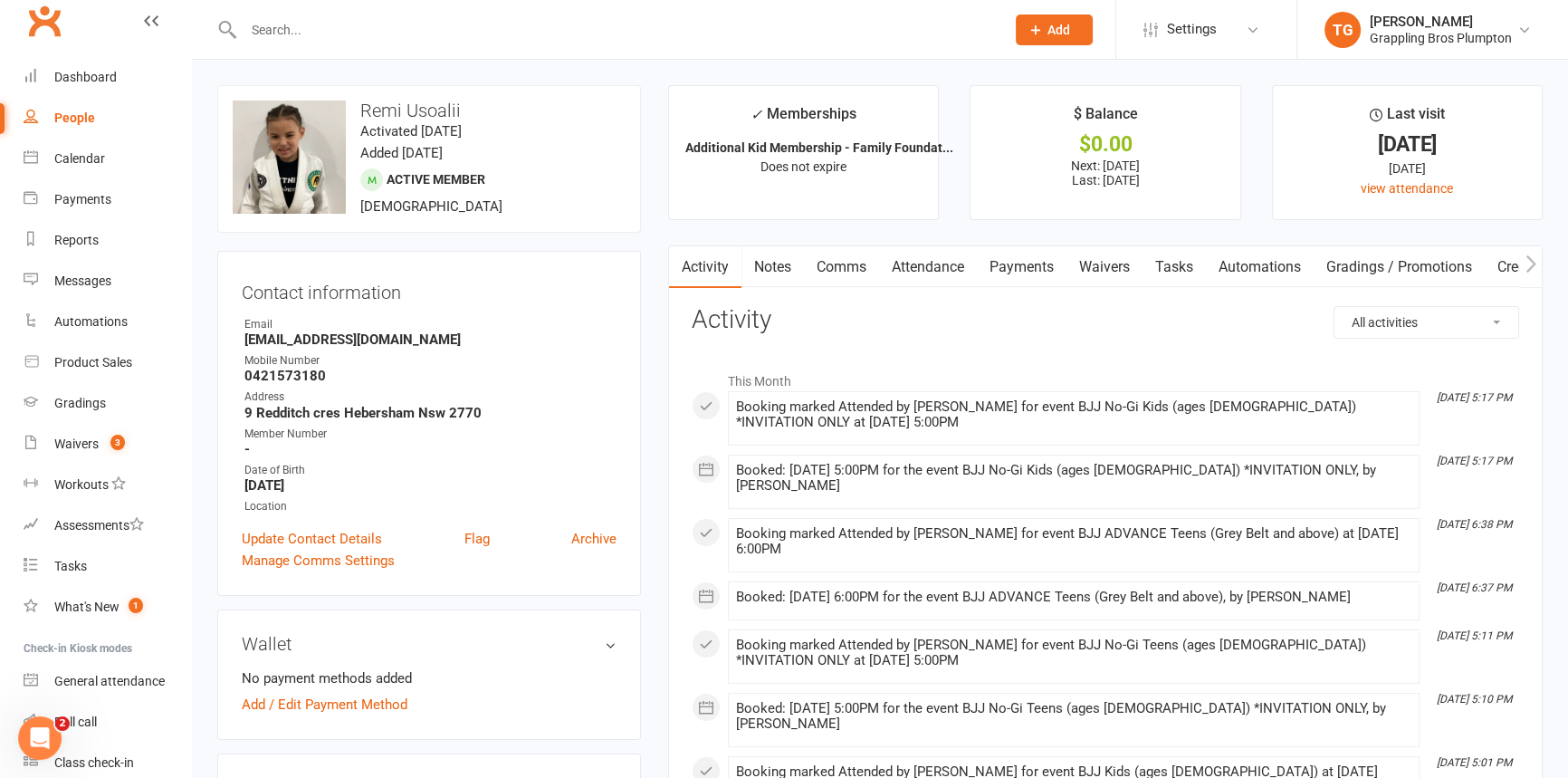
click at [1035, 259] on link "Payments" at bounding box center [1021, 266] width 89 height 42
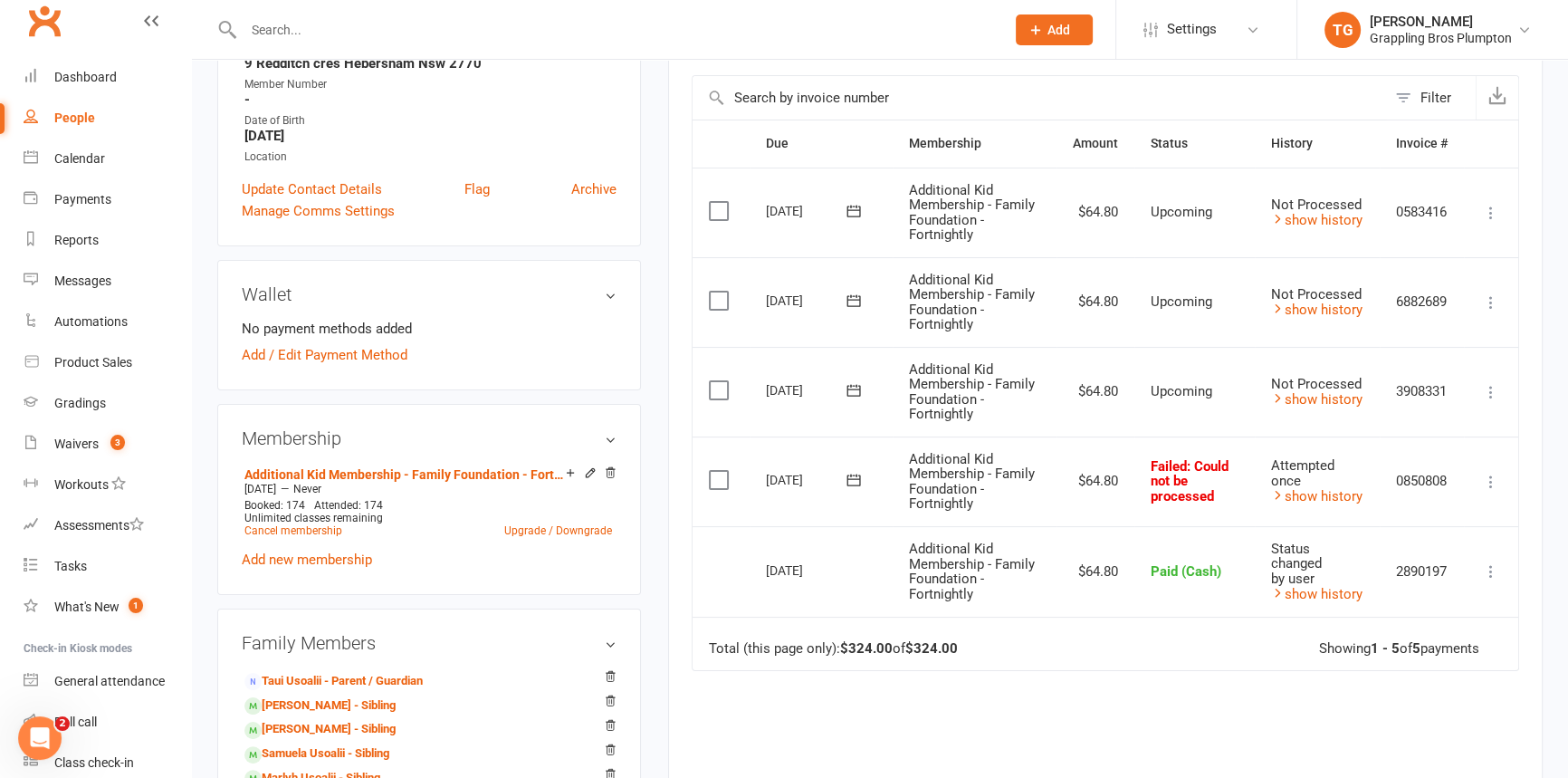
scroll to position [390, 0]
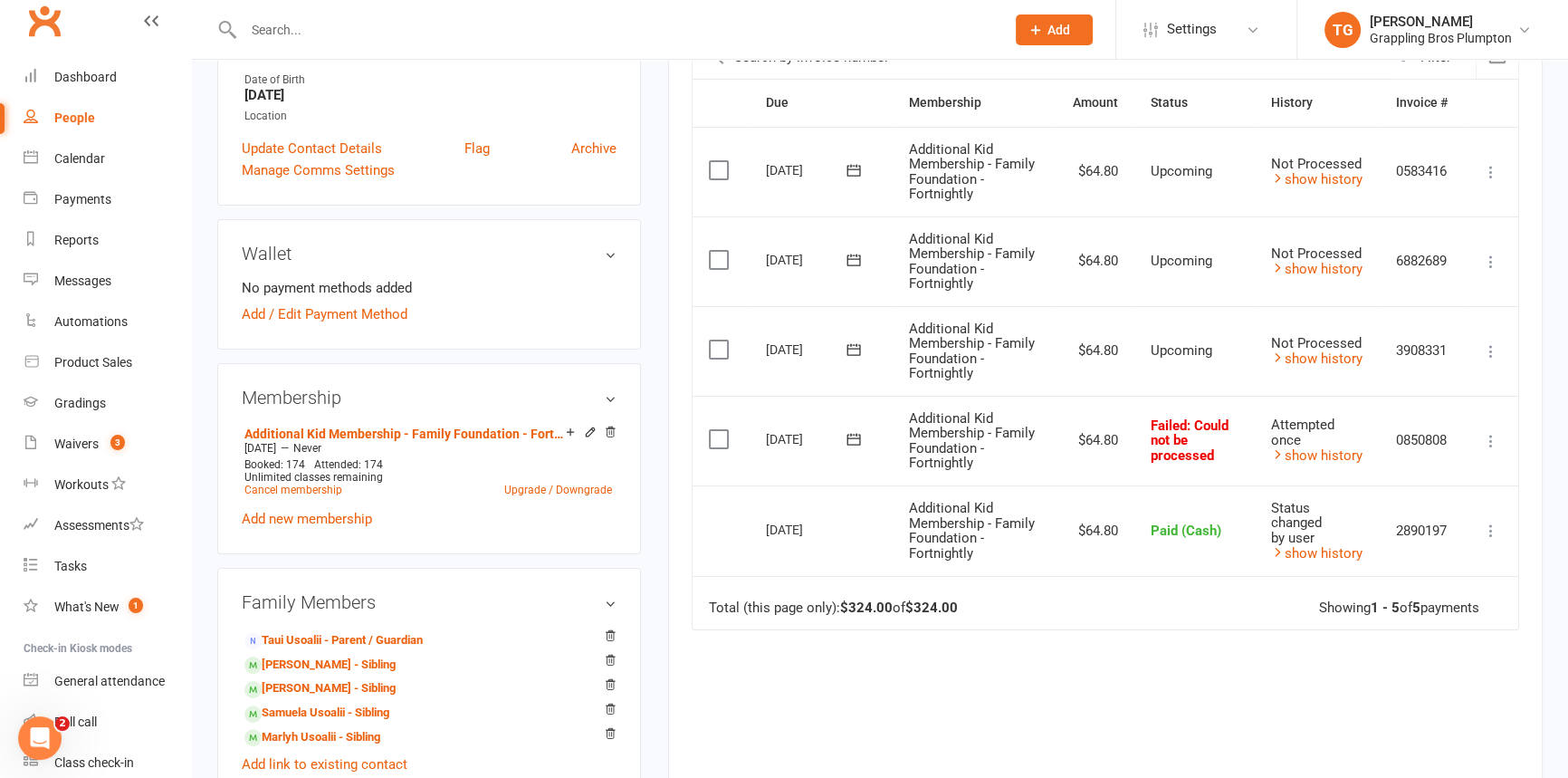
click at [1486, 434] on icon at bounding box center [1491, 441] width 18 height 18
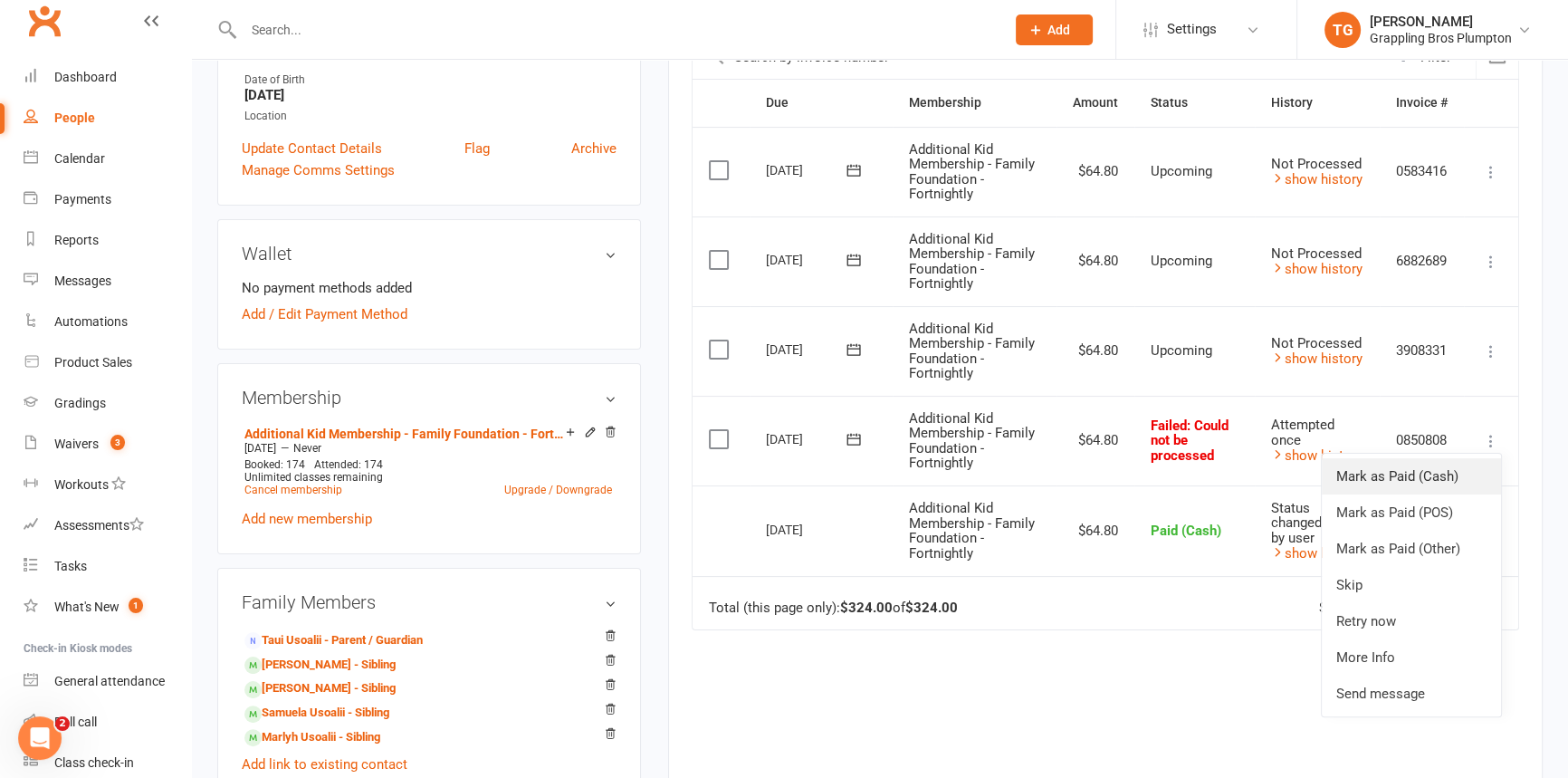
click at [1364, 464] on link "Mark as Paid (Cash)" at bounding box center [1411, 476] width 179 height 36
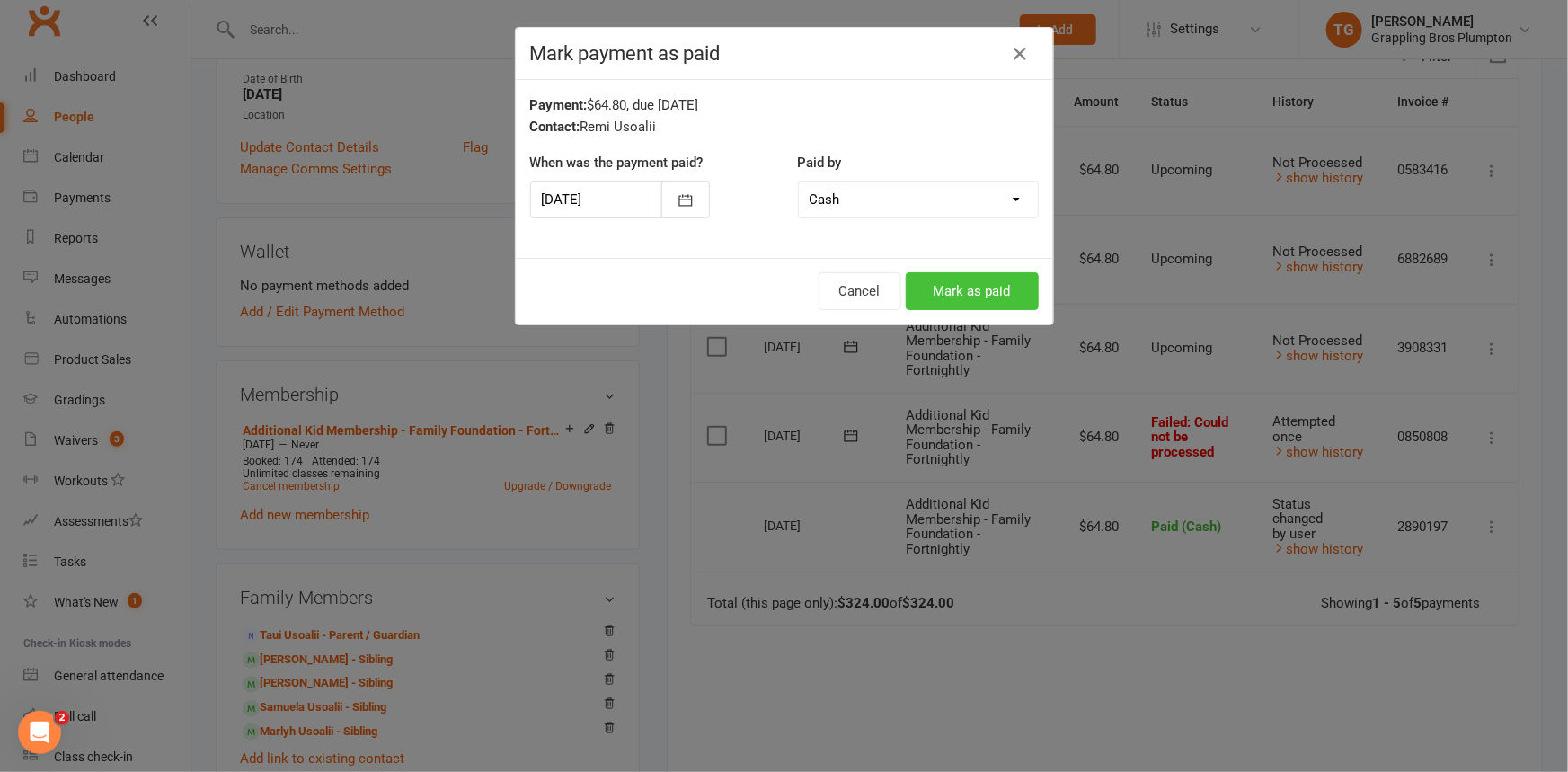
click at [992, 296] on button "Mark as paid" at bounding box center [972, 290] width 133 height 38
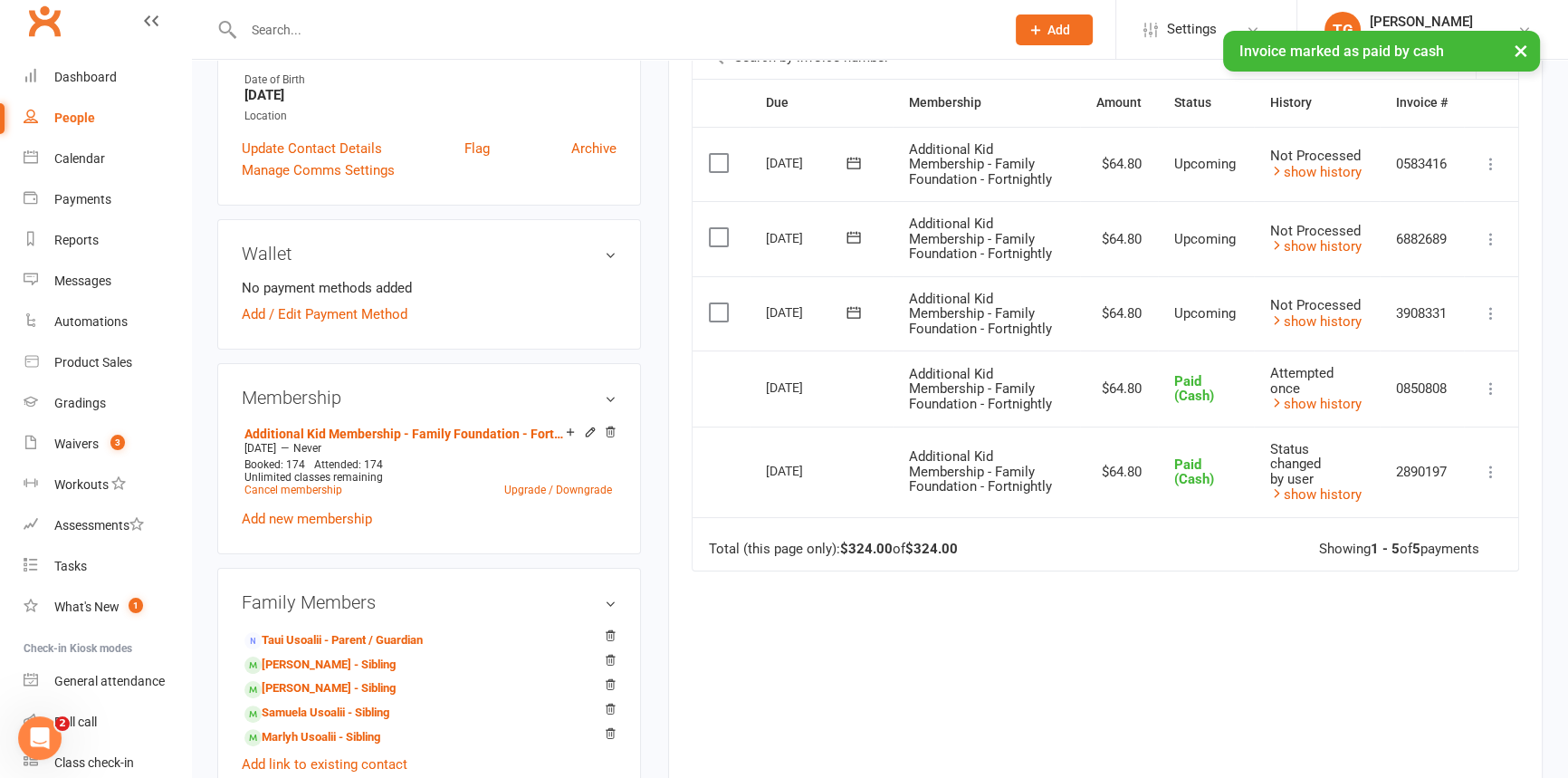
click at [1487, 307] on icon at bounding box center [1491, 313] width 18 height 18
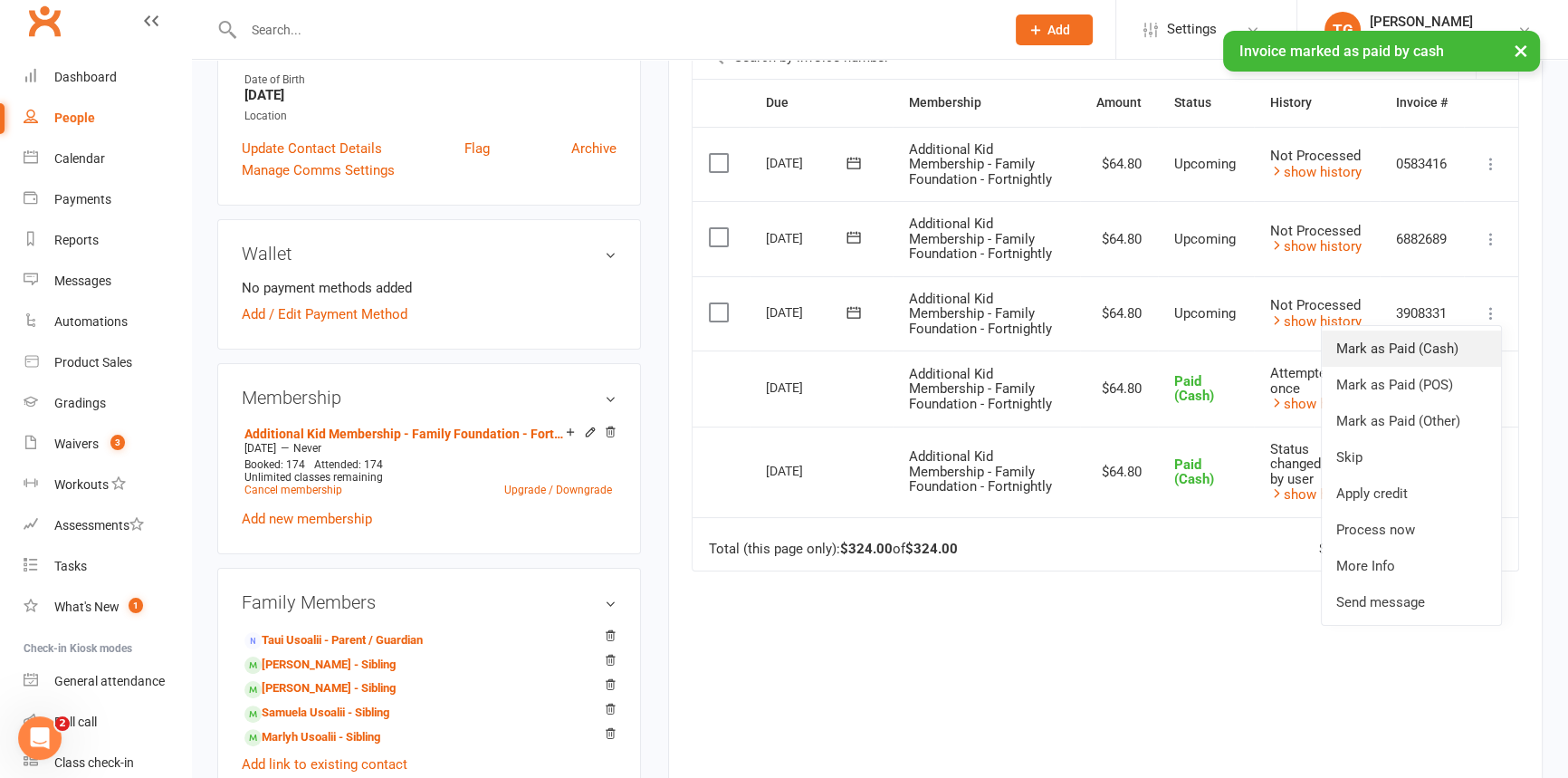
click at [1387, 355] on link "Mark as Paid (Cash)" at bounding box center [1411, 348] width 179 height 36
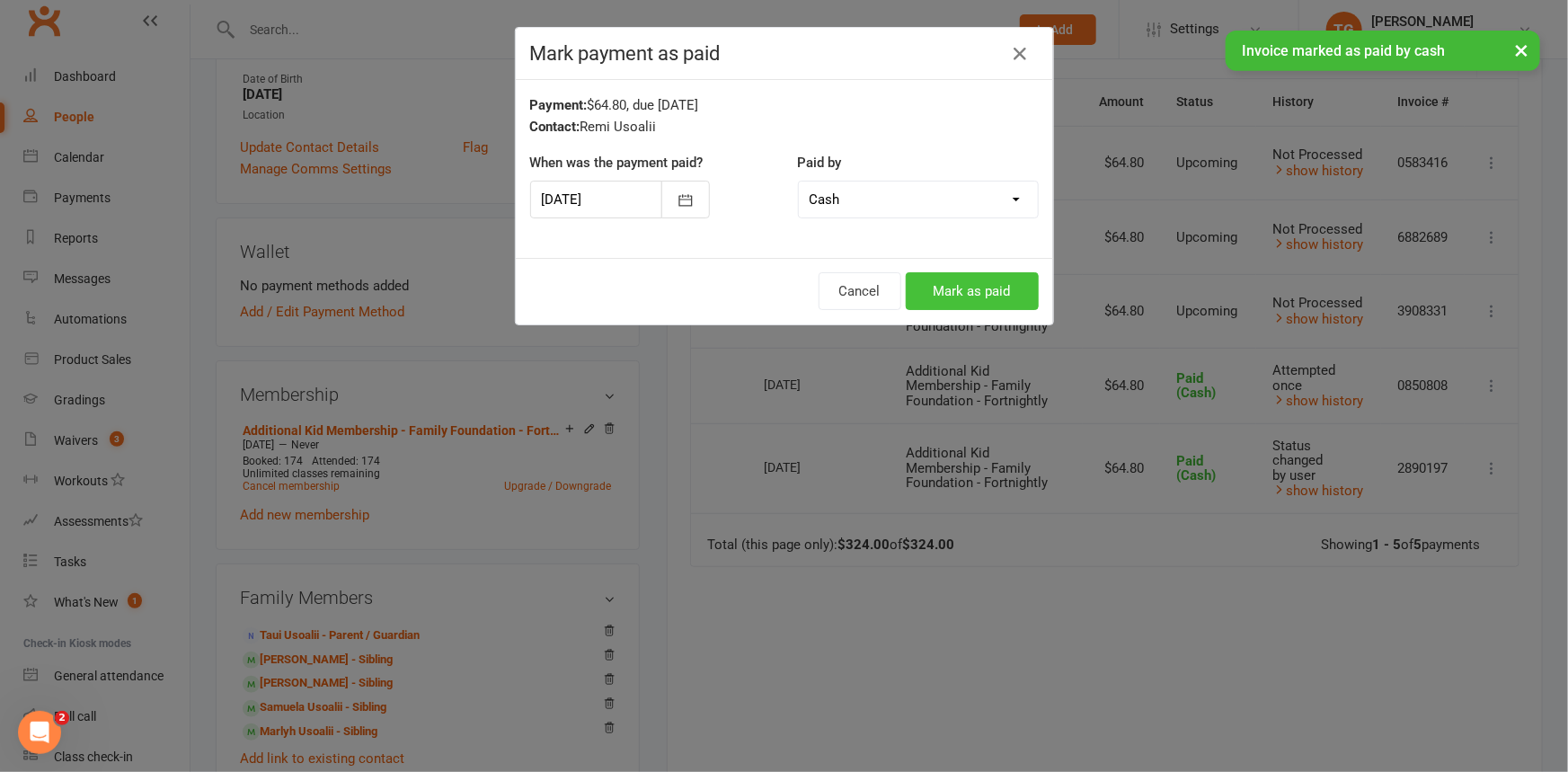
click at [971, 293] on button "Mark as paid" at bounding box center [972, 290] width 133 height 38
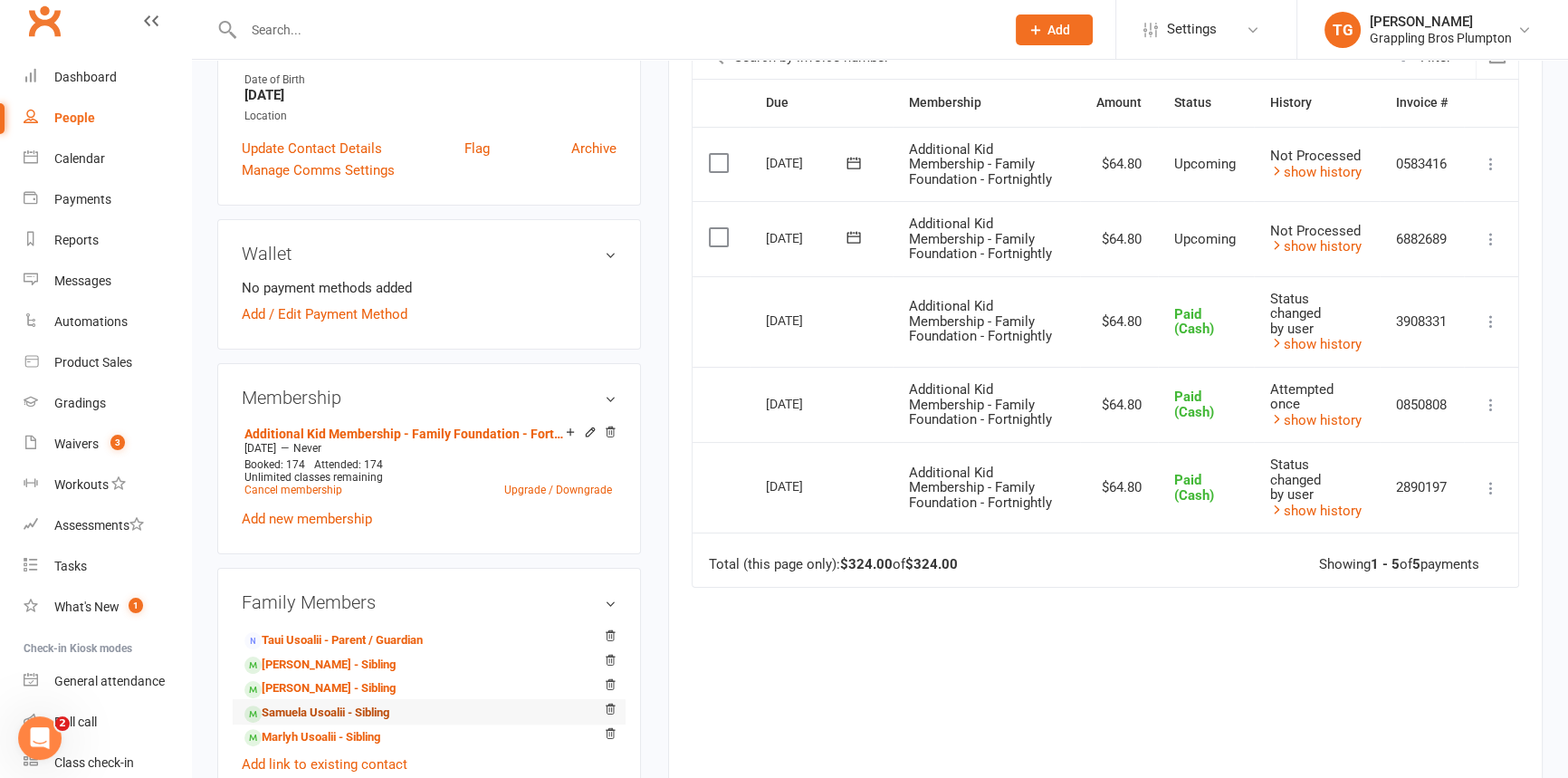
click at [288, 713] on link "Samuela Usoalii - Sibling" at bounding box center [316, 713] width 145 height 19
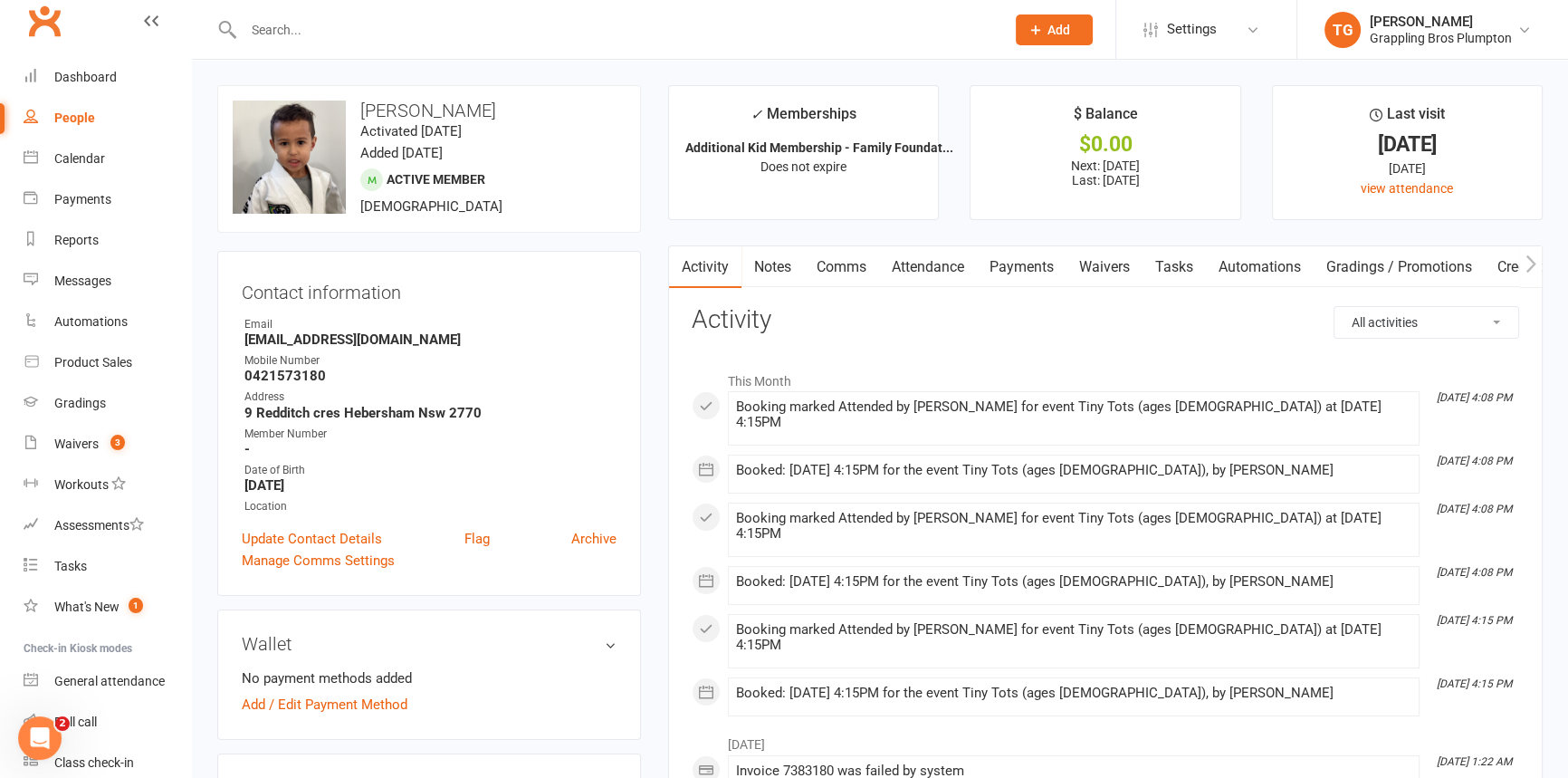
click at [1015, 269] on link "Payments" at bounding box center [1021, 266] width 89 height 42
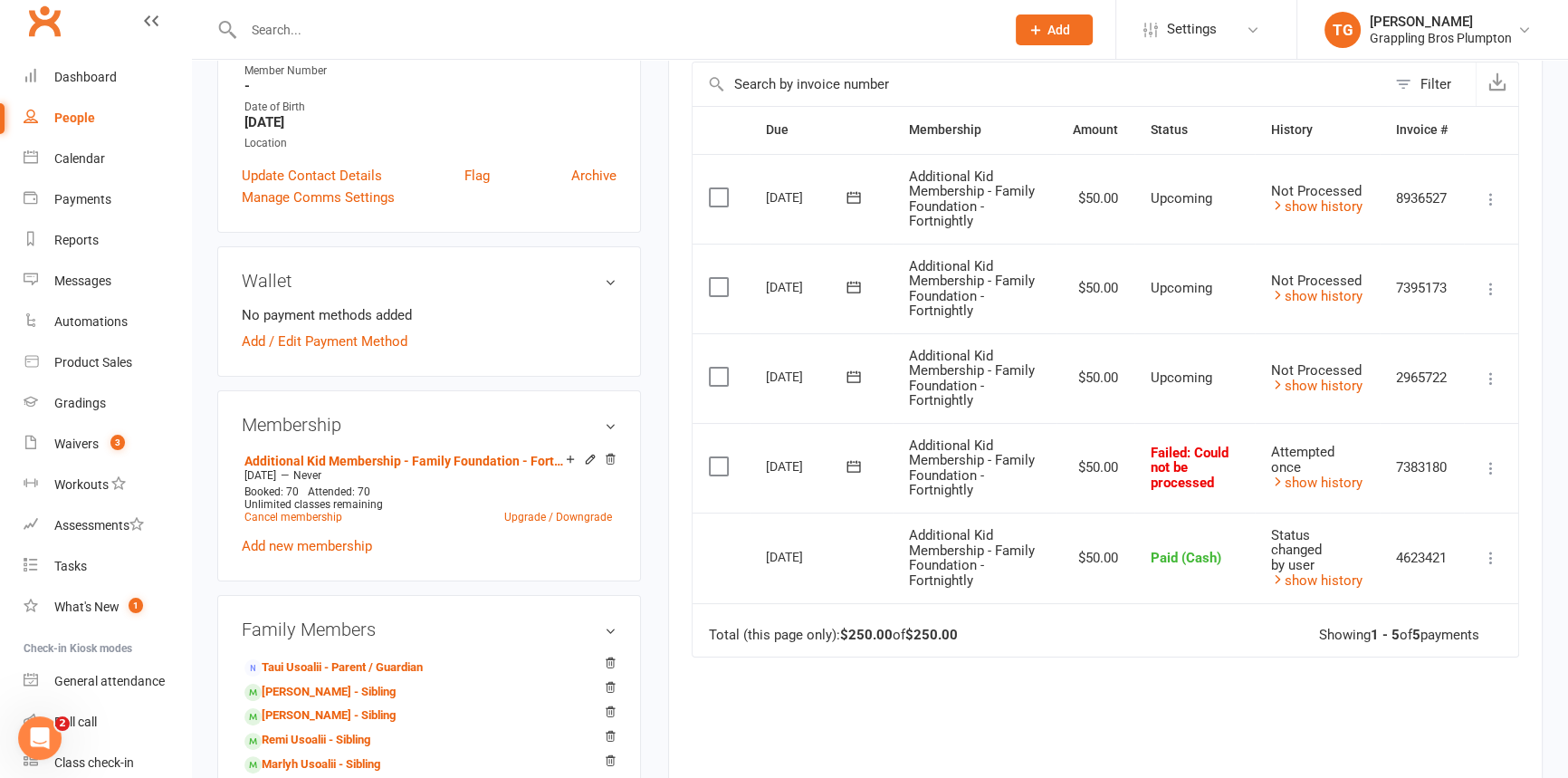
scroll to position [371, 0]
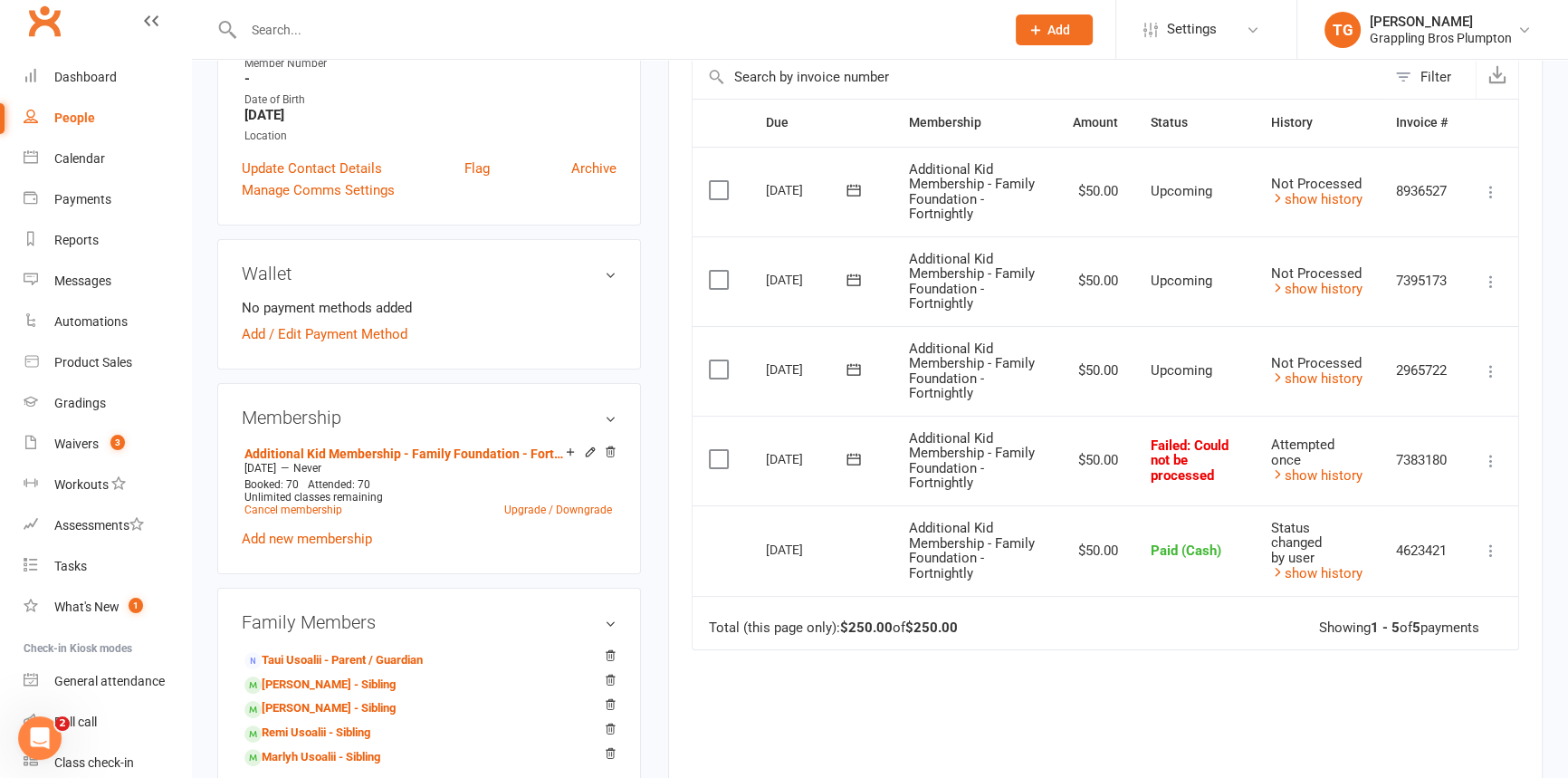
click at [1495, 461] on icon at bounding box center [1491, 460] width 18 height 18
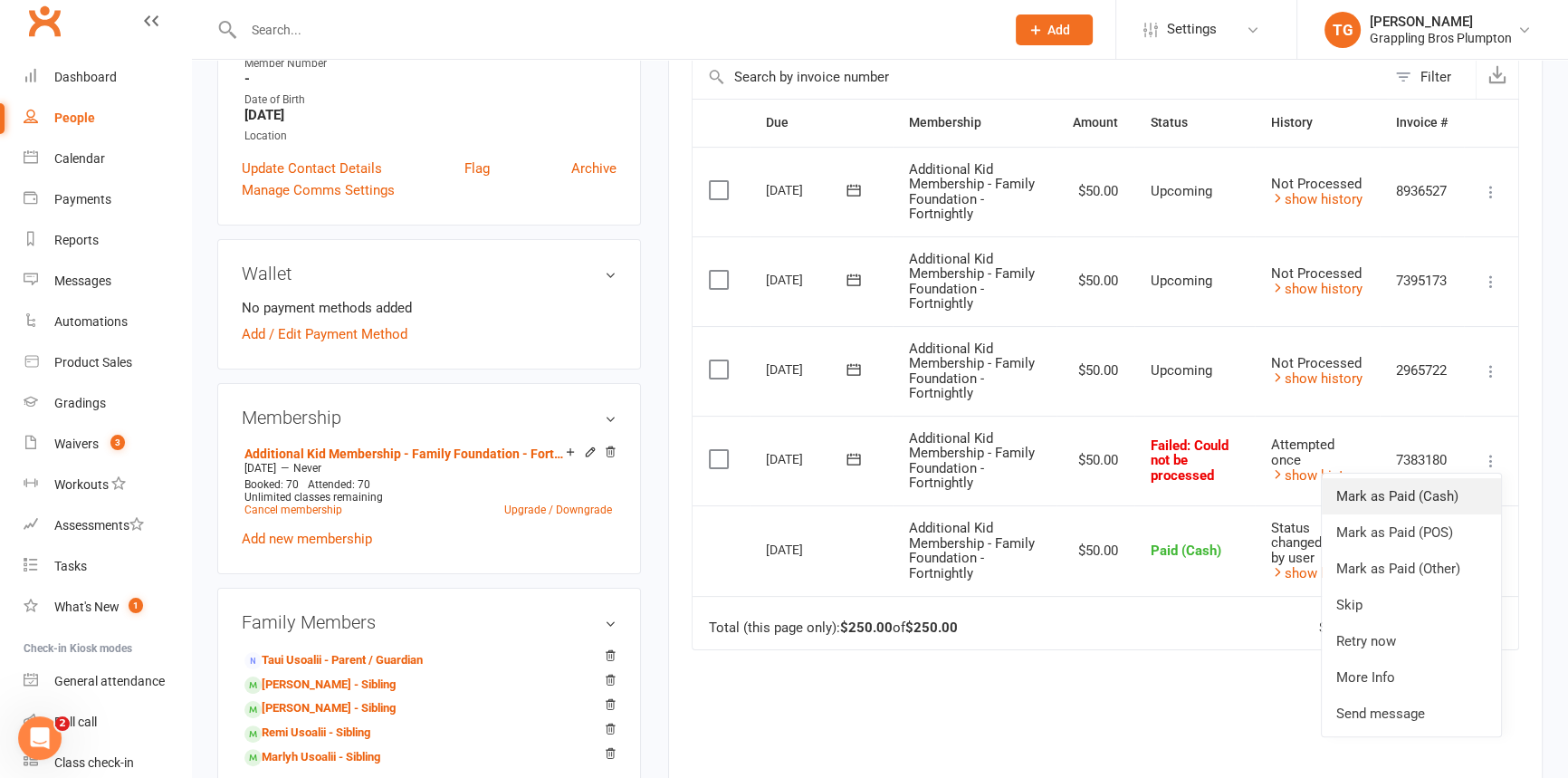
click at [1395, 498] on link "Mark as Paid (Cash)" at bounding box center [1411, 495] width 179 height 36
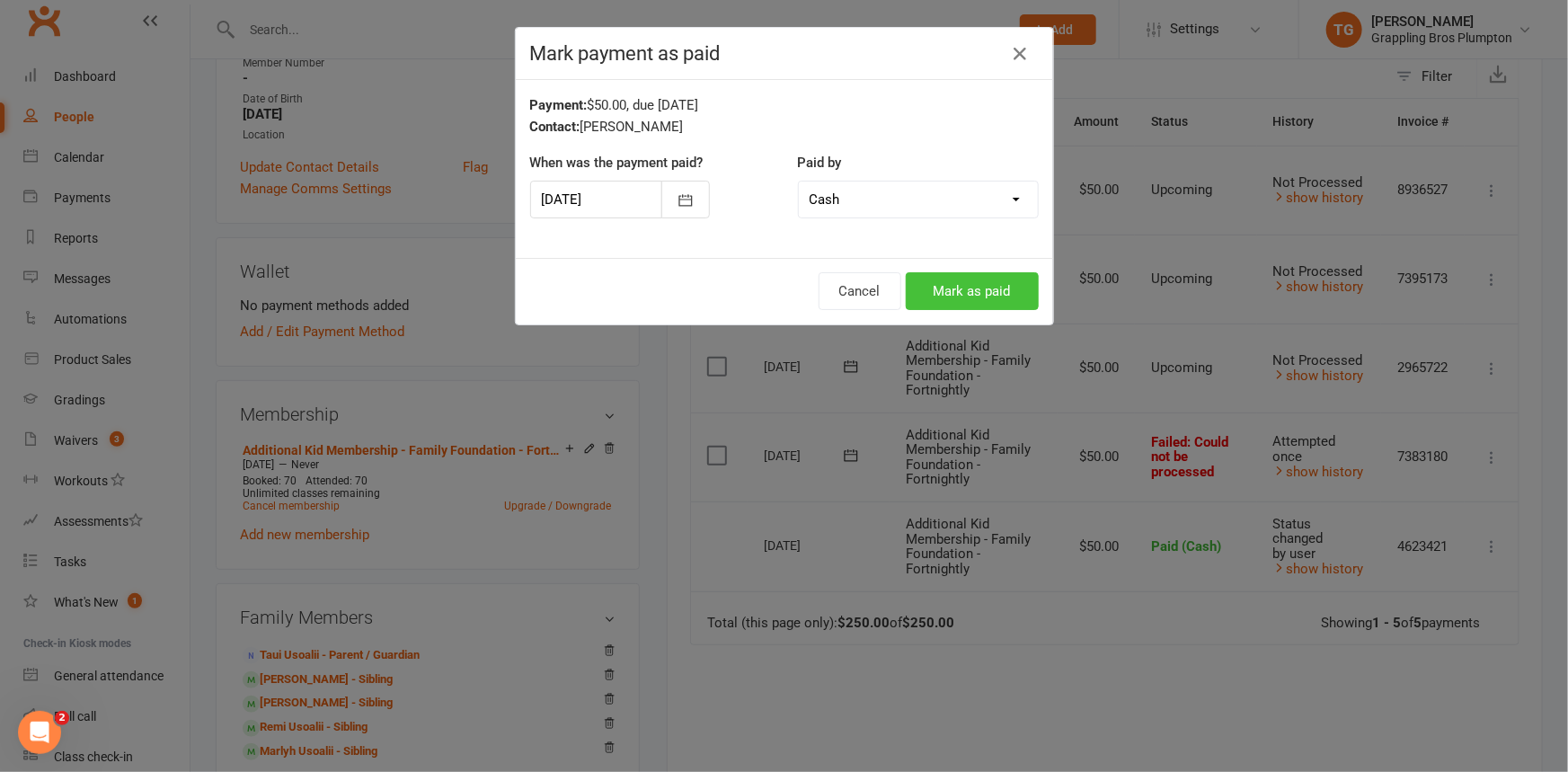
click at [963, 298] on button "Mark as paid" at bounding box center [972, 290] width 133 height 38
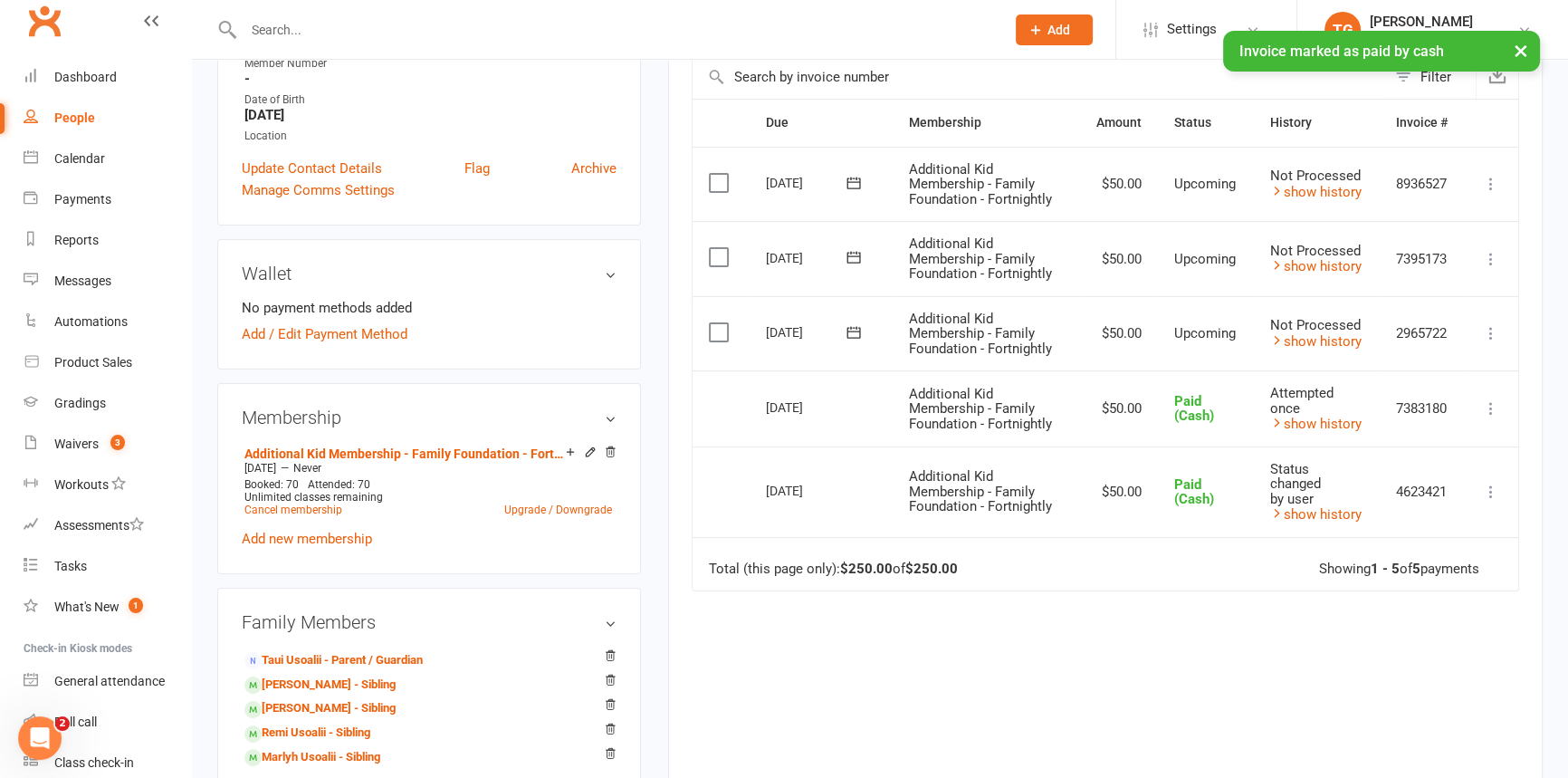
click at [1492, 324] on icon at bounding box center [1491, 333] width 18 height 18
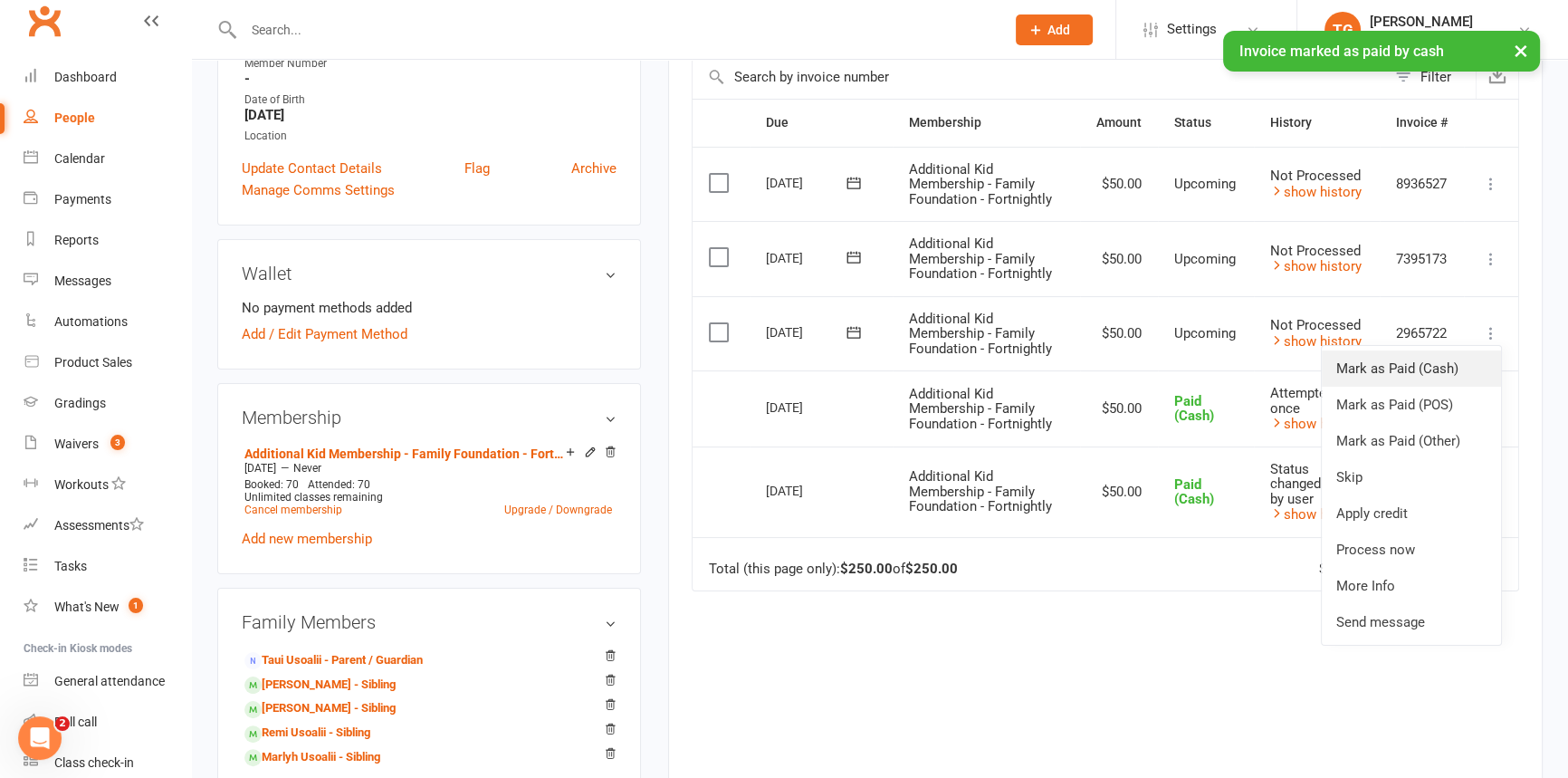
click at [1398, 371] on link "Mark as Paid (Cash)" at bounding box center [1411, 368] width 179 height 36
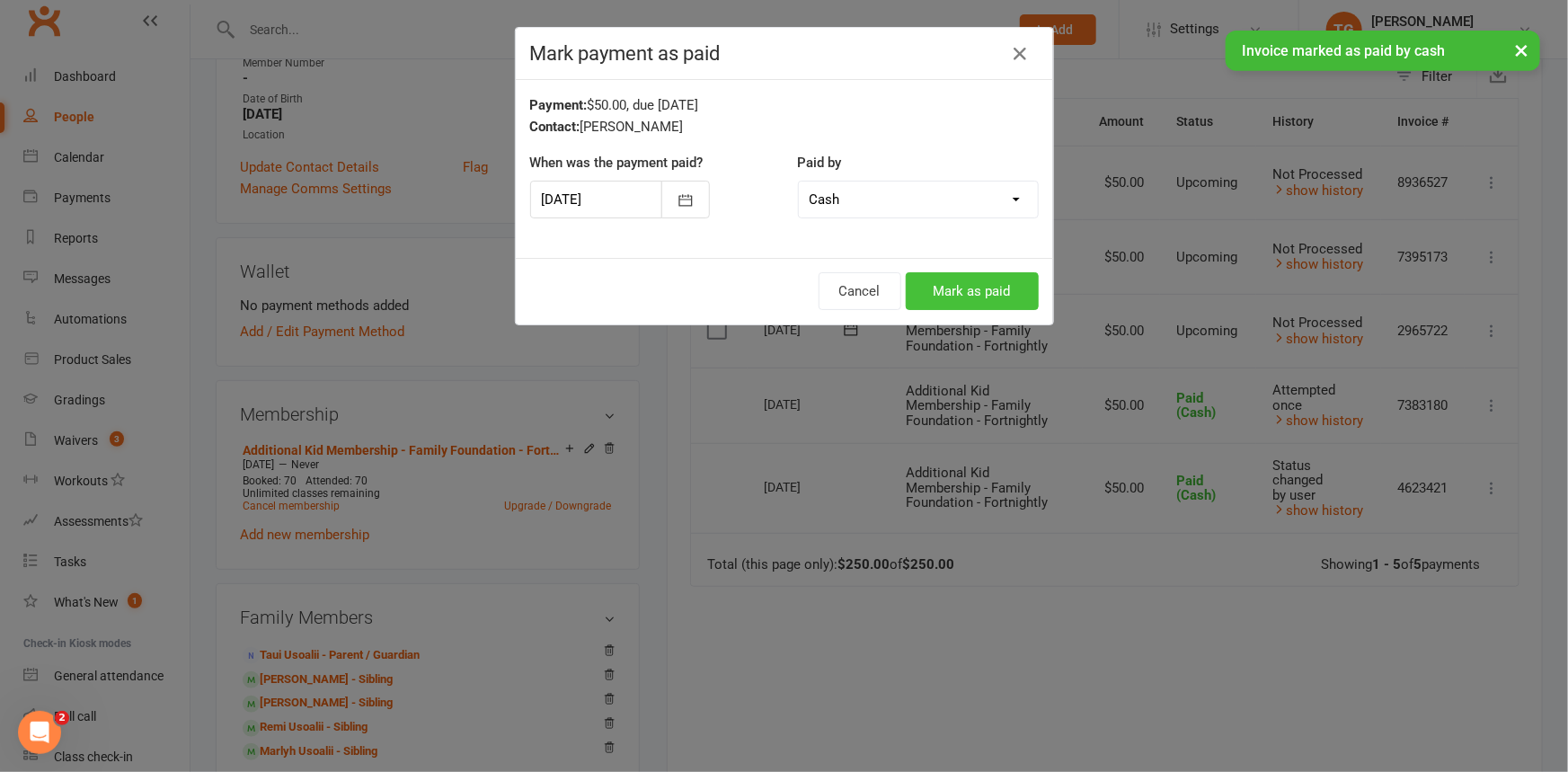
click at [963, 290] on button "Mark as paid" at bounding box center [972, 290] width 133 height 38
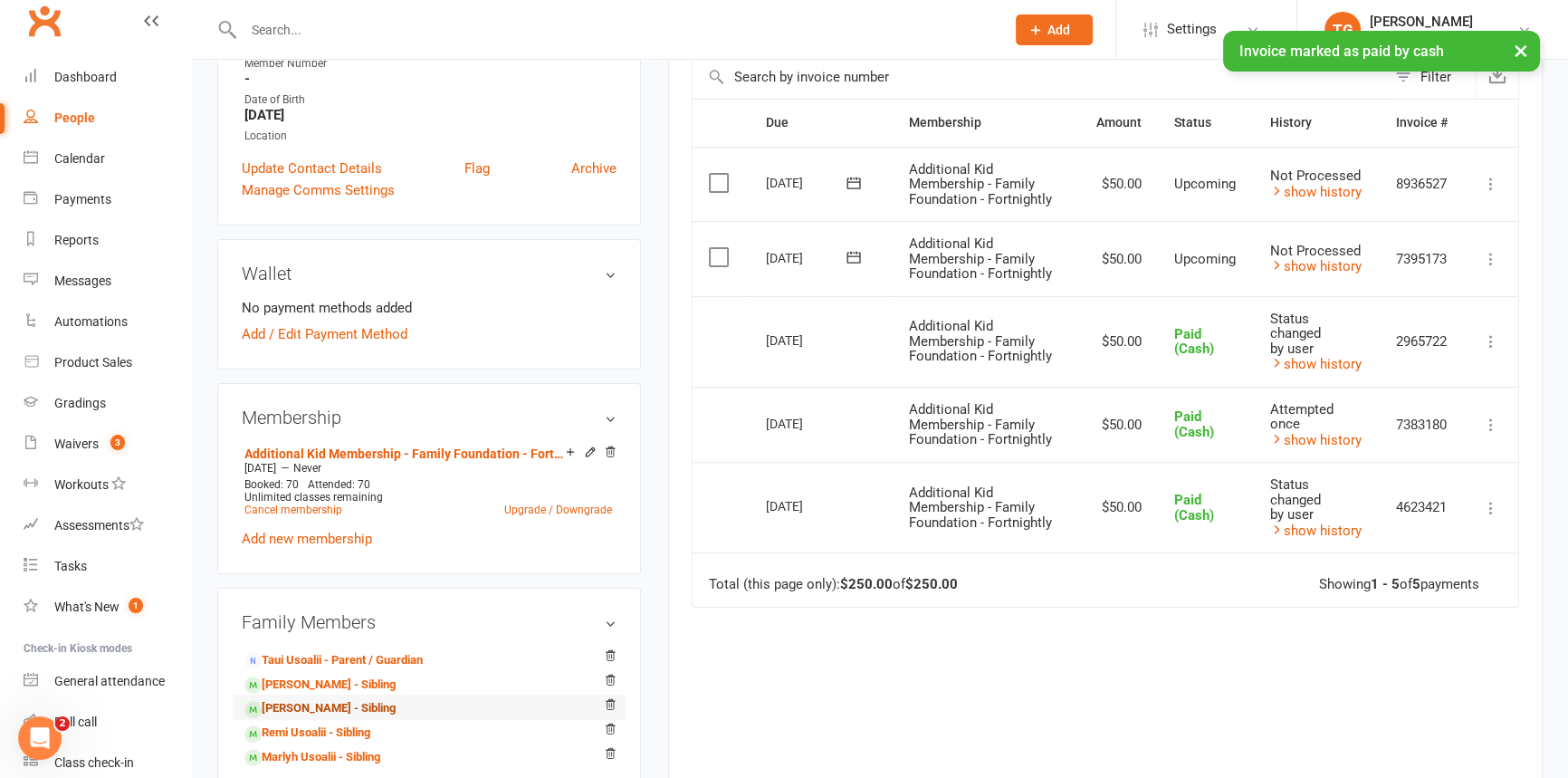
click at [274, 710] on link "[PERSON_NAME] - Sibling" at bounding box center [319, 709] width 151 height 19
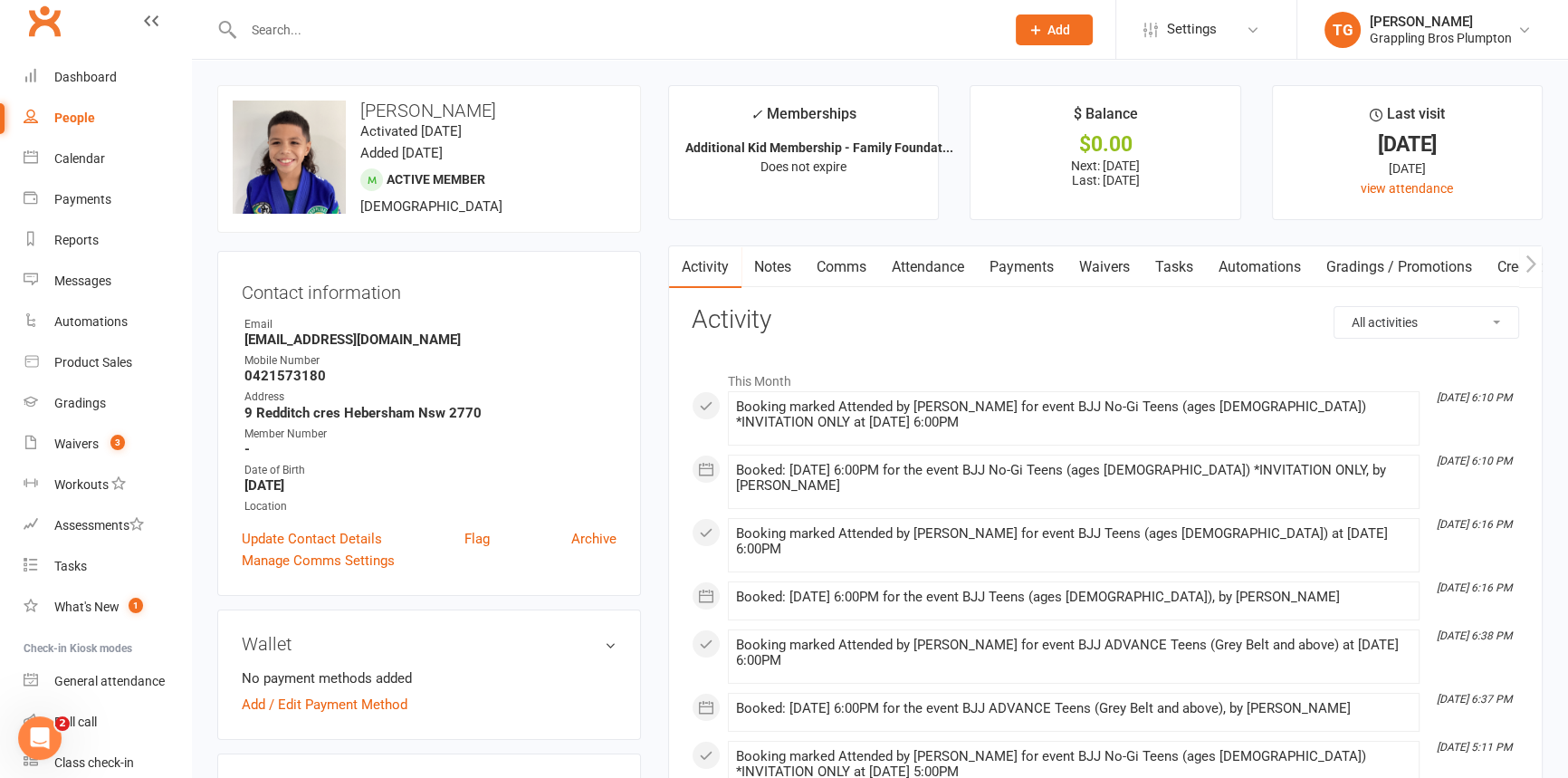
click at [1015, 268] on link "Payments" at bounding box center [1021, 266] width 89 height 42
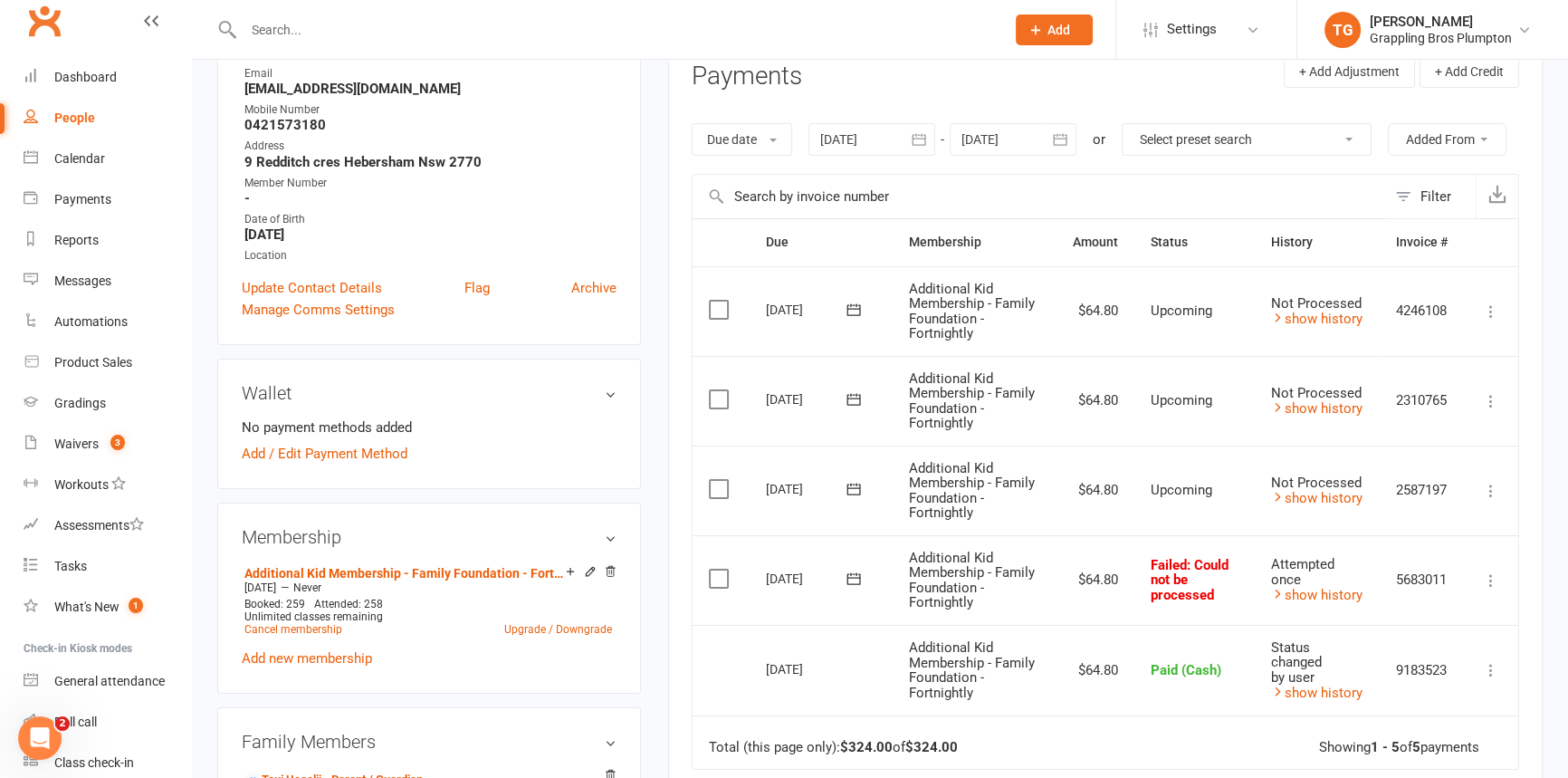
scroll to position [307, 0]
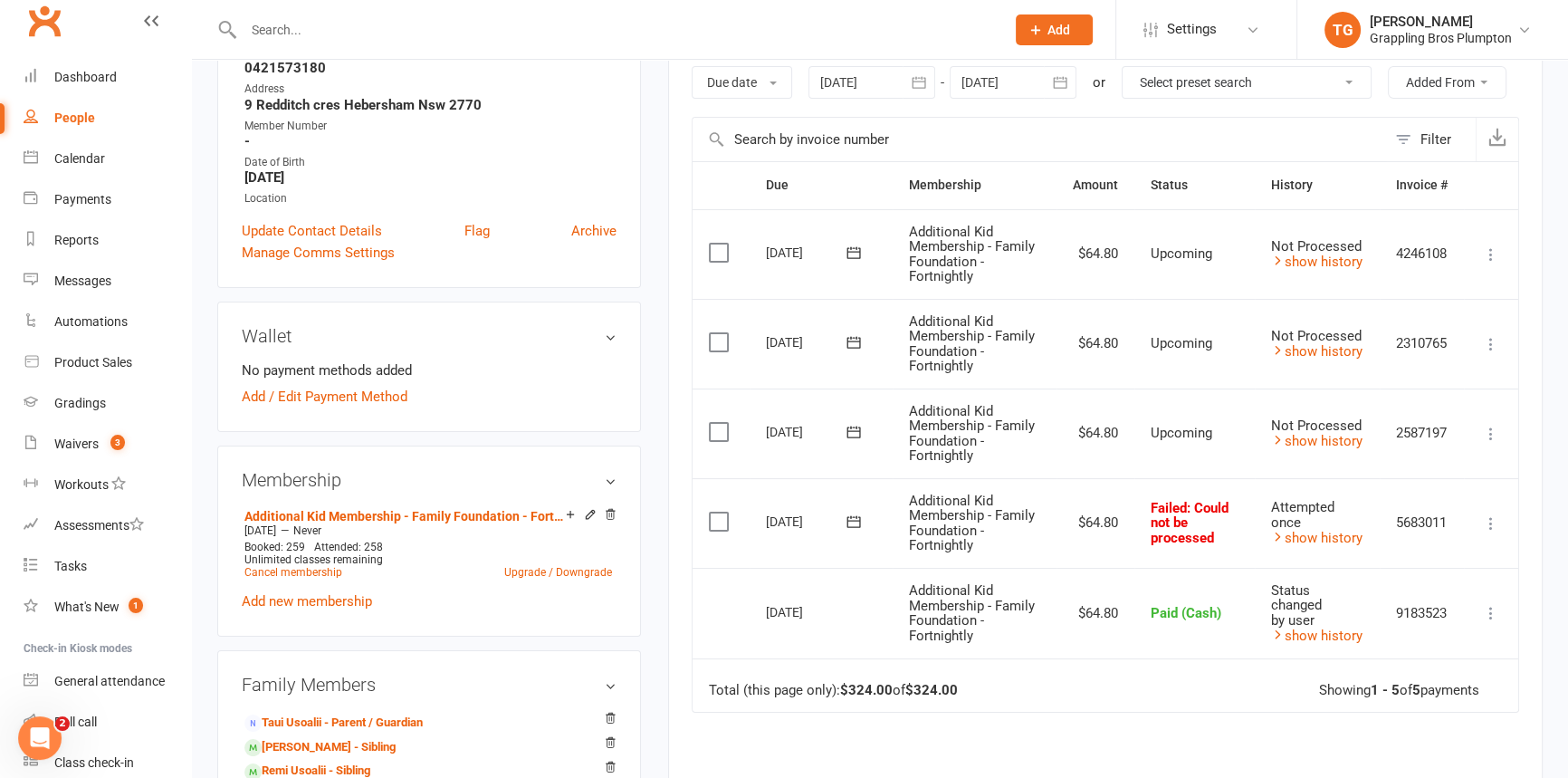
click at [1494, 519] on icon at bounding box center [1491, 523] width 18 height 18
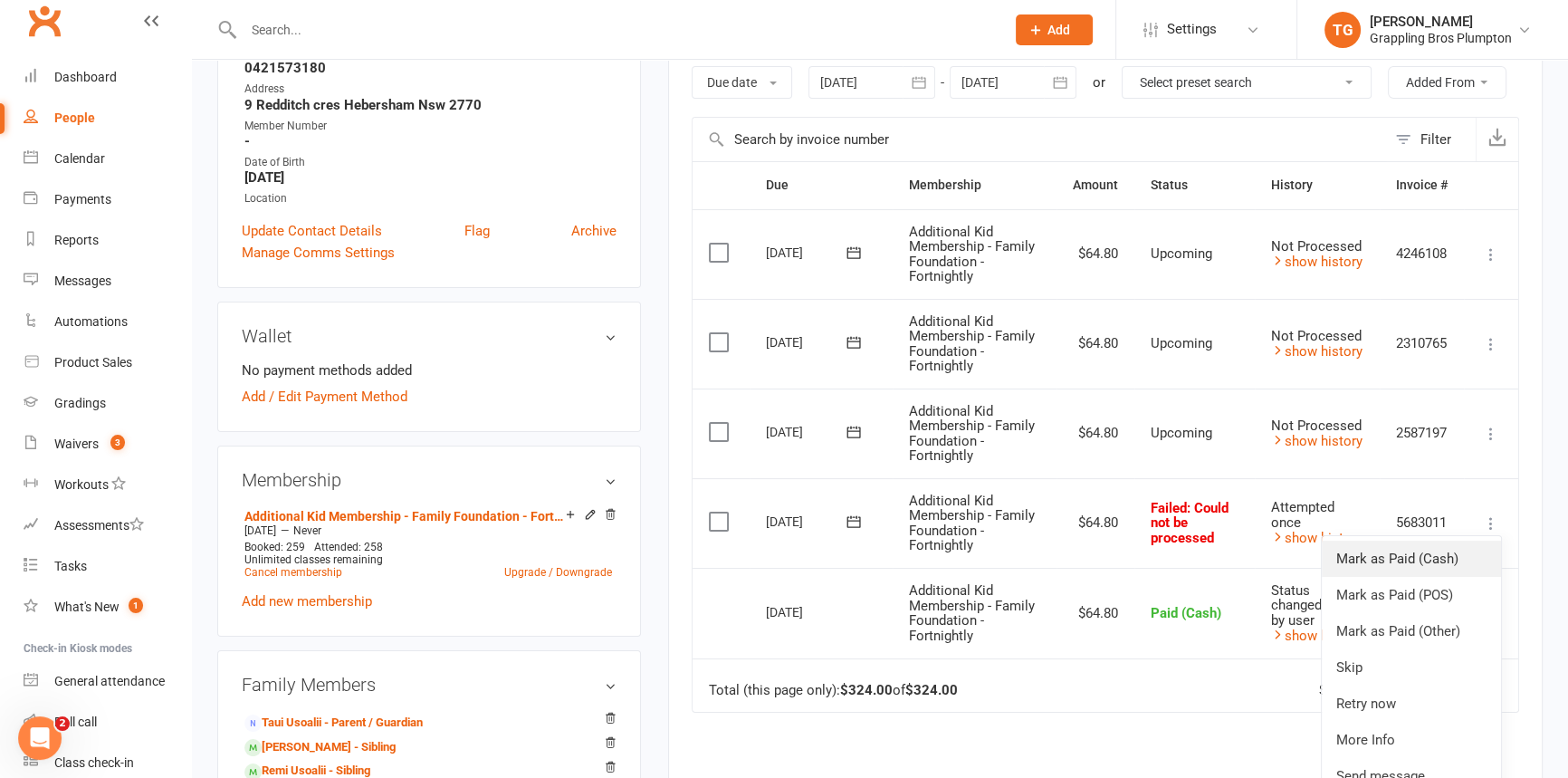
click at [1397, 560] on link "Mark as Paid (Cash)" at bounding box center [1411, 558] width 179 height 36
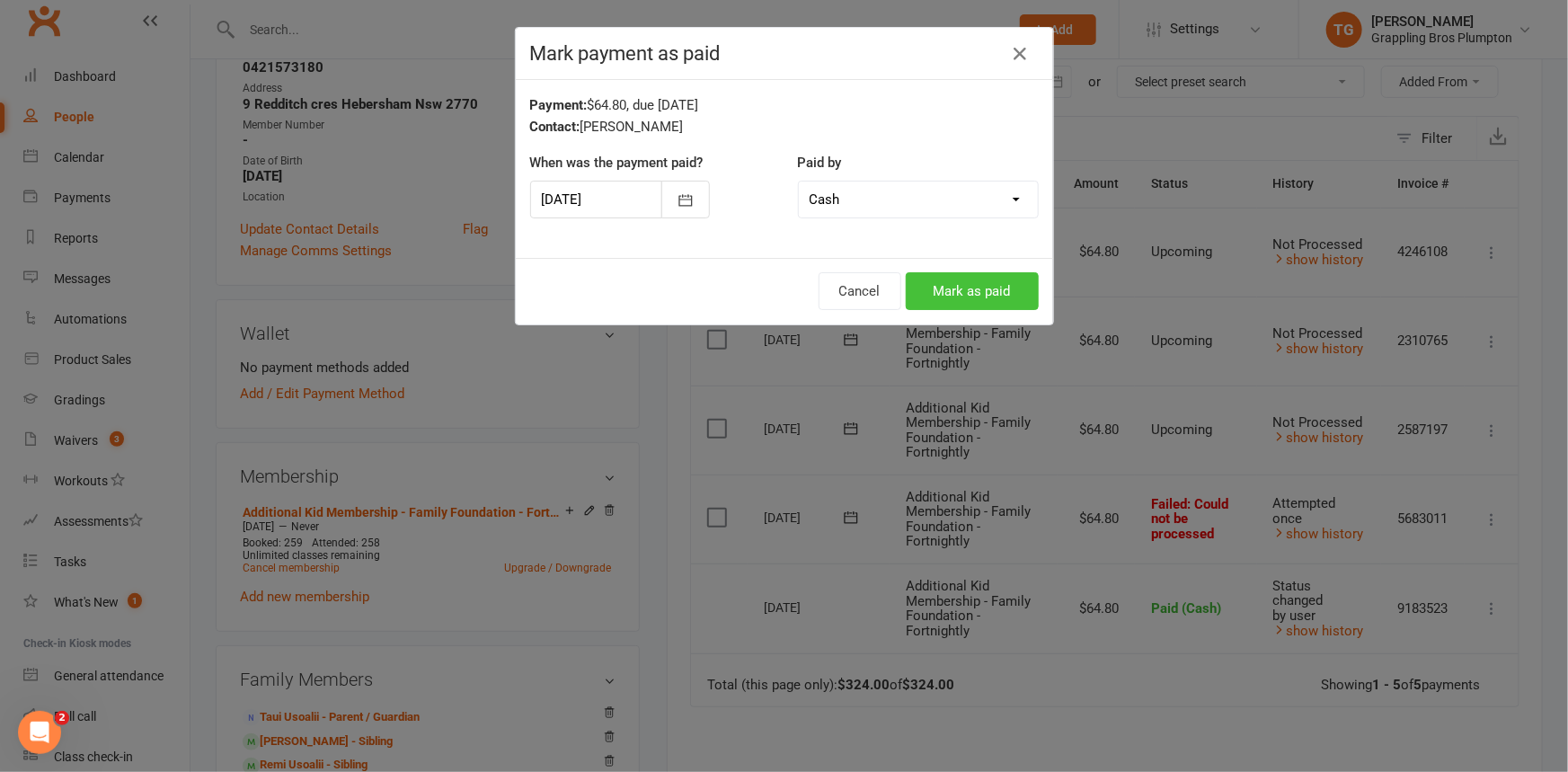
click at [930, 284] on button "Mark as paid" at bounding box center [972, 290] width 133 height 38
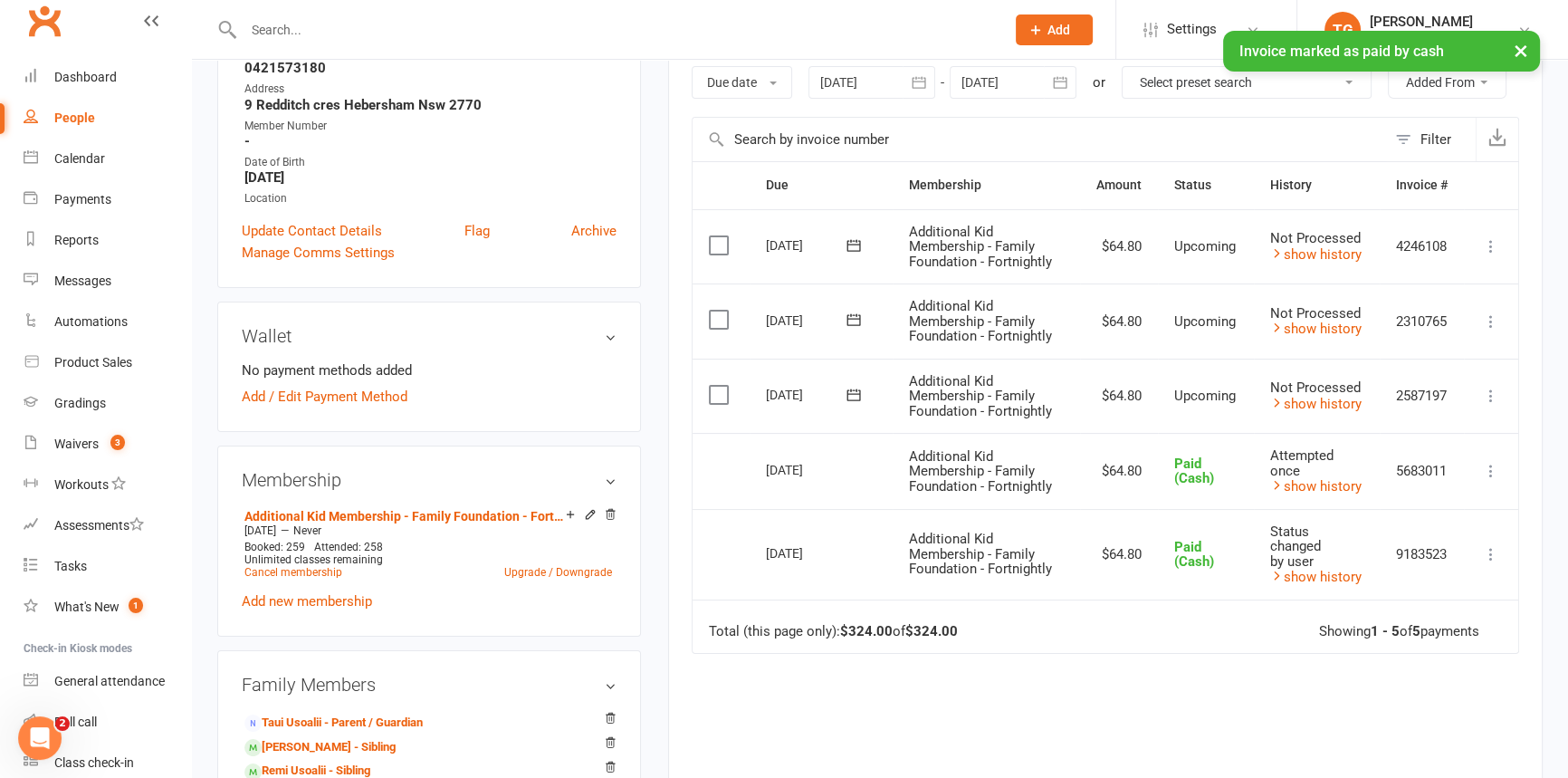
click at [1485, 395] on icon at bounding box center [1491, 395] width 18 height 18
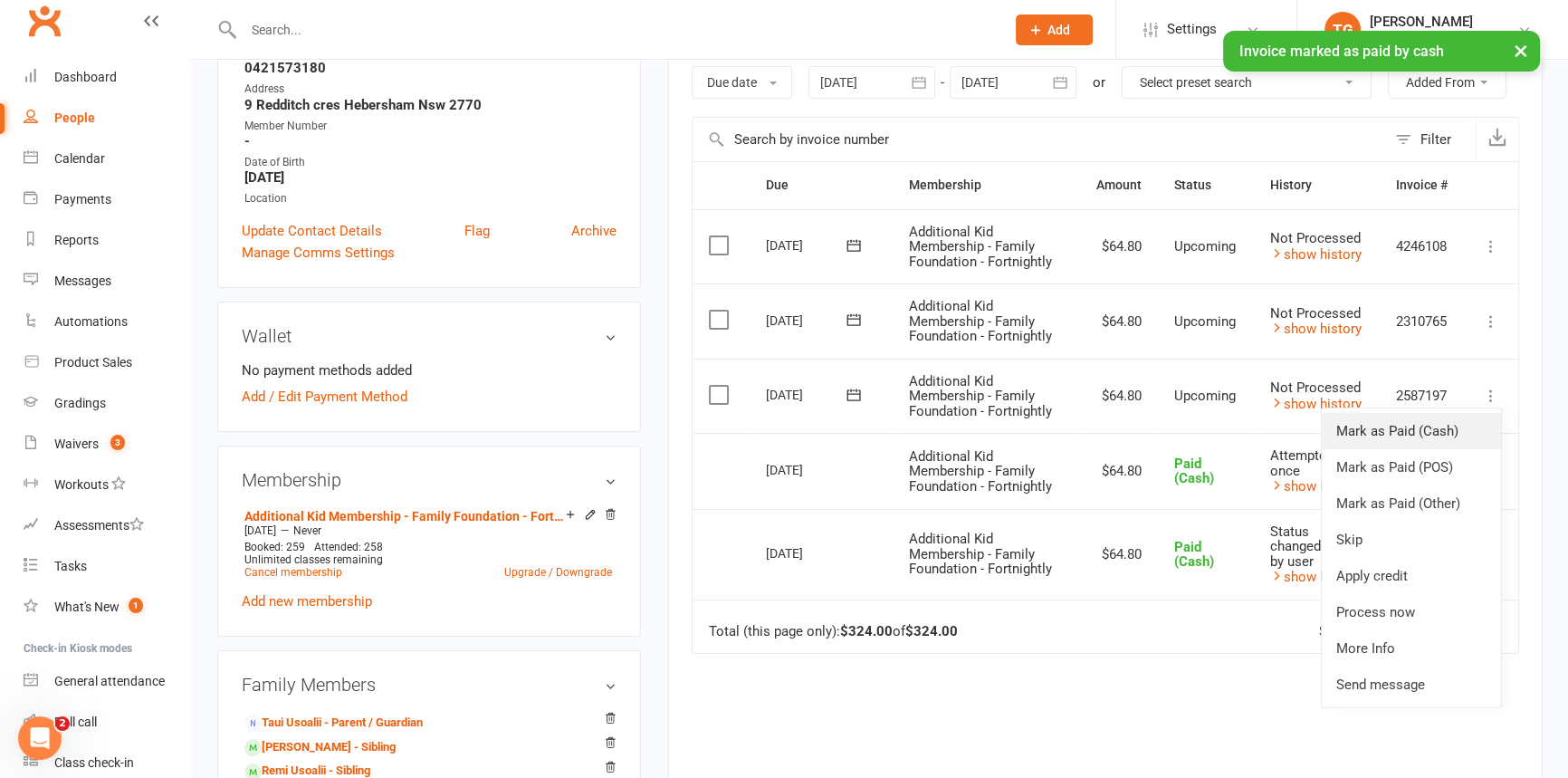
click at [1380, 425] on link "Mark as Paid (Cash)" at bounding box center [1411, 430] width 179 height 36
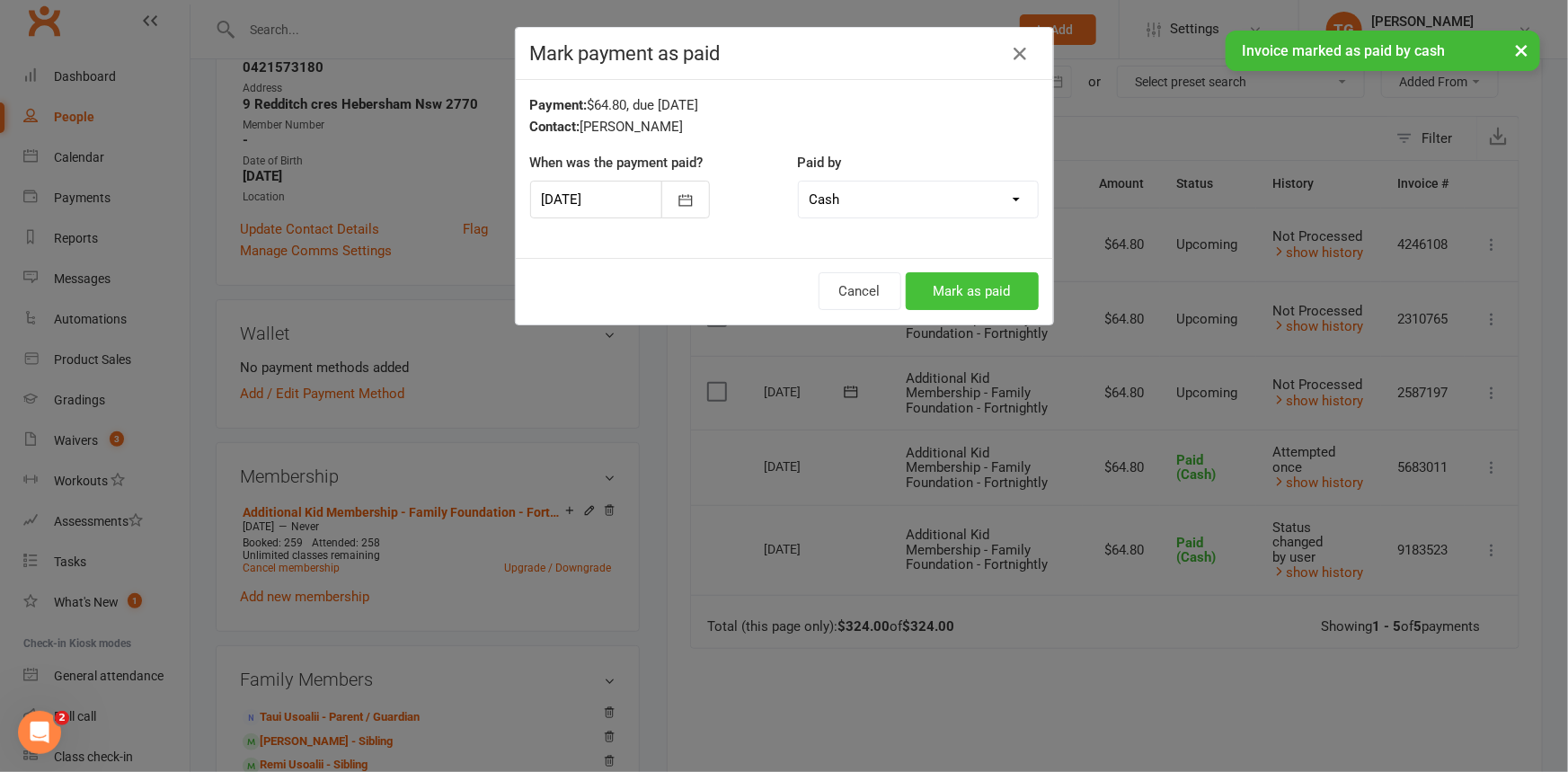
click at [920, 284] on button "Mark as paid" at bounding box center [972, 290] width 133 height 38
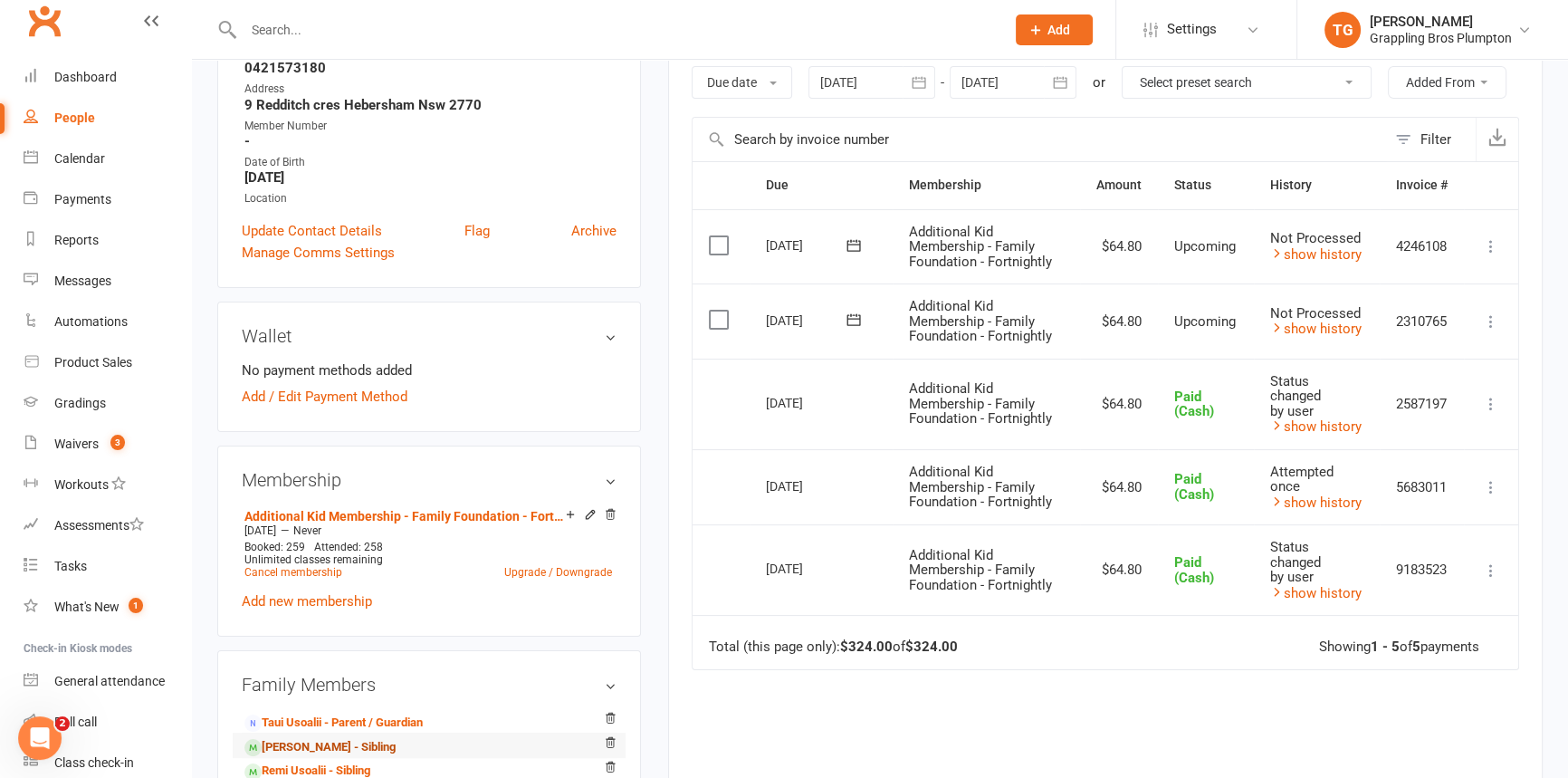
click at [308, 745] on link "[PERSON_NAME] - Sibling" at bounding box center [319, 748] width 151 height 19
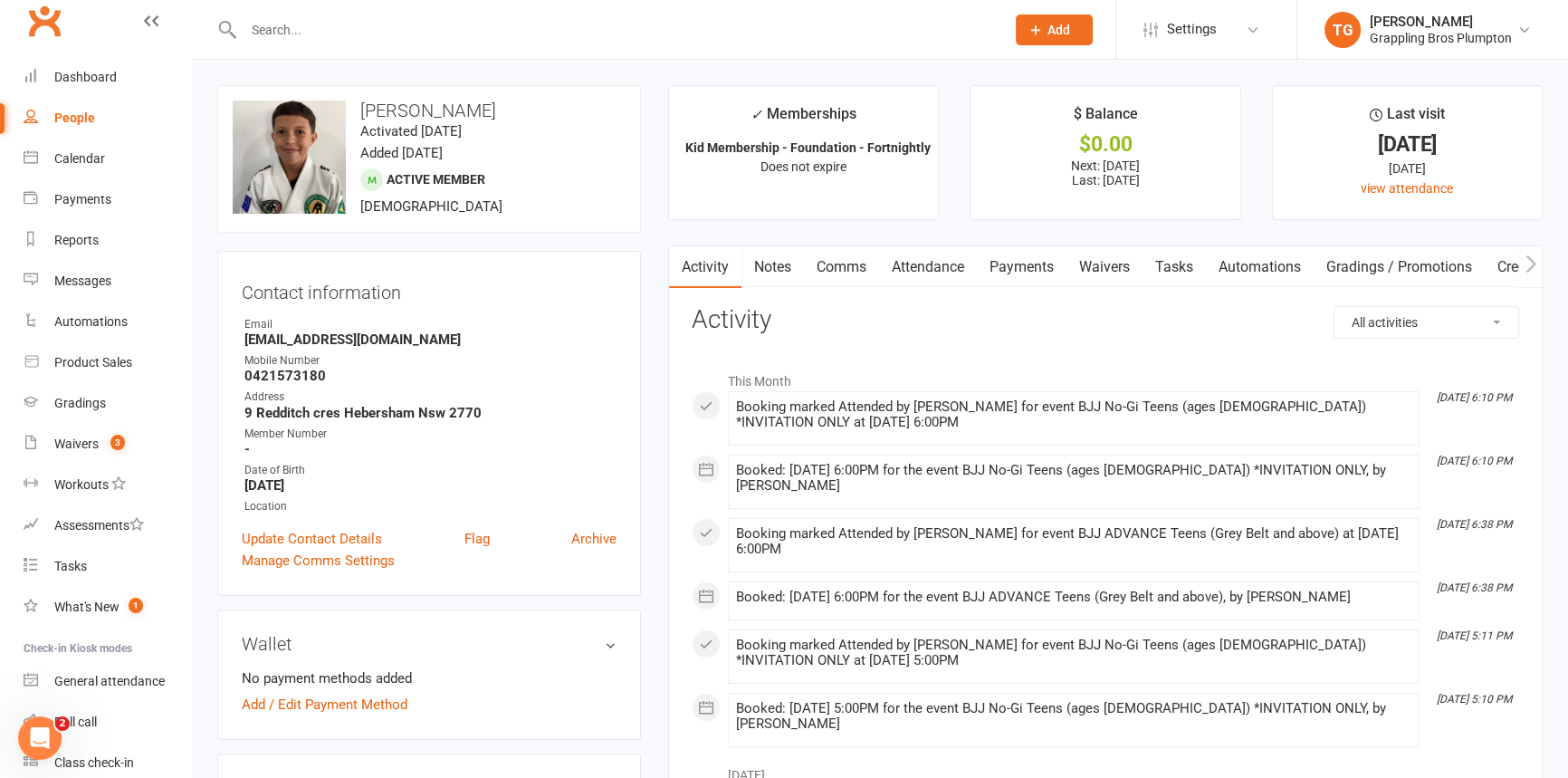
click at [1035, 264] on link "Payments" at bounding box center [1021, 266] width 89 height 42
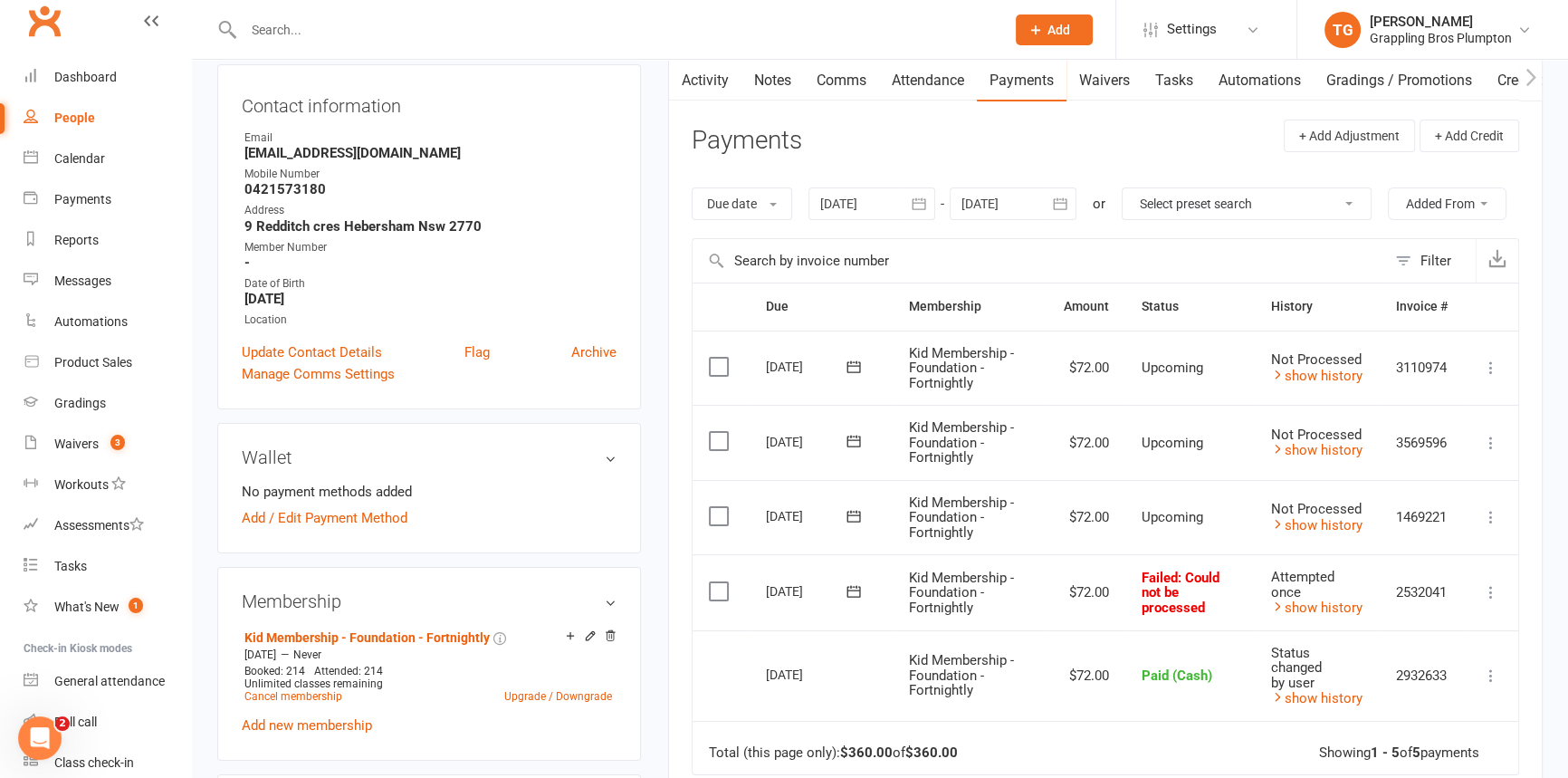
scroll to position [205, 0]
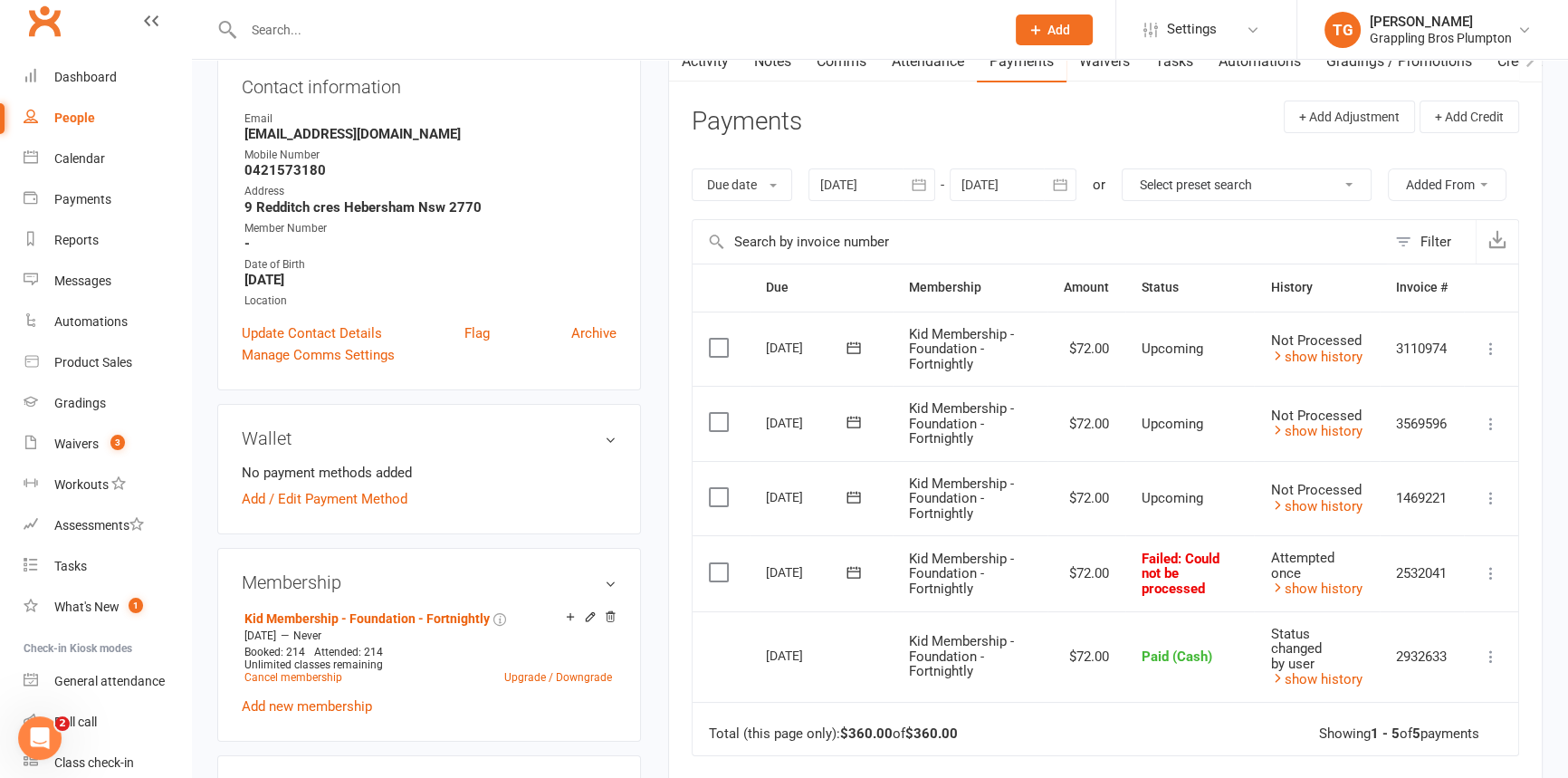
click at [1491, 564] on icon at bounding box center [1491, 573] width 18 height 18
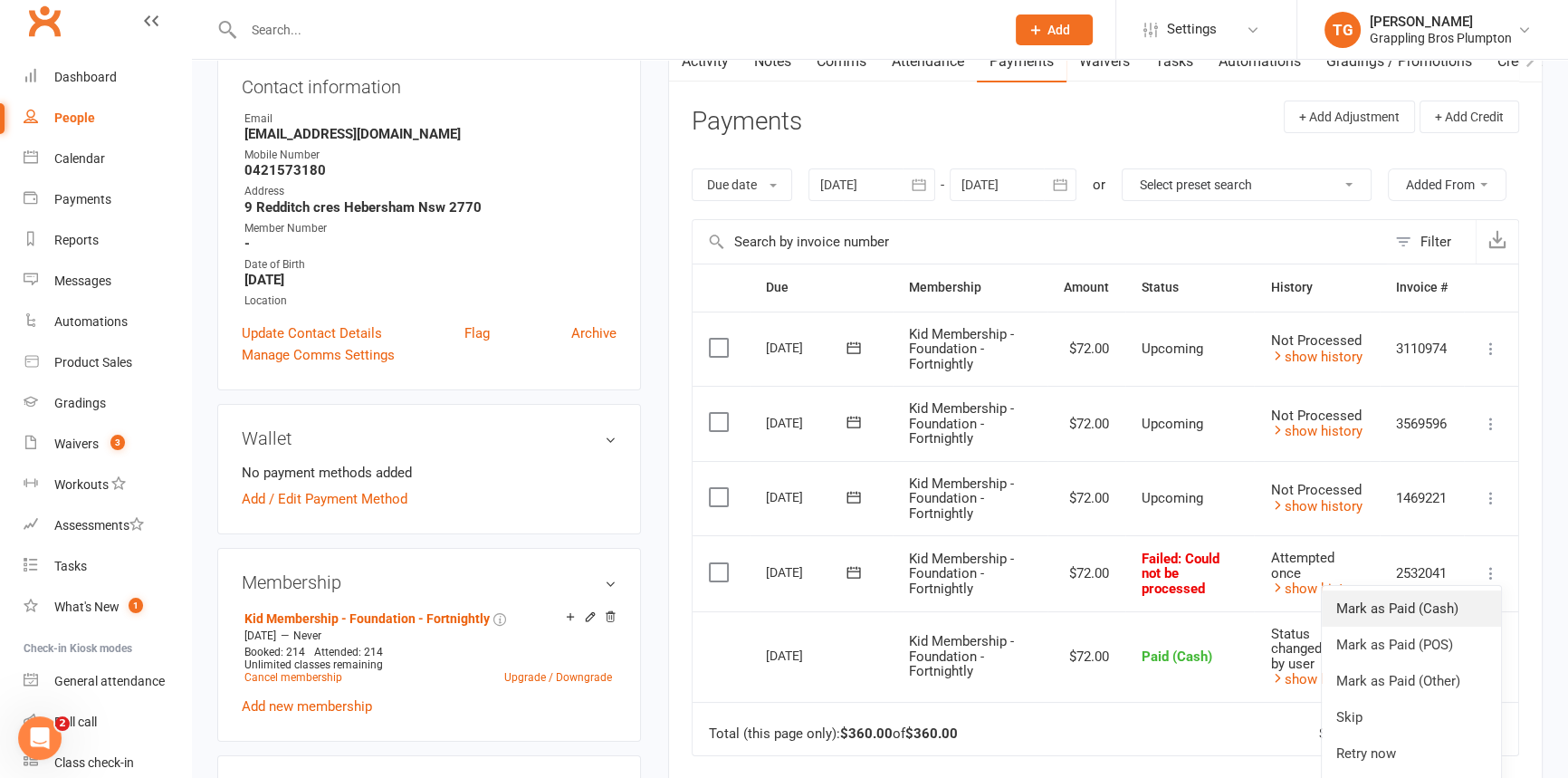
click at [1384, 611] on link "Mark as Paid (Cash)" at bounding box center [1411, 608] width 179 height 36
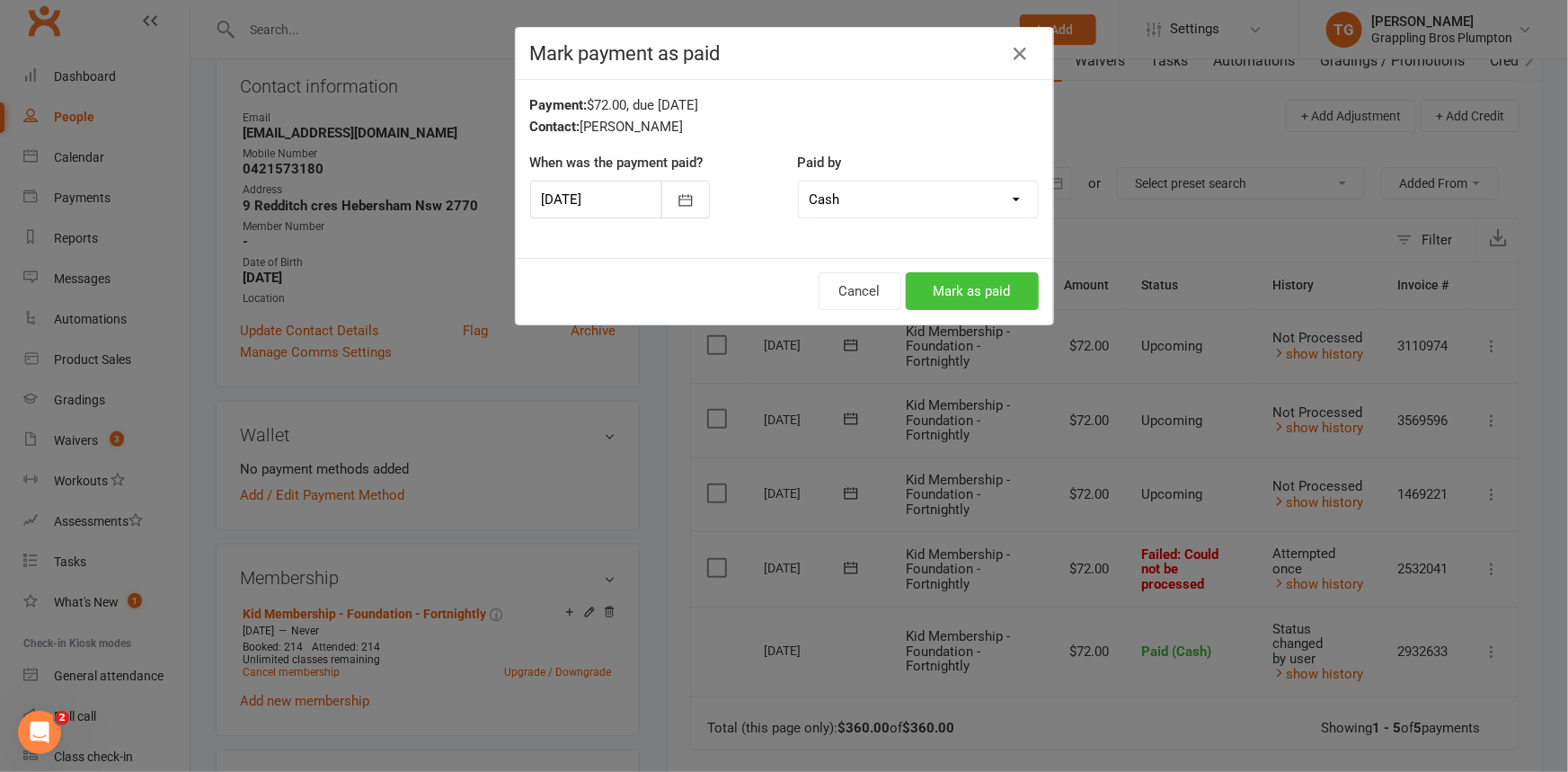
click at [923, 280] on button "Mark as paid" at bounding box center [972, 290] width 133 height 38
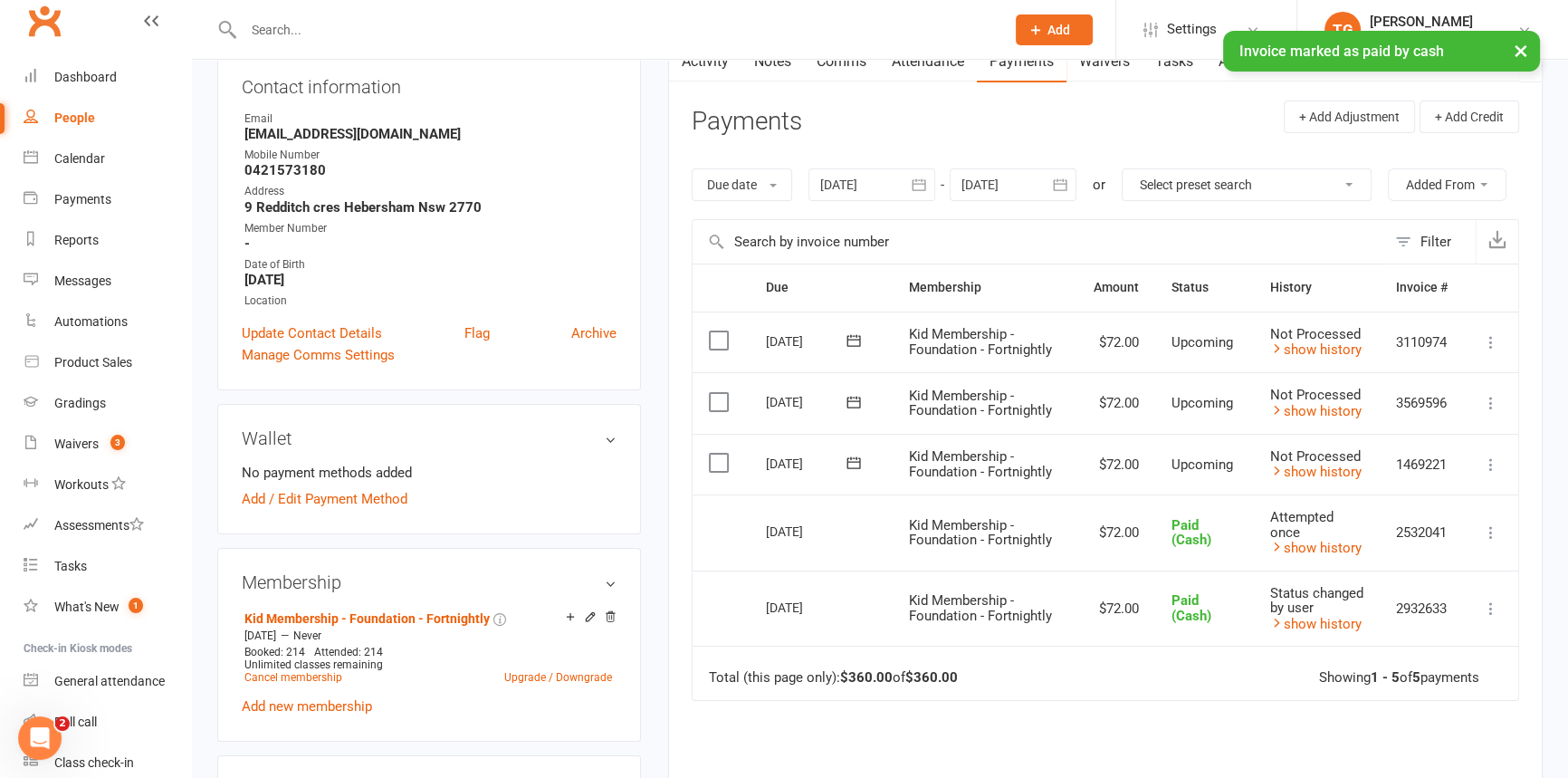
click at [1491, 461] on icon at bounding box center [1491, 464] width 18 height 18
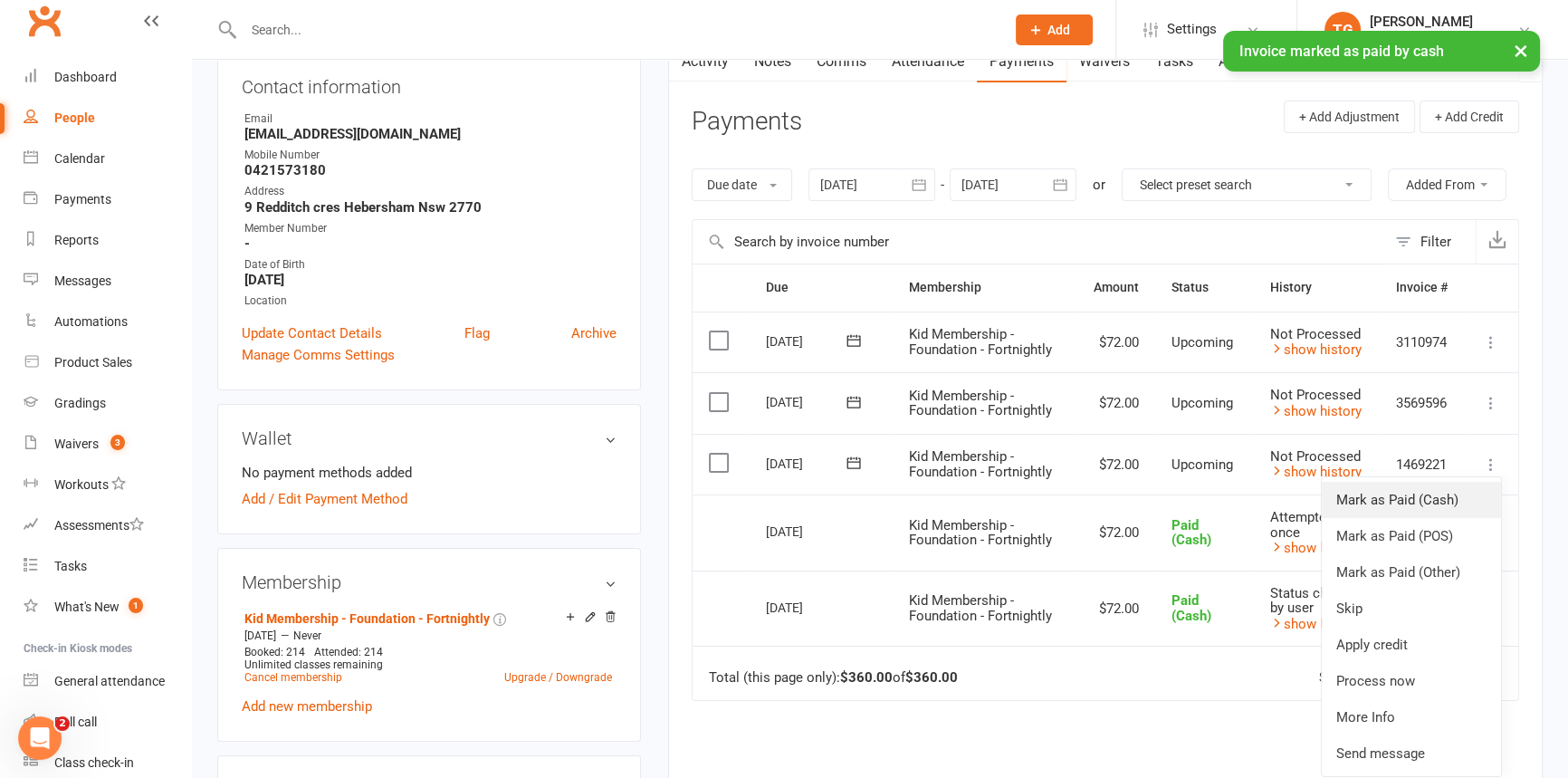
click at [1382, 506] on link "Mark as Paid (Cash)" at bounding box center [1411, 499] width 179 height 36
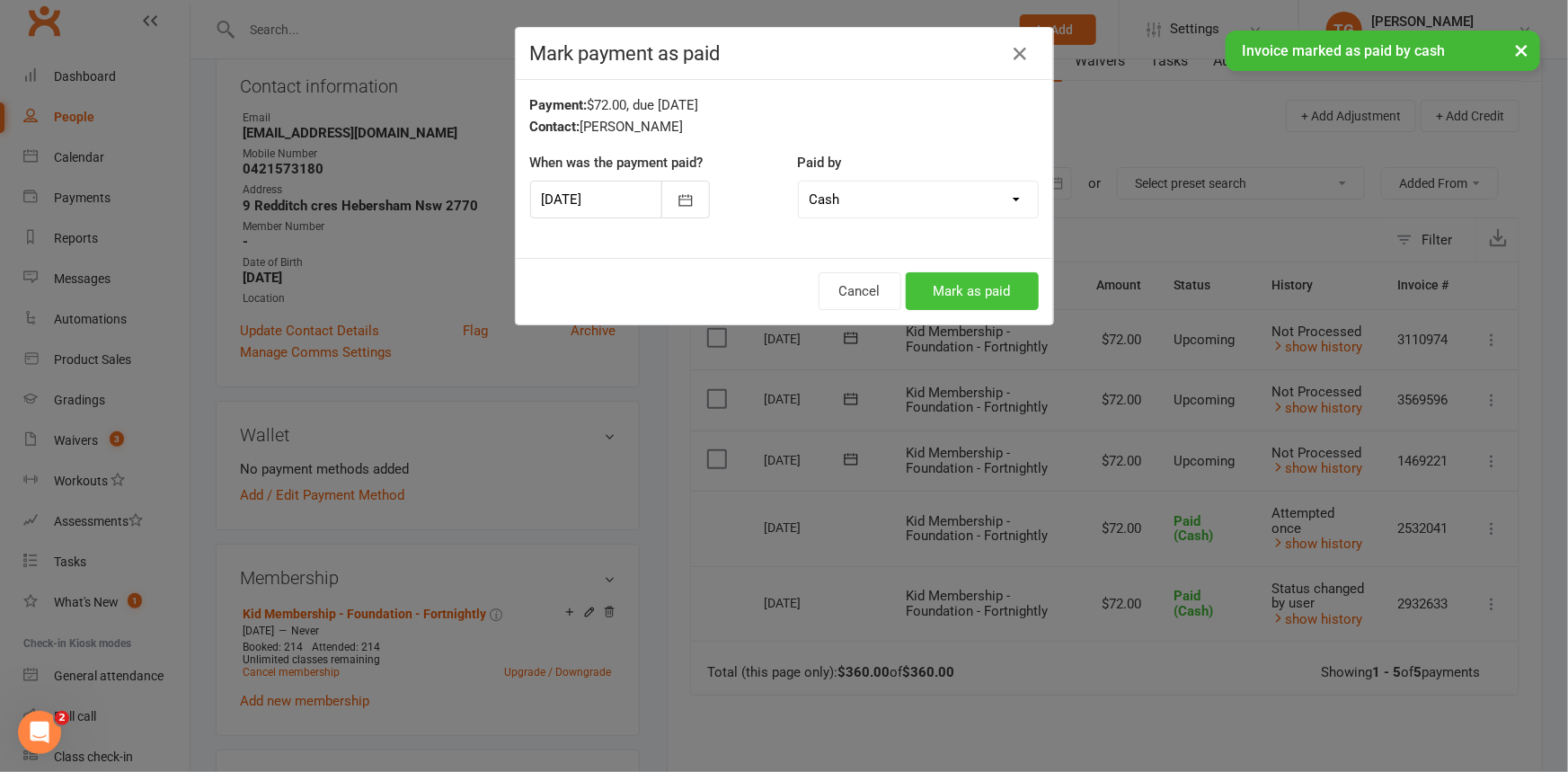
click at [968, 298] on button "Mark as paid" at bounding box center [972, 290] width 133 height 38
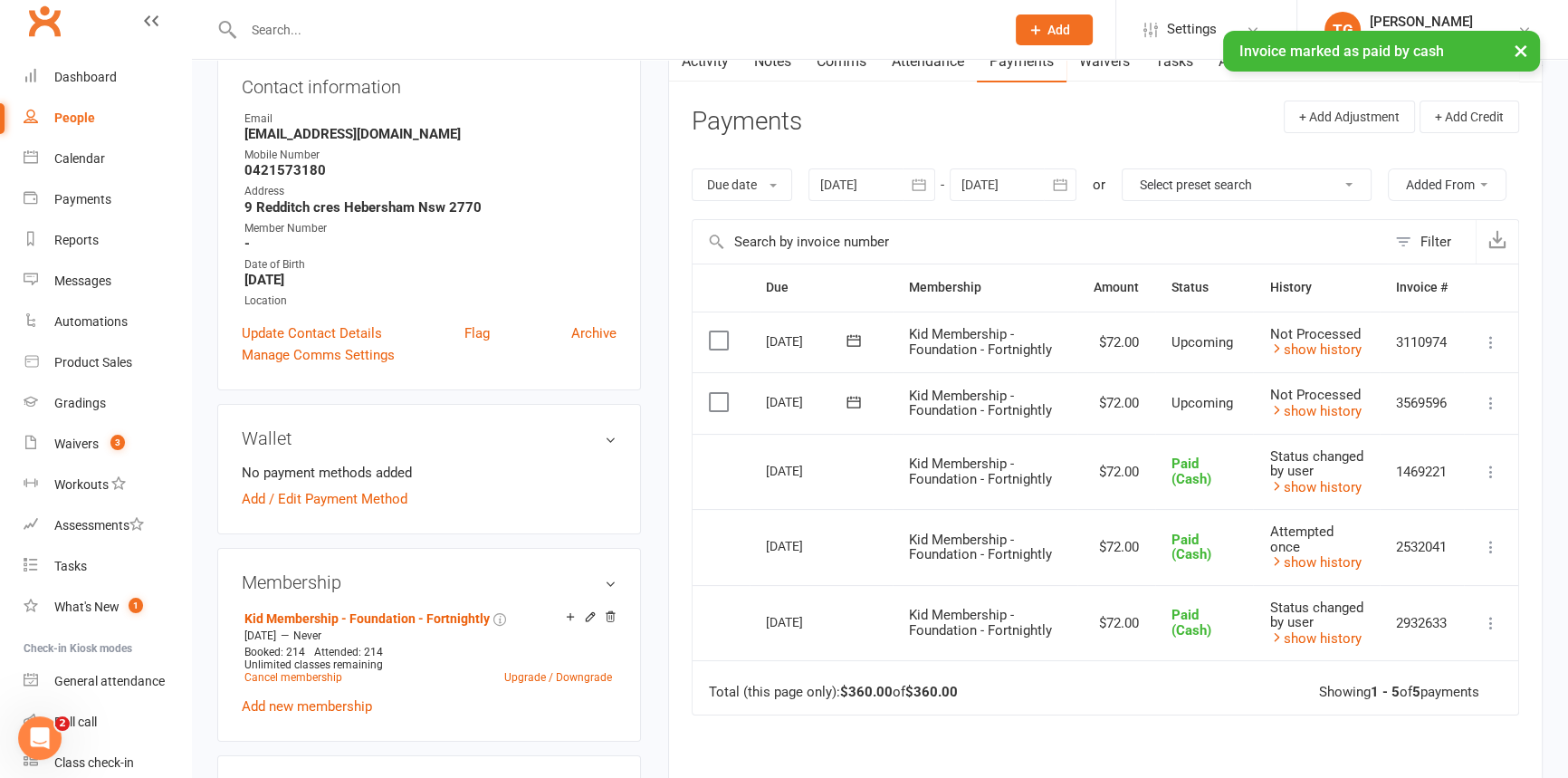
click at [62, 31] on div "× Invoice marked as paid by cash" at bounding box center [772, 31] width 1545 height 0
click at [68, 79] on div "Dashboard" at bounding box center [86, 77] width 62 height 15
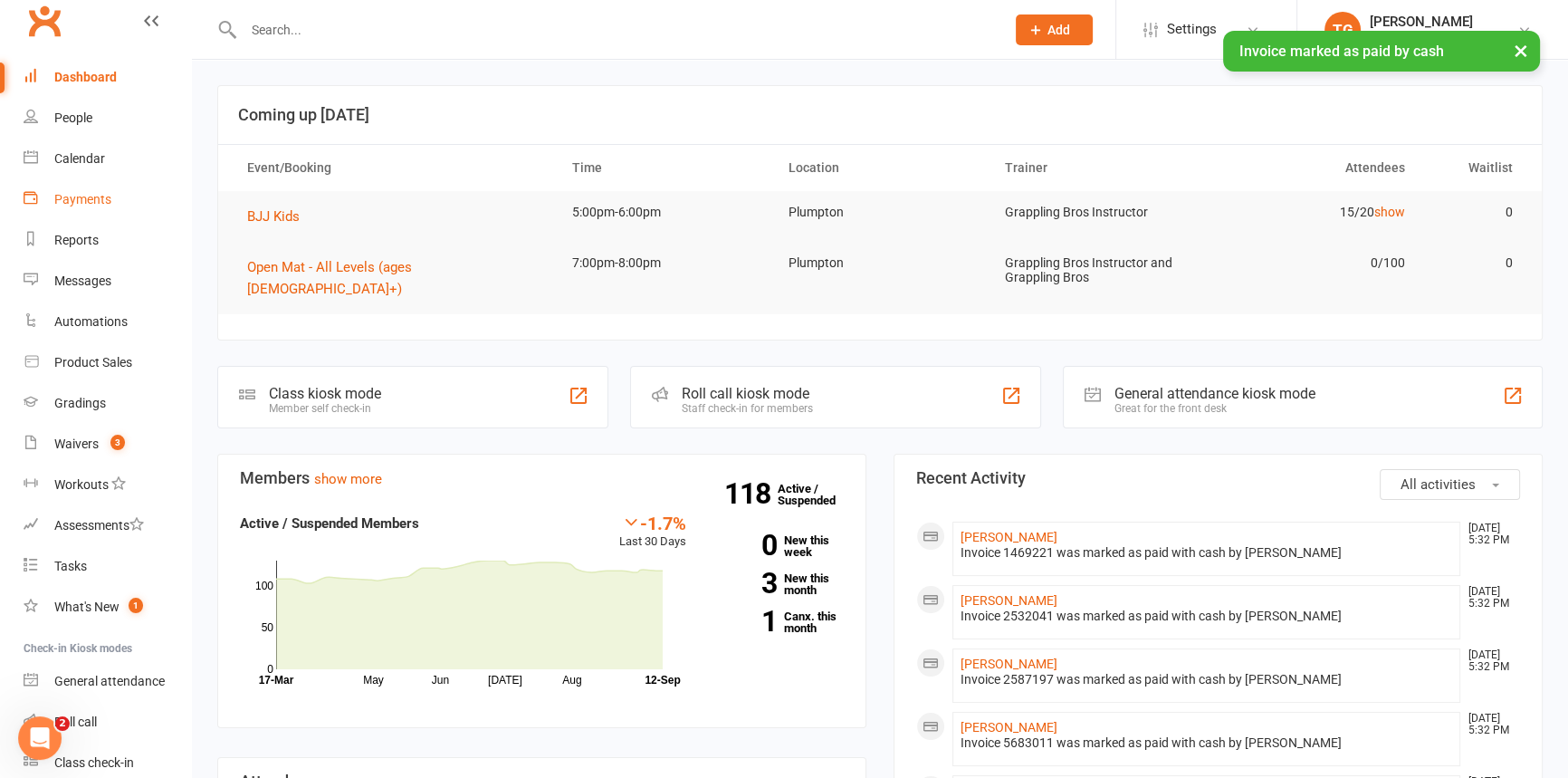
click at [72, 194] on div "Payments" at bounding box center [83, 198] width 57 height 15
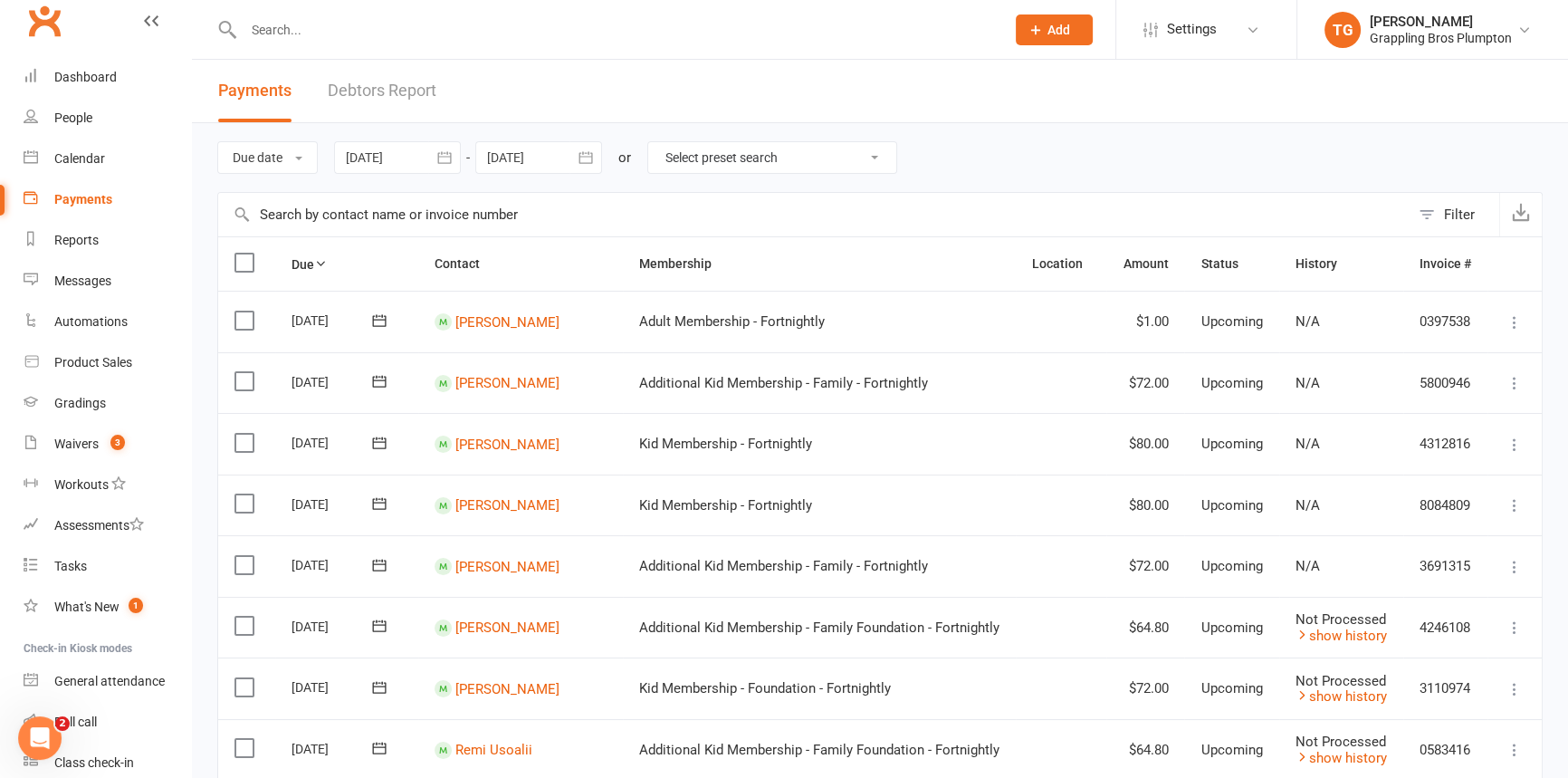
click at [382, 86] on link "Debtors Report" at bounding box center [382, 90] width 109 height 62
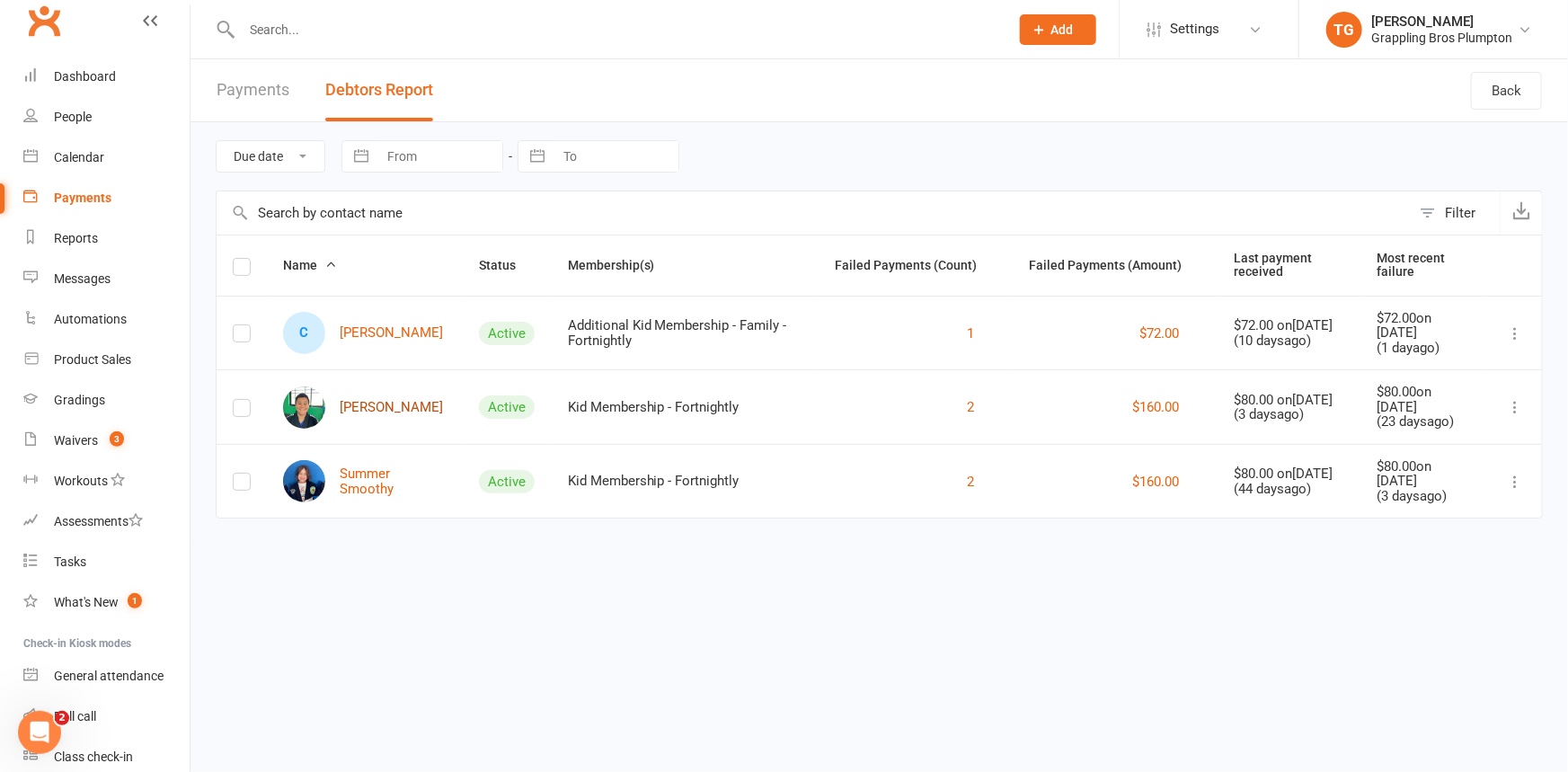
click at [375, 407] on link "[PERSON_NAME]" at bounding box center [363, 407] width 160 height 42
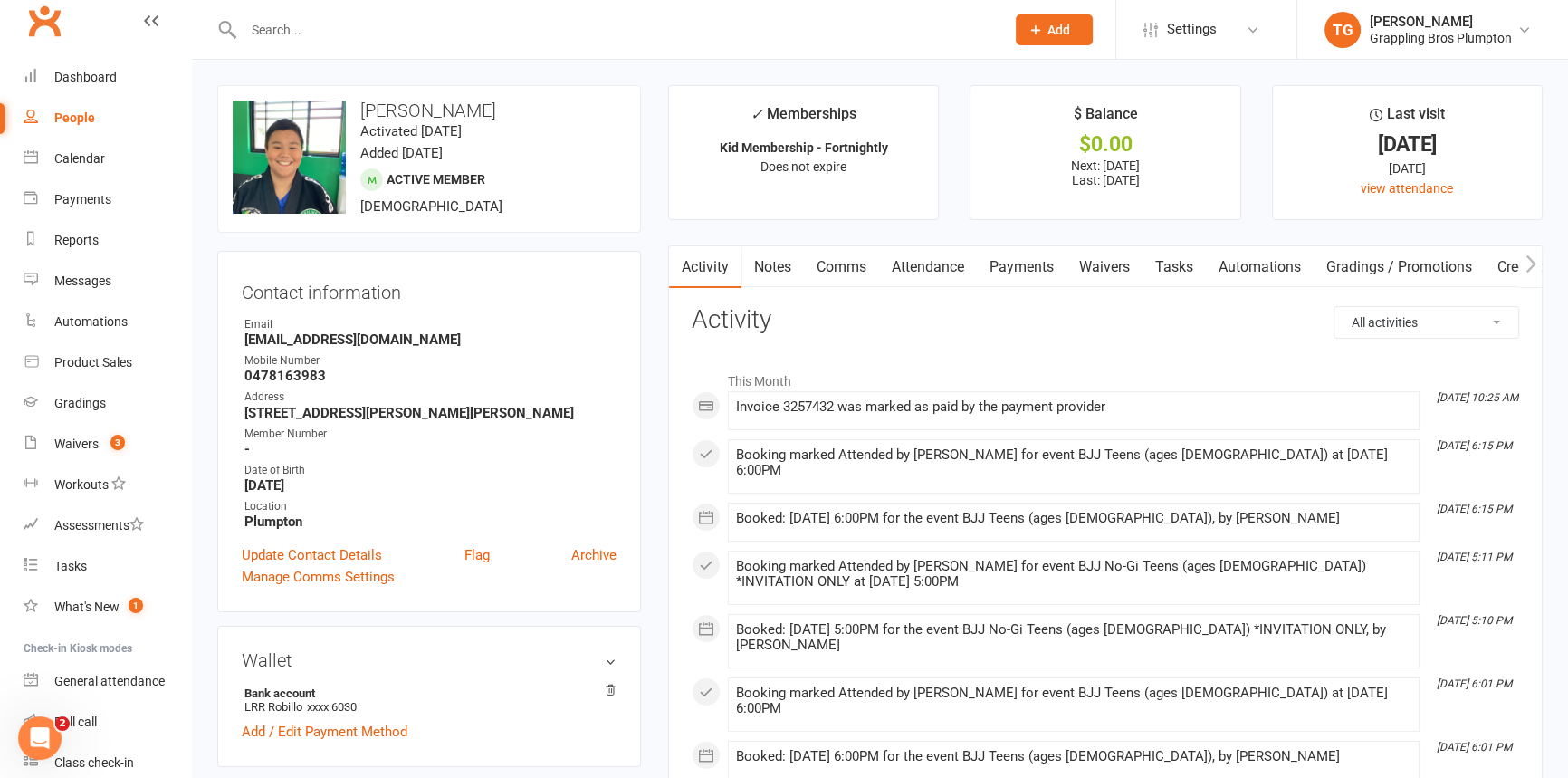
click at [1039, 265] on link "Payments" at bounding box center [1021, 266] width 89 height 42
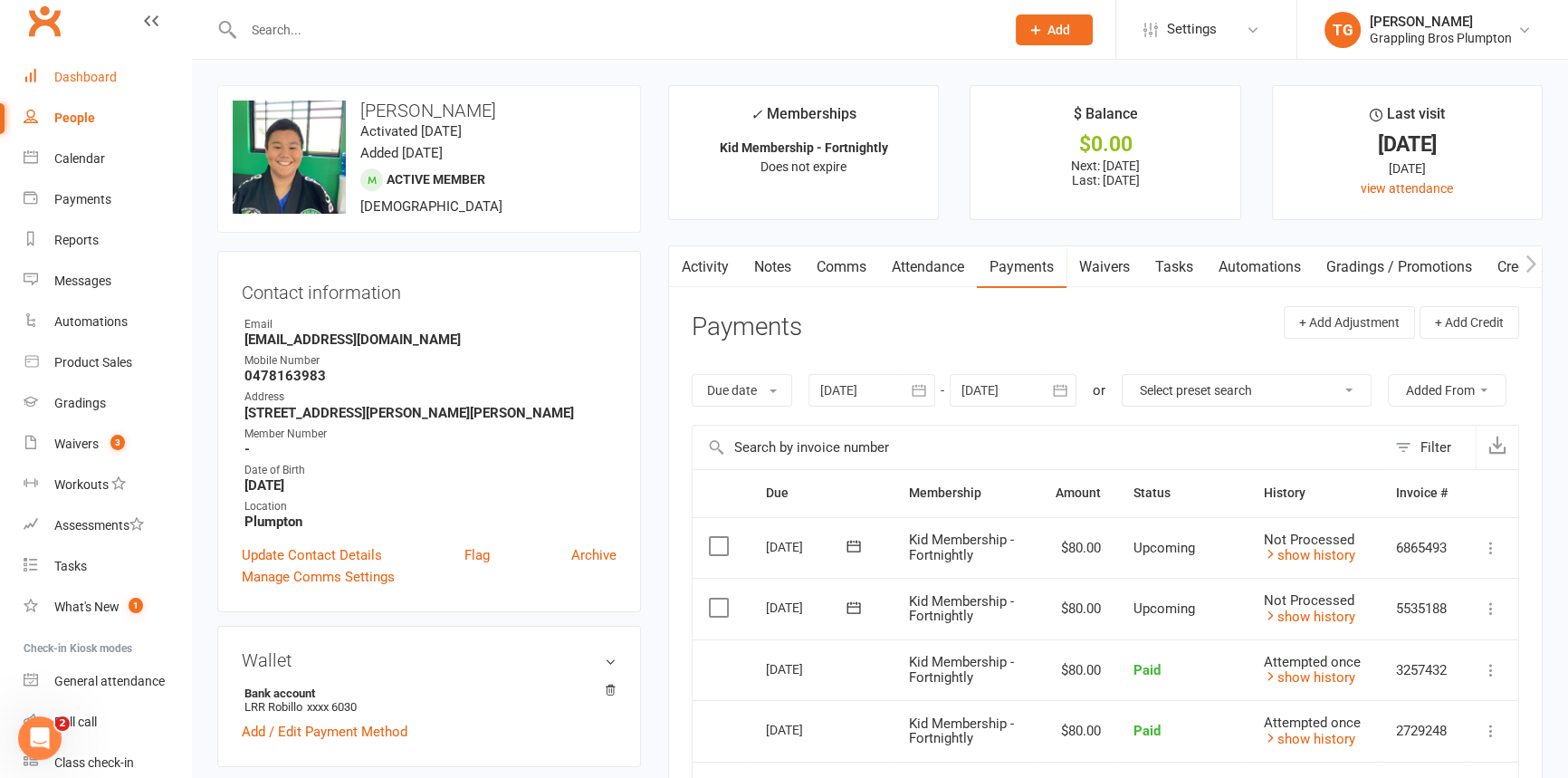
click at [76, 75] on div "Dashboard" at bounding box center [86, 77] width 62 height 15
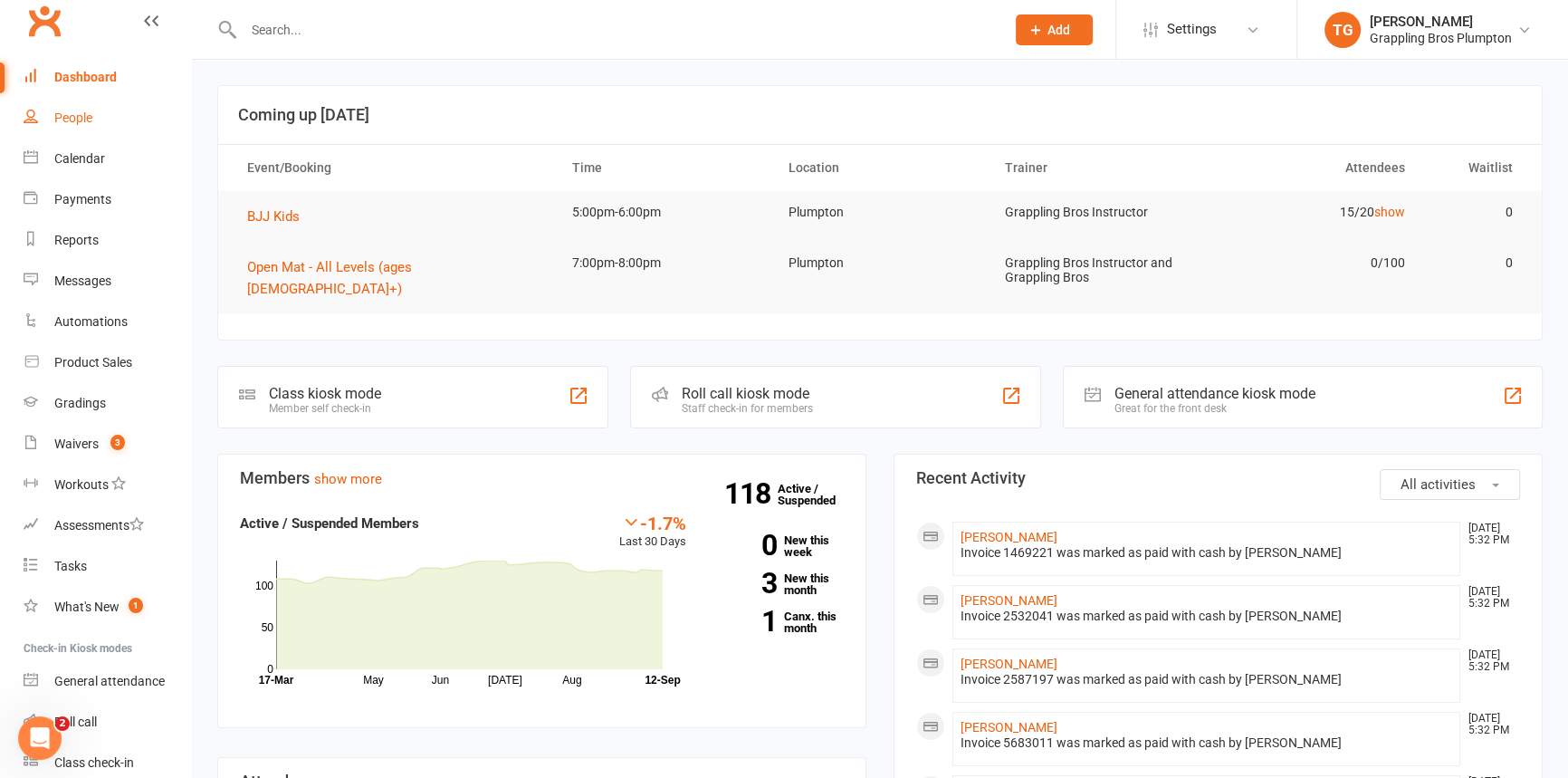
click at [66, 118] on div "People" at bounding box center [73, 118] width 38 height 15
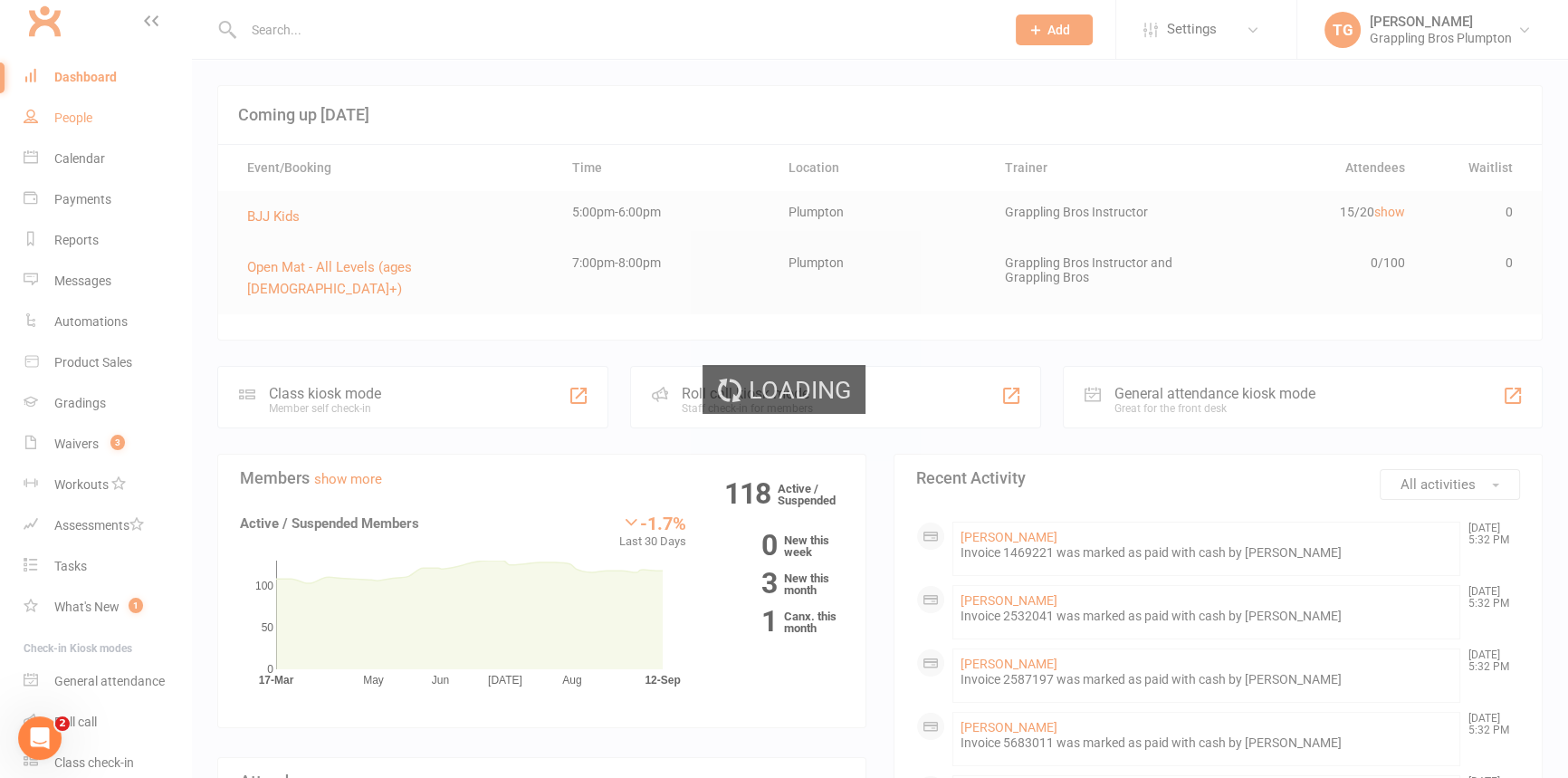
select select "100"
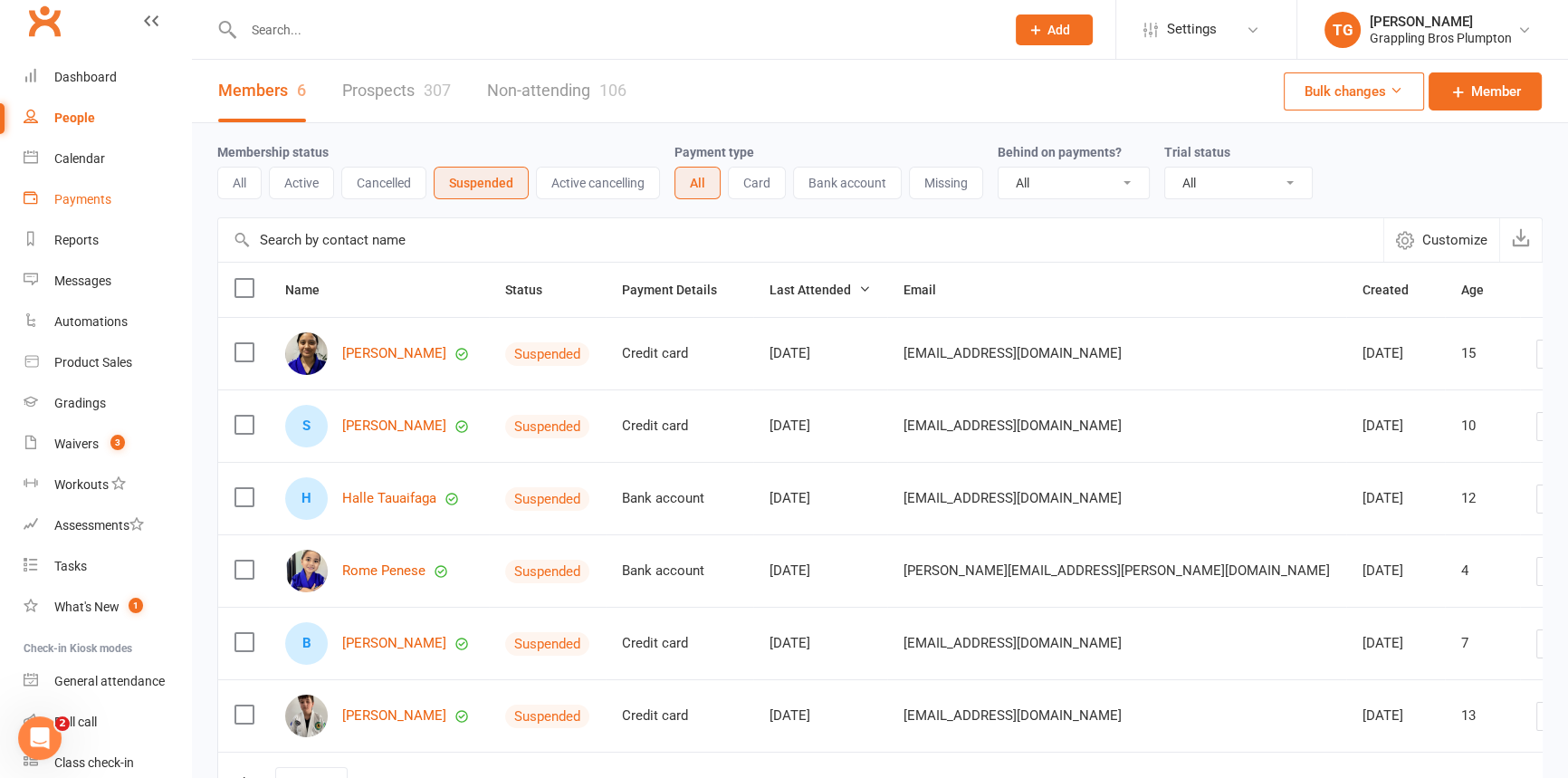
click at [80, 195] on div "Payments" at bounding box center [83, 198] width 57 height 15
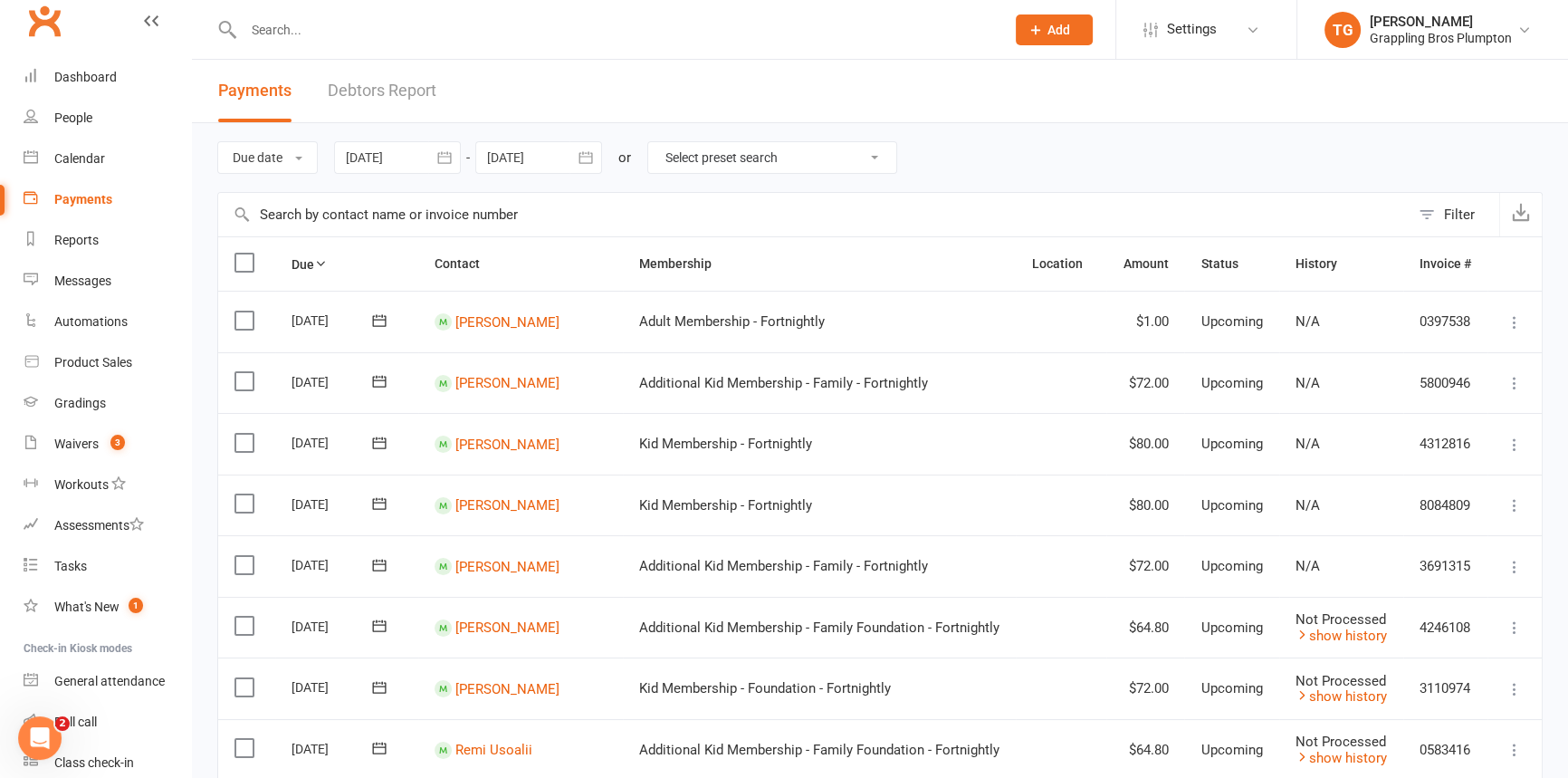
click at [380, 91] on link "Debtors Report" at bounding box center [382, 90] width 109 height 62
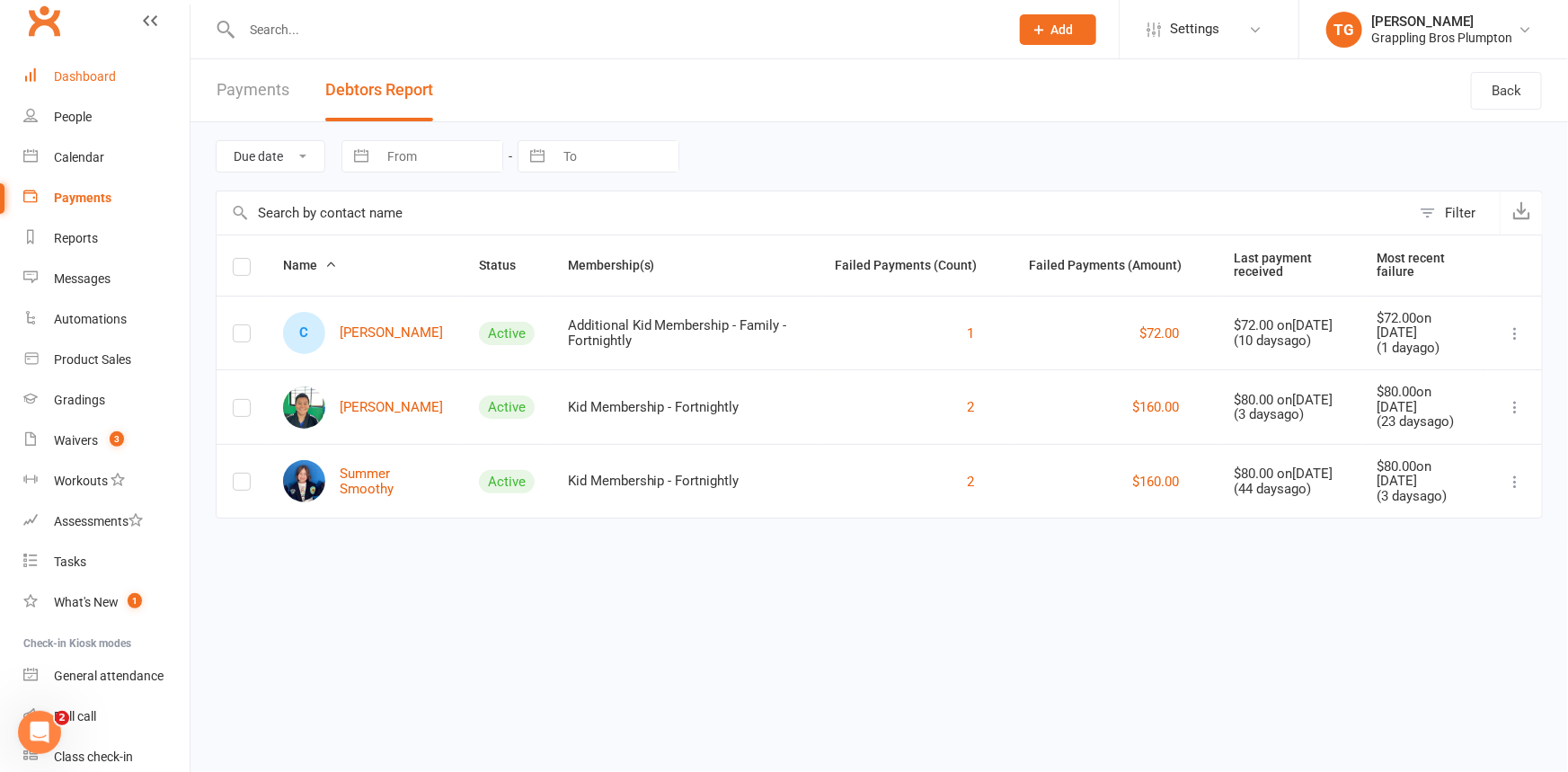
click at [64, 74] on div "Dashboard" at bounding box center [85, 76] width 62 height 14
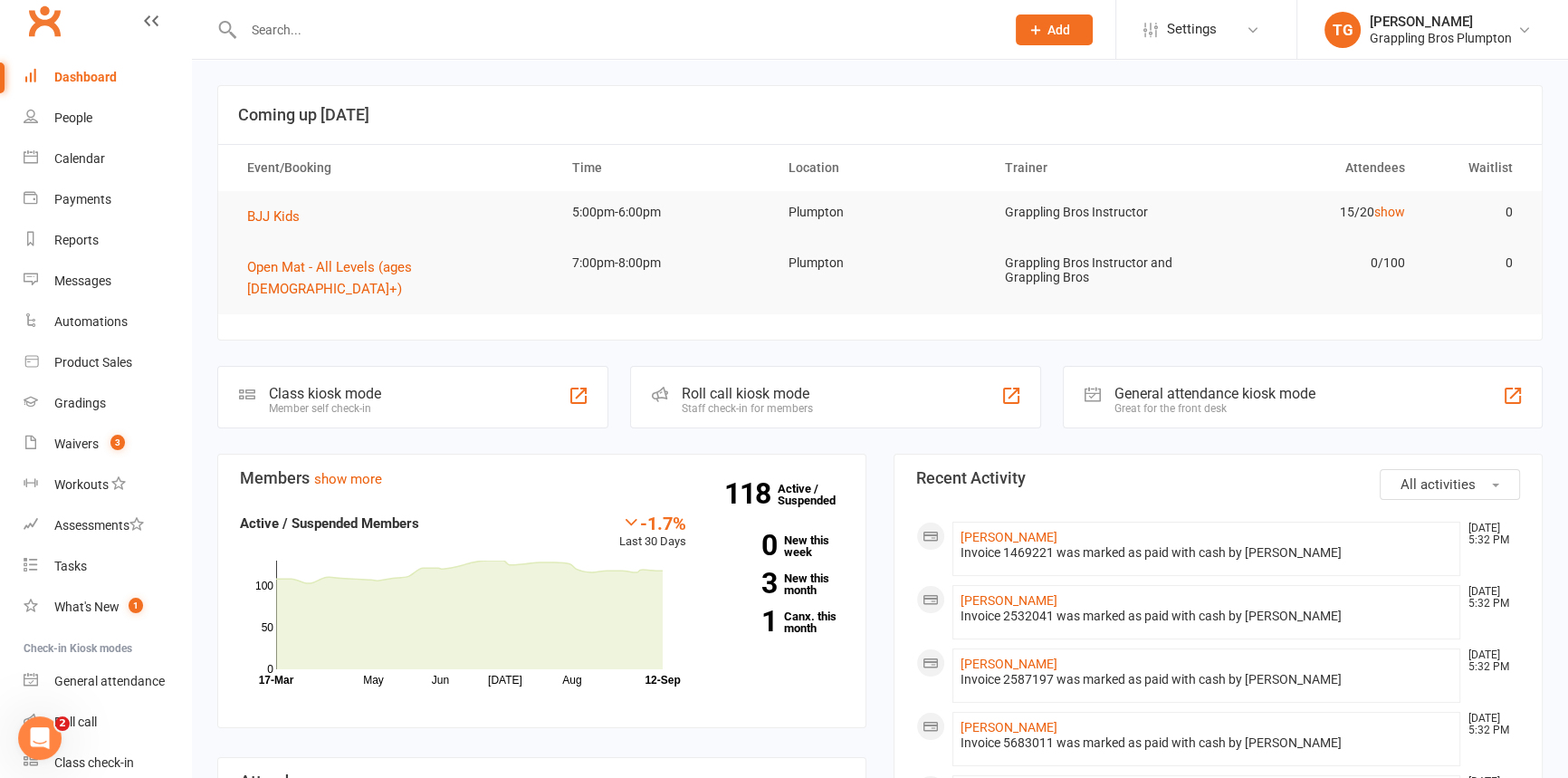
click at [70, 78] on div "Dashboard" at bounding box center [86, 77] width 62 height 15
